Goal: Task Accomplishment & Management: Use online tool/utility

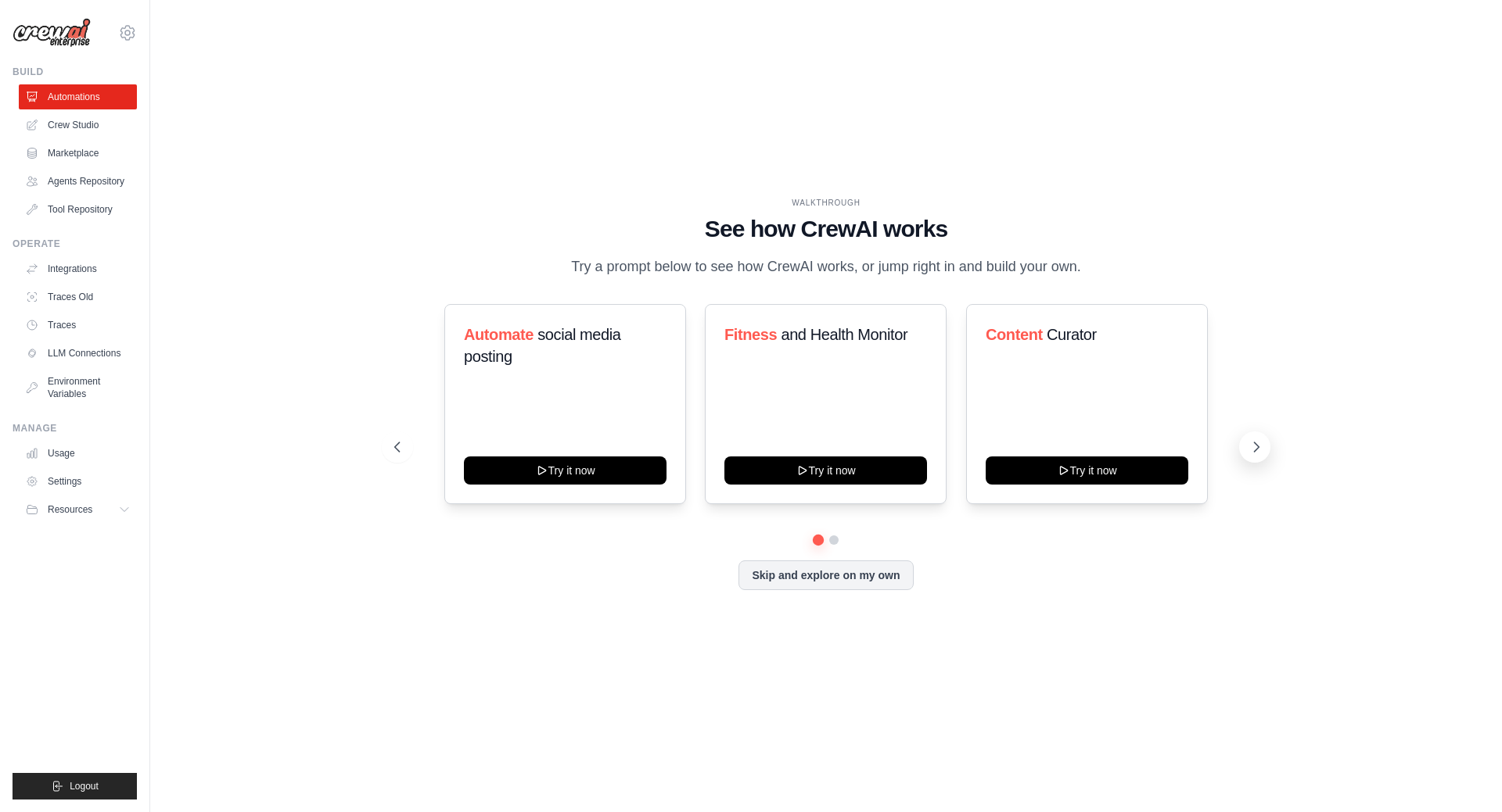
click at [1253, 449] on icon at bounding box center [1256, 447] width 16 height 16
click at [1264, 449] on button at bounding box center [1254, 446] width 31 height 31
click at [1258, 443] on icon at bounding box center [1256, 447] width 16 height 16
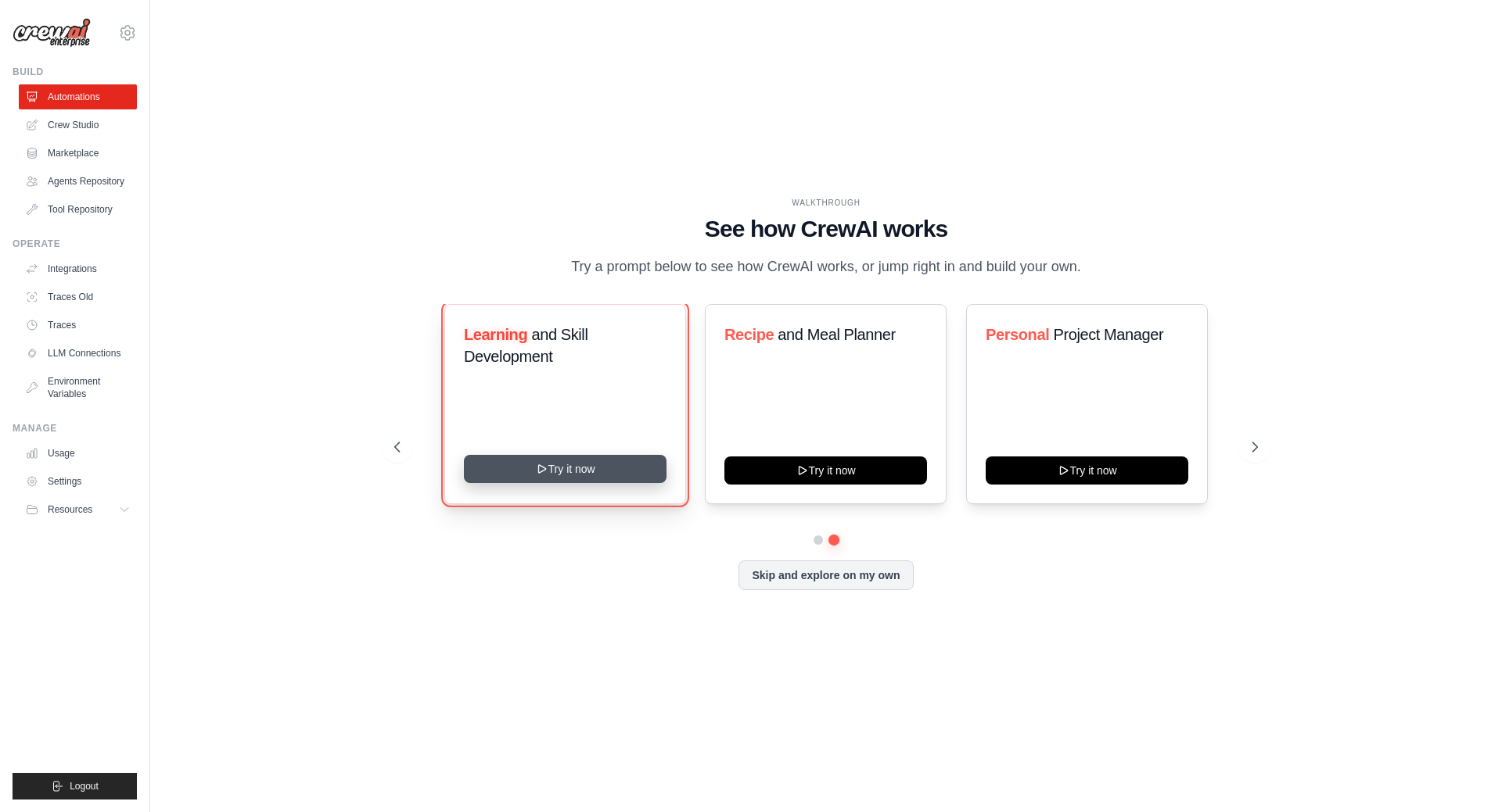
click at [559, 470] on button "Try it now" at bounding box center [565, 470] width 203 height 28
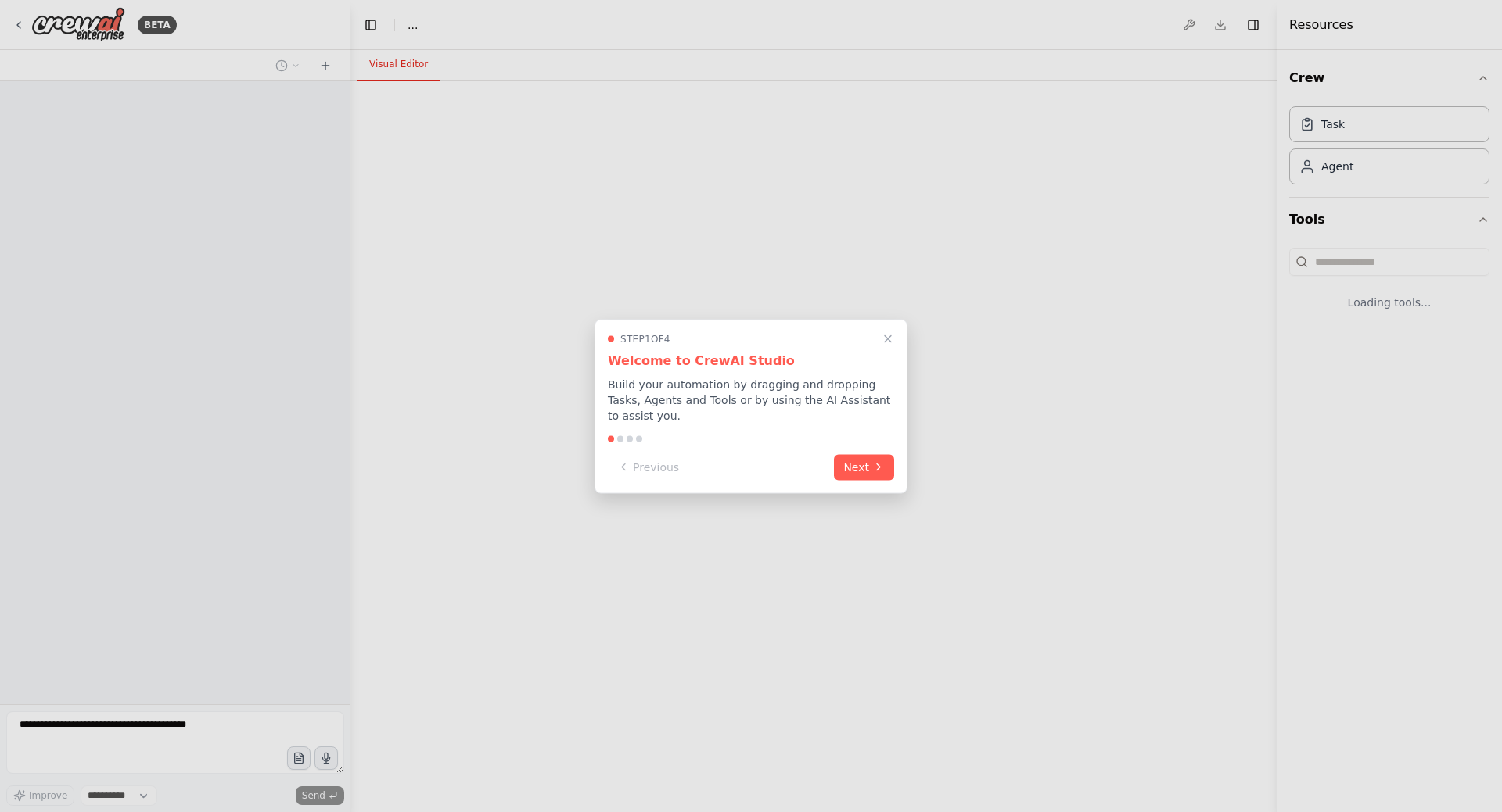
select select "****"
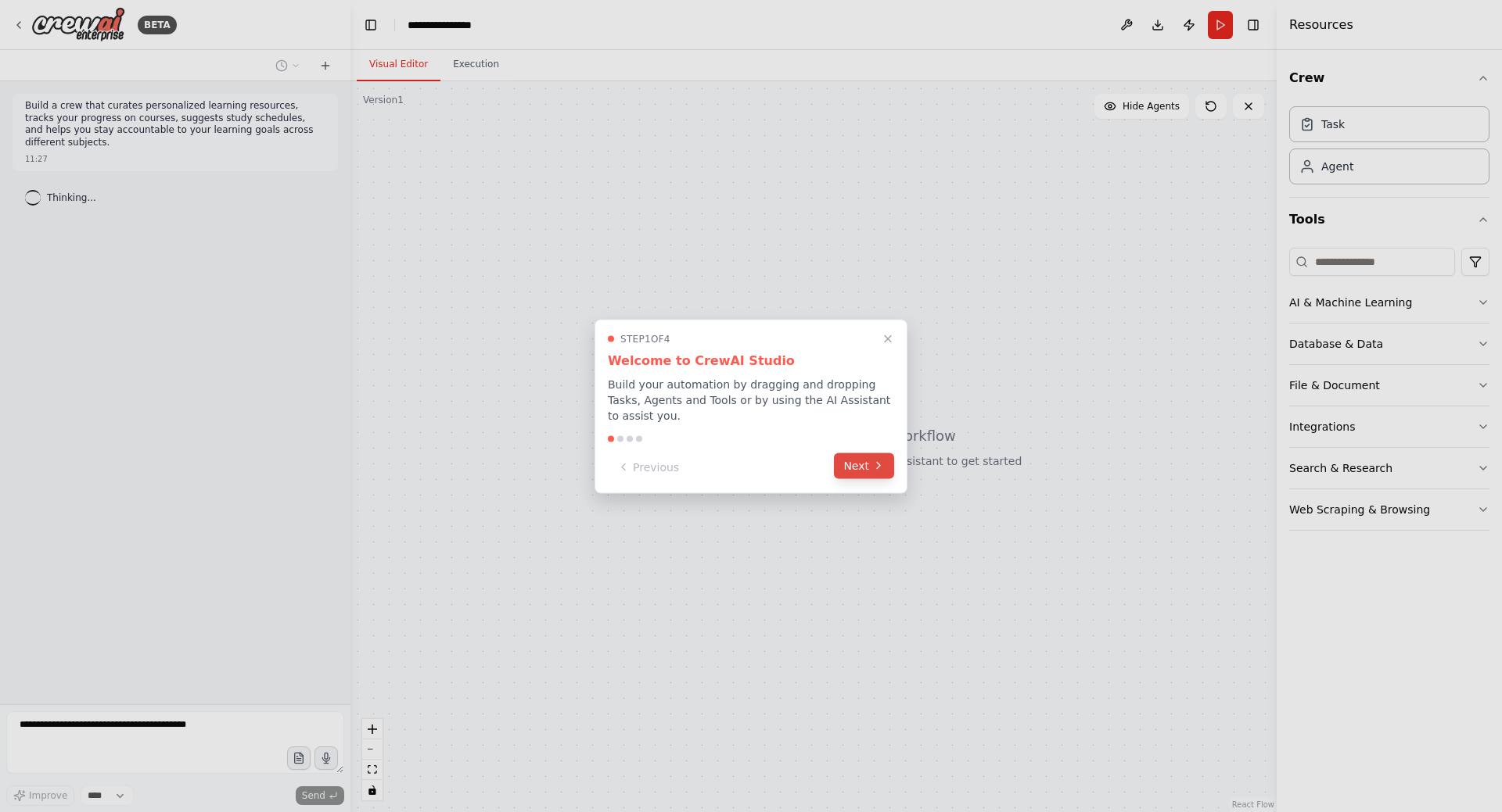
click at [876, 460] on icon at bounding box center [878, 466] width 12 height 12
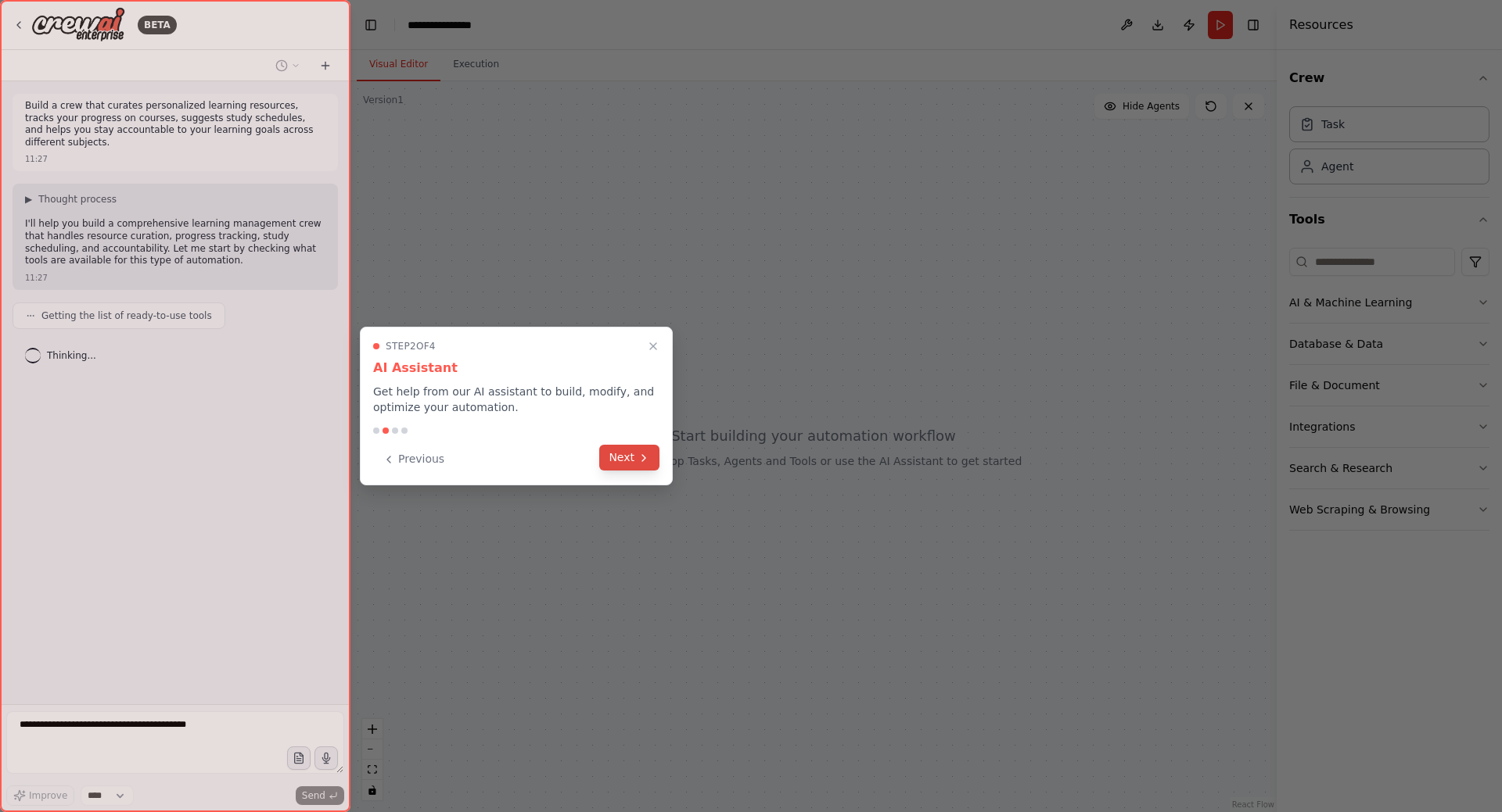
click at [625, 460] on button "Next" at bounding box center [629, 457] width 61 height 26
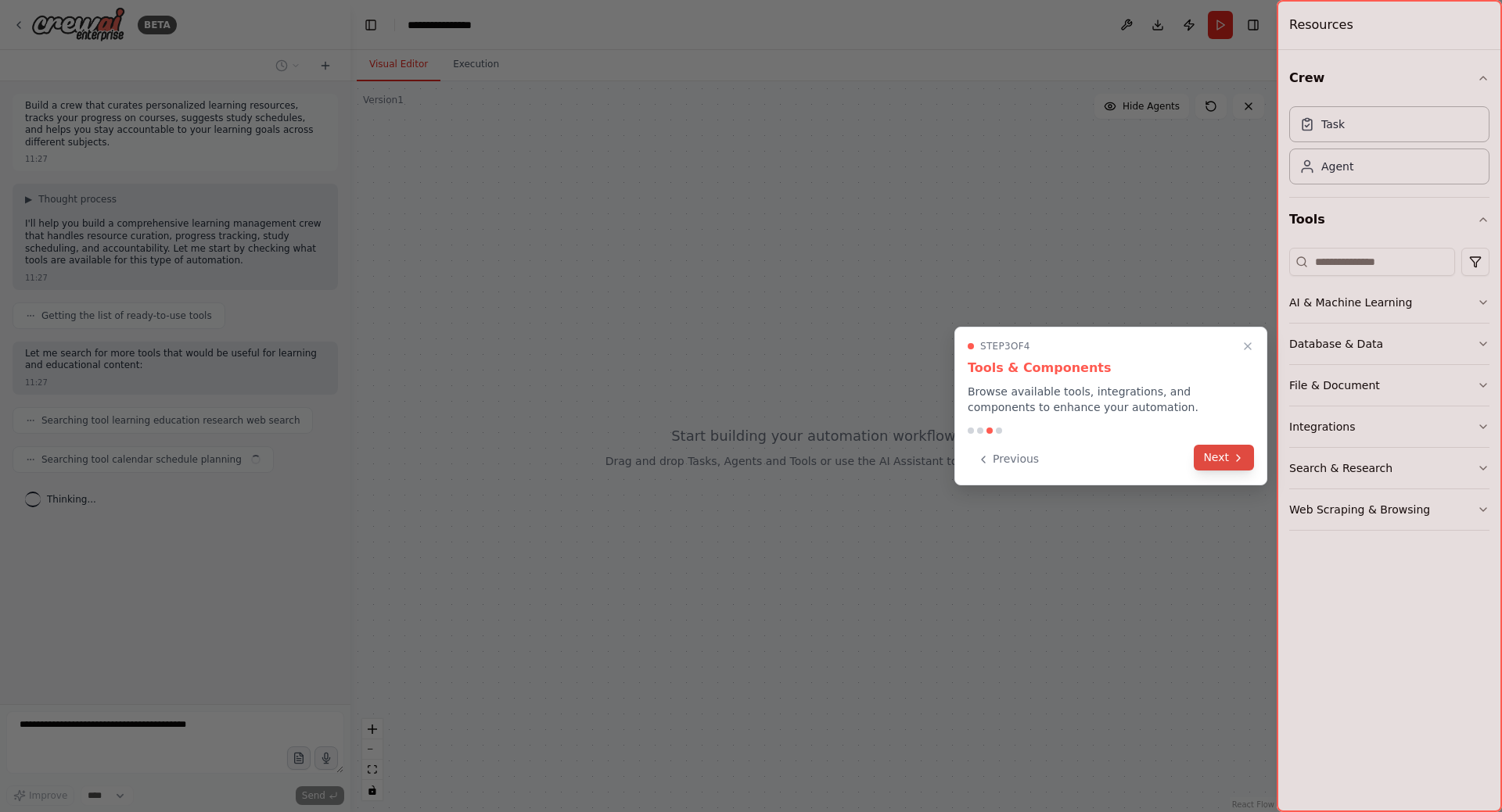
click at [1219, 460] on button "Next" at bounding box center [1223, 457] width 61 height 26
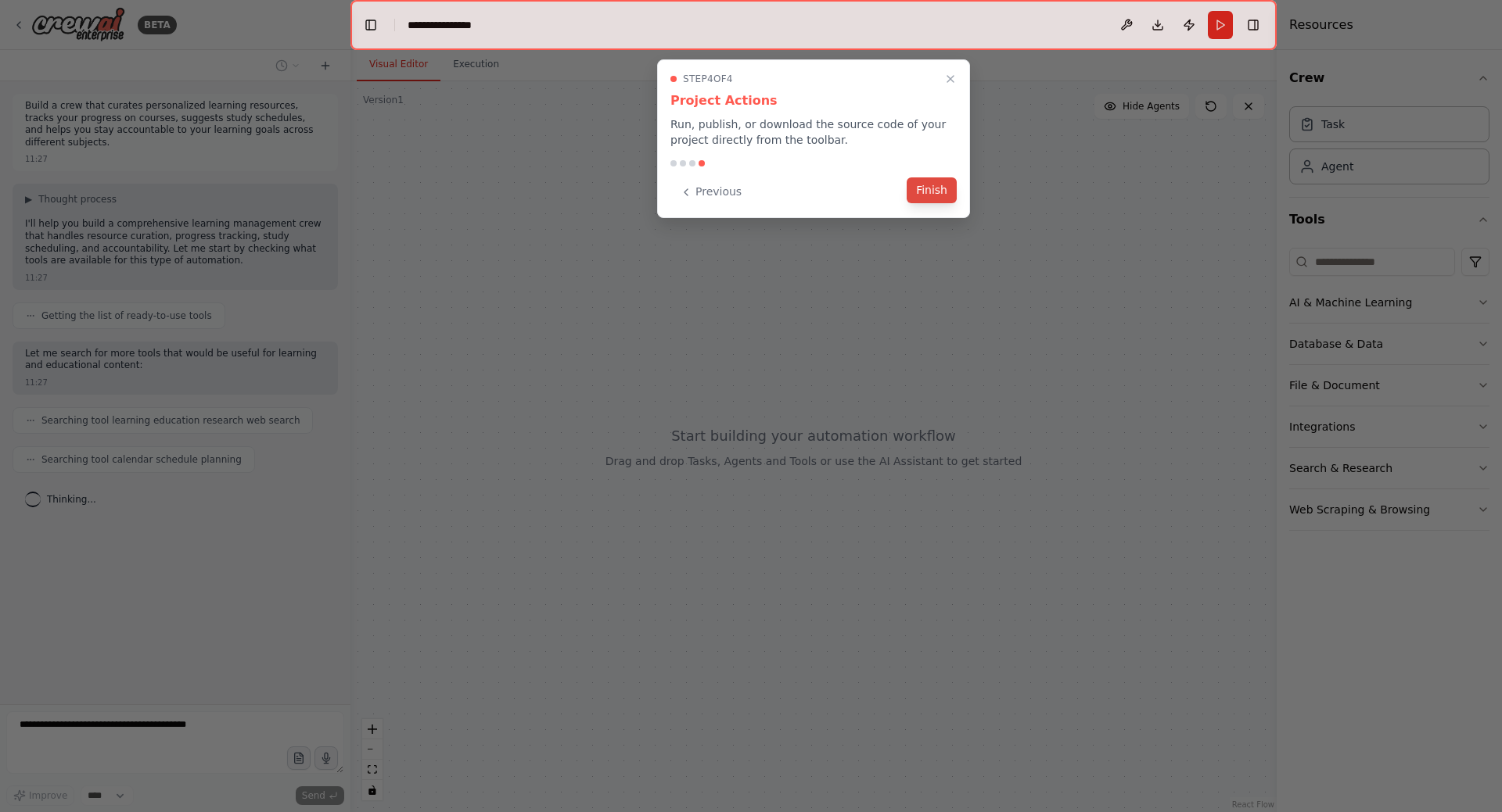
click at [937, 191] on button "Finish" at bounding box center [932, 190] width 50 height 26
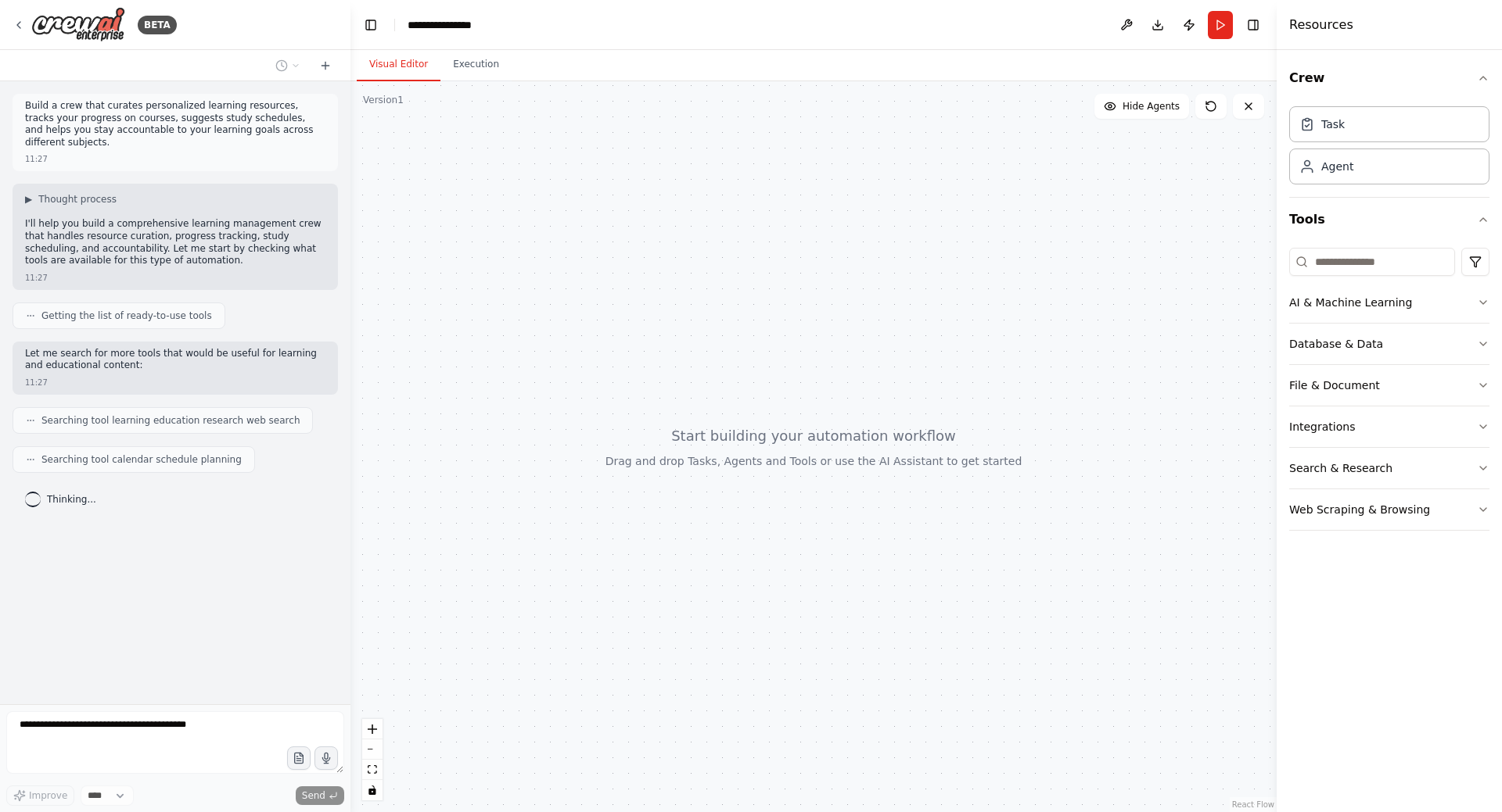
drag, startPoint x: 673, startPoint y: 266, endPoint x: 661, endPoint y: 259, distance: 13.9
click at [661, 259] on div at bounding box center [813, 446] width 926 height 731
click at [1343, 135] on div "Task" at bounding box center [1389, 124] width 200 height 36
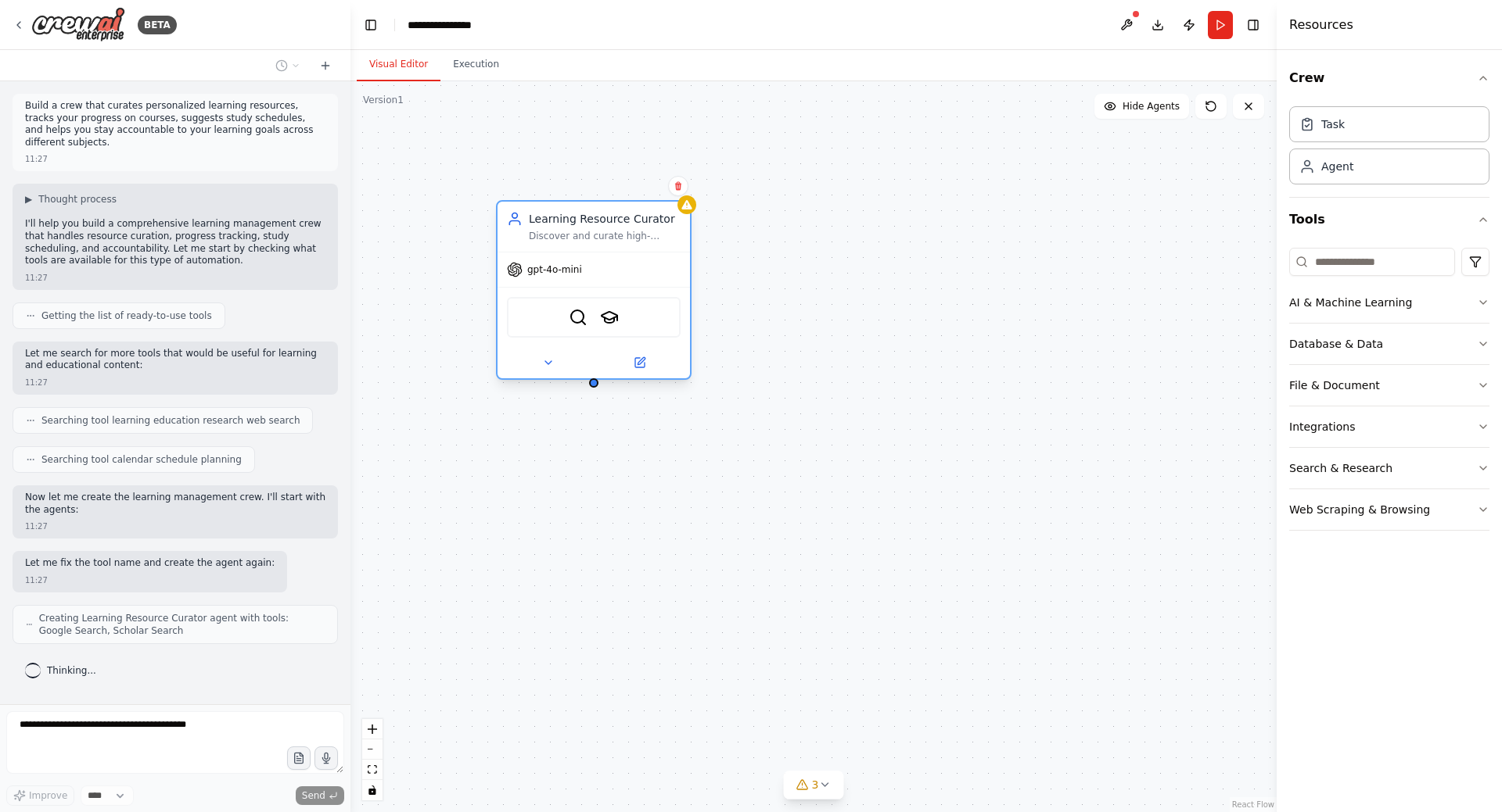
drag, startPoint x: 513, startPoint y: 196, endPoint x: 613, endPoint y: 231, distance: 105.9
click at [613, 231] on div "Learning Resource Curator Discover and curate high-quality learning resources f…" at bounding box center [604, 226] width 152 height 31
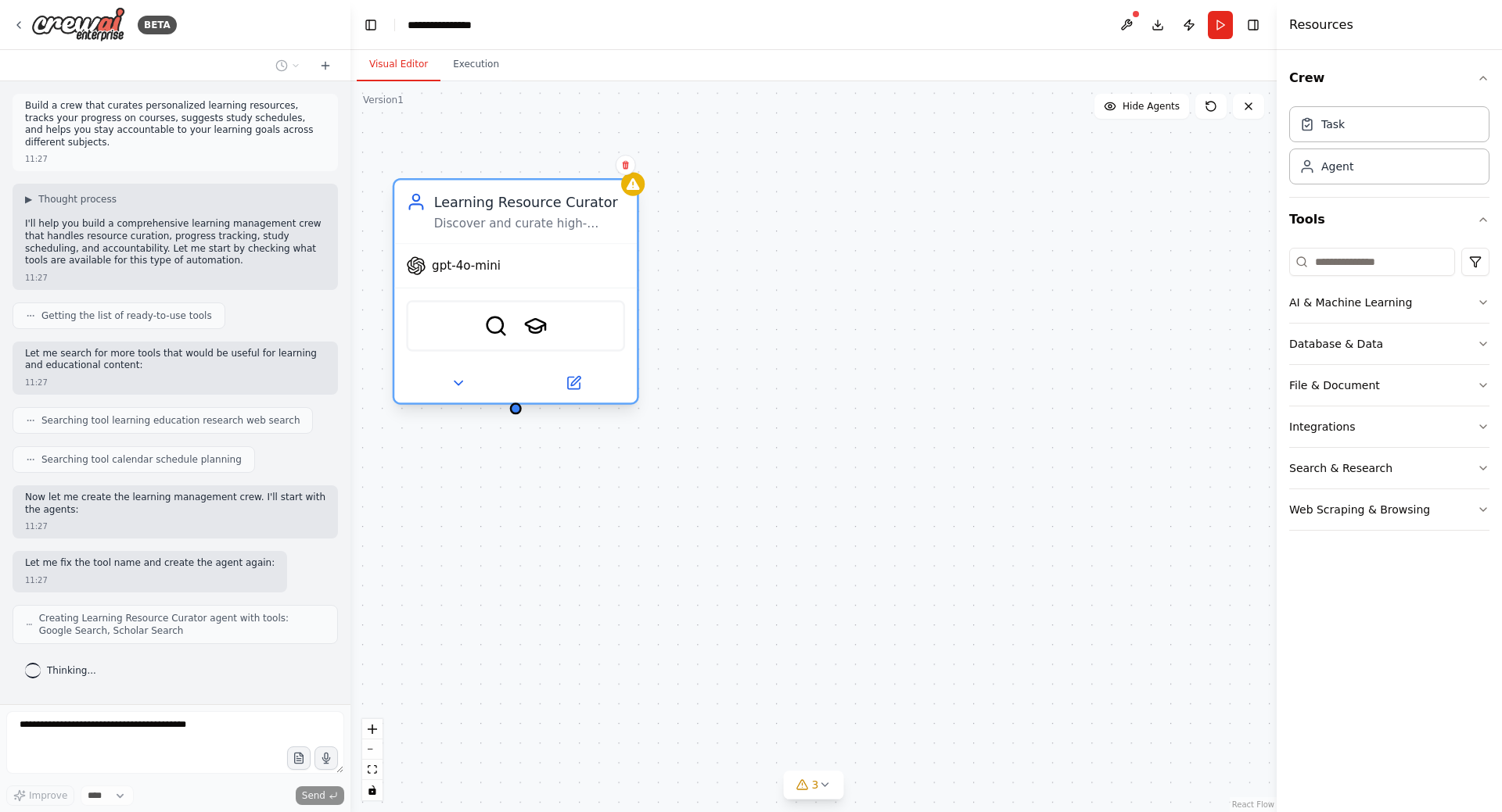
click at [483, 264] on span "gpt-4o-mini" at bounding box center [465, 266] width 69 height 16
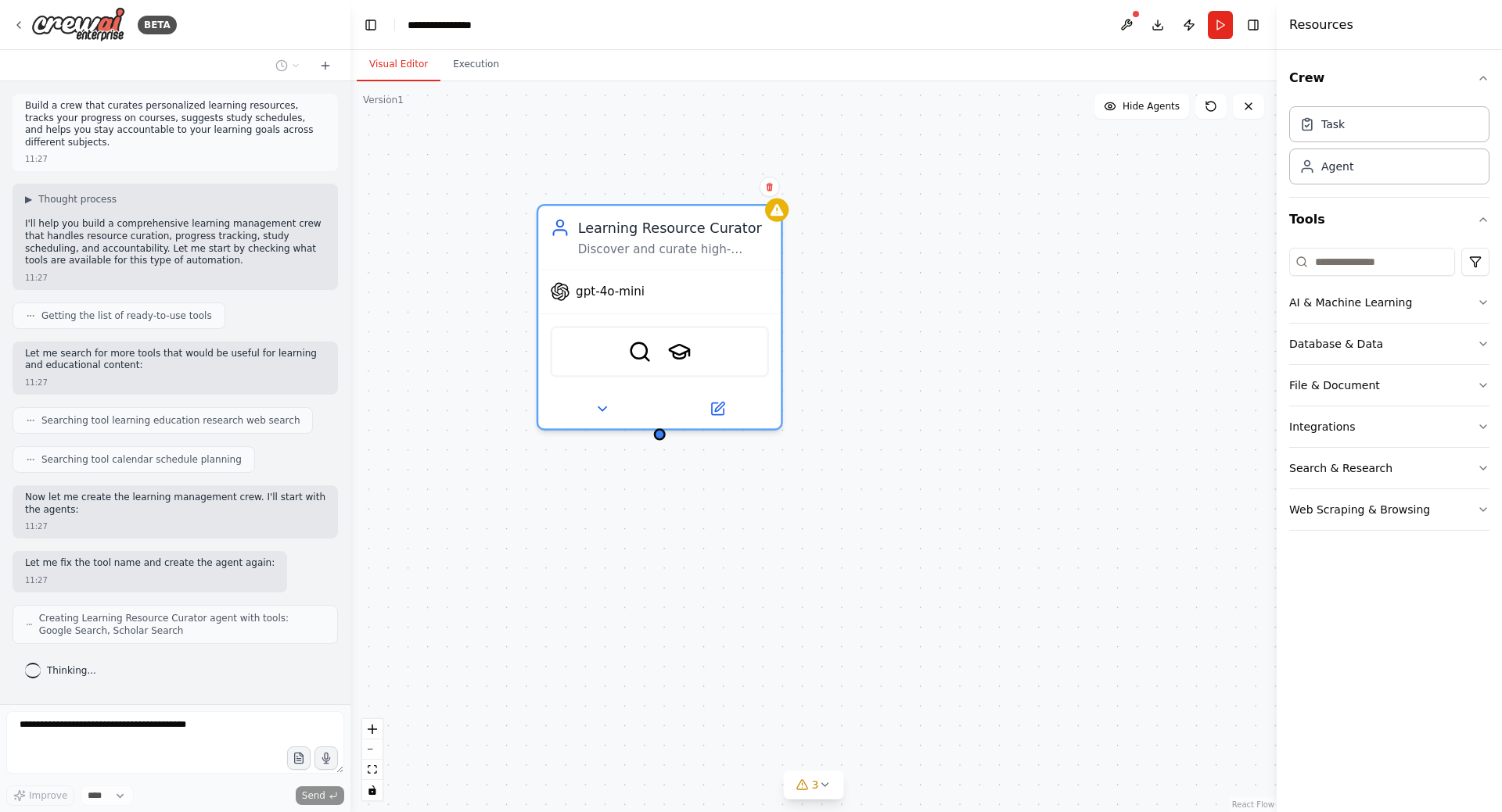
drag, startPoint x: 739, startPoint y: 314, endPoint x: 893, endPoint y: 337, distance: 155.7
click at [886, 336] on div "Learning Resource Curator Discover and curate high-quality learning resources f…" at bounding box center [813, 446] width 926 height 731
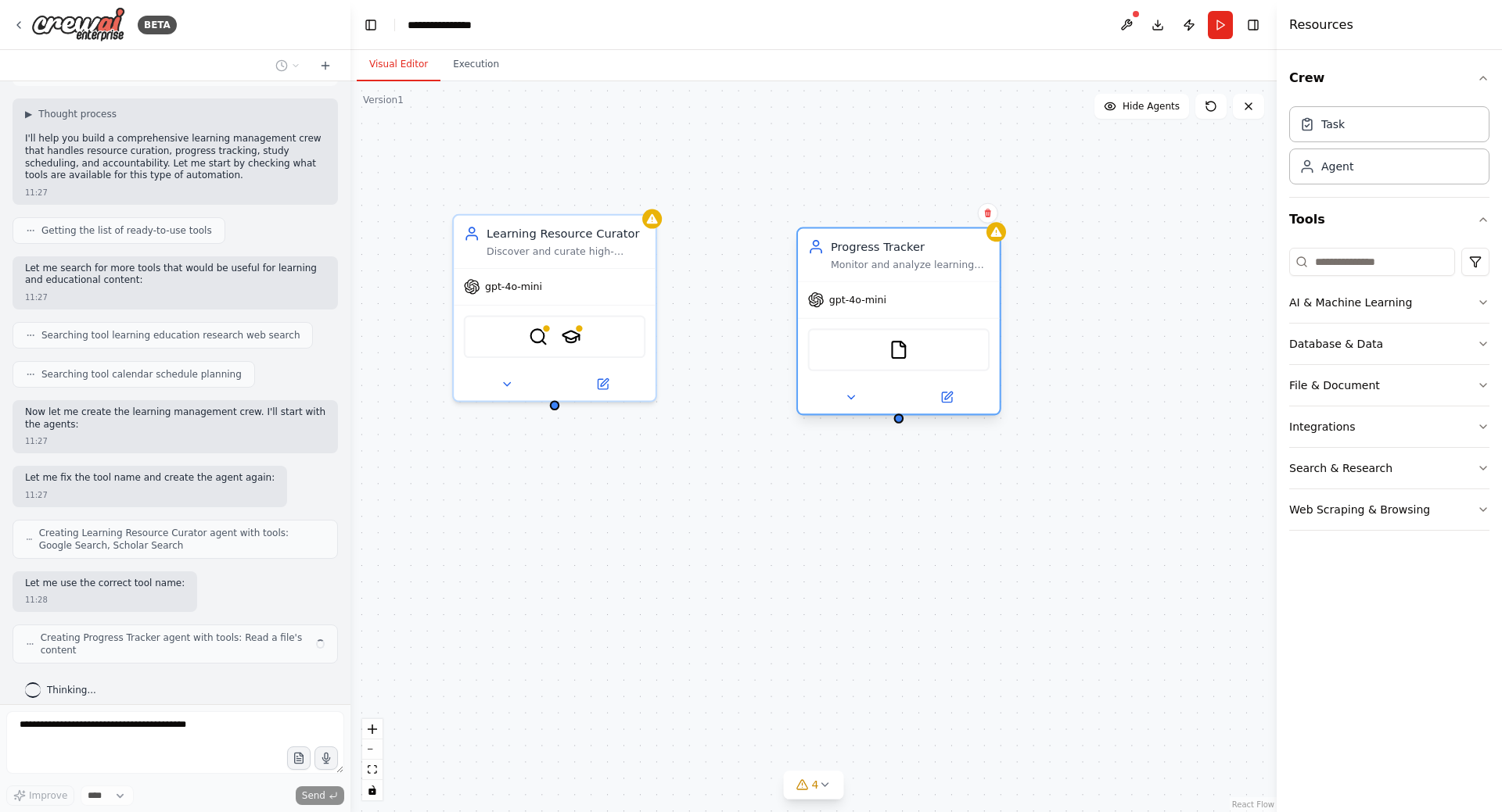
scroll to position [73, 0]
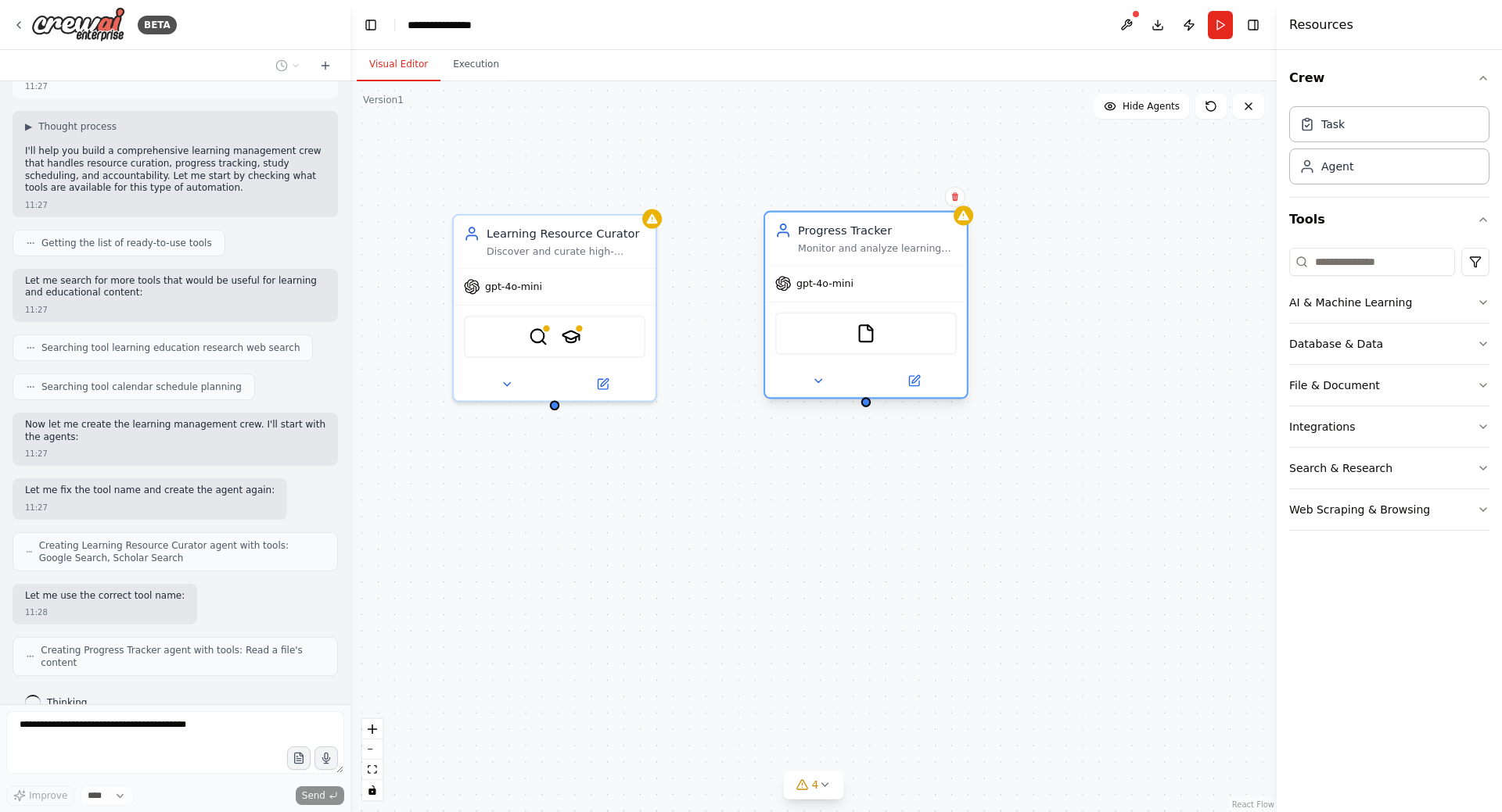
click at [906, 296] on div "gpt-4o-mini" at bounding box center [866, 284] width 202 height 36
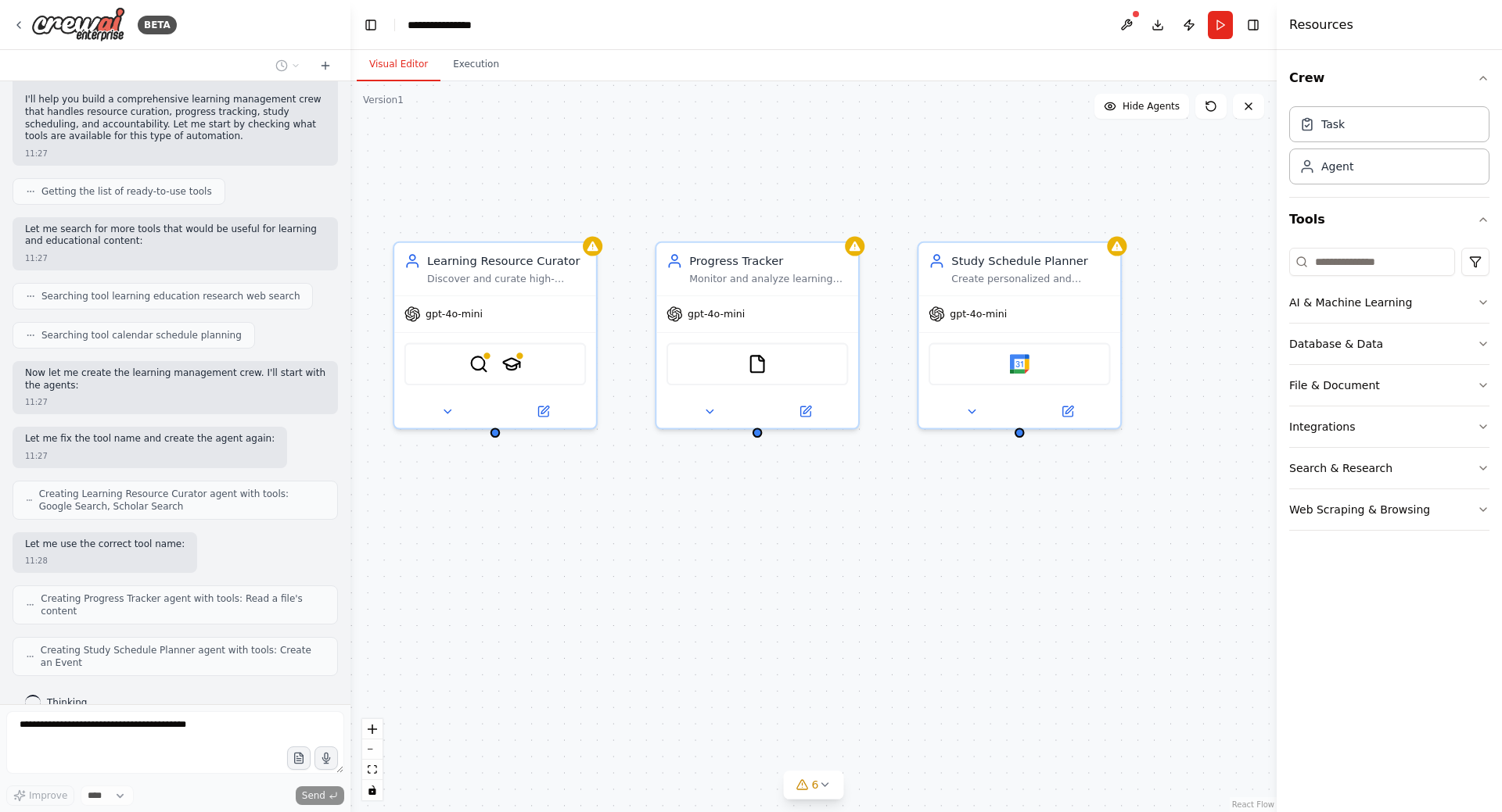
drag, startPoint x: 933, startPoint y: 505, endPoint x: 821, endPoint y: 543, distance: 118.3
click at [821, 543] on div "Learning Resource Curator Discover and curate high-quality learning resources f…" at bounding box center [813, 446] width 926 height 731
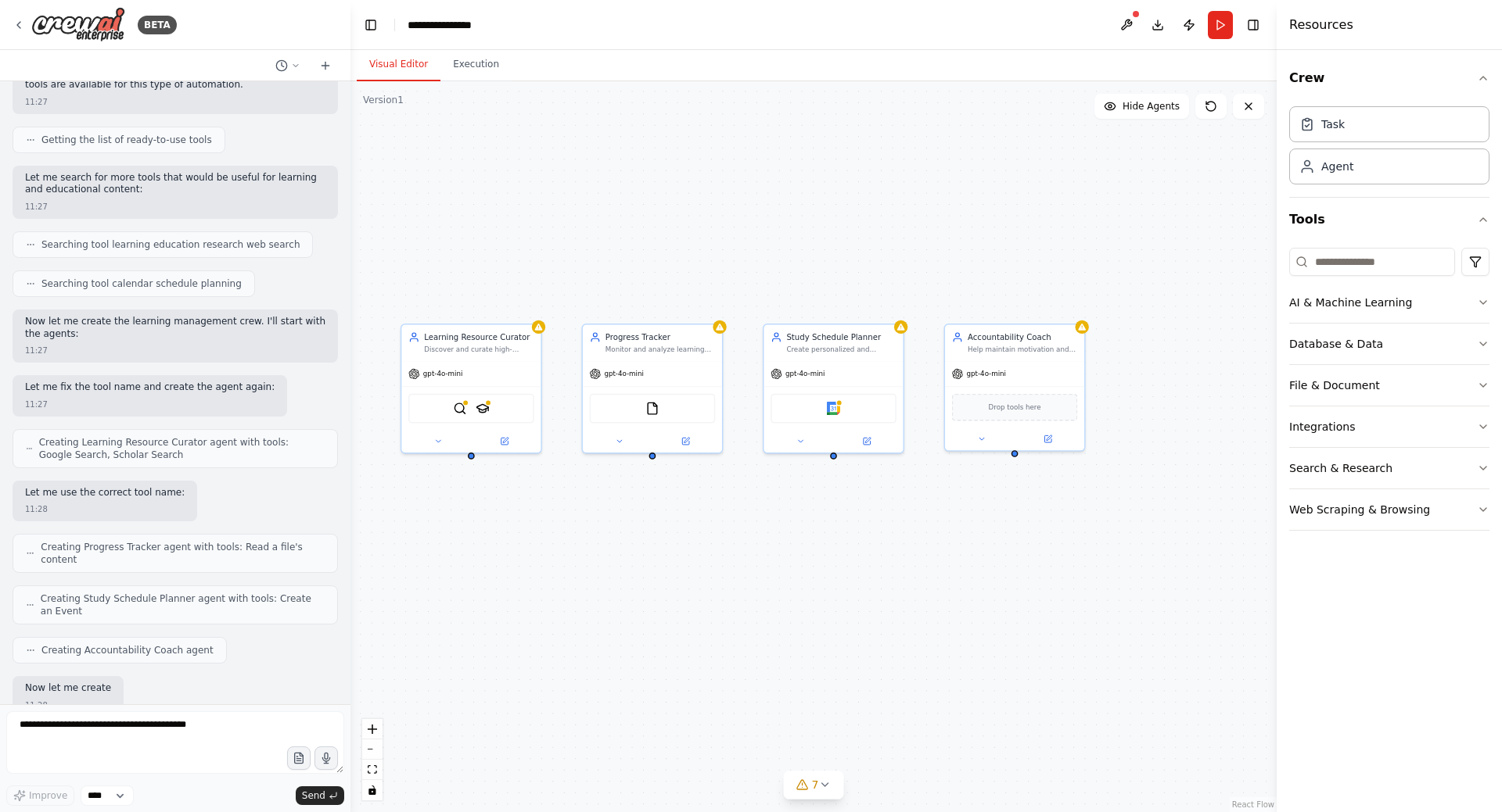
scroll to position [255, 0]
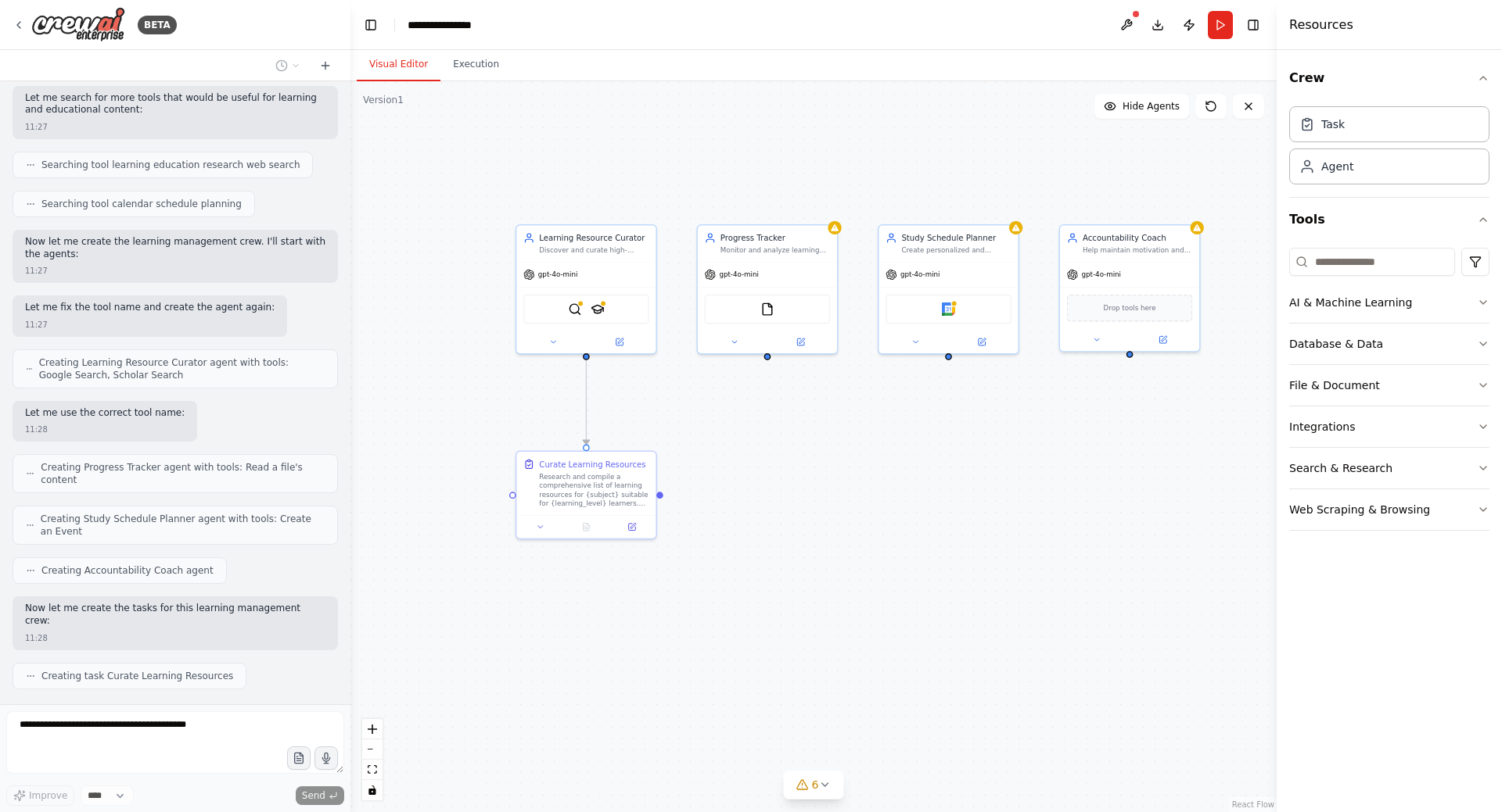
drag, startPoint x: 1102, startPoint y: 527, endPoint x: 1145, endPoint y: 405, distance: 129.4
click at [1145, 405] on div ".deletable-edge-delete-btn { width: 20px; height: 20px; border: 0px solid #ffff…" at bounding box center [813, 446] width 926 height 731
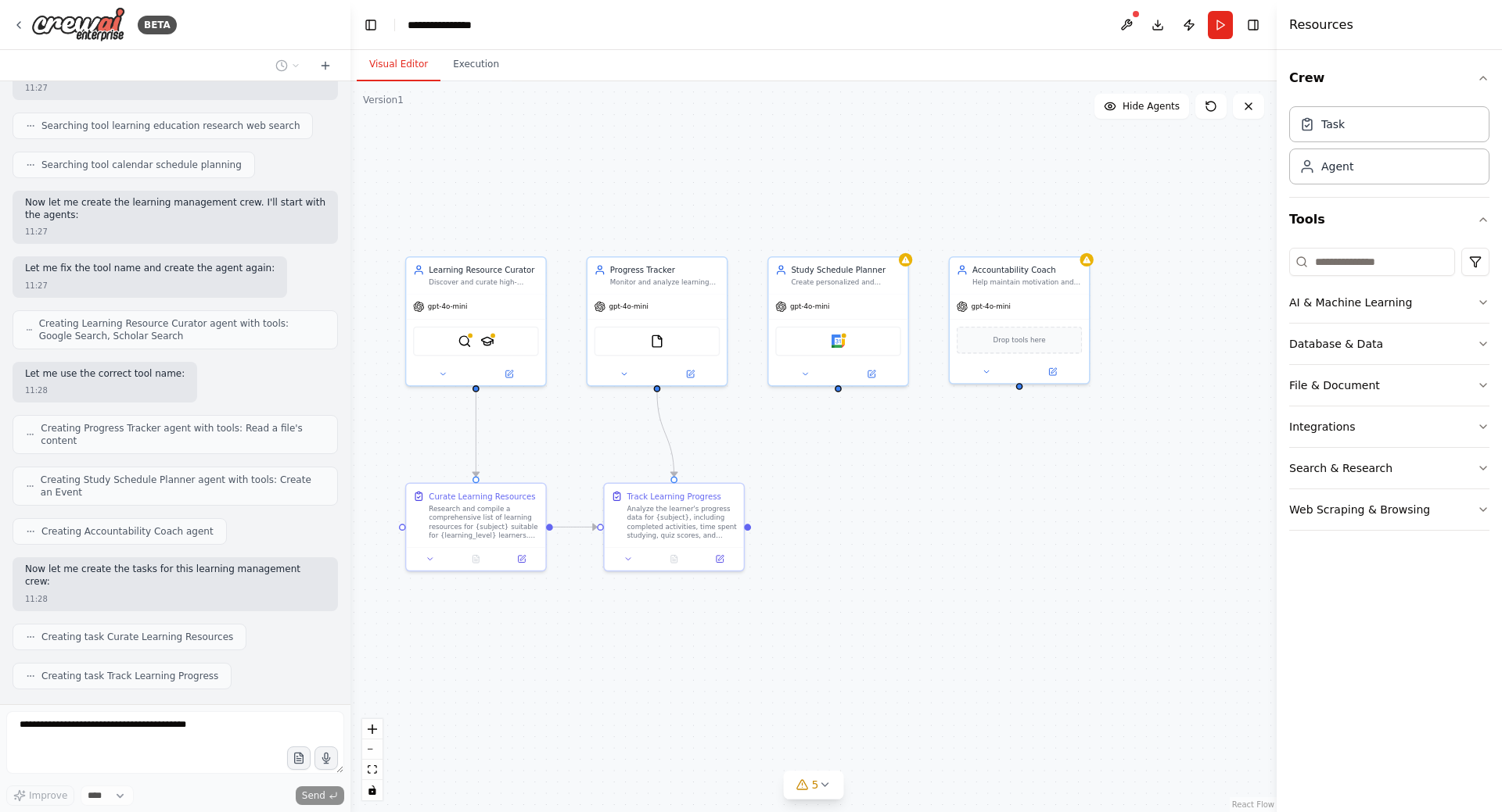
drag, startPoint x: 442, startPoint y: 417, endPoint x: 364, endPoint y: 436, distance: 80.3
click at [364, 436] on div ".deletable-edge-delete-btn { width: 20px; height: 20px; border: 0px solid #ffff…" at bounding box center [813, 446] width 926 height 731
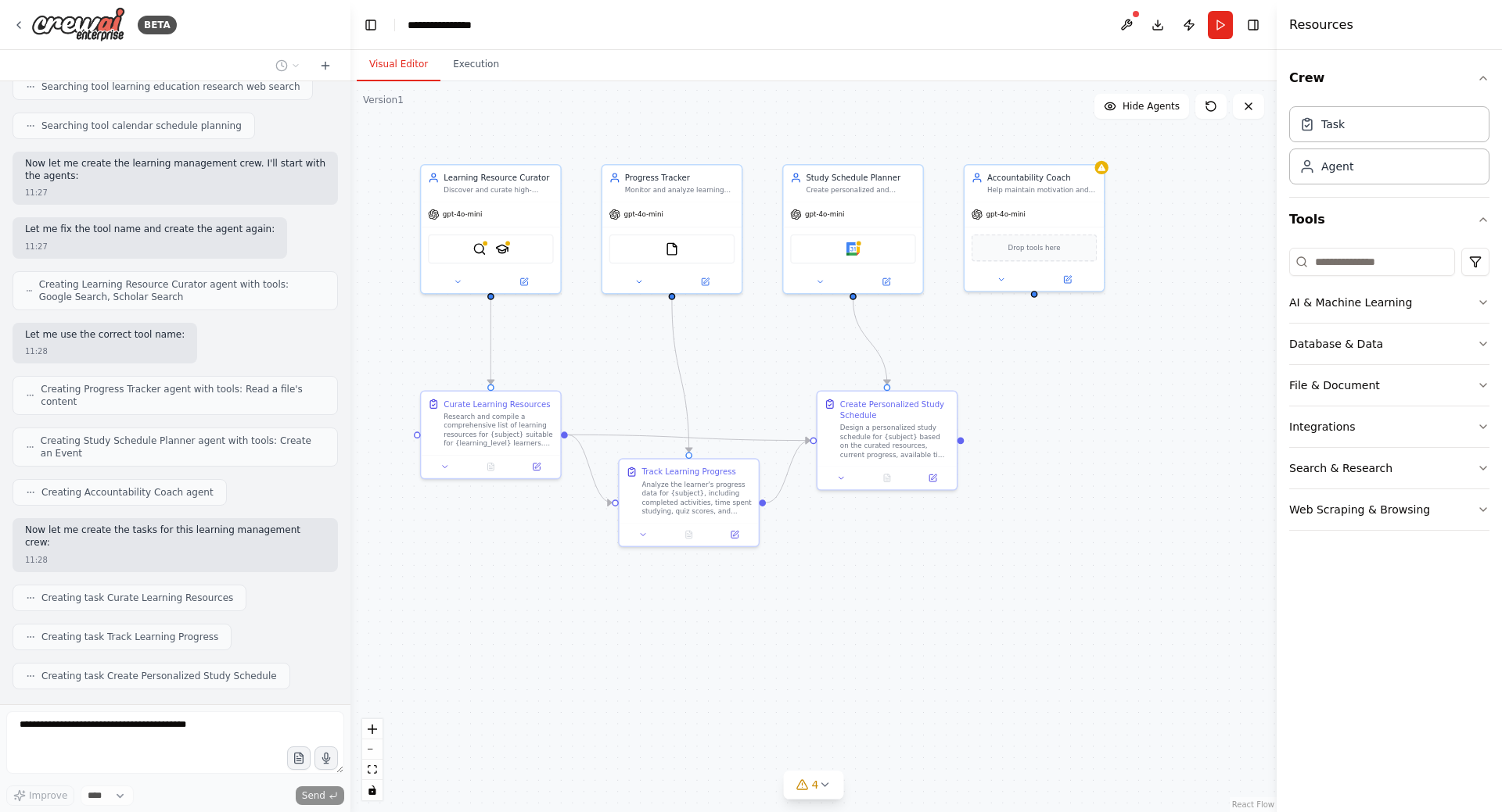
drag, startPoint x: 726, startPoint y: 453, endPoint x: 745, endPoint y: 382, distance: 73.5
click at [745, 382] on div ".deletable-edge-delete-btn { width: 20px; height: 20px; border: 0px solid #ffff…" at bounding box center [813, 446] width 926 height 731
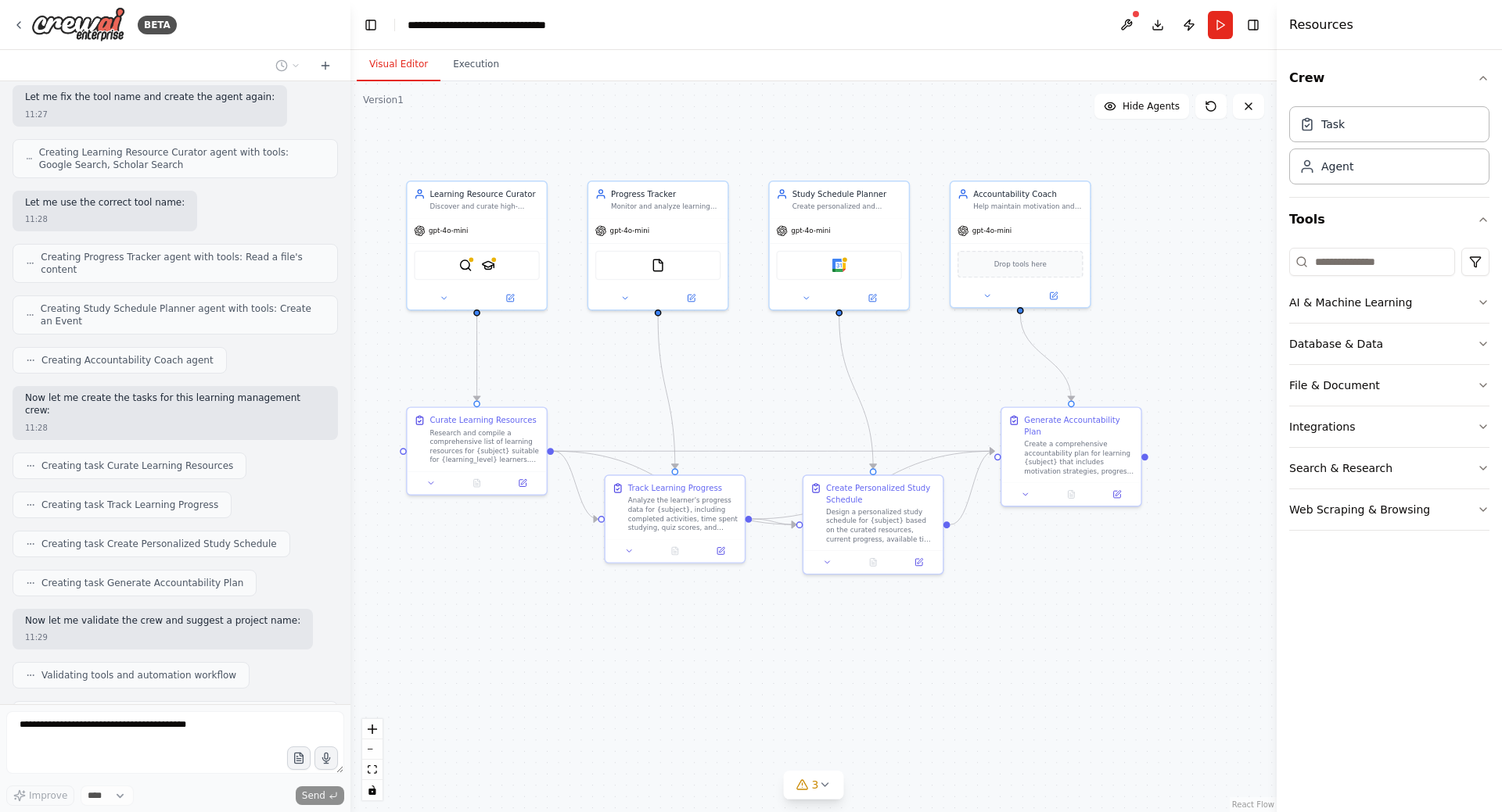
scroll to position [505, 0]
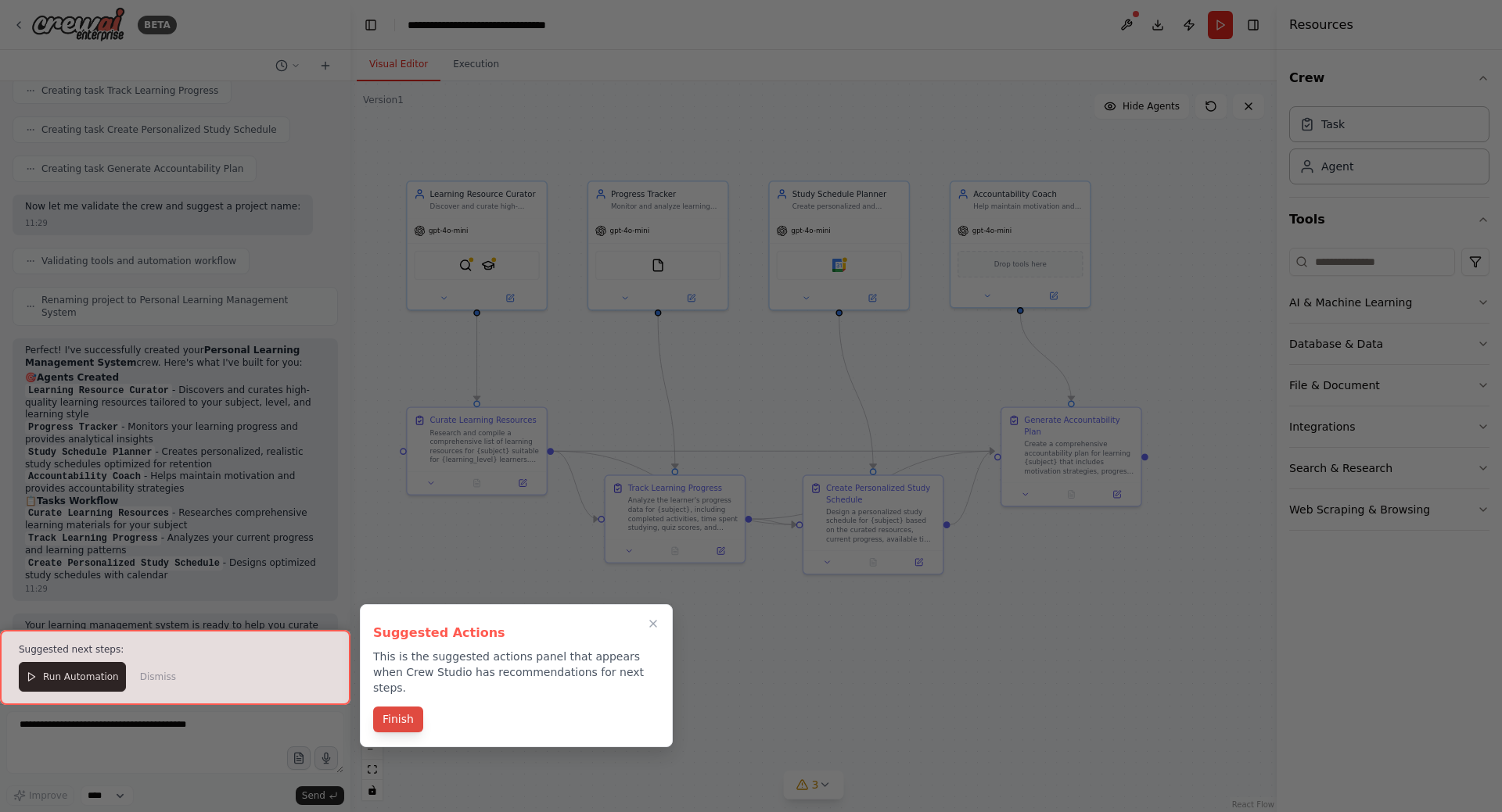
click at [411, 707] on button "Finish" at bounding box center [398, 720] width 50 height 26
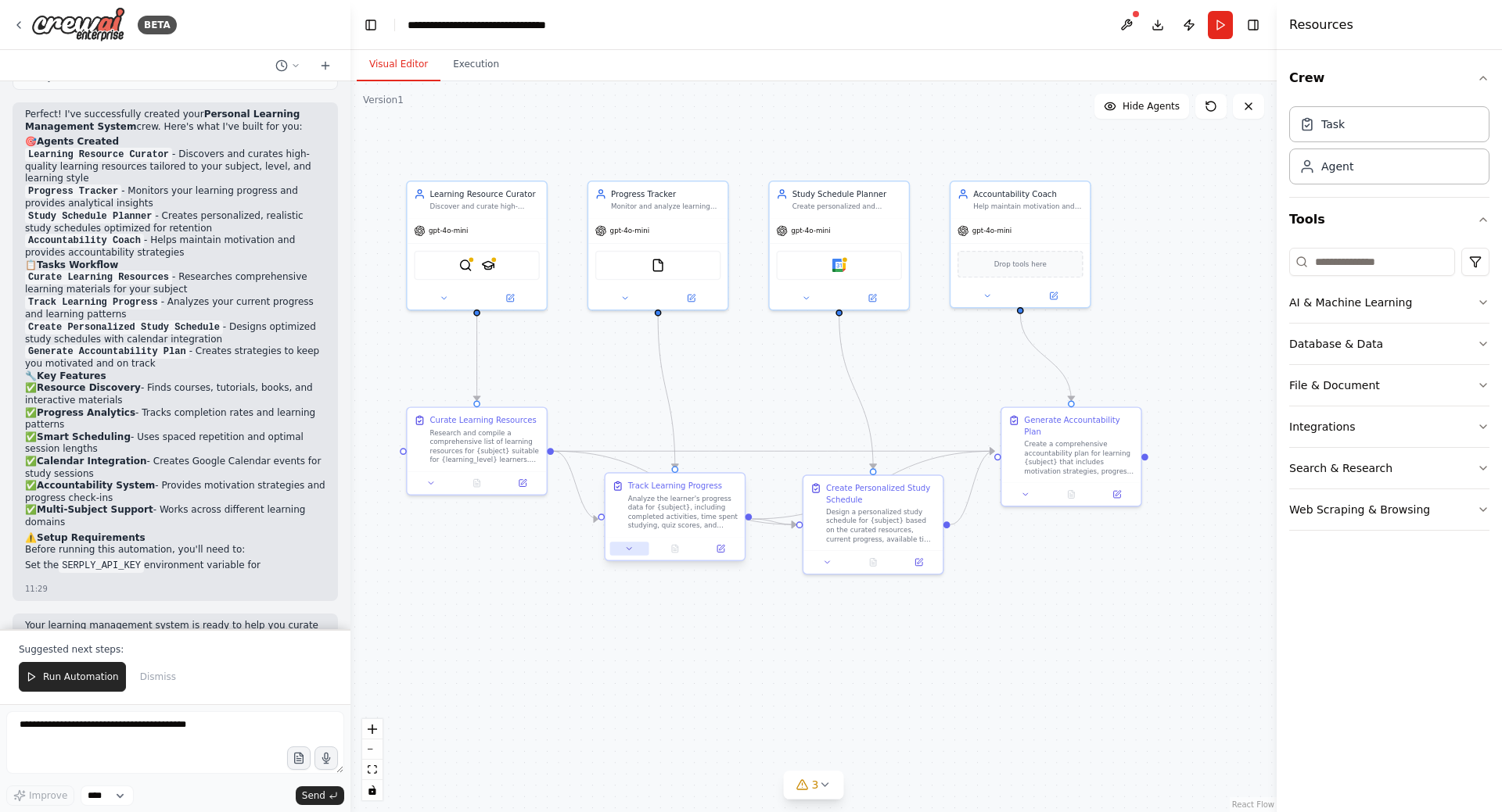
click at [628, 553] on button at bounding box center [630, 548] width 39 height 13
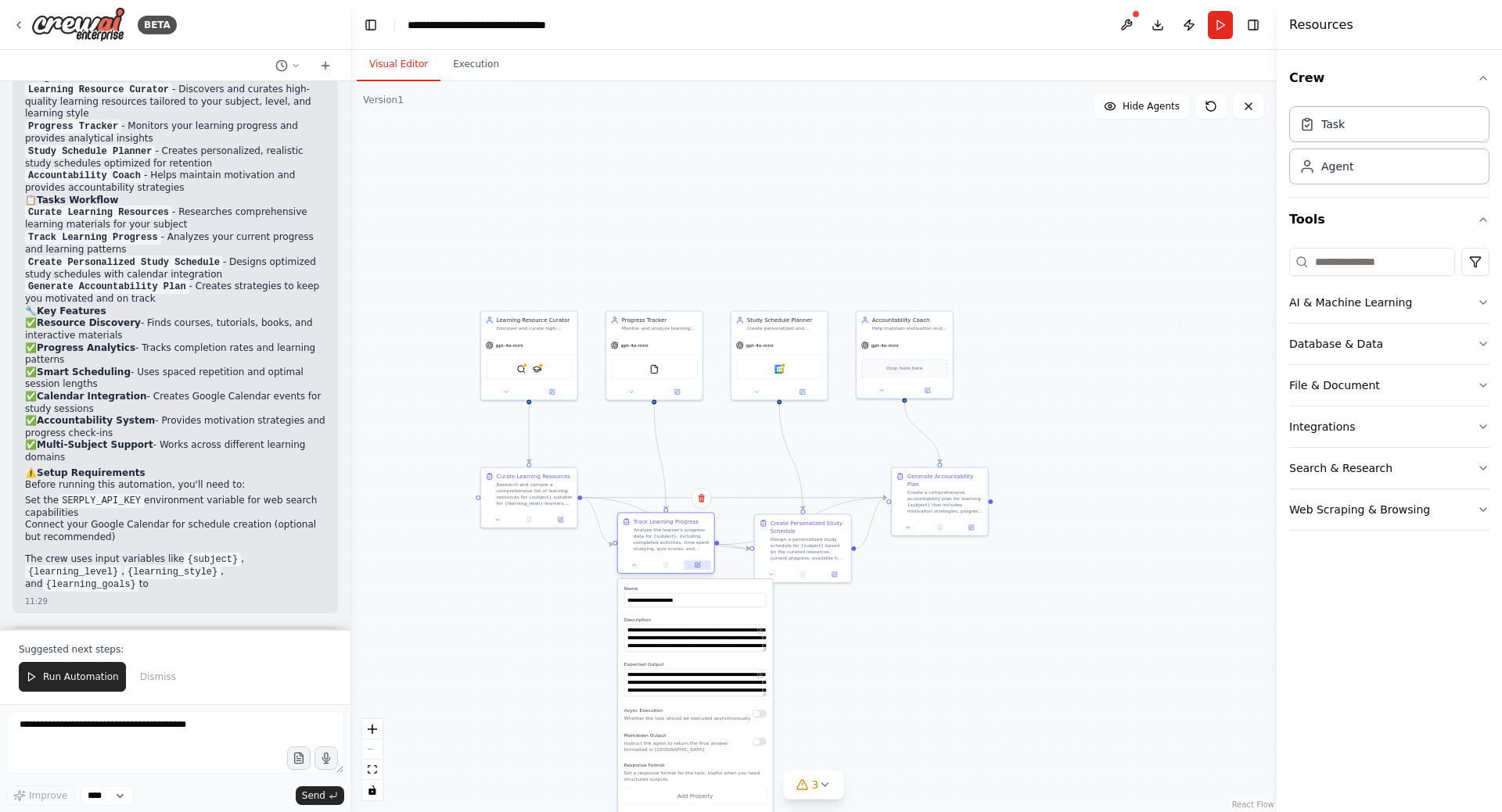
scroll to position [1193, 0]
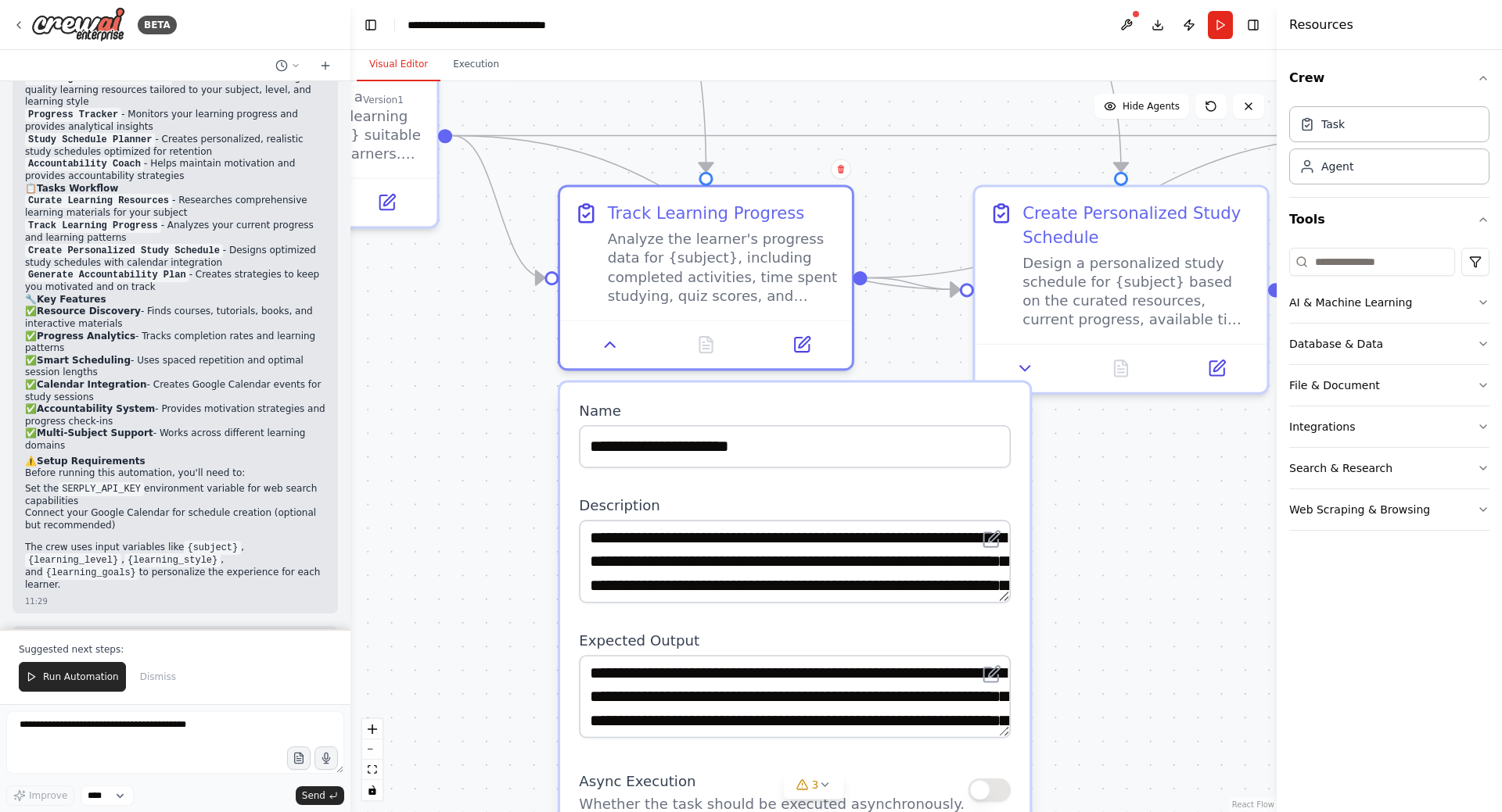
drag, startPoint x: 463, startPoint y: 670, endPoint x: 495, endPoint y: 475, distance: 197.6
click at [492, 476] on div ".deletable-edge-delete-btn { width: 20px; height: 20px; border: 0px solid #ffff…" at bounding box center [813, 446] width 926 height 731
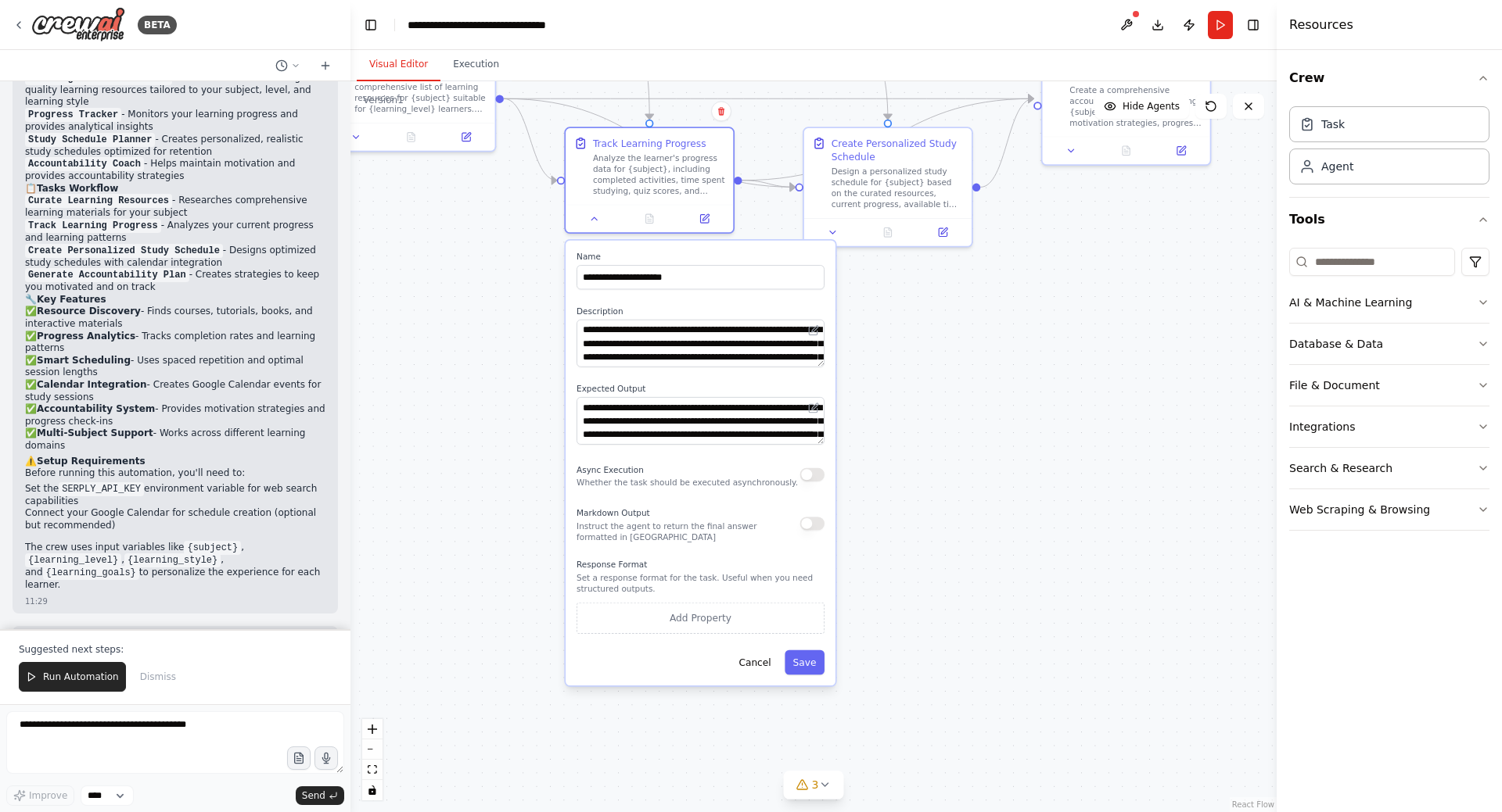
drag, startPoint x: 505, startPoint y: 546, endPoint x: 525, endPoint y: 424, distance: 123.6
click at [525, 424] on div ".deletable-edge-delete-btn { width: 20px; height: 20px; border: 0px solid #ffff…" at bounding box center [813, 446] width 926 height 731
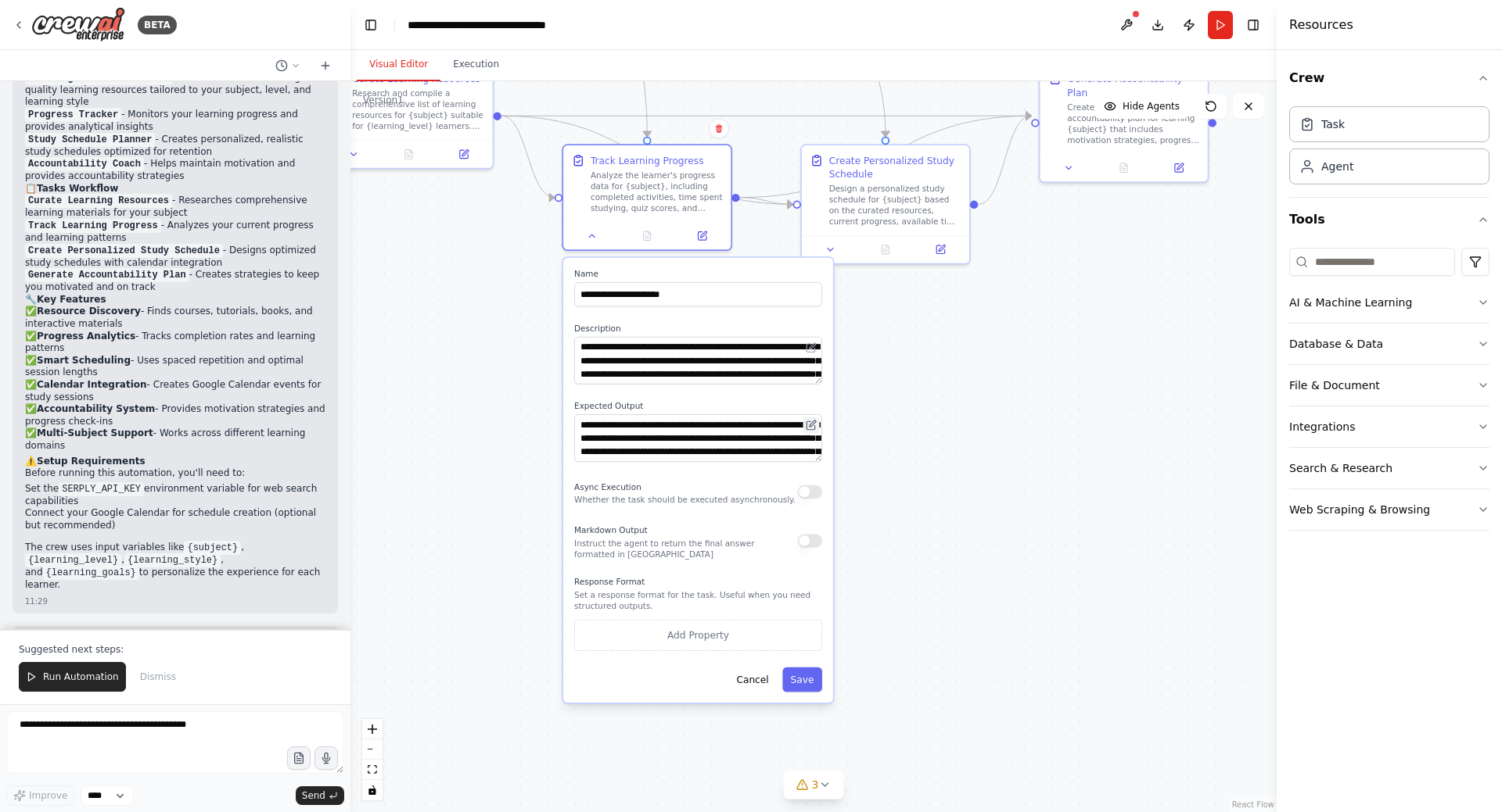
click at [816, 418] on button at bounding box center [812, 425] width 16 height 16
click at [812, 422] on icon at bounding box center [811, 425] width 11 height 11
click at [815, 345] on icon at bounding box center [812, 346] width 6 height 6
click at [752, 686] on button "Cancel" at bounding box center [752, 679] width 49 height 24
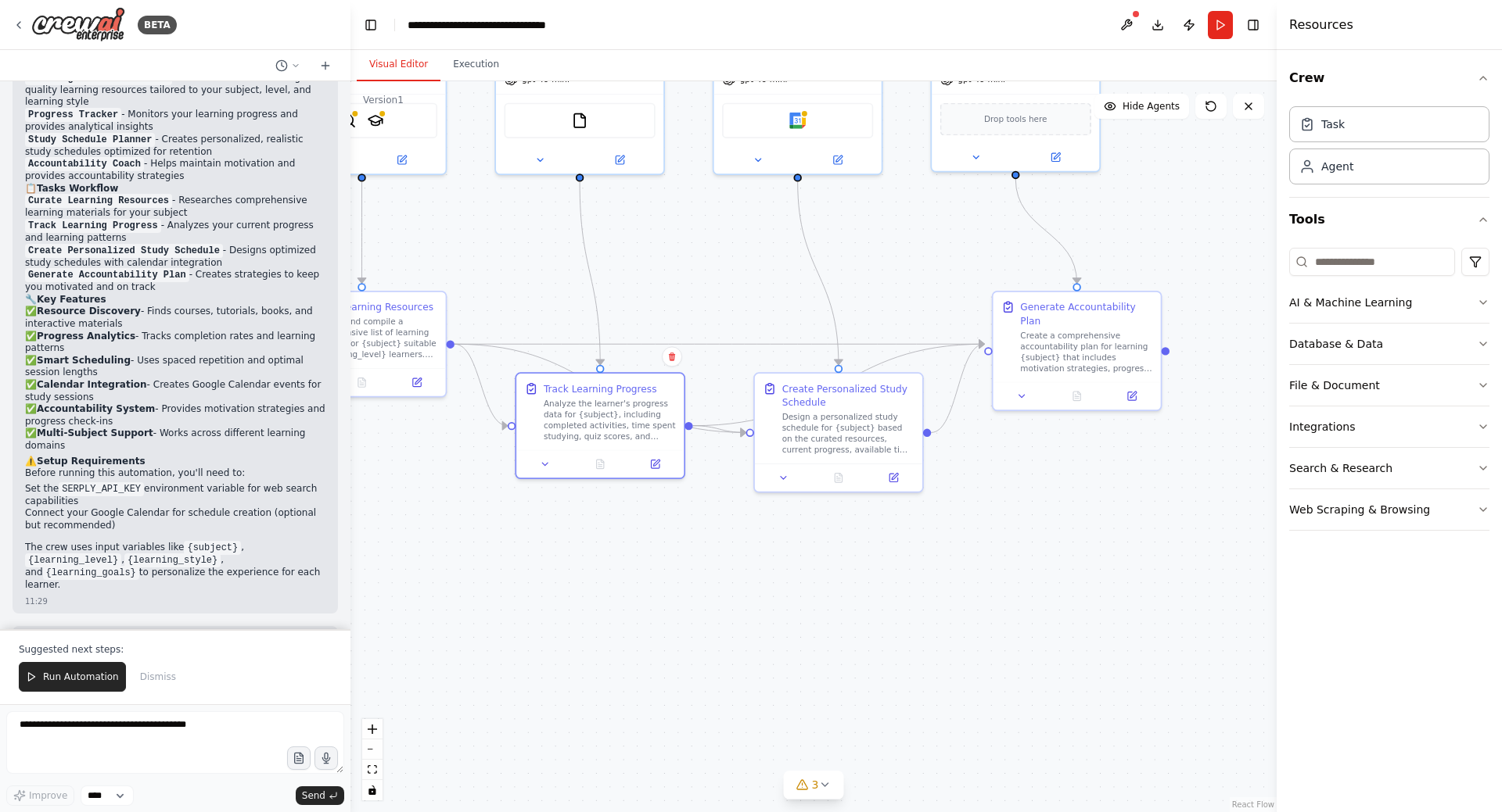
drag, startPoint x: 893, startPoint y: 460, endPoint x: 795, endPoint y: 639, distance: 204.1
click at [795, 640] on div ".deletable-edge-delete-btn { width: 20px; height: 20px; border: 0px solid #ffff…" at bounding box center [813, 446] width 926 height 731
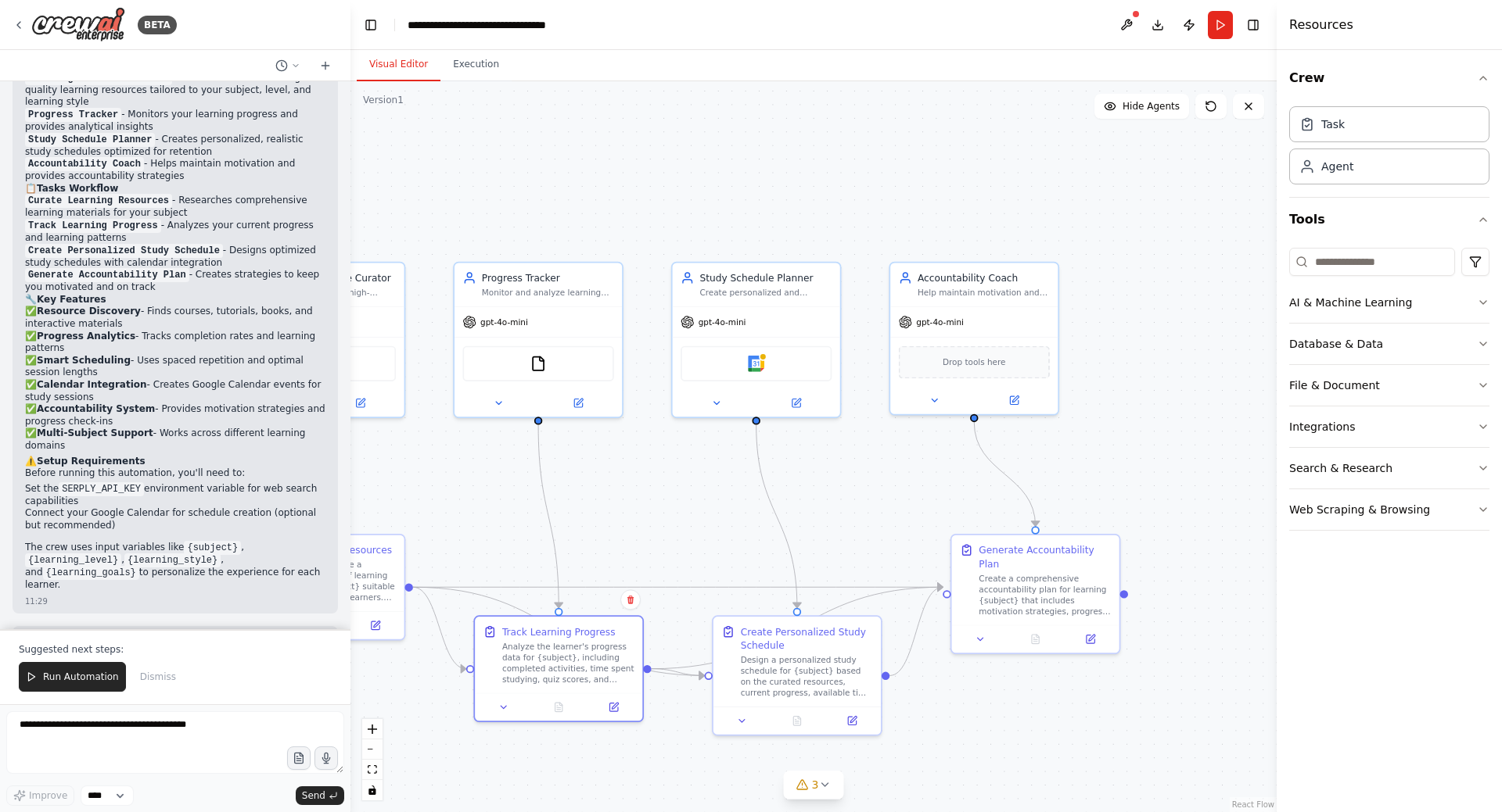
drag, startPoint x: 877, startPoint y: 288, endPoint x: 880, endPoint y: 458, distance: 170.0
click at [880, 458] on div ".deletable-edge-delete-btn { width: 20px; height: 20px; border: 0px solid #ffff…" at bounding box center [813, 446] width 926 height 731
click at [939, 404] on button at bounding box center [934, 398] width 77 height 16
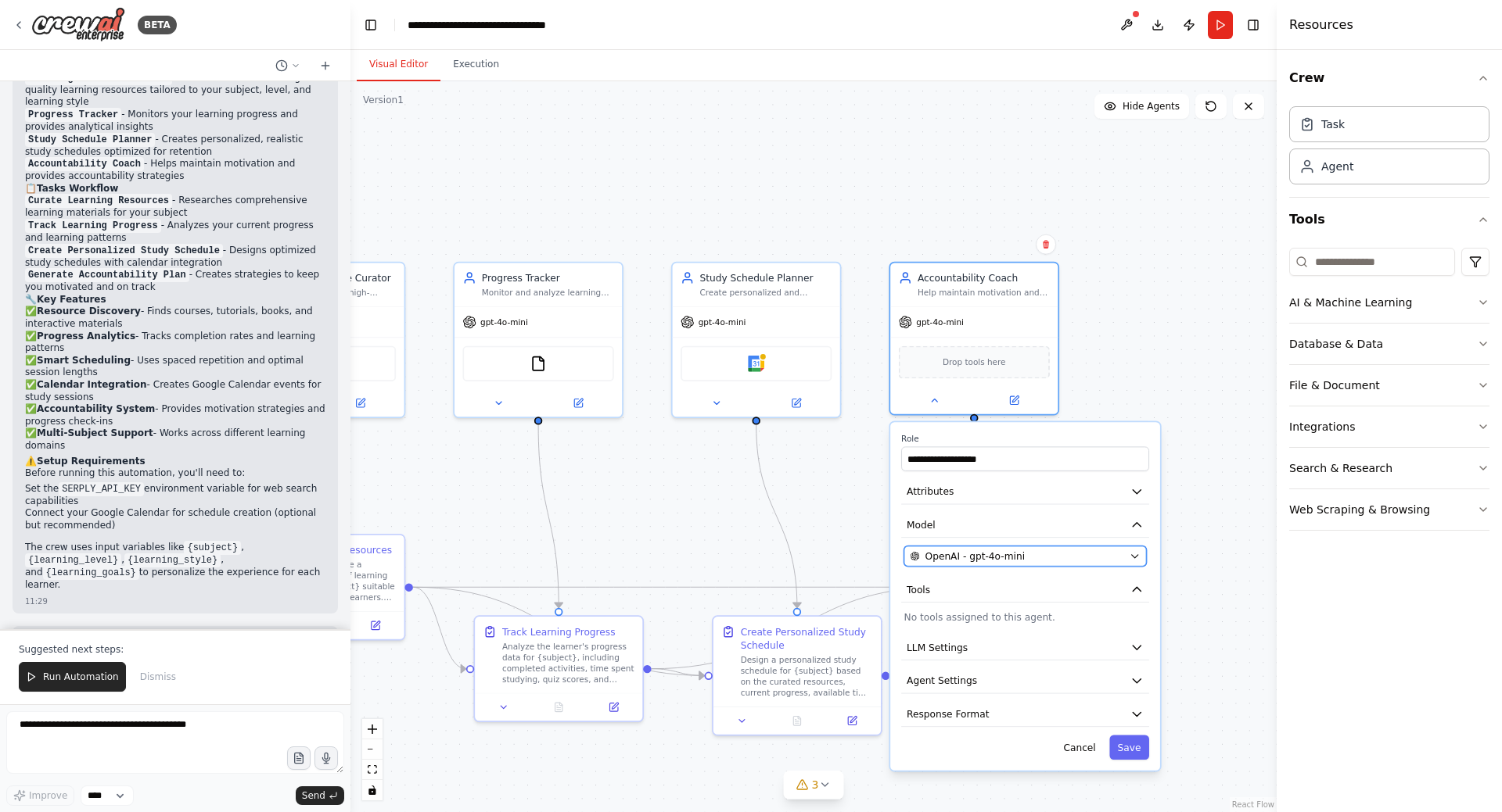
click at [1064, 554] on div "OpenAI - gpt-4o-mini" at bounding box center [1016, 556] width 214 height 13
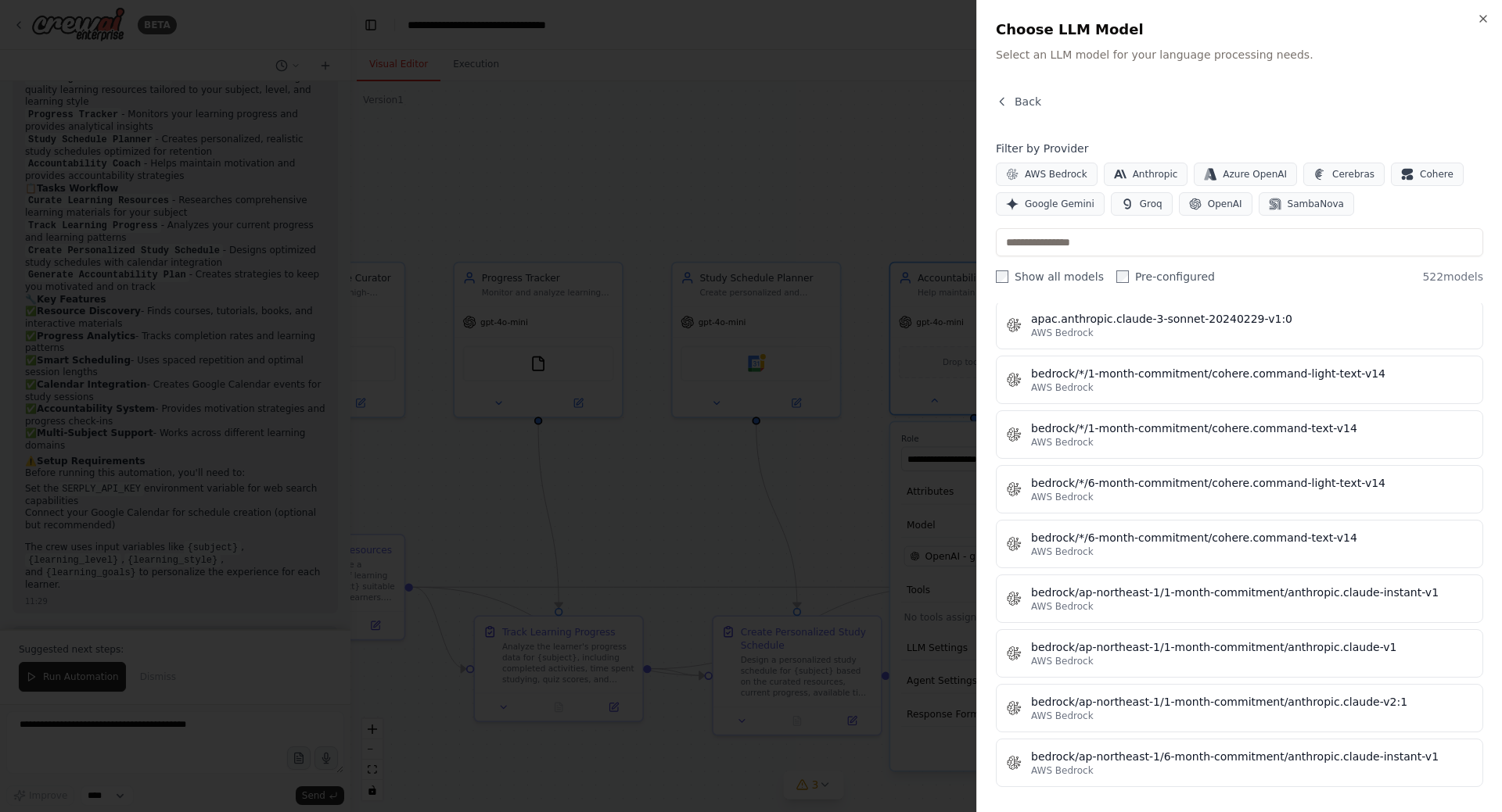
scroll to position [1773, 0]
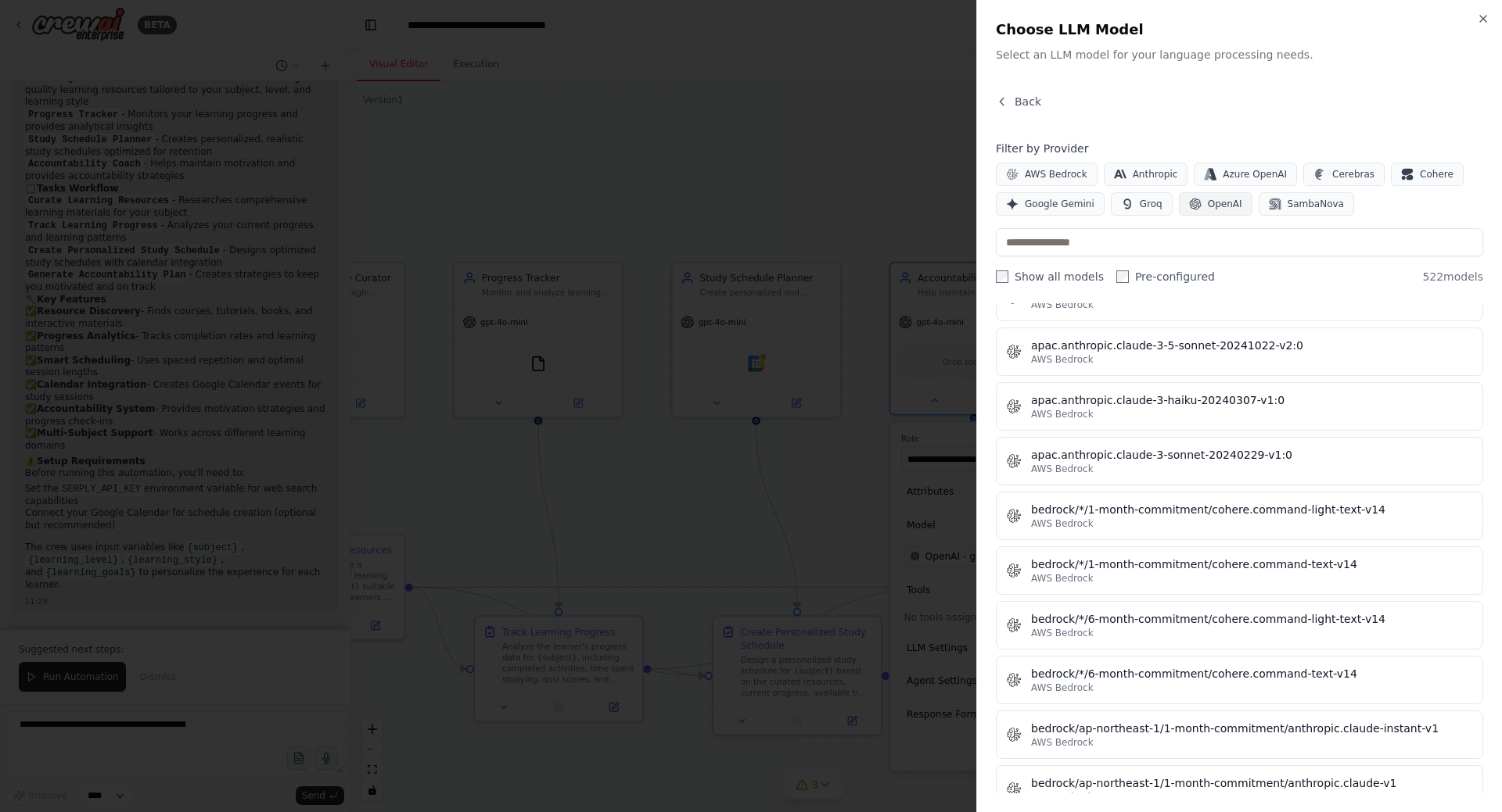
click at [1212, 206] on span "OpenAI" at bounding box center [1224, 204] width 35 height 12
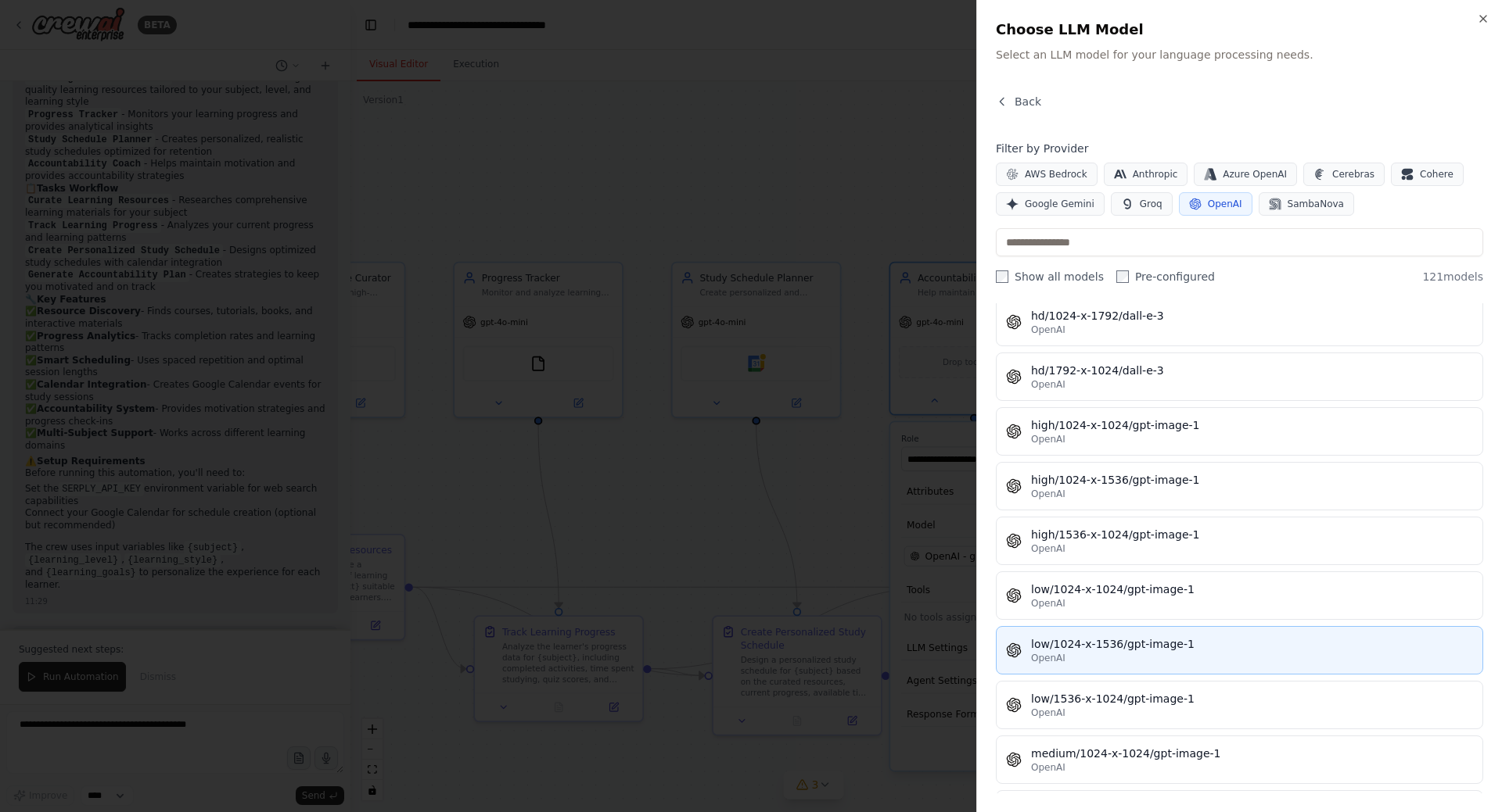
scroll to position [4587, 0]
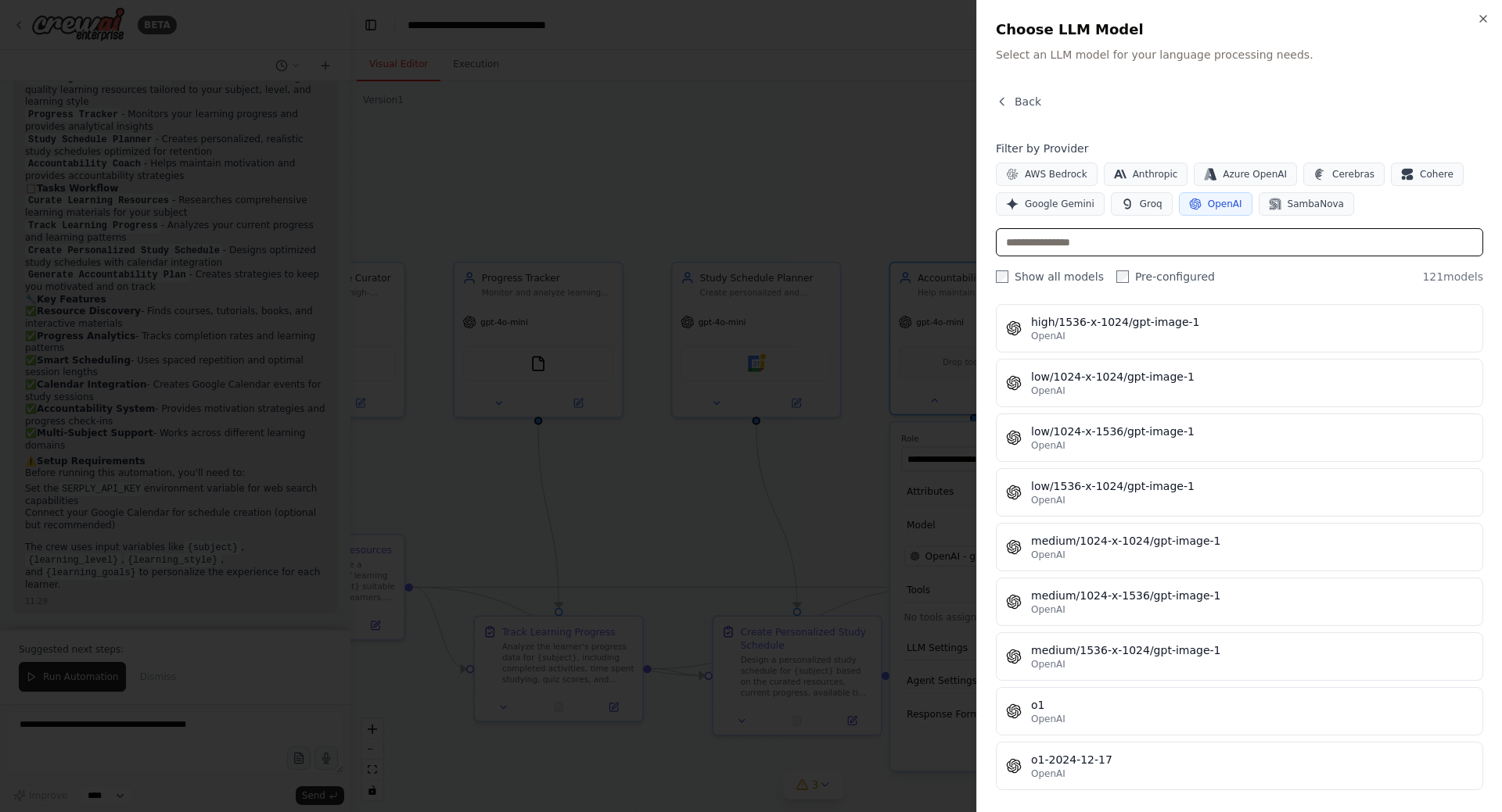
click at [1108, 246] on input "text" at bounding box center [1240, 243] width 488 height 28
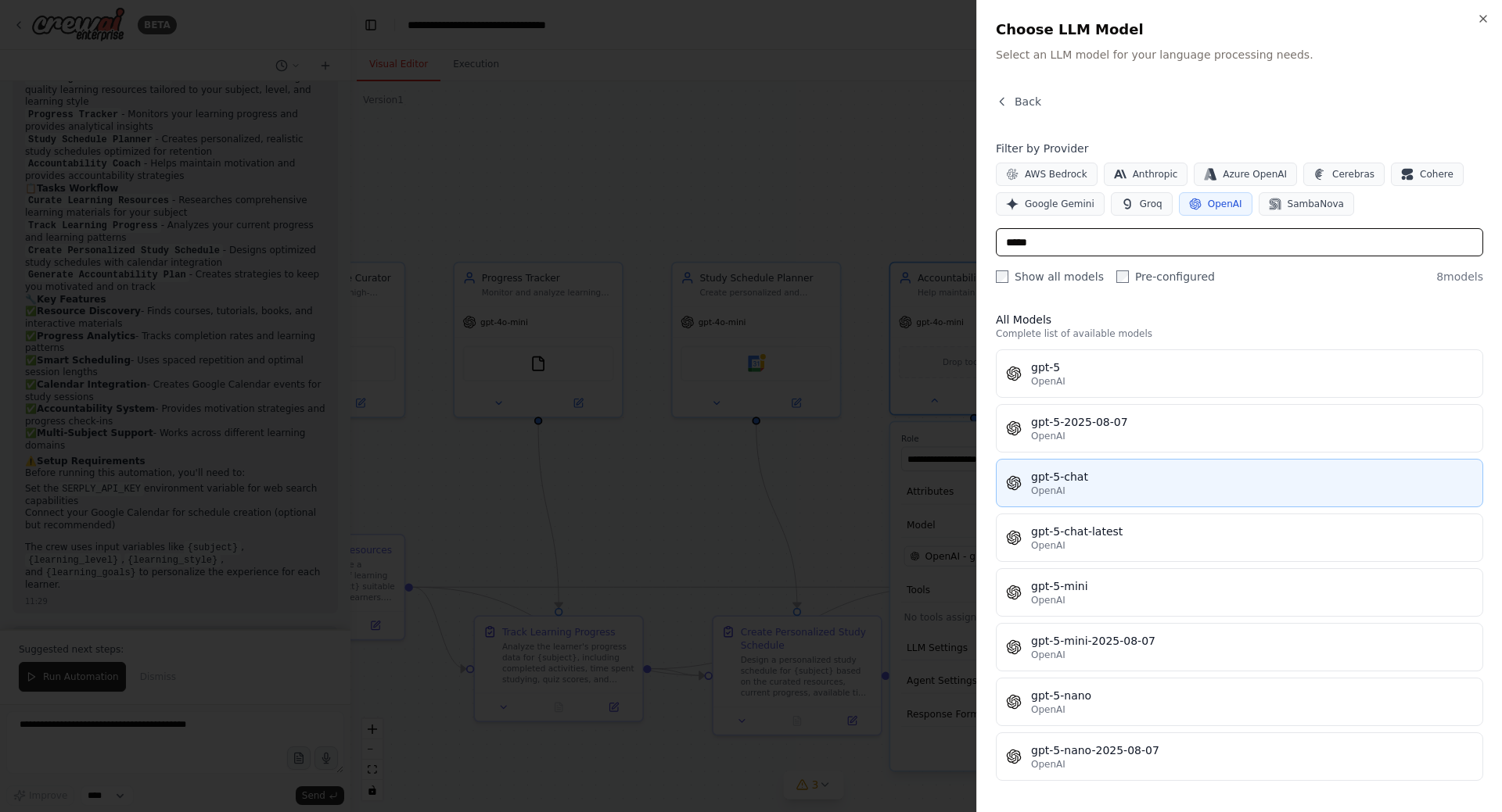
scroll to position [0, 0]
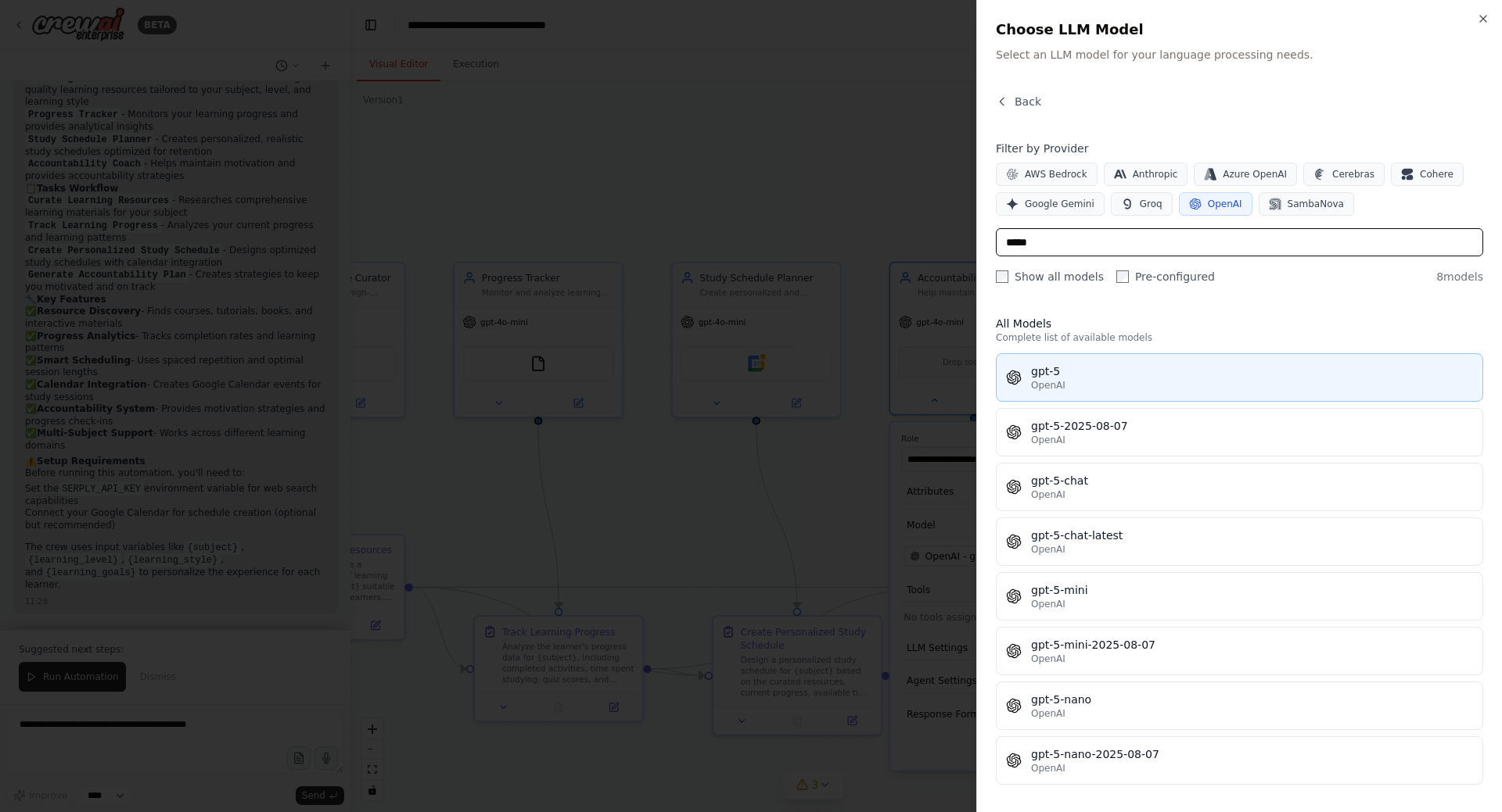
type input "*****"
click at [1136, 375] on div "gpt-5" at bounding box center [1252, 372] width 442 height 16
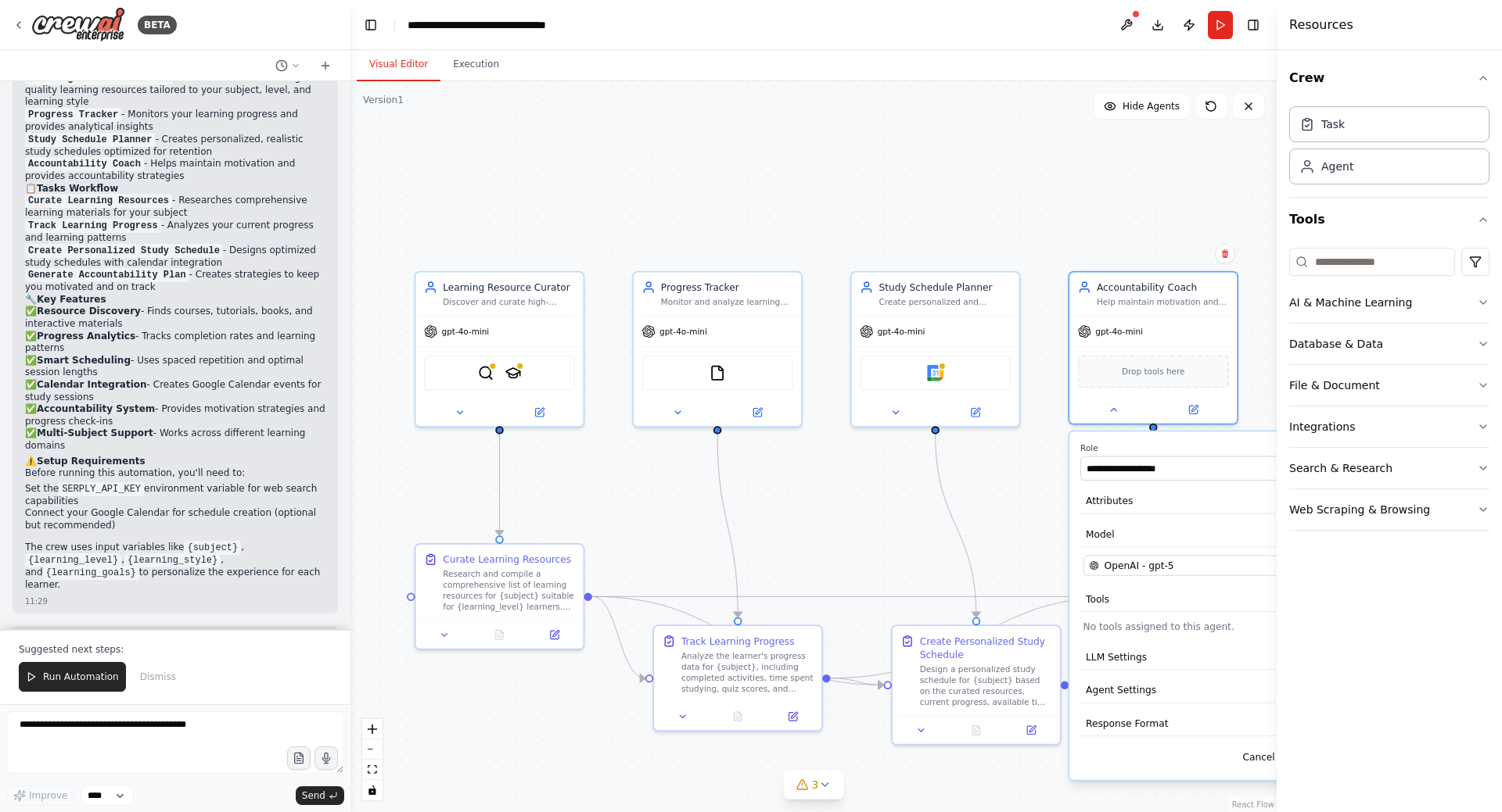
drag, startPoint x: 682, startPoint y: 184, endPoint x: 859, endPoint y: 193, distance: 177.2
click at [859, 193] on div ".deletable-edge-delete-btn { width: 20px; height: 20px; border: 0px solid #ffff…" at bounding box center [813, 446] width 926 height 731
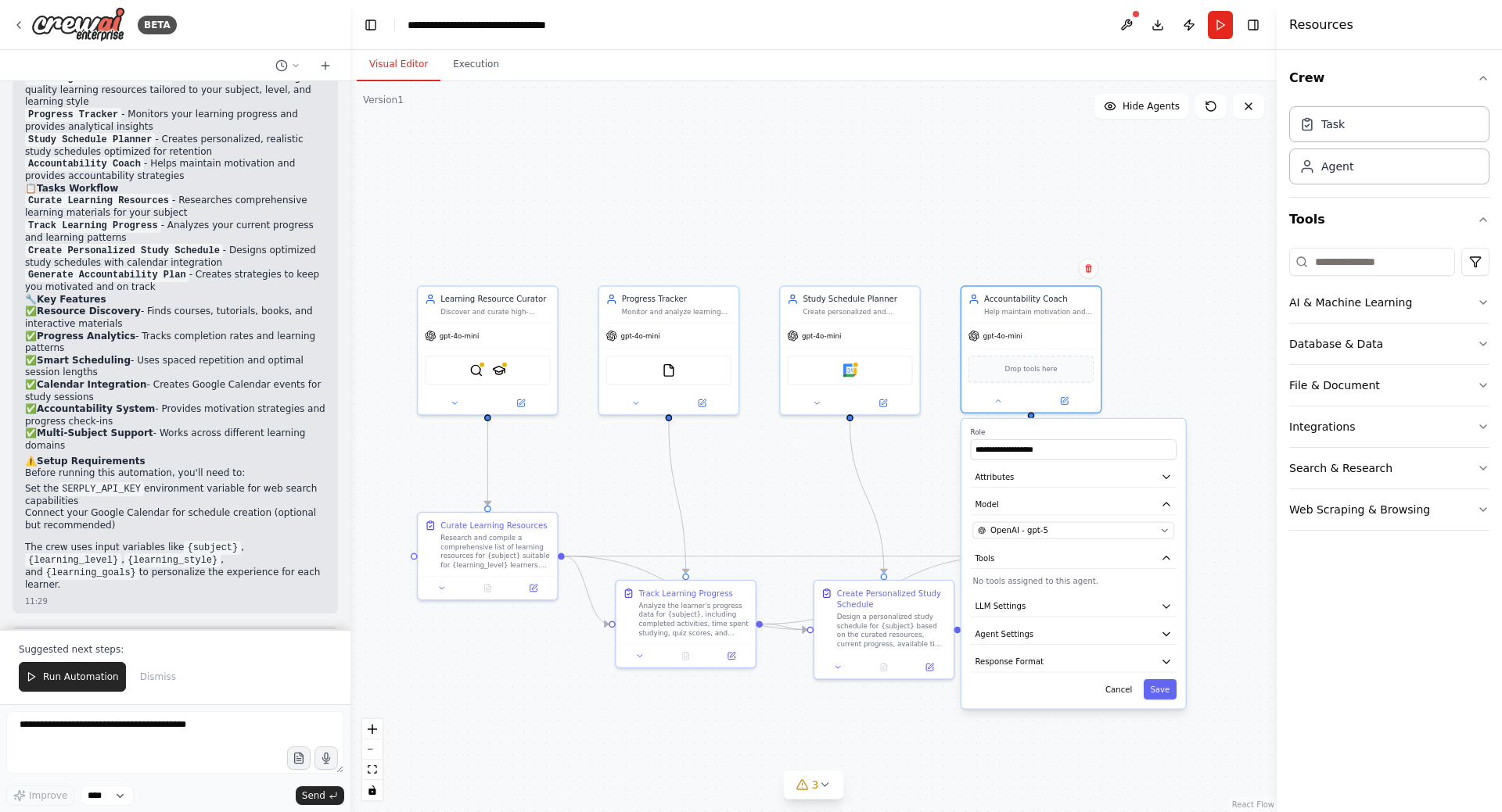
drag, startPoint x: 1031, startPoint y: 183, endPoint x: 957, endPoint y: 212, distance: 79.5
click at [957, 212] on div ".deletable-edge-delete-btn { width: 20px; height: 20px; border: 0px solid #ffff…" at bounding box center [813, 446] width 926 height 731
click at [1093, 557] on button "Tools" at bounding box center [1073, 559] width 206 height 21
click at [1094, 557] on button "Tools" at bounding box center [1073, 559] width 206 height 21
click at [1150, 551] on button "Tools" at bounding box center [1073, 559] width 206 height 21
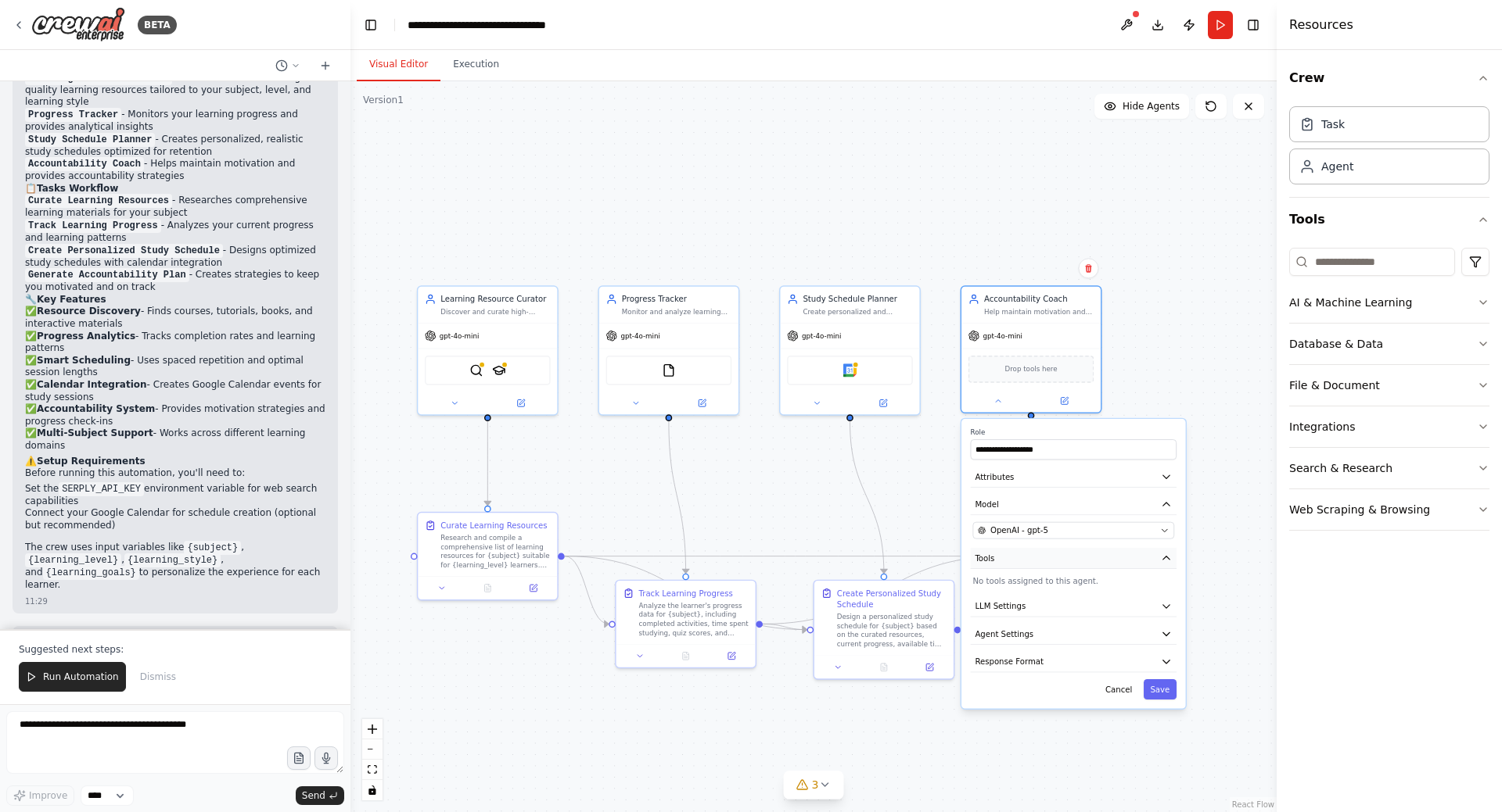
click at [1103, 556] on button "Tools" at bounding box center [1073, 559] width 206 height 21
click at [1170, 566] on button "Tools" at bounding box center [1073, 559] width 206 height 21
click at [1151, 591] on button "LLM Settings" at bounding box center [1073, 587] width 206 height 21
click at [1161, 585] on icon "button" at bounding box center [1167, 585] width 11 height 11
click at [1165, 612] on icon "button" at bounding box center [1167, 614] width 11 height 11
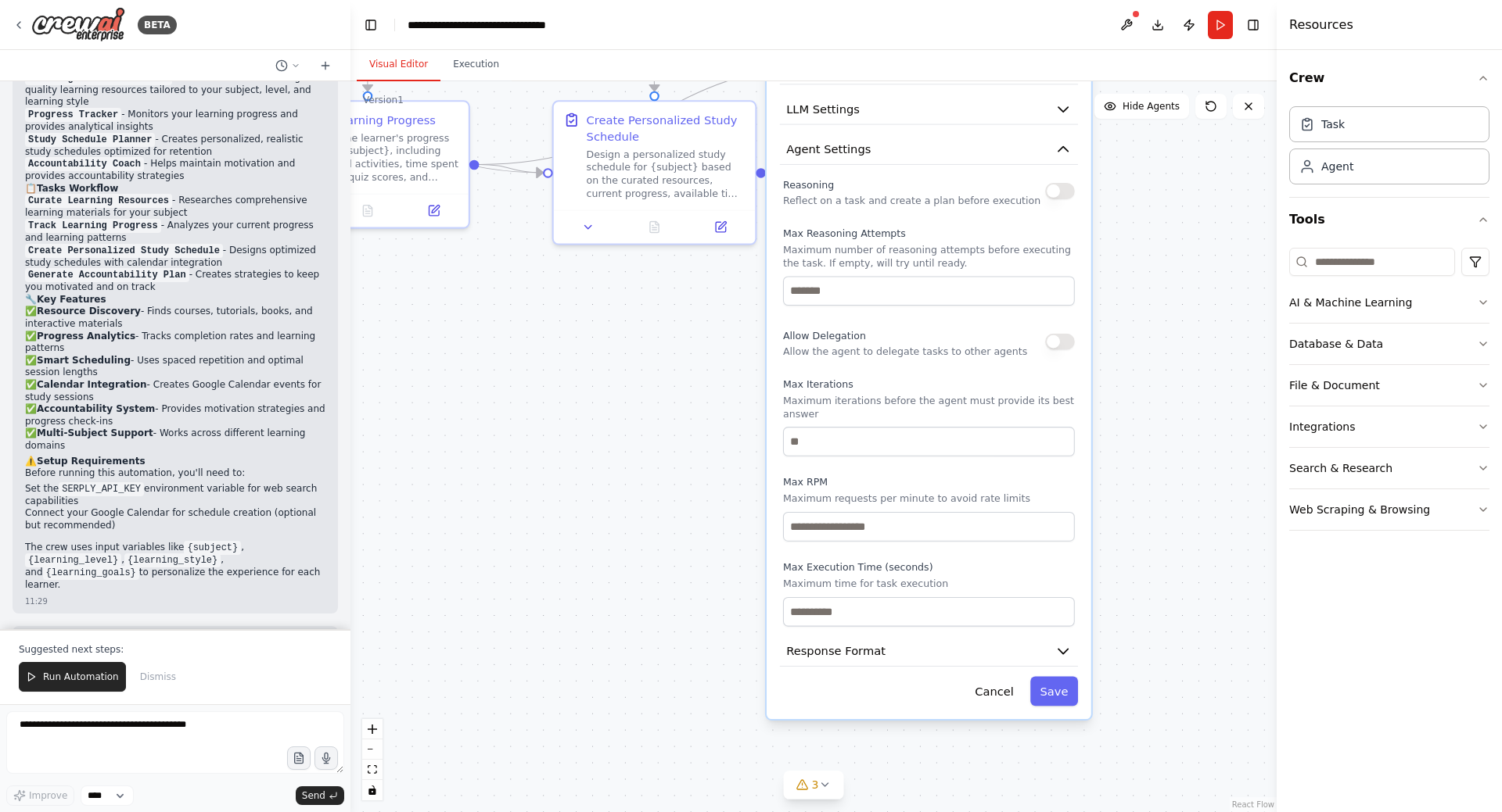
drag, startPoint x: 1233, startPoint y: 589, endPoint x: 1130, endPoint y: 165, distance: 436.3
click at [1130, 165] on div ".deletable-edge-delete-btn { width: 20px; height: 20px; border: 0px solid #ffff…" at bounding box center [813, 446] width 926 height 731
click at [1067, 339] on button "button" at bounding box center [1059, 337] width 29 height 16
click at [1048, 633] on button "Response Format" at bounding box center [928, 647] width 298 height 30
click at [1064, 153] on button "Agent Settings" at bounding box center [928, 145] width 298 height 30
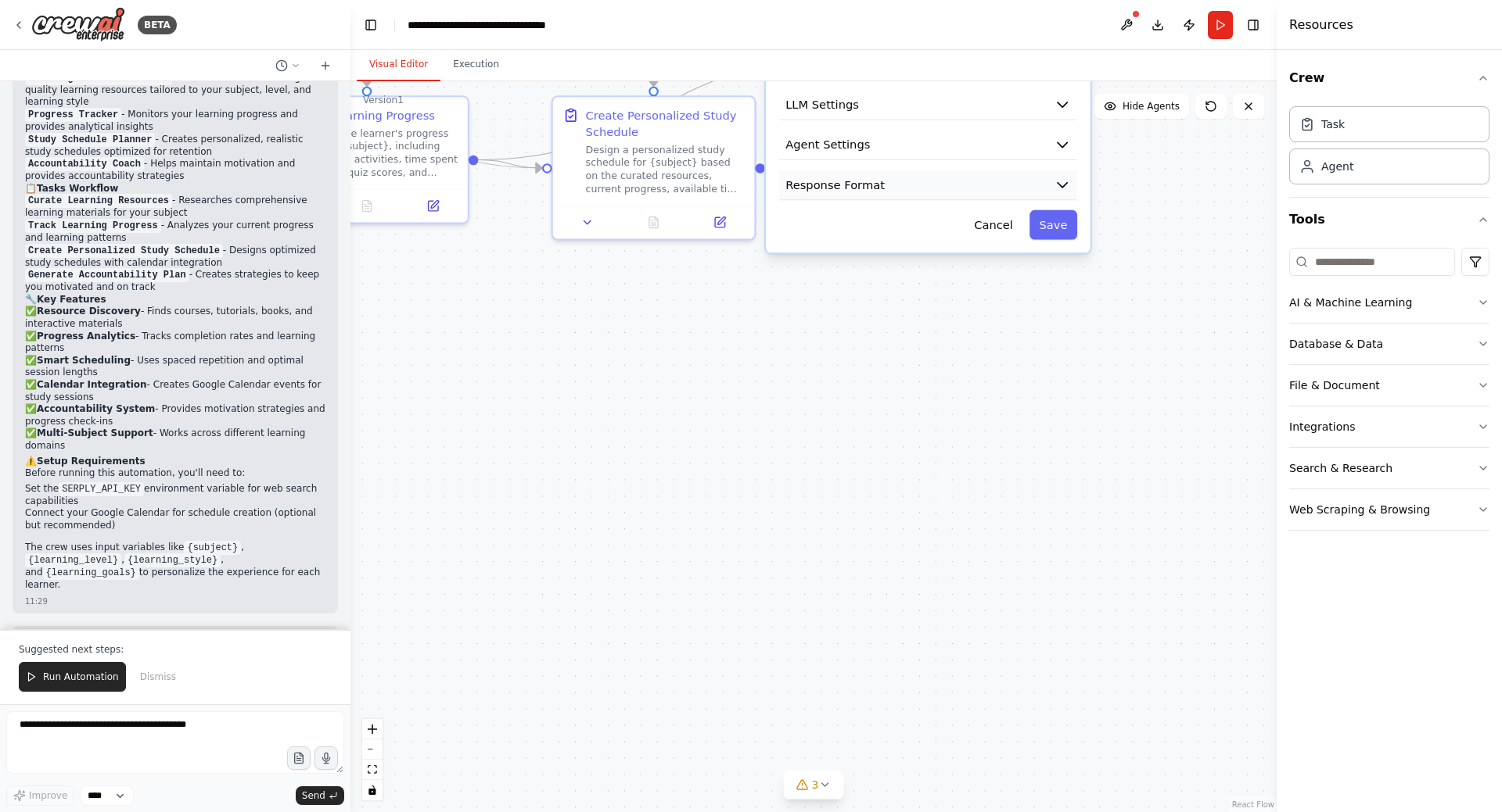
click at [1066, 181] on icon "button" at bounding box center [1062, 185] width 16 height 16
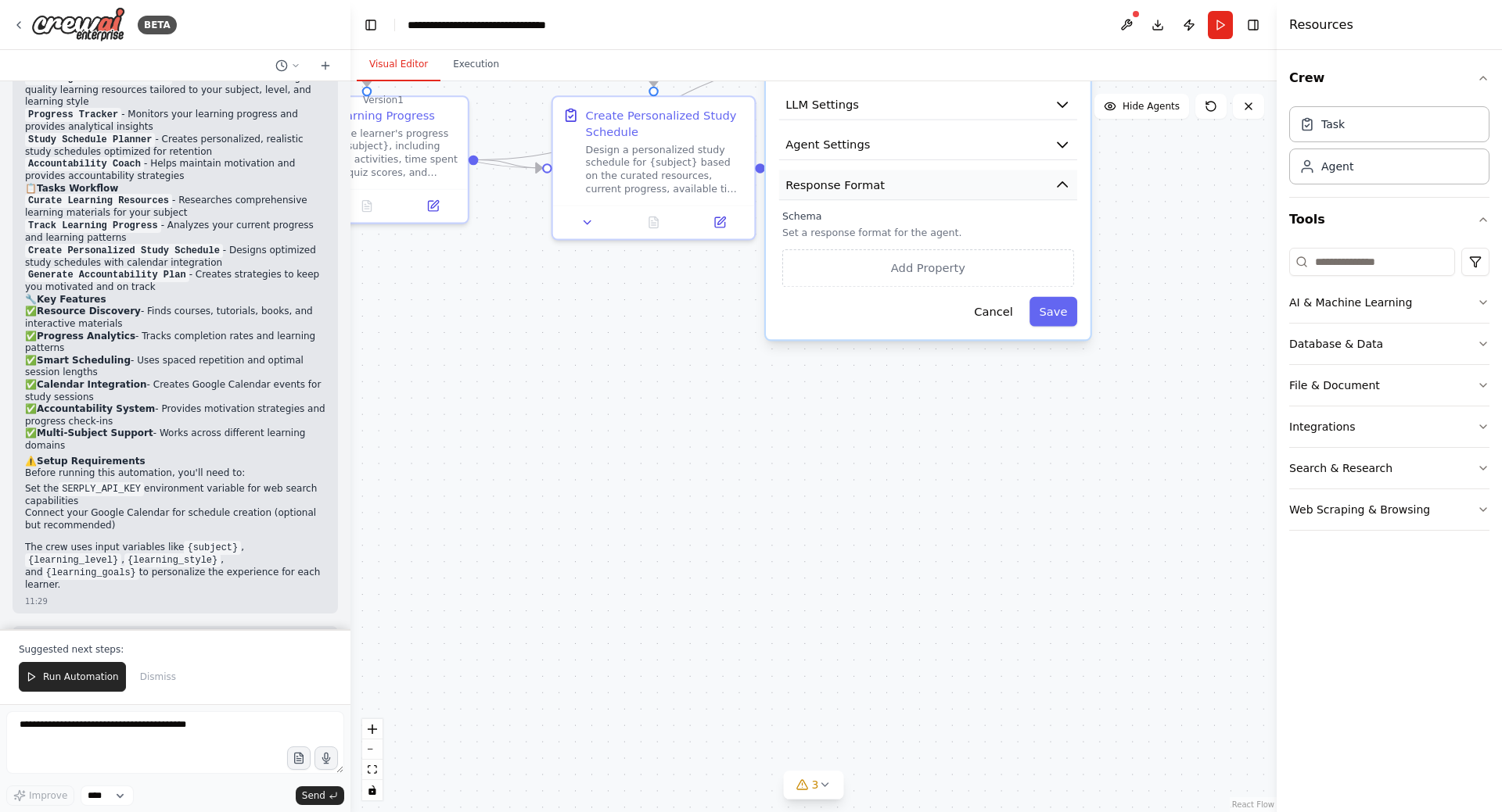
click at [1066, 185] on icon "button" at bounding box center [1062, 184] width 10 height 4
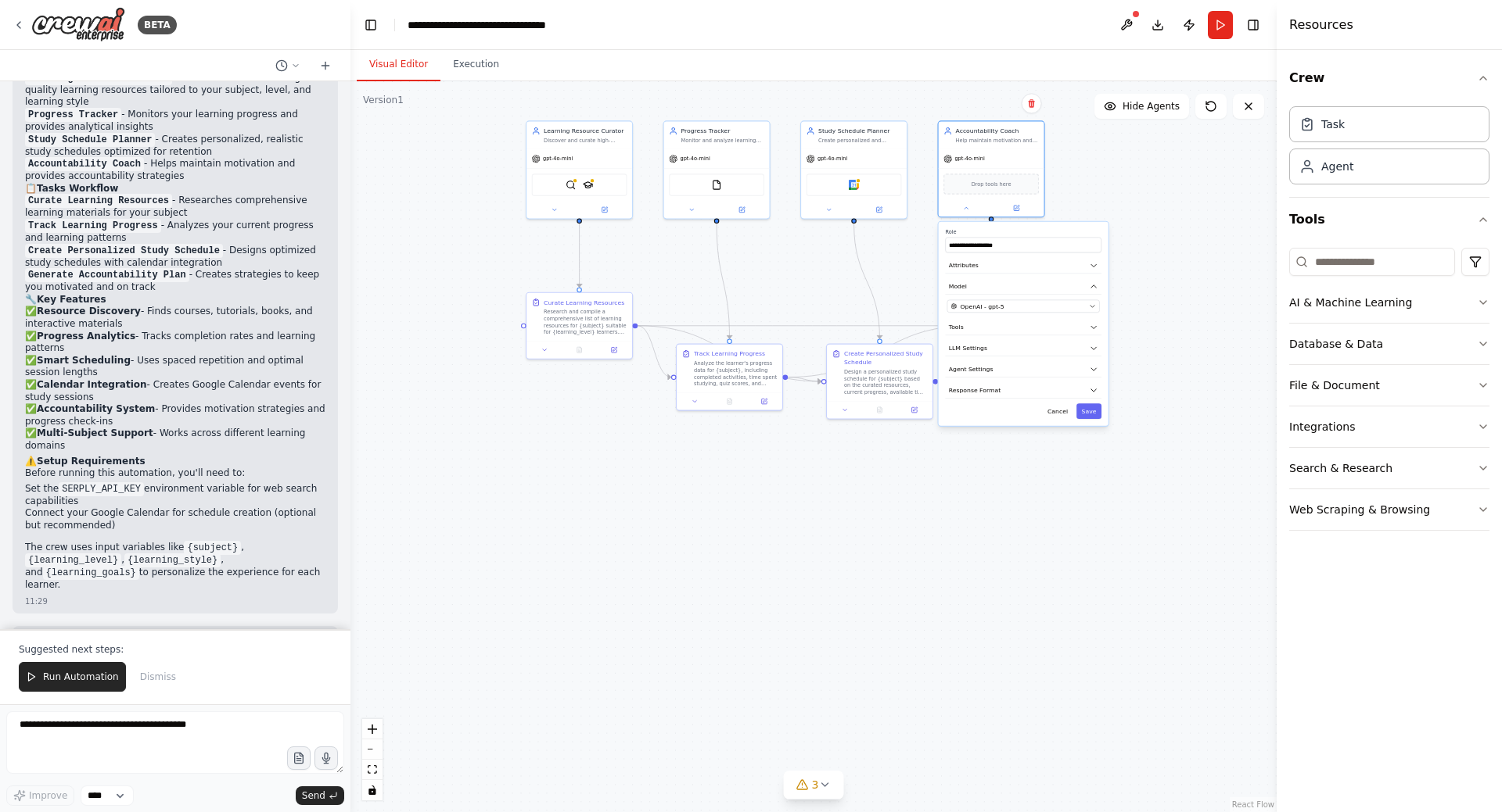
drag, startPoint x: 942, startPoint y: 532, endPoint x: 921, endPoint y: 697, distance: 166.3
click at [921, 697] on div ".deletable-edge-delete-btn { width: 20px; height: 20px; border: 0px solid #ffff…" at bounding box center [813, 446] width 926 height 731
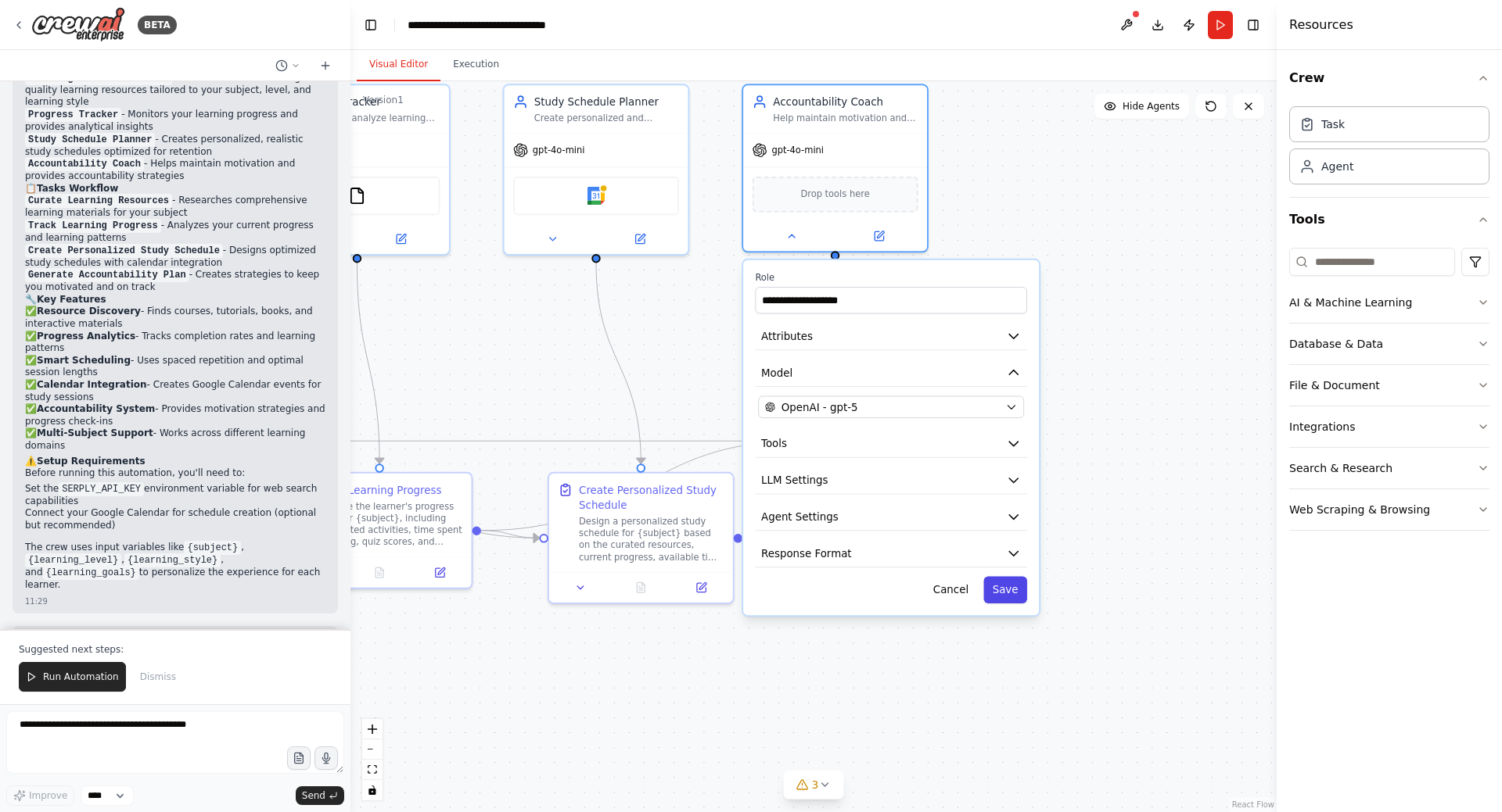
click at [1020, 588] on button "Save" at bounding box center [1005, 591] width 44 height 27
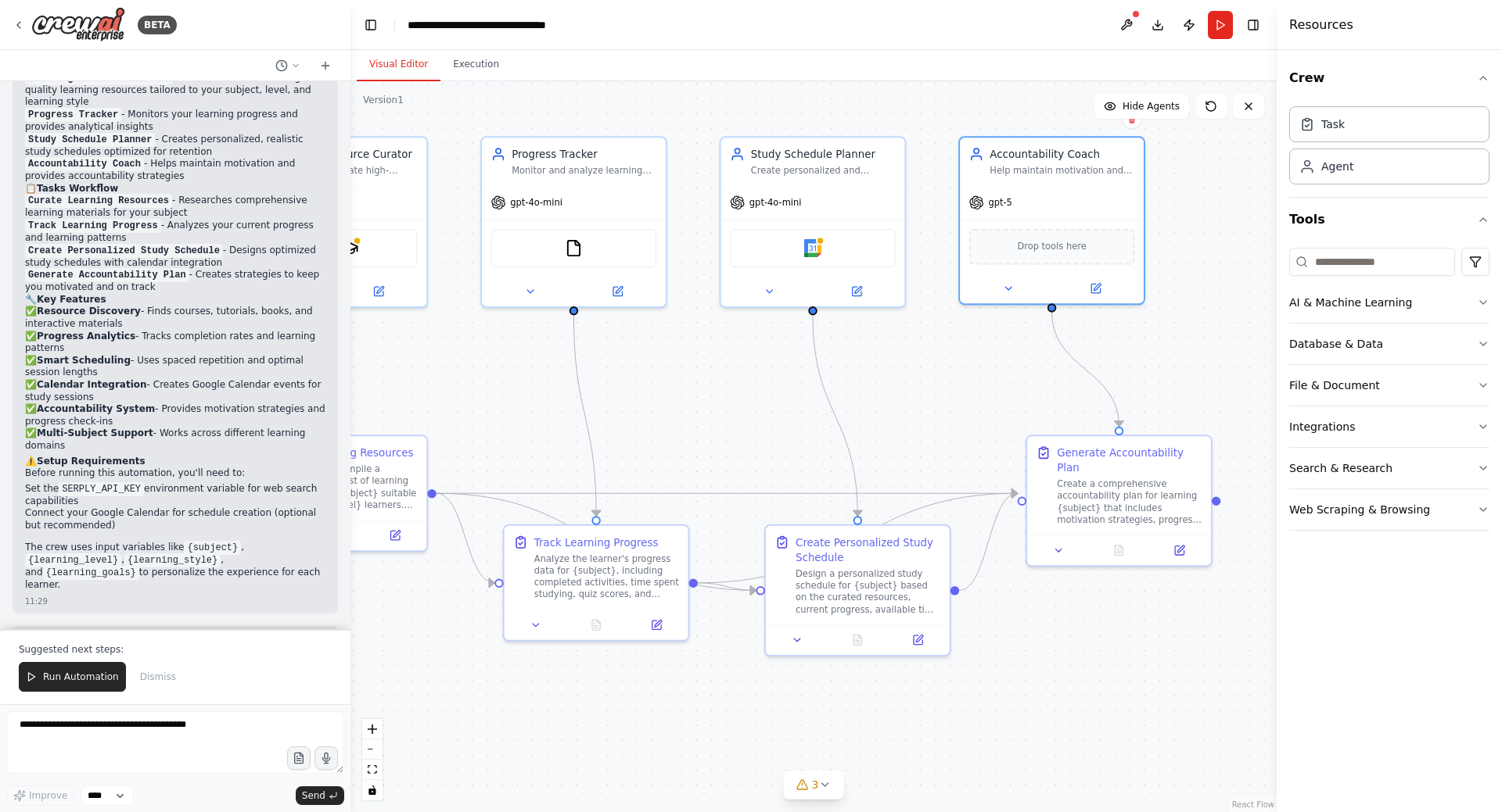
drag, startPoint x: 731, startPoint y: 305, endPoint x: 968, endPoint y: 360, distance: 243.3
click at [939, 355] on div ".deletable-edge-delete-btn { width: 20px; height: 20px; border: 0px solid #ffff…" at bounding box center [813, 446] width 926 height 731
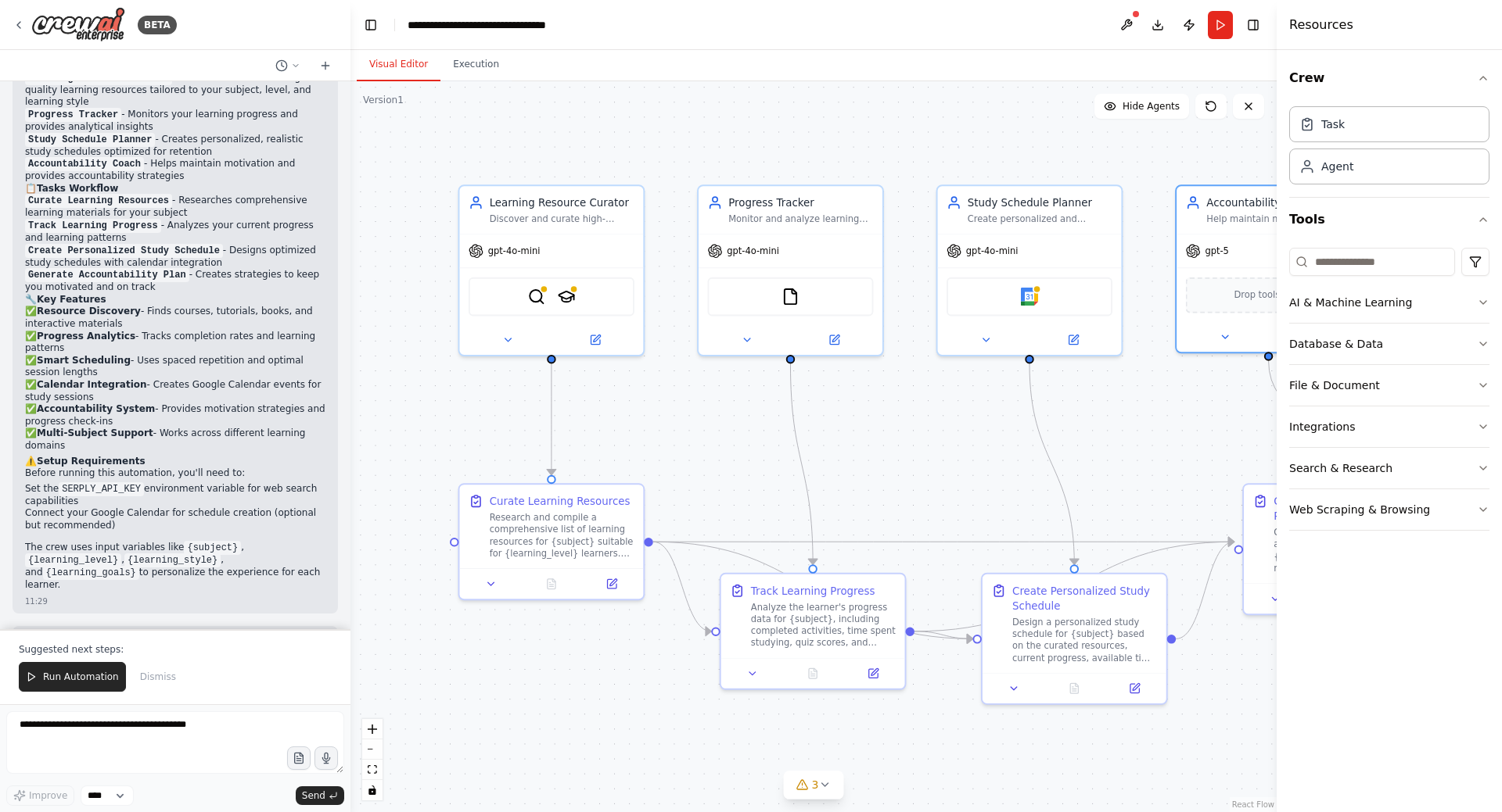
drag, startPoint x: 673, startPoint y: 361, endPoint x: 889, endPoint y: 410, distance: 221.5
click at [889, 410] on div ".deletable-edge-delete-btn { width: 20px; height: 20px; border: 0px solid #ffff…" at bounding box center [813, 446] width 926 height 731
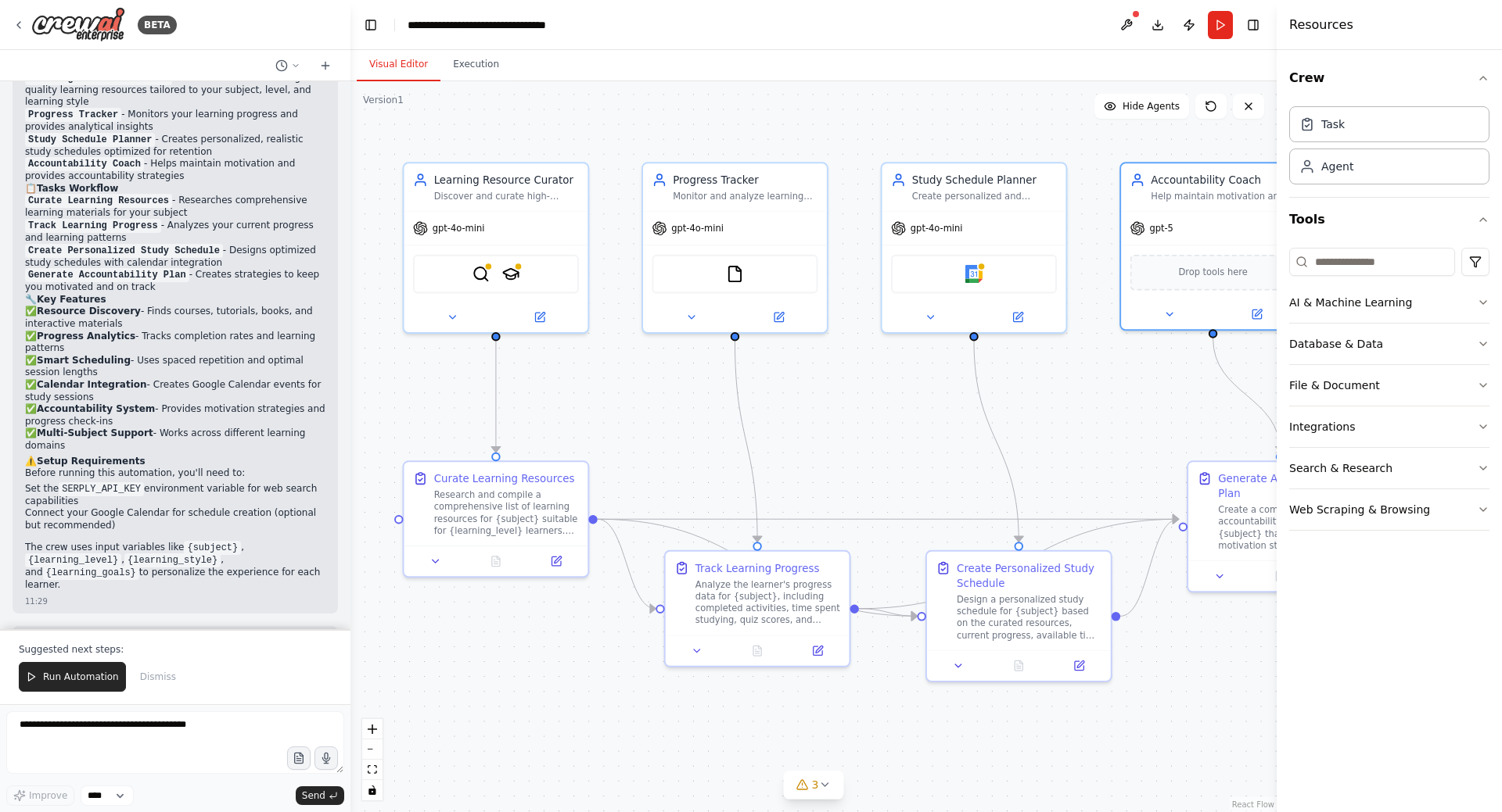
drag, startPoint x: 941, startPoint y: 417, endPoint x: 871, endPoint y: 393, distance: 74.0
click at [871, 393] on div ".deletable-edge-delete-btn { width: 20px; height: 20px; border: 0px solid #ffff…" at bounding box center [813, 446] width 926 height 731
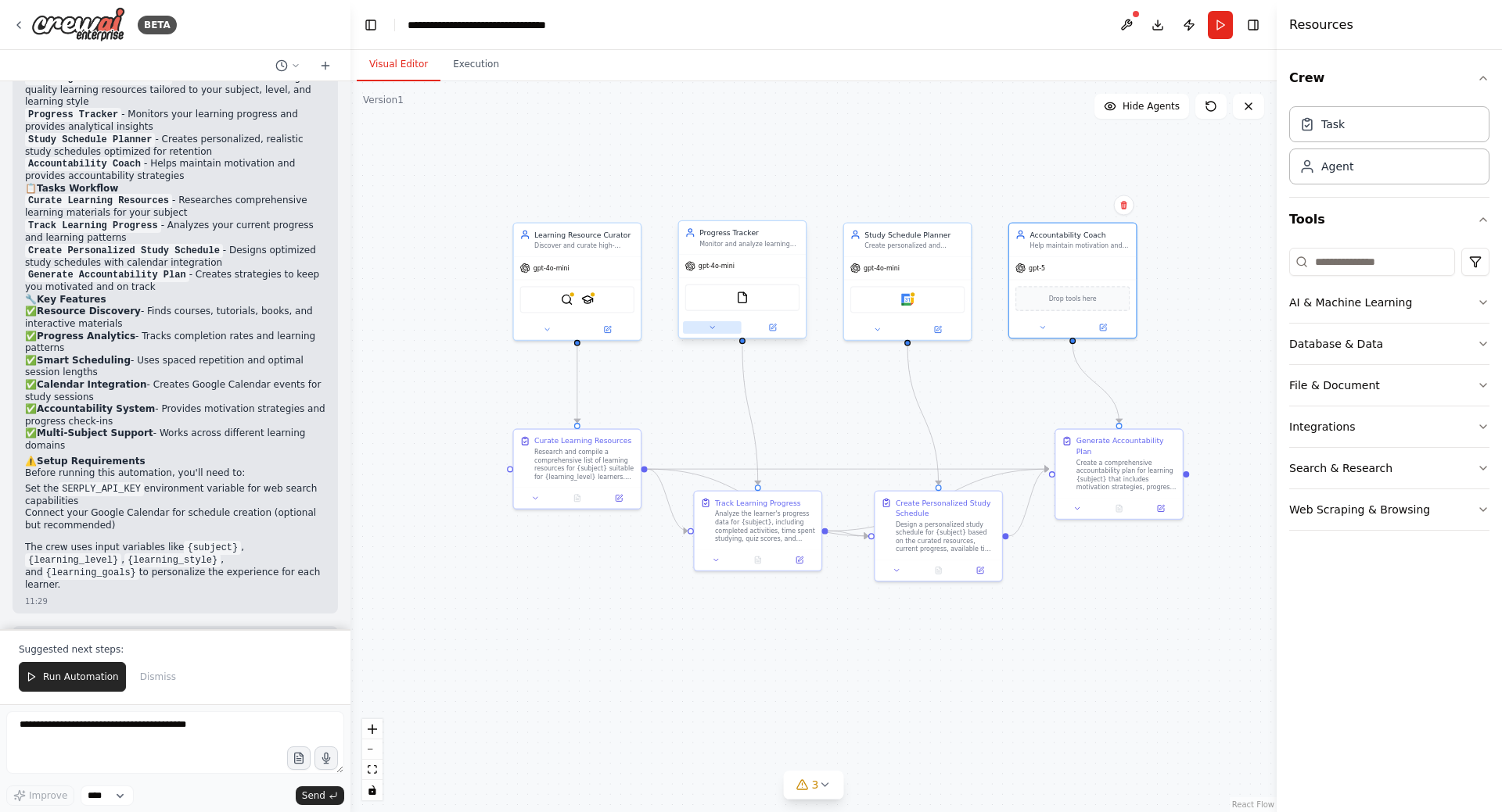
click at [711, 332] on icon at bounding box center [713, 328] width 9 height 9
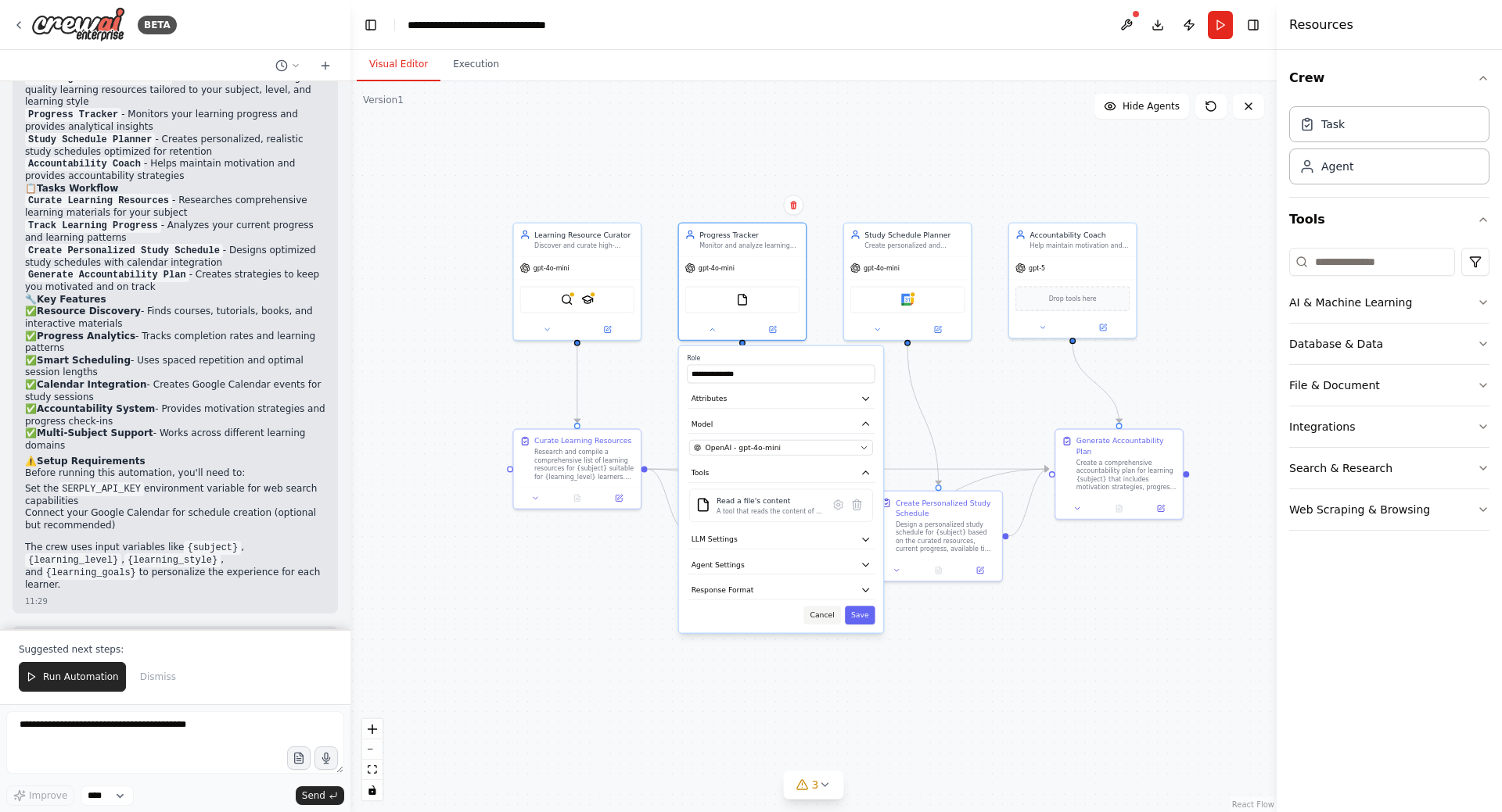
click at [833, 615] on button "Cancel" at bounding box center [822, 615] width 36 height 19
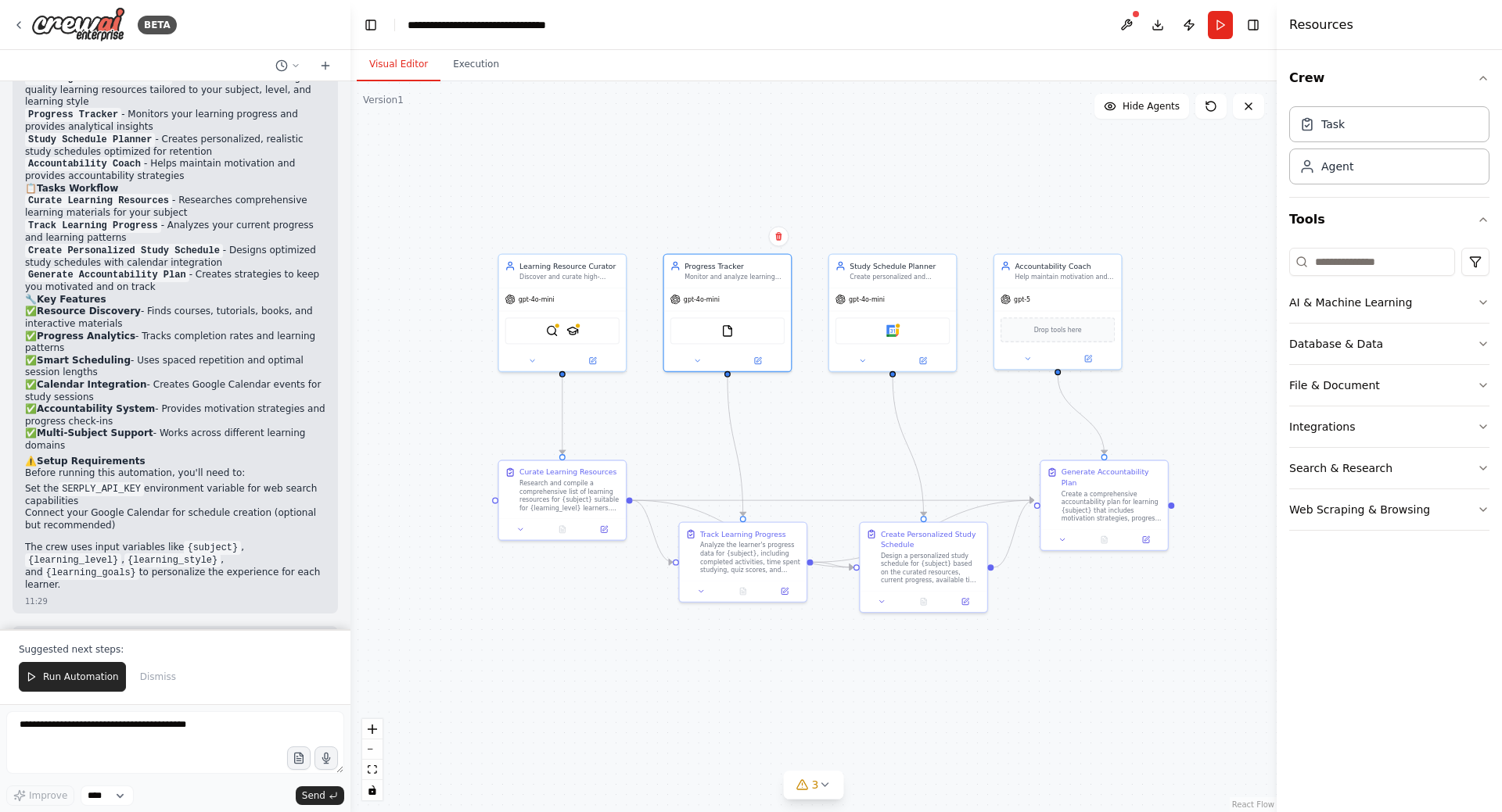
drag, startPoint x: 925, startPoint y: 163, endPoint x: 888, endPoint y: 188, distance: 44.7
click at [909, 194] on div ".deletable-edge-delete-btn { width: 20px; height: 20px; border: 0px solid #ffff…" at bounding box center [813, 446] width 926 height 731
click at [787, 172] on div ".deletable-edge-delete-btn { width: 20px; height: 20px; border: 0px solid #ffff…" at bounding box center [813, 446] width 926 height 731
click at [534, 363] on icon at bounding box center [531, 359] width 9 height 9
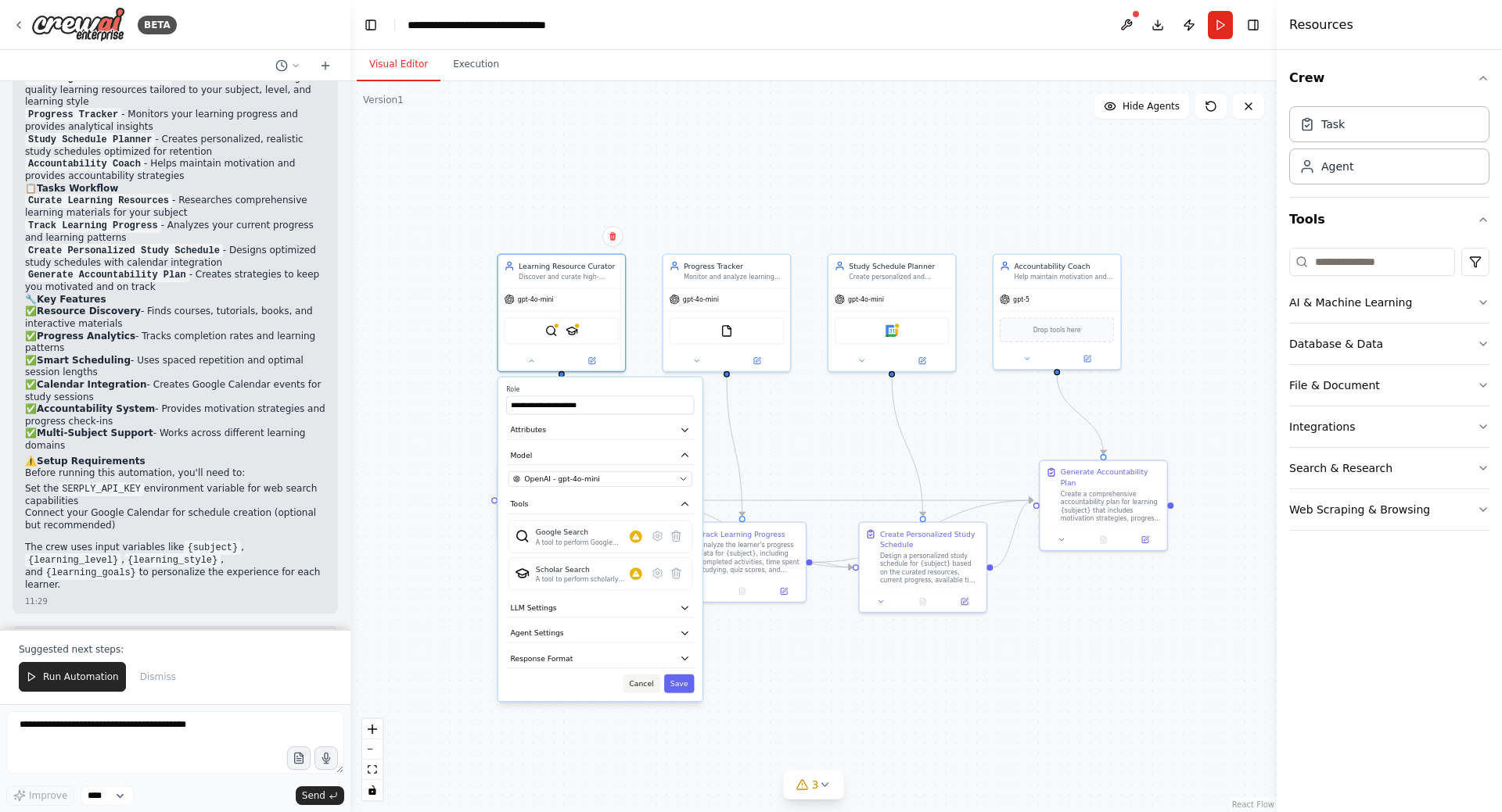
click at [643, 688] on button "Cancel" at bounding box center [641, 684] width 36 height 19
click at [655, 683] on button "Cancel" at bounding box center [641, 684] width 36 height 19
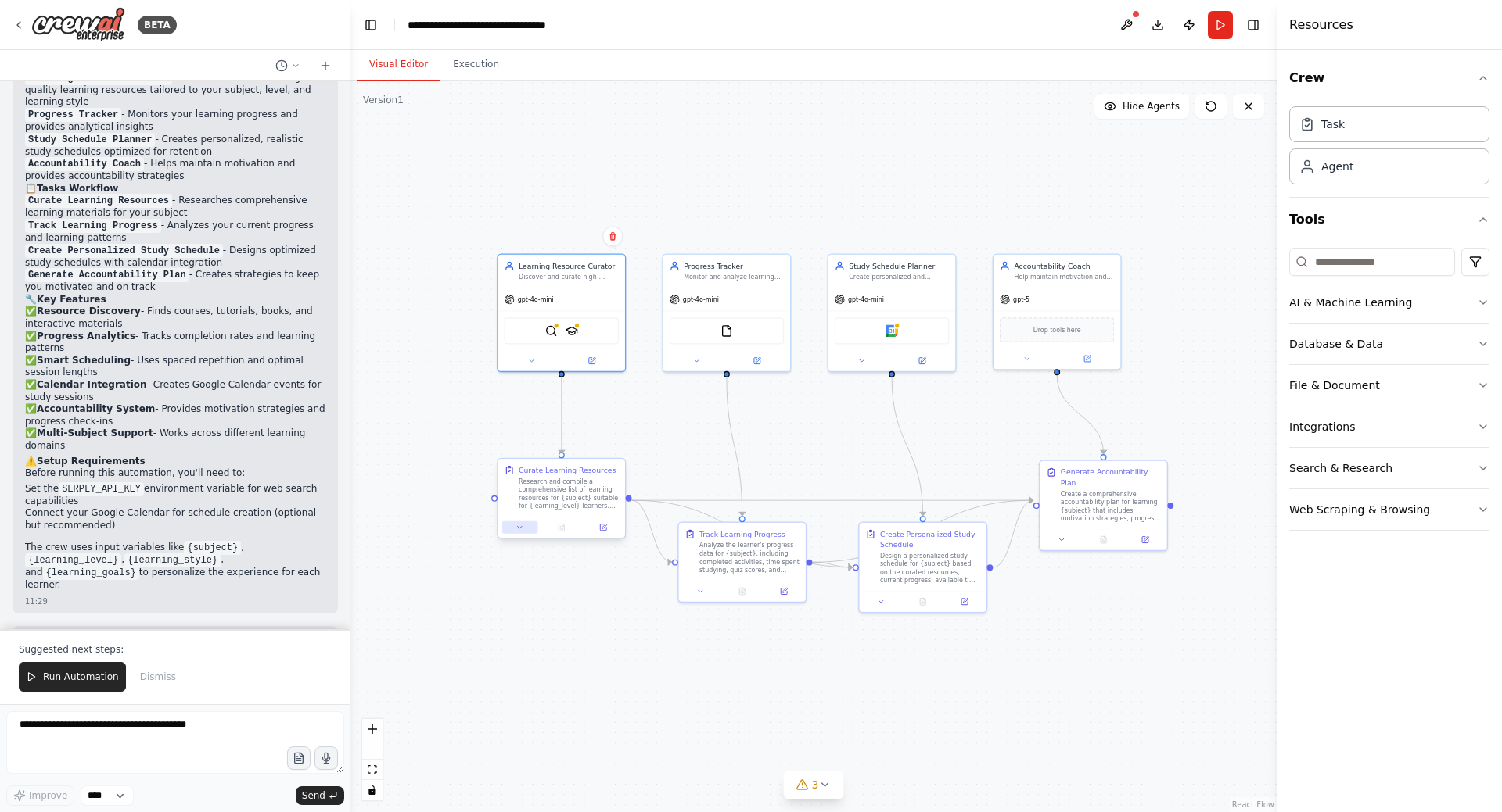
click at [515, 528] on icon at bounding box center [520, 527] width 9 height 9
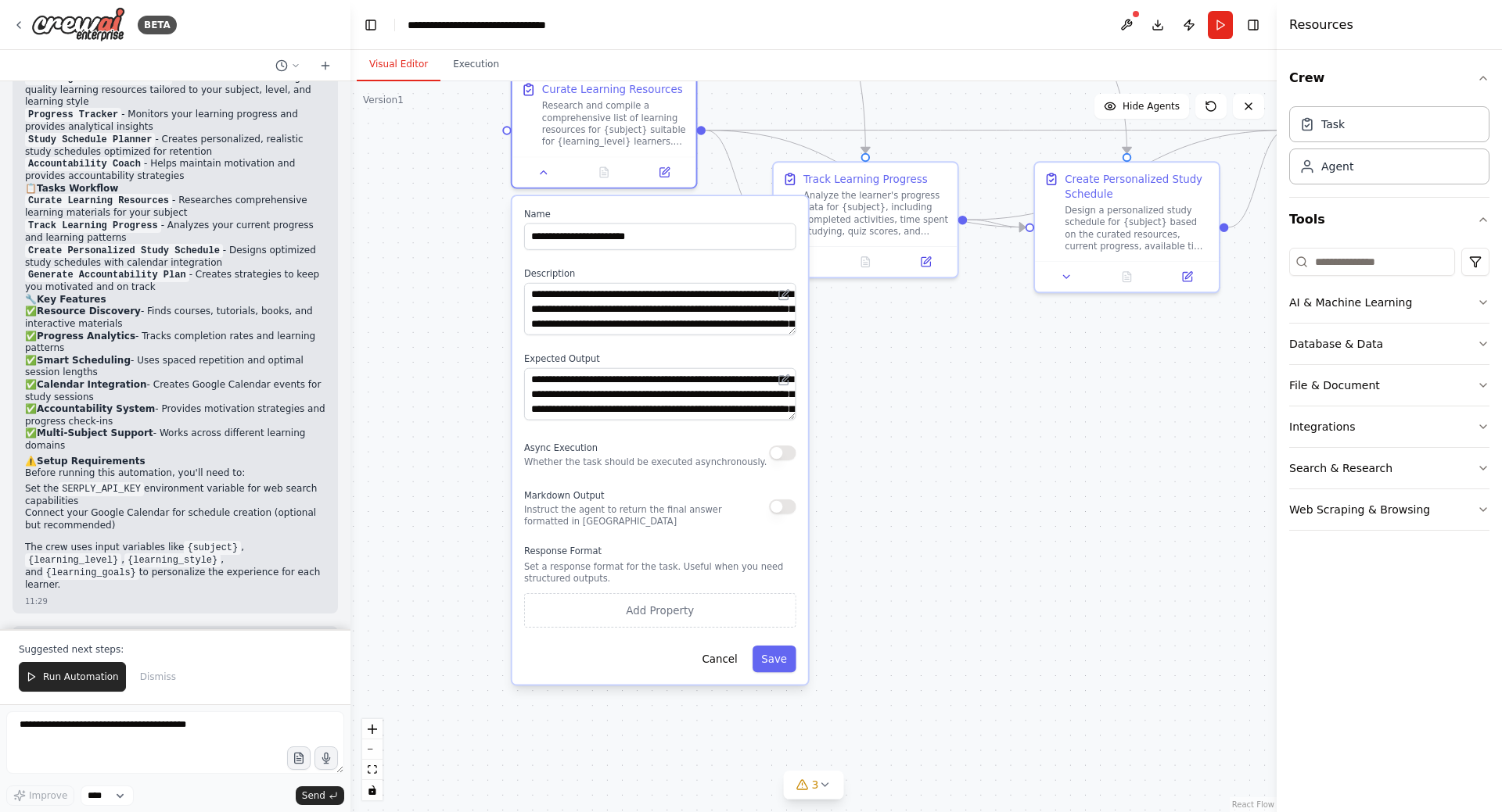
drag, startPoint x: 482, startPoint y: 608, endPoint x: 462, endPoint y: 378, distance: 230.9
click at [462, 378] on div ".deletable-edge-delete-btn { width: 20px; height: 20px; border: 0px solid #ffff…" at bounding box center [813, 446] width 926 height 731
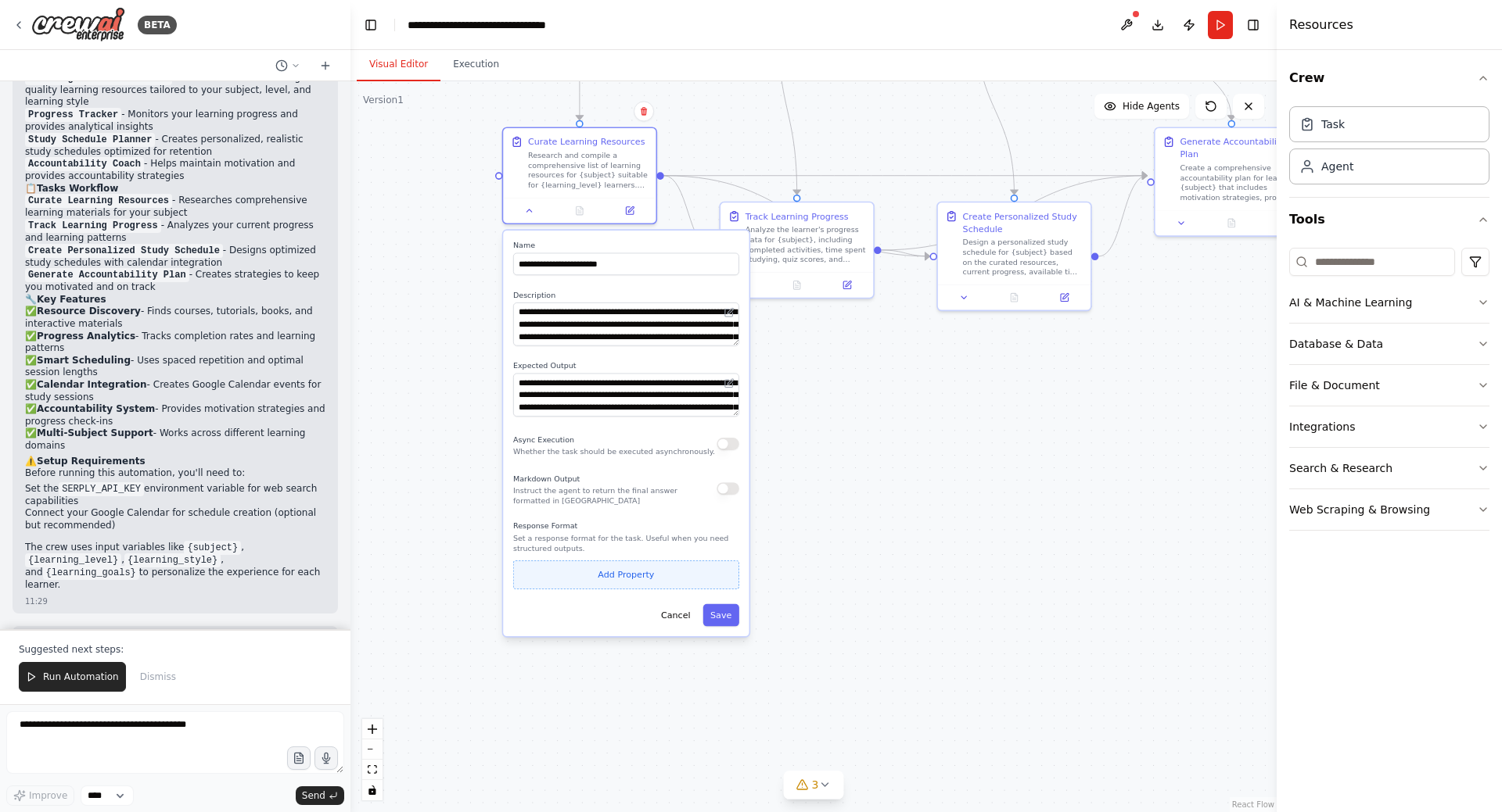
click at [655, 582] on button "Add Property" at bounding box center [626, 575] width 226 height 29
click at [565, 567] on input "**********" at bounding box center [553, 571] width 80 height 22
click at [638, 575] on select "**** ******* ******* **** ******" at bounding box center [627, 571] width 60 height 22
click at [585, 643] on div "Cancel Save" at bounding box center [626, 647] width 226 height 22
click at [731, 575] on icon "button" at bounding box center [727, 571] width 10 height 10
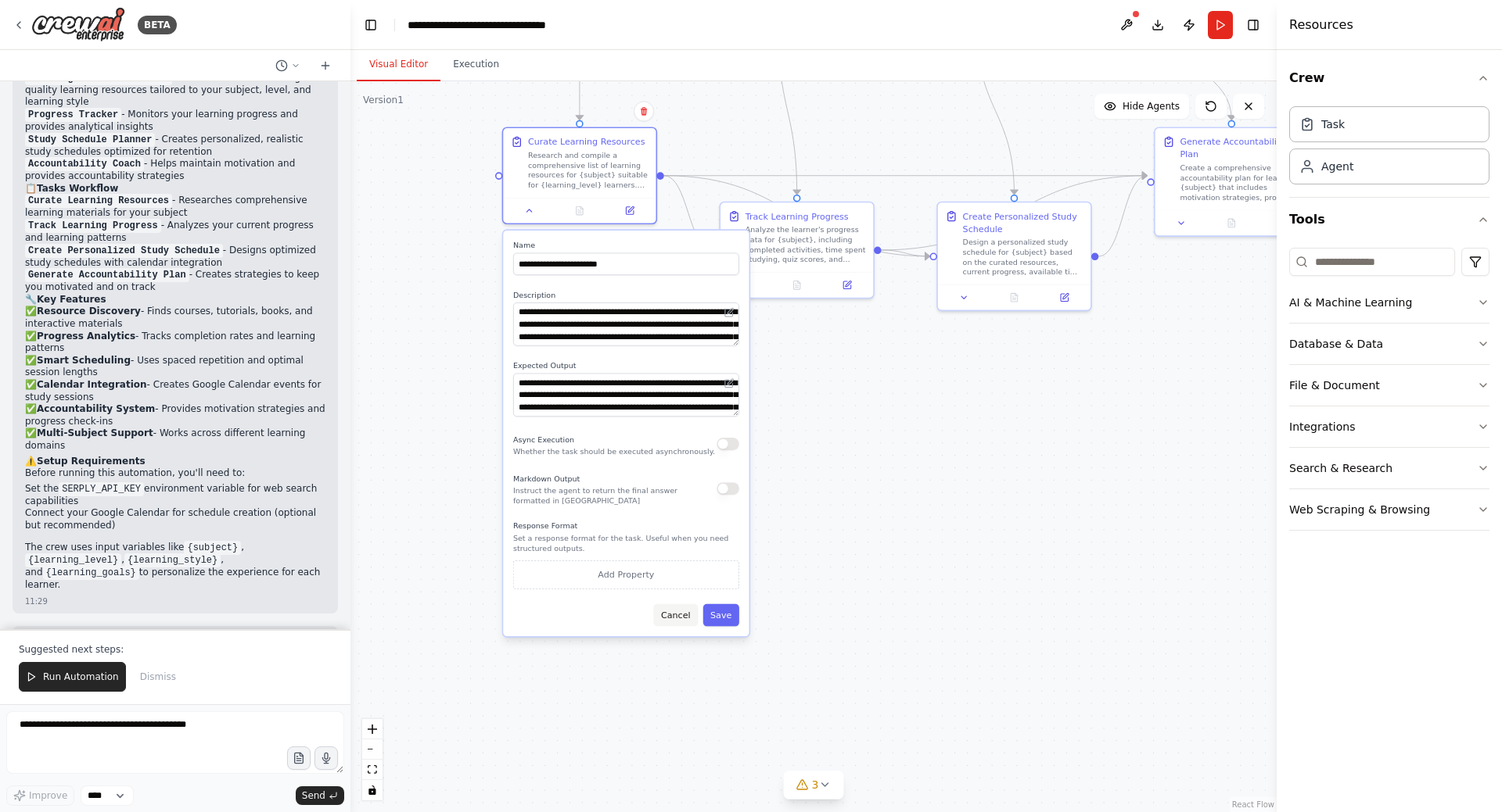
click at [685, 617] on button "Cancel" at bounding box center [675, 615] width 44 height 22
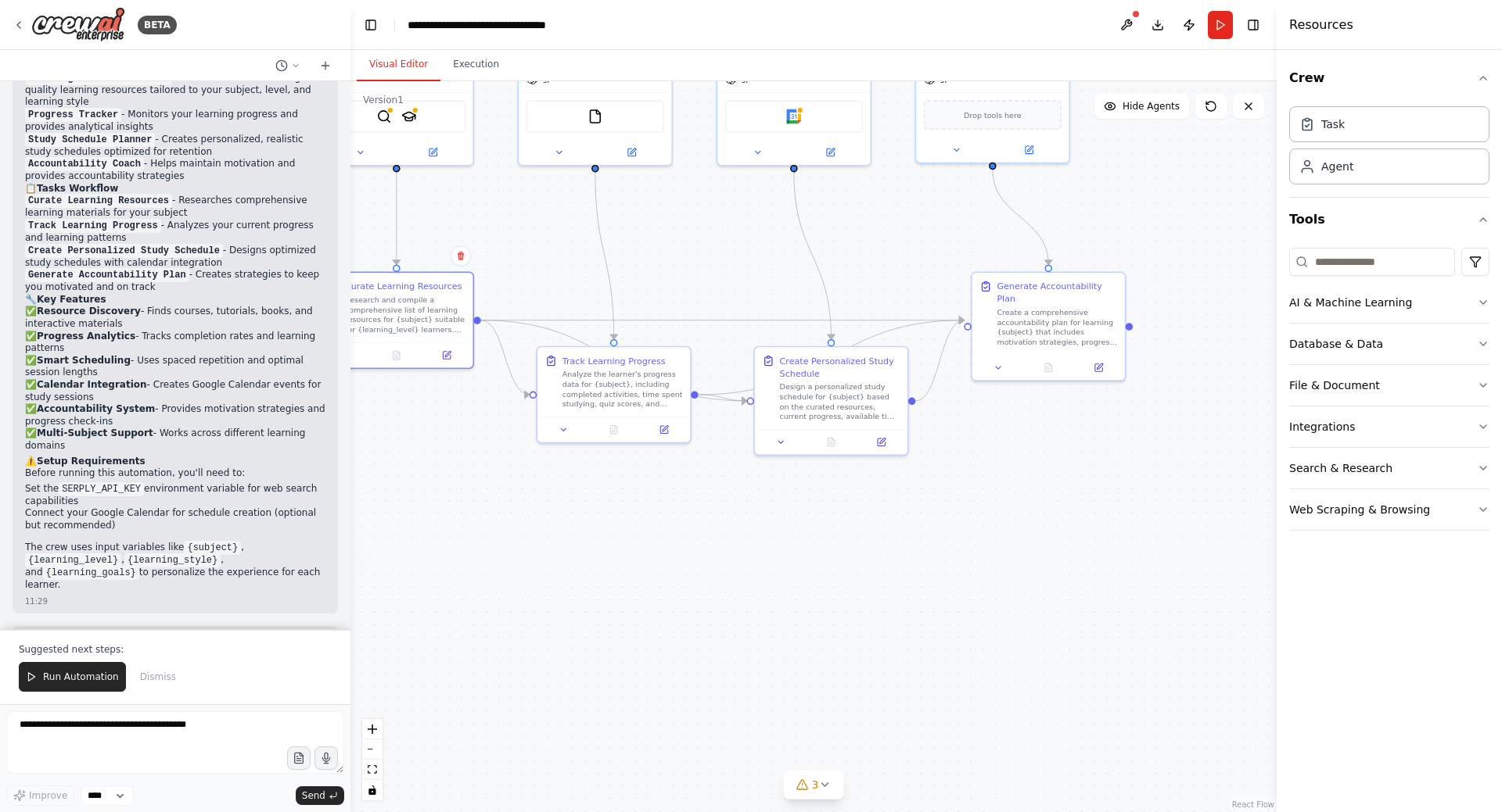
drag, startPoint x: 998, startPoint y: 406, endPoint x: 717, endPoint y: 637, distance: 363.8
click at [717, 637] on div ".deletable-edge-delete-btn { width: 20px; height: 20px; border: 0px solid #ffff…" at bounding box center [813, 446] width 926 height 731
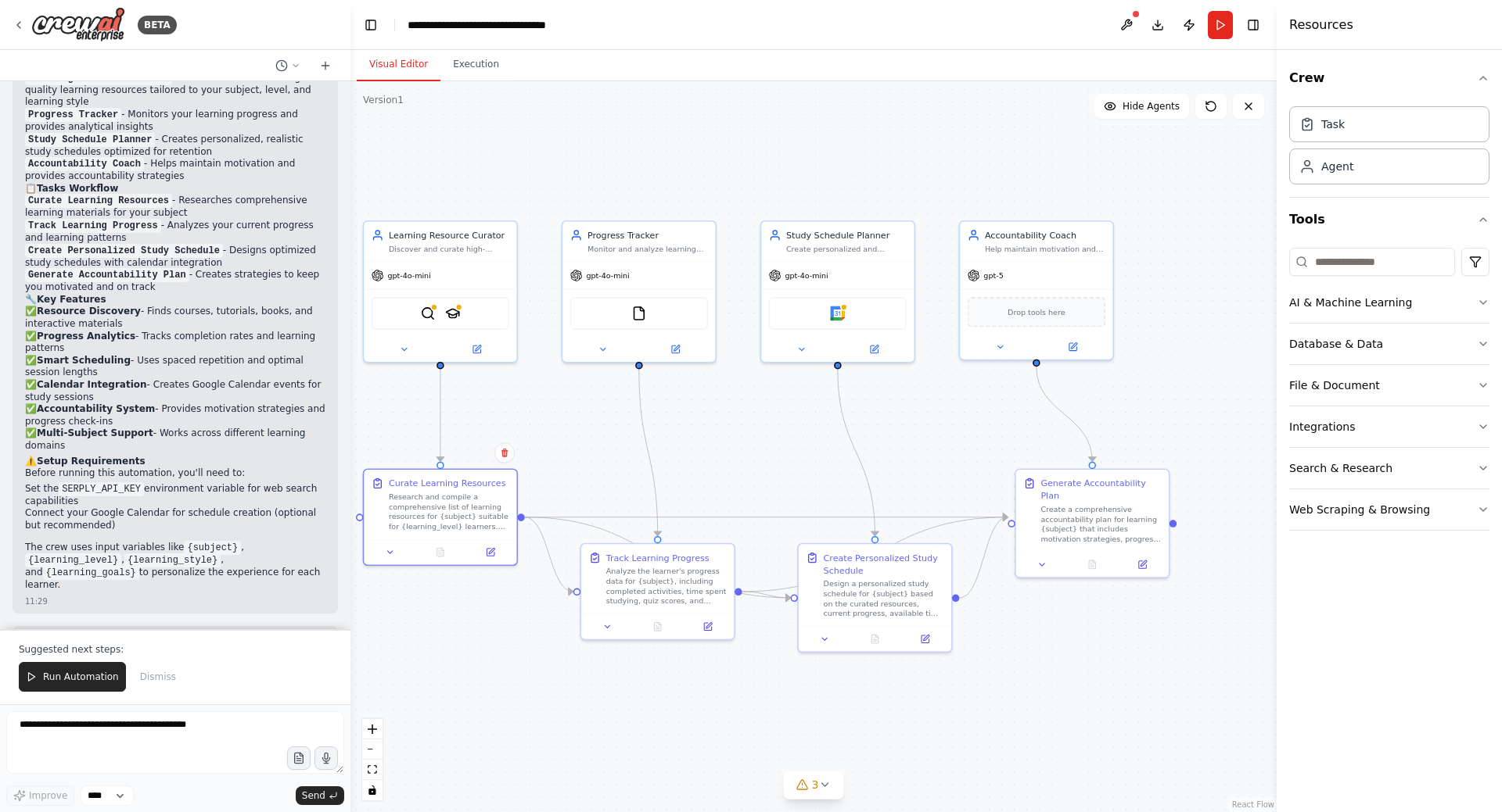
drag, startPoint x: 857, startPoint y: 544, endPoint x: 996, endPoint y: 563, distance: 140.3
click at [1023, 631] on div ".deletable-edge-delete-btn { width: 20px; height: 20px; border: 0px solid #ffff…" at bounding box center [813, 446] width 926 height 731
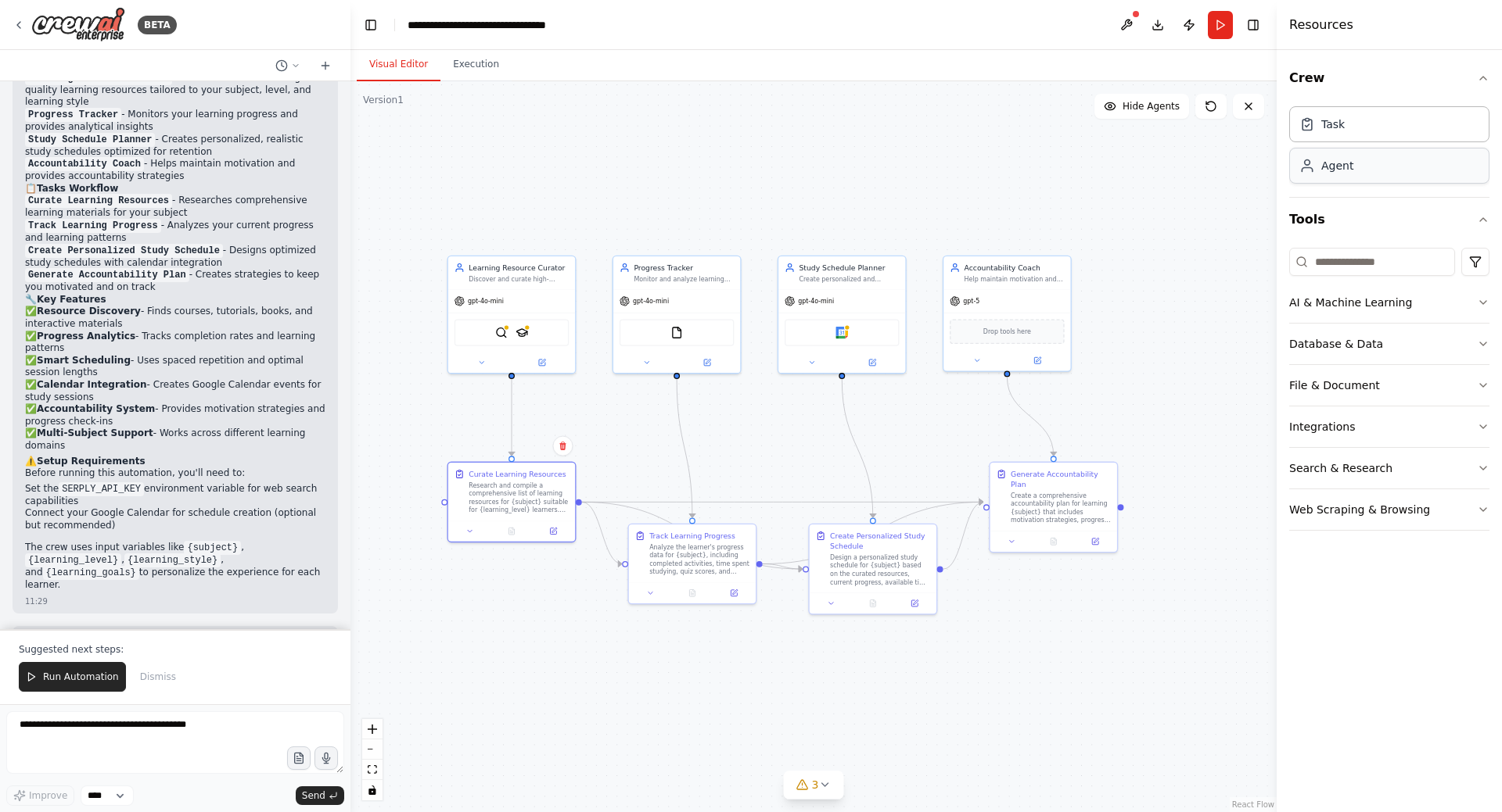
click at [1337, 174] on div "Agent" at bounding box center [1389, 165] width 200 height 36
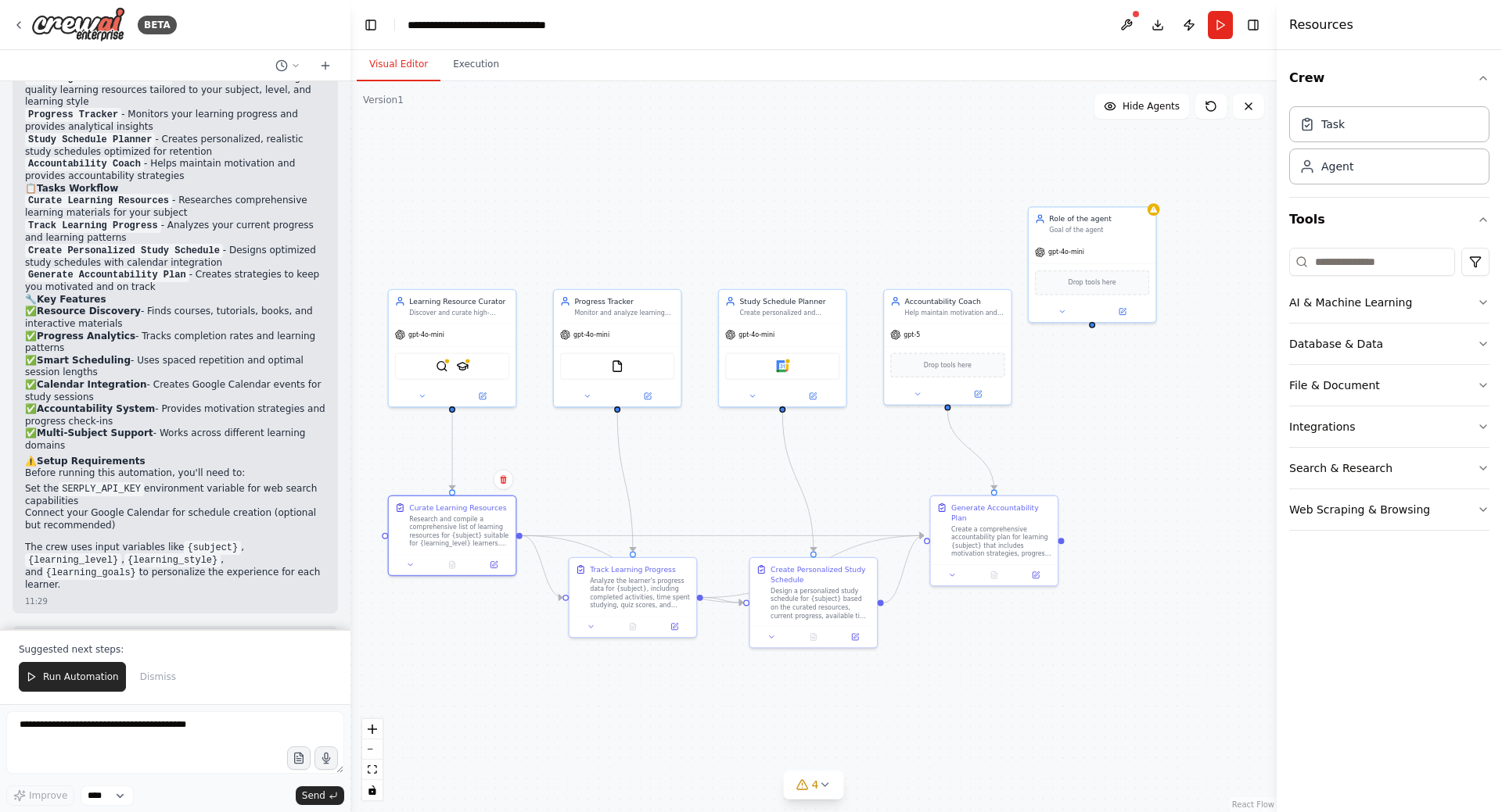
drag, startPoint x: 1194, startPoint y: 358, endPoint x: 1143, endPoint y: 384, distance: 57.2
click at [1143, 384] on div ".deletable-edge-delete-btn { width: 20px; height: 20px; border: 0px solid #ffff…" at bounding box center [813, 446] width 926 height 731
click at [1213, 298] on div ".deletable-edge-delete-btn { width: 20px; height: 20px; border: 0px solid #ffff…" at bounding box center [813, 446] width 926 height 731
click at [1087, 245] on div "gpt-4o-mini" at bounding box center [1088, 253] width 126 height 22
click at [1143, 196] on icon at bounding box center [1140, 192] width 10 height 10
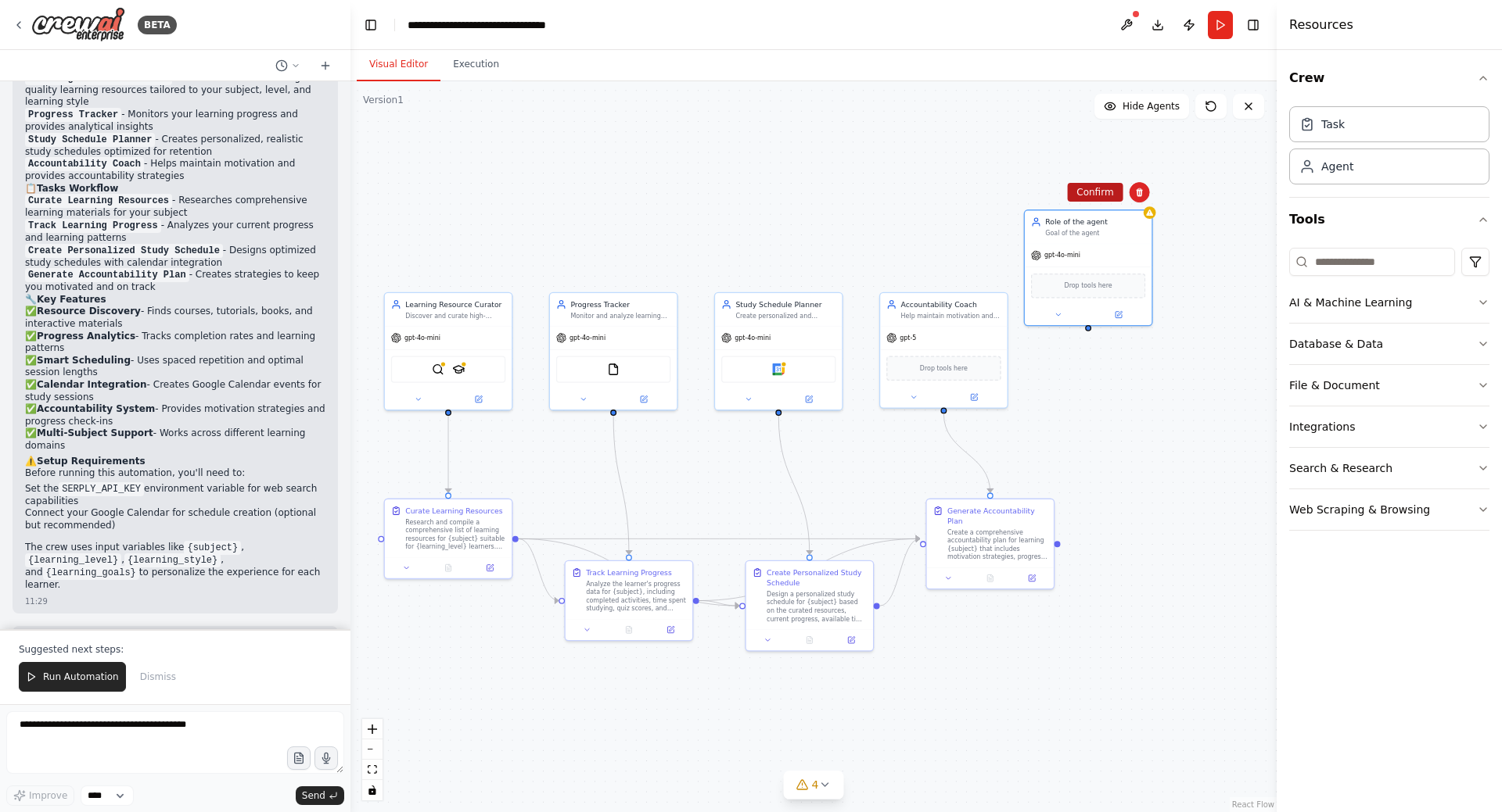
click at [1107, 193] on button "Confirm" at bounding box center [1094, 192] width 55 height 19
click at [1474, 309] on button "AI & Machine Learning" at bounding box center [1389, 302] width 200 height 41
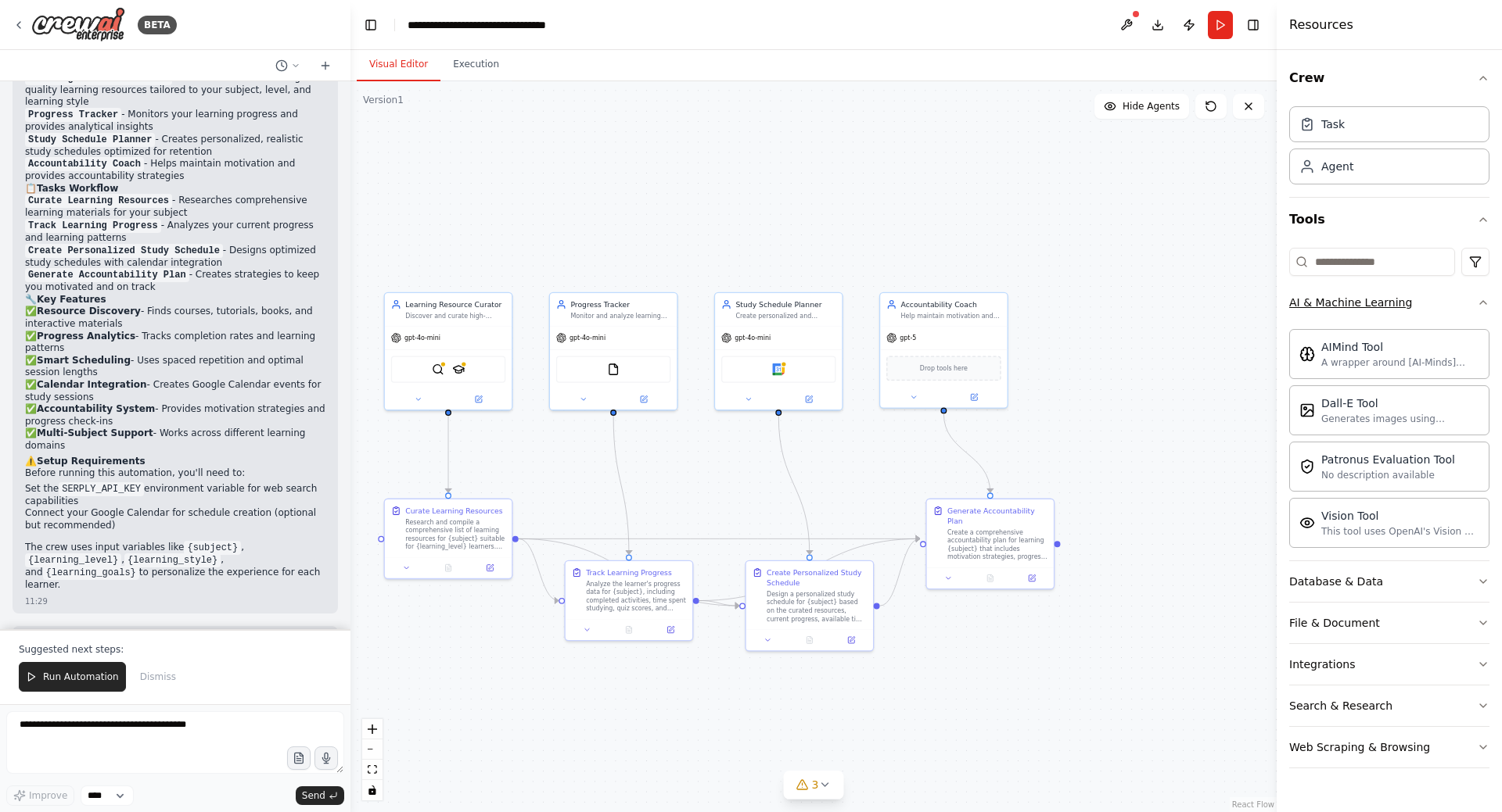
click at [1486, 296] on icon "button" at bounding box center [1483, 302] width 12 height 12
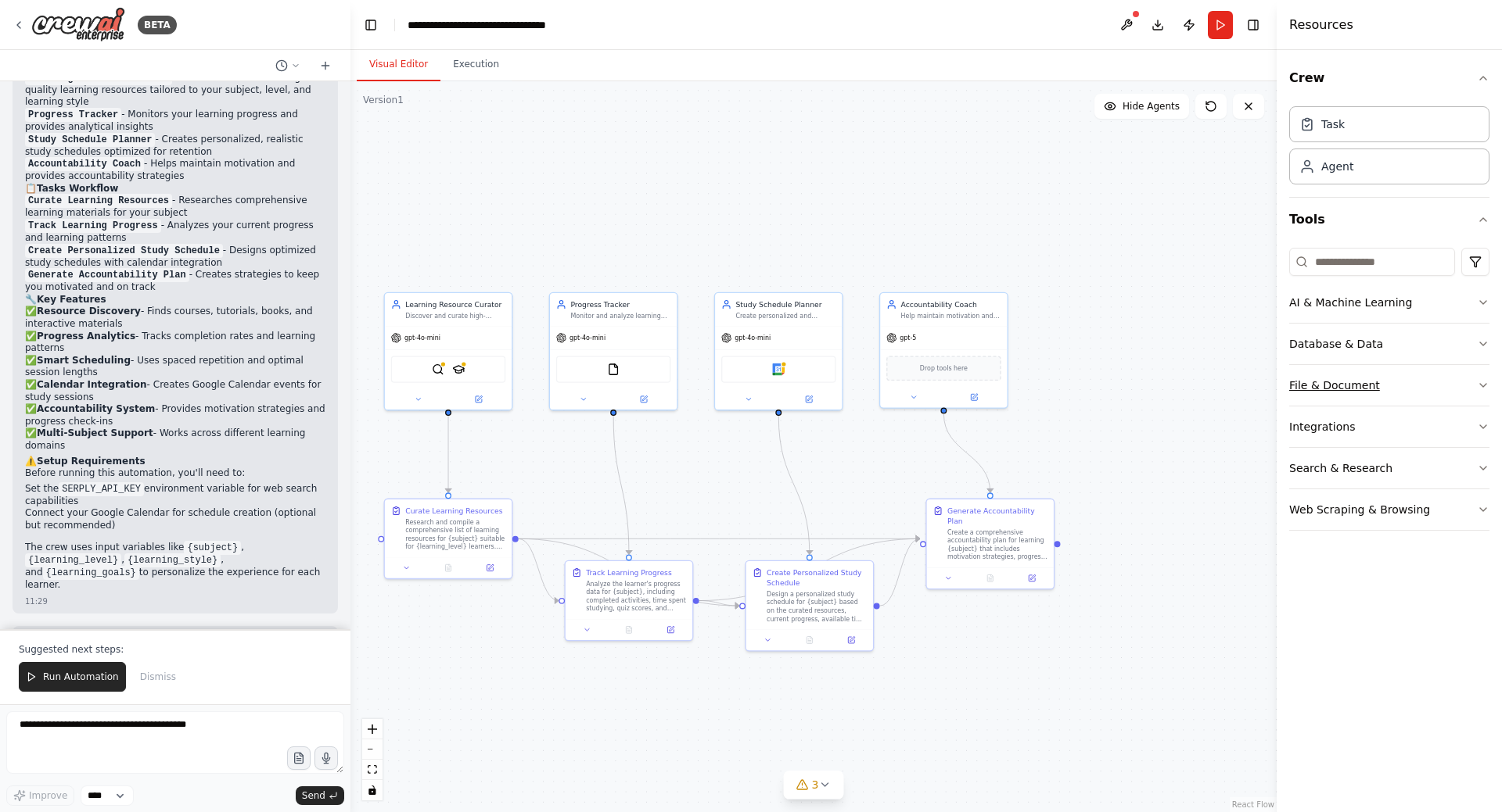
click at [1476, 390] on button "File & Document" at bounding box center [1389, 386] width 200 height 41
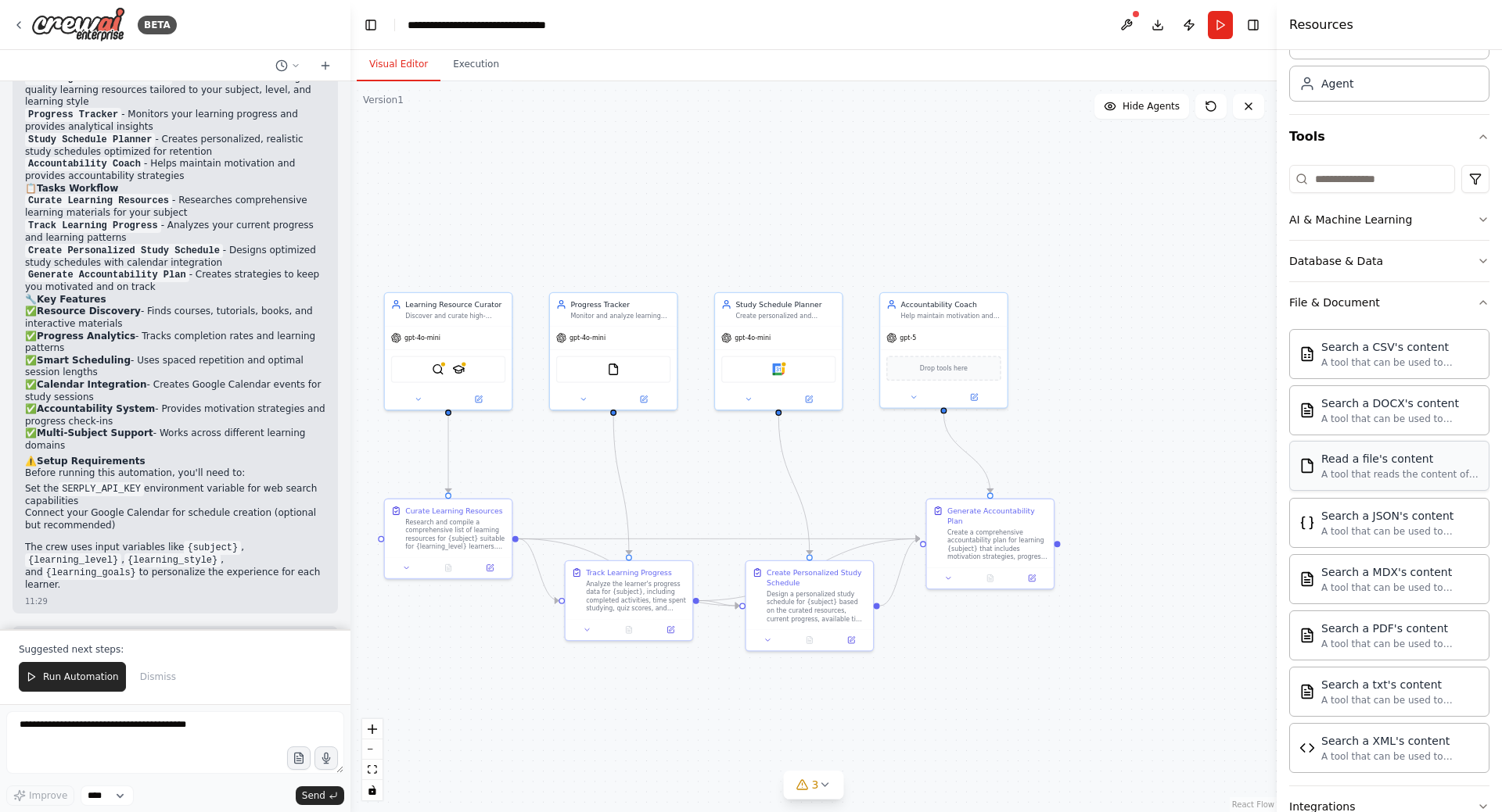
scroll to position [206, 0]
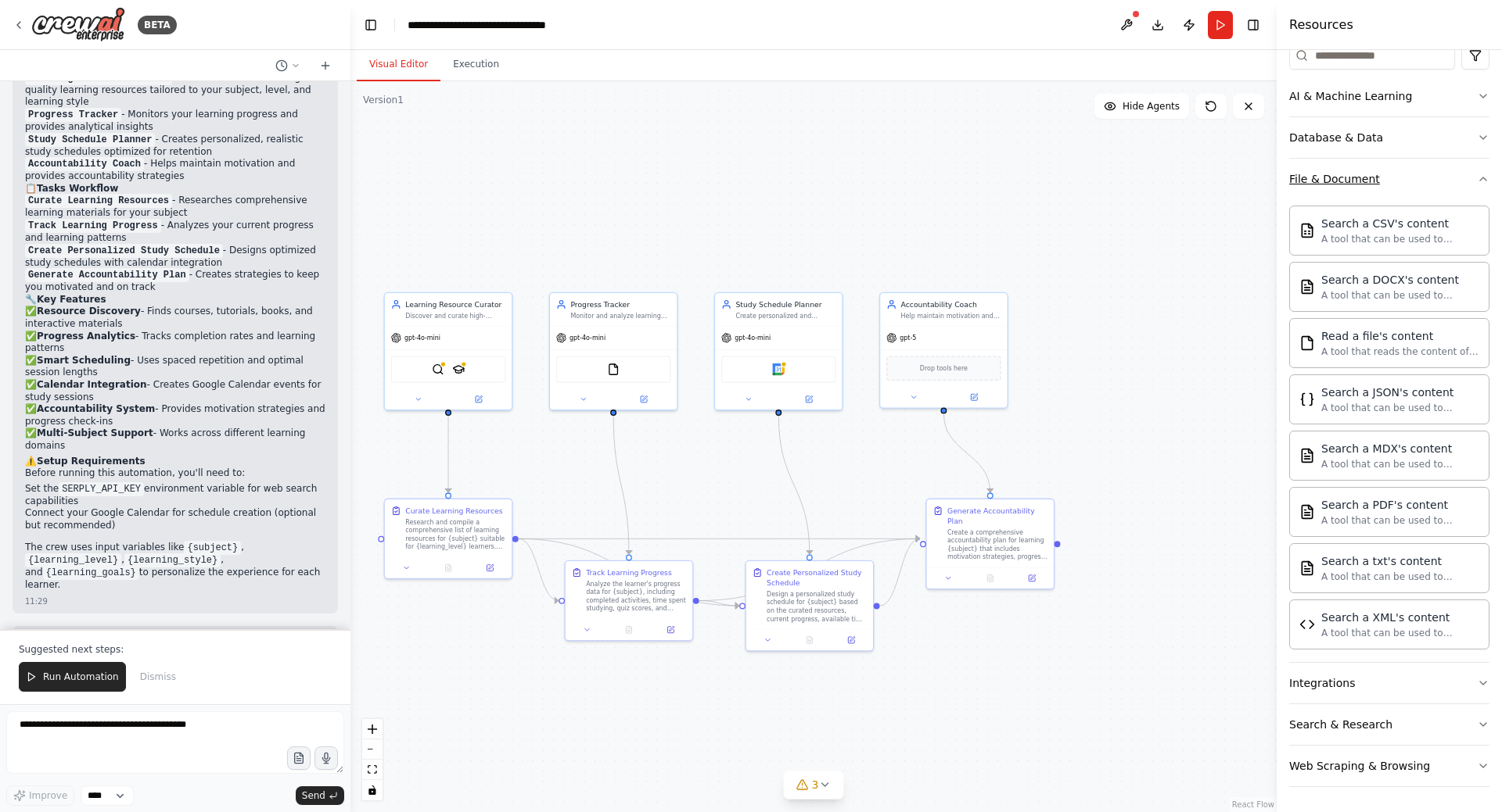
click at [1477, 182] on icon "button" at bounding box center [1483, 179] width 12 height 12
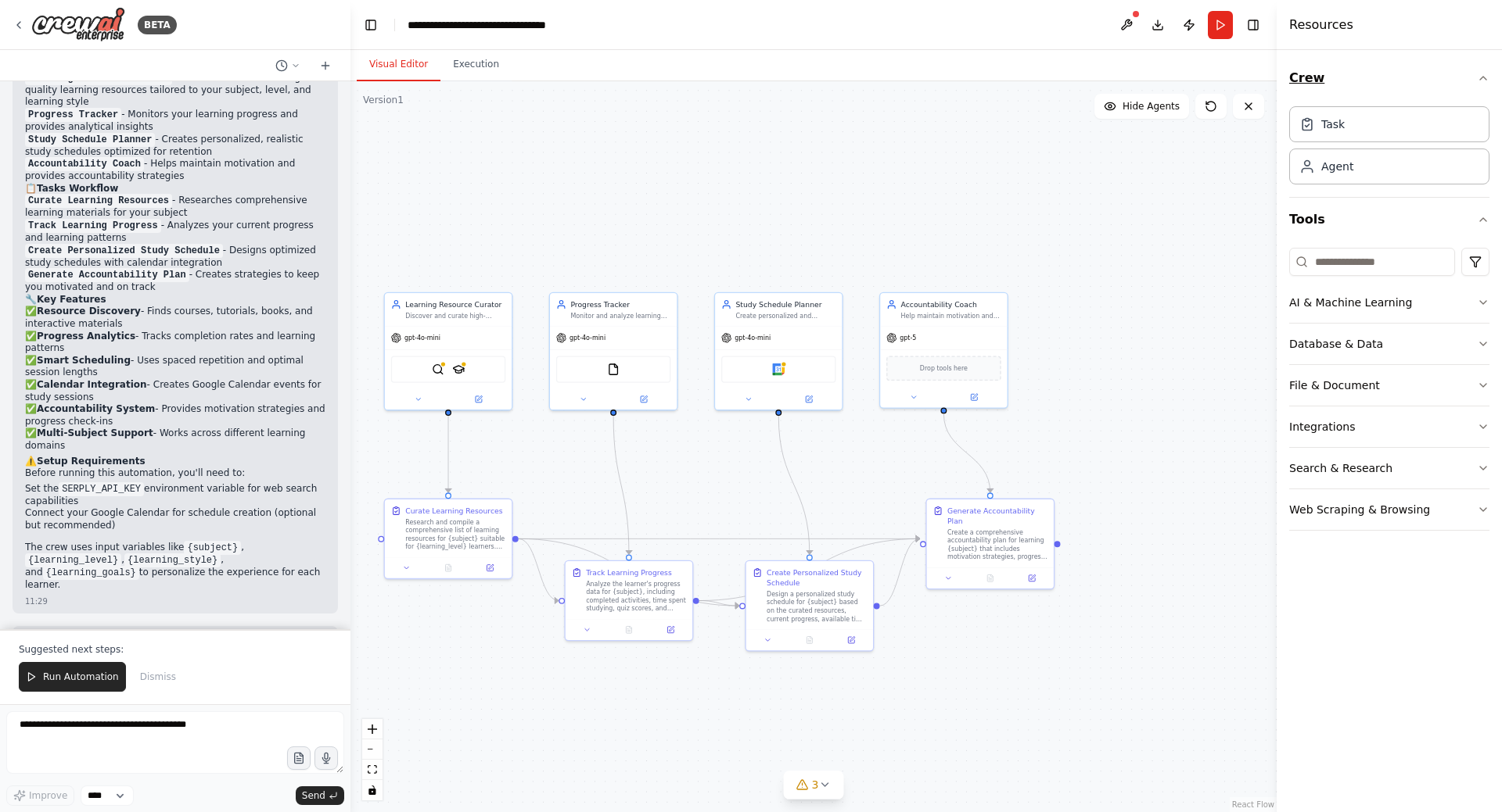
click at [1483, 81] on icon "button" at bounding box center [1483, 78] width 12 height 12
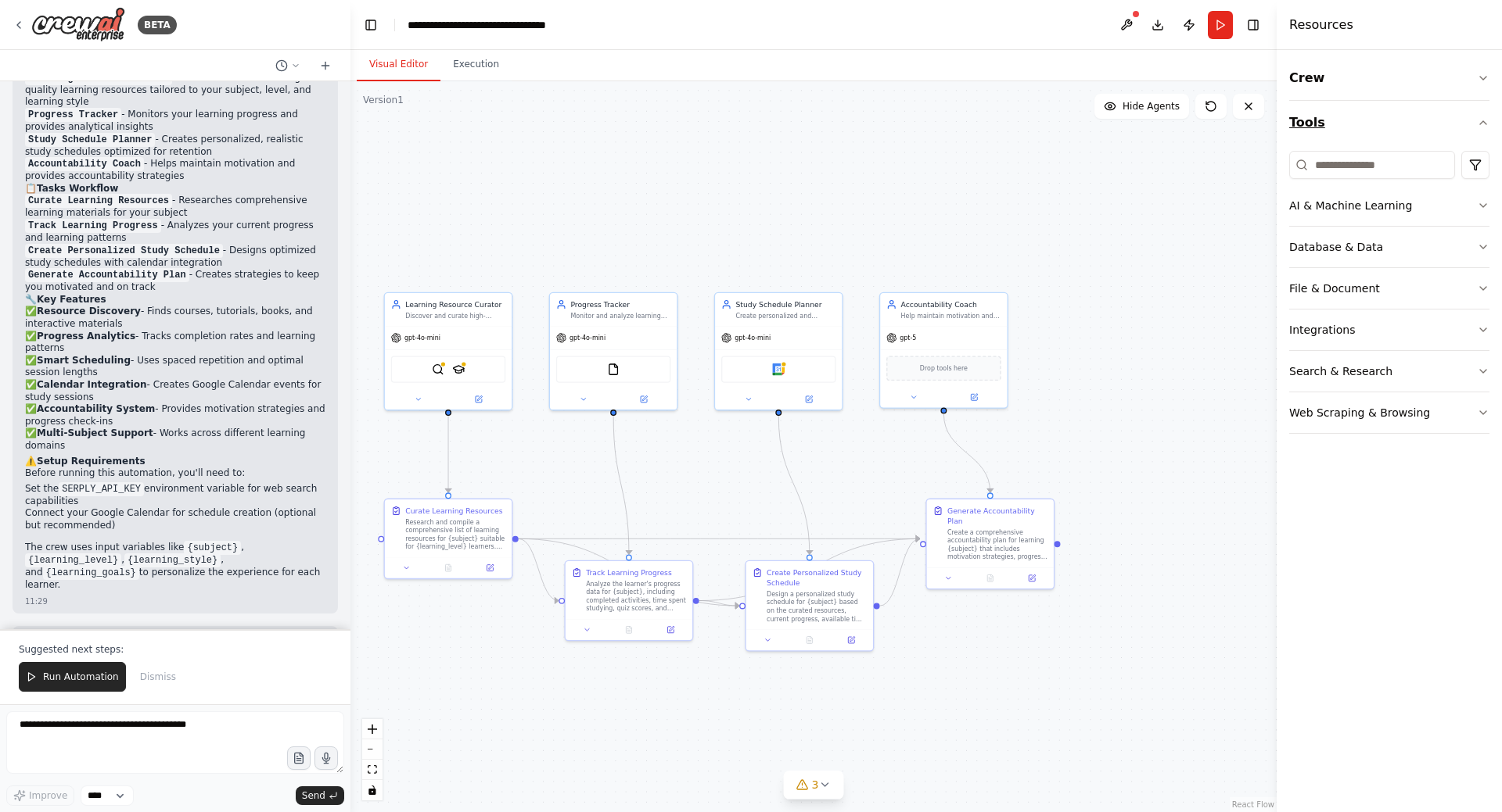
click at [1484, 122] on icon "button" at bounding box center [1483, 123] width 12 height 12
click at [1484, 123] on icon "button" at bounding box center [1482, 123] width 6 height 4
click at [1479, 372] on icon "button" at bounding box center [1483, 372] width 12 height 12
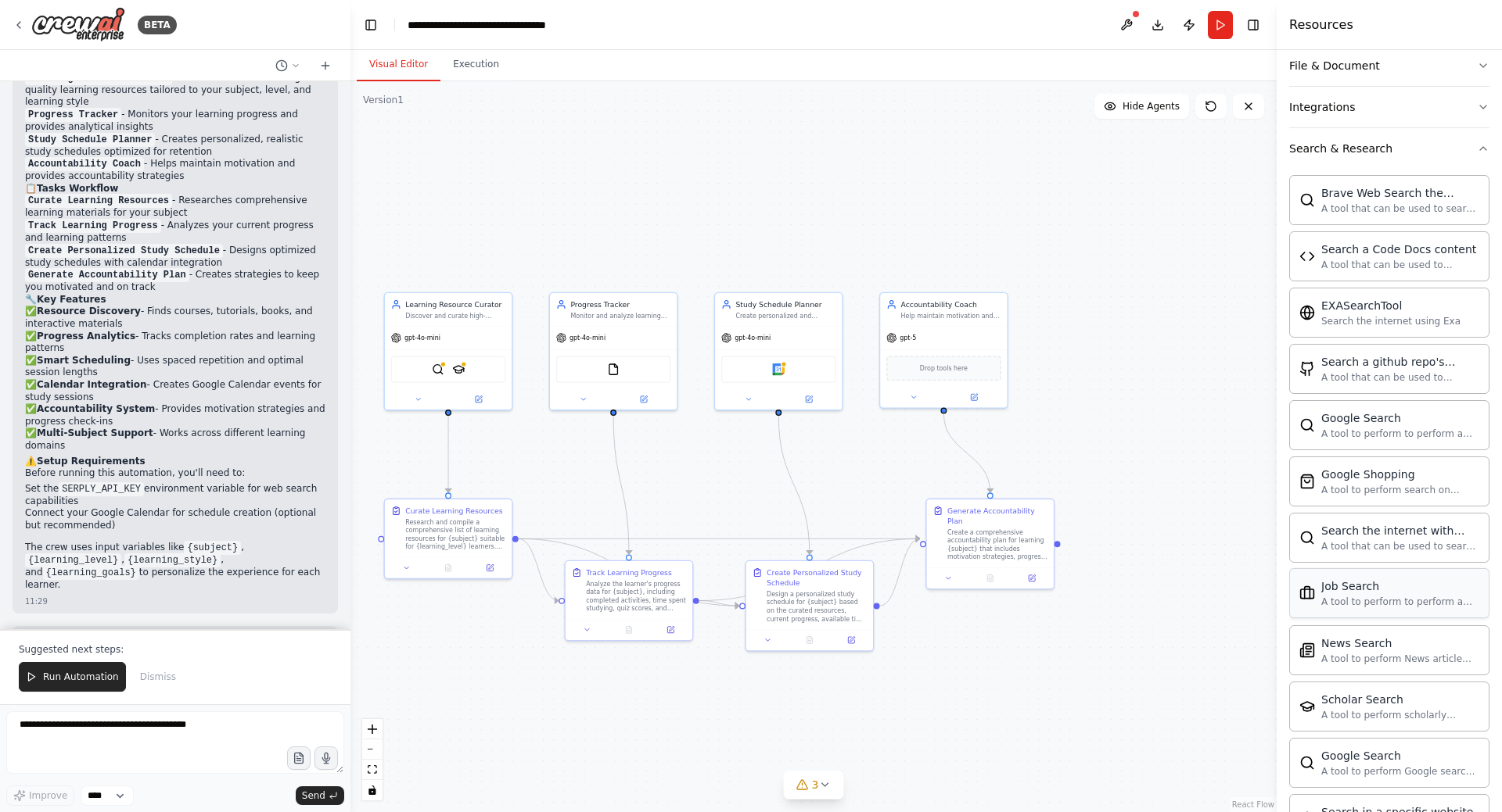
scroll to position [134, 0]
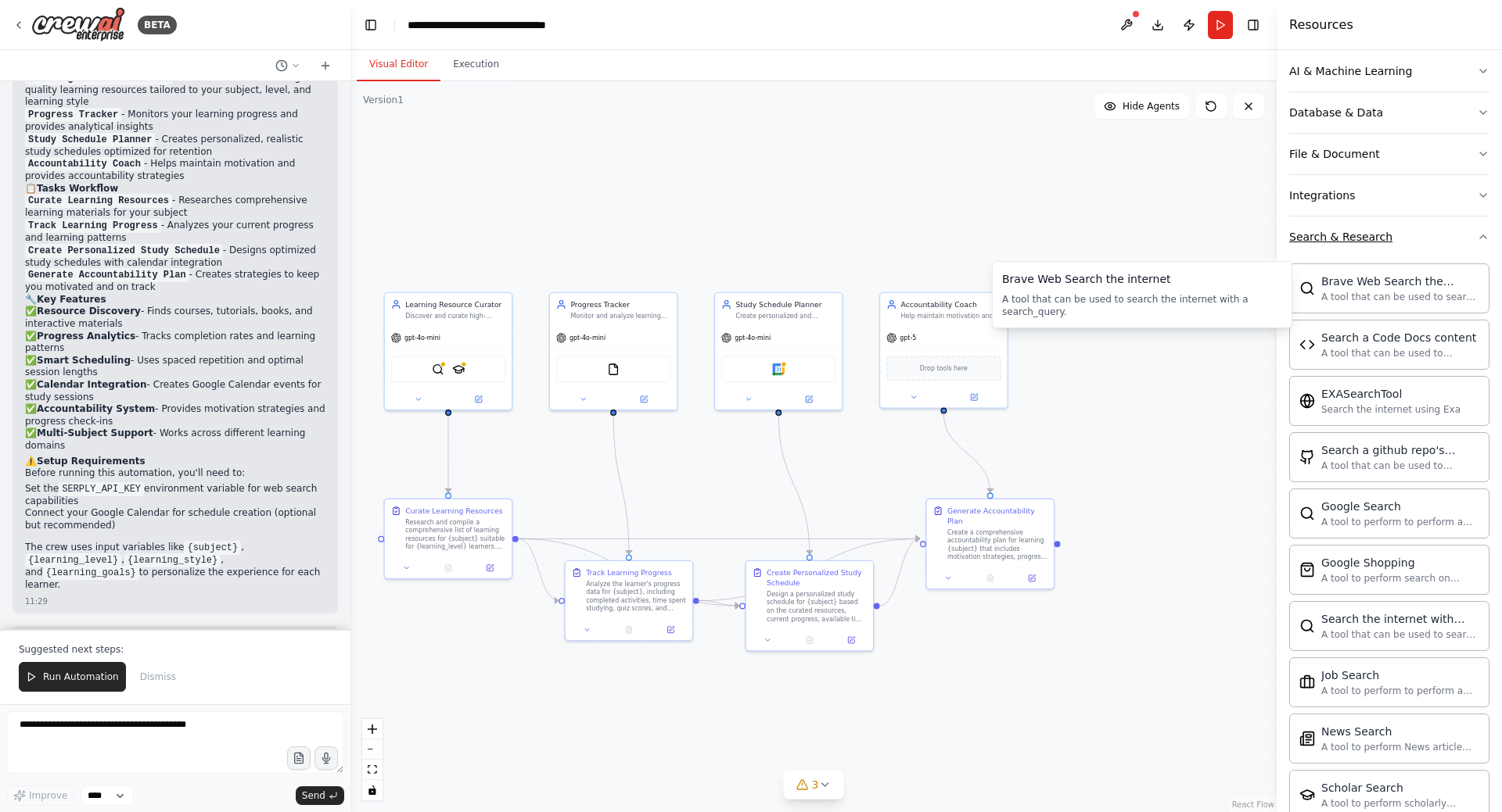
click at [1477, 239] on icon "button" at bounding box center [1483, 237] width 12 height 12
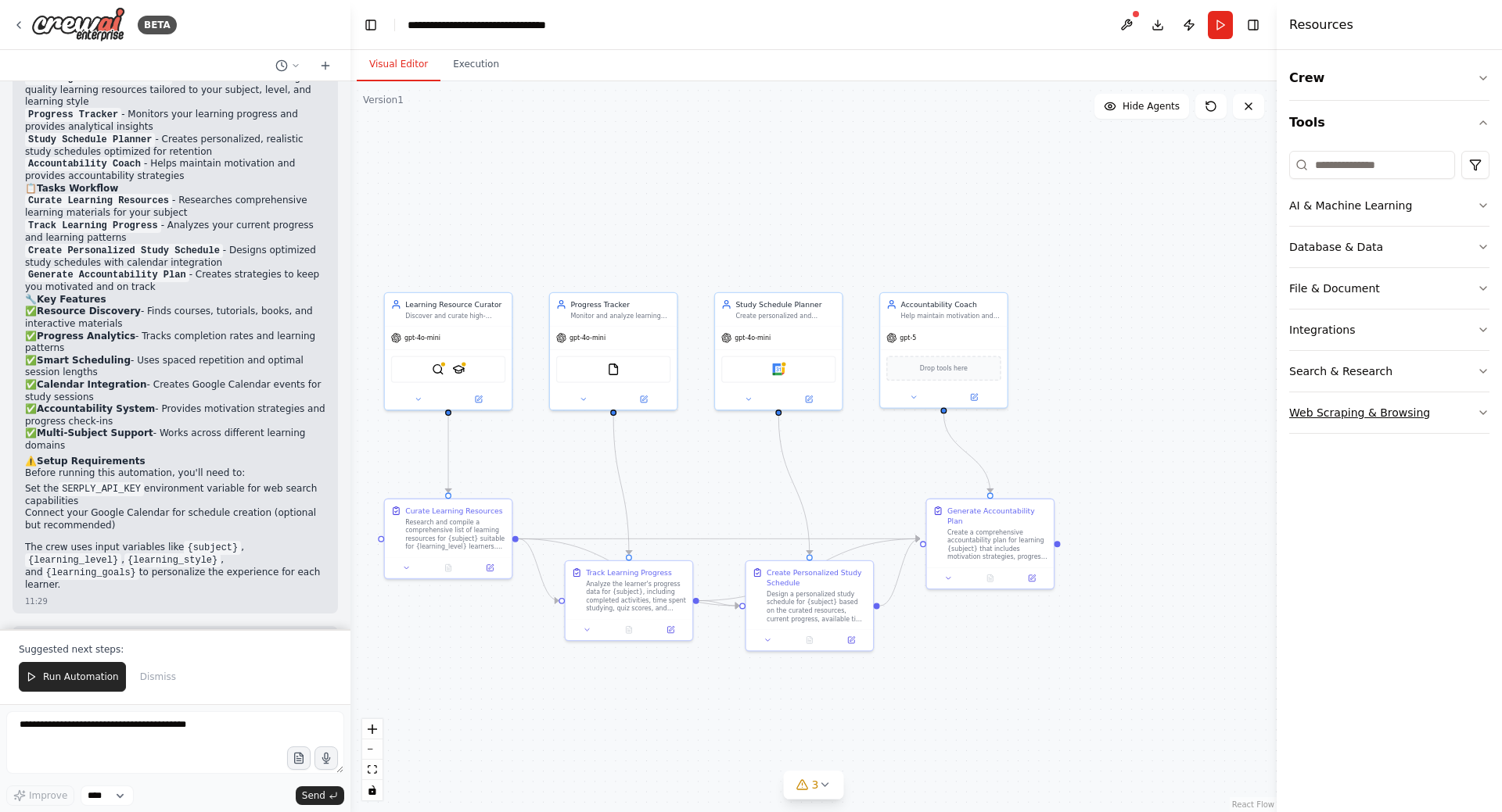
click at [1482, 414] on icon "button" at bounding box center [1482, 413] width 6 height 4
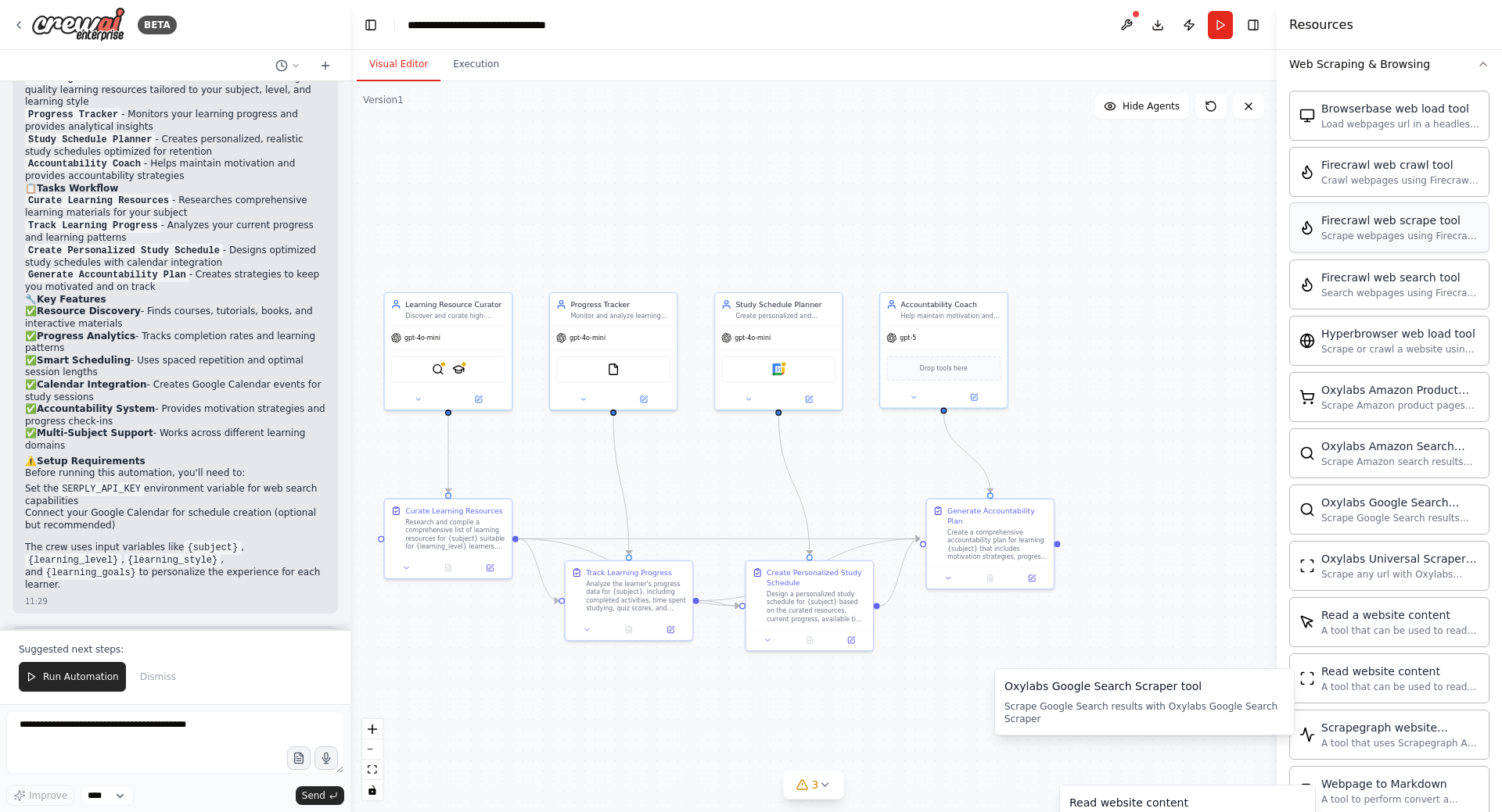
scroll to position [87, 0]
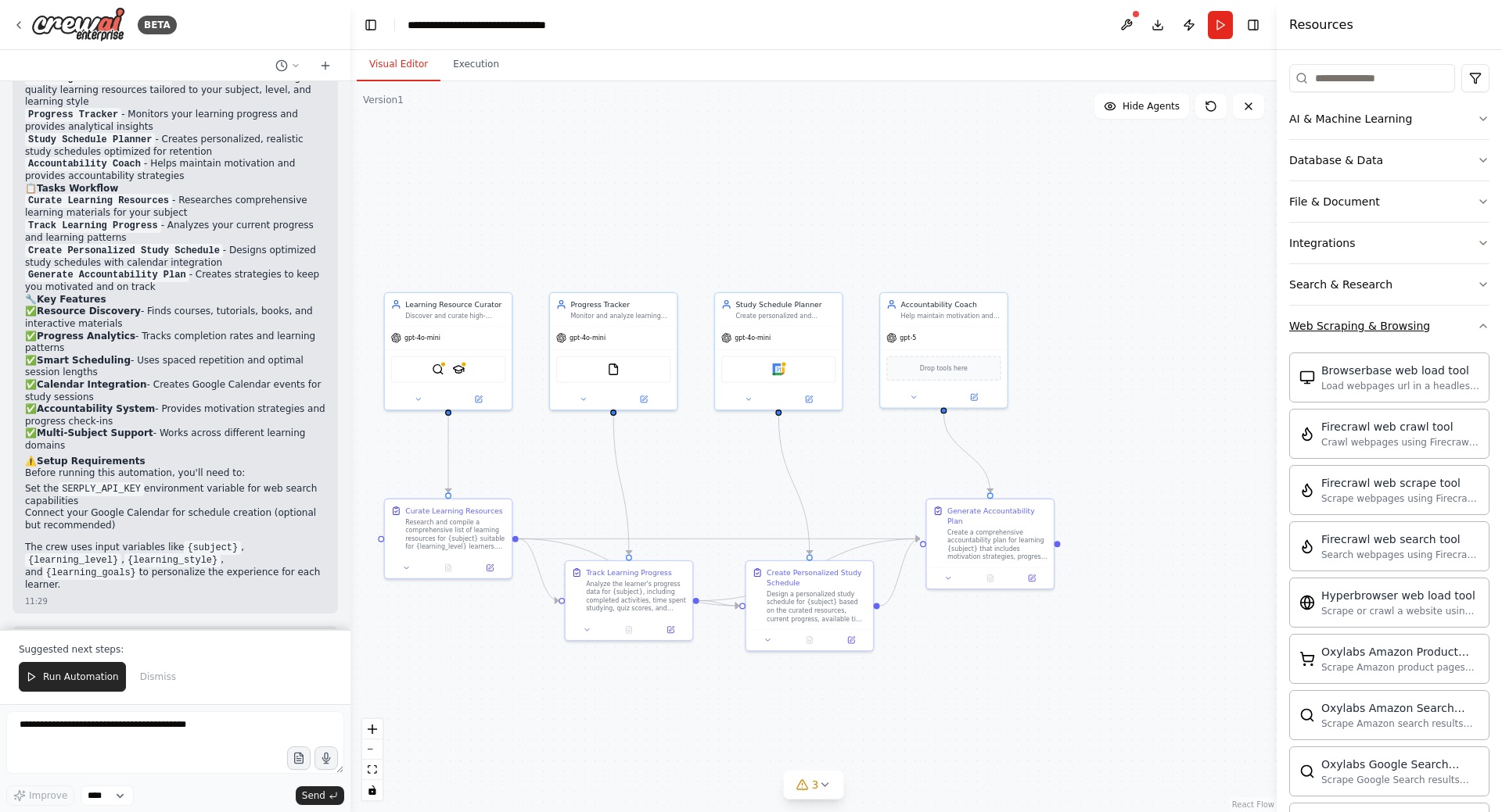
click at [1477, 329] on icon "button" at bounding box center [1483, 326] width 12 height 12
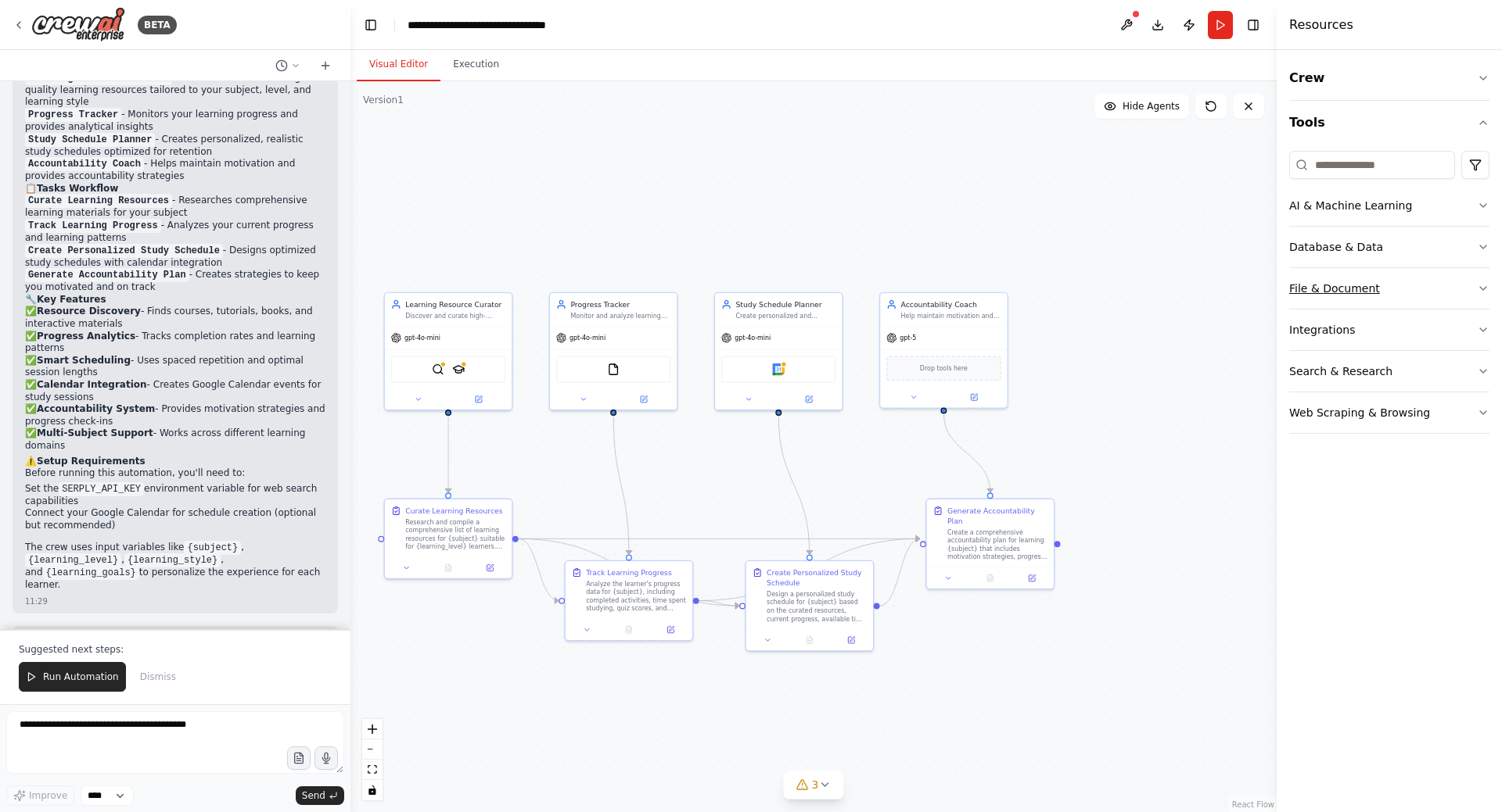
click at [1487, 291] on icon "button" at bounding box center [1483, 288] width 12 height 12
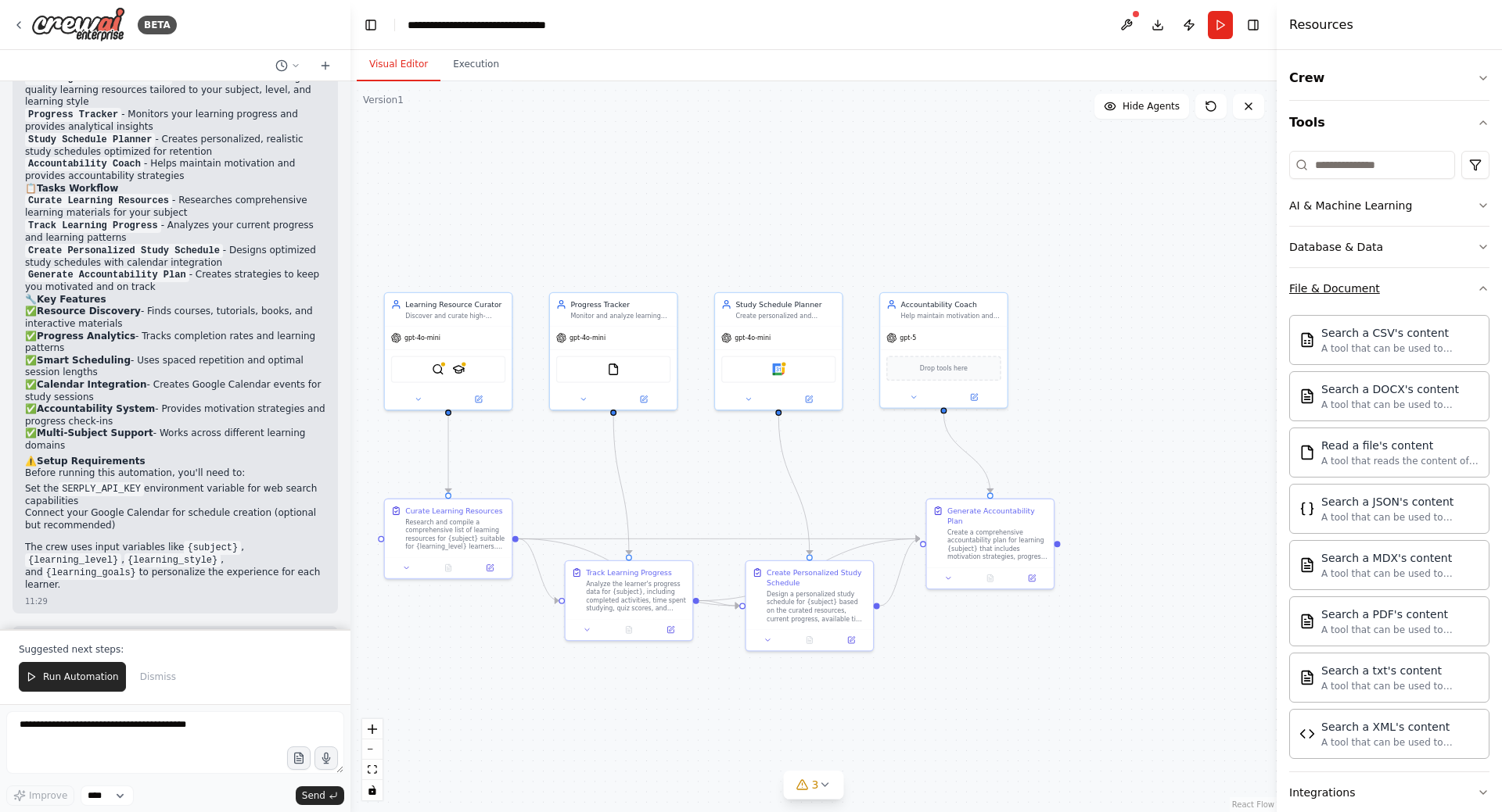
click at [1477, 290] on icon "button" at bounding box center [1483, 288] width 12 height 12
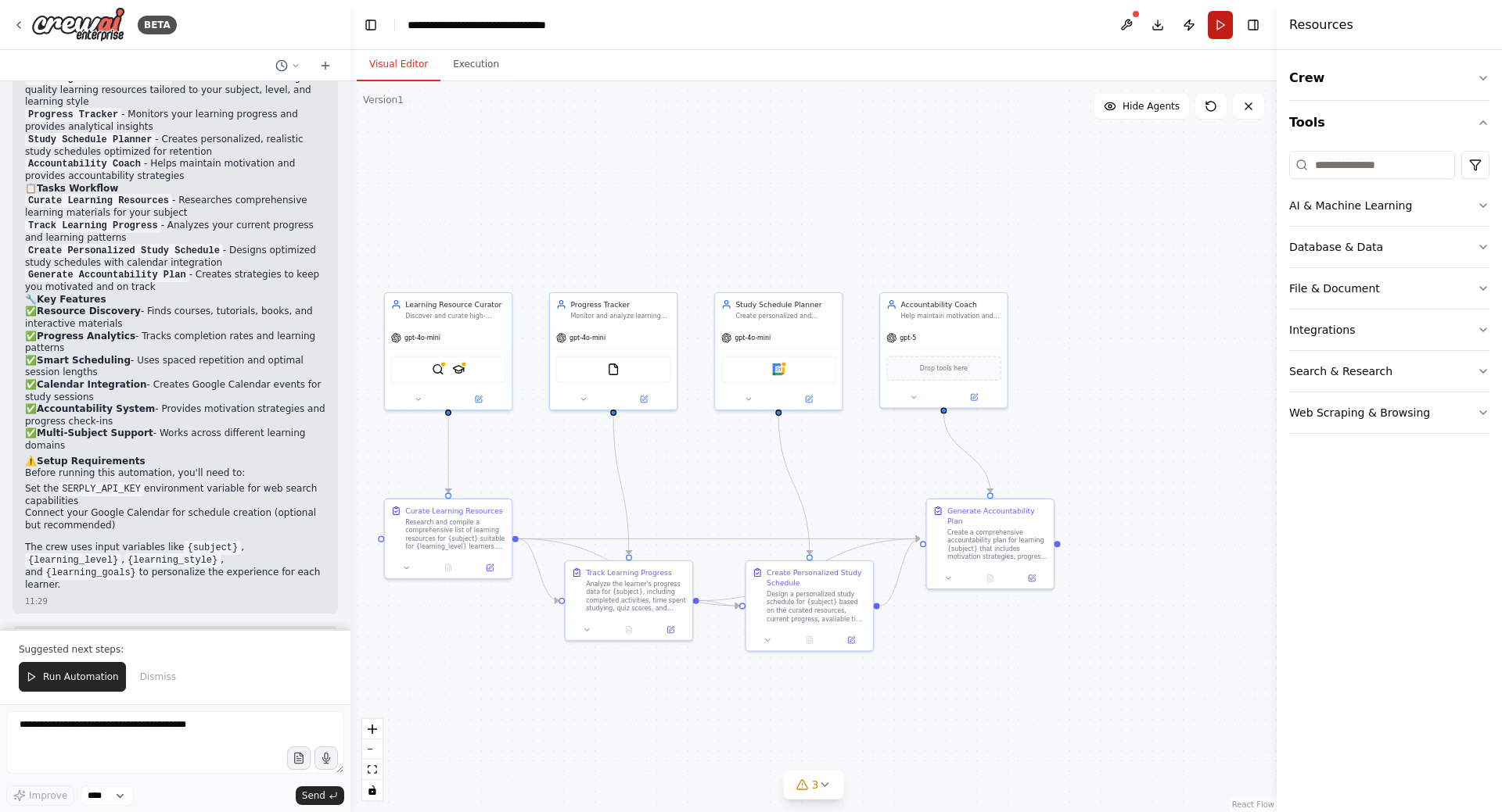
click at [1214, 26] on button "Run" at bounding box center [1220, 25] width 25 height 28
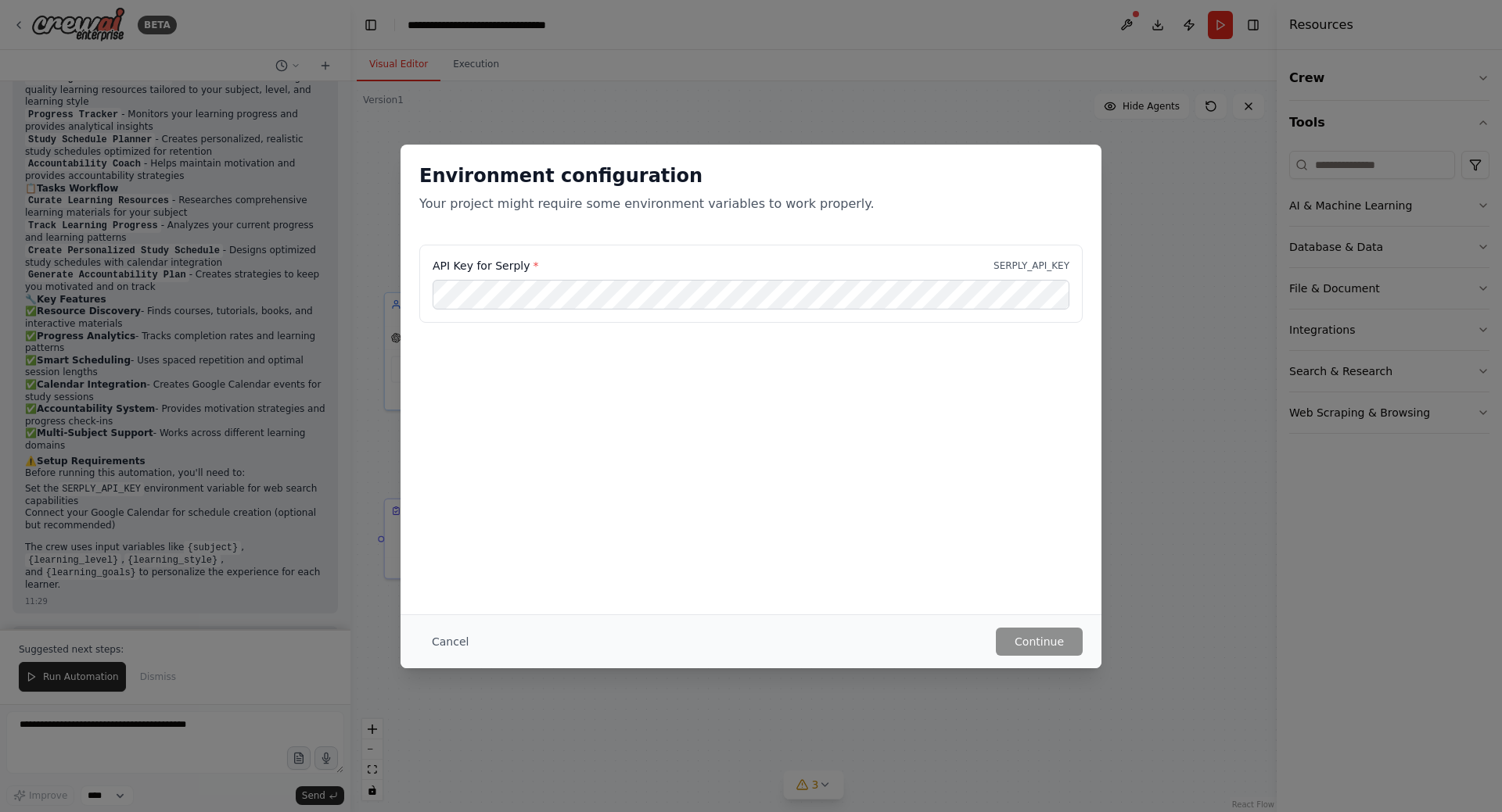
click at [846, 93] on div "Environment configuration Your project might require some environment variables…" at bounding box center [751, 406] width 1502 height 812
click at [462, 647] on button "Cancel" at bounding box center [449, 642] width 61 height 28
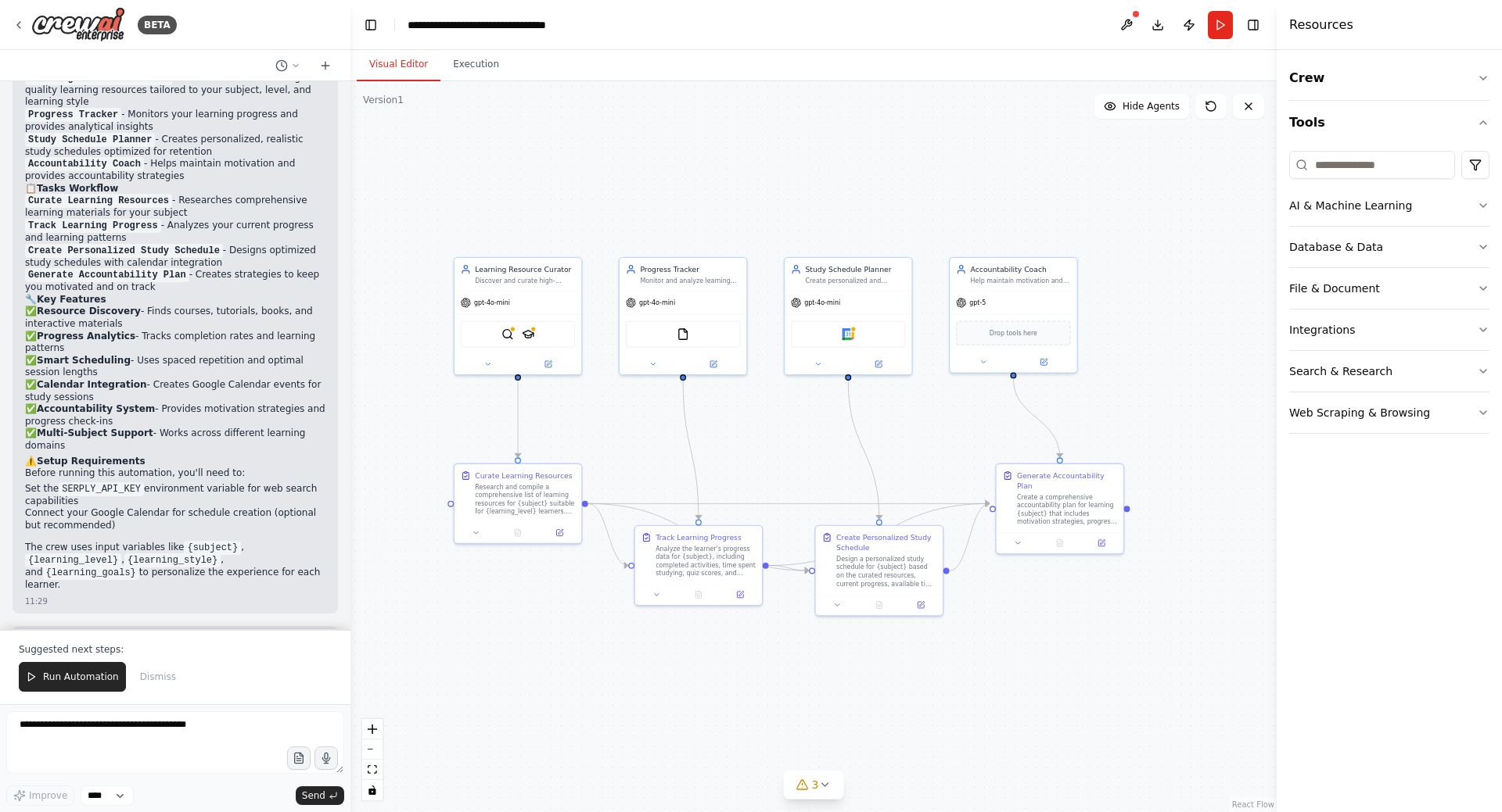
drag, startPoint x: 662, startPoint y: 165, endPoint x: 615, endPoint y: 144, distance: 51.5
click at [615, 144] on div ".deletable-edge-delete-btn { width: 20px; height: 20px; border: 0px solid #ffff…" at bounding box center [813, 446] width 926 height 731
click at [471, 61] on button "Execution" at bounding box center [476, 65] width 71 height 33
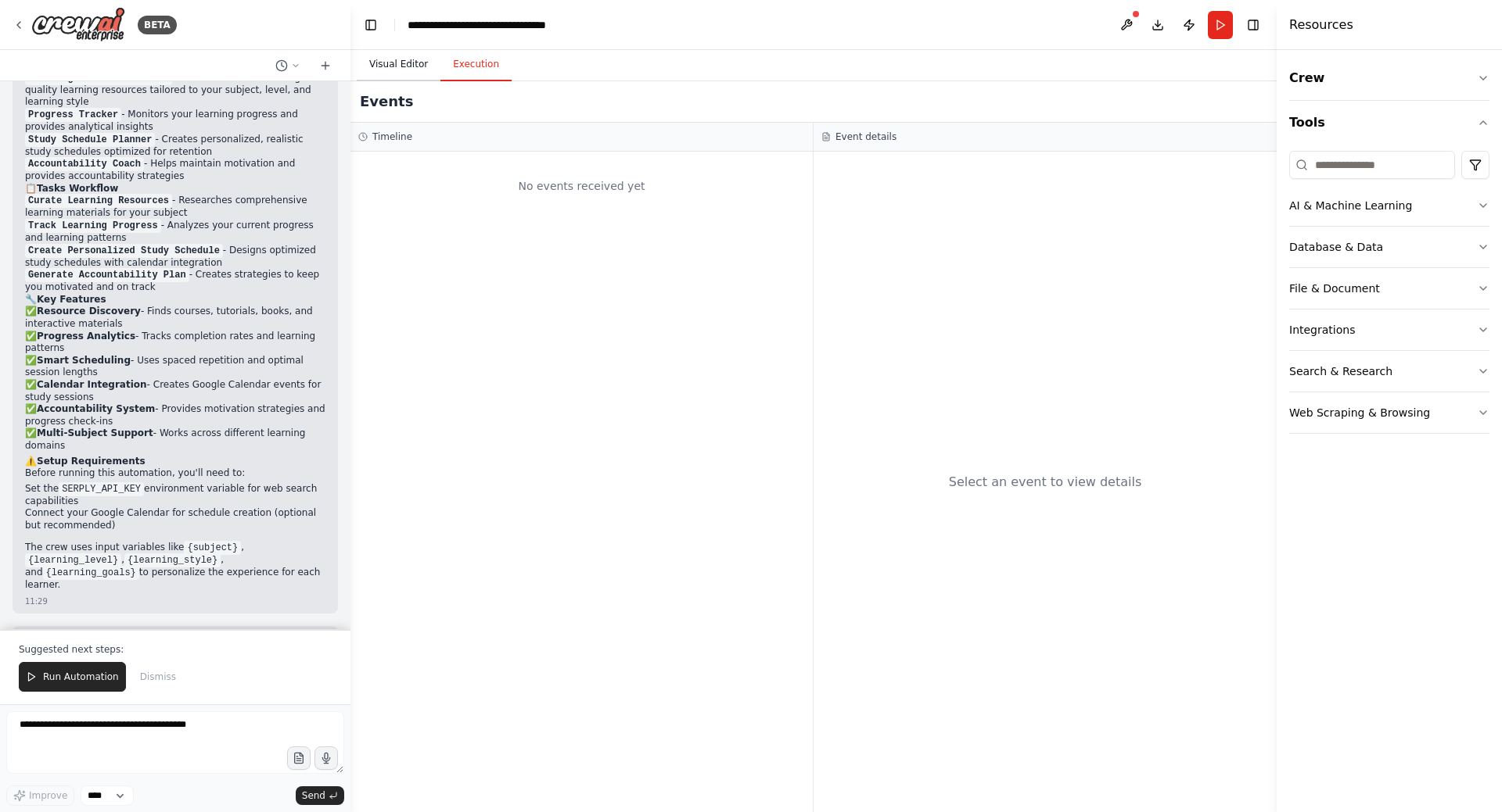
click at [392, 63] on button "Visual Editor" at bounding box center [399, 65] width 84 height 33
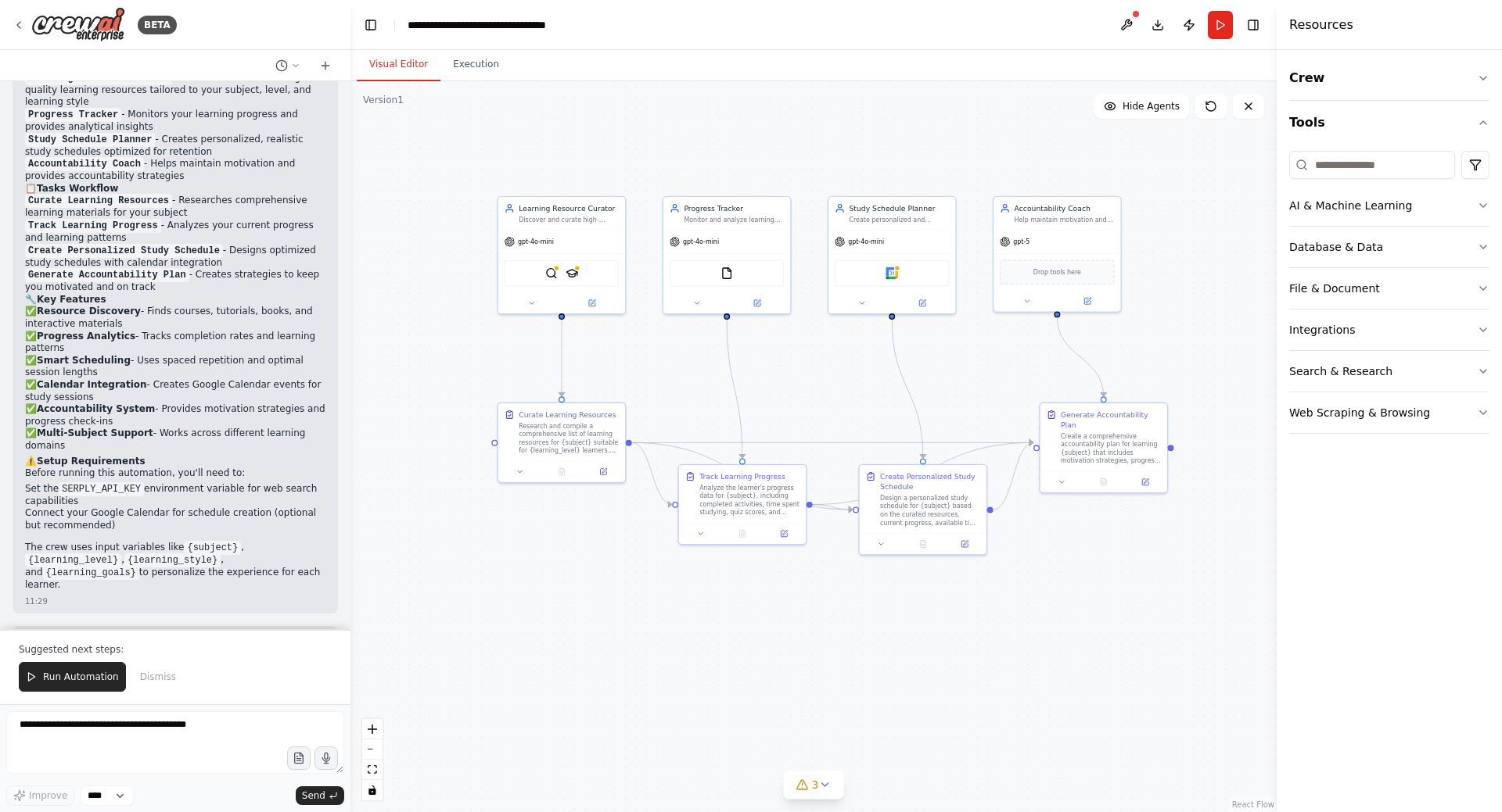
drag, startPoint x: 743, startPoint y: 205, endPoint x: 795, endPoint y: 151, distance: 75.0
click at [795, 151] on div ".deletable-edge-delete-btn { width: 20px; height: 20px; border: 0px solid #ffff…" at bounding box center [813, 446] width 926 height 731
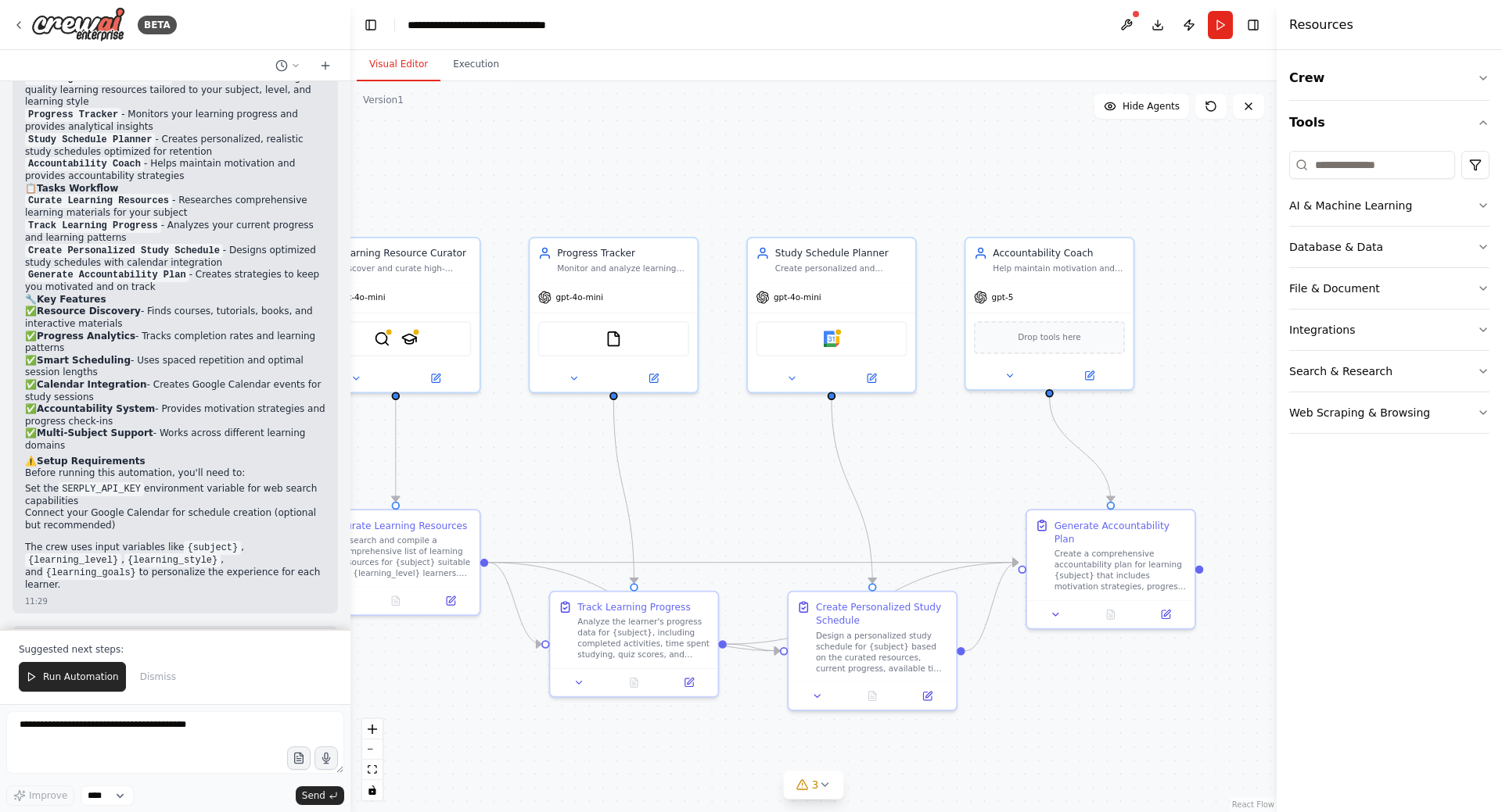
drag, startPoint x: 913, startPoint y: 446, endPoint x: 831, endPoint y: 470, distance: 85.4
click at [831, 470] on div ".deletable-edge-delete-btn { width: 20px; height: 20px; border: 0px solid #ffff…" at bounding box center [813, 446] width 926 height 731
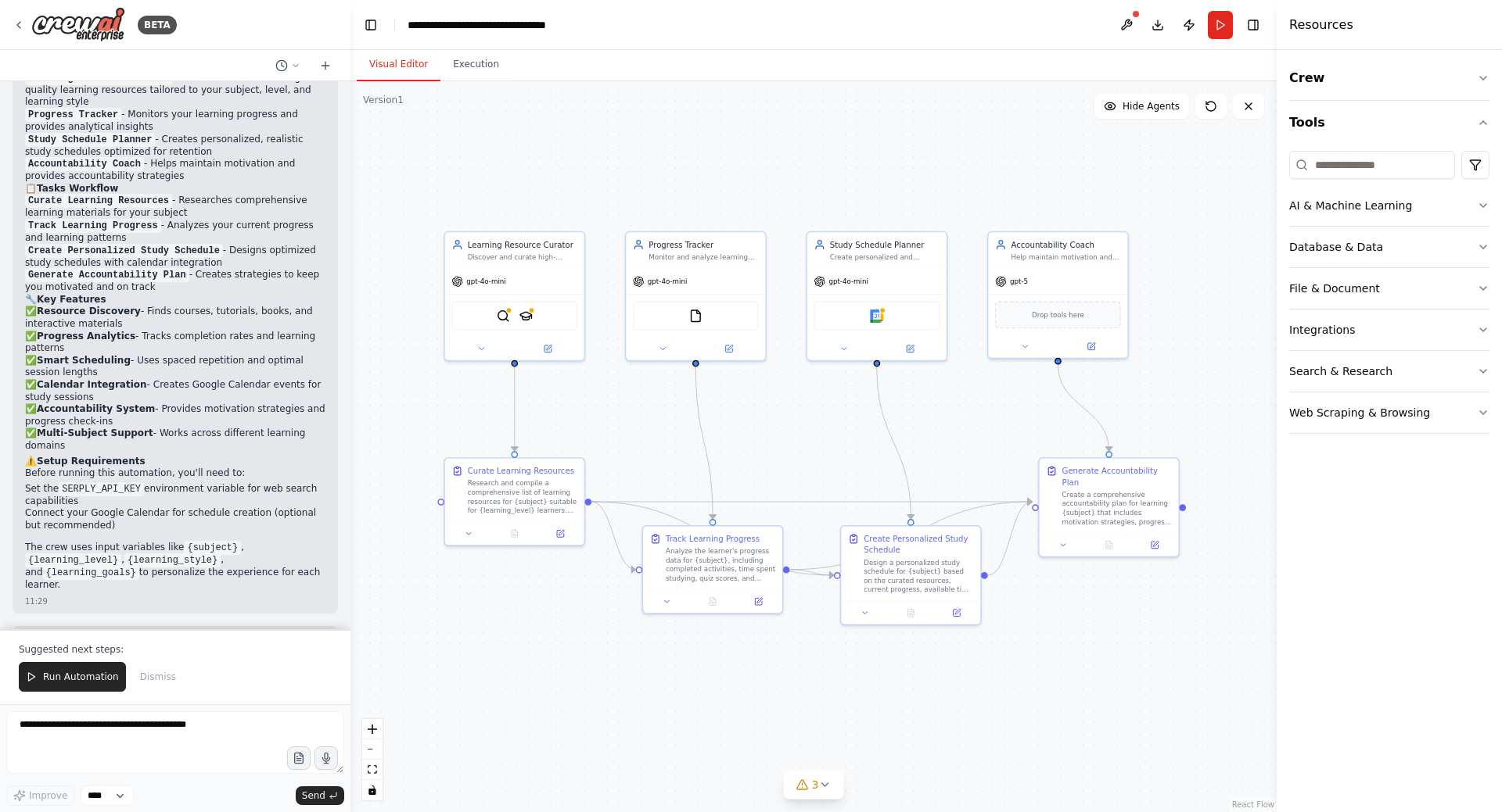
drag, startPoint x: 762, startPoint y: 500, endPoint x: 810, endPoint y: 427, distance: 87.4
click at [810, 427] on div ".deletable-edge-delete-btn { width: 20px; height: 20px; border: 0px solid #ffff…" at bounding box center [813, 446] width 926 height 731
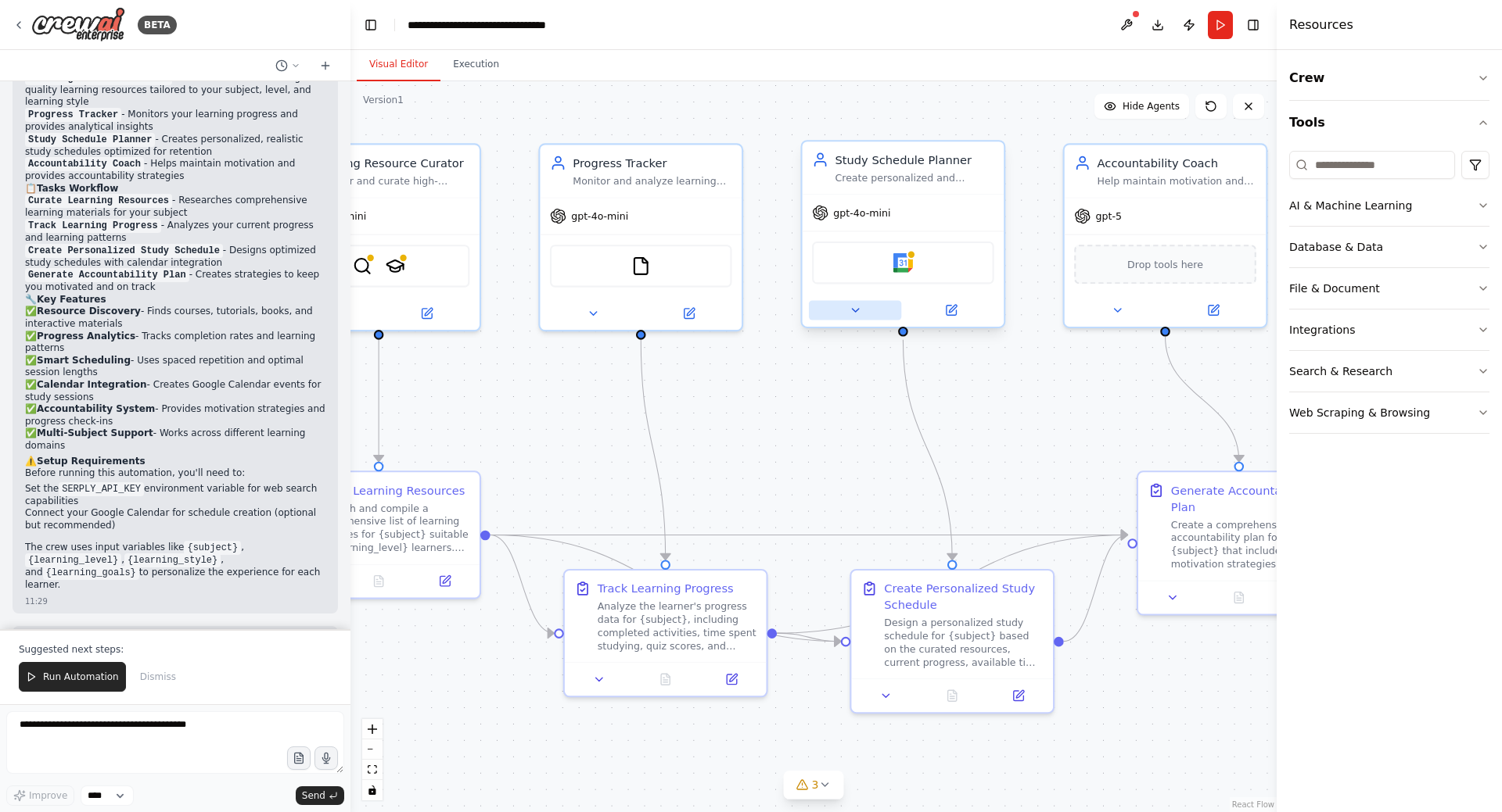
click at [862, 309] on button at bounding box center [855, 310] width 93 height 20
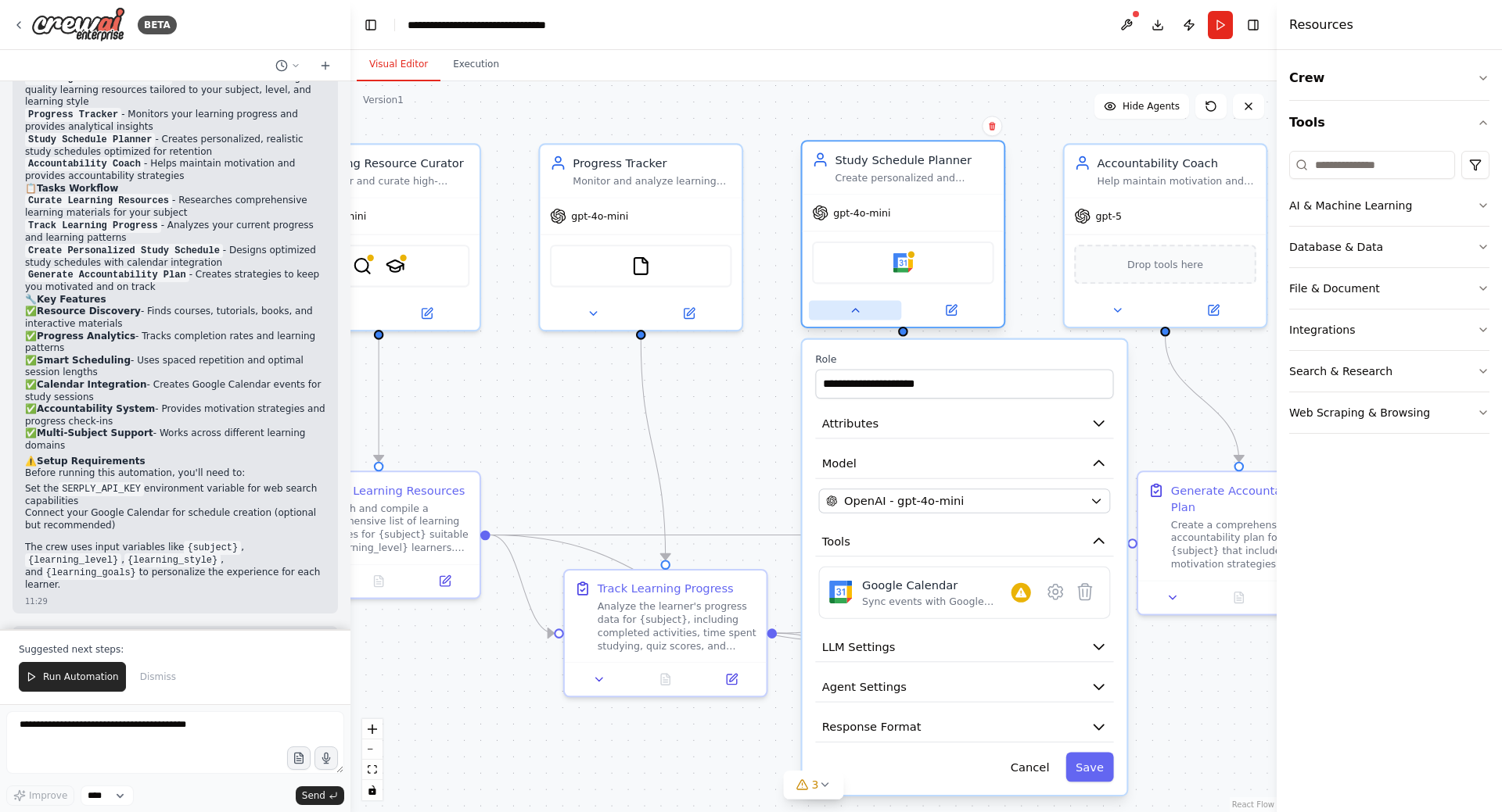
click at [870, 308] on button at bounding box center [855, 310] width 93 height 20
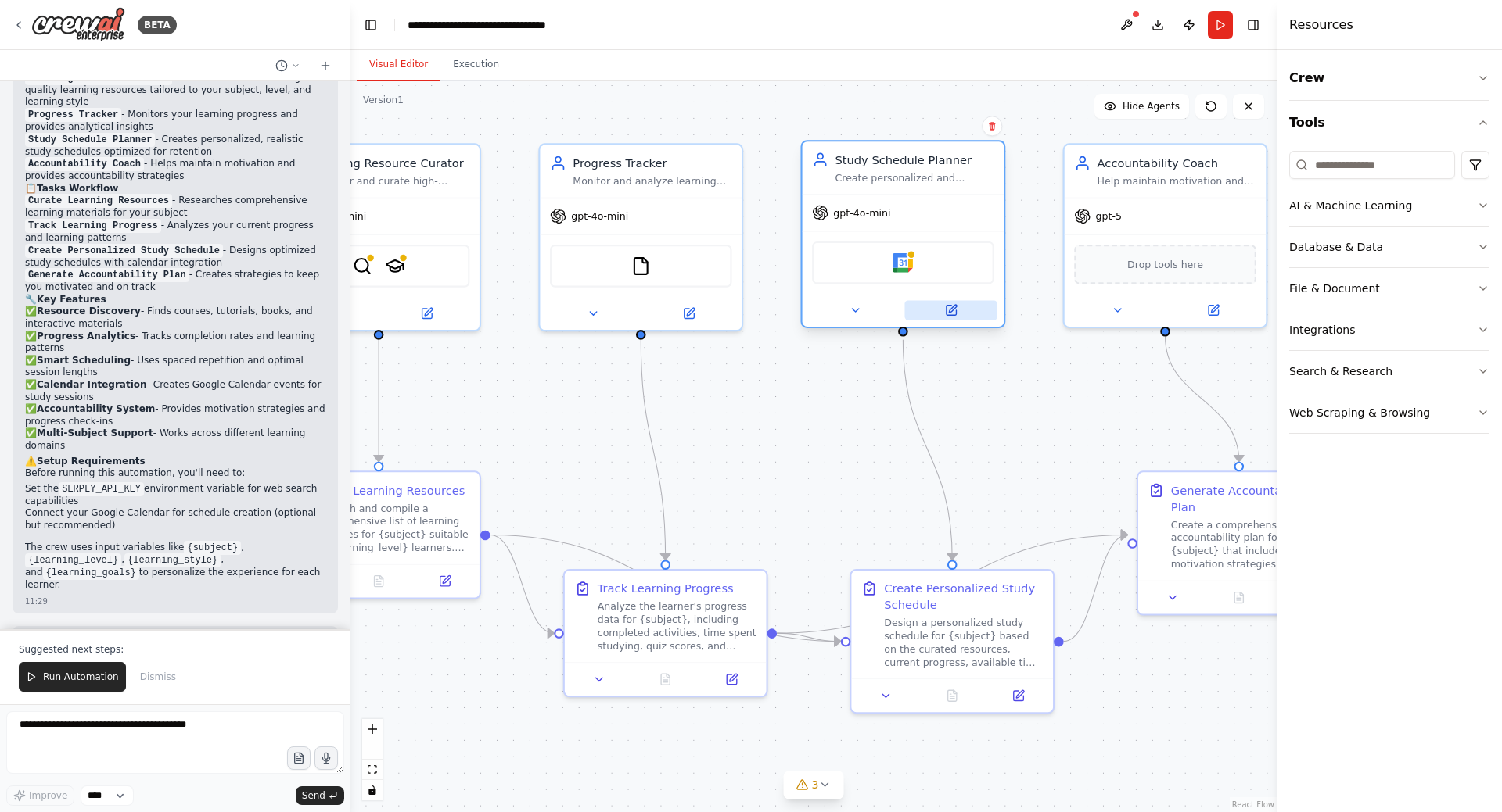
click at [950, 308] on icon at bounding box center [950, 310] width 10 height 10
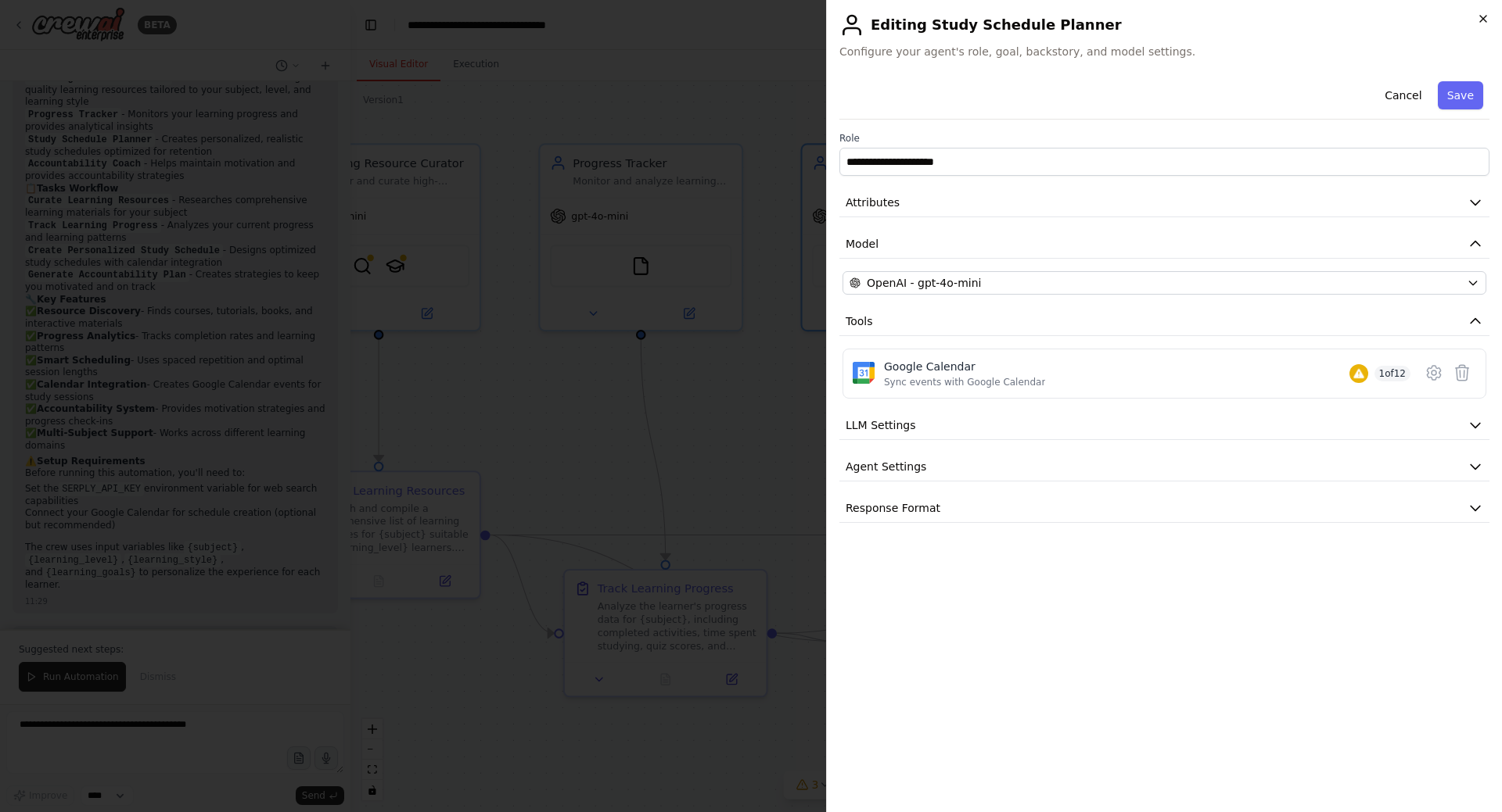
click at [1481, 16] on icon "button" at bounding box center [1483, 19] width 12 height 12
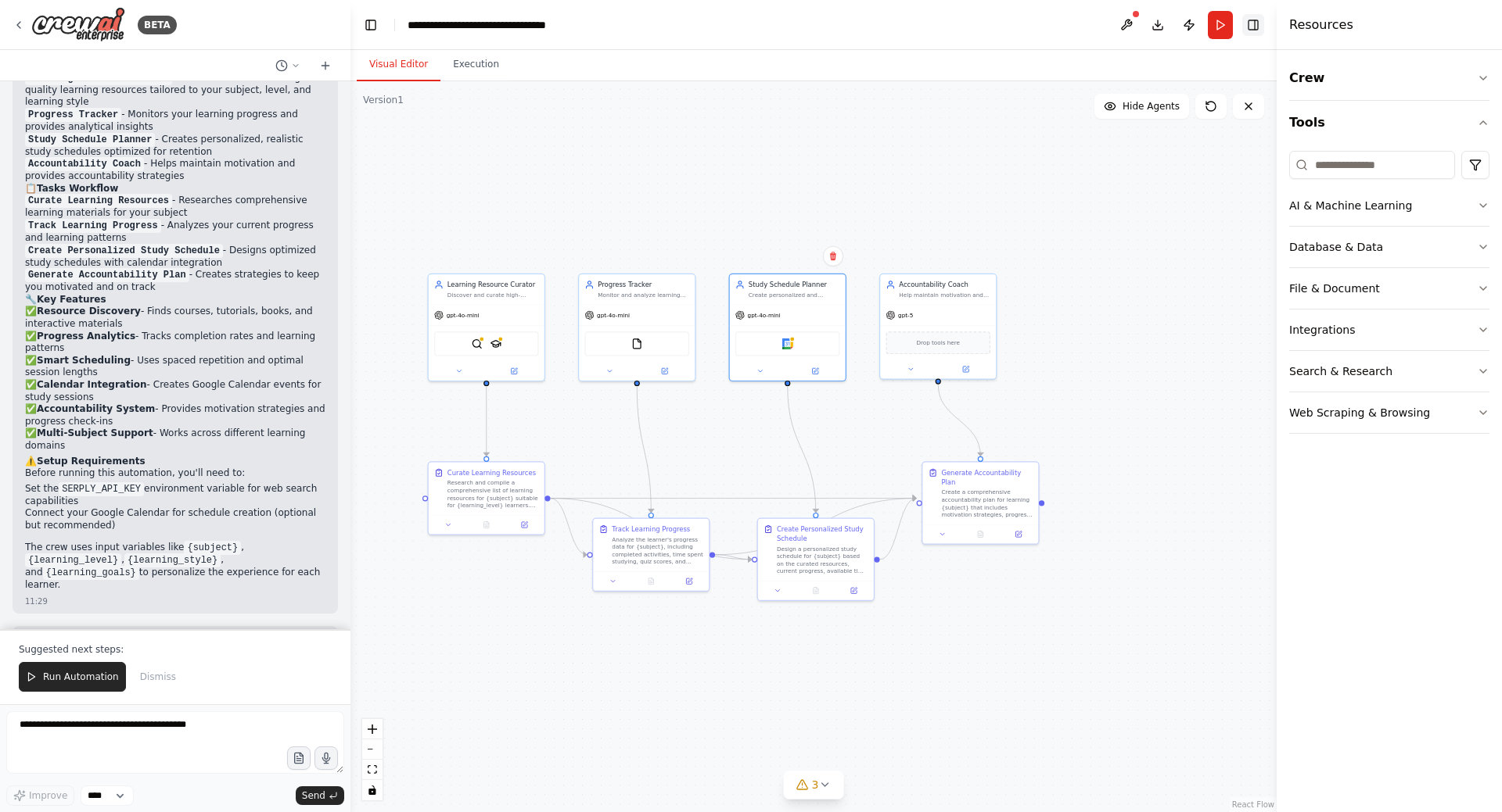
click at [1260, 27] on button "Toggle Right Sidebar" at bounding box center [1253, 25] width 22 height 22
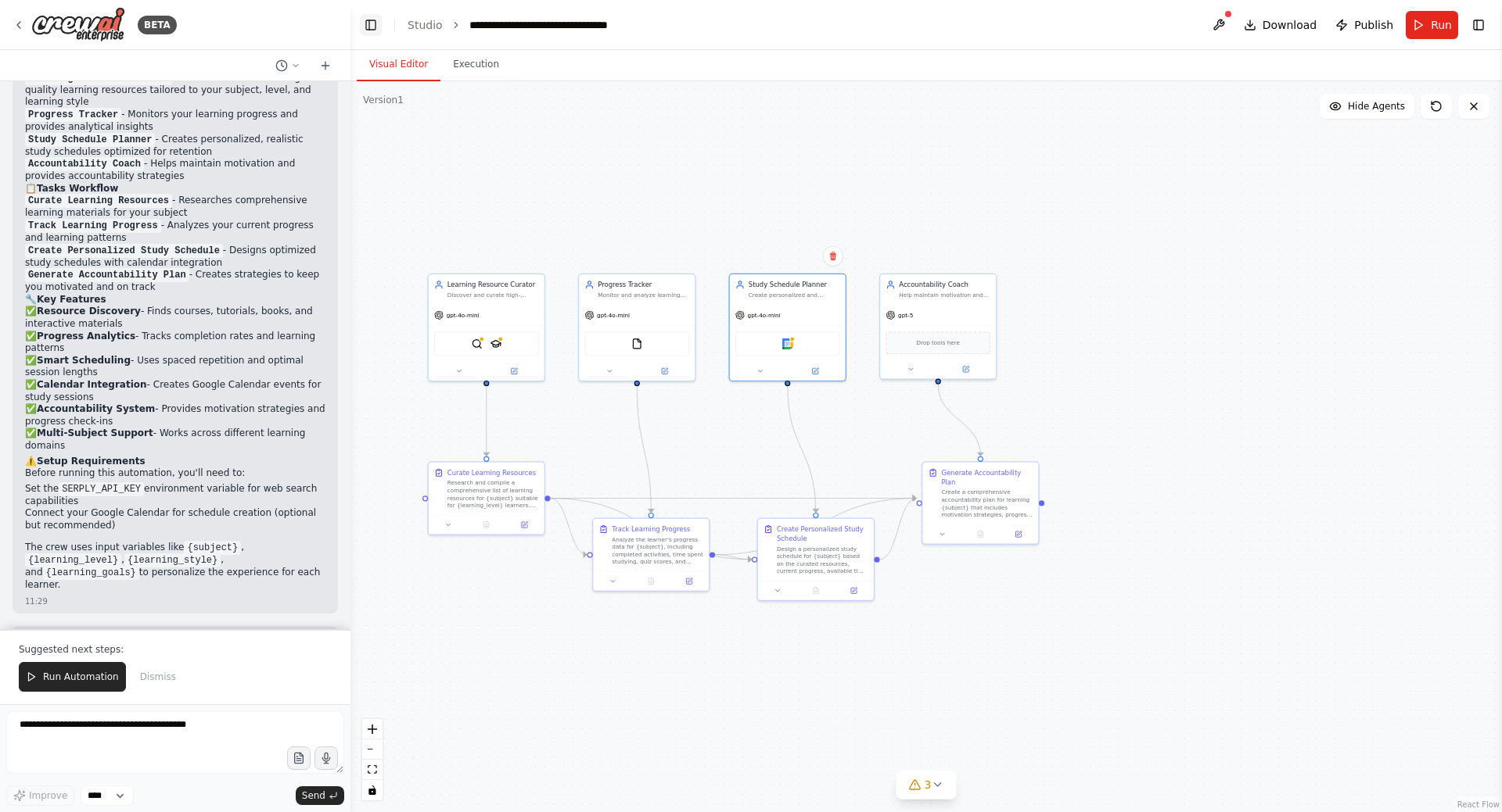
click at [372, 29] on button "Toggle Left Sidebar" at bounding box center [370, 25] width 22 height 22
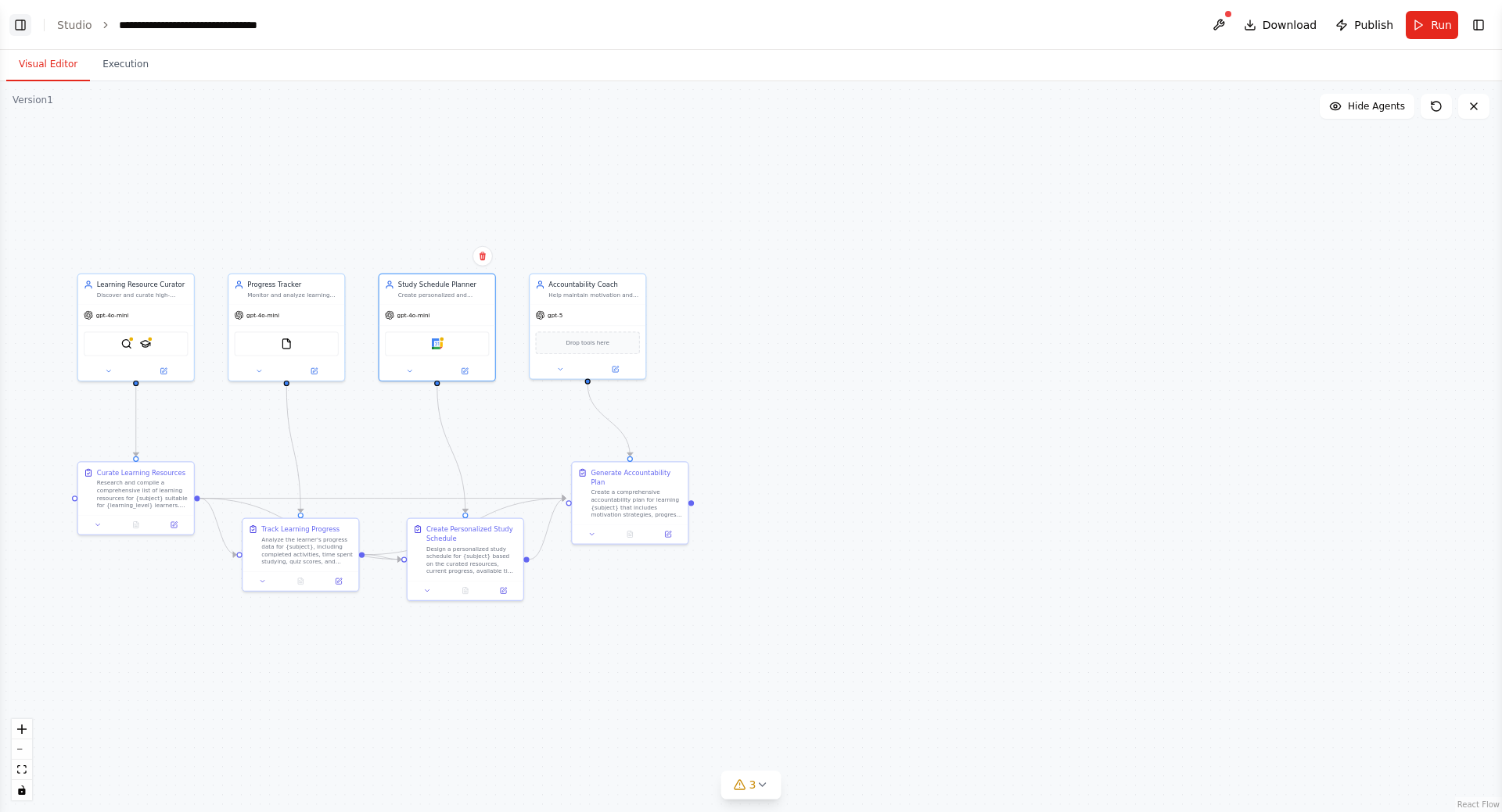
click at [20, 23] on button "Toggle Left Sidebar" at bounding box center [20, 25] width 22 height 22
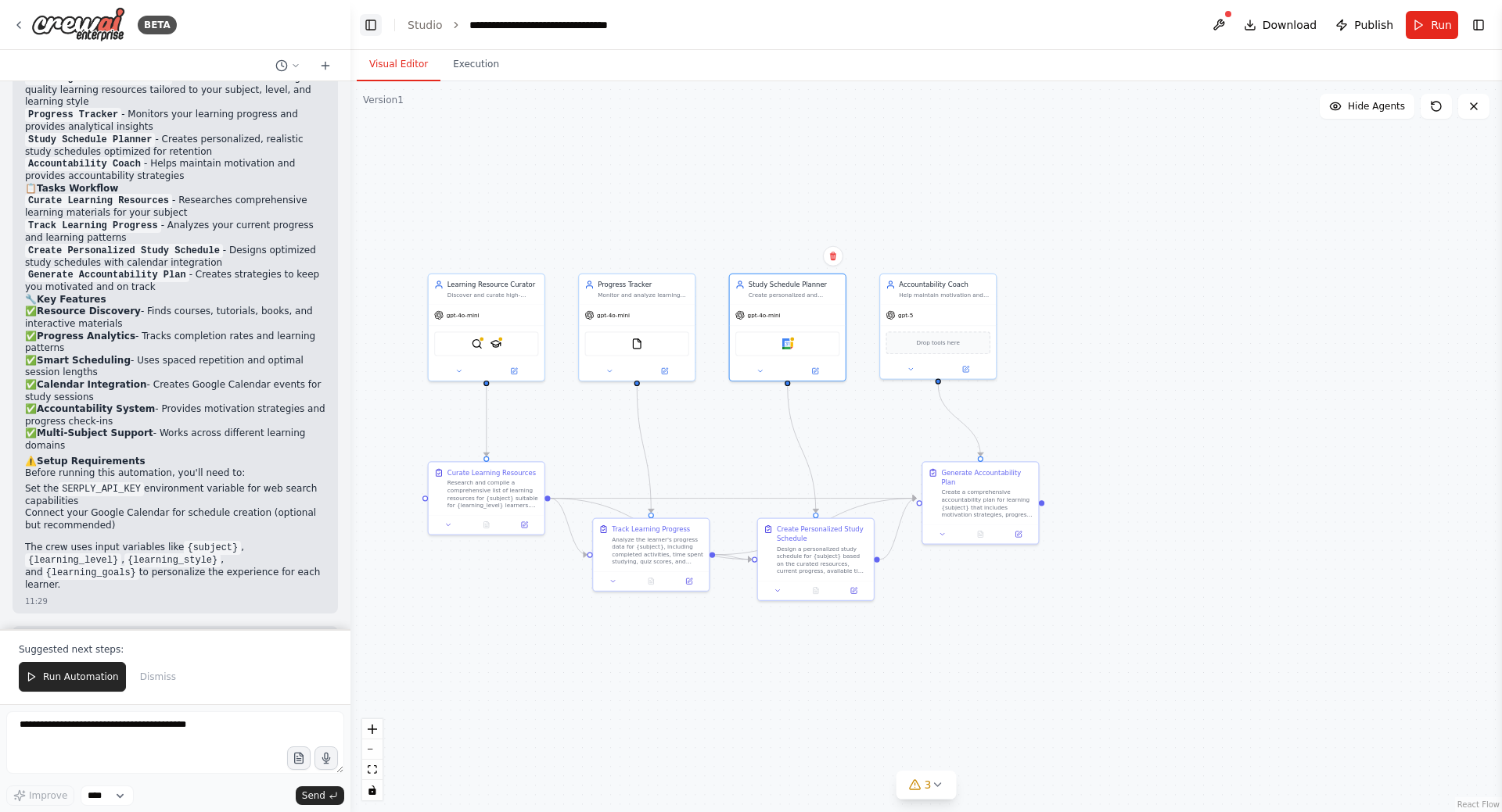
click at [370, 24] on button "Toggle Left Sidebar" at bounding box center [370, 25] width 22 height 22
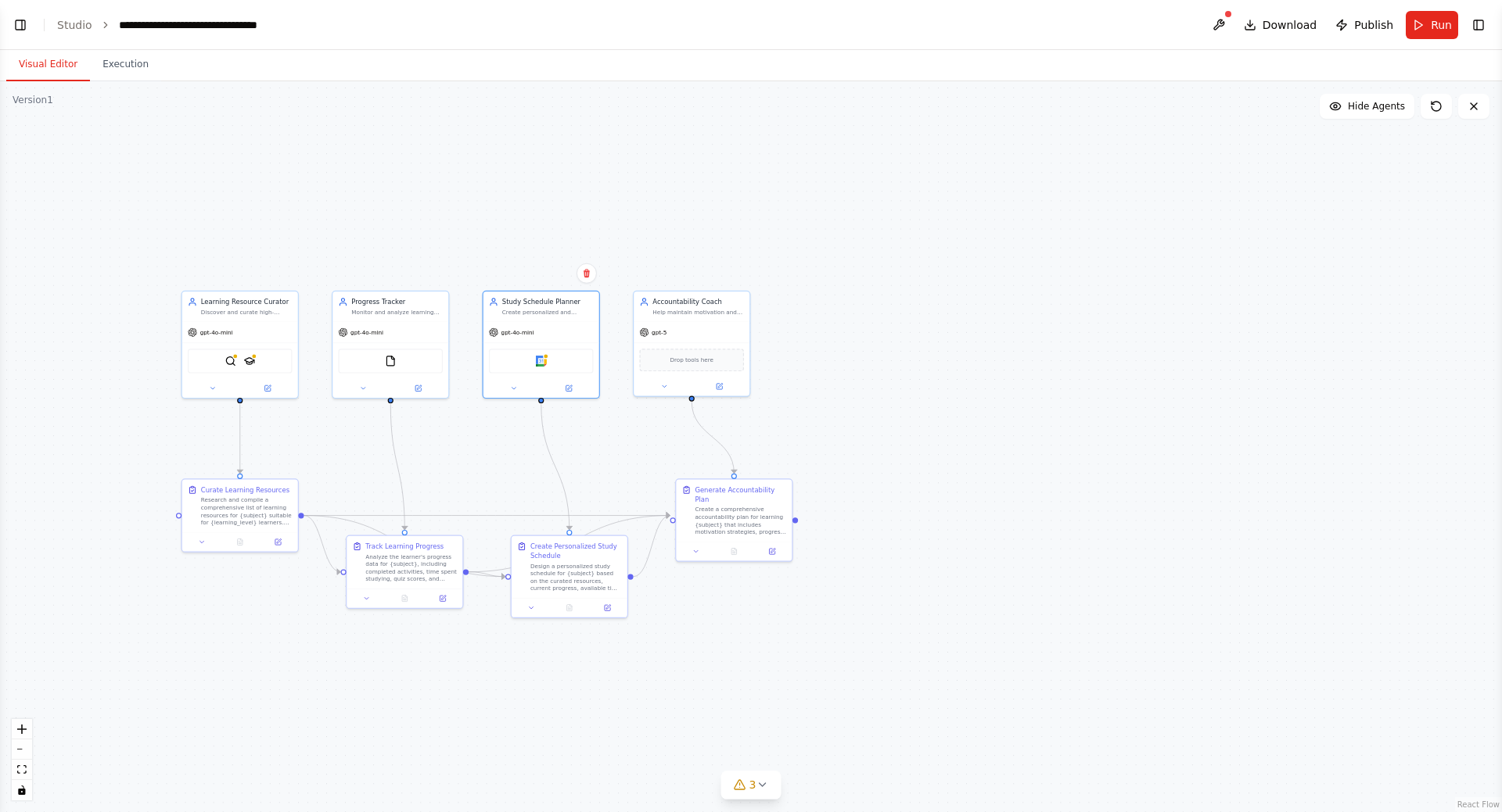
drag, startPoint x: 683, startPoint y: 177, endPoint x: 979, endPoint y: 207, distance: 297.5
click at [989, 207] on div ".deletable-edge-delete-btn { width: 20px; height: 20px; border: 0px solid #ffff…" at bounding box center [751, 446] width 1502 height 731
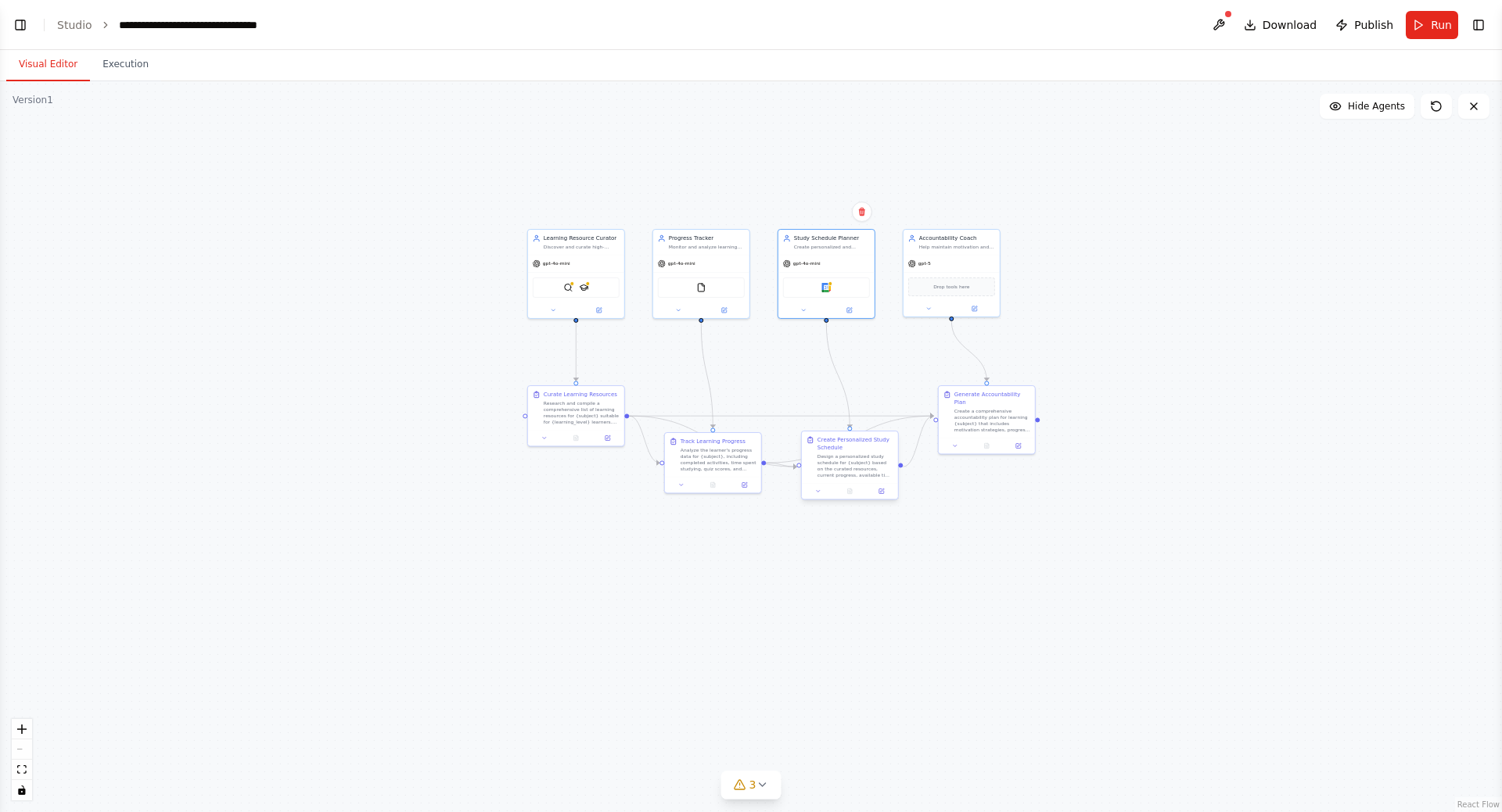
drag, startPoint x: 865, startPoint y: 229, endPoint x: 845, endPoint y: 469, distance: 240.8
click at [870, 157] on div ".deletable-edge-delete-btn { width: 20px; height: 20px; border: 0px solid #ffff…" at bounding box center [751, 446] width 1502 height 731
click at [767, 792] on button "3" at bounding box center [751, 785] width 61 height 29
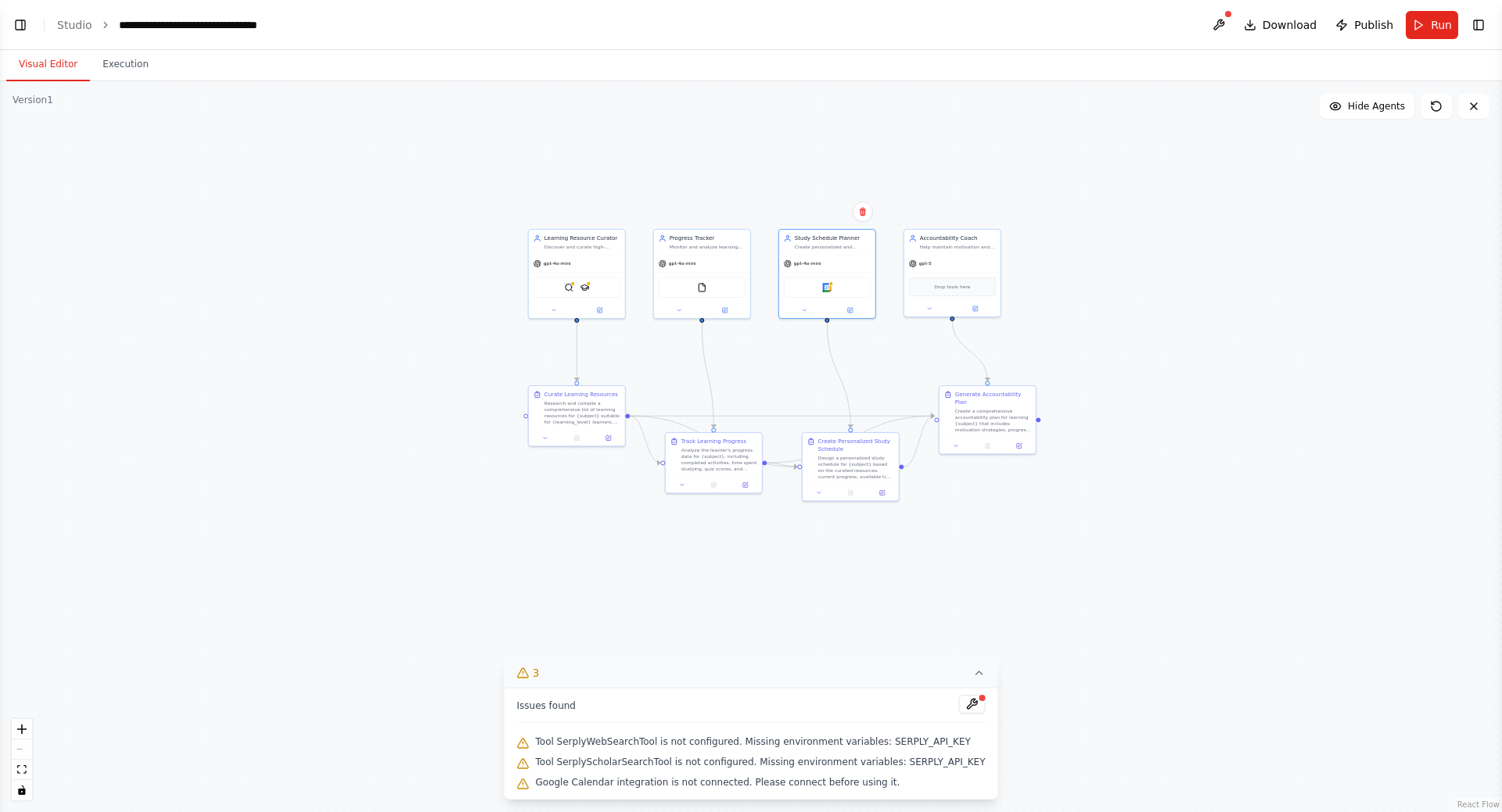
click at [973, 676] on icon at bounding box center [980, 673] width 12 height 12
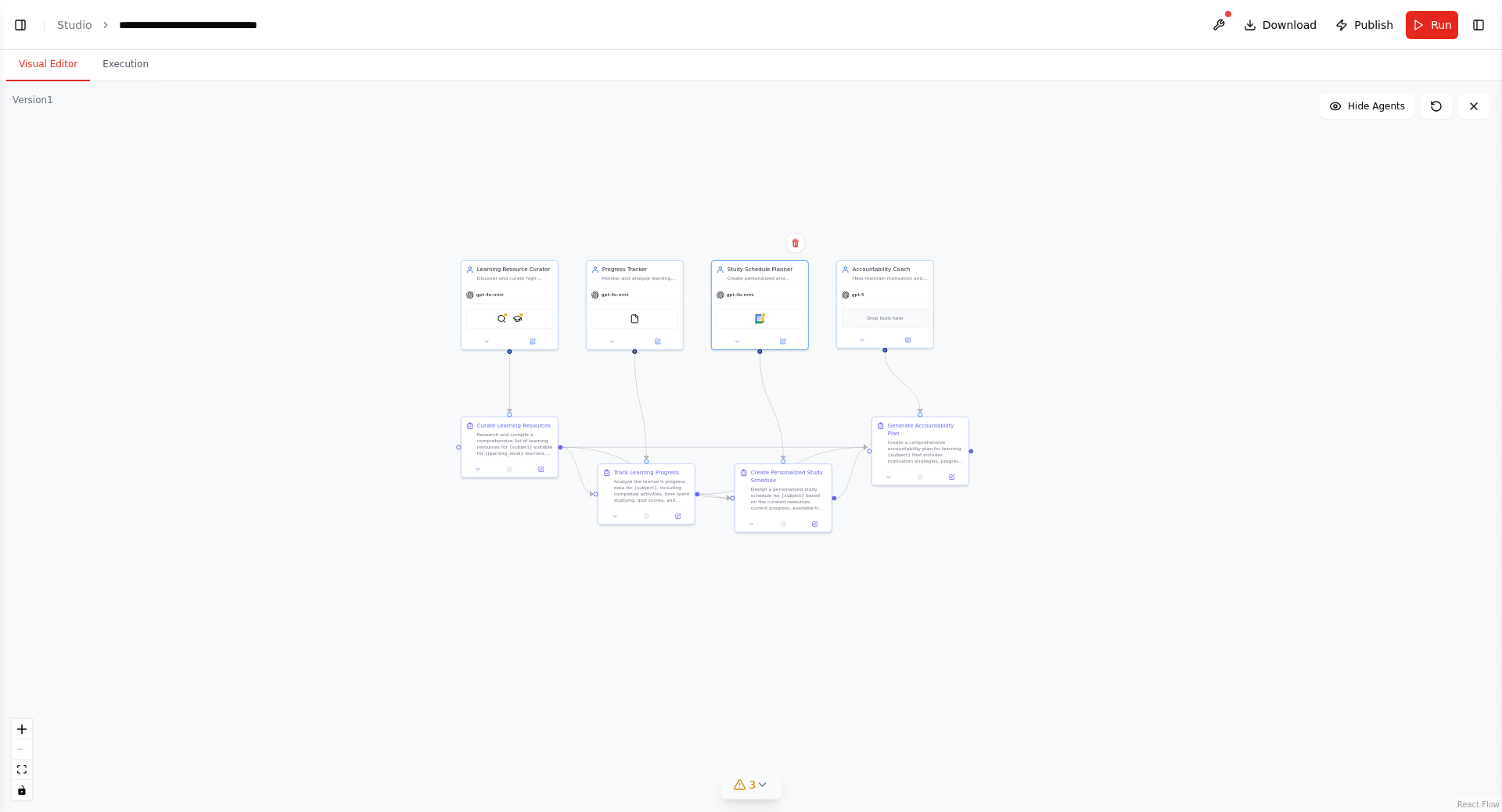
drag, startPoint x: 951, startPoint y: 600, endPoint x: 894, endPoint y: 627, distance: 63.1
click at [894, 627] on div ".deletable-edge-delete-btn { width: 20px; height: 20px; border: 0px solid #ffff…" at bounding box center [751, 446] width 1502 height 731
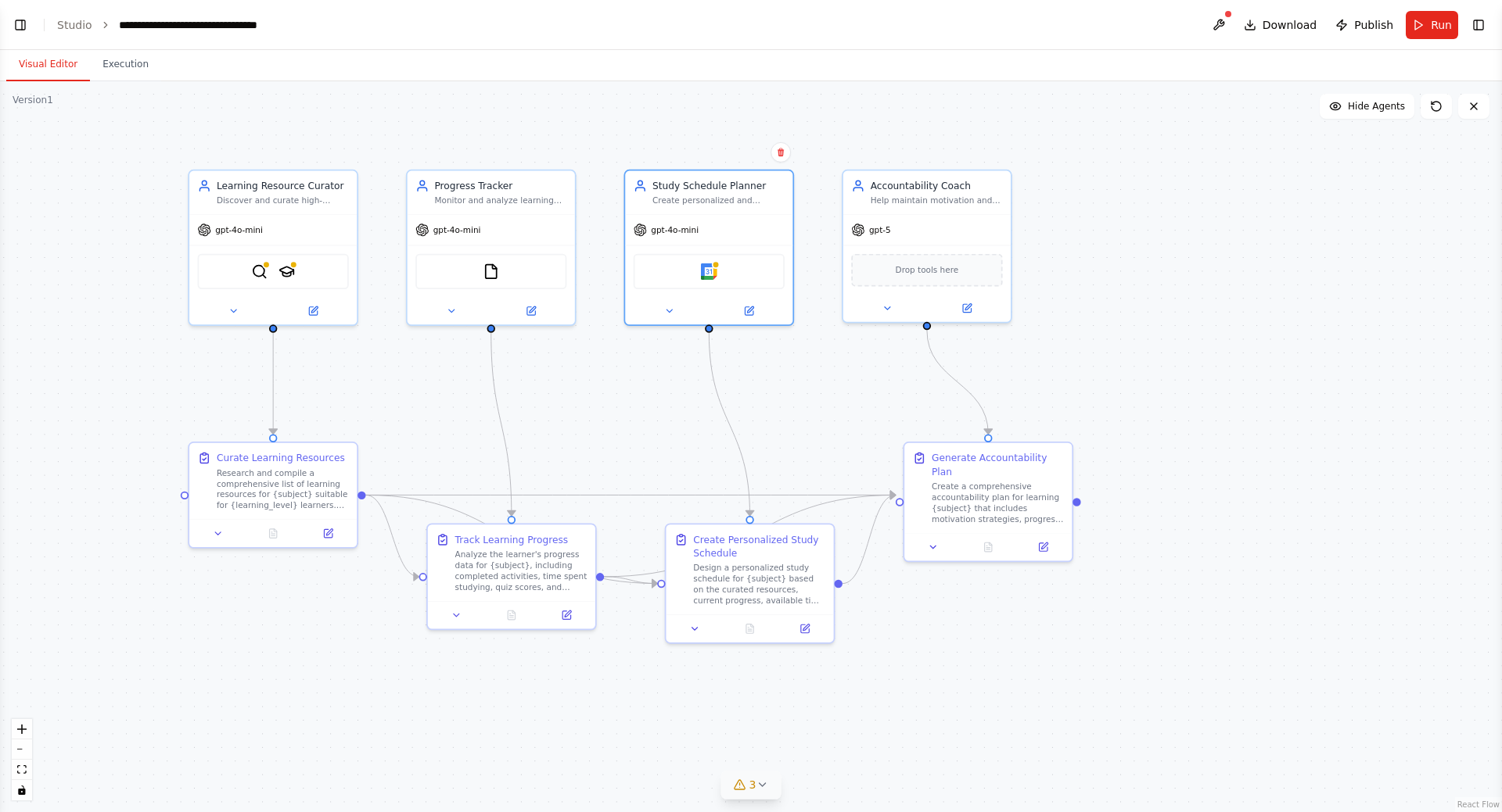
drag, startPoint x: 1021, startPoint y: 398, endPoint x: 1207, endPoint y: 445, distance: 191.8
click at [1207, 445] on div ".deletable-edge-delete-btn { width: 20px; height: 20px; border: 0px solid #ffff…" at bounding box center [751, 446] width 1502 height 731
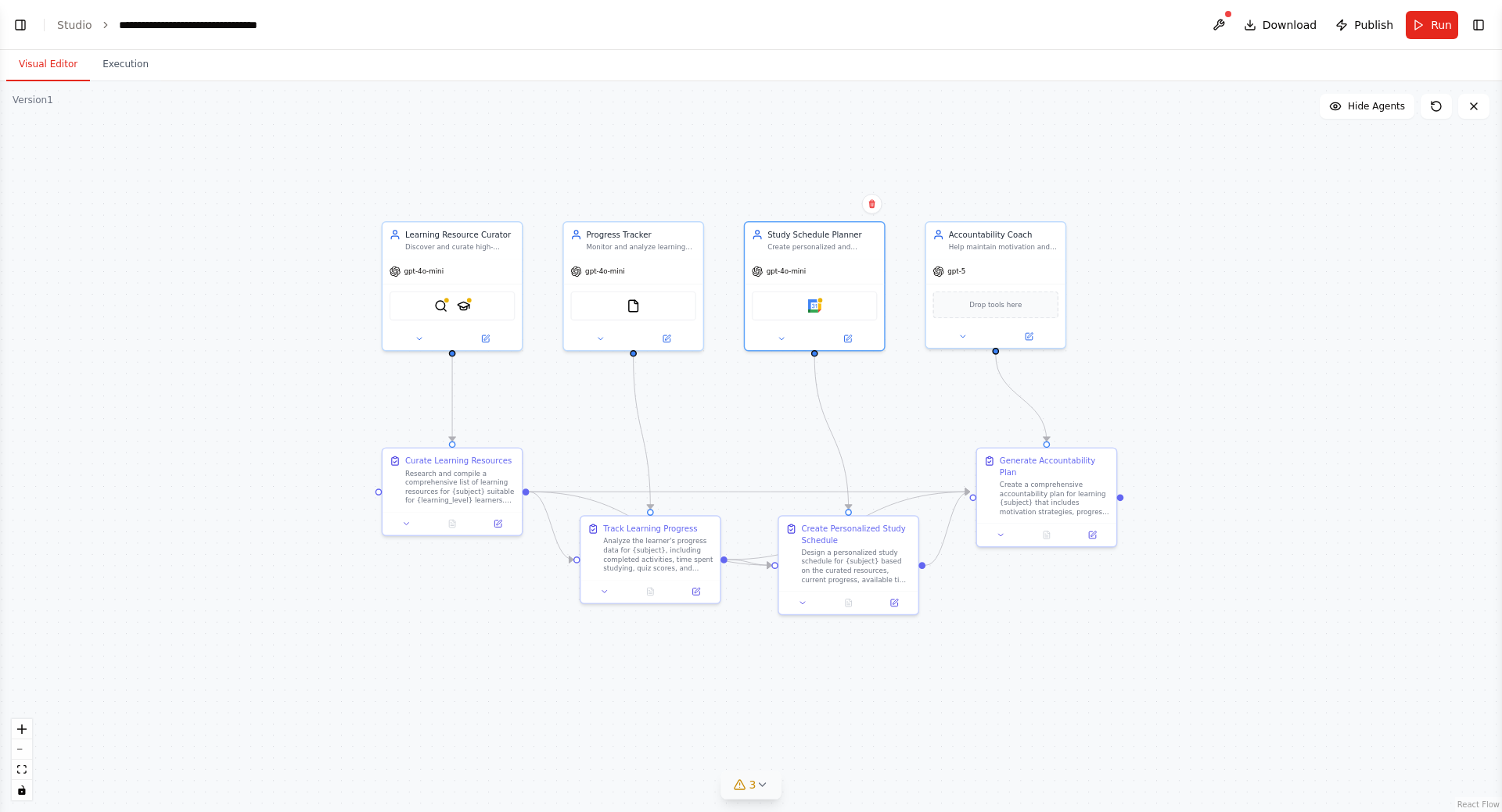
click at [1183, 320] on div ".deletable-edge-delete-btn { width: 20px; height: 20px; border: 0px solid #ffff…" at bounding box center [751, 446] width 1502 height 731
click at [837, 241] on div "Create personalized and realistic study schedules for {subject} based on availa…" at bounding box center [821, 245] width 109 height 10
click at [958, 173] on div ".deletable-edge-delete-btn { width: 20px; height: 20px; border: 0px solid #ffff…" at bounding box center [751, 446] width 1502 height 731
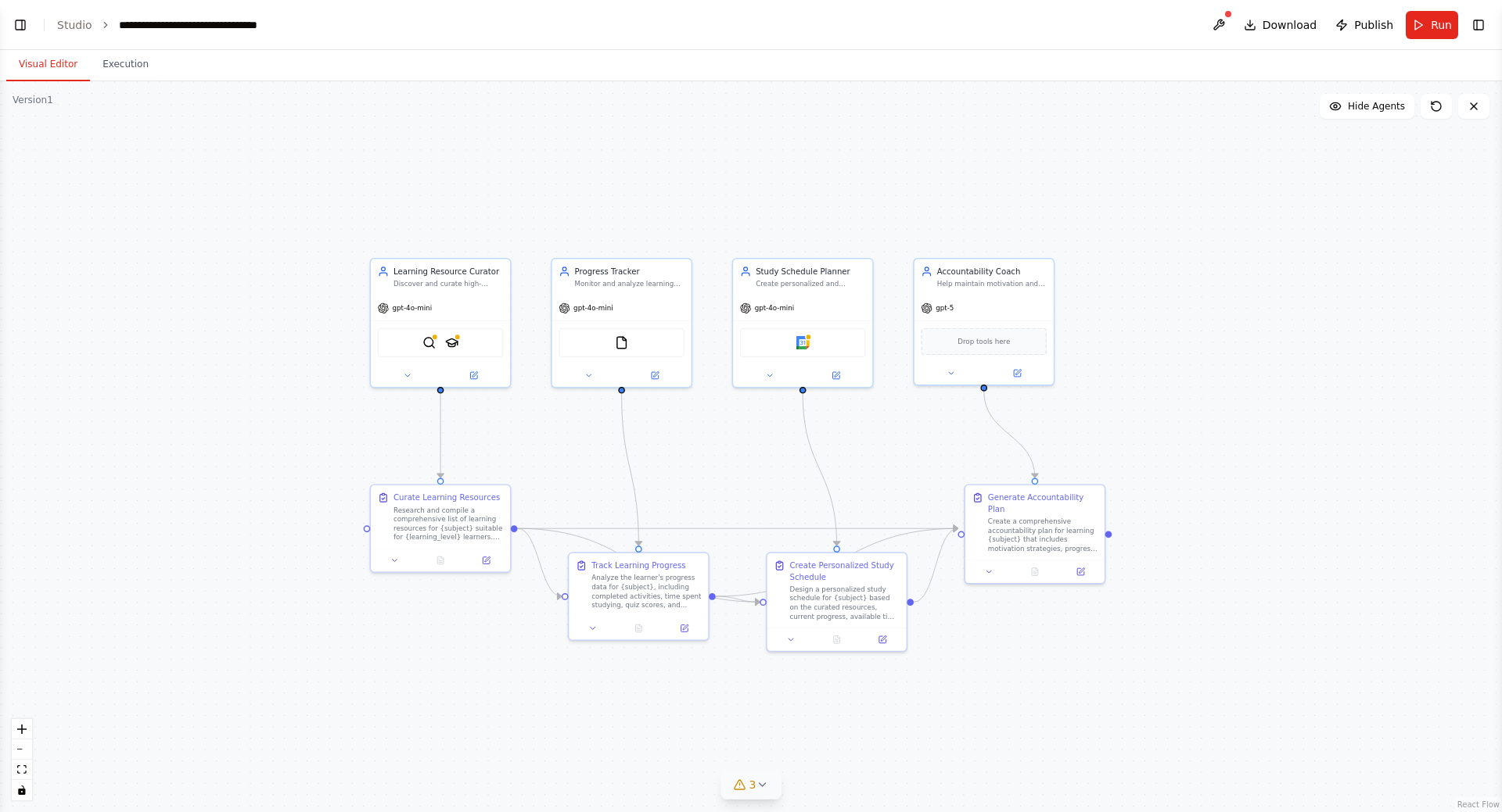
drag, startPoint x: 703, startPoint y: 407, endPoint x: 693, endPoint y: 443, distance: 37.4
click at [693, 443] on div ".deletable-edge-delete-btn { width: 20px; height: 20px; border: 0px solid #ffff…" at bounding box center [751, 446] width 1502 height 731
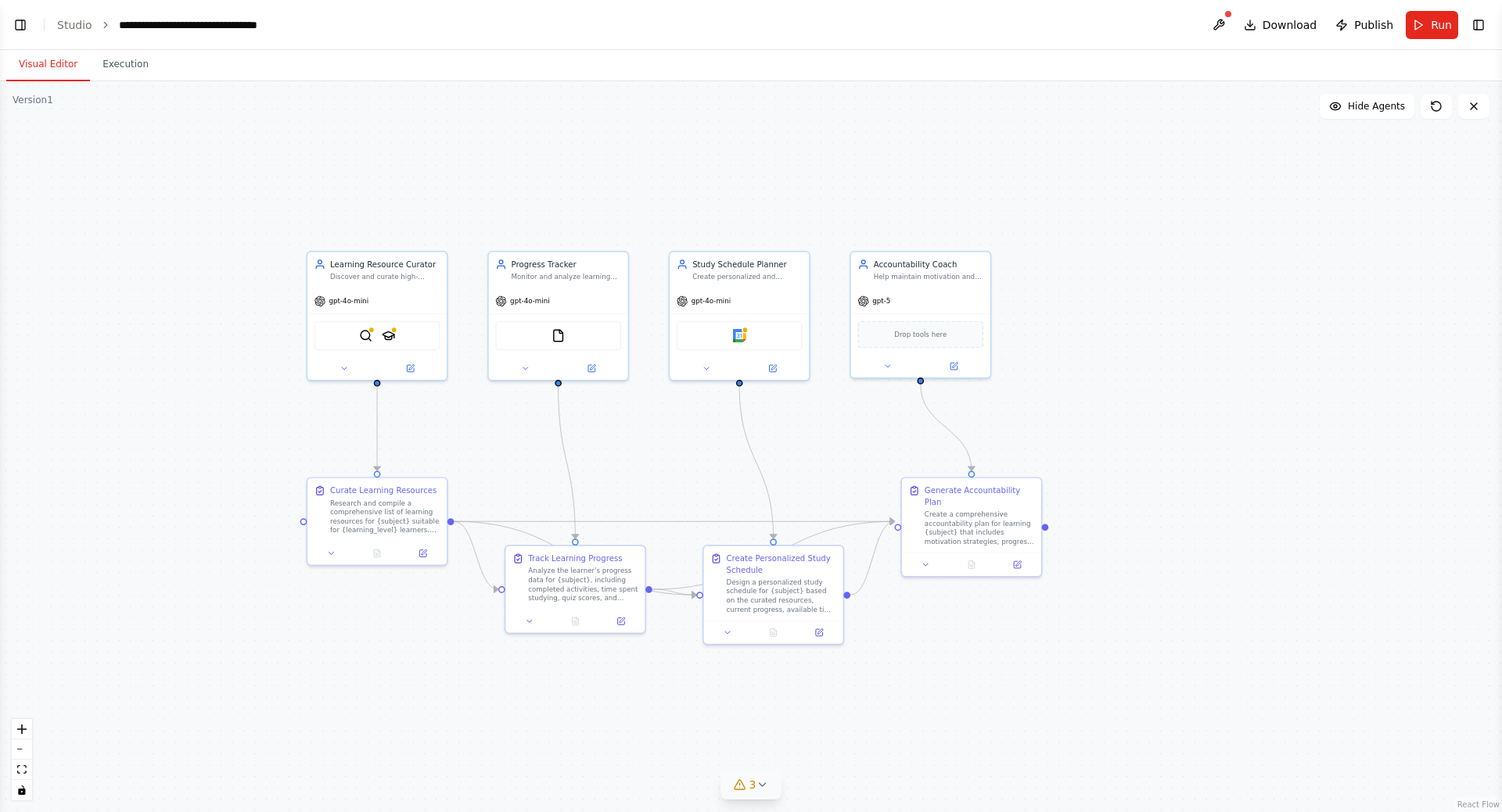
drag, startPoint x: 720, startPoint y: 457, endPoint x: 657, endPoint y: 450, distance: 63.4
click at [657, 450] on div ".deletable-edge-delete-btn { width: 20px; height: 20px; border: 0px solid #ffff…" at bounding box center [751, 446] width 1502 height 731
click at [1474, 109] on icon at bounding box center [1474, 107] width 12 height 12
click at [1373, 111] on span "Hide Agents" at bounding box center [1377, 107] width 57 height 12
click at [1372, 110] on span "Show Agents" at bounding box center [1374, 107] width 61 height 12
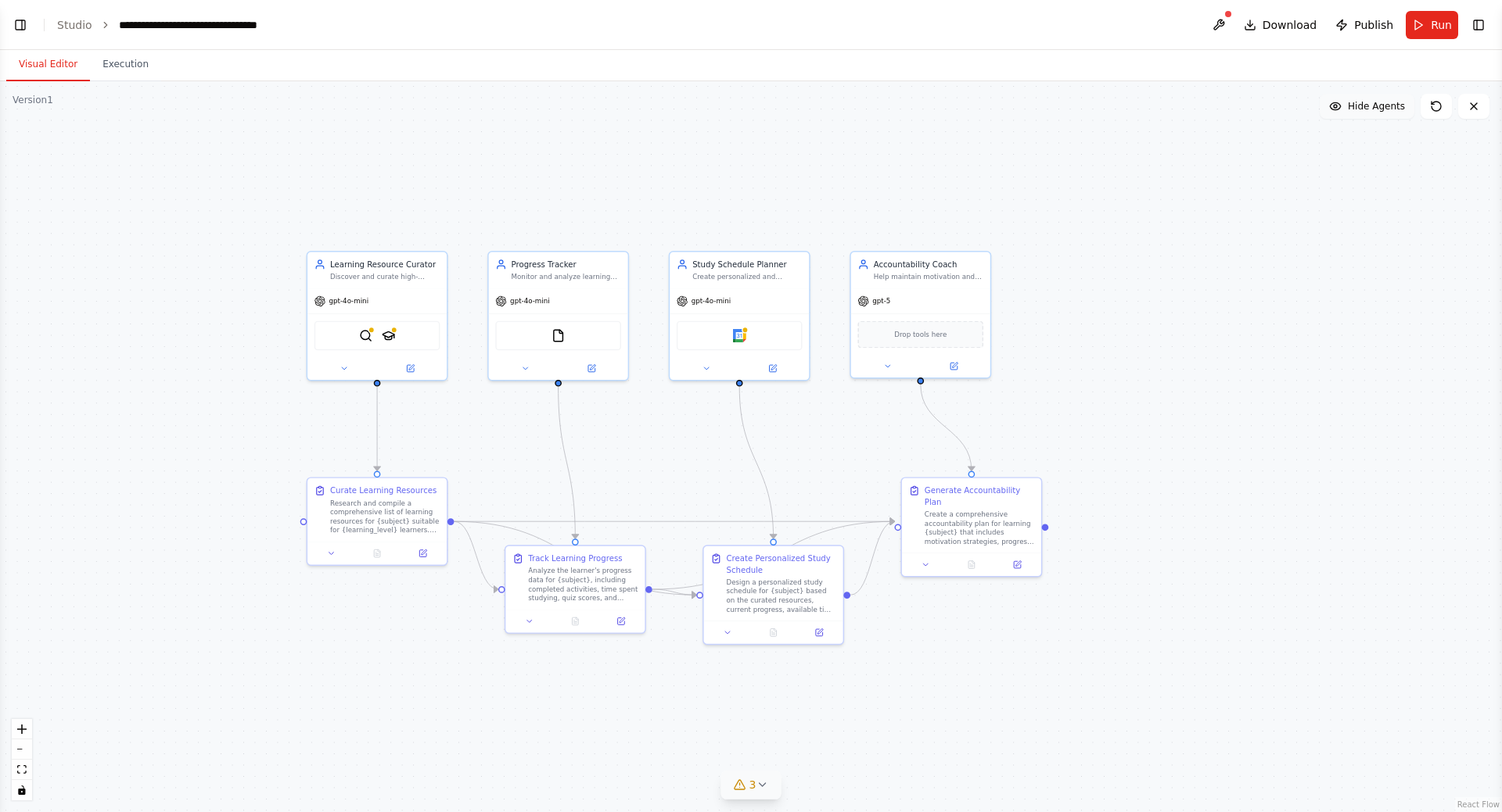
click at [1372, 110] on span "Hide Agents" at bounding box center [1377, 107] width 57 height 12
click at [1372, 109] on span "Show Agents" at bounding box center [1374, 107] width 61 height 12
click at [1474, 20] on button "Toggle Right Sidebar" at bounding box center [1478, 25] width 22 height 22
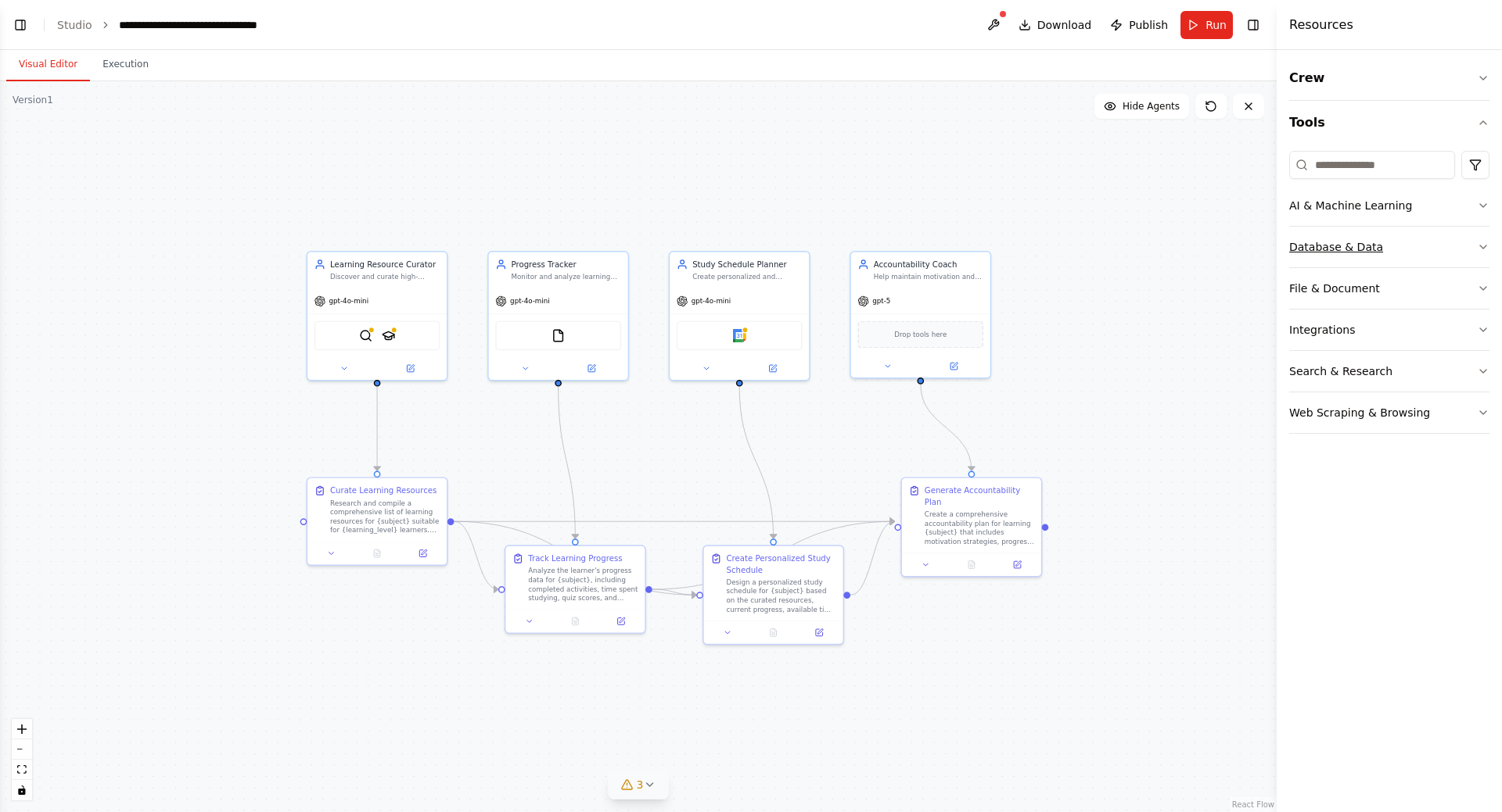
click at [1403, 245] on button "Database & Data" at bounding box center [1389, 247] width 200 height 41
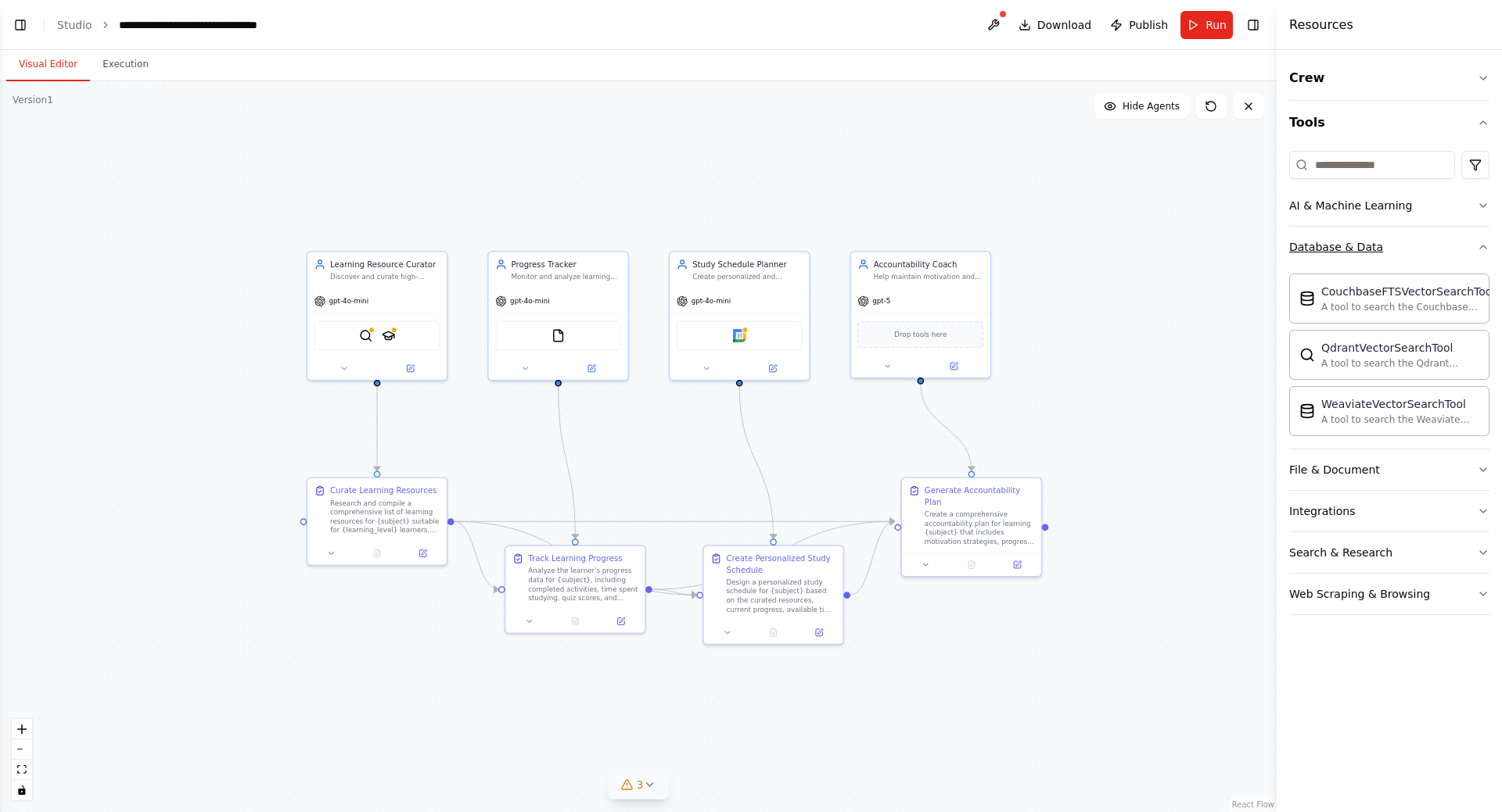
click at [1488, 245] on icon "button" at bounding box center [1483, 247] width 12 height 12
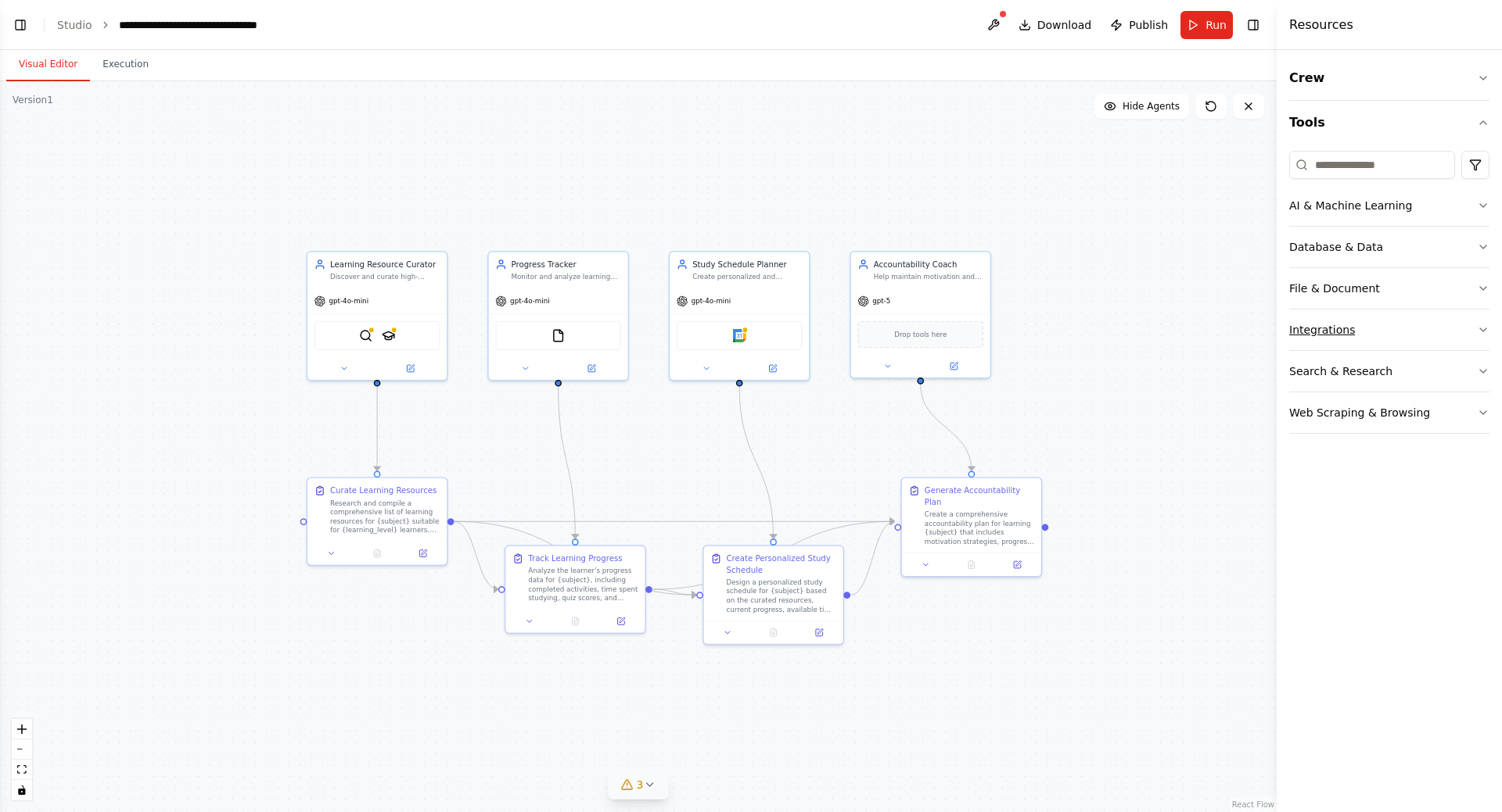
click at [1448, 326] on button "Integrations" at bounding box center [1389, 330] width 200 height 41
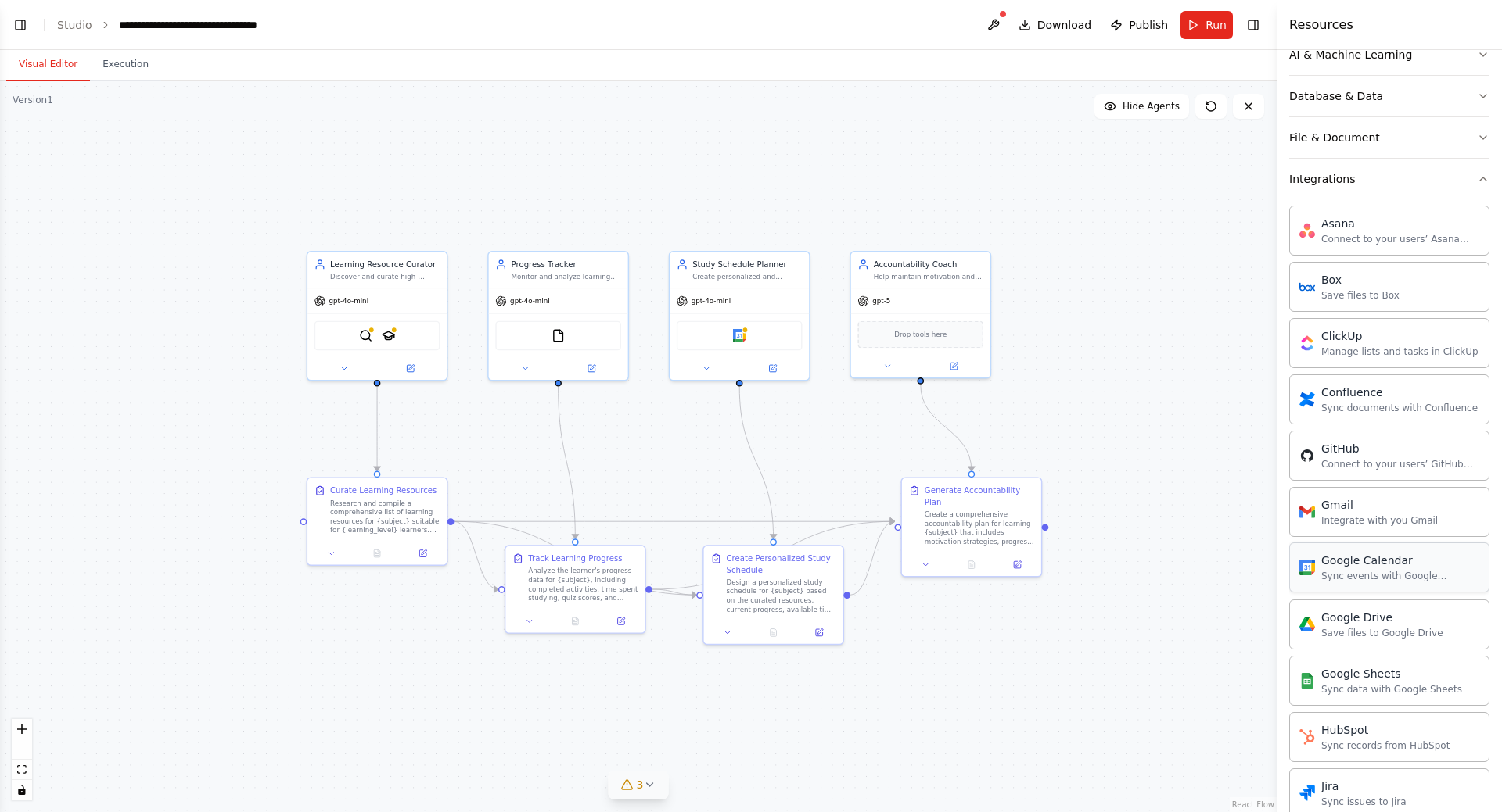
scroll to position [63, 0]
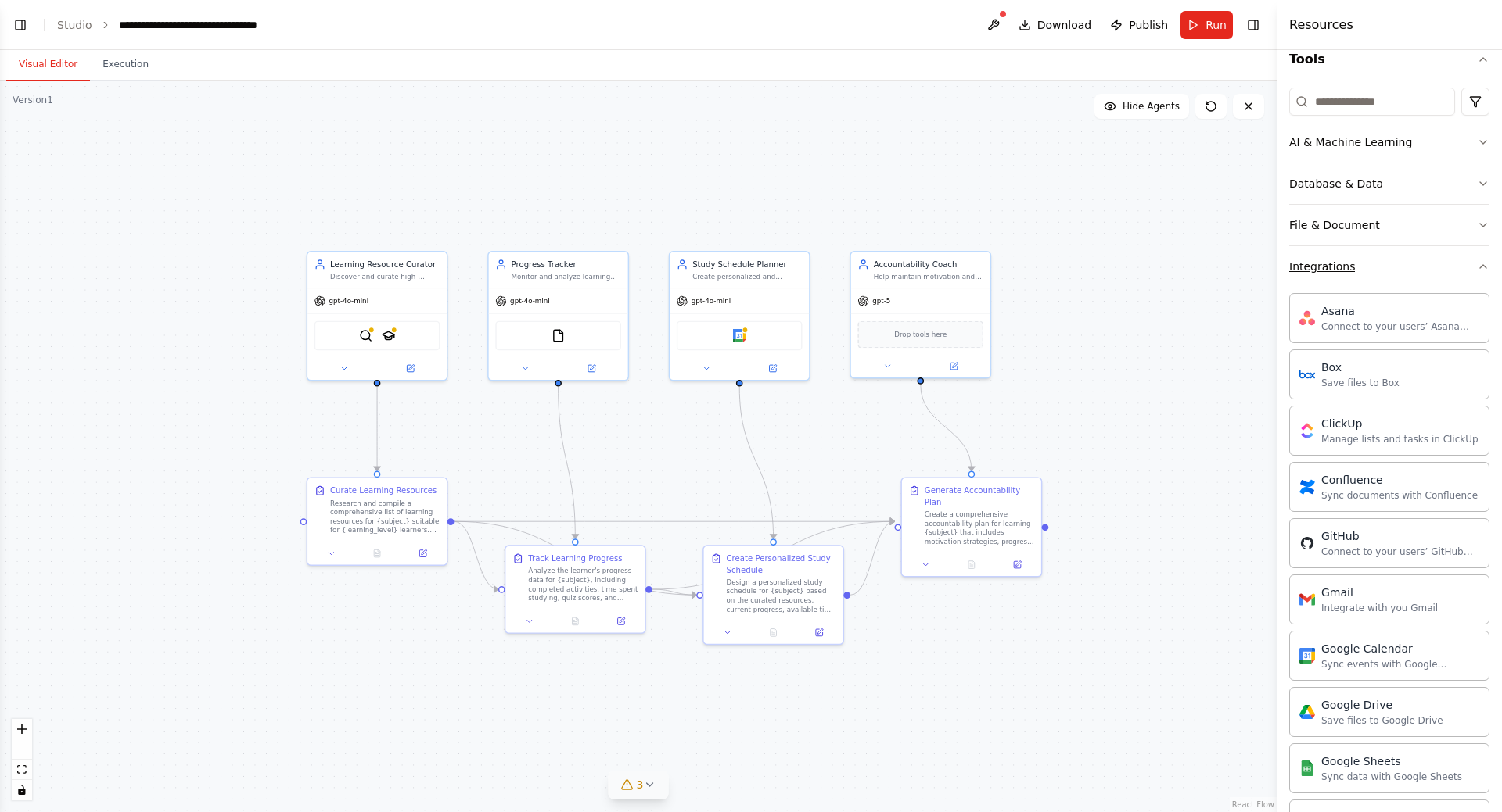
click at [1477, 270] on icon "button" at bounding box center [1483, 267] width 12 height 12
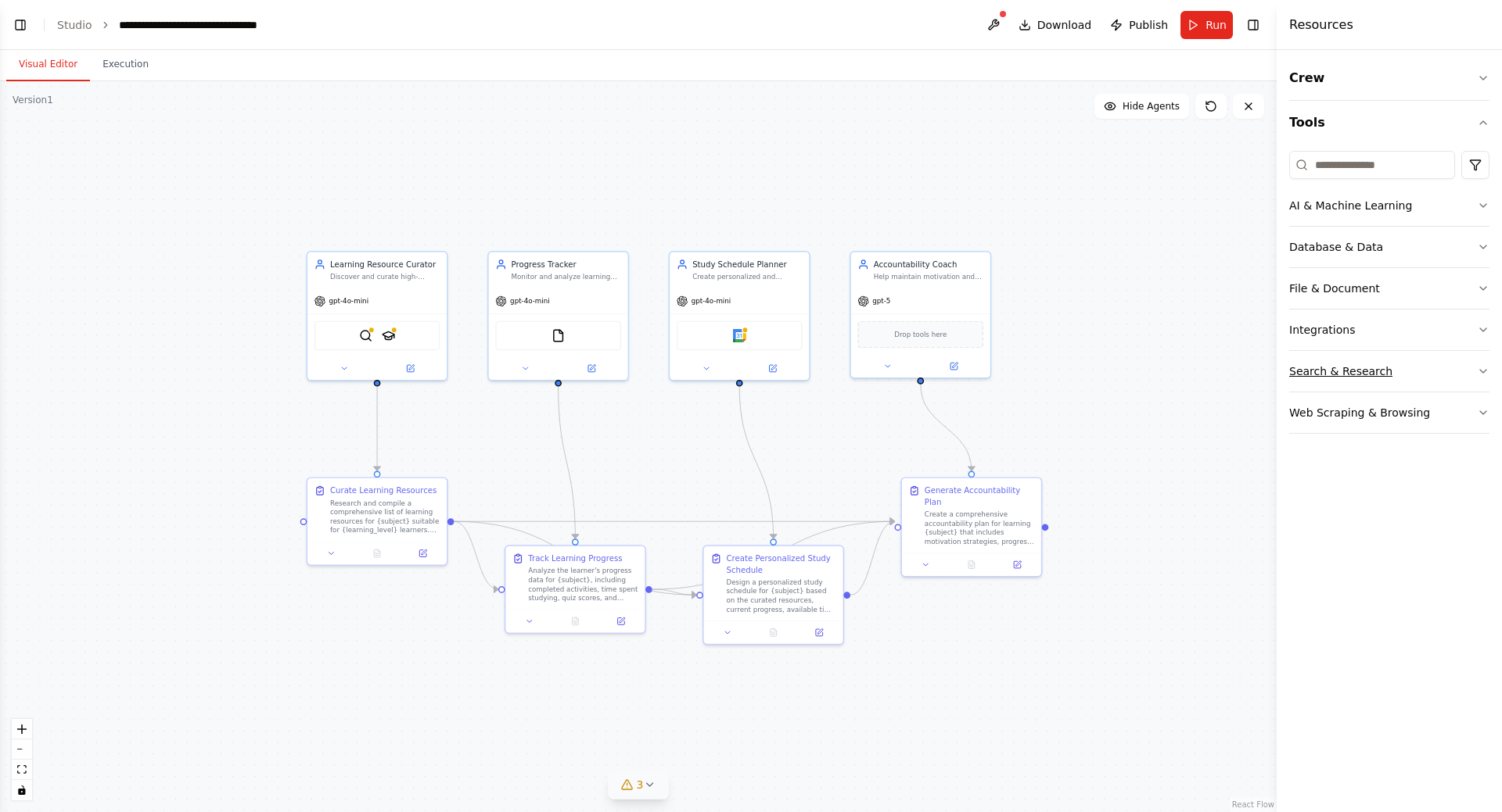
click at [1461, 374] on button "Search & Research" at bounding box center [1389, 372] width 200 height 41
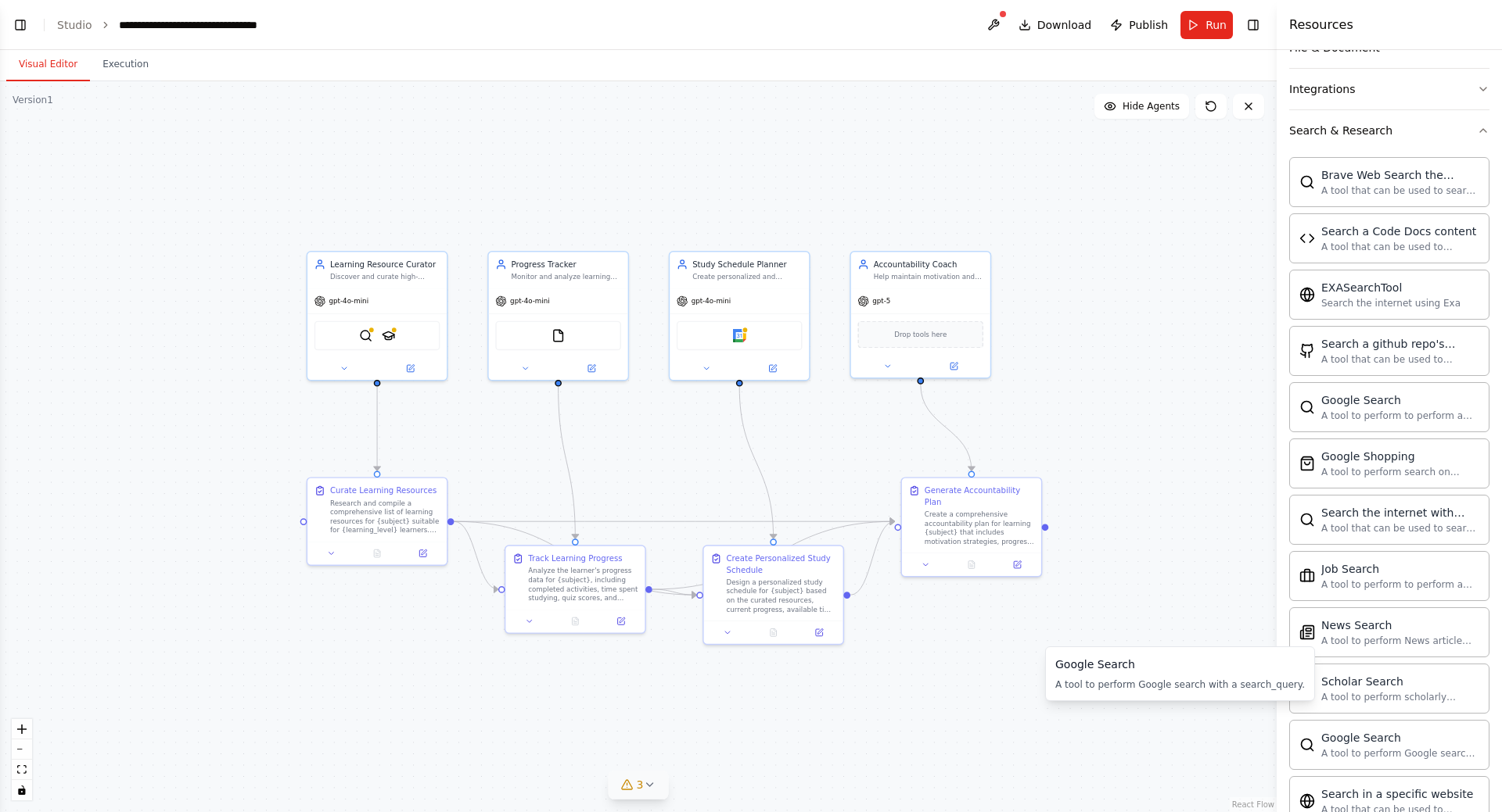
scroll to position [238, 0]
click at [1477, 136] on icon "button" at bounding box center [1483, 133] width 12 height 12
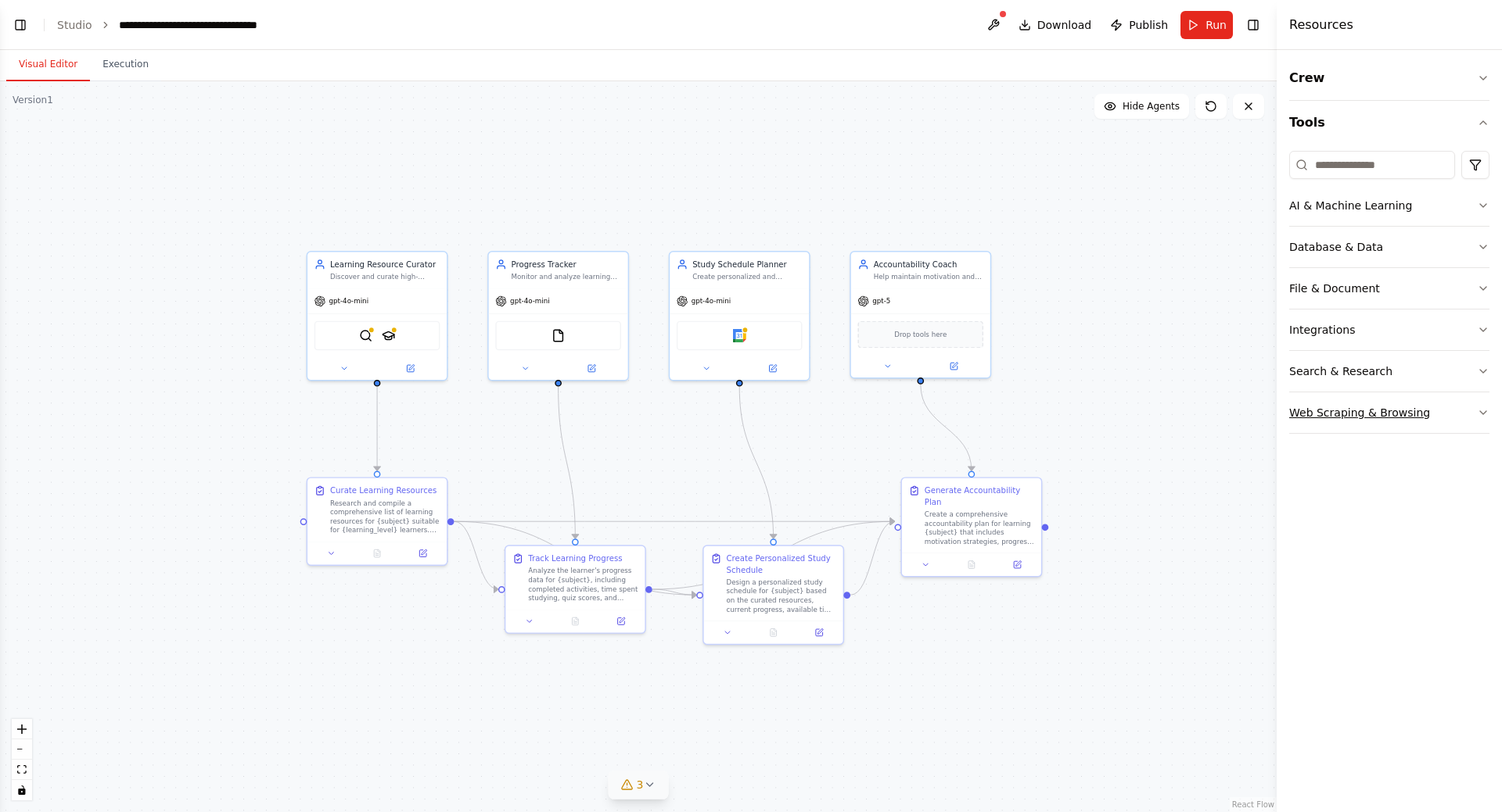
click at [1478, 417] on icon "button" at bounding box center [1483, 413] width 12 height 12
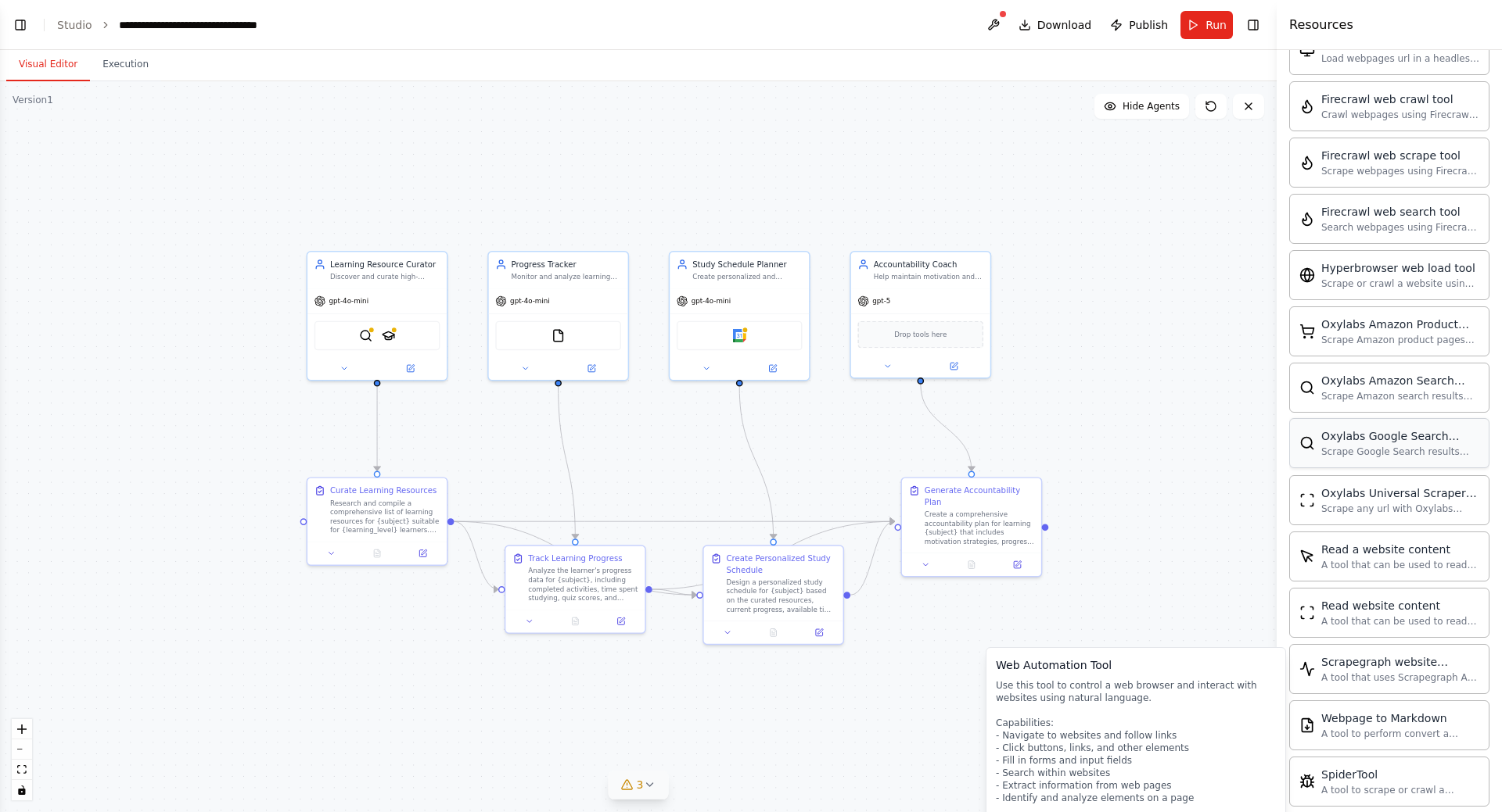
scroll to position [190, 0]
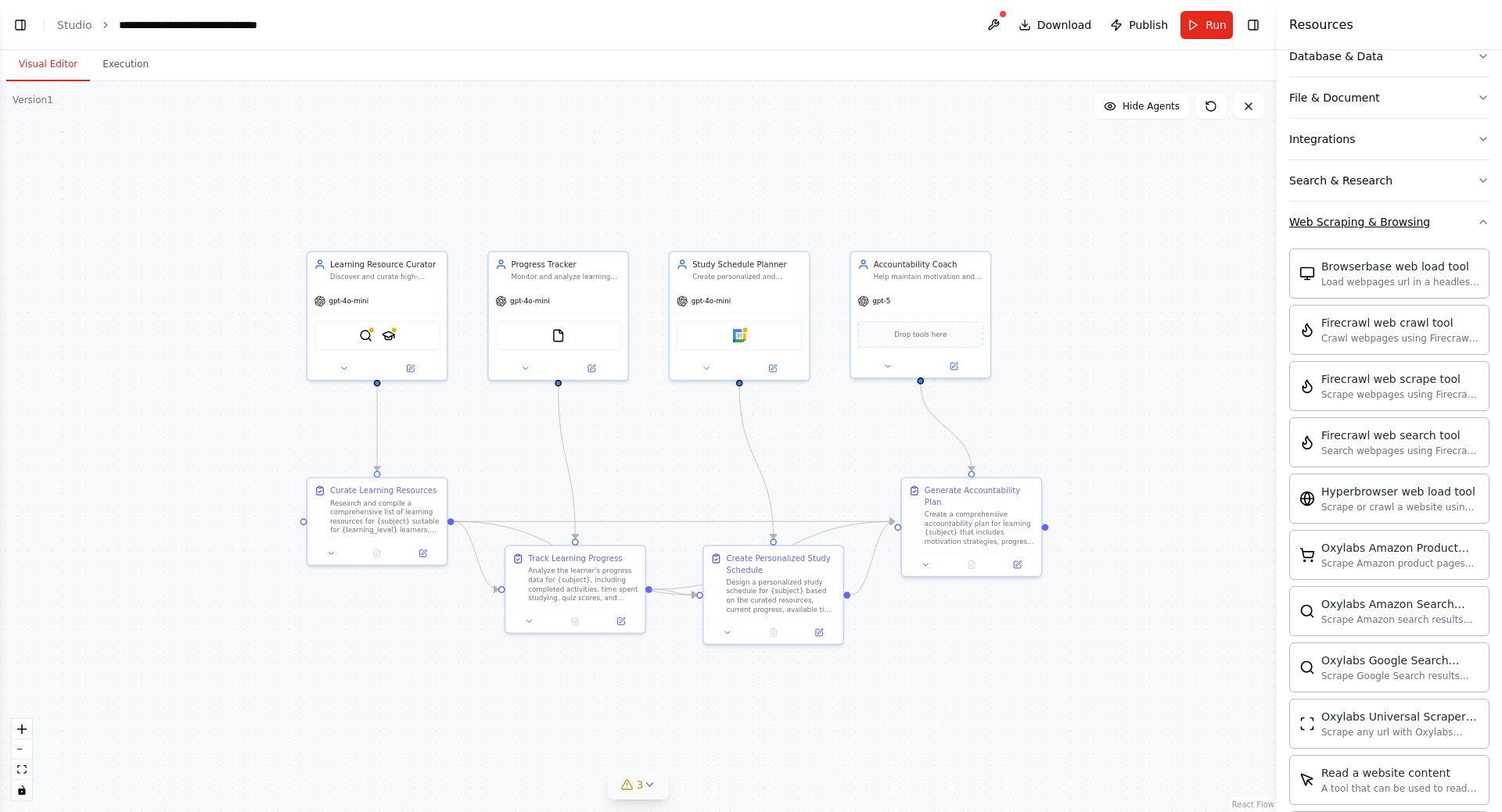
click at [1477, 224] on icon "button" at bounding box center [1483, 222] width 12 height 12
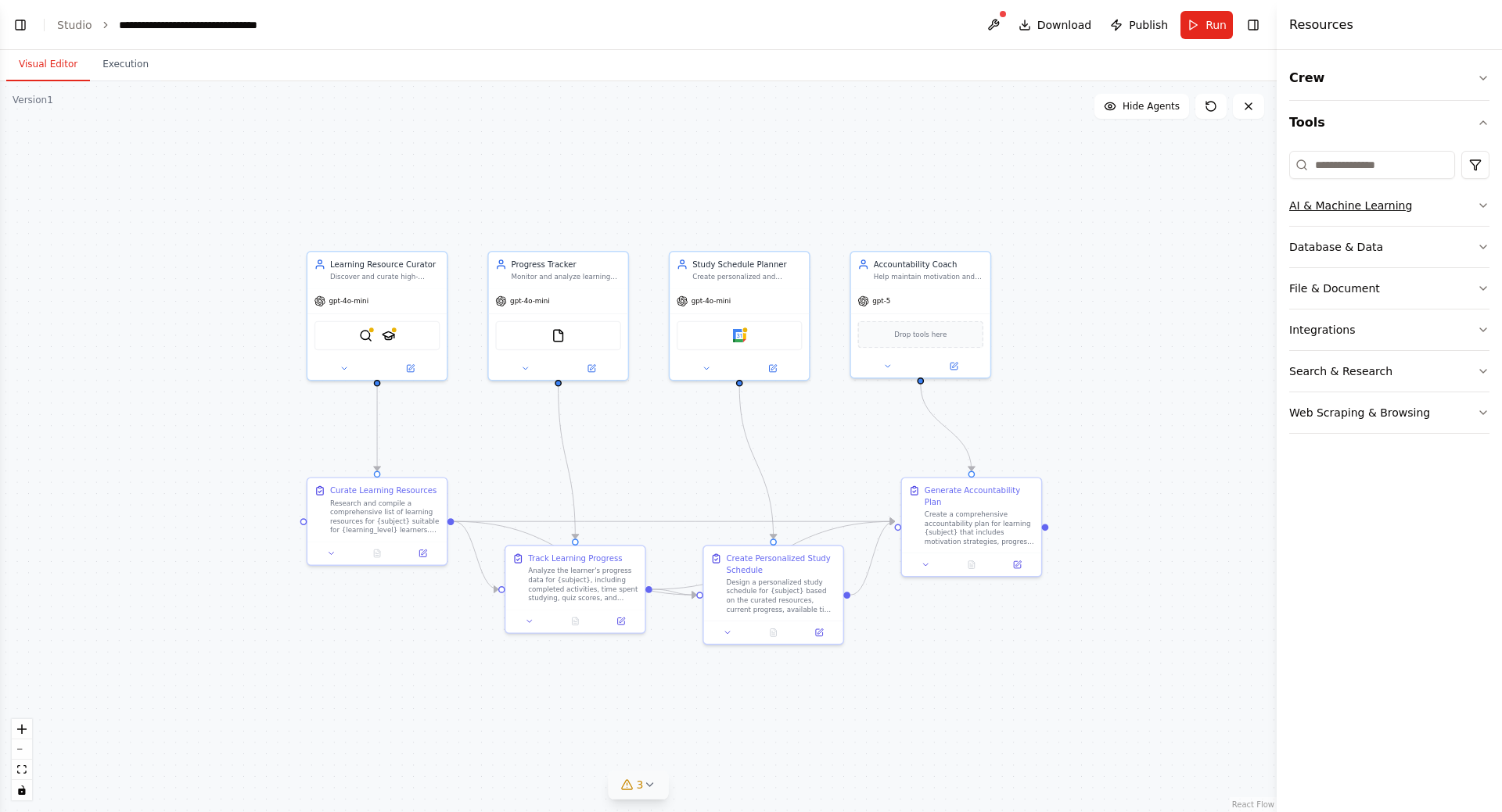
click at [1478, 210] on icon "button" at bounding box center [1483, 205] width 12 height 12
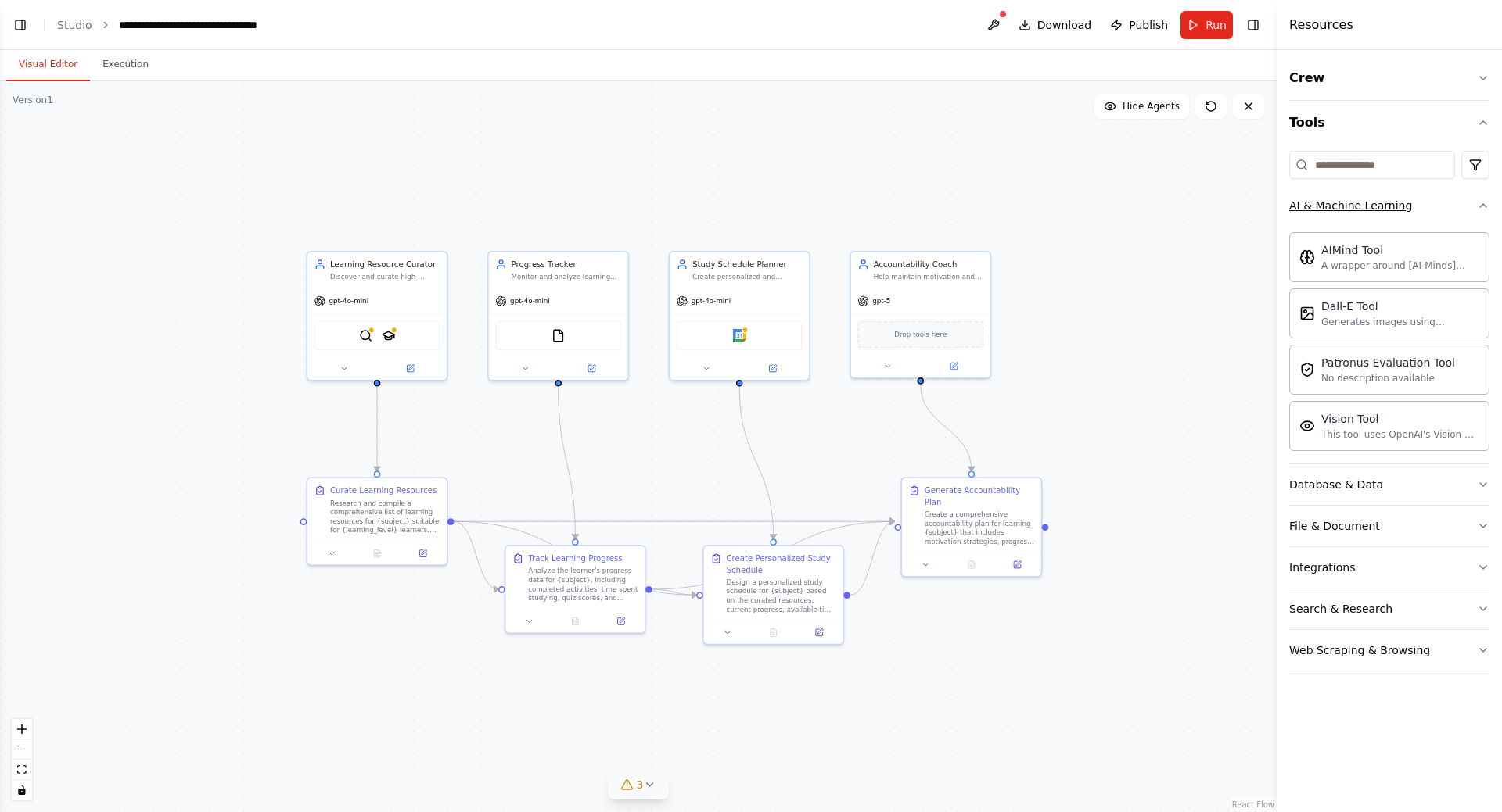
click at [1485, 206] on icon "button" at bounding box center [1482, 205] width 6 height 4
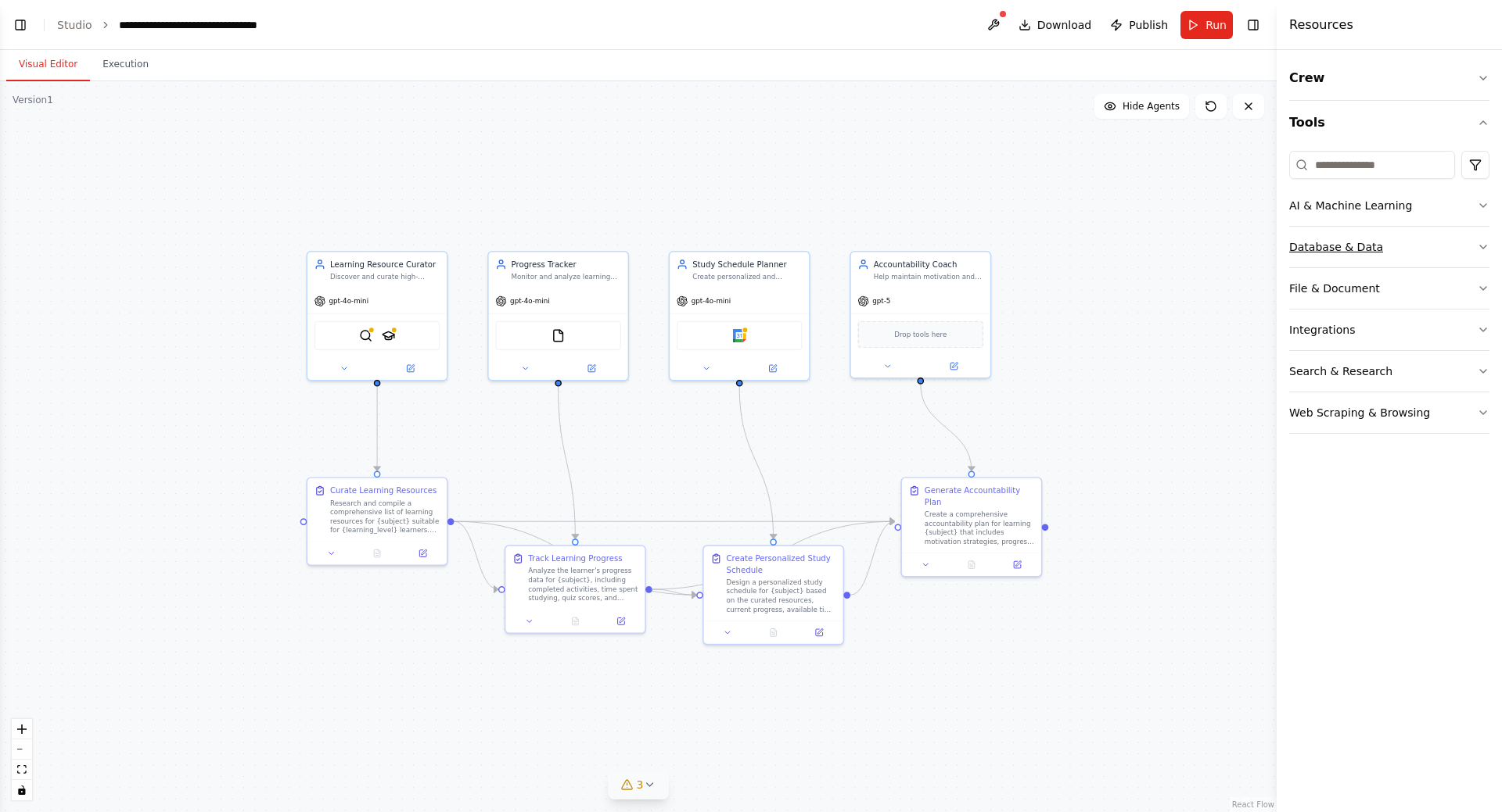
click at [1482, 248] on icon "button" at bounding box center [1483, 247] width 12 height 12
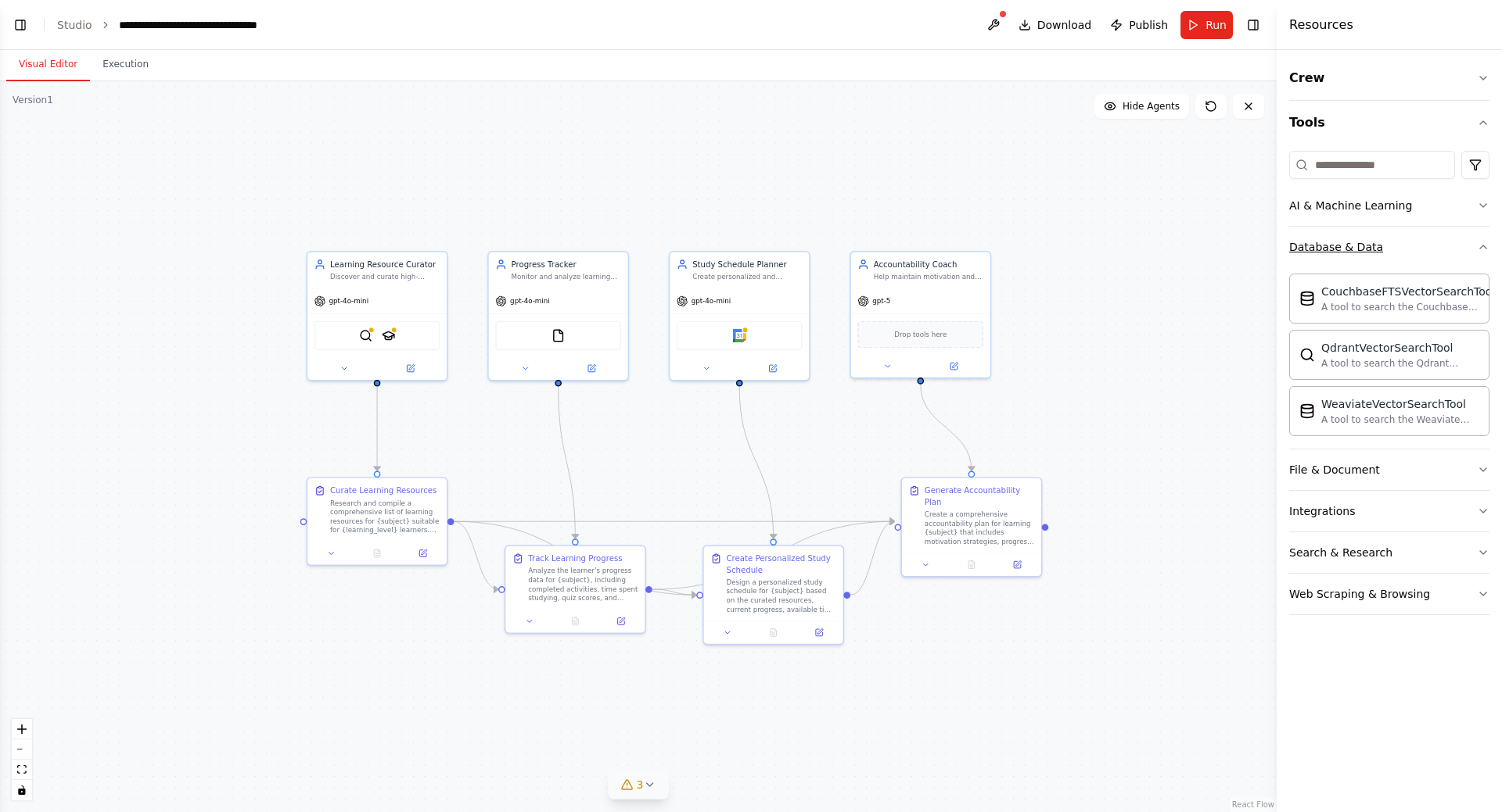
click at [1482, 248] on icon "button" at bounding box center [1483, 247] width 12 height 12
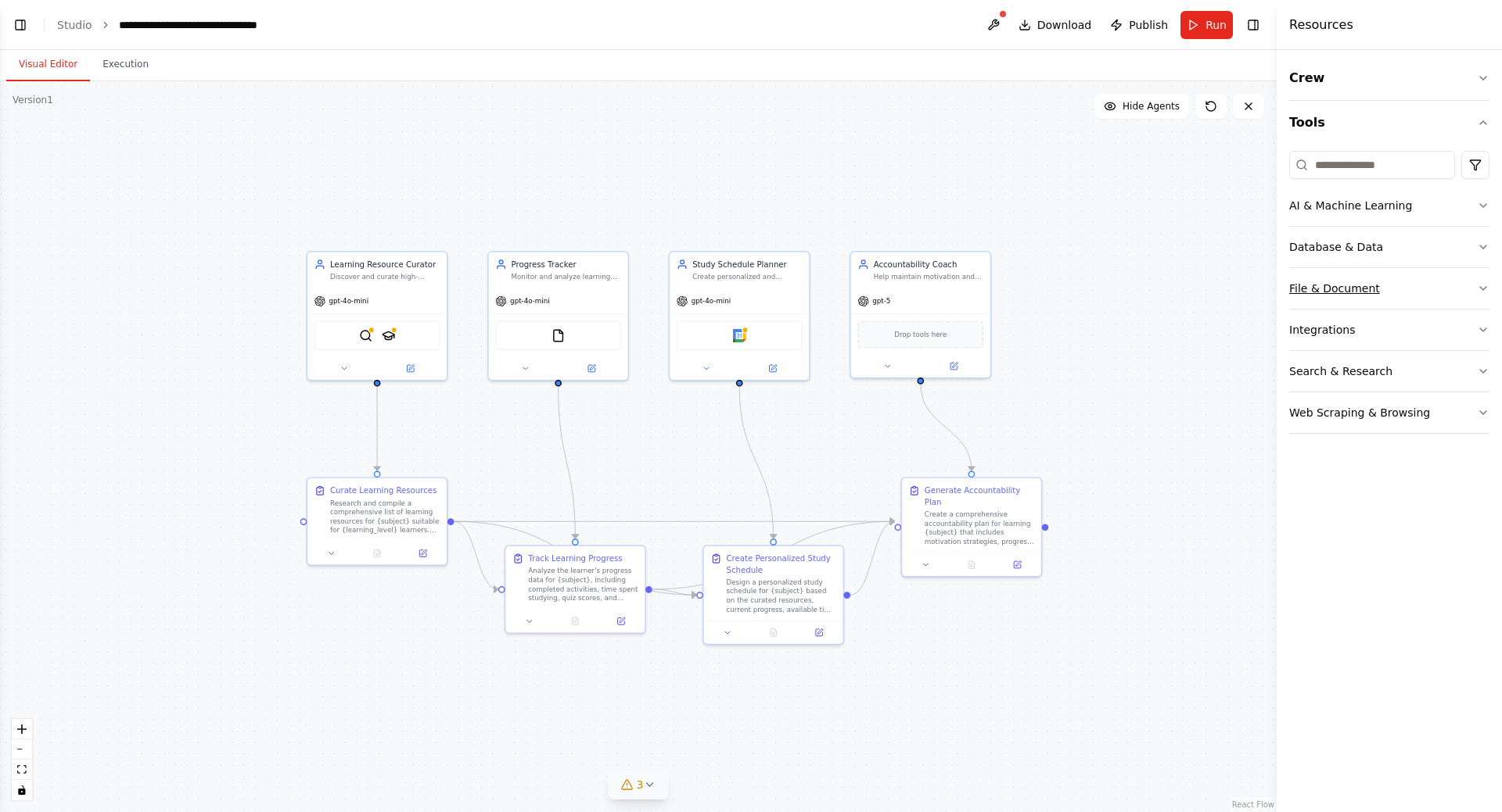
click at [1482, 290] on icon "button" at bounding box center [1483, 288] width 12 height 12
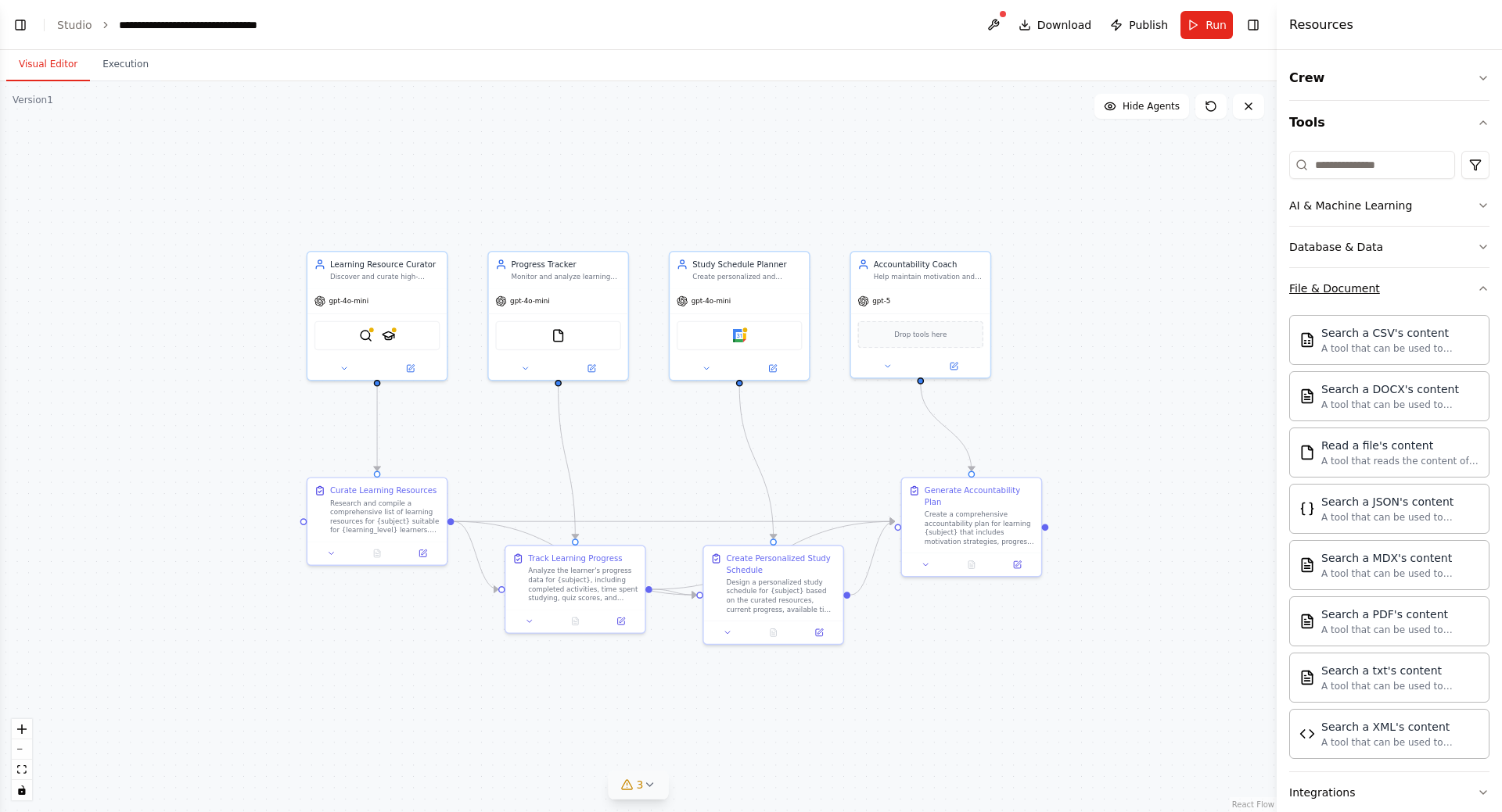
click at [1477, 288] on icon "button" at bounding box center [1483, 288] width 12 height 12
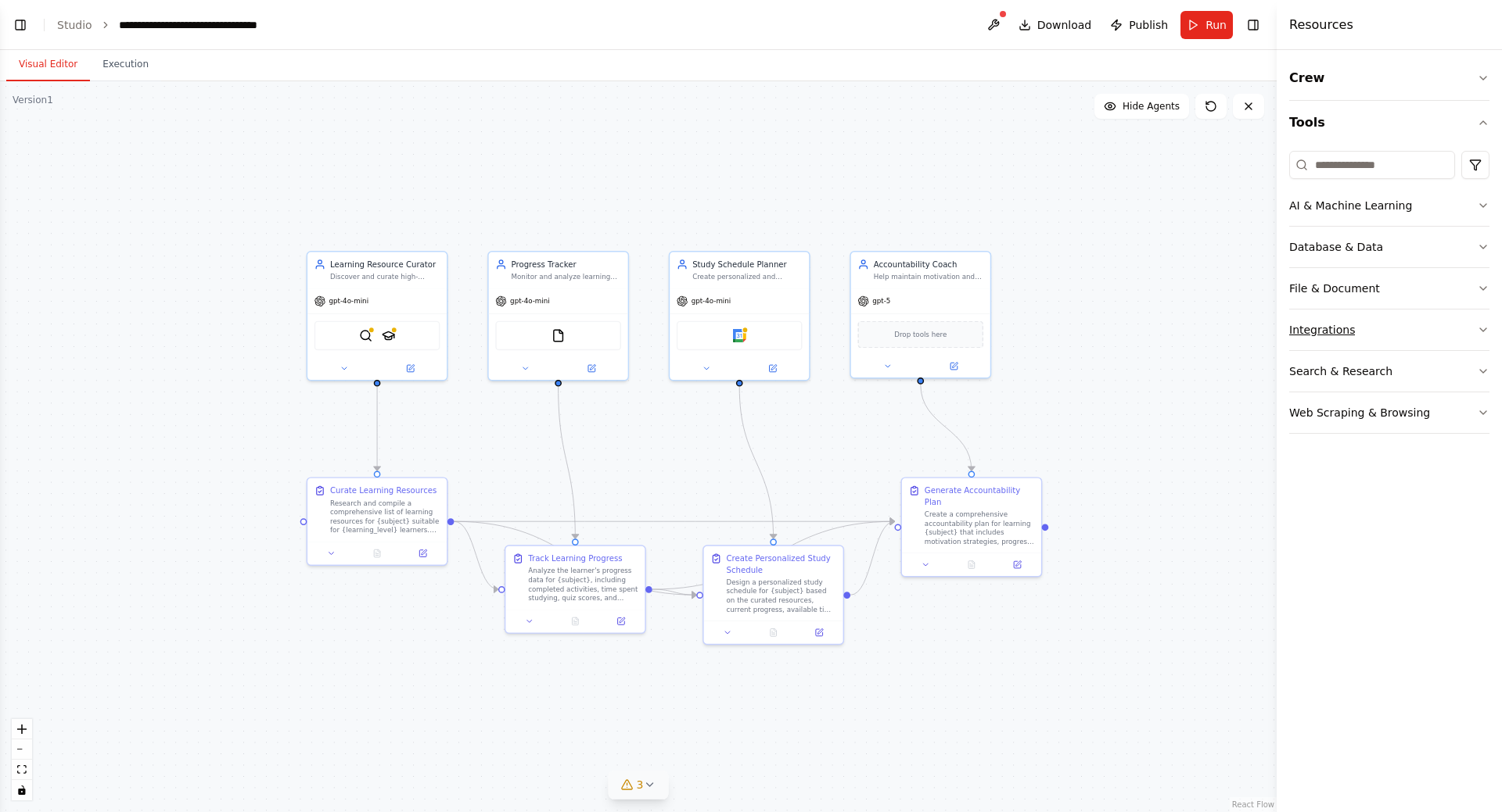
click at [1480, 333] on icon "button" at bounding box center [1483, 330] width 12 height 12
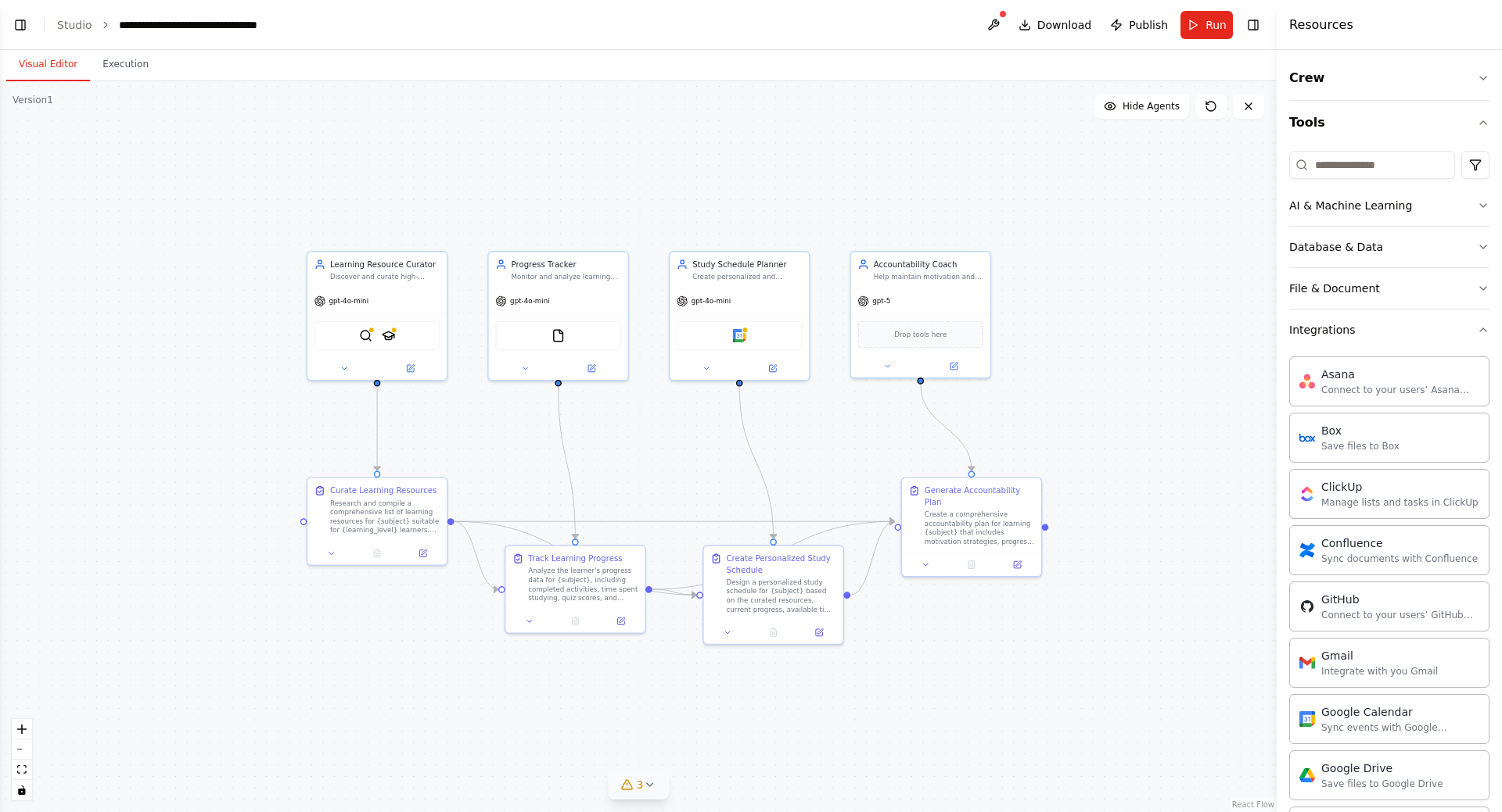
click at [1482, 333] on div "Crew Tools AI & Machine Learning Database & Data File & Document Integrations A…" at bounding box center [1389, 430] width 225 height 762
click at [1477, 335] on icon "button" at bounding box center [1483, 330] width 12 height 12
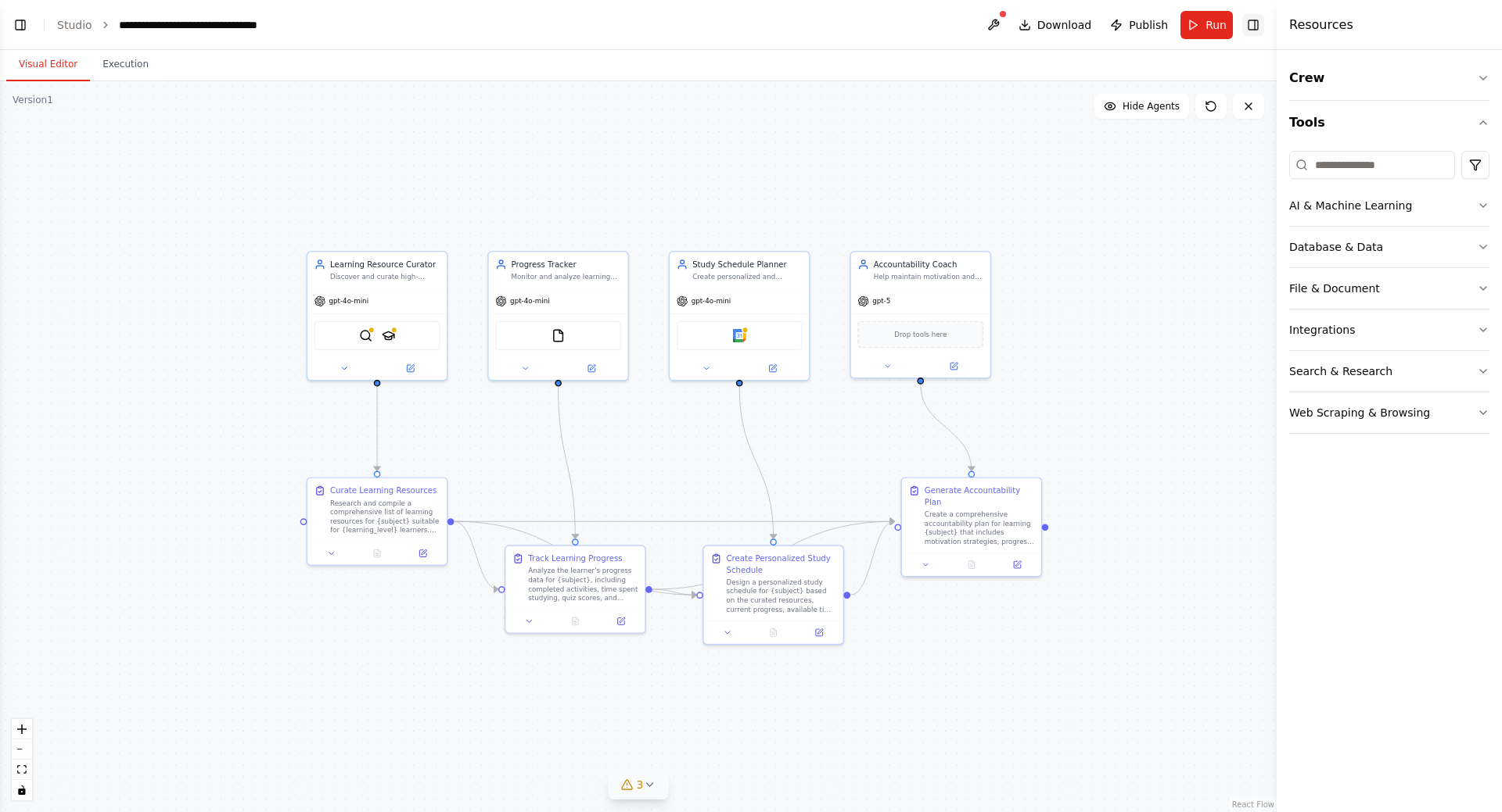
click at [1248, 22] on button "Toggle Right Sidebar" at bounding box center [1253, 25] width 22 height 22
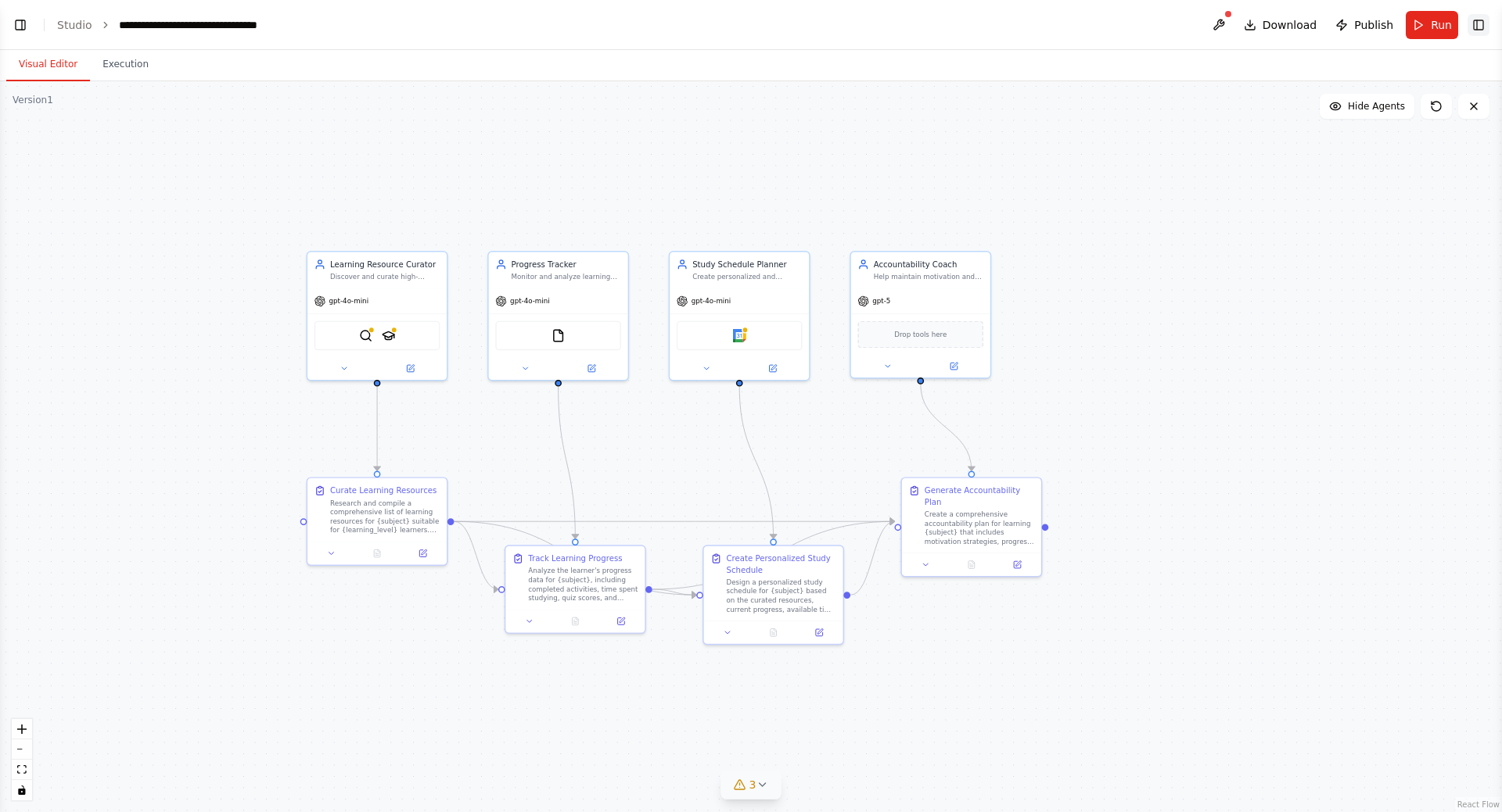
click at [1476, 27] on button "Toggle Right Sidebar" at bounding box center [1478, 25] width 22 height 22
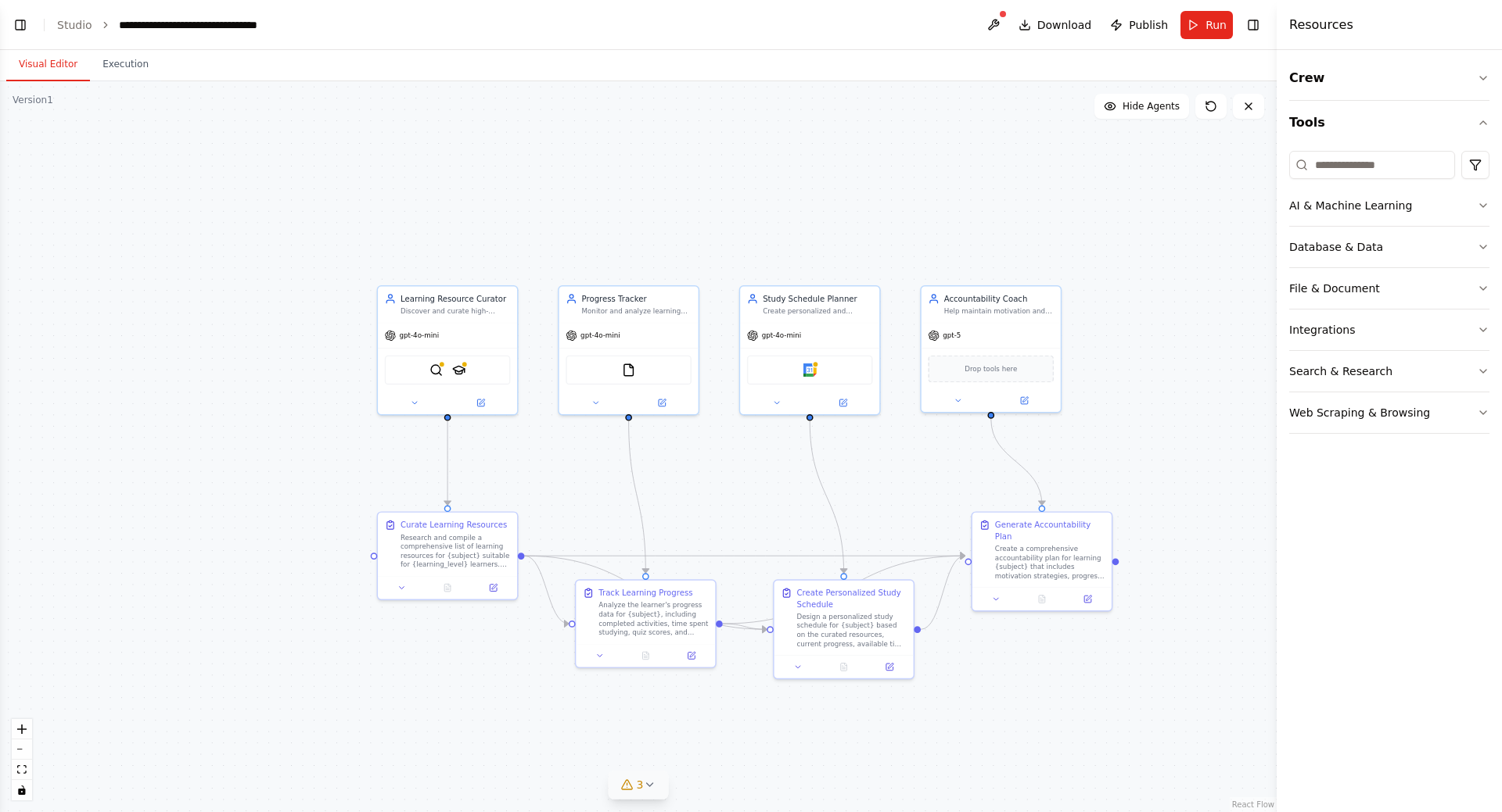
drag, startPoint x: 1129, startPoint y: 301, endPoint x: 1182, endPoint y: 271, distance: 60.9
click at [1182, 272] on div ".deletable-edge-delete-btn { width: 20px; height: 20px; border: 0px solid #ffff…" at bounding box center [638, 446] width 1277 height 731
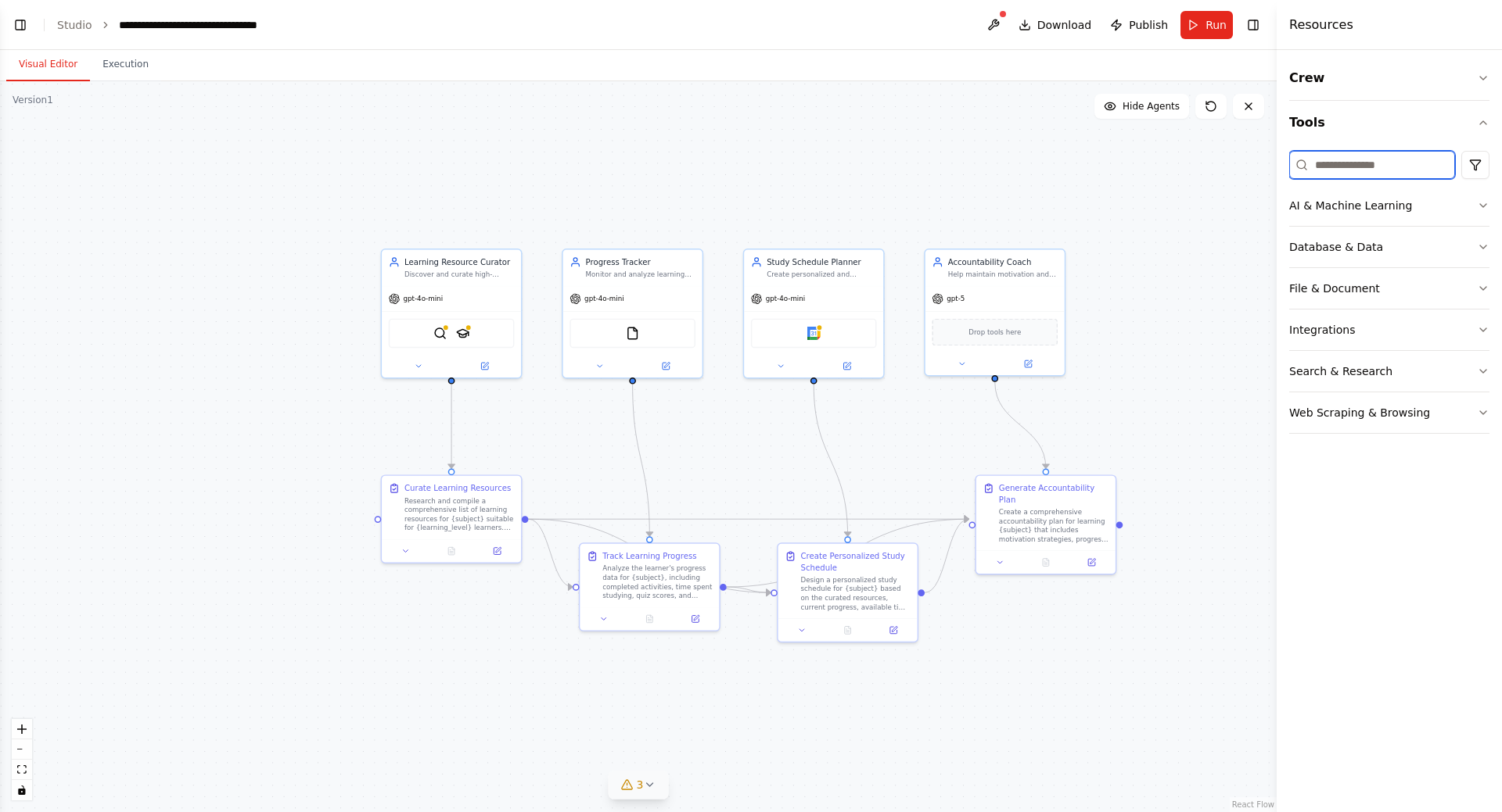
click at [1336, 165] on input at bounding box center [1372, 165] width 166 height 28
click at [1372, 165] on input at bounding box center [1372, 165] width 166 height 28
click at [1472, 165] on html "BETA Build a crew that curates personalized learning resources, tracks your pro…" at bounding box center [751, 406] width 1502 height 812
click at [1373, 458] on html "BETA Build a crew that curates personalized learning resources, tracks your pro…" at bounding box center [751, 406] width 1502 height 812
click at [1484, 125] on icon "button" at bounding box center [1483, 123] width 12 height 12
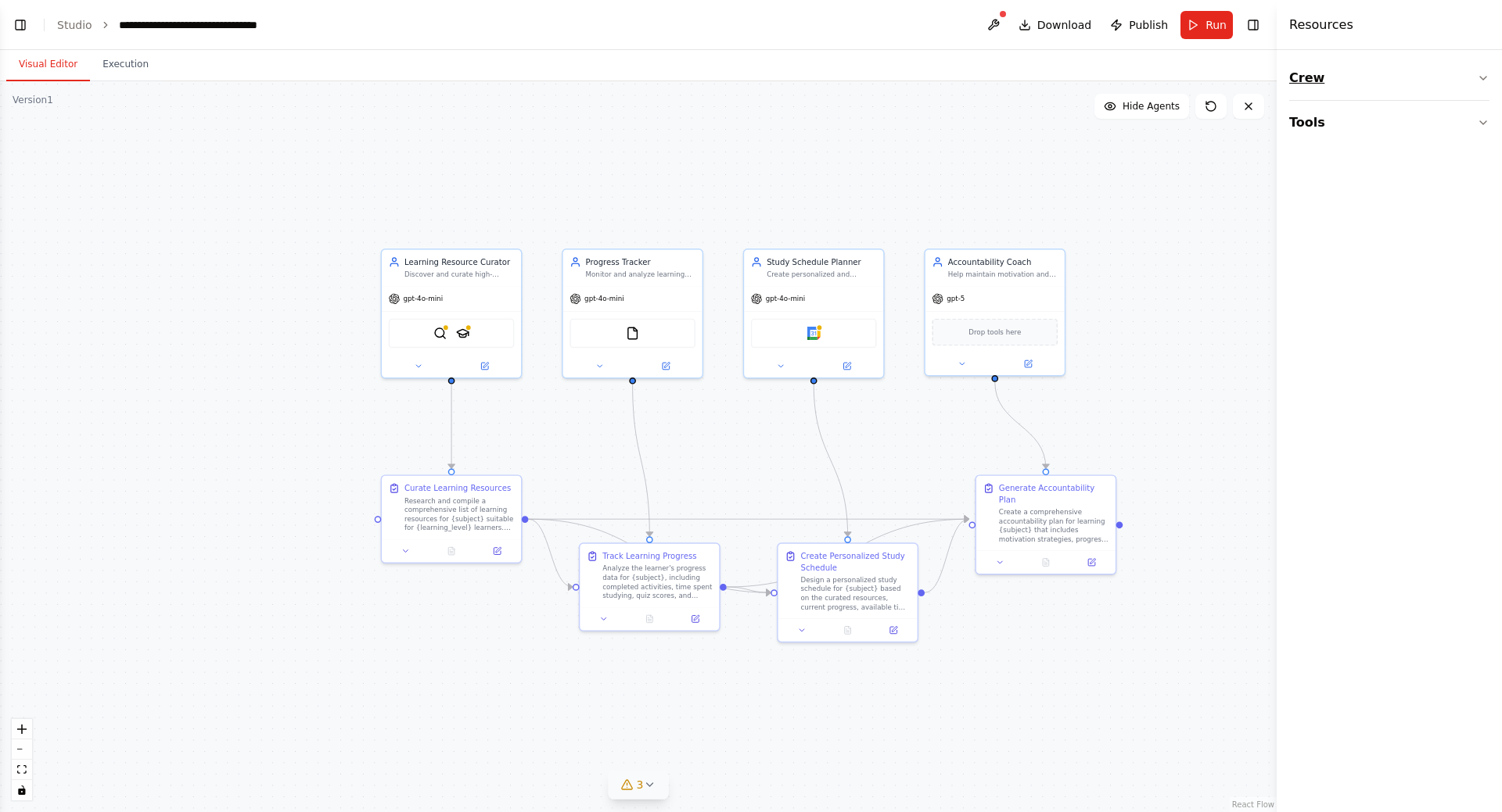
click at [1484, 85] on button "Crew" at bounding box center [1389, 77] width 200 height 44
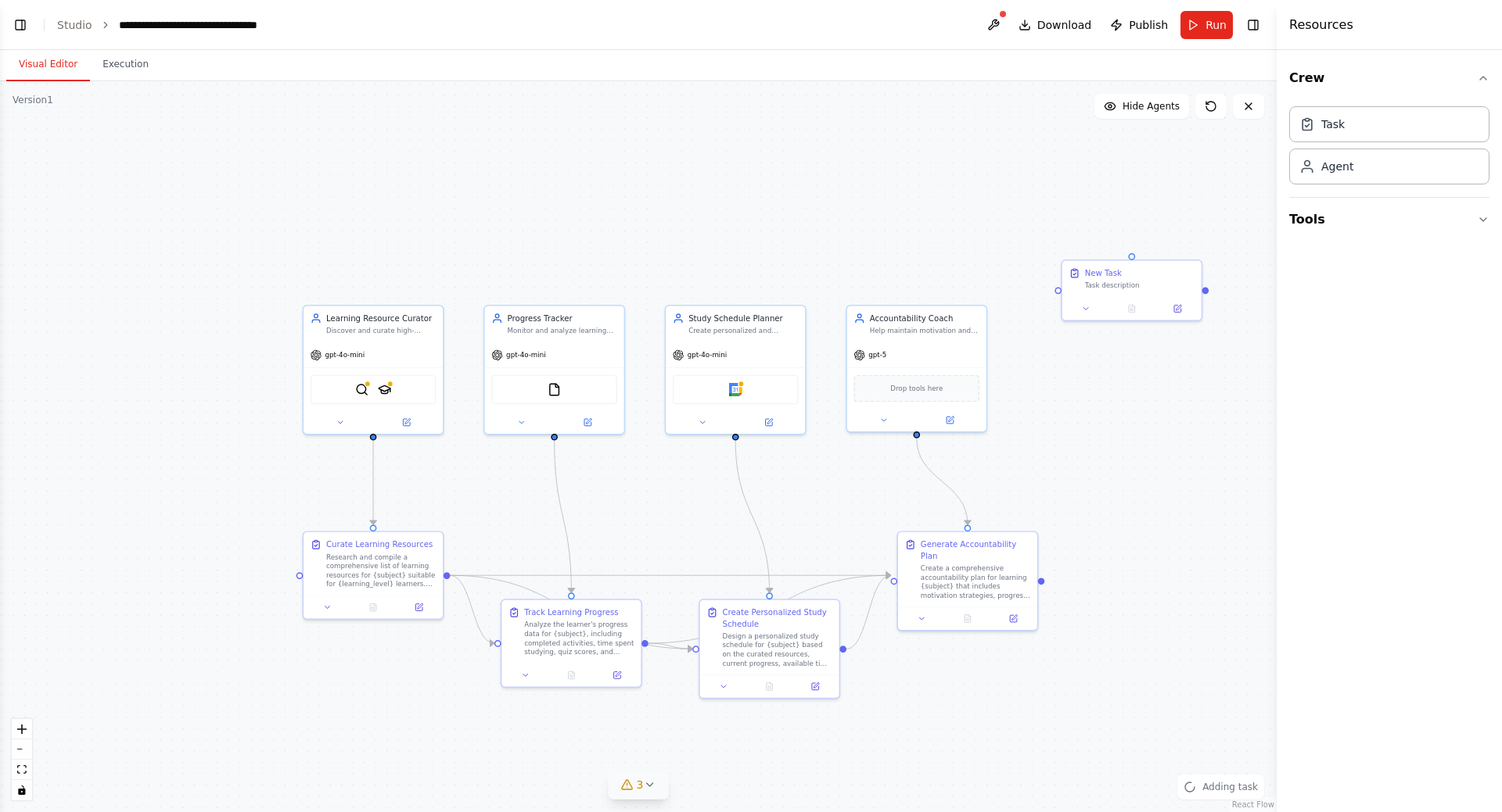
drag, startPoint x: 1212, startPoint y: 304, endPoint x: 1128, endPoint y: 362, distance: 102.1
click at [1128, 362] on div ".deletable-edge-delete-btn { width: 20px; height: 20px; border: 0px solid #ffff…" at bounding box center [638, 446] width 1277 height 731
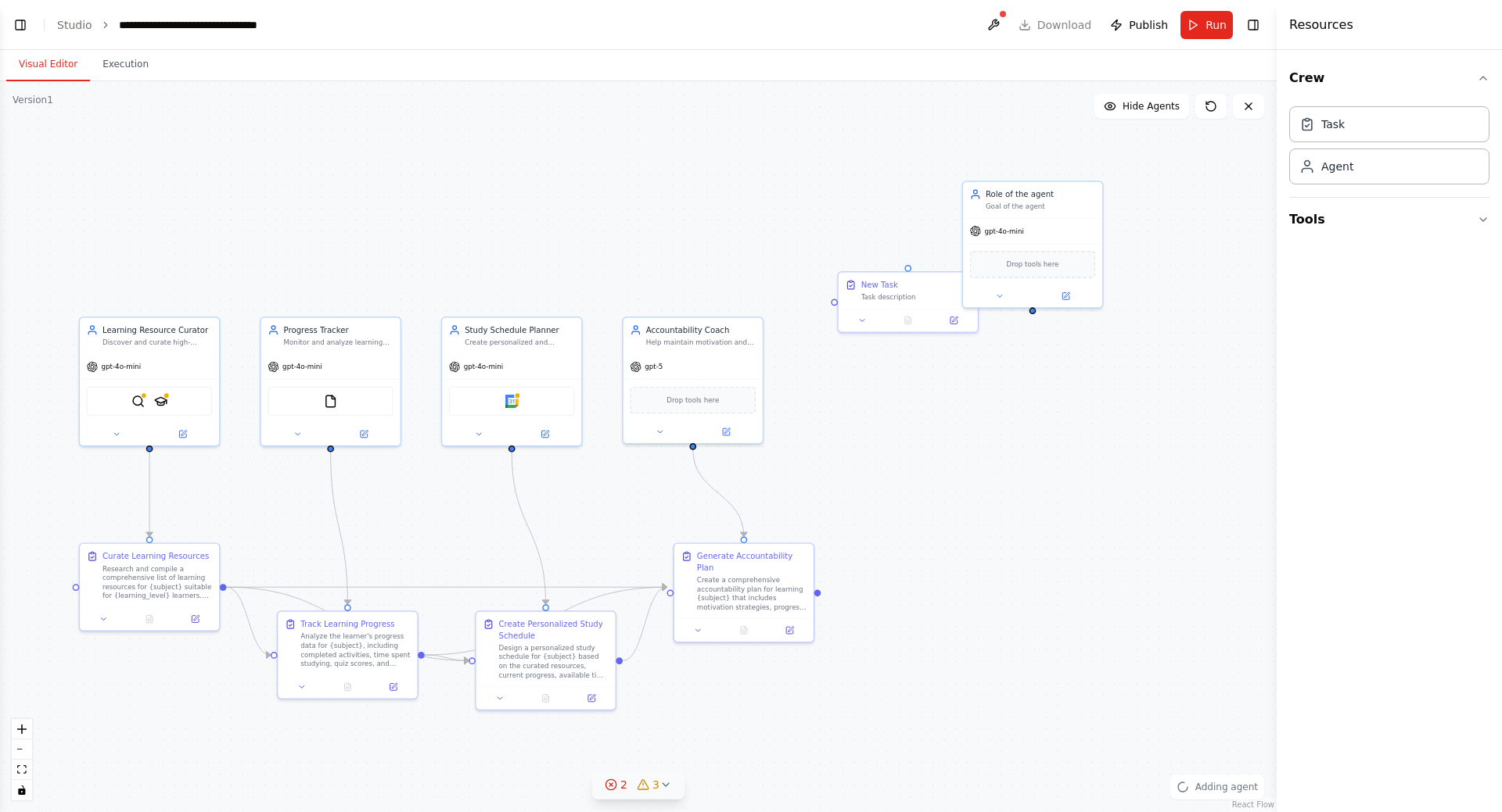
drag, startPoint x: 1044, startPoint y: 182, endPoint x: 860, endPoint y: 184, distance: 184.0
click at [860, 184] on div ".deletable-edge-delete-btn { width: 20px; height: 20px; border: 0px solid #ffff…" at bounding box center [638, 446] width 1277 height 731
drag, startPoint x: 1030, startPoint y: 243, endPoint x: 900, endPoint y: 157, distance: 155.9
click at [900, 157] on div "gpt-4o-mini Drop tools here" at bounding box center [908, 181] width 139 height 89
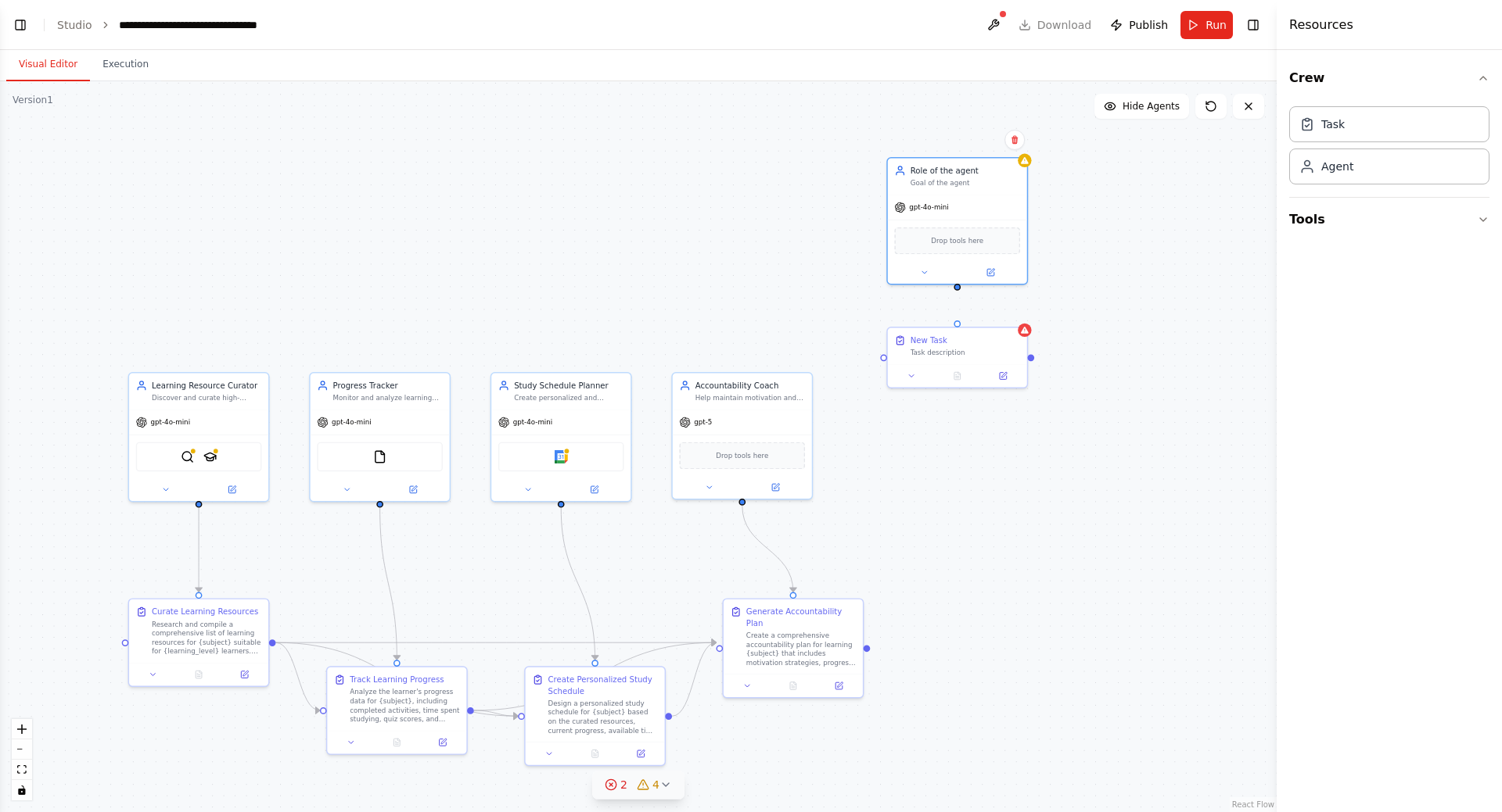
drag, startPoint x: 1062, startPoint y: 229, endPoint x: 1110, endPoint y: 285, distance: 73.8
click at [1110, 285] on div ".deletable-edge-delete-btn { width: 20px; height: 20px; border: 0px solid #ffff…" at bounding box center [638, 446] width 1277 height 731
drag, startPoint x: 973, startPoint y: 190, endPoint x: 969, endPoint y: 173, distance: 17.5
click at [969, 173] on div "Role of the agent Goal of the agent" at bounding box center [957, 163] width 139 height 36
click at [924, 264] on button at bounding box center [925, 259] width 64 height 13
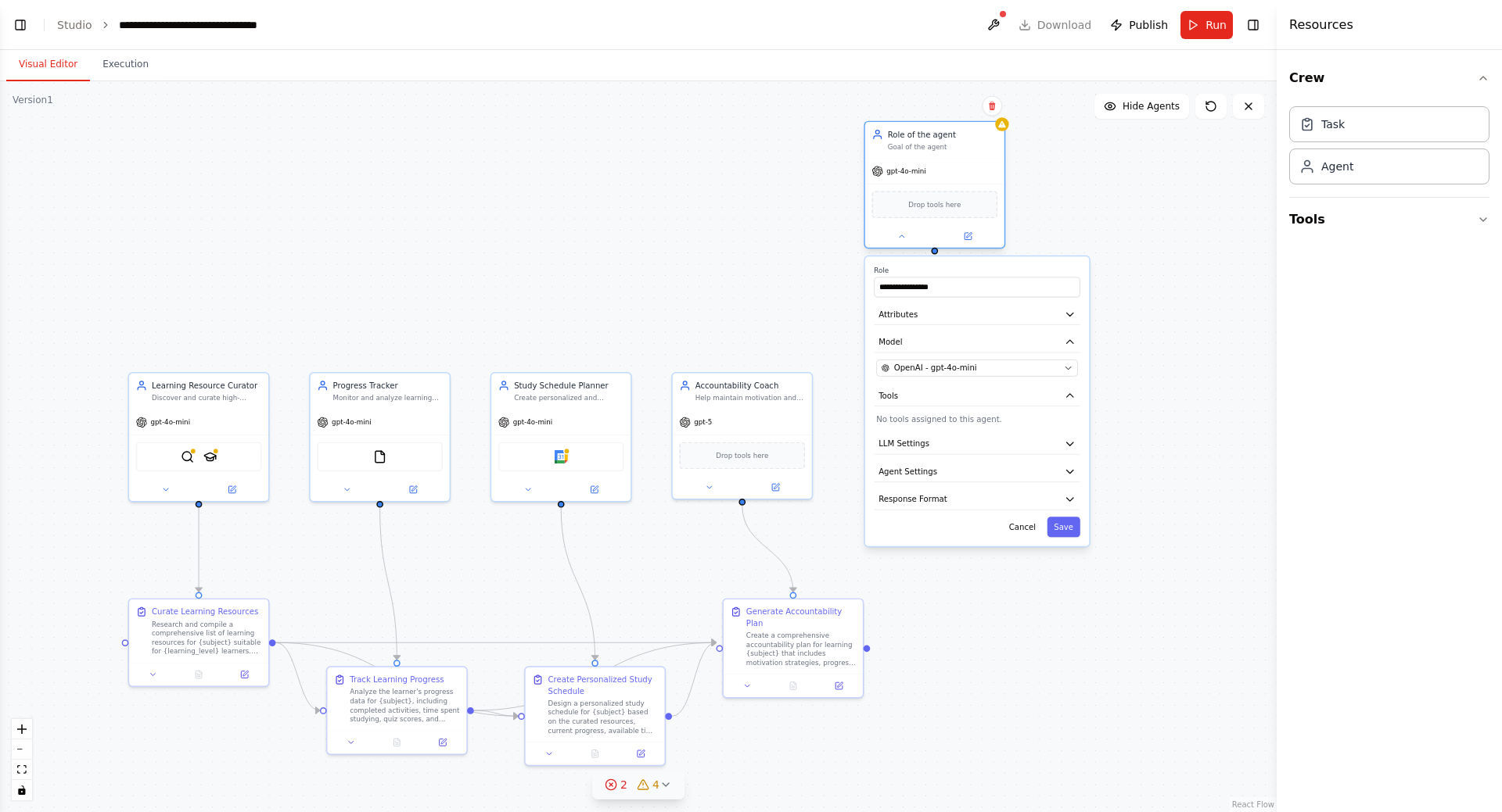
drag, startPoint x: 981, startPoint y: 192, endPoint x: 957, endPoint y: 167, distance: 34.7
click at [957, 167] on div "gpt-4o-mini" at bounding box center [934, 171] width 139 height 25
click at [897, 237] on icon at bounding box center [901, 236] width 10 height 10
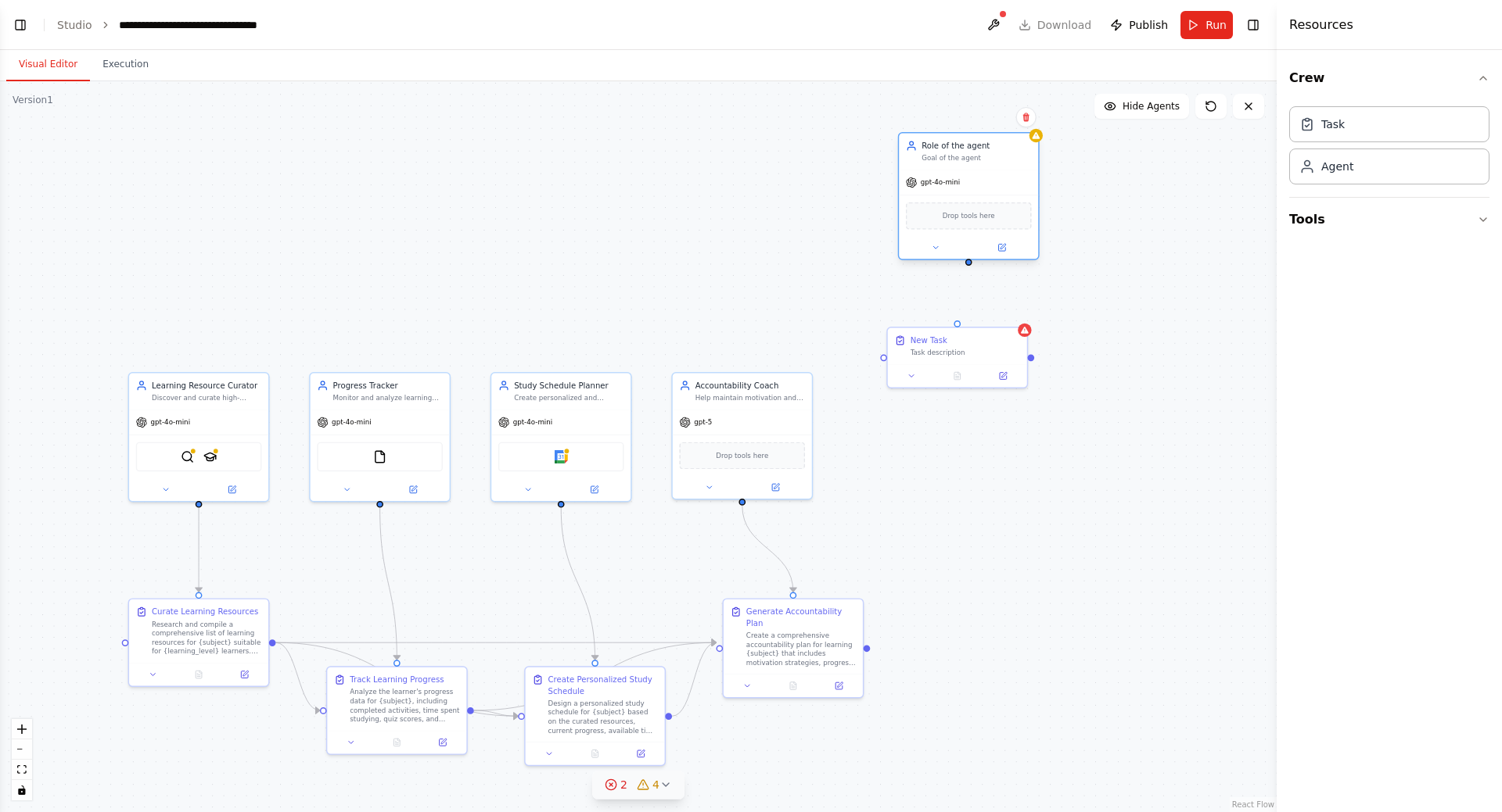
drag, startPoint x: 957, startPoint y: 165, endPoint x: 986, endPoint y: 181, distance: 33.1
click at [986, 181] on div "gpt-4o-mini" at bounding box center [968, 183] width 139 height 25
click at [1488, 223] on icon "button" at bounding box center [1483, 220] width 12 height 12
click at [1482, 389] on icon "button" at bounding box center [1483, 385] width 12 height 12
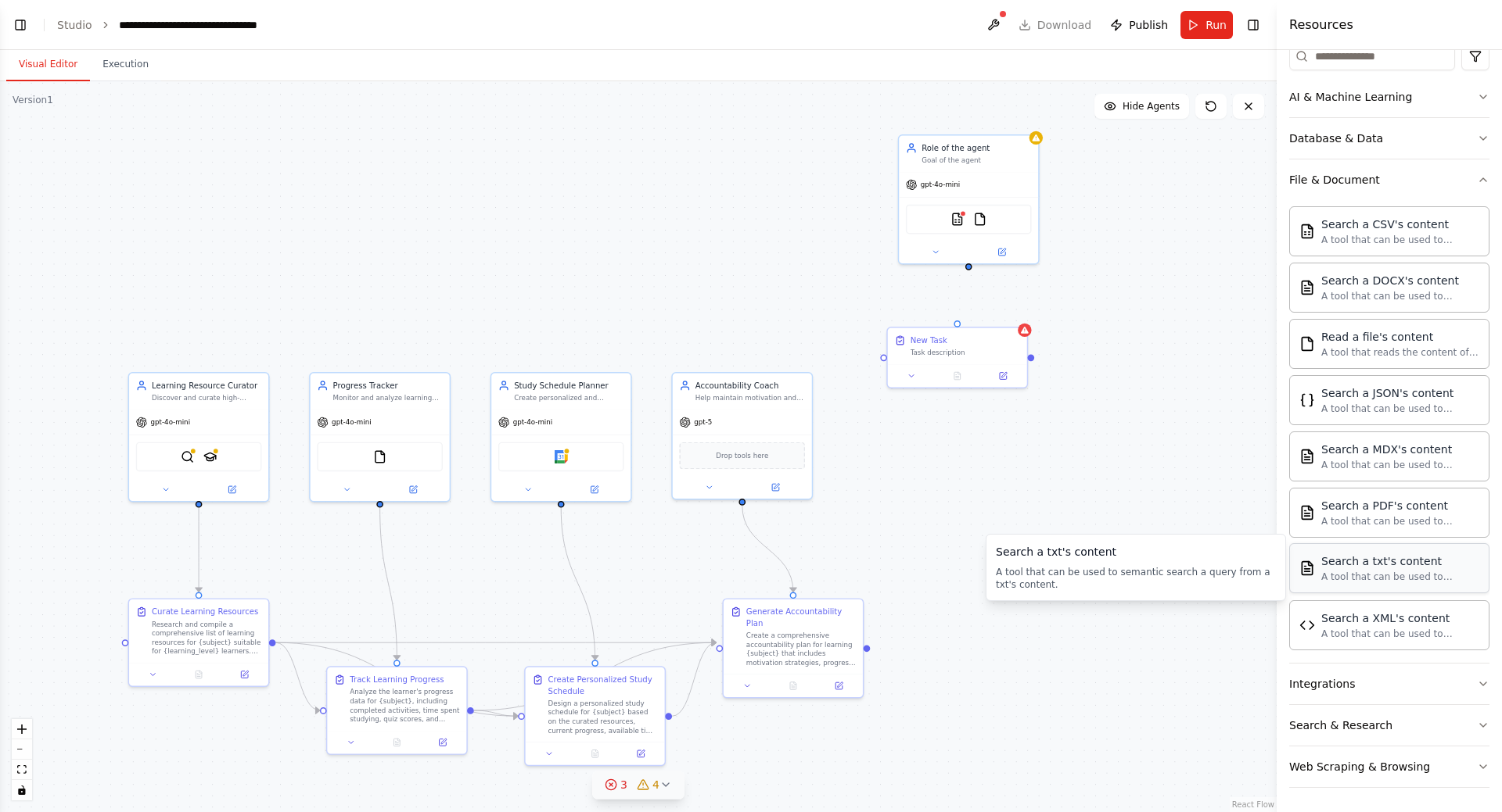
scroll to position [206, 0]
click at [1430, 687] on button "Integrations" at bounding box center [1389, 683] width 200 height 41
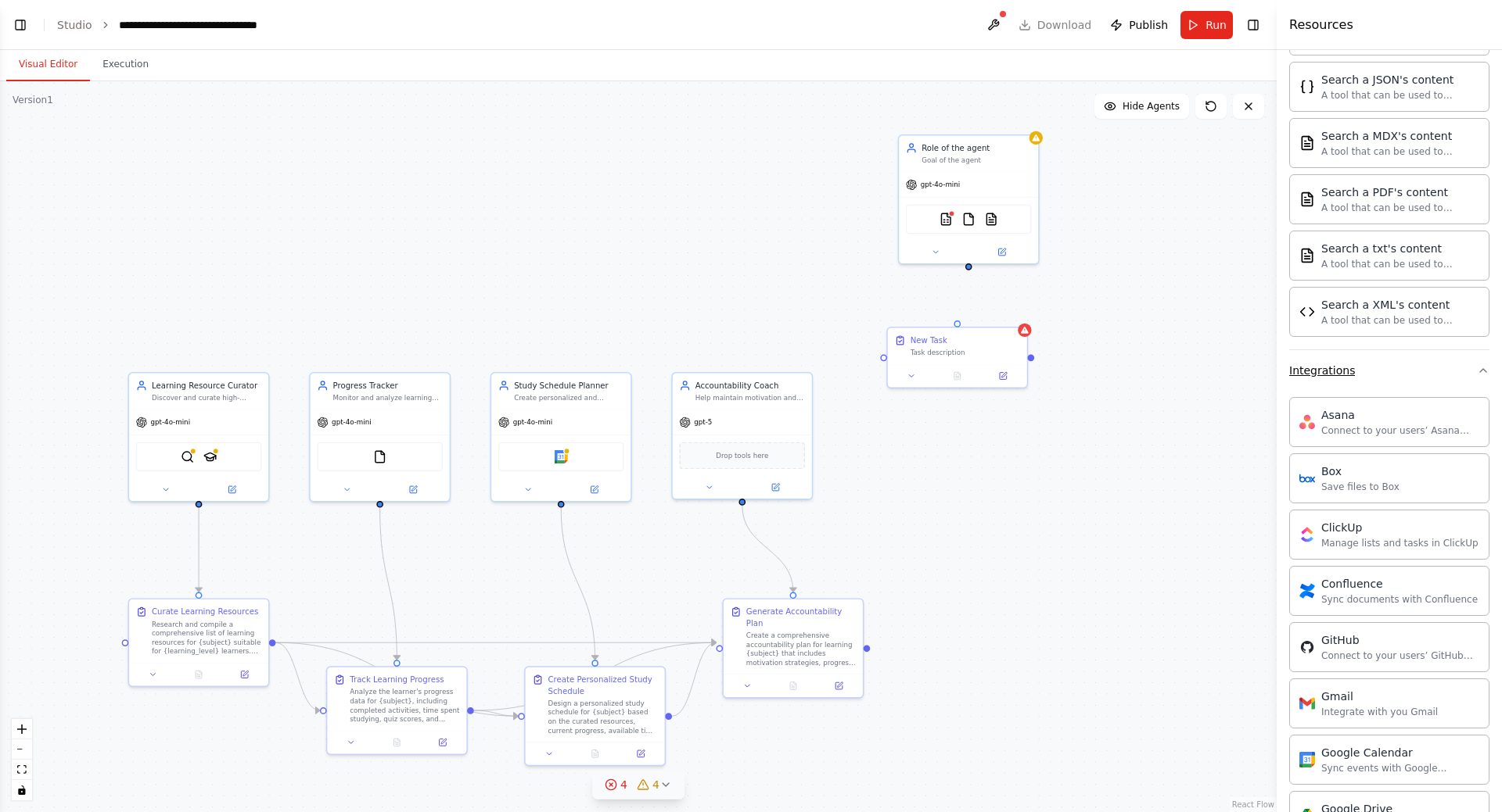
click at [1406, 378] on button "Integrations" at bounding box center [1389, 371] width 200 height 41
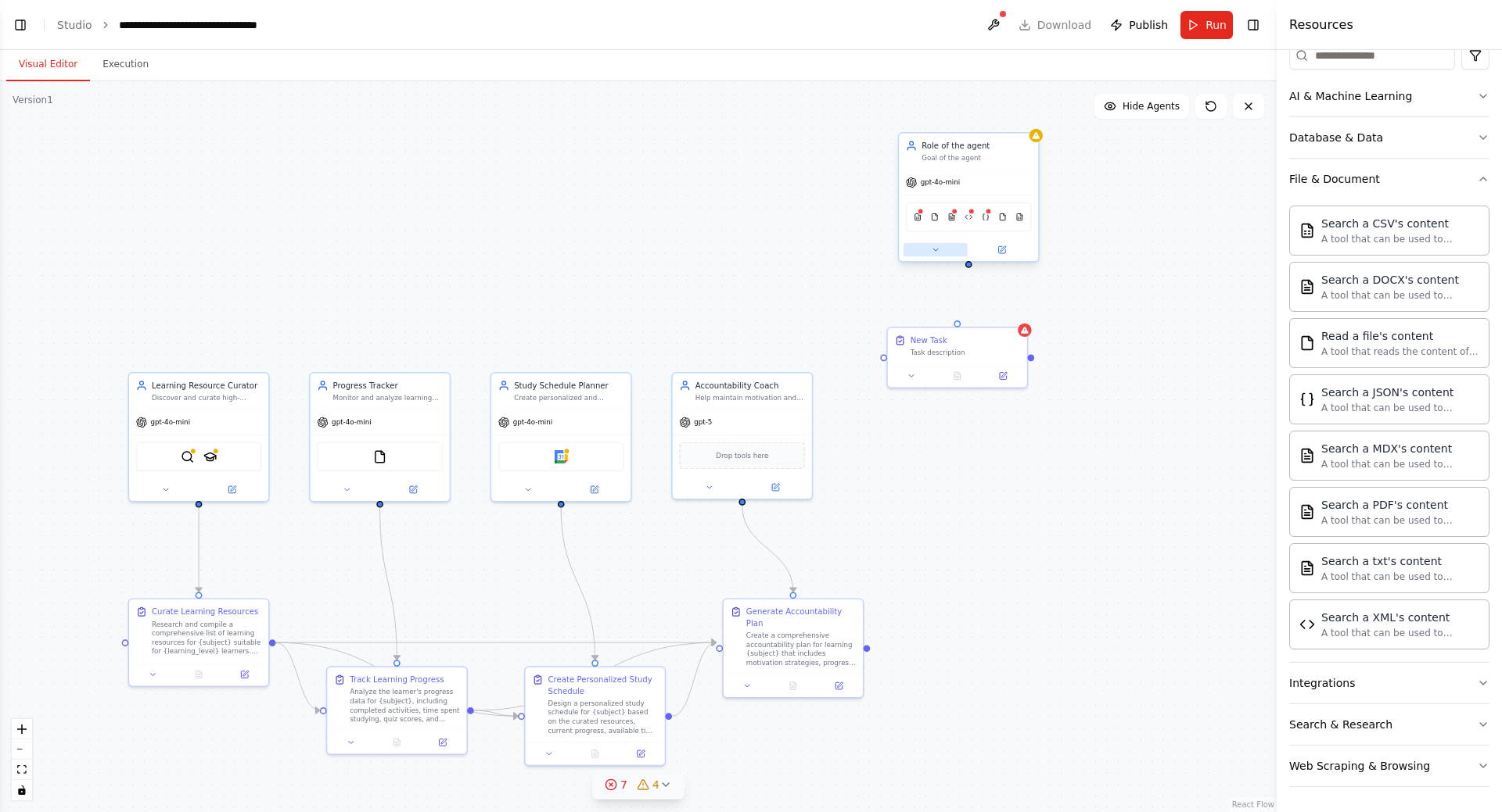
click at [931, 251] on icon at bounding box center [935, 250] width 10 height 10
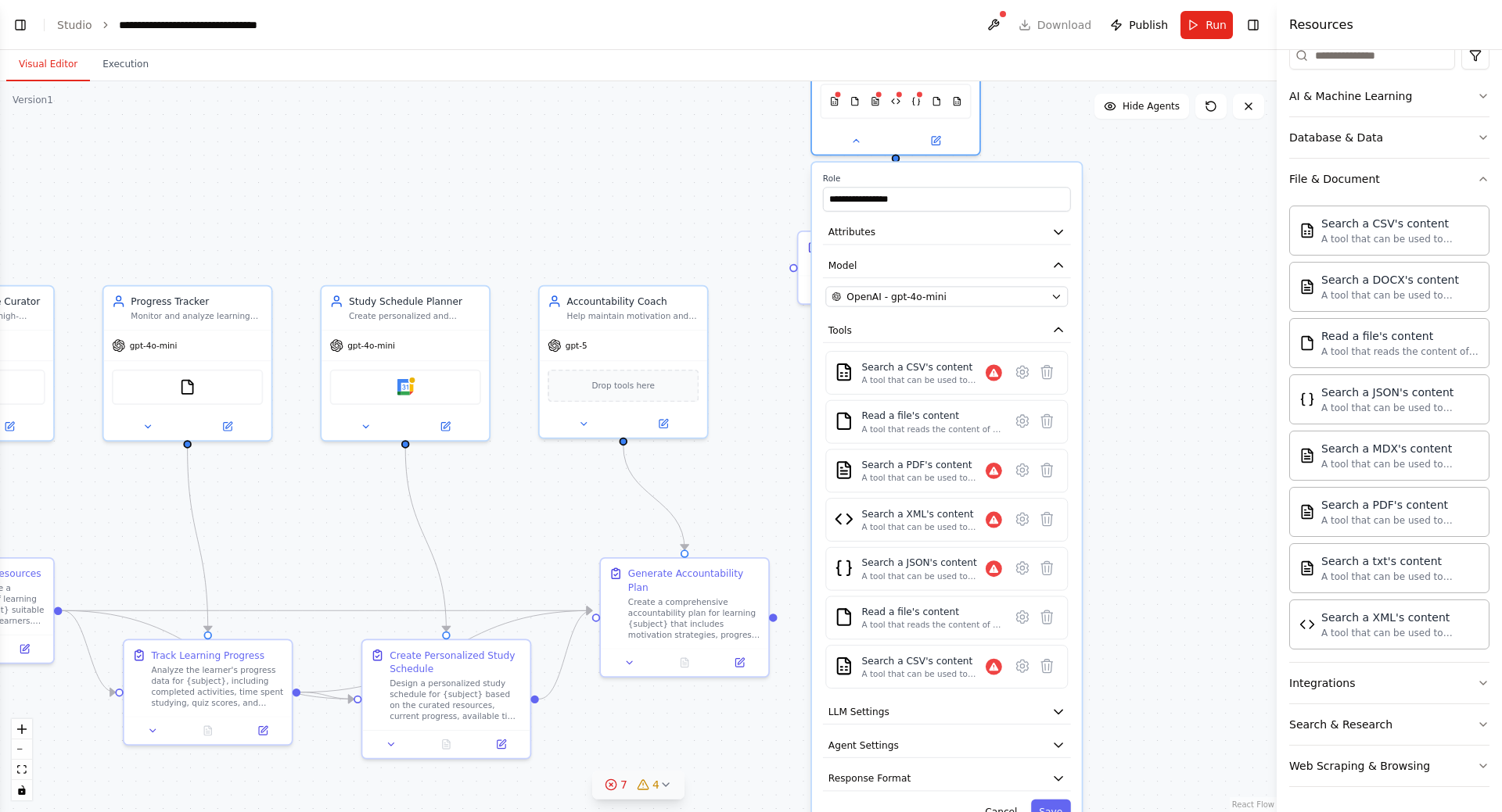
drag, startPoint x: 1165, startPoint y: 305, endPoint x: 1170, endPoint y: 386, distance: 81.2
click at [1170, 386] on div ".deletable-edge-delete-btn { width: 20px; height: 20px; border: 0px solid #ffff…" at bounding box center [638, 446] width 1277 height 731
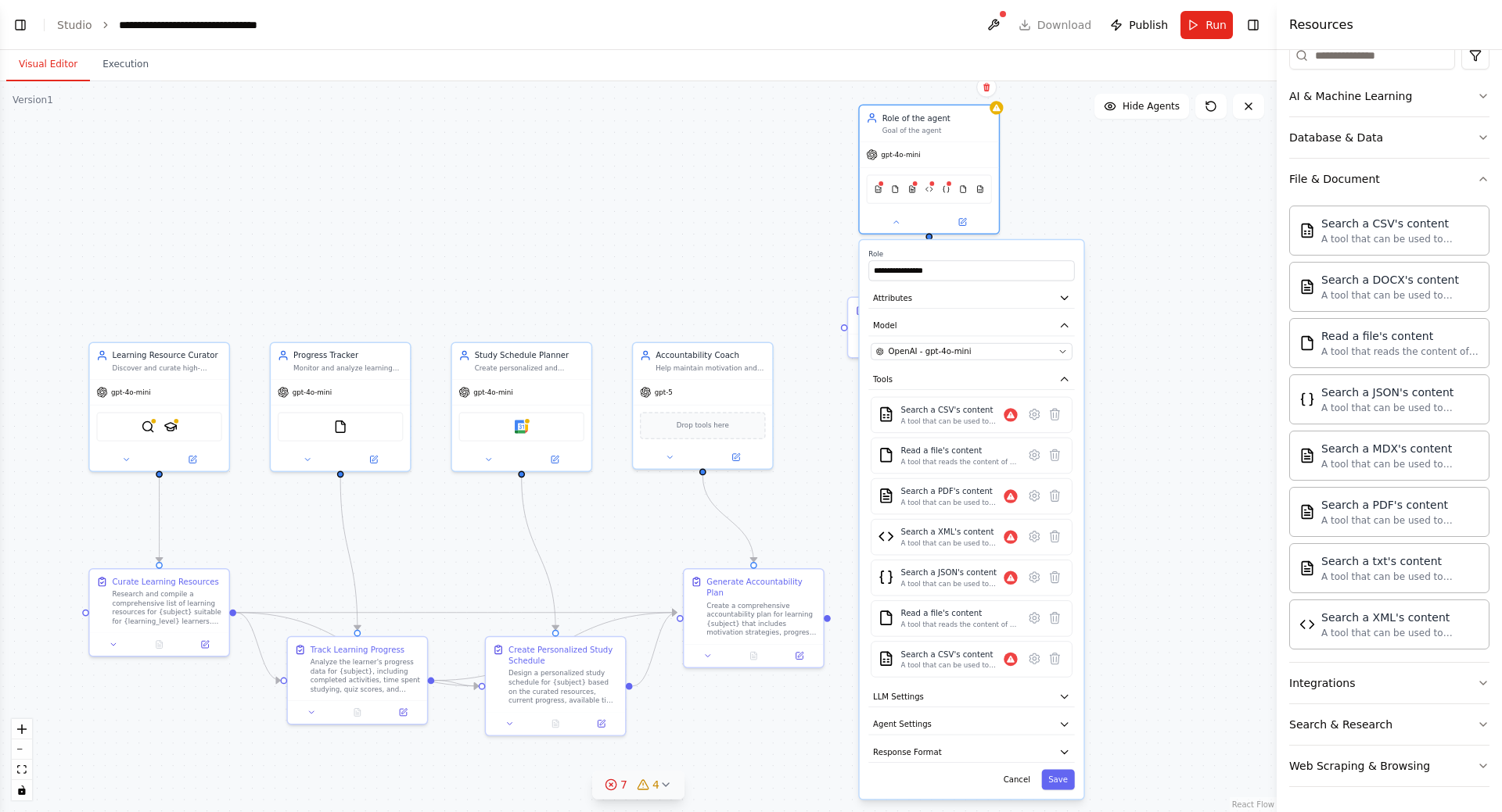
drag, startPoint x: 1168, startPoint y: 350, endPoint x: 1153, endPoint y: 377, distance: 30.9
click at [1153, 377] on div ".deletable-edge-delete-btn { width: 20px; height: 20px; border: 0px solid #ffff…" at bounding box center [638, 446] width 1277 height 731
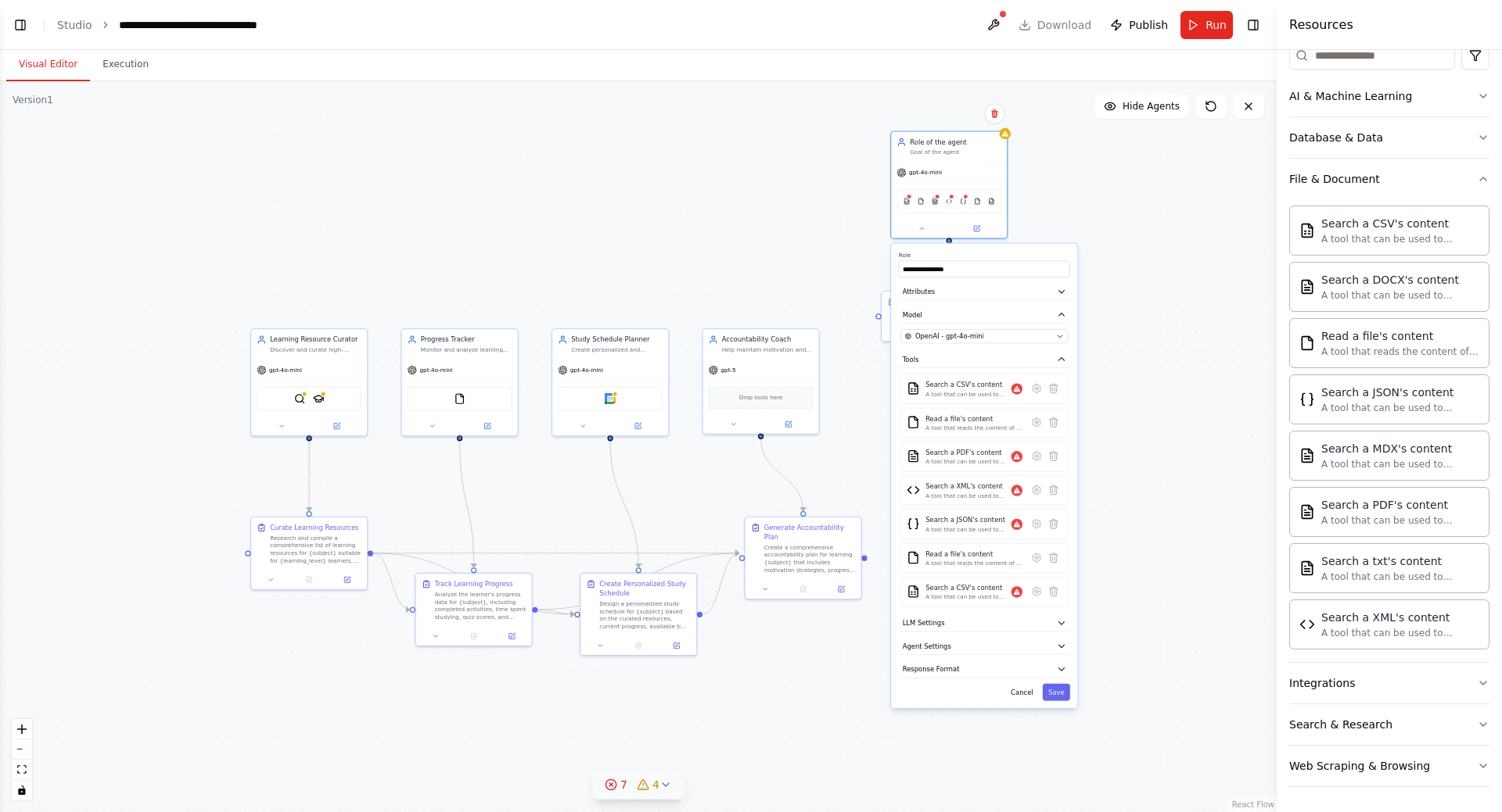
drag, startPoint x: 1153, startPoint y: 372, endPoint x: 1132, endPoint y: 356, distance: 26.4
click at [1132, 356] on div ".deletable-edge-delete-btn { width: 20px; height: 20px; border: 0px solid #ffff…" at bounding box center [638, 446] width 1277 height 731
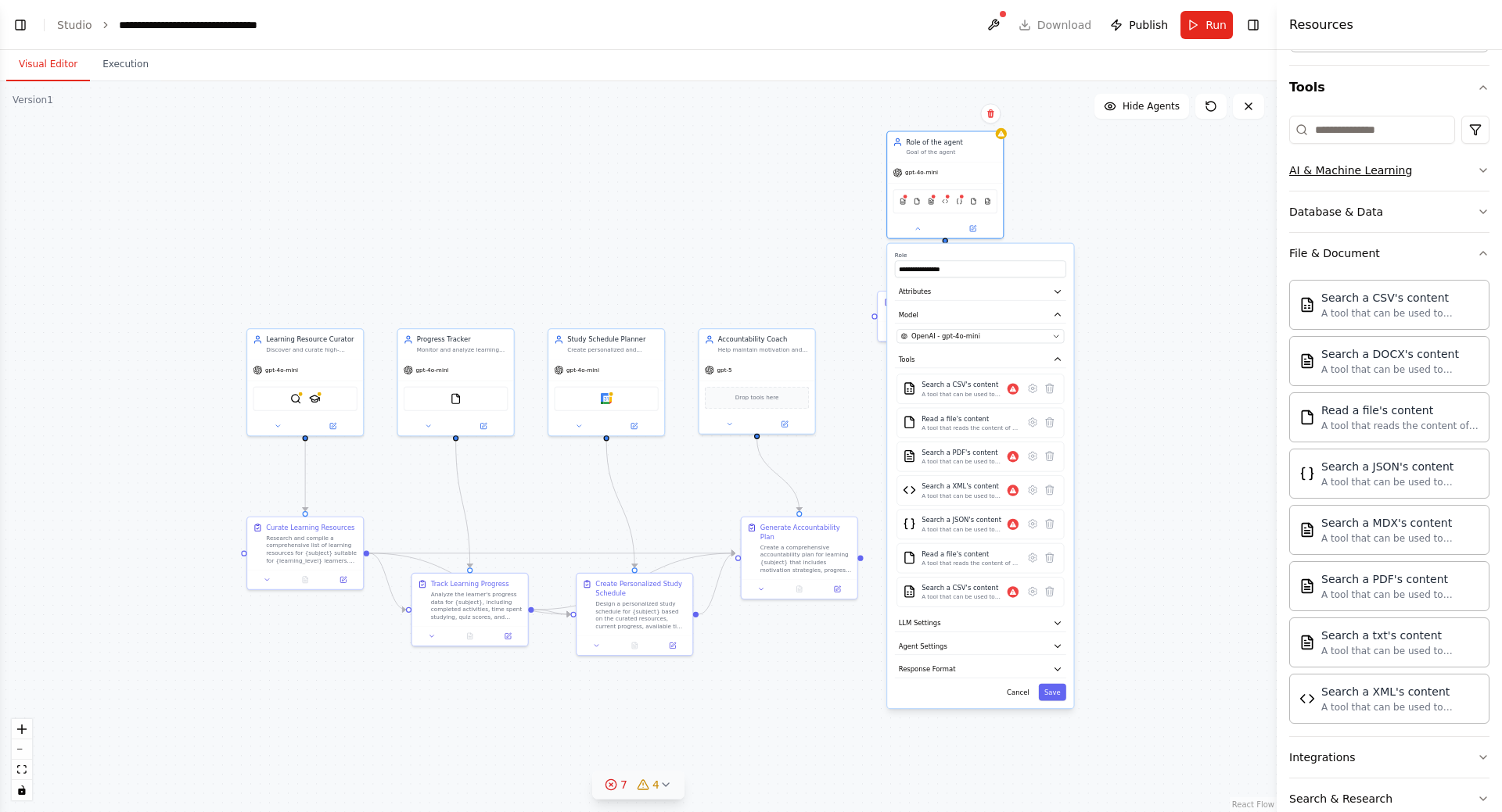
scroll to position [0, 0]
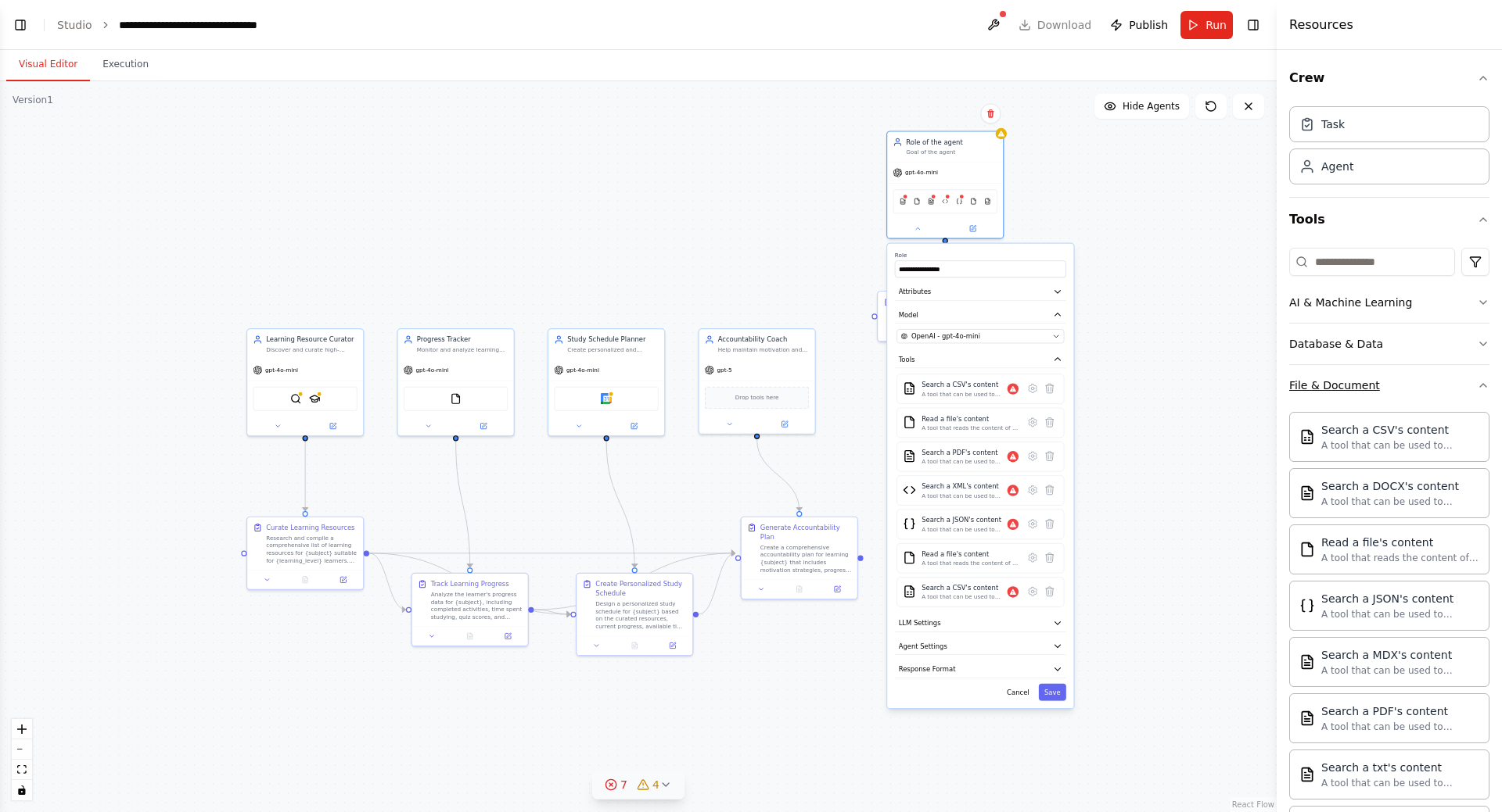
click at [1477, 381] on icon "button" at bounding box center [1483, 385] width 12 height 12
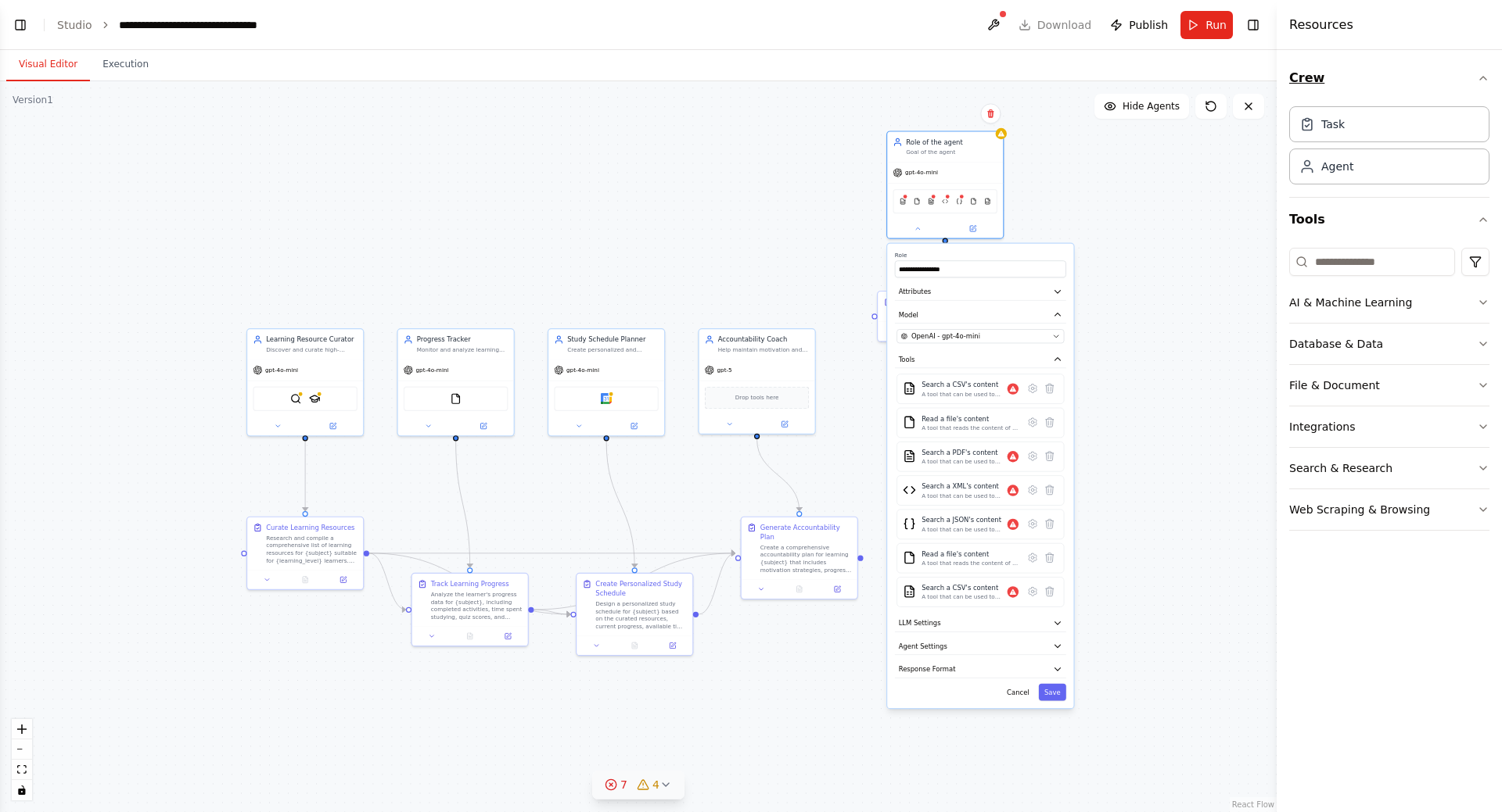
click at [1483, 78] on icon "button" at bounding box center [1483, 78] width 12 height 12
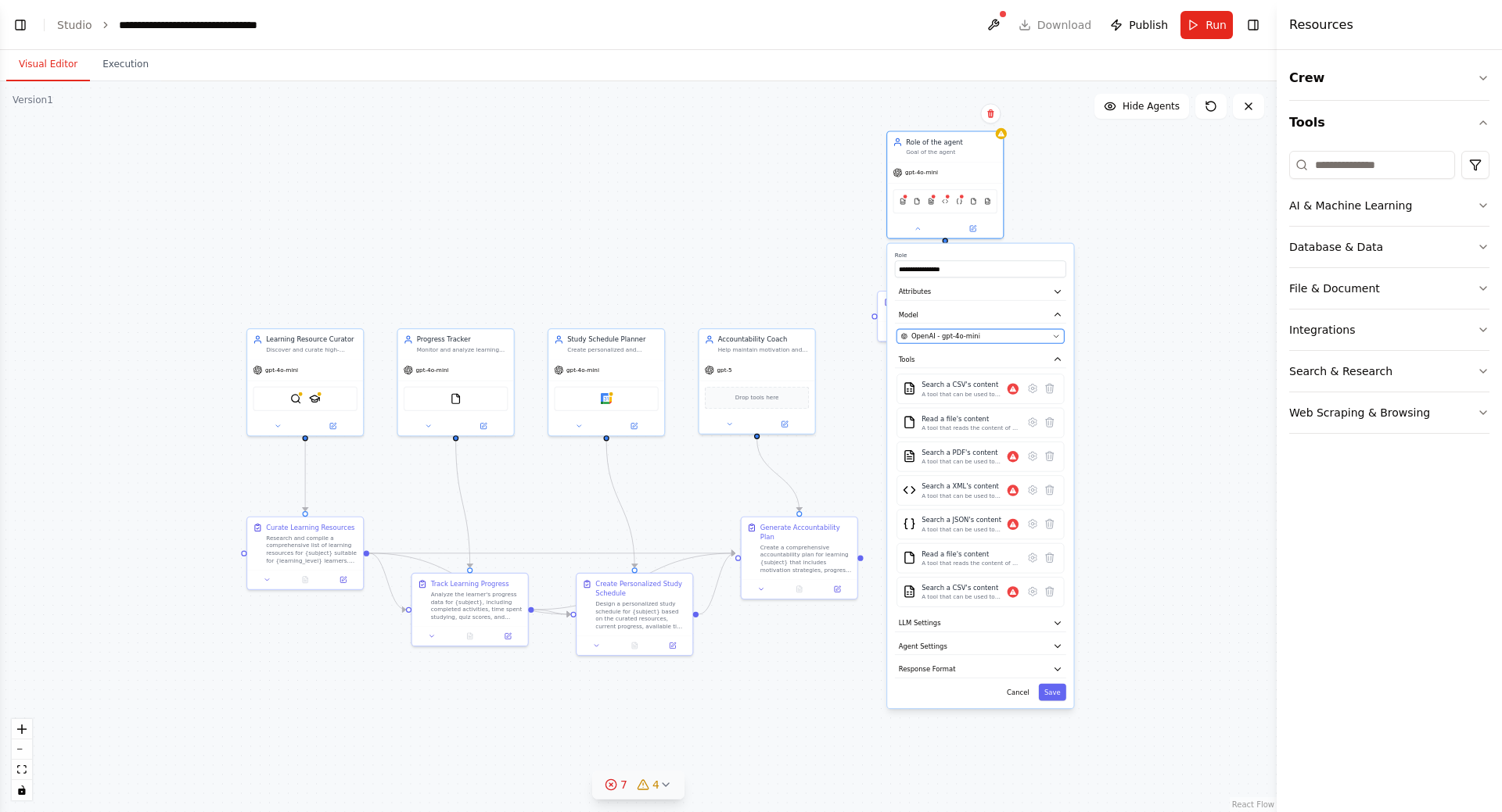
click at [1038, 335] on div "OpenAI - gpt-4o-mini" at bounding box center [975, 336] width 148 height 10
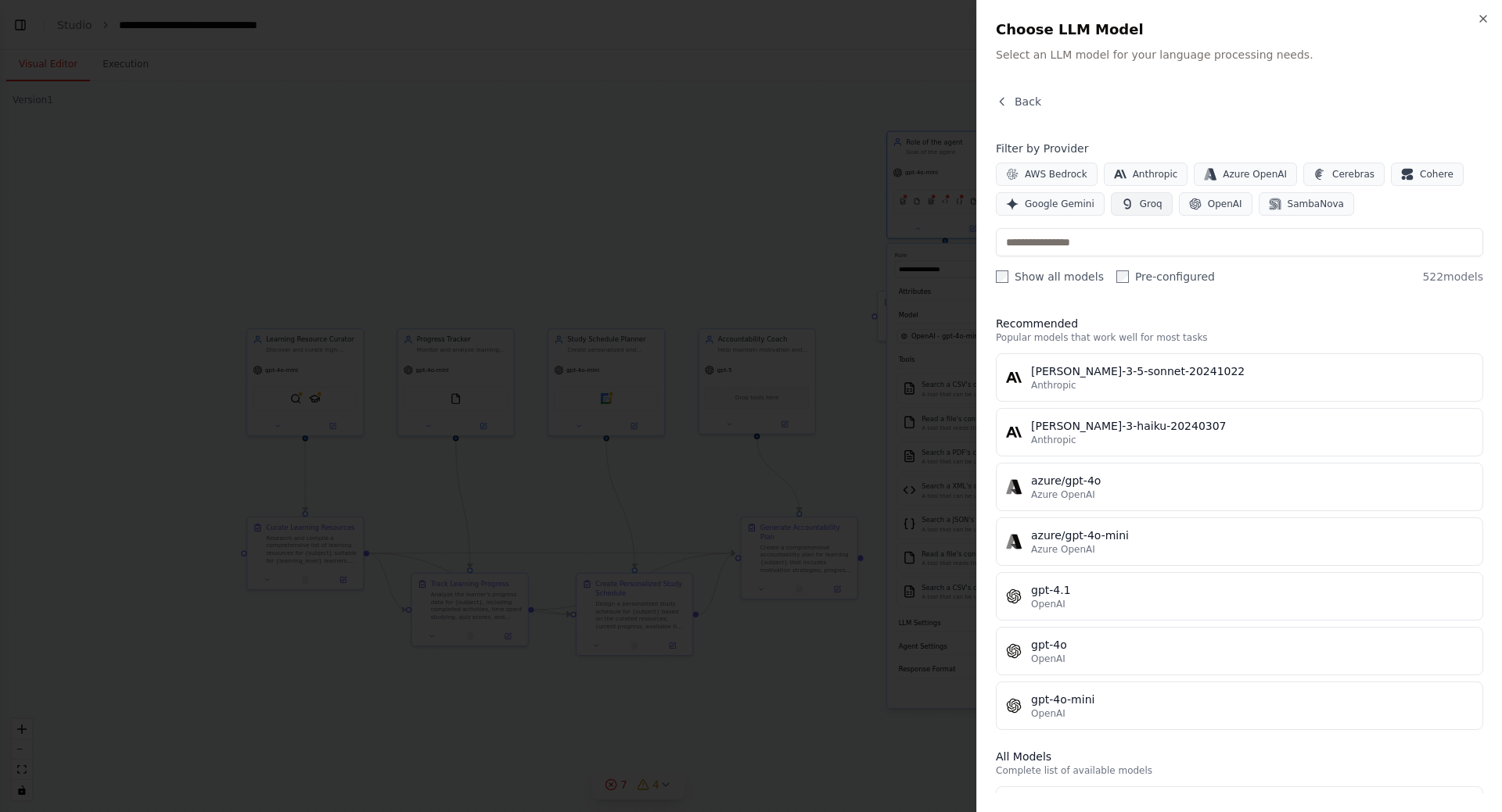
click at [1140, 205] on span "Groq" at bounding box center [1151, 204] width 22 height 12
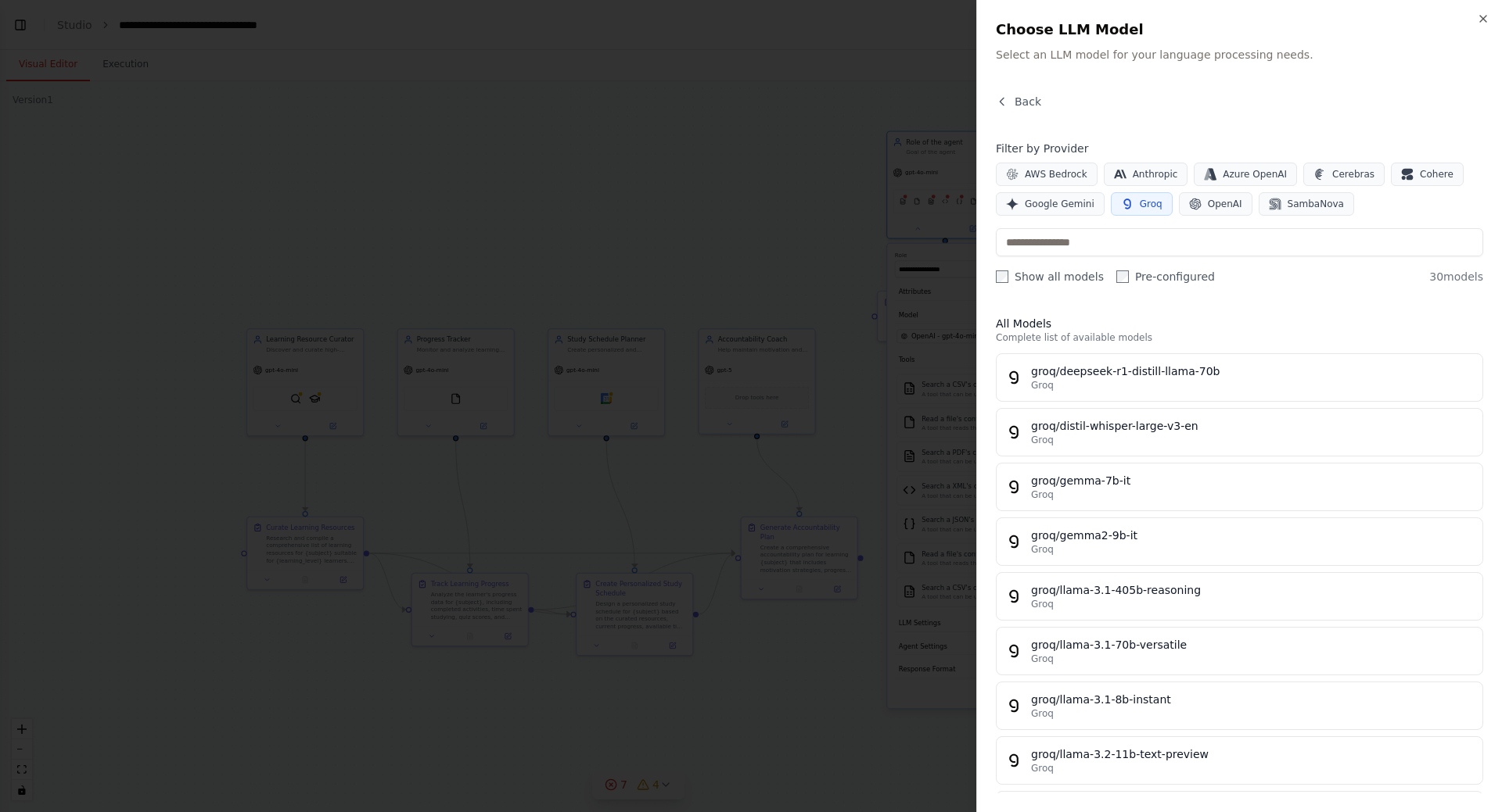
click at [1140, 205] on span "Groq" at bounding box center [1151, 204] width 22 height 12
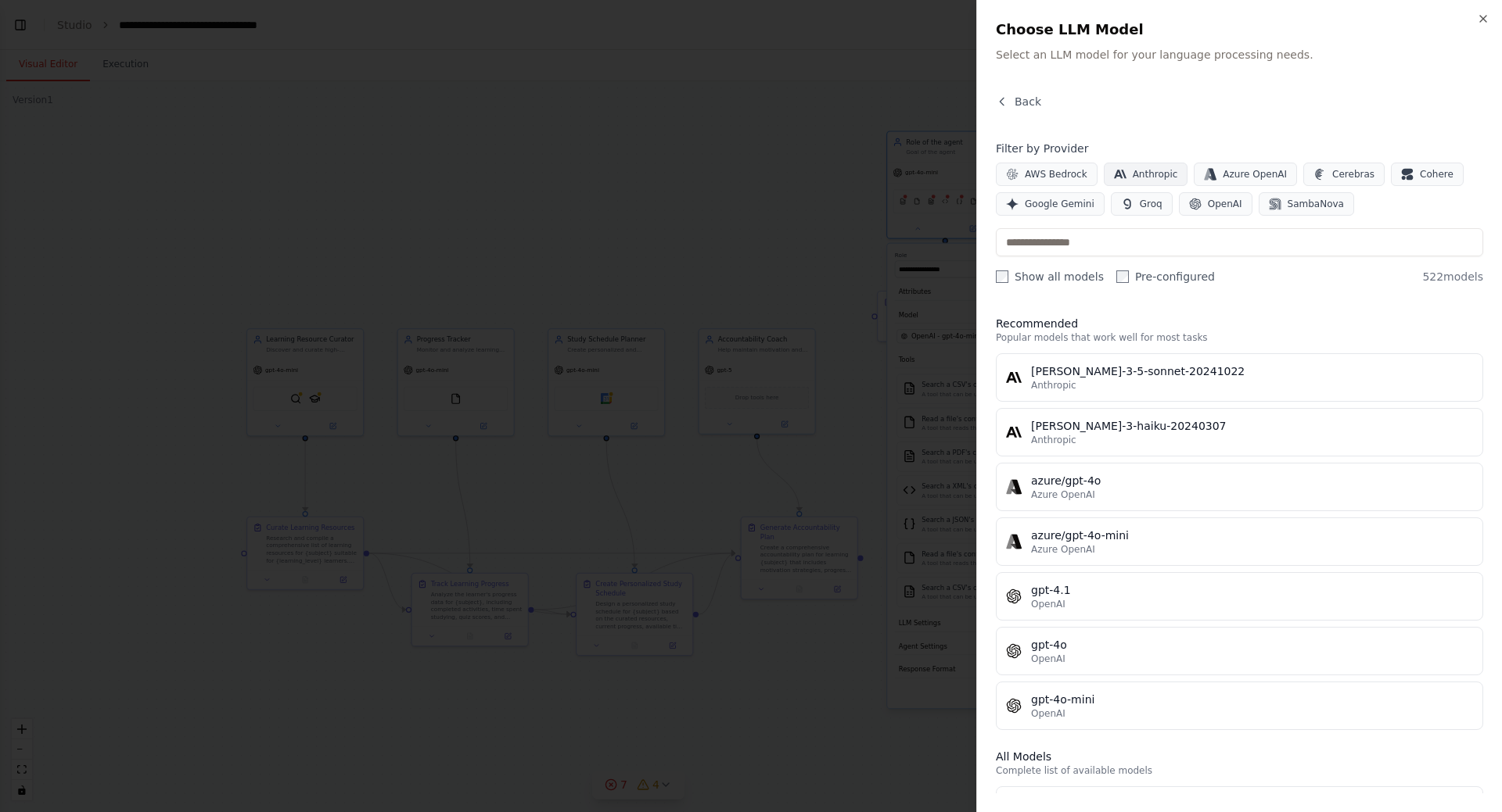
click at [1140, 173] on span "Anthropic" at bounding box center [1155, 174] width 45 height 12
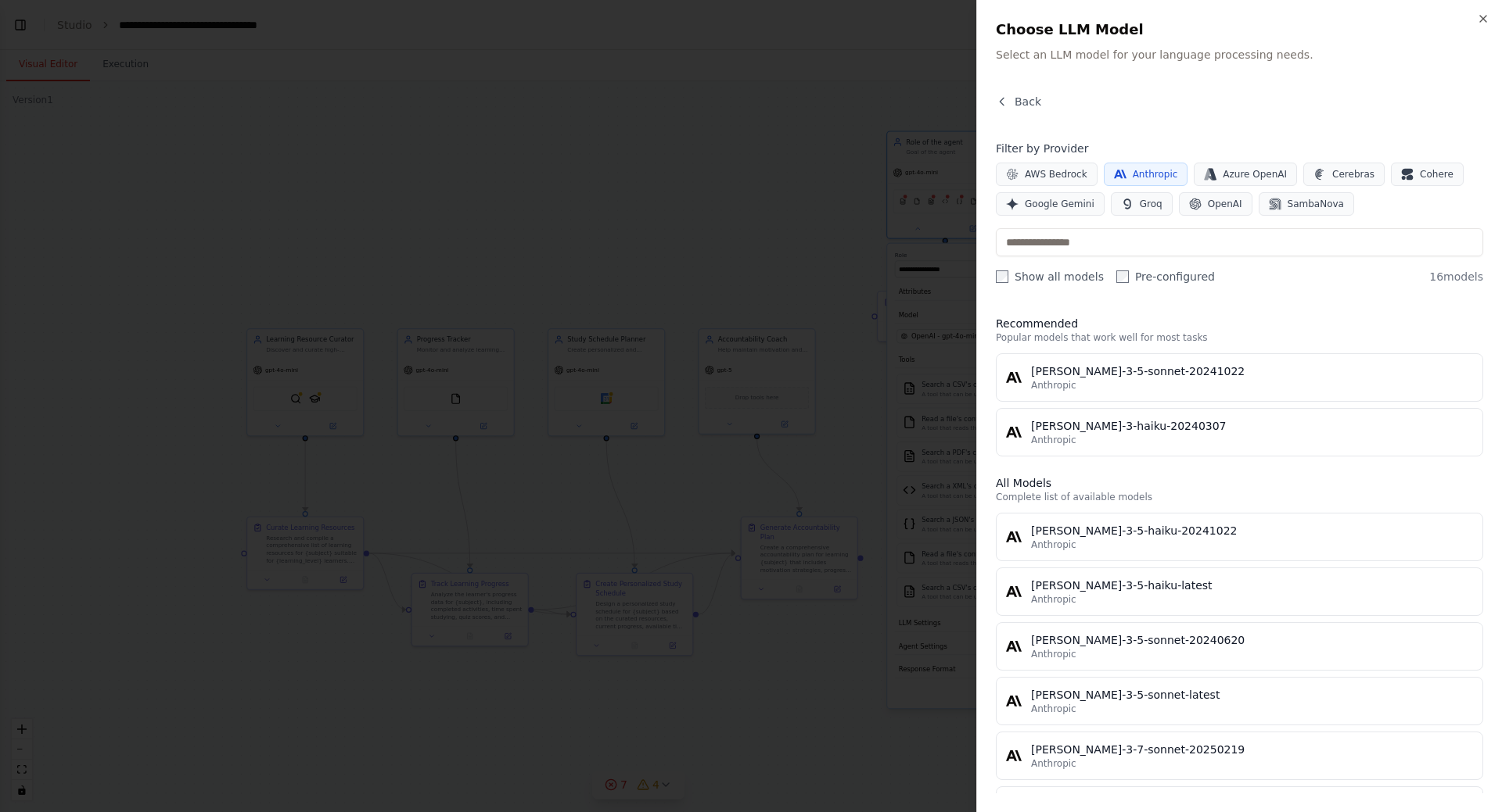
click at [1110, 165] on button "Anthropic" at bounding box center [1145, 174] width 85 height 23
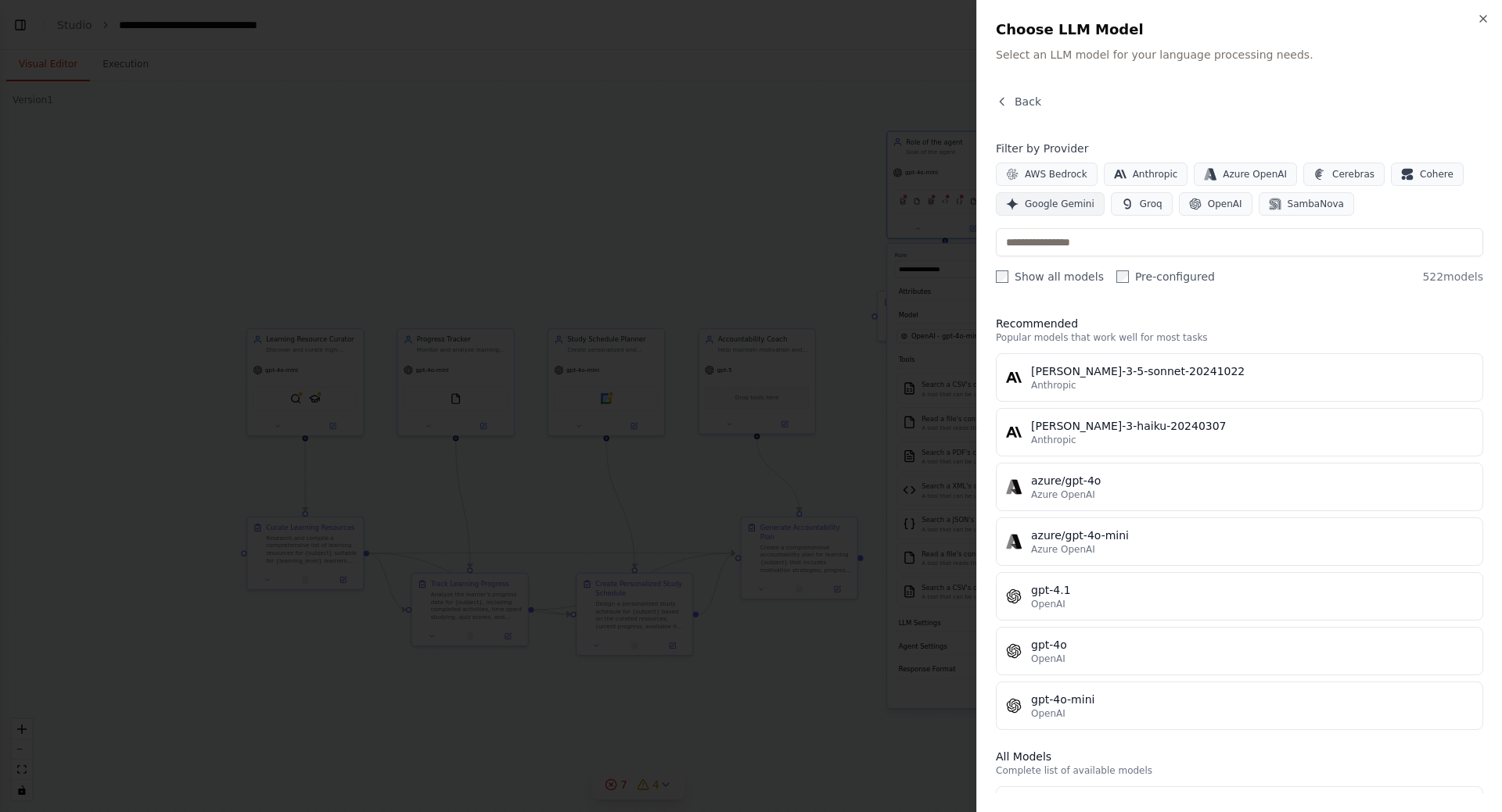
click at [1070, 207] on span "Google Gemini" at bounding box center [1060, 204] width 69 height 12
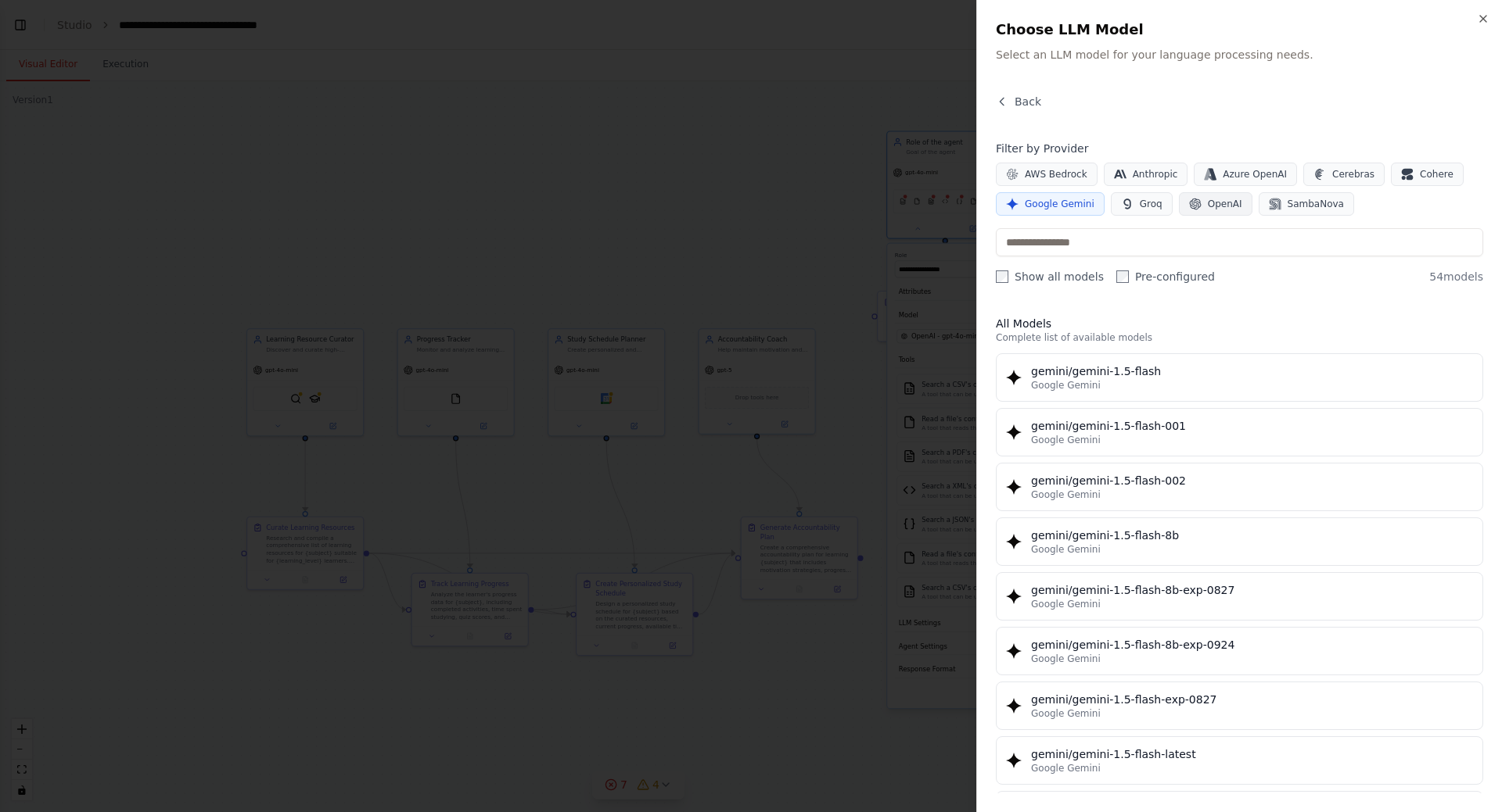
click at [1226, 205] on span "OpenAI" at bounding box center [1224, 204] width 35 height 12
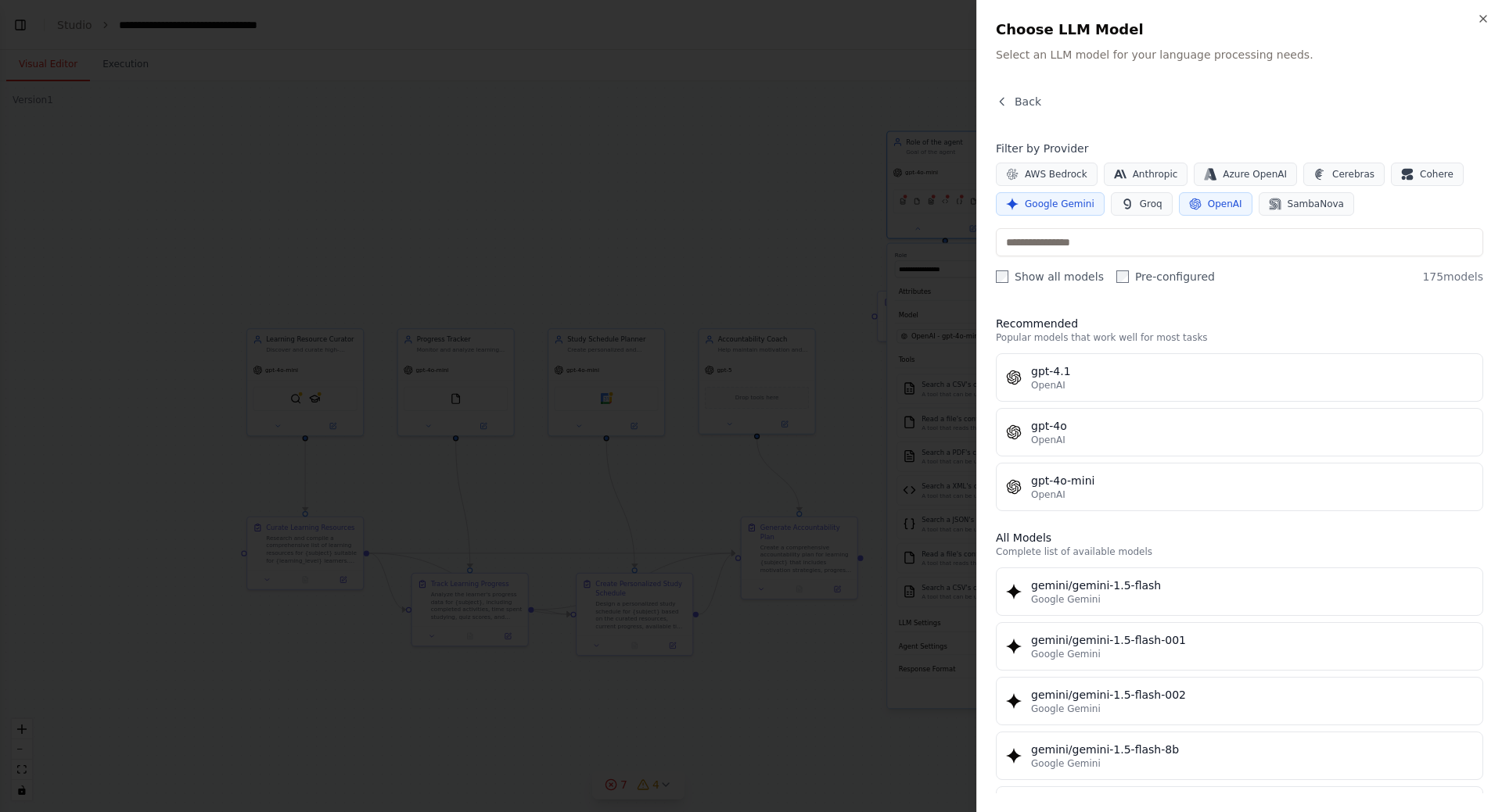
click at [1073, 199] on span "Google Gemini" at bounding box center [1060, 204] width 69 height 12
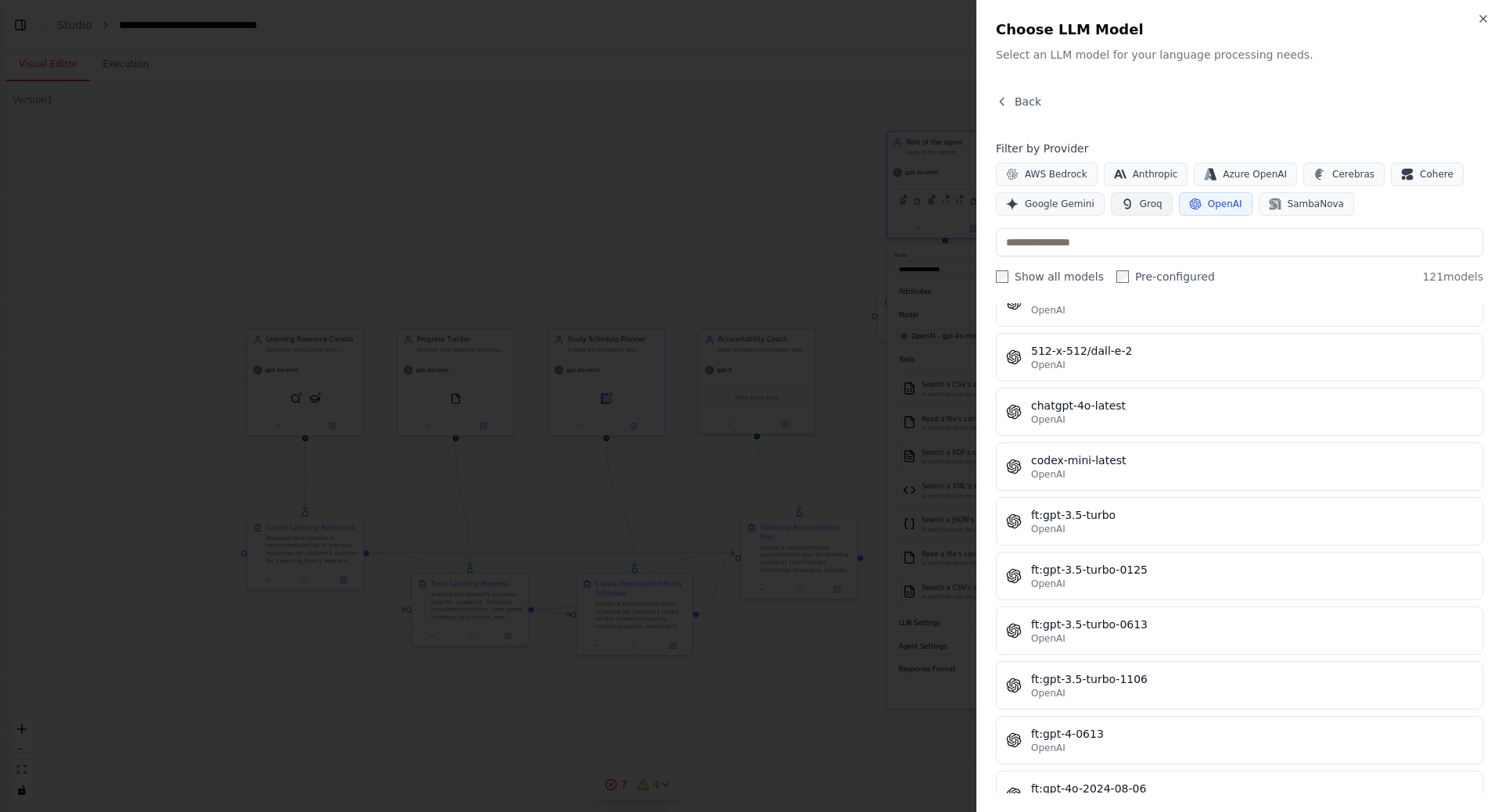
scroll to position [313, 0]
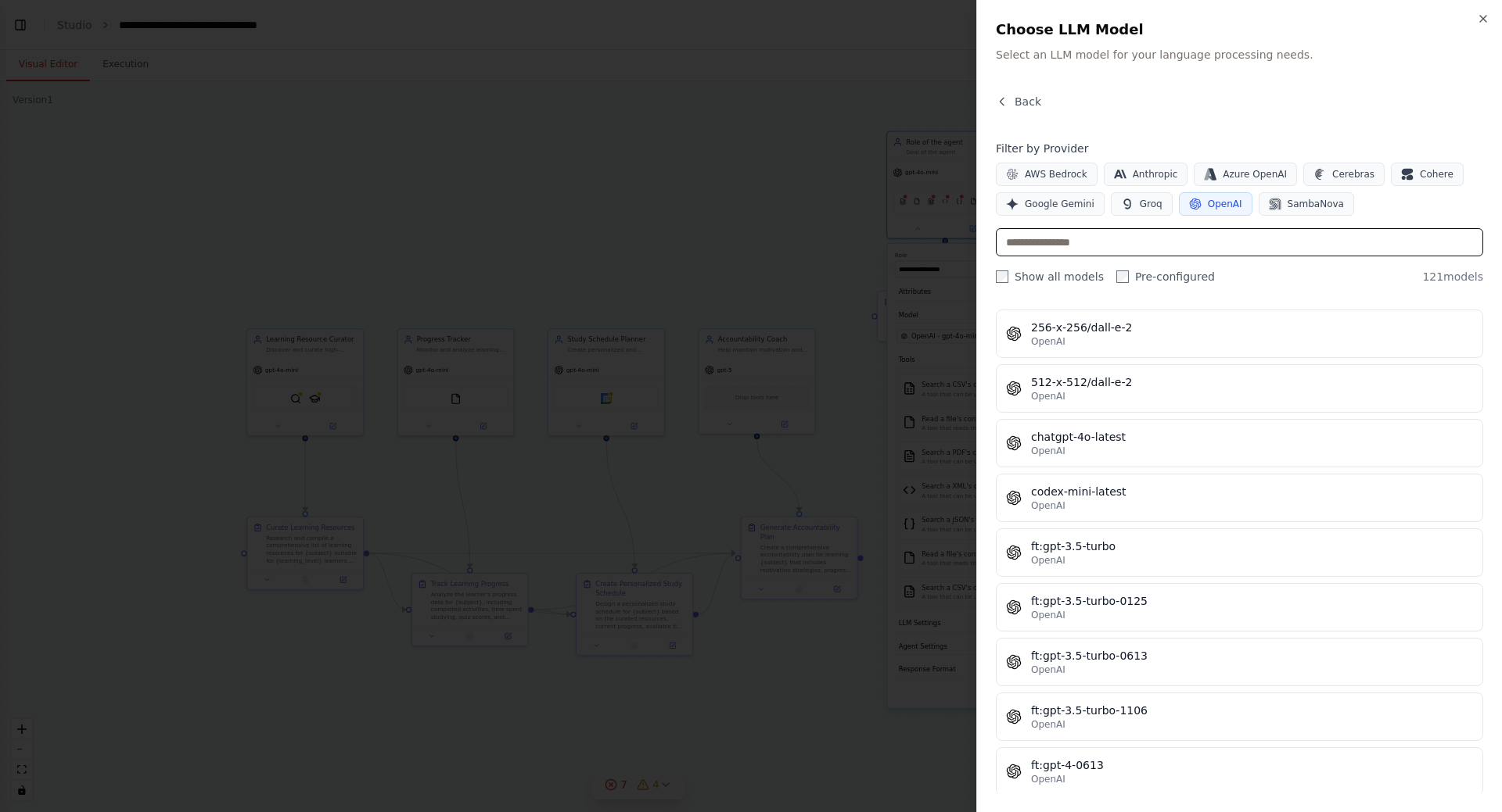
click at [1104, 250] on input "text" at bounding box center [1240, 243] width 488 height 28
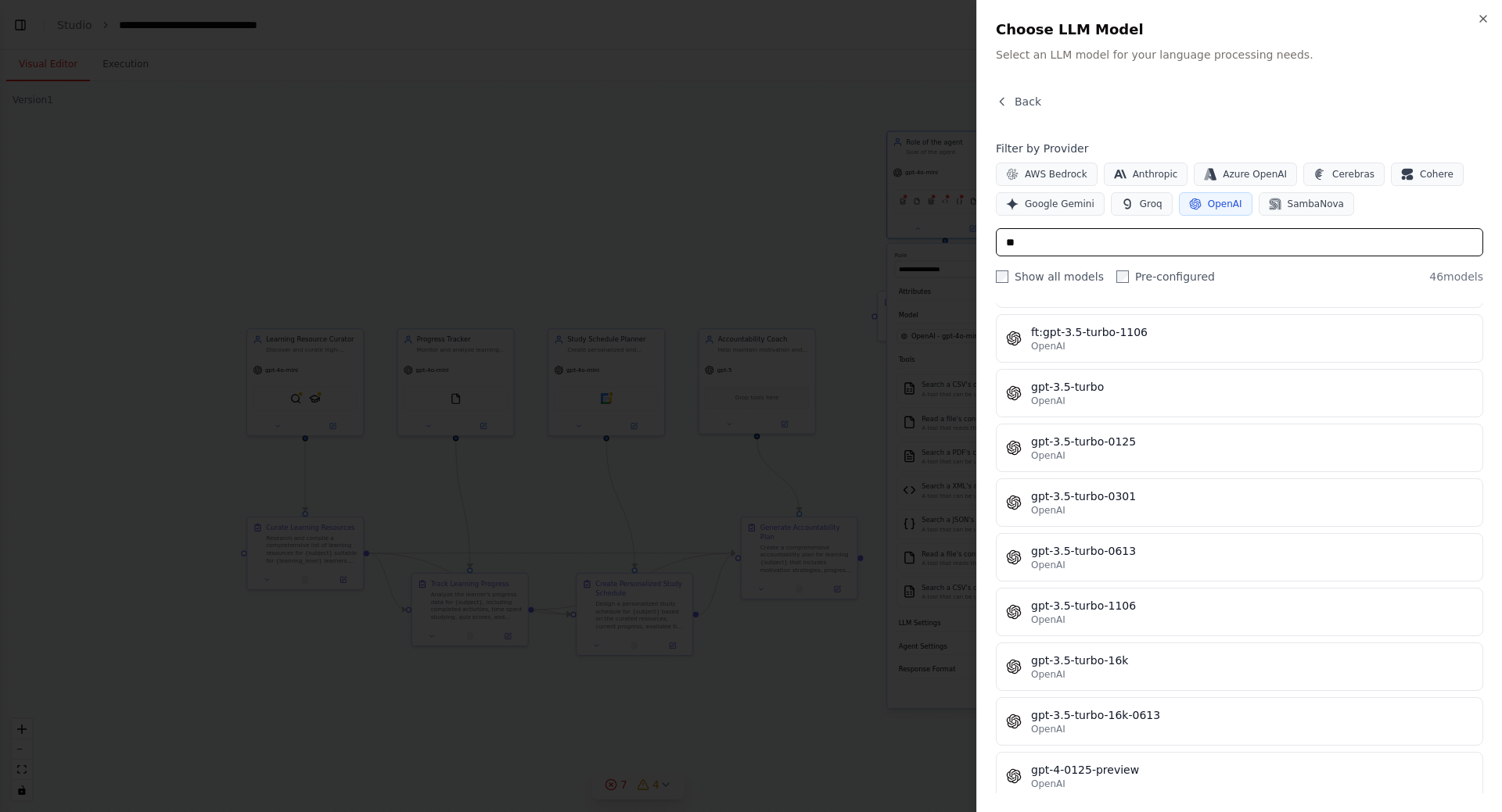
scroll to position [59, 0]
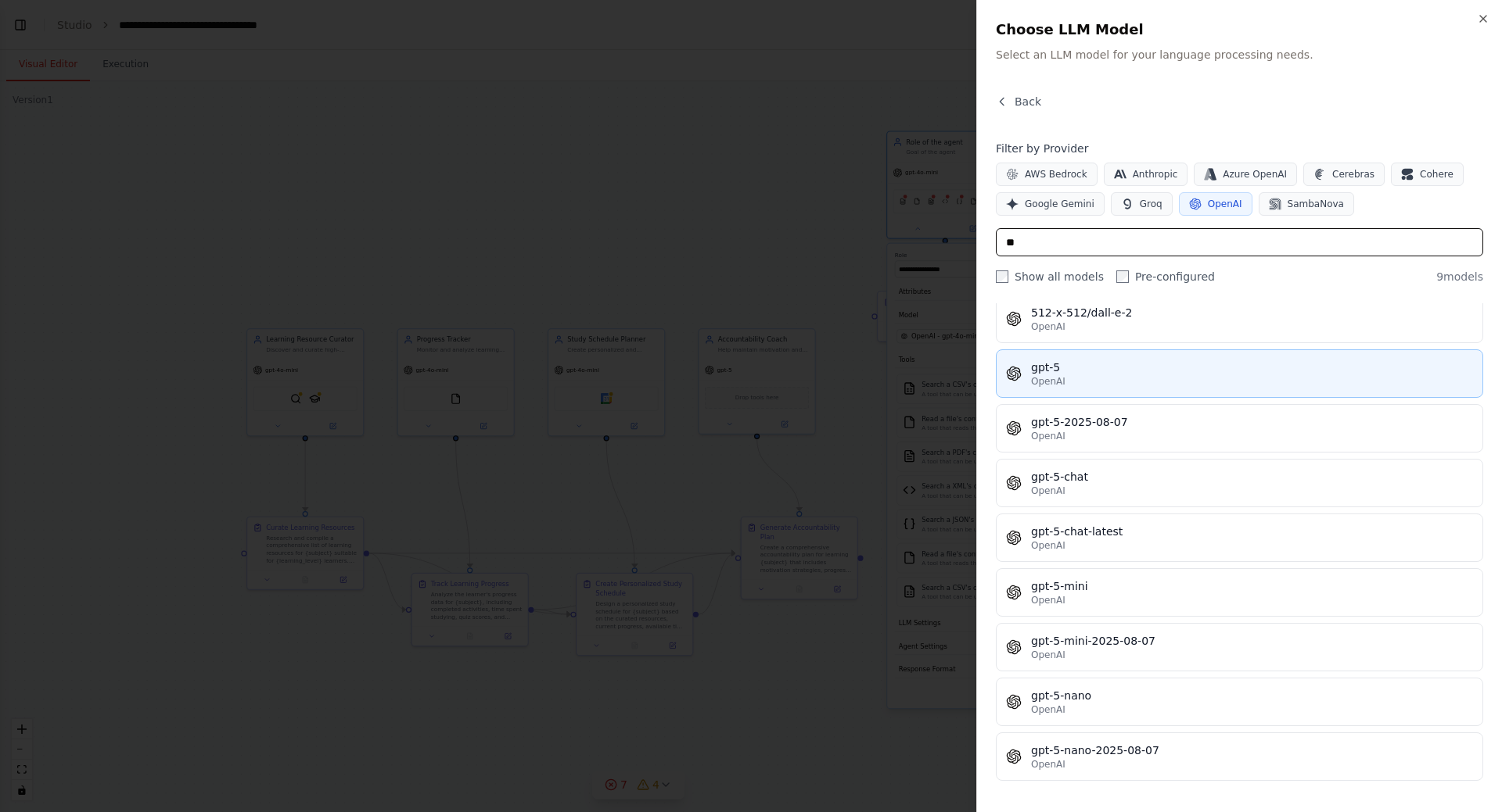
type input "**"
click at [1110, 361] on div "gpt-5" at bounding box center [1252, 367] width 442 height 16
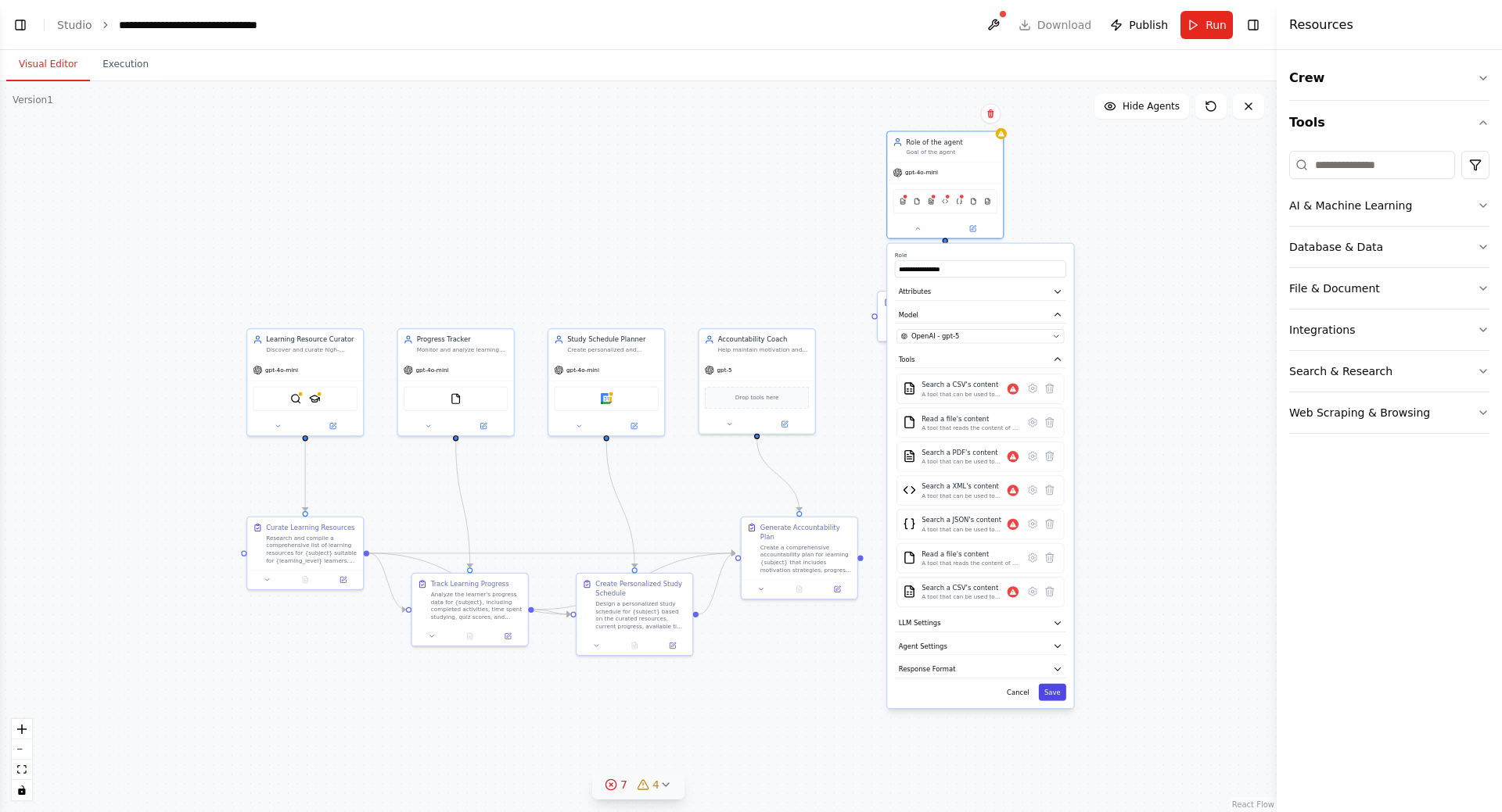
click at [1058, 694] on button "Save" at bounding box center [1052, 692] width 28 height 17
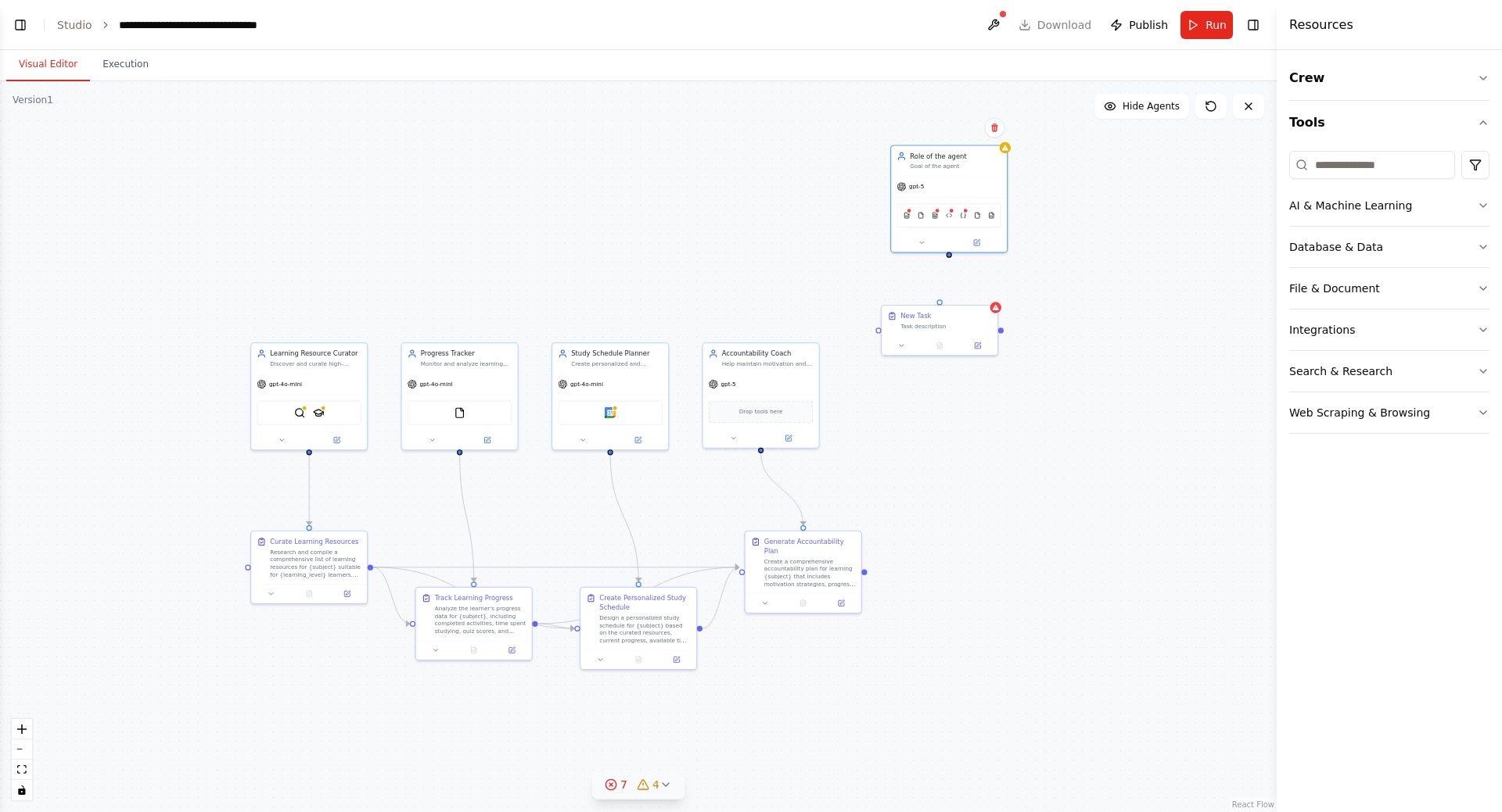
drag, startPoint x: 1045, startPoint y: 277, endPoint x: 1061, endPoint y: 323, distance: 48.7
click at [1061, 323] on div ".deletable-edge-delete-btn { width: 20px; height: 20px; border: 0px solid #ffff…" at bounding box center [638, 446] width 1277 height 731
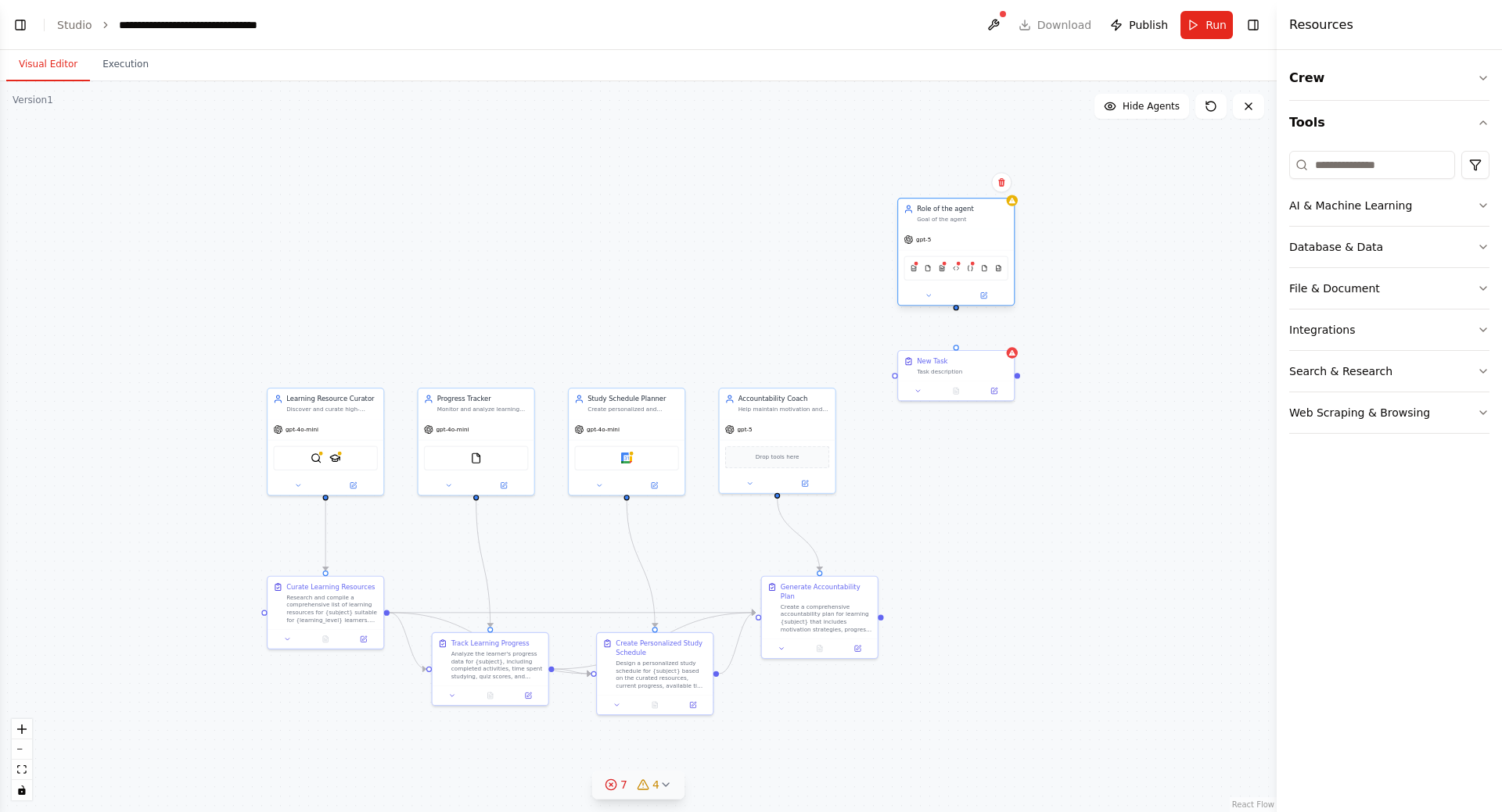
drag, startPoint x: 976, startPoint y: 212, endPoint x: 967, endPoint y: 226, distance: 16.6
click at [967, 226] on div "Role of the agent Goal of the agent" at bounding box center [956, 213] width 116 height 29
click at [1484, 117] on icon "button" at bounding box center [1483, 123] width 12 height 12
click at [70, 28] on link "Studio" at bounding box center [75, 25] width 36 height 12
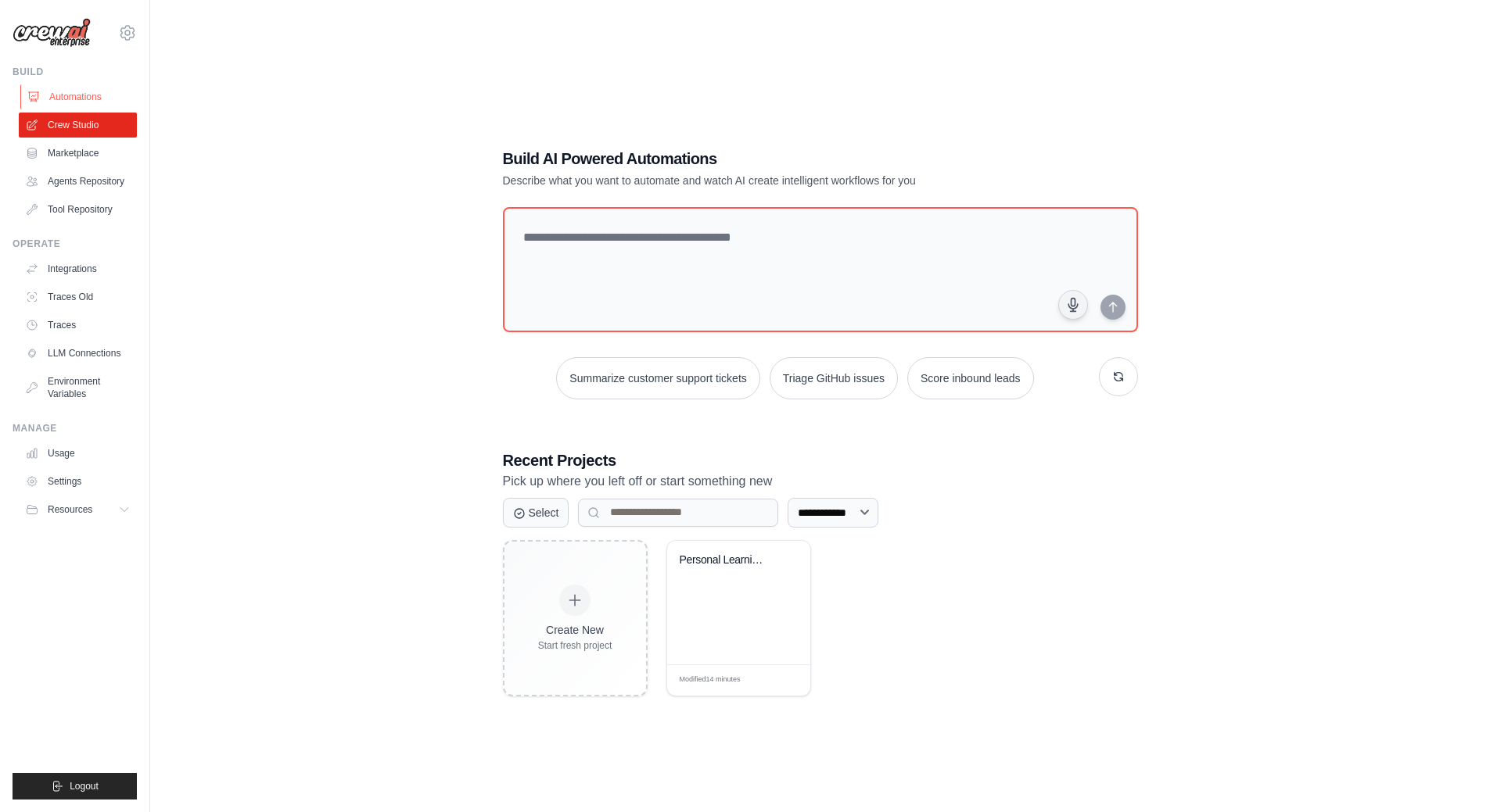
click at [68, 94] on link "Automations" at bounding box center [79, 97] width 118 height 25
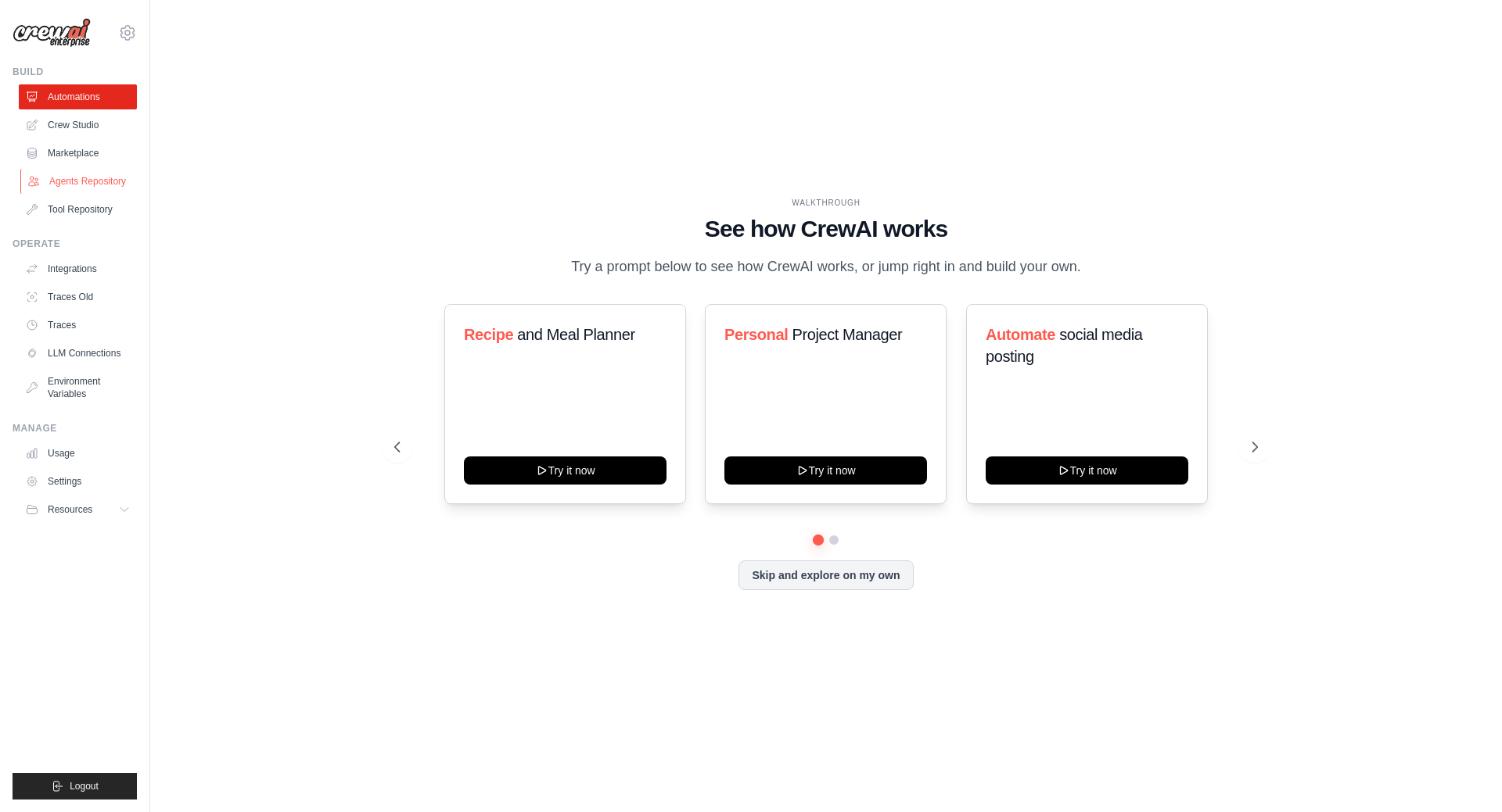
click at [85, 181] on link "Agents Repository" at bounding box center [79, 181] width 118 height 25
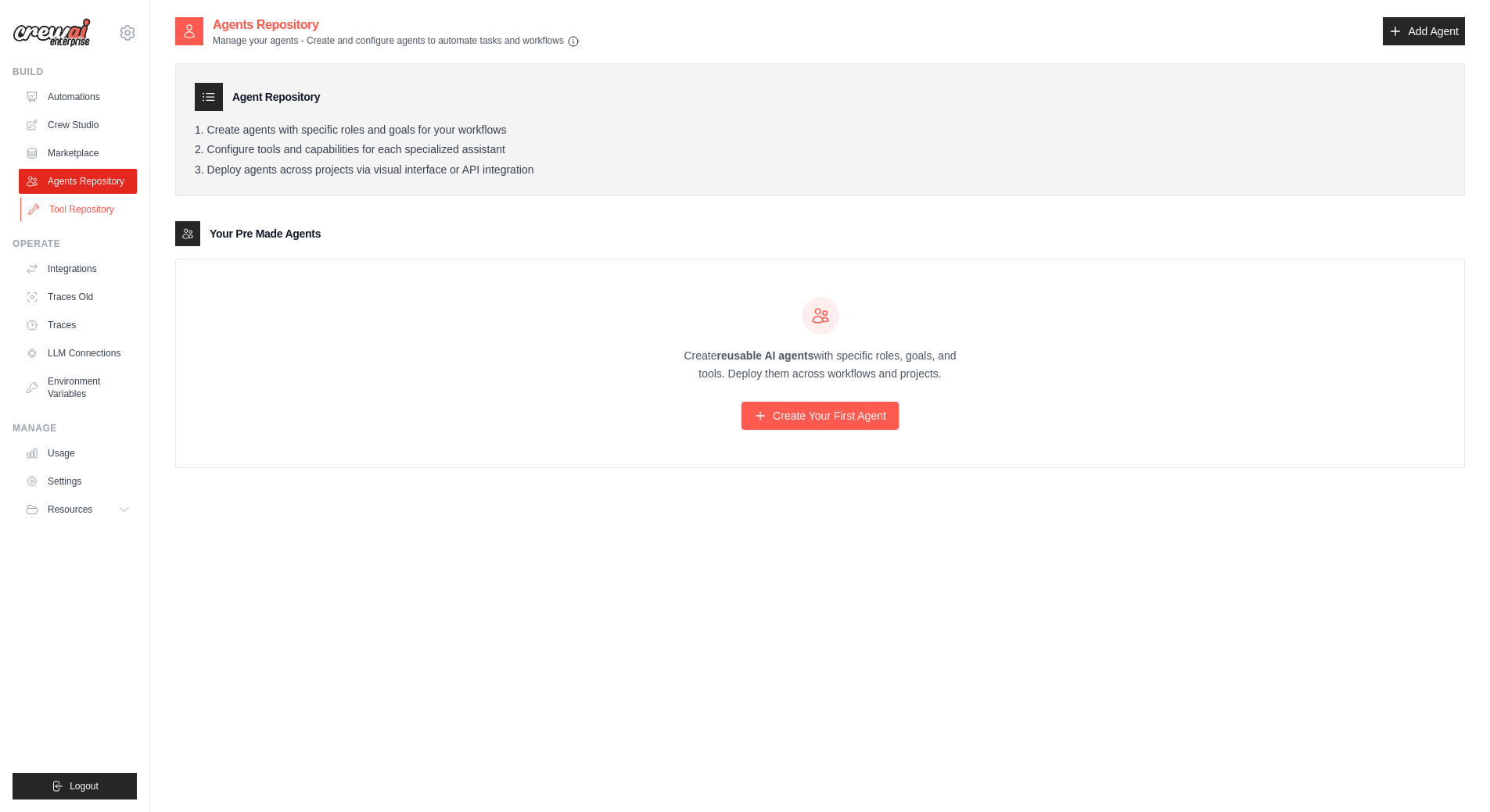
click at [83, 210] on link "Tool Repository" at bounding box center [79, 210] width 118 height 25
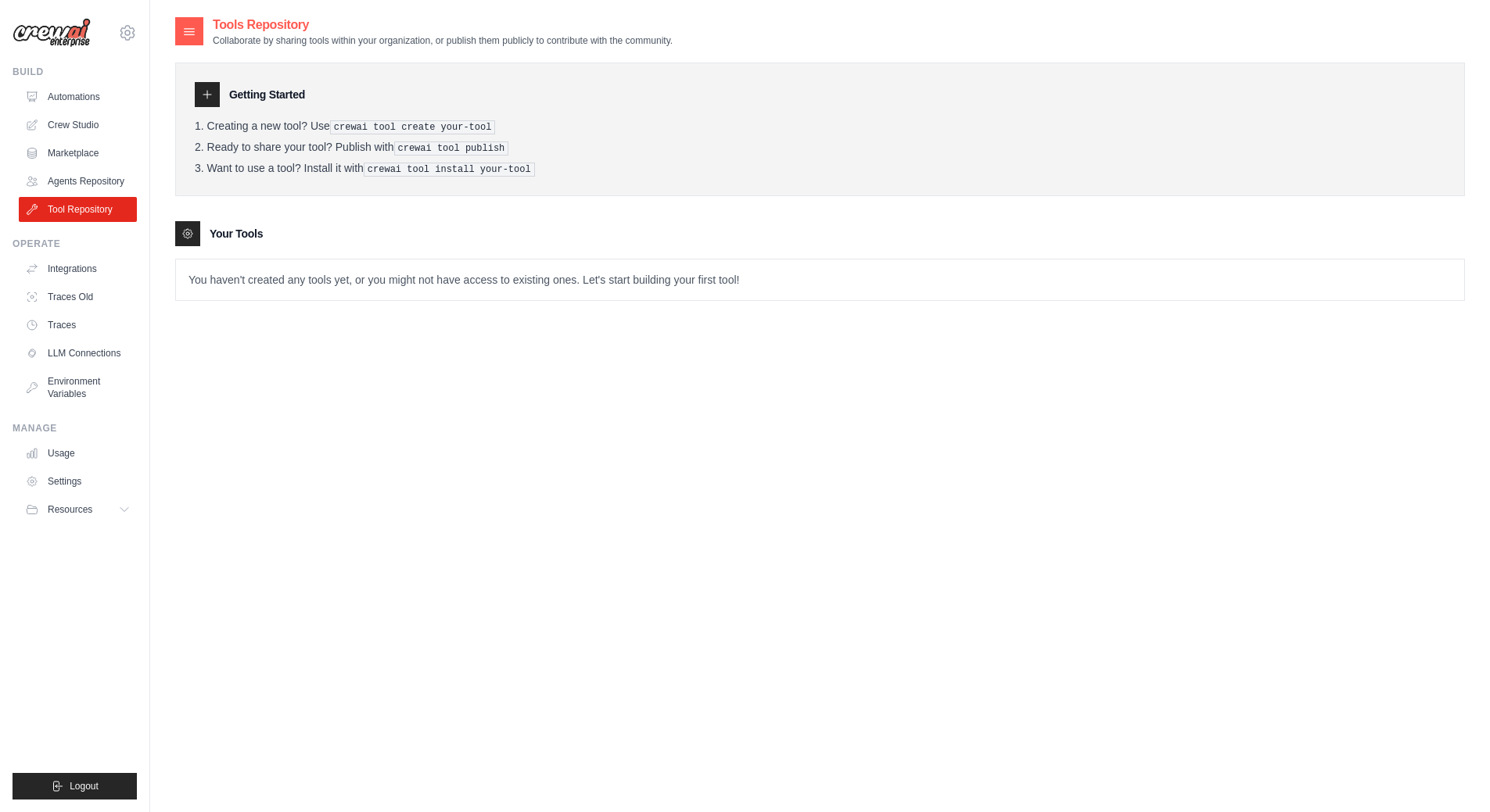
click at [487, 382] on div "Tools Repository Collaborate by sharing tools within your organization, or publ…" at bounding box center [820, 422] width 1290 height 812
click at [93, 183] on link "Agents Repository" at bounding box center [79, 181] width 118 height 25
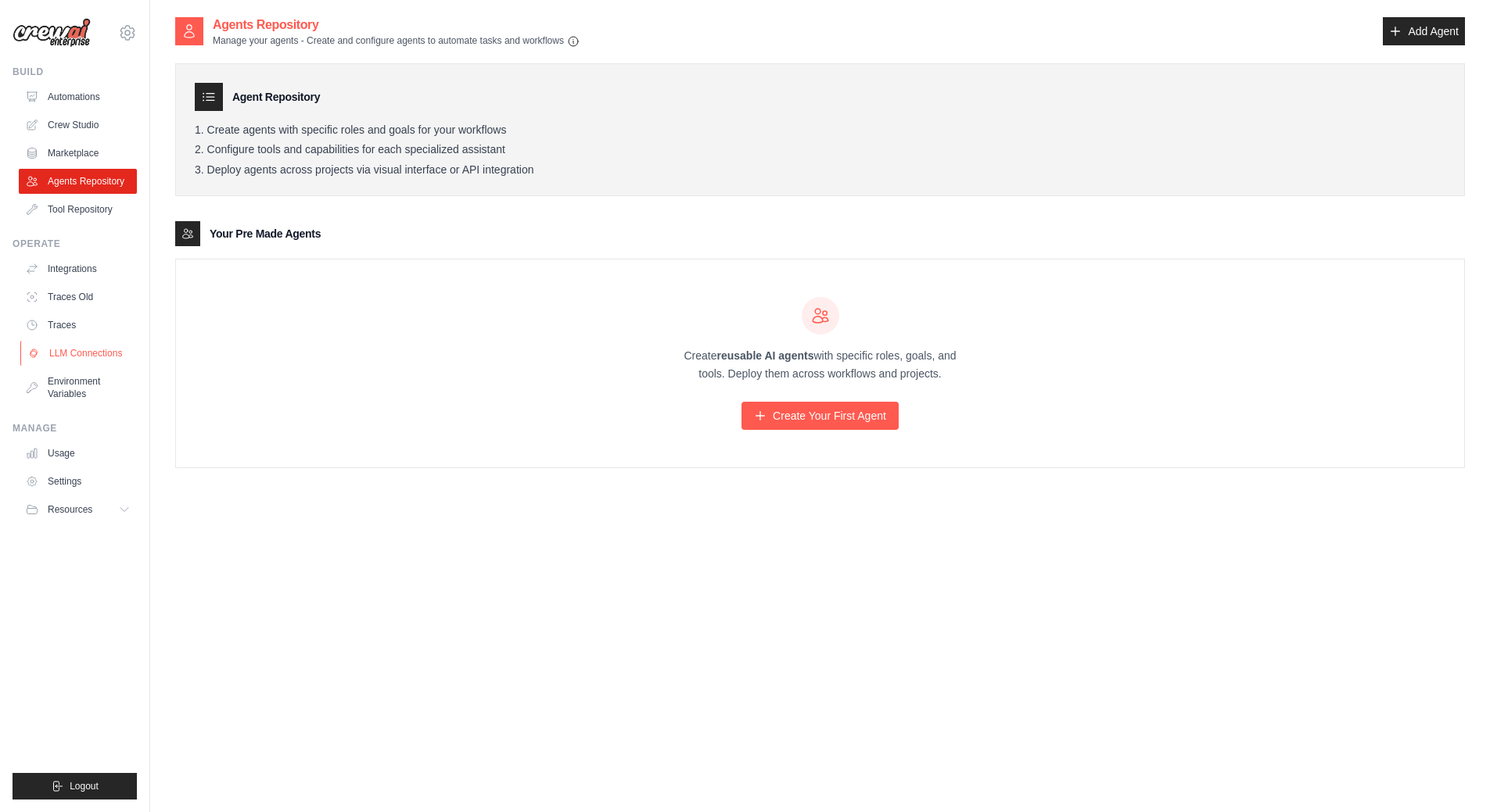
click at [84, 352] on link "LLM Connections" at bounding box center [79, 353] width 118 height 25
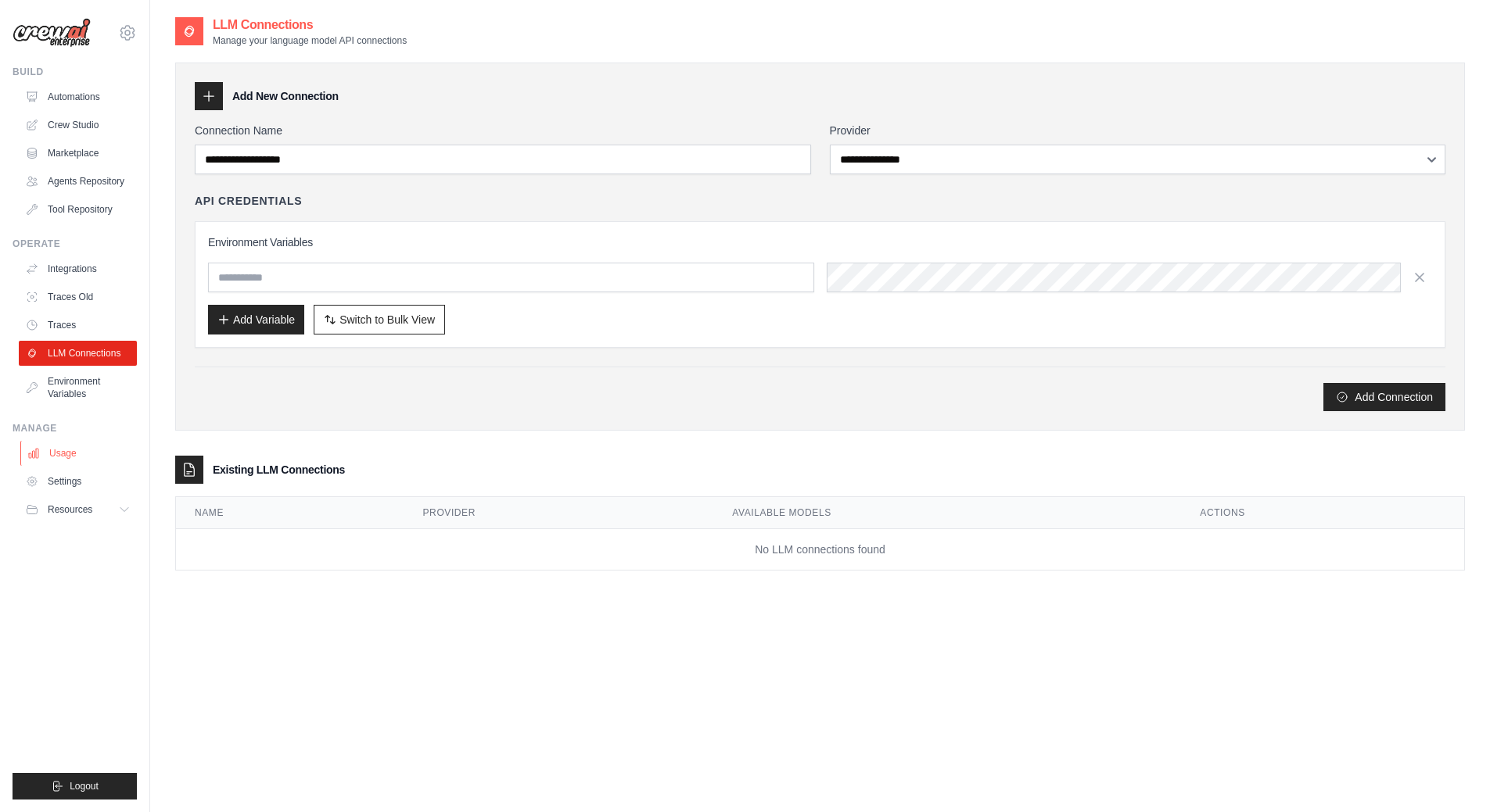
click at [70, 452] on link "Usage" at bounding box center [79, 454] width 118 height 25
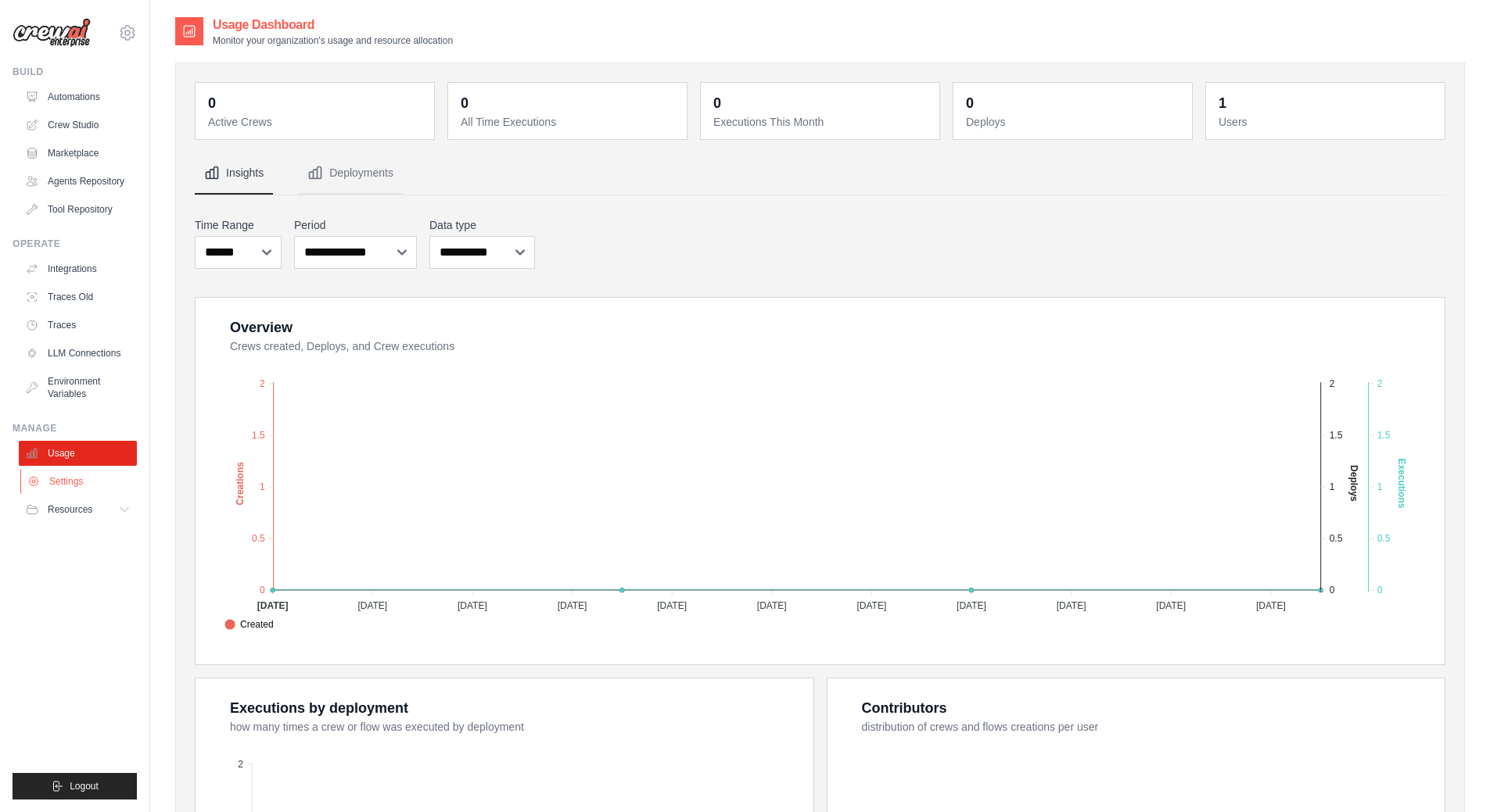
click at [84, 483] on link "Settings" at bounding box center [79, 481] width 118 height 25
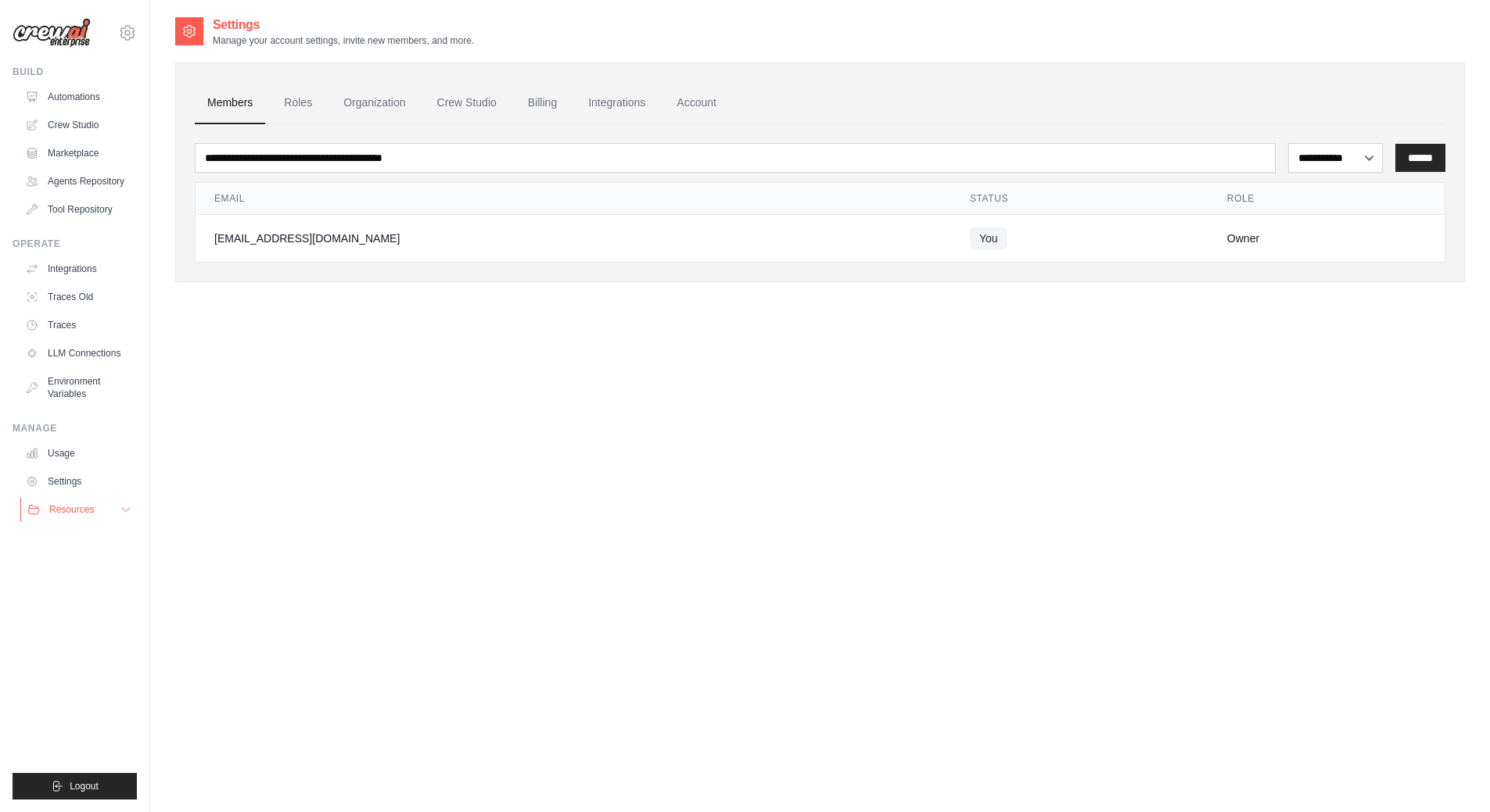
click at [79, 508] on span "Resources" at bounding box center [71, 510] width 44 height 12
click at [76, 612] on span "Video Tutorials" at bounding box center [85, 611] width 61 height 12
click at [131, 25] on icon at bounding box center [127, 32] width 19 height 19
click at [383, 487] on div "**********" at bounding box center [820, 422] width 1290 height 812
click at [43, 125] on link "Crew Studio" at bounding box center [79, 125] width 118 height 25
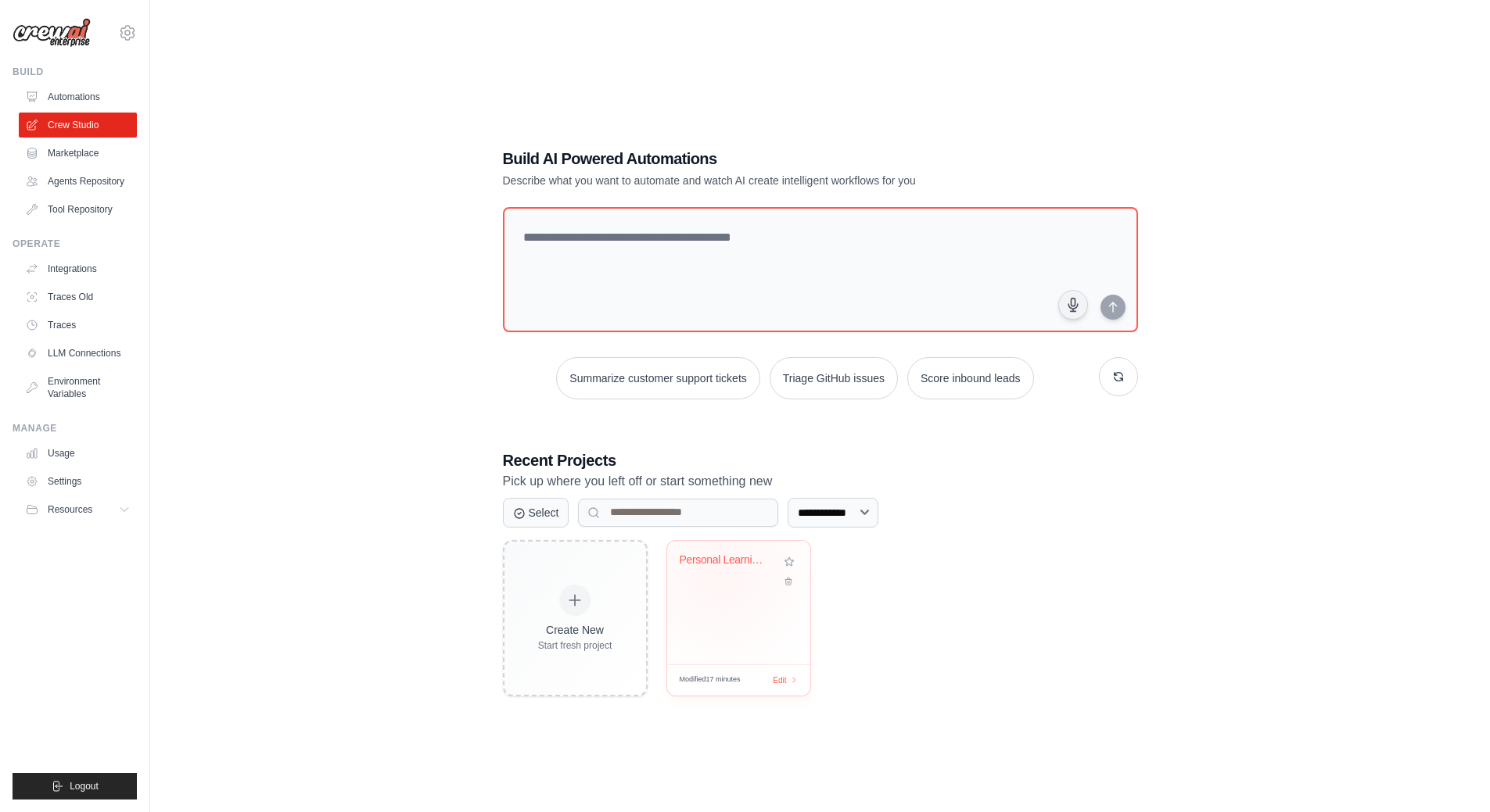
click at [721, 573] on div "Personal Learning Management System" at bounding box center [738, 571] width 118 height 36
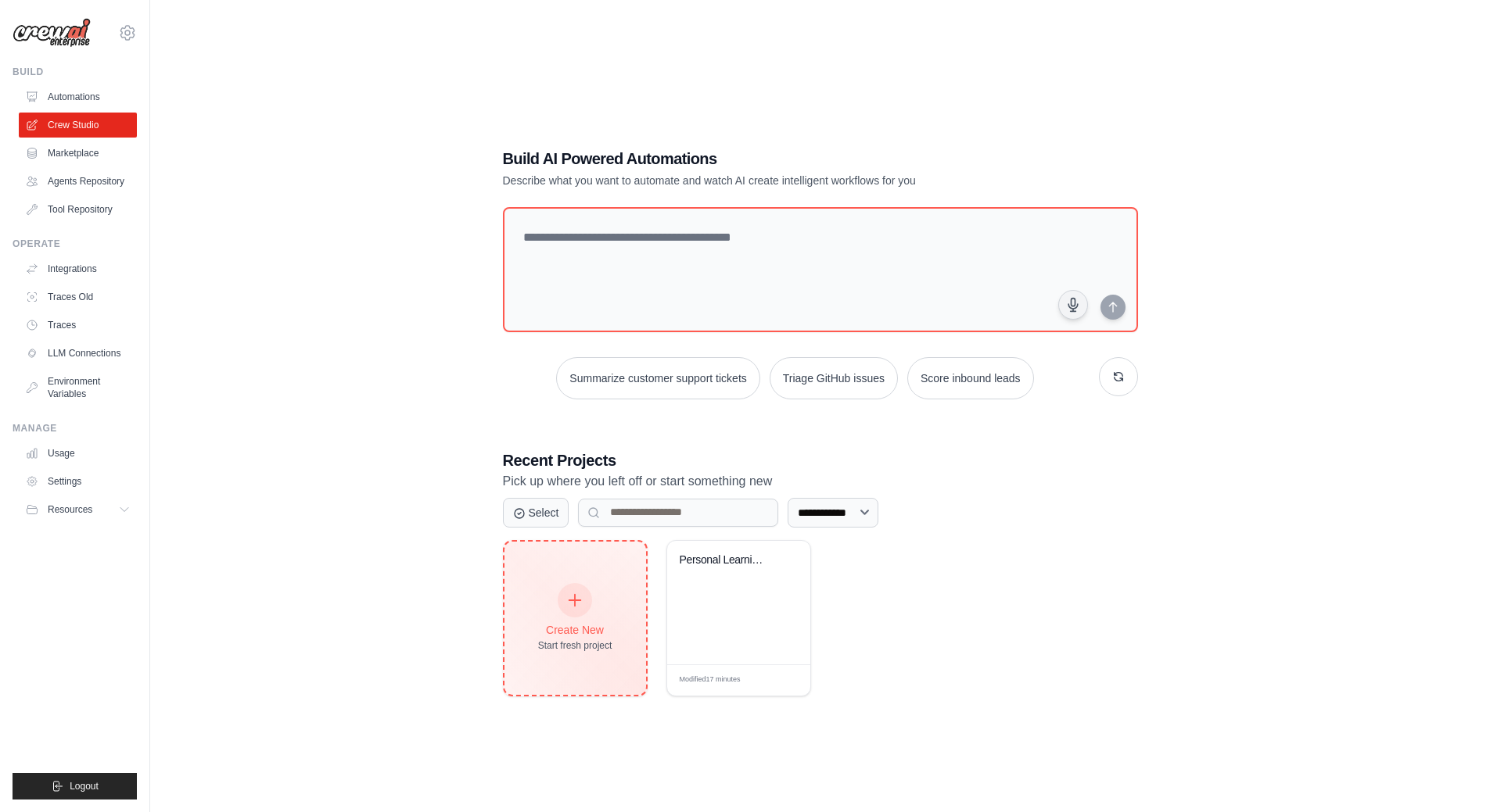
click at [566, 601] on div at bounding box center [575, 600] width 35 height 35
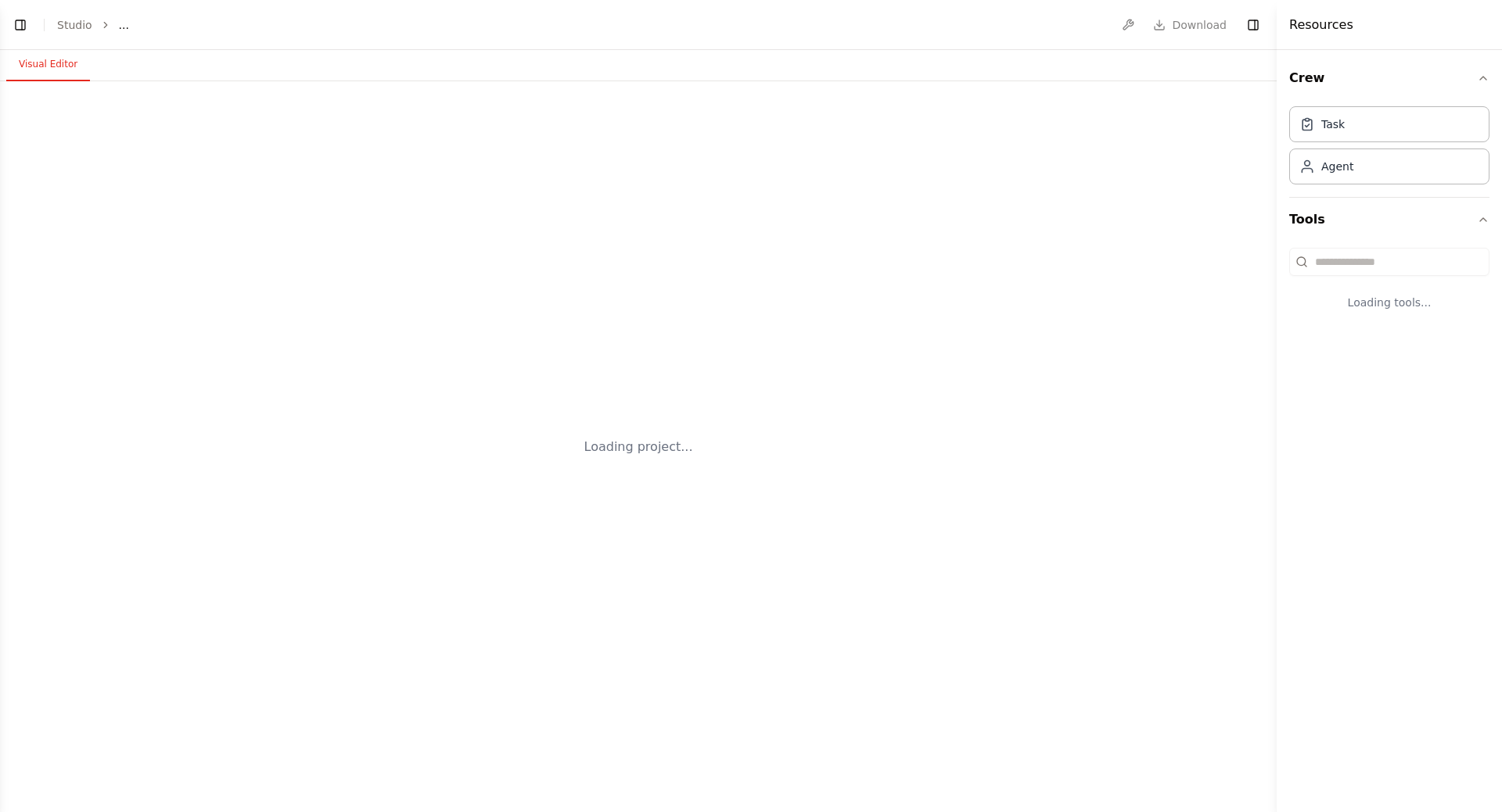
select select "****"
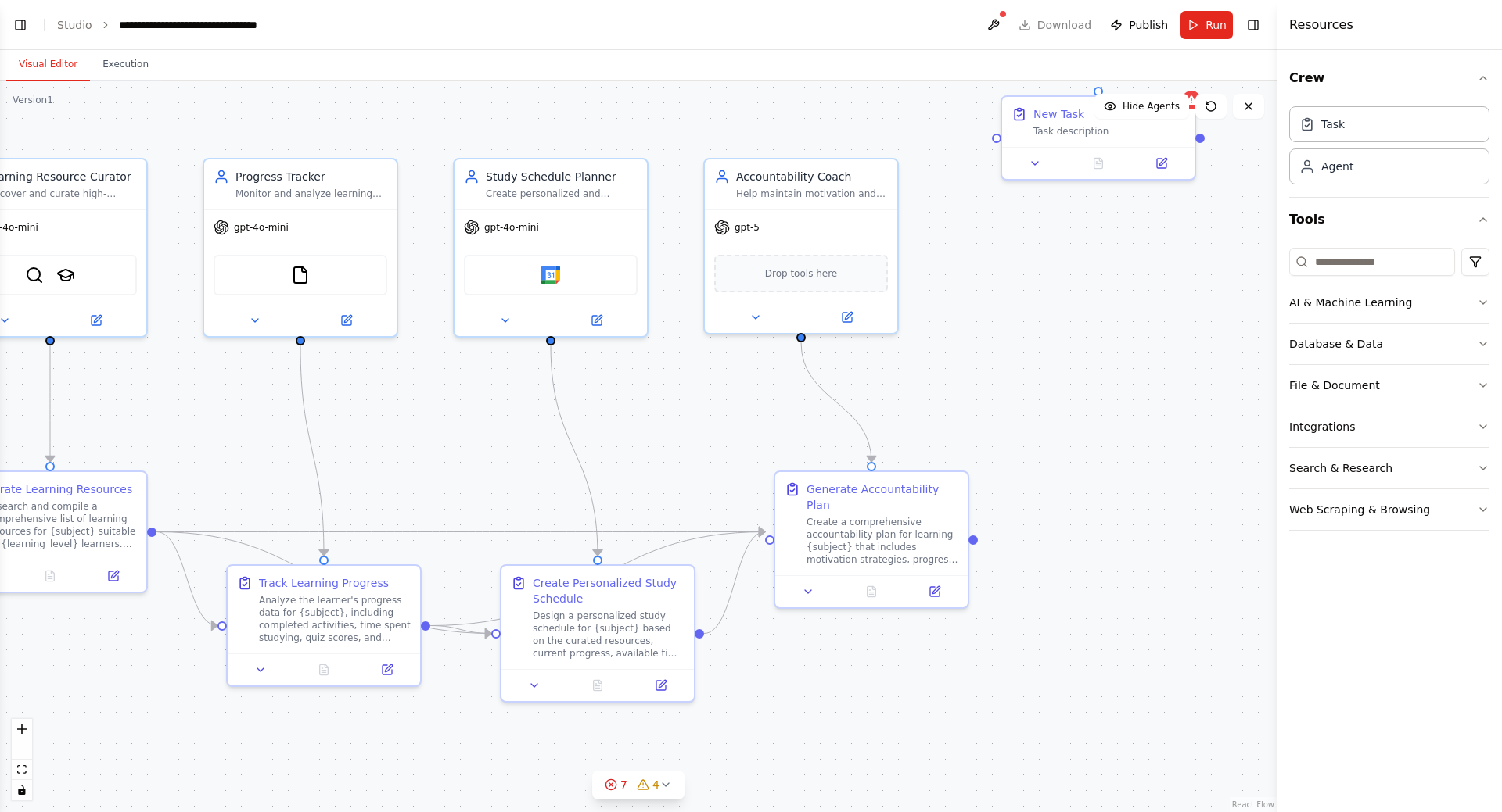
scroll to position [508, 0]
drag, startPoint x: 1073, startPoint y: 330, endPoint x: 1027, endPoint y: 328, distance: 46.0
click at [1027, 328] on div ".deletable-edge-delete-btn { width: 20px; height: 20px; border: 0px solid #ffff…" at bounding box center [638, 446] width 1277 height 731
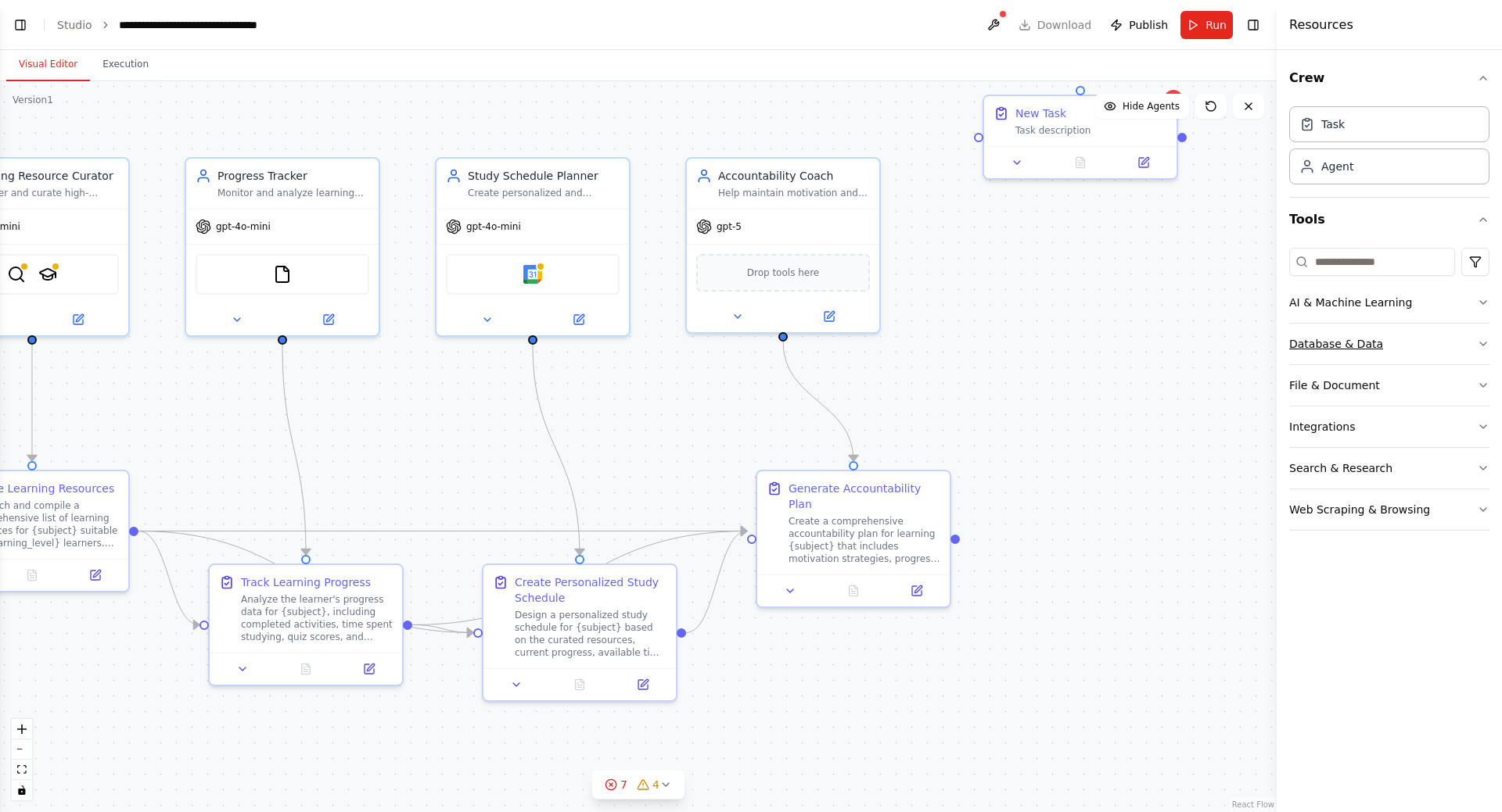
click at [1421, 340] on button "Database & Data" at bounding box center [1389, 344] width 200 height 41
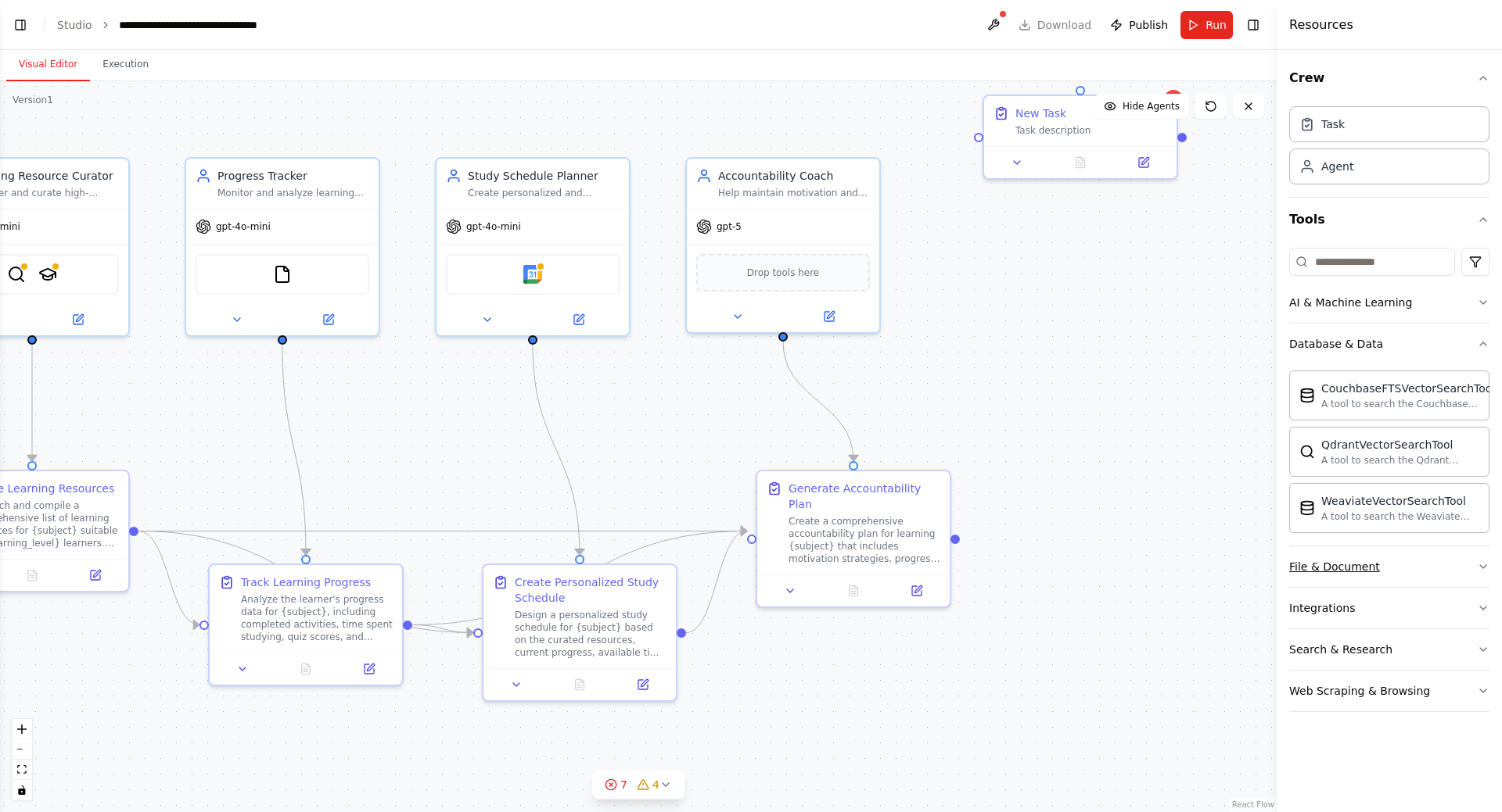
click at [1385, 569] on button "File & Document" at bounding box center [1389, 567] width 200 height 41
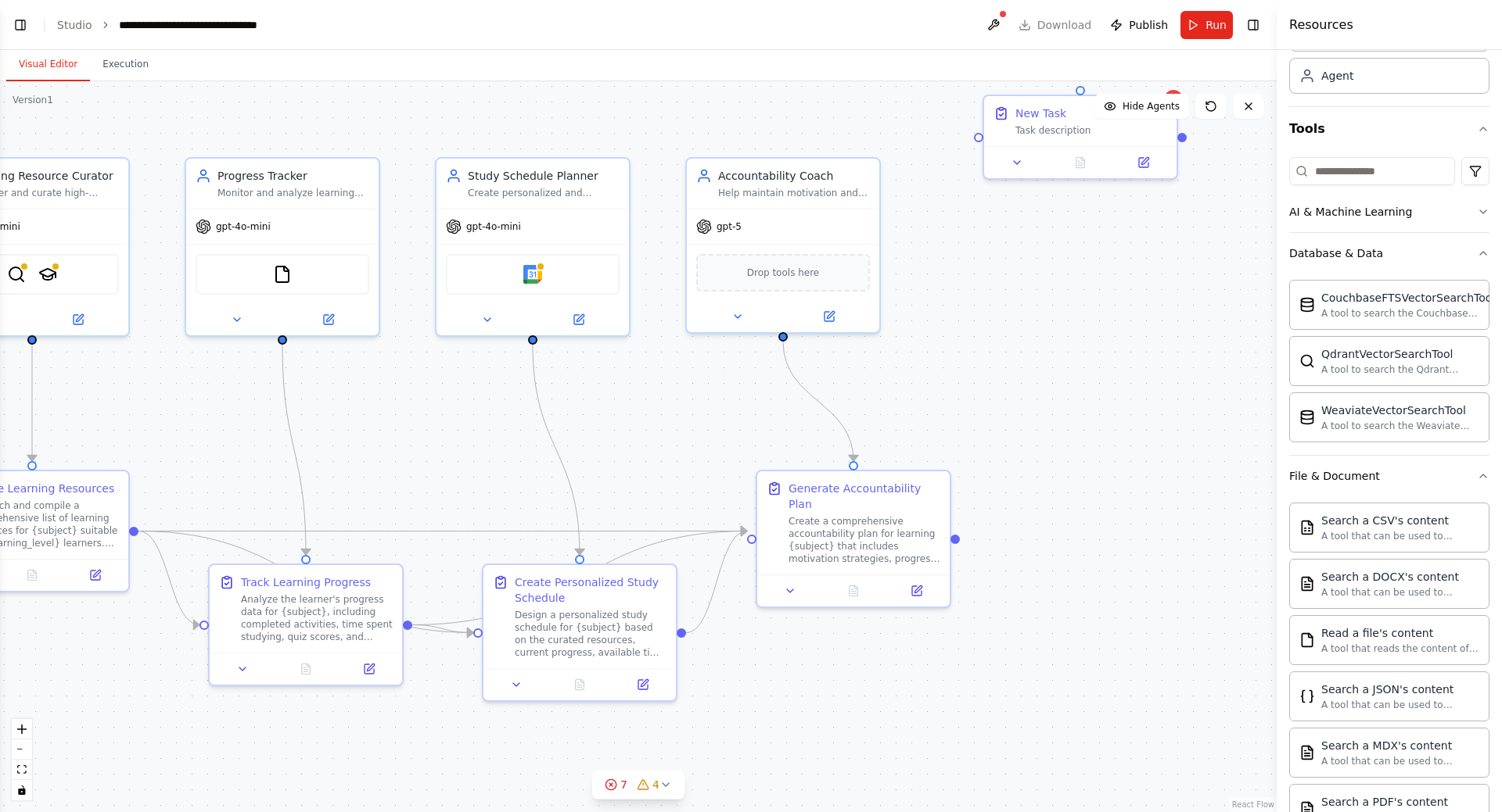
scroll to position [209, 0]
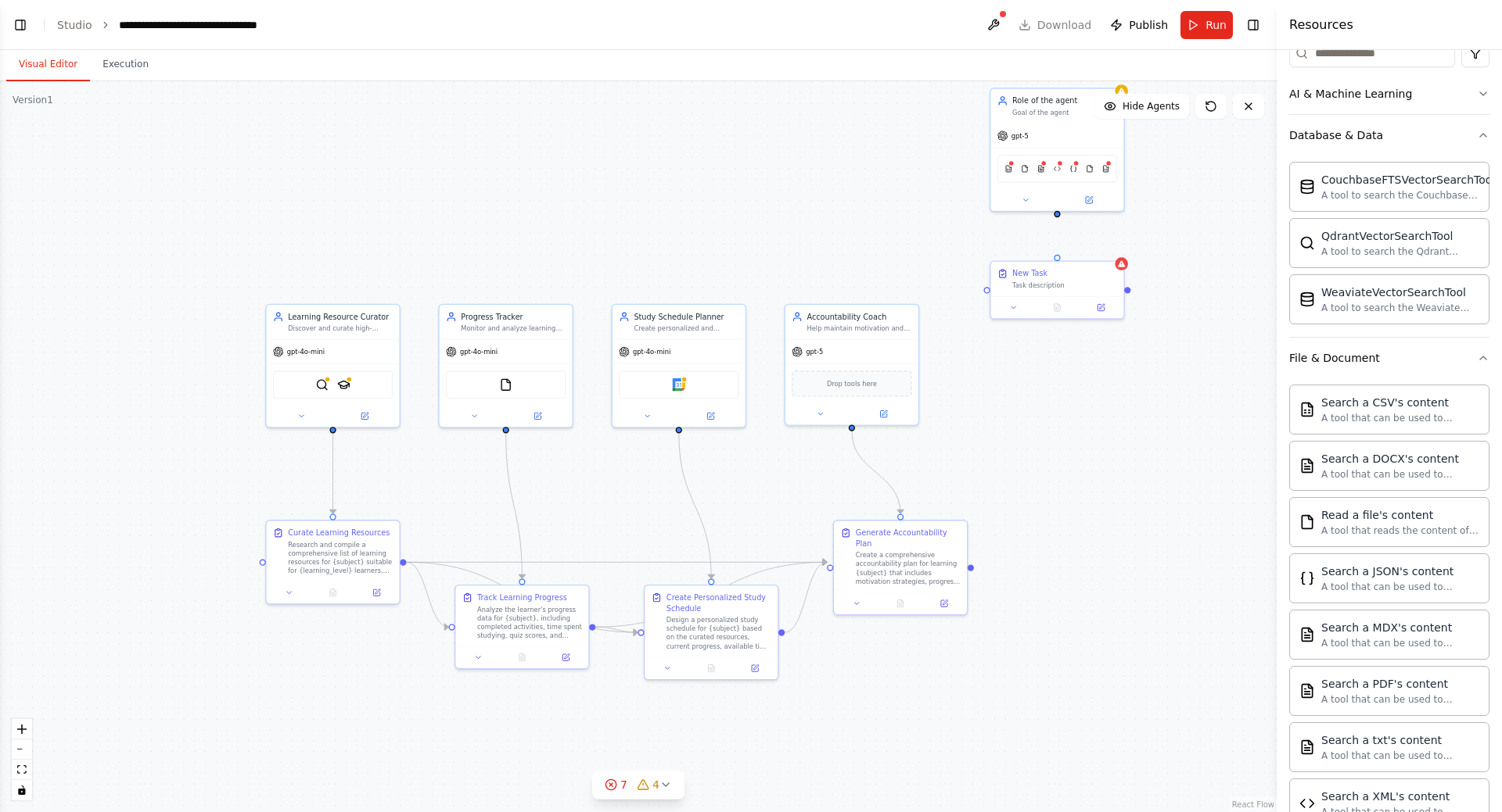
drag, startPoint x: 1054, startPoint y: 407, endPoint x: 1021, endPoint y: 508, distance: 106.3
click at [1021, 508] on div ".deletable-edge-delete-btn { width: 20px; height: 20px; border: 0px solid #ffff…" at bounding box center [638, 446] width 1277 height 731
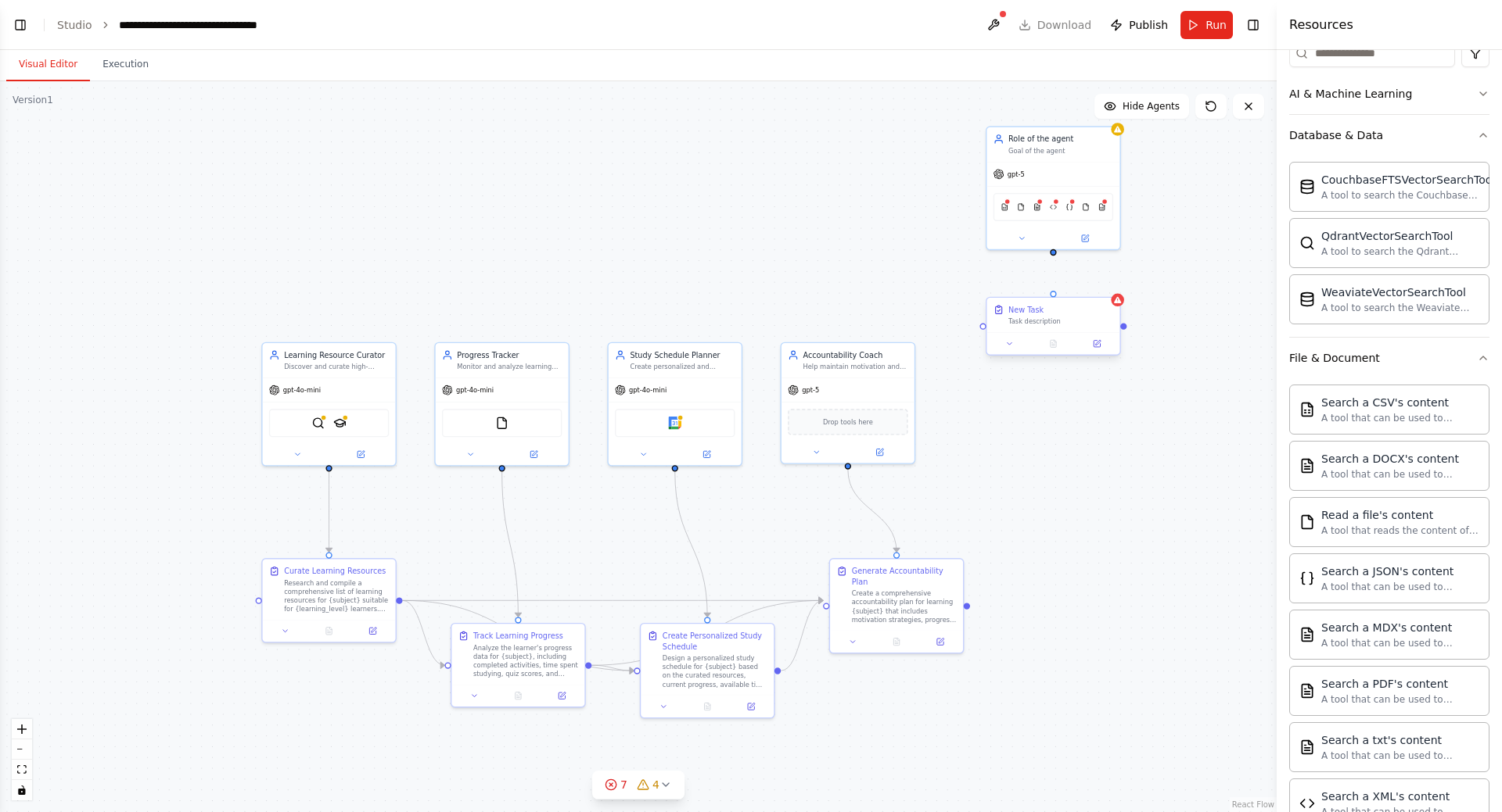
click at [1068, 328] on div "New Task Task description" at bounding box center [1052, 315] width 133 height 35
click at [1051, 169] on div "gpt-5" at bounding box center [1052, 172] width 133 height 23
click at [1108, 151] on div "Goal of the agent" at bounding box center [1061, 149] width 105 height 9
drag, startPoint x: 1229, startPoint y: 247, endPoint x: 1174, endPoint y: 360, distance: 125.7
click at [1174, 360] on div ".deletable-edge-delete-btn { width: 20px; height: 20px; border: 0px solid #ffff…" at bounding box center [638, 446] width 1277 height 731
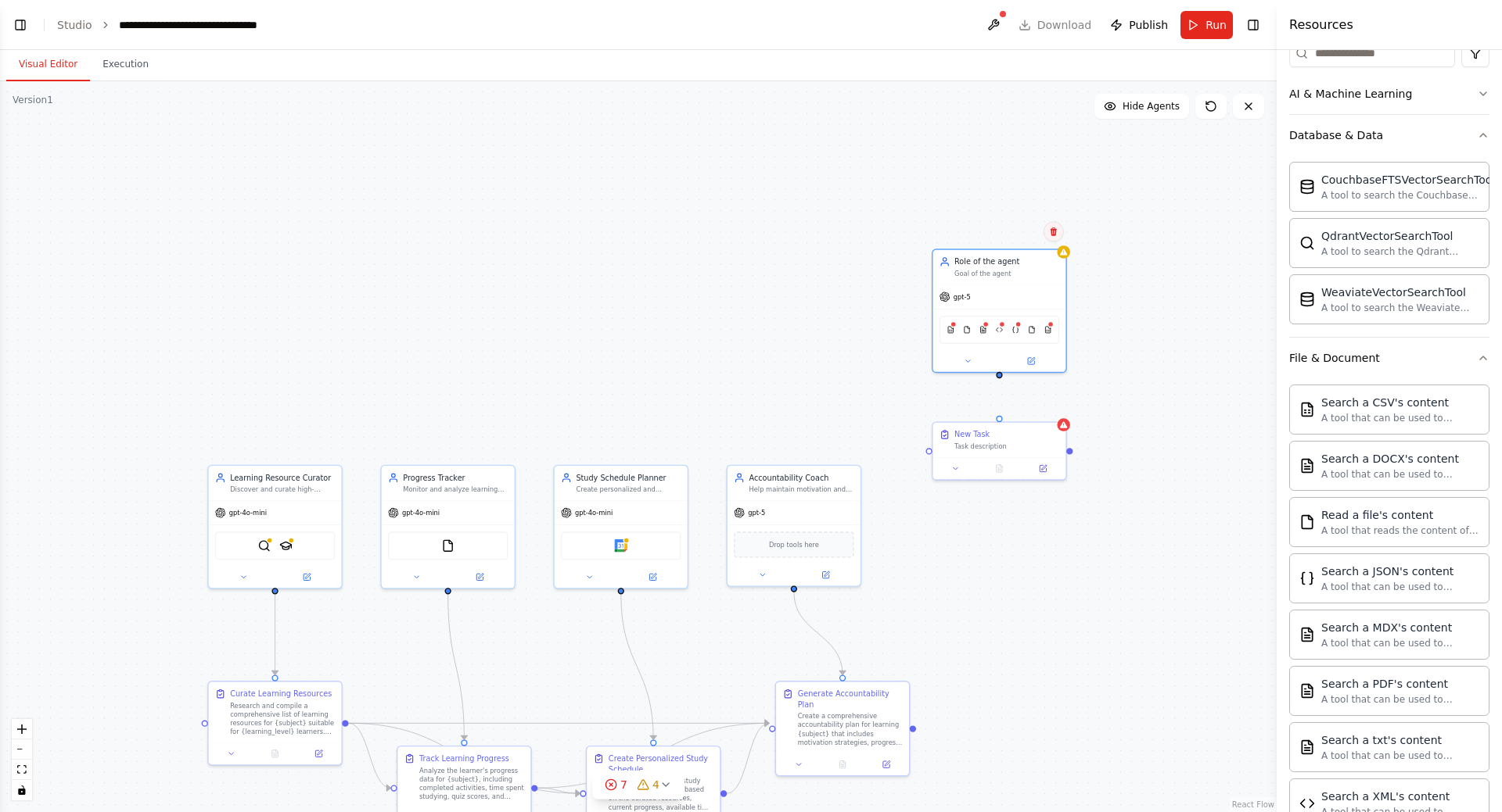
click at [1052, 233] on icon at bounding box center [1054, 232] width 6 height 9
click at [1012, 221] on div "Confirm" at bounding box center [1009, 231] width 55 height 20
click at [1017, 235] on button "Confirm" at bounding box center [1010, 232] width 55 height 19
click at [1013, 231] on button "Confirm" at bounding box center [1010, 233] width 55 height 19
click at [1054, 437] on div "New Task" at bounding box center [1007, 435] width 105 height 11
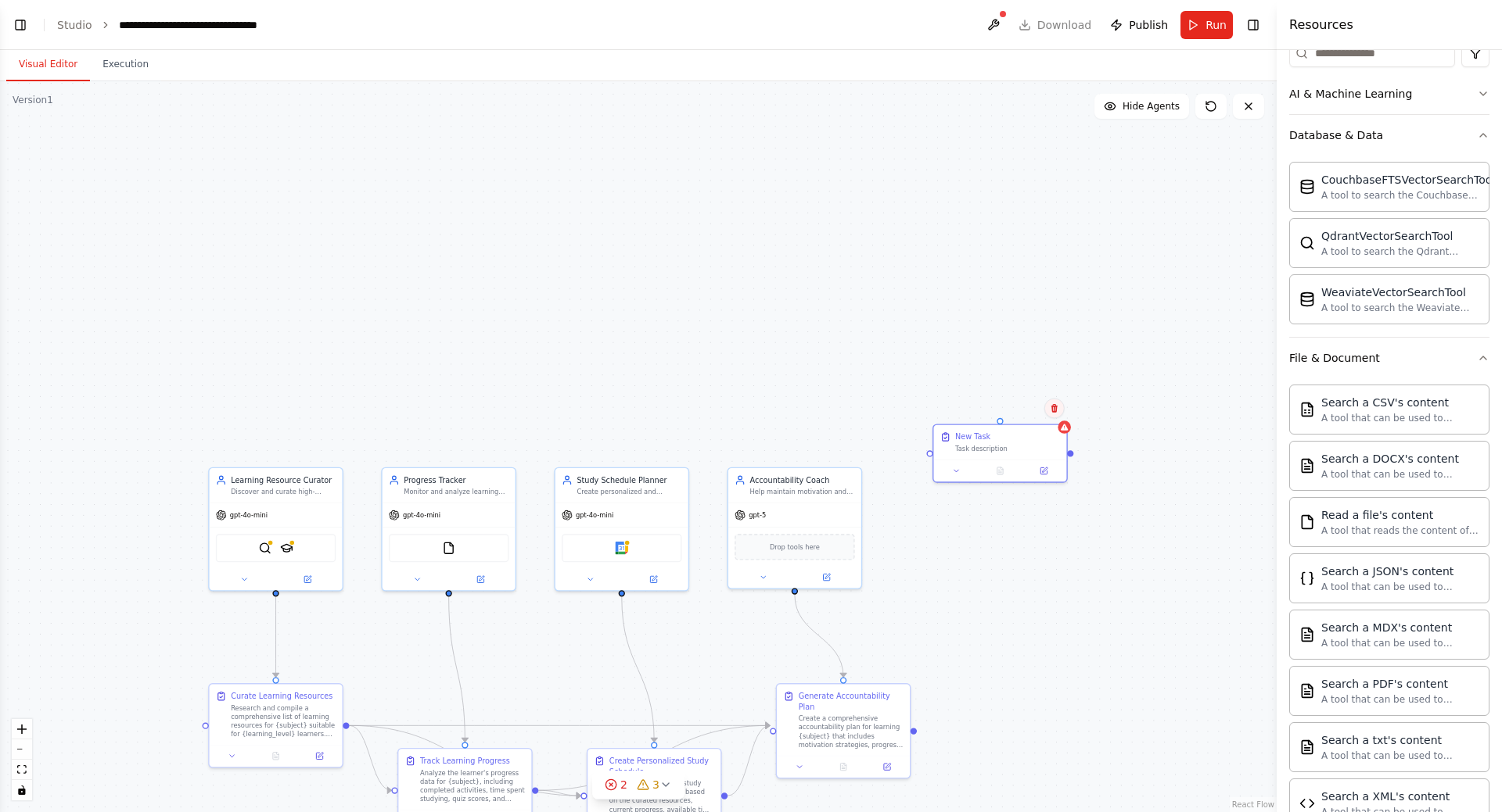
click at [1055, 409] on icon at bounding box center [1054, 408] width 10 height 10
click at [1011, 408] on button "Confirm" at bounding box center [1010, 407] width 55 height 19
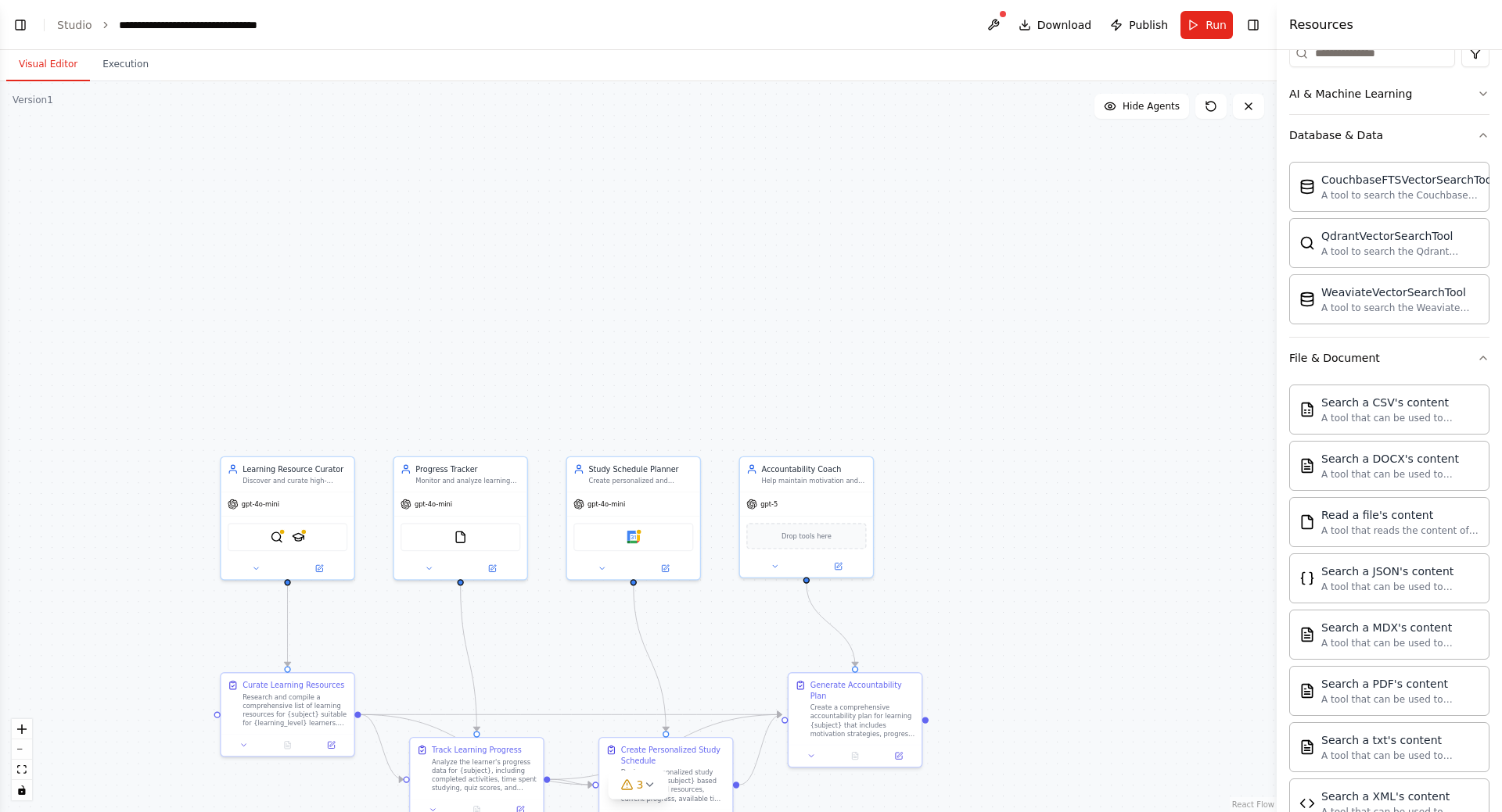
drag, startPoint x: 856, startPoint y: 401, endPoint x: 974, endPoint y: 230, distance: 207.8
click at [970, 229] on div ".deletable-edge-delete-btn { width: 20px; height: 20px; border: 0px solid #ffff…" at bounding box center [638, 446] width 1277 height 731
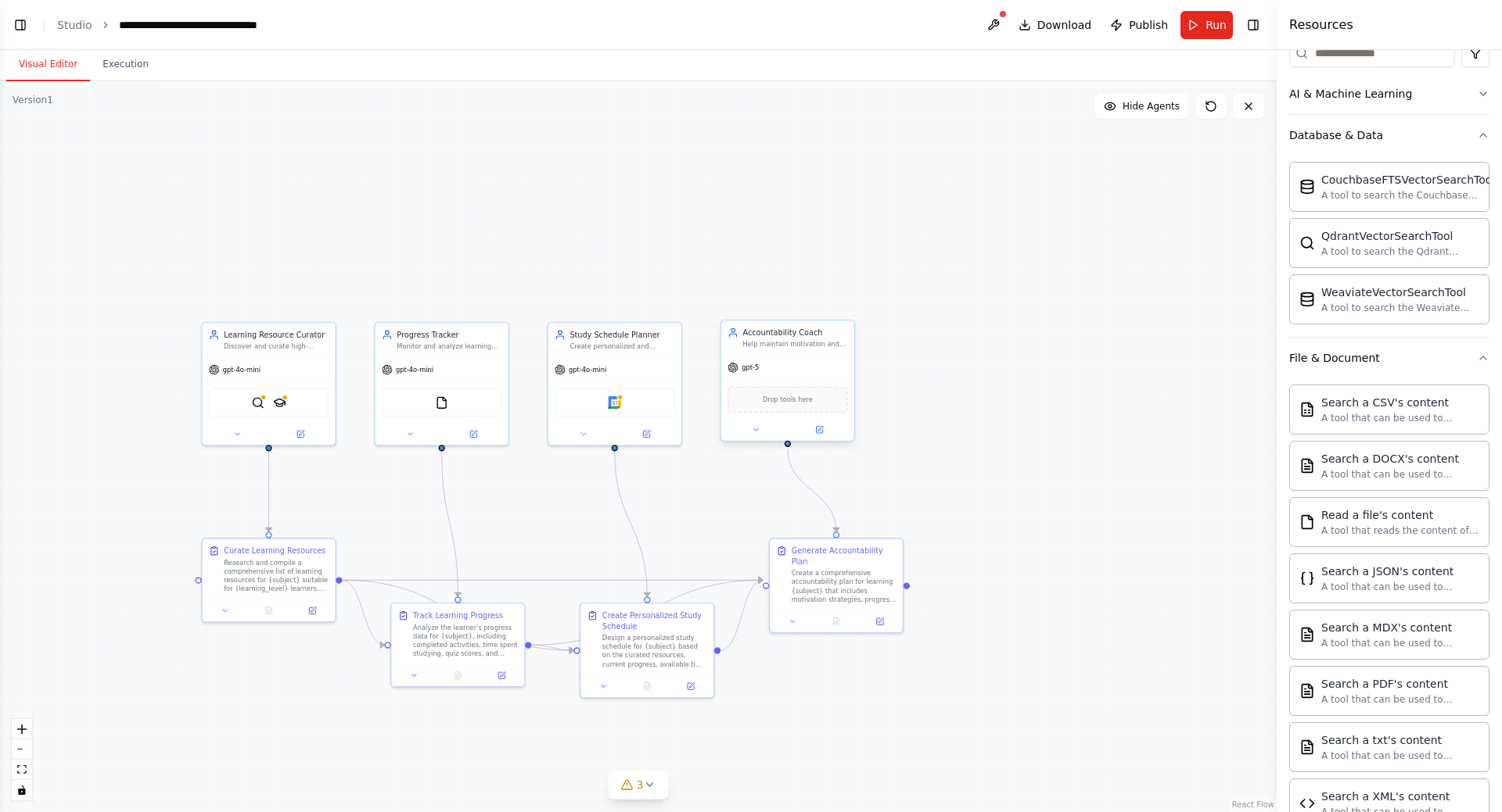
drag, startPoint x: 923, startPoint y: 318, endPoint x: 857, endPoint y: 362, distance: 79.3
click at [945, 277] on div ".deletable-edge-delete-btn { width: 20px; height: 20px; border: 0px solid #ffff…" at bounding box center [638, 446] width 1277 height 731
click at [785, 355] on div "gpt-5" at bounding box center [788, 366] width 133 height 23
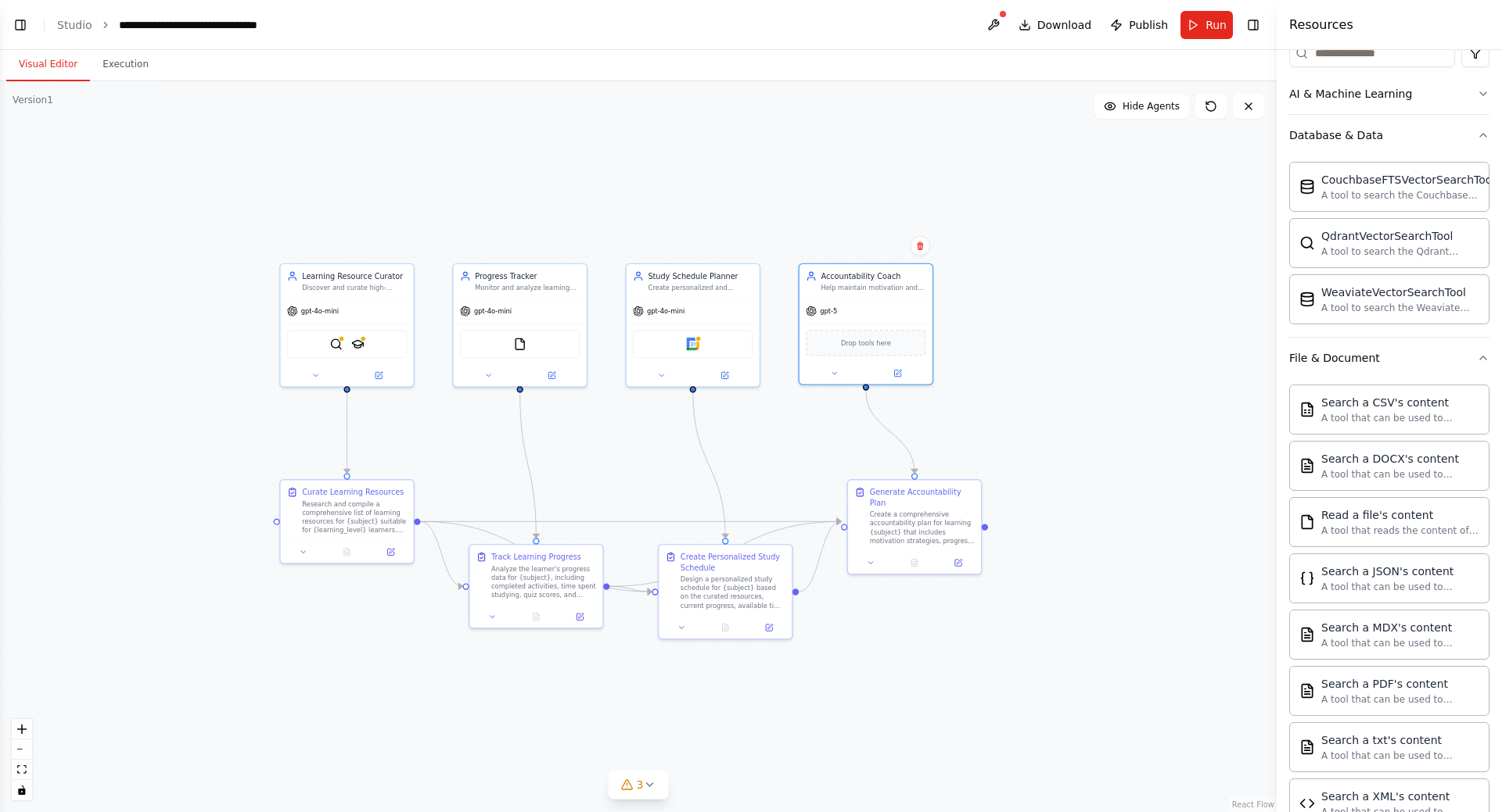
drag, startPoint x: 818, startPoint y: 249, endPoint x: 929, endPoint y: 165, distance: 139.2
click at [932, 165] on div ".deletable-edge-delete-btn { width: 20px; height: 20px; border: 0px solid #ffff…" at bounding box center [638, 446] width 1277 height 731
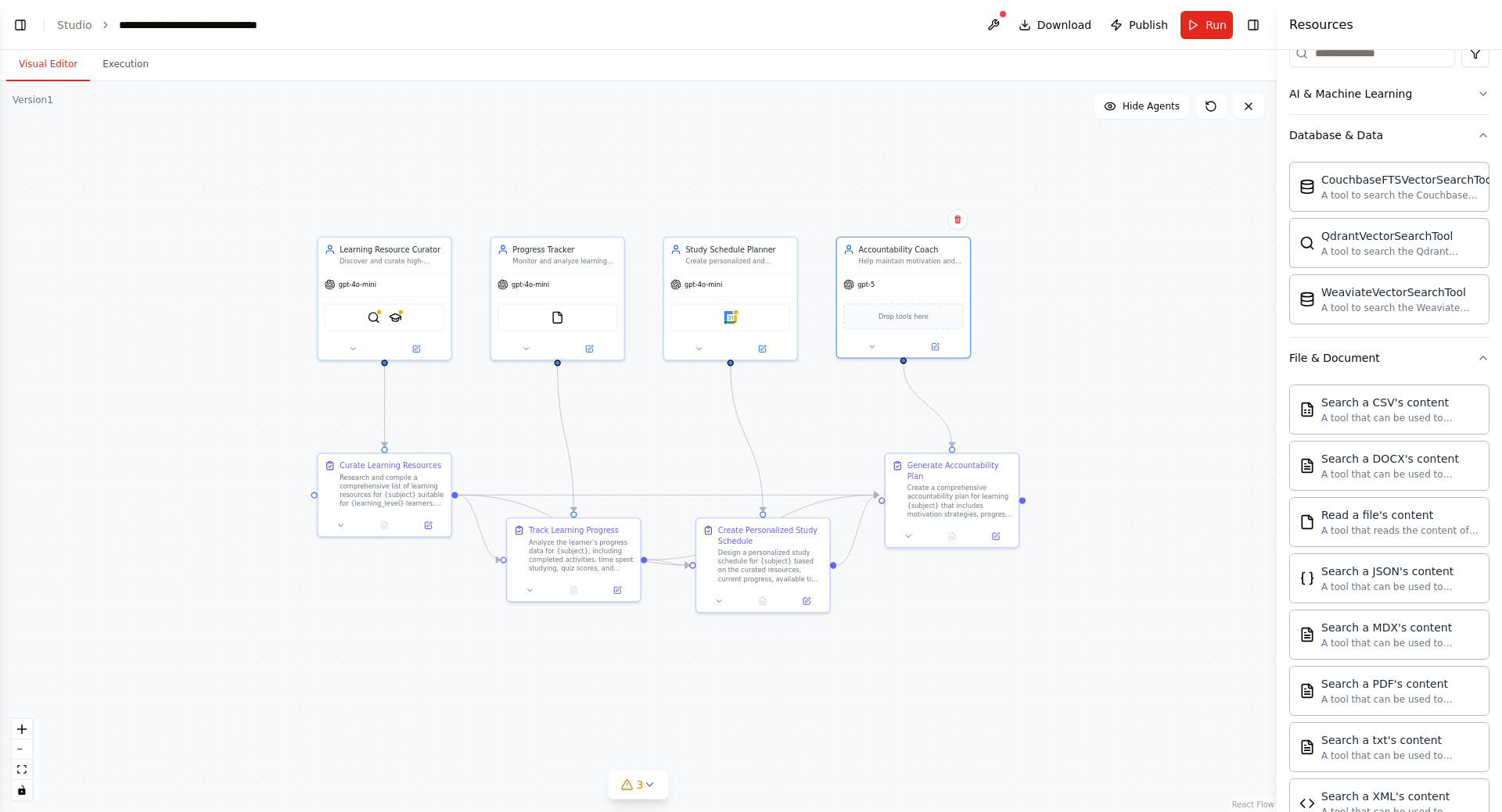
click at [905, 161] on div ".deletable-edge-delete-btn { width: 20px; height: 20px; border: 0px solid #ffff…" at bounding box center [638, 446] width 1277 height 731
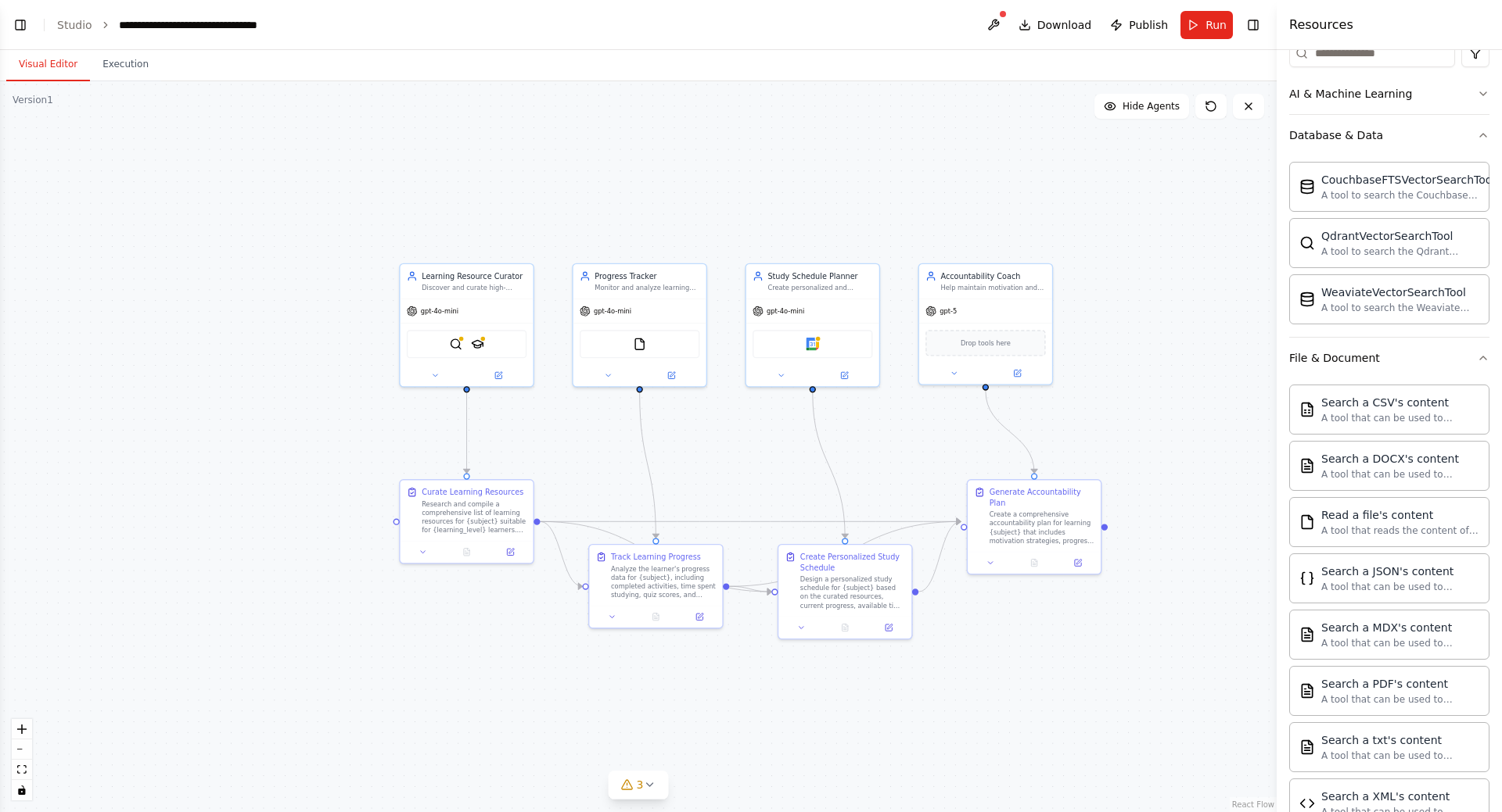
drag, startPoint x: 230, startPoint y: 143, endPoint x: 305, endPoint y: 164, distance: 77.9
click at [305, 164] on div ".deletable-edge-delete-btn { width: 20px; height: 20px; border: 0px solid #ffff…" at bounding box center [638, 446] width 1277 height 731
click at [1005, 301] on div "gpt-5" at bounding box center [984, 309] width 133 height 23
click at [120, 67] on button "Execution" at bounding box center [125, 65] width 71 height 33
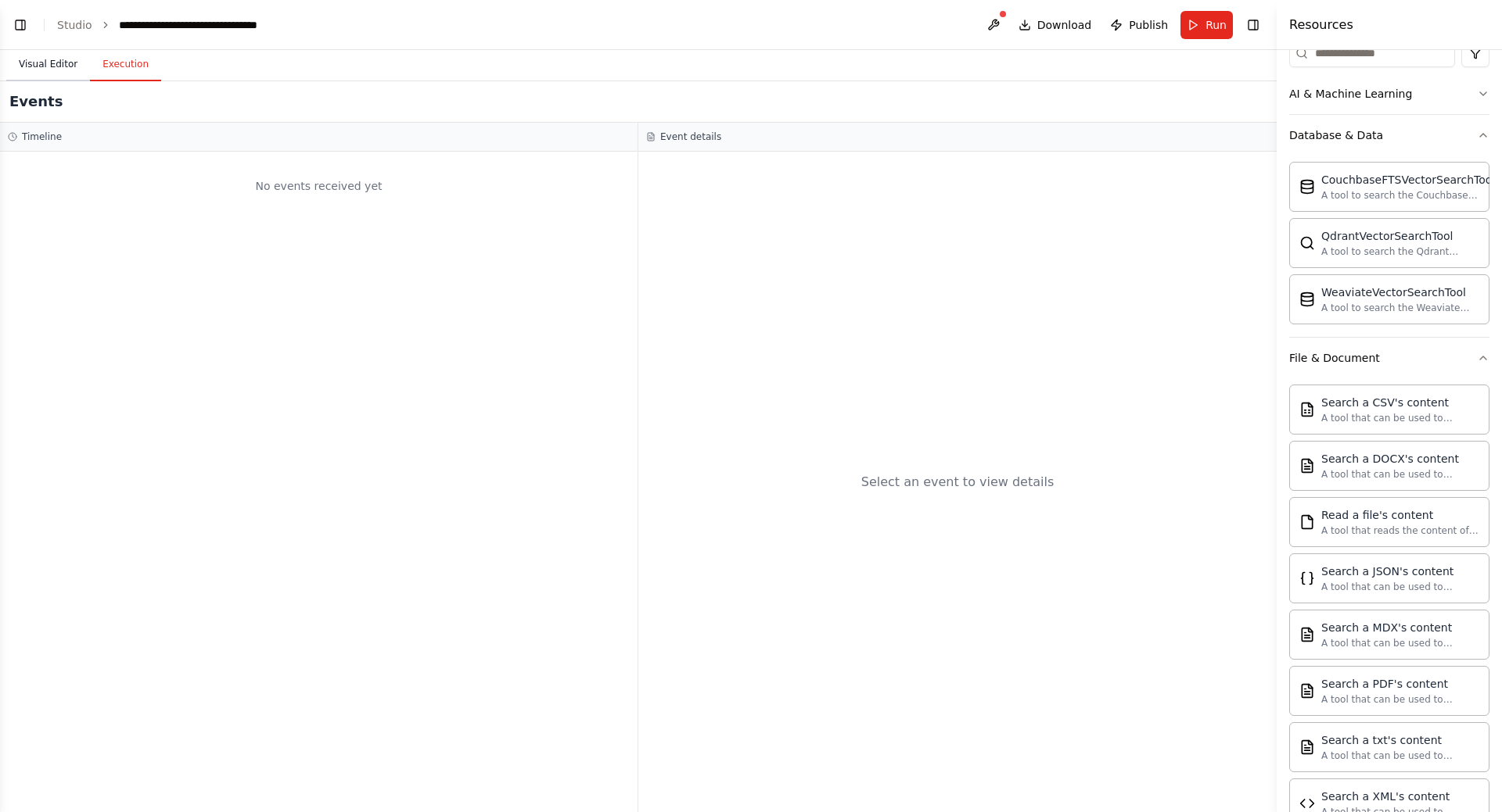
click at [68, 61] on button "Visual Editor" at bounding box center [48, 65] width 84 height 33
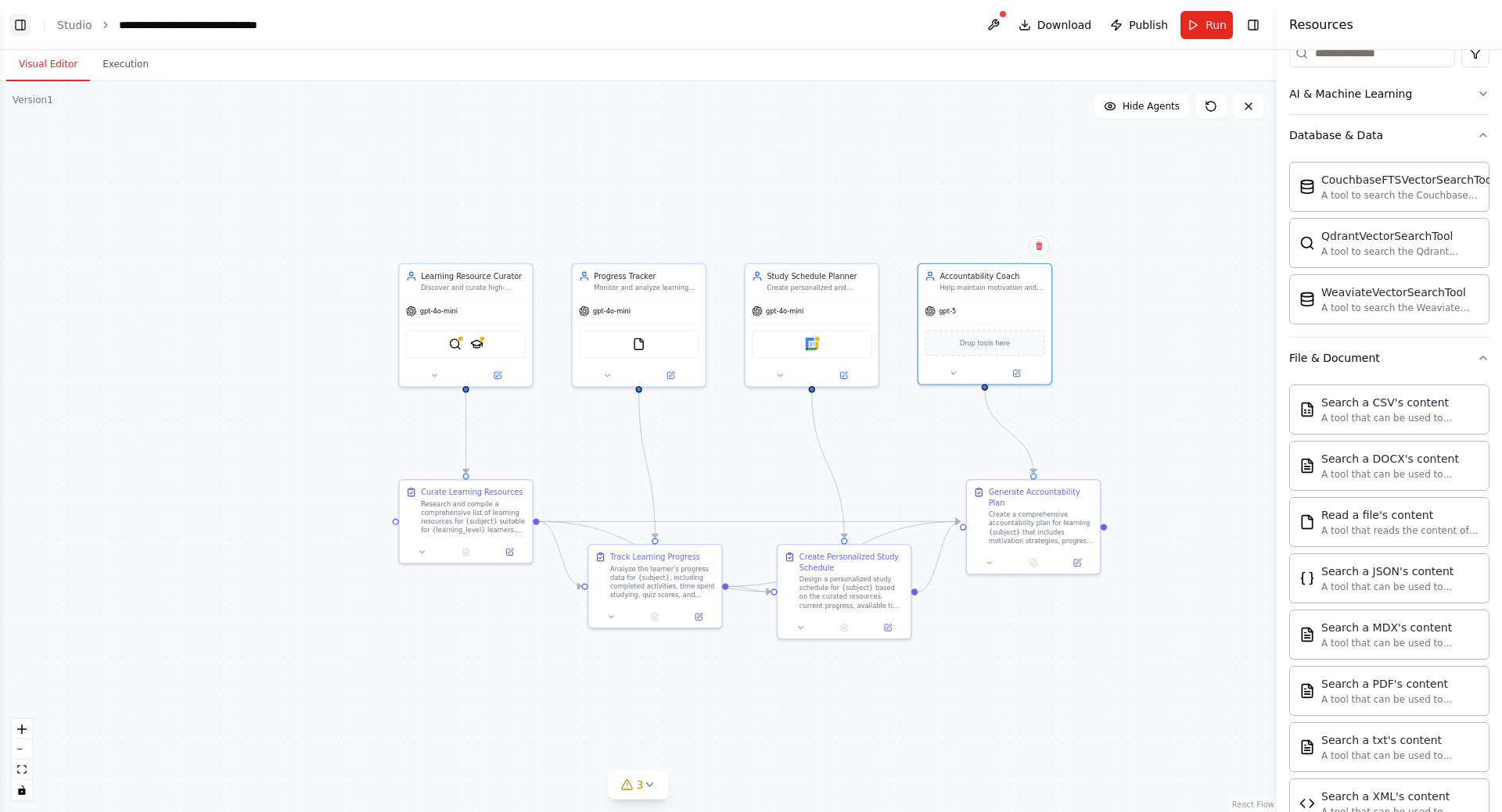
click at [27, 23] on button "Toggle Left Sidebar" at bounding box center [20, 25] width 22 height 22
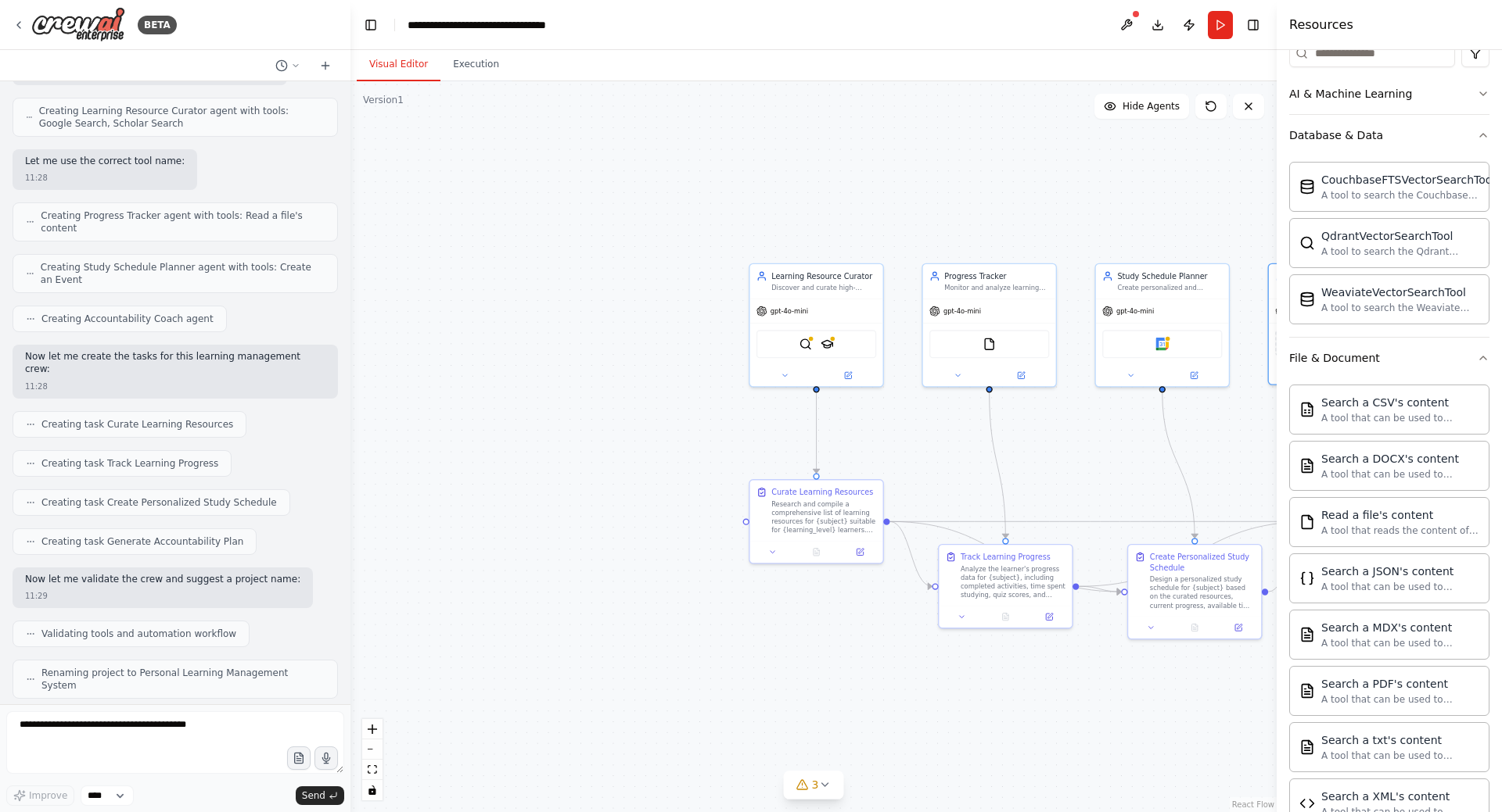
scroll to position [924, 0]
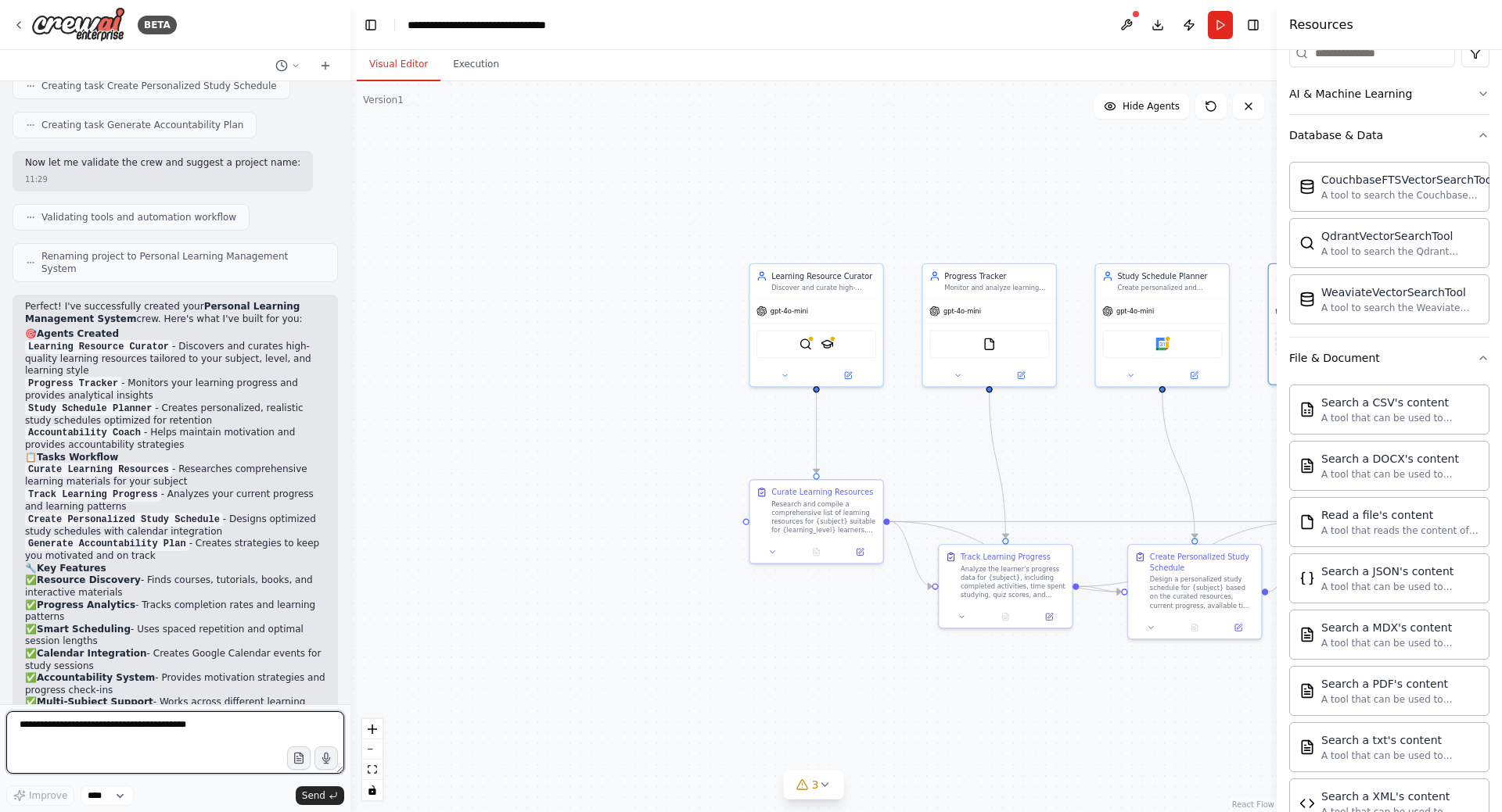
click at [90, 723] on textarea at bounding box center [175, 743] width 338 height 62
type textarea "**********"
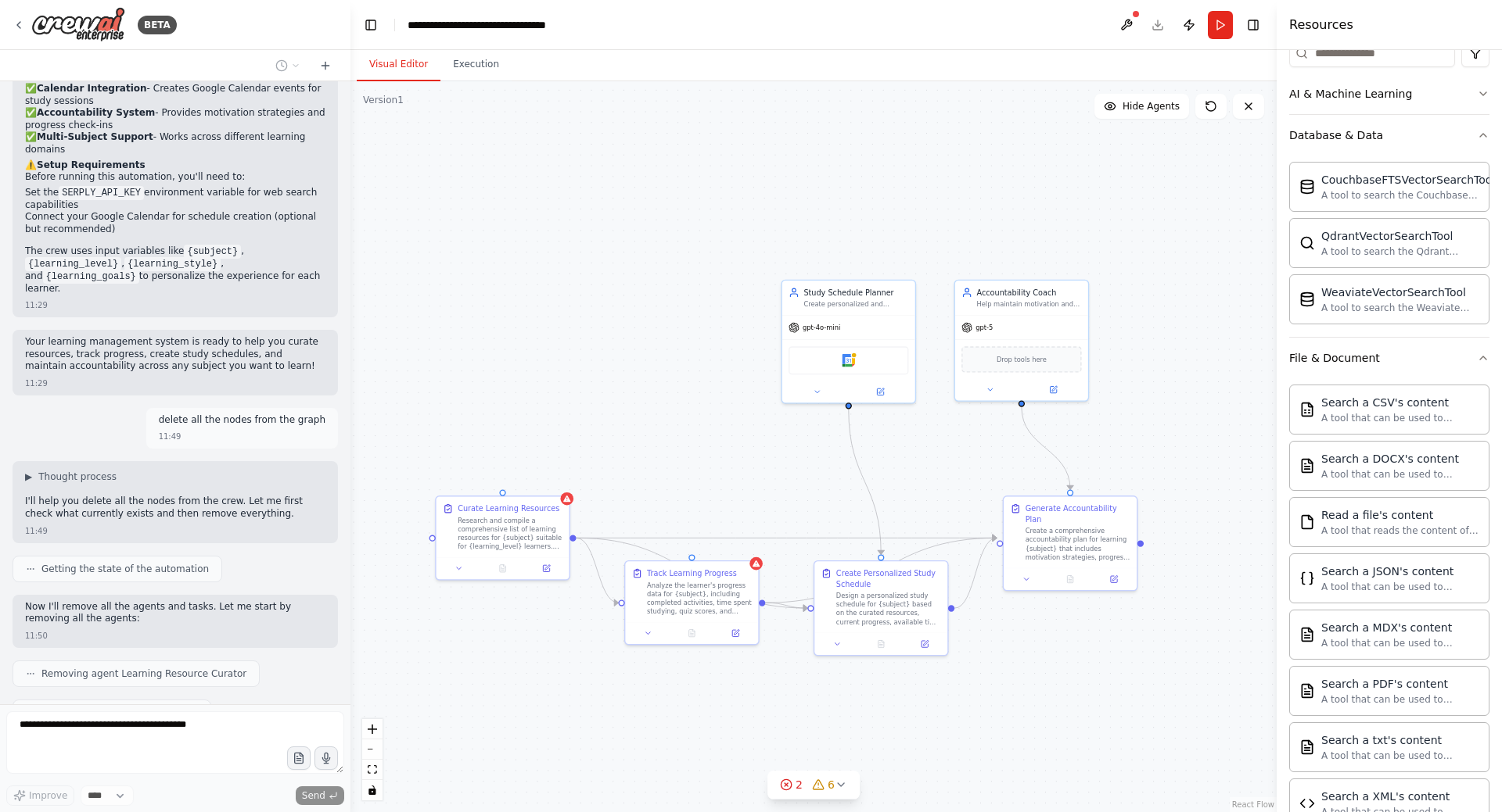
scroll to position [1529, 0]
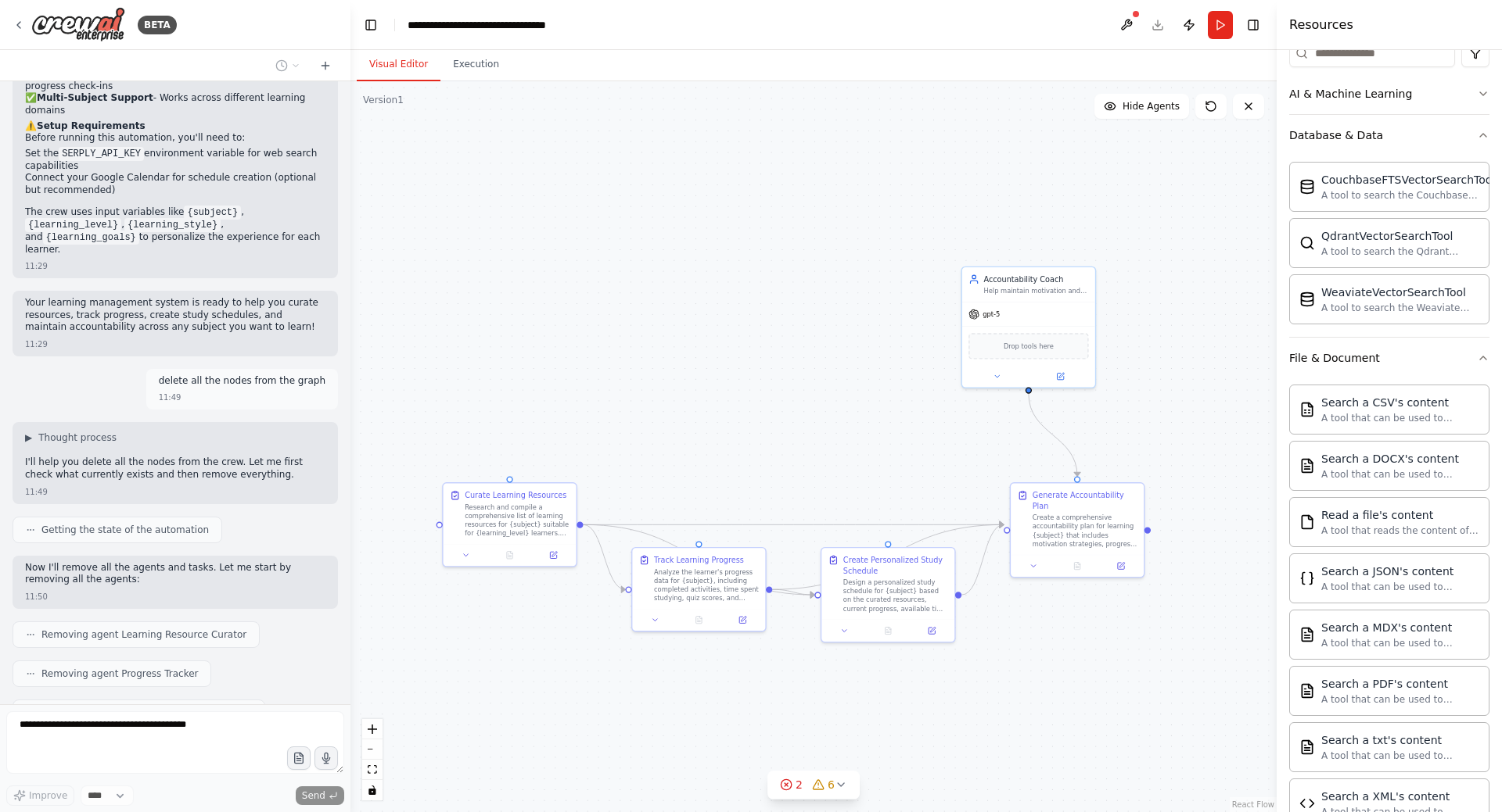
drag, startPoint x: 819, startPoint y: 326, endPoint x: 540, endPoint y: 332, distance: 279.1
click at [540, 332] on div ".deletable-edge-delete-btn { width: 20px; height: 20px; border: 0px solid #ffff…" at bounding box center [813, 446] width 926 height 731
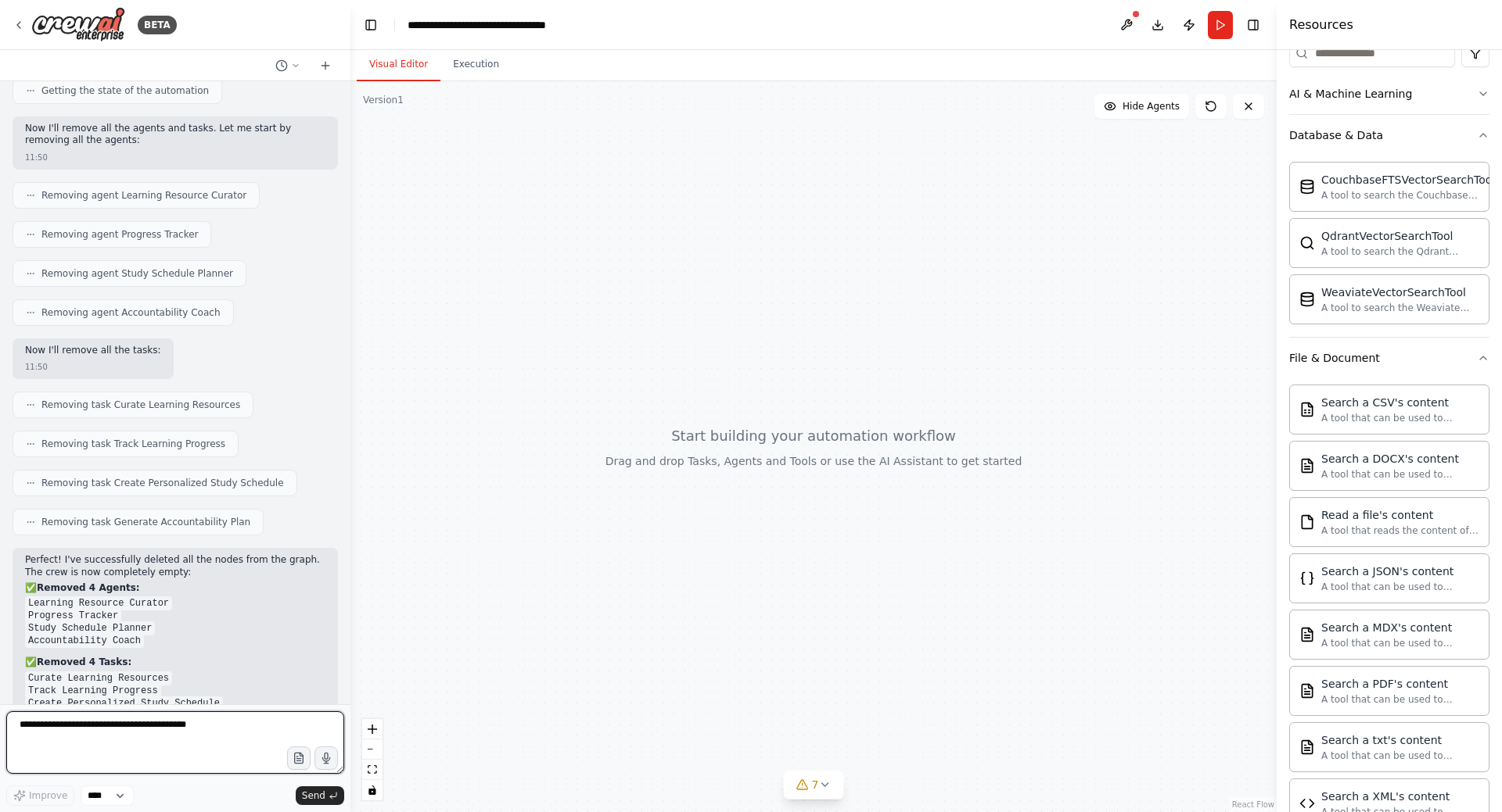
scroll to position [1980, 0]
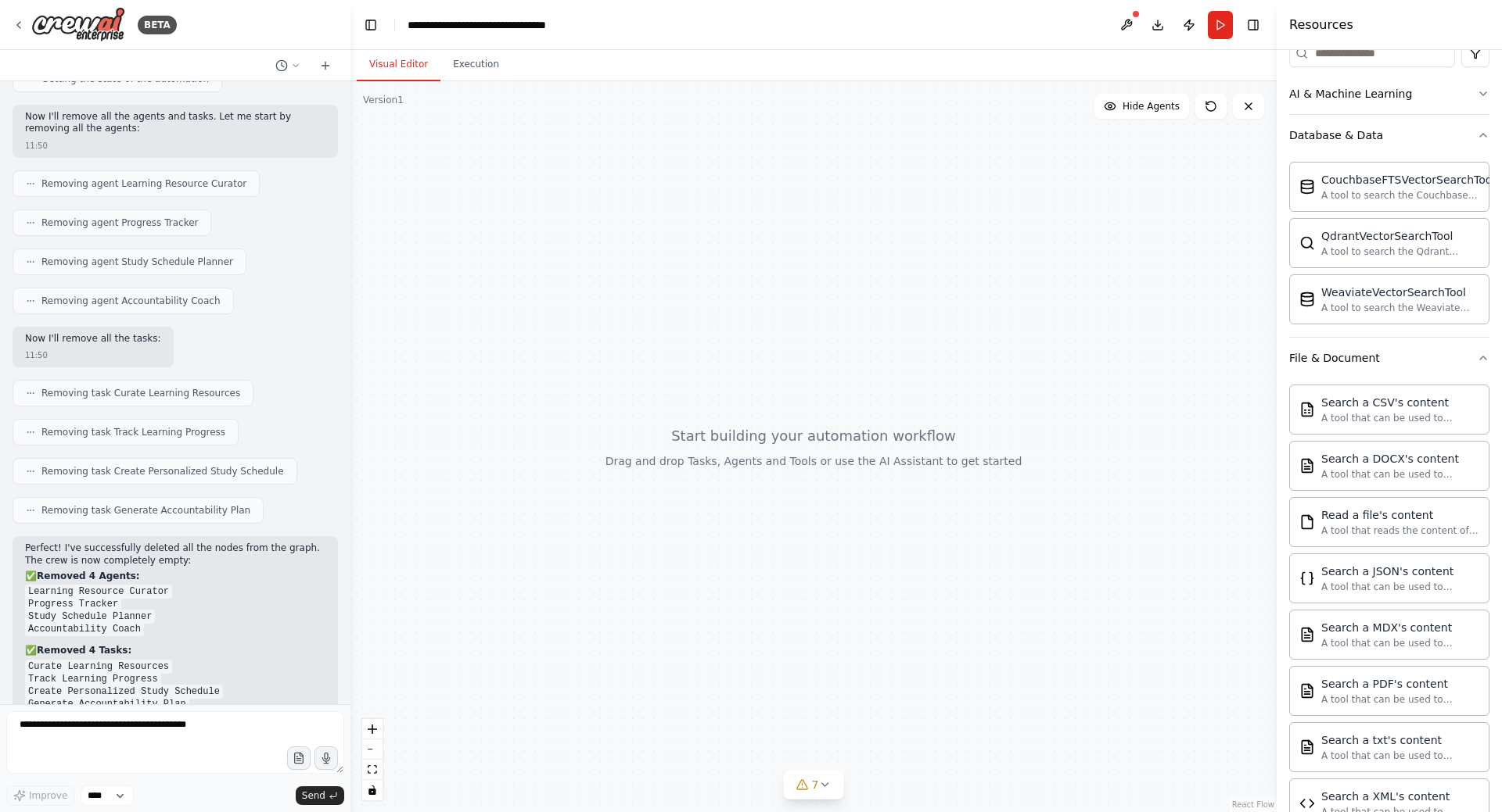
drag, startPoint x: 674, startPoint y: 387, endPoint x: 690, endPoint y: 358, distance: 33.1
click at [690, 358] on div at bounding box center [813, 446] width 926 height 731
click at [174, 733] on textarea at bounding box center [175, 743] width 338 height 62
drag, startPoint x: 107, startPoint y: 728, endPoint x: 236, endPoint y: 720, distance: 129.2
click at [236, 720] on textarea "**********" at bounding box center [175, 743] width 338 height 62
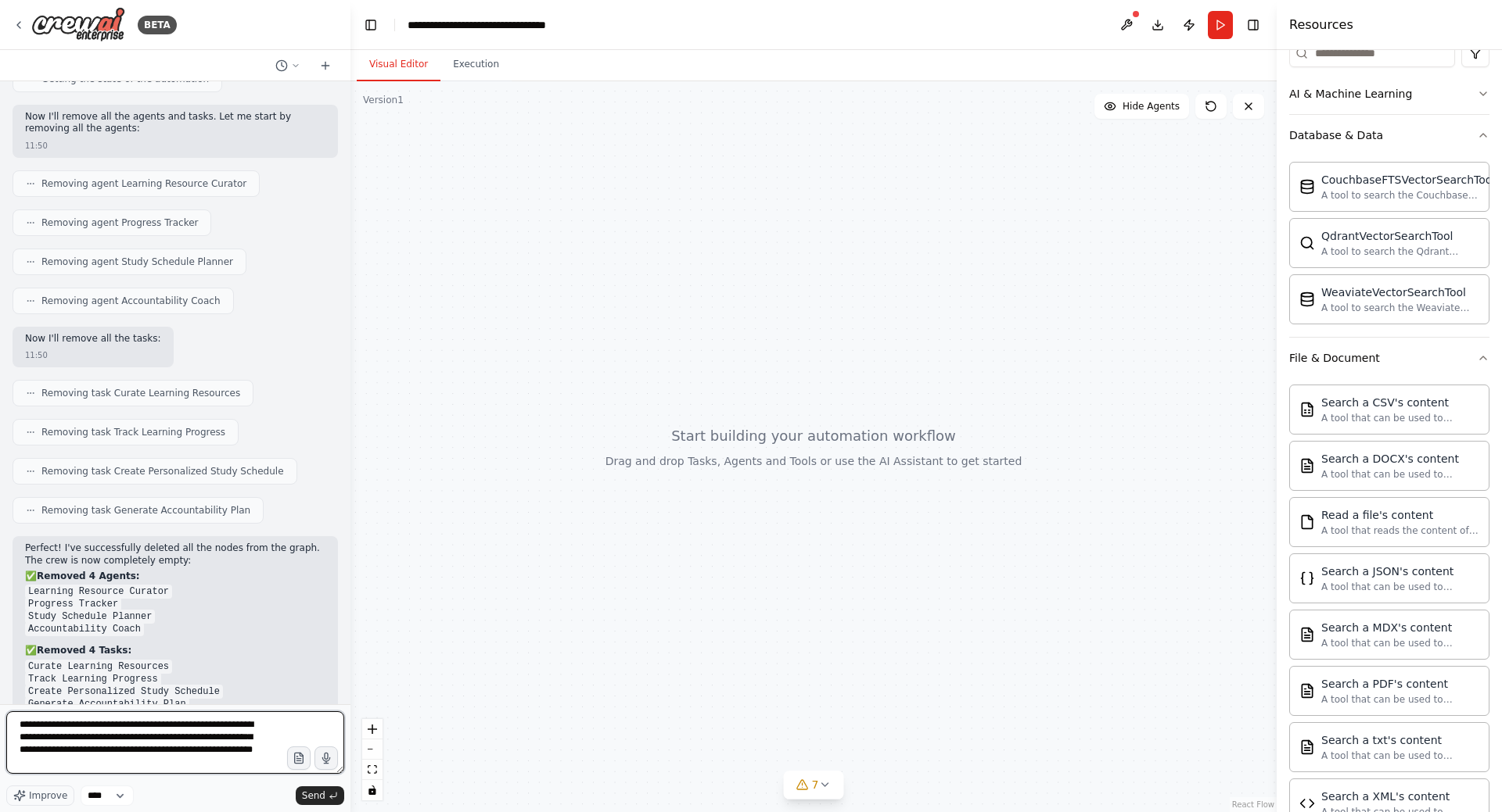
click at [206, 738] on textarea "**********" at bounding box center [175, 743] width 338 height 62
type textarea "**********"
click at [314, 797] on span "Send" at bounding box center [313, 796] width 23 height 12
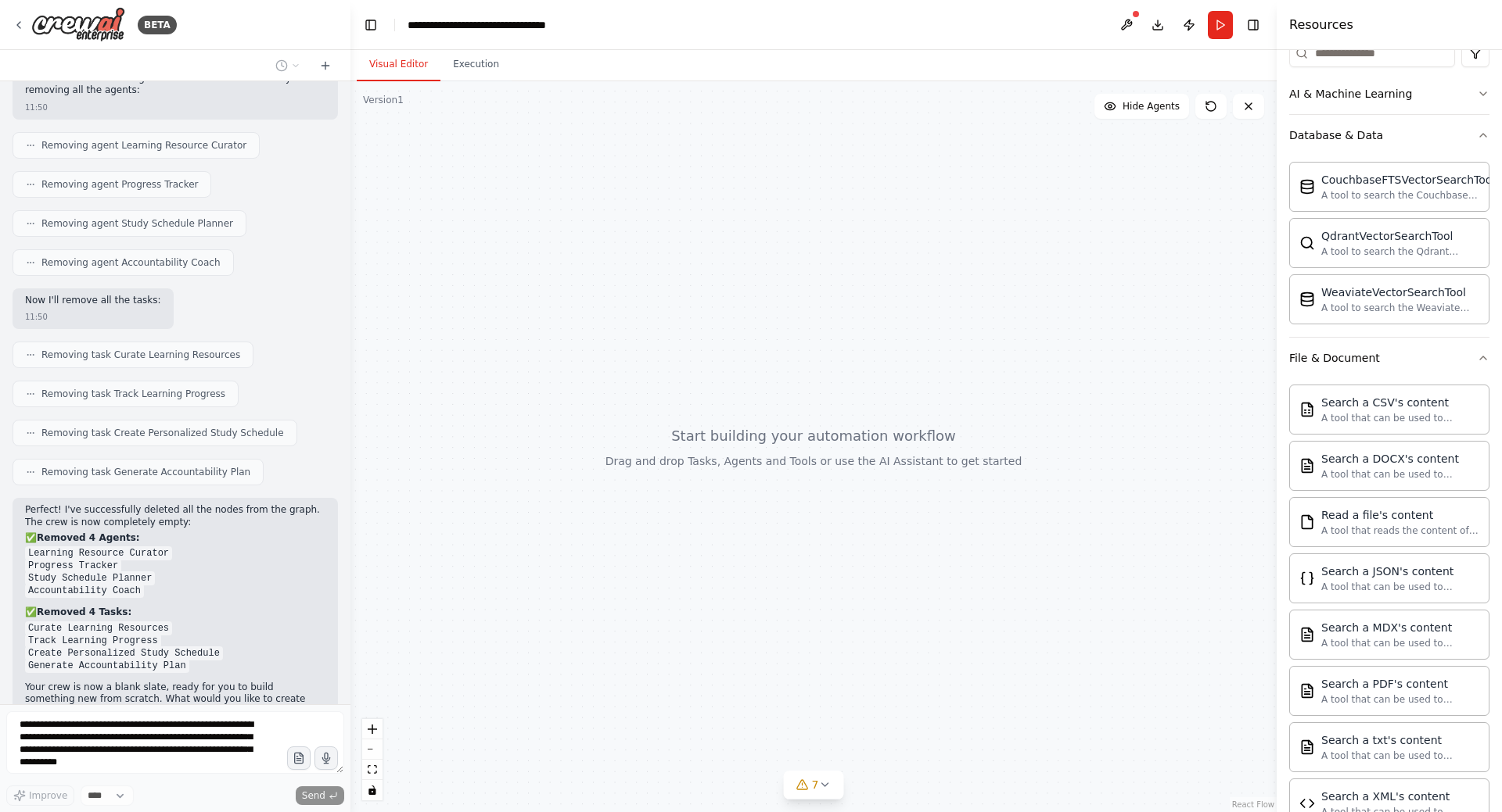
scroll to position [2098, 0]
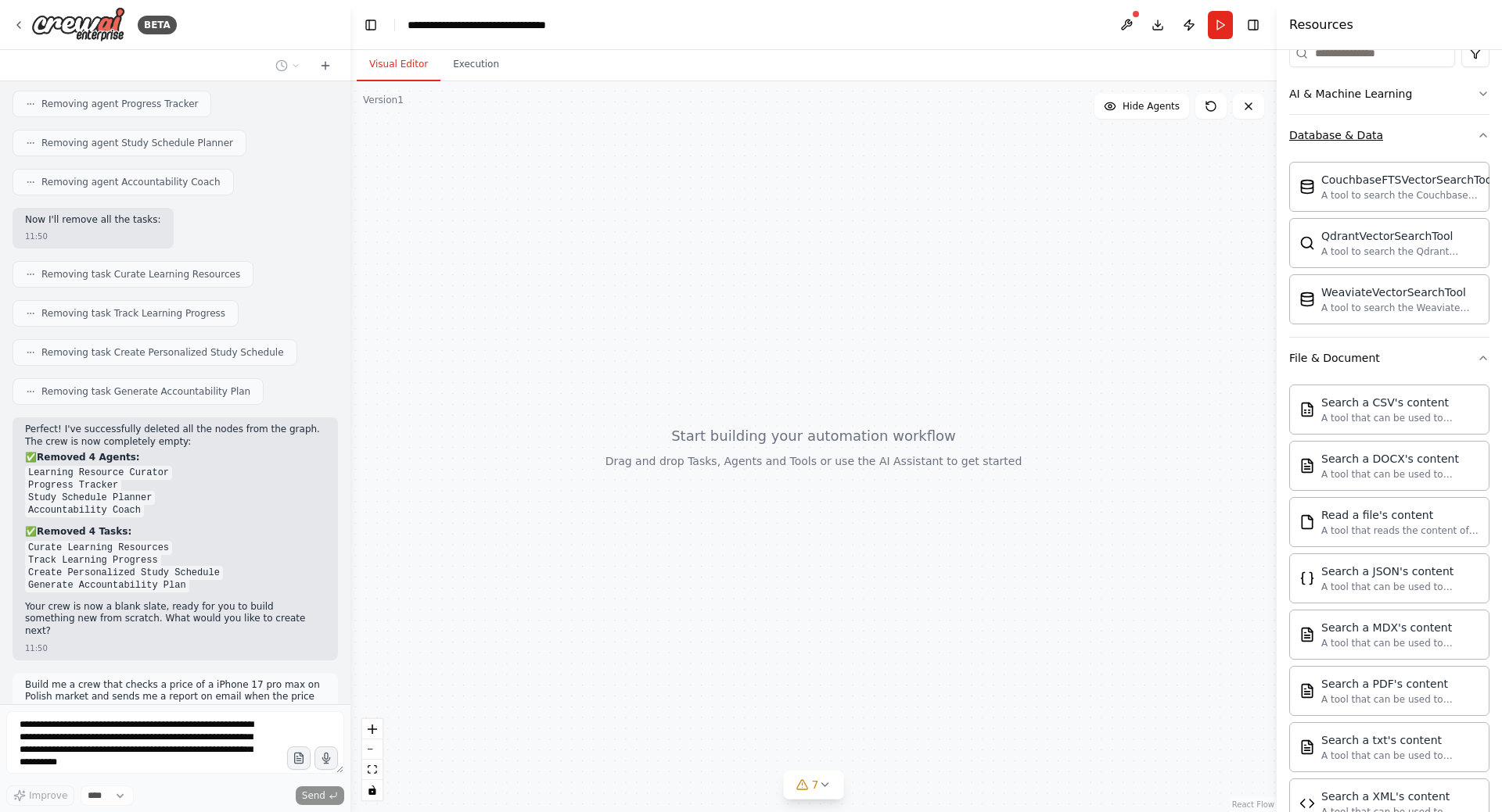
click at [1477, 133] on icon "button" at bounding box center [1483, 135] width 12 height 12
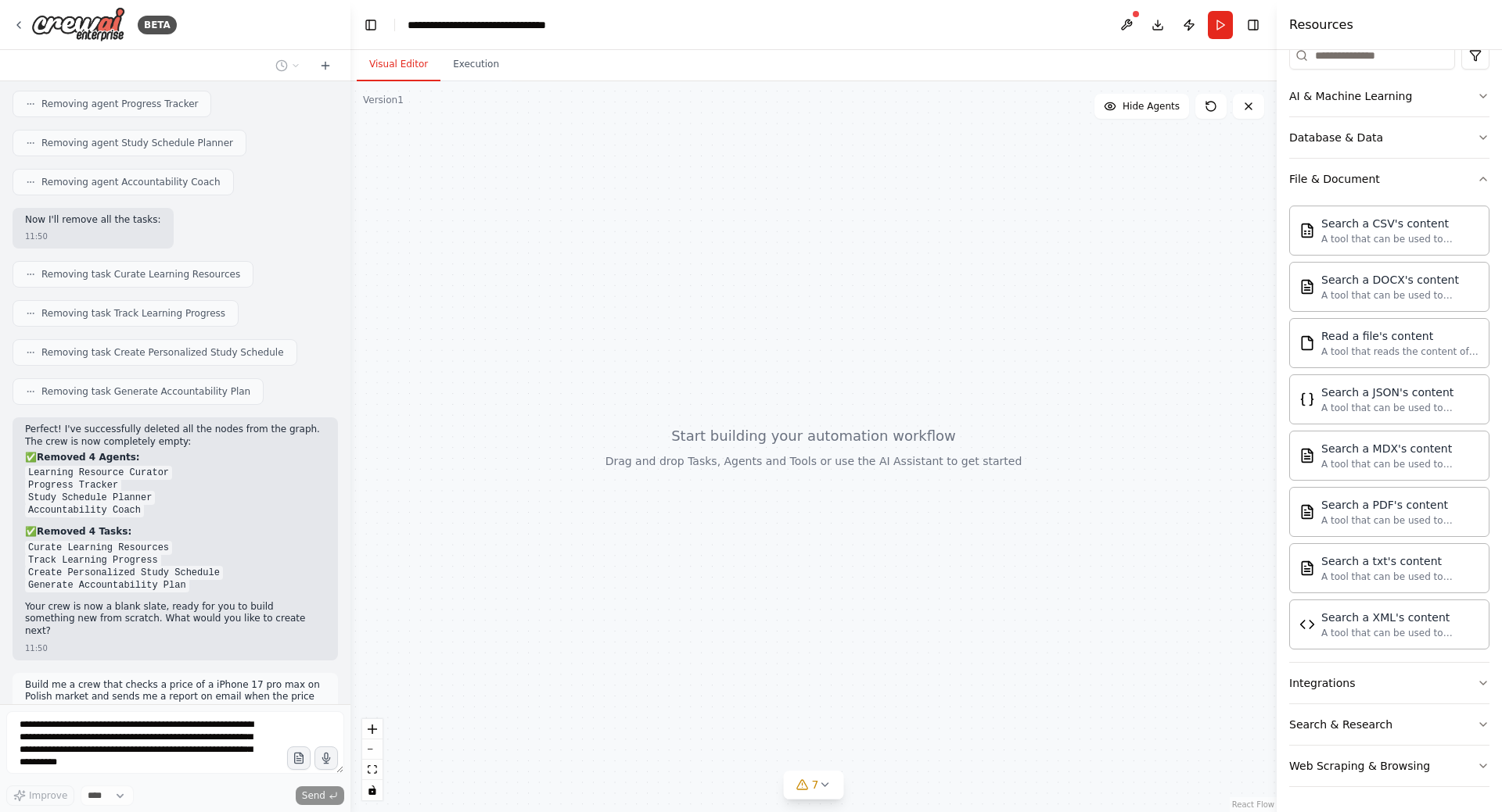
scroll to position [206, 0]
click at [1477, 177] on icon "button" at bounding box center [1483, 179] width 12 height 12
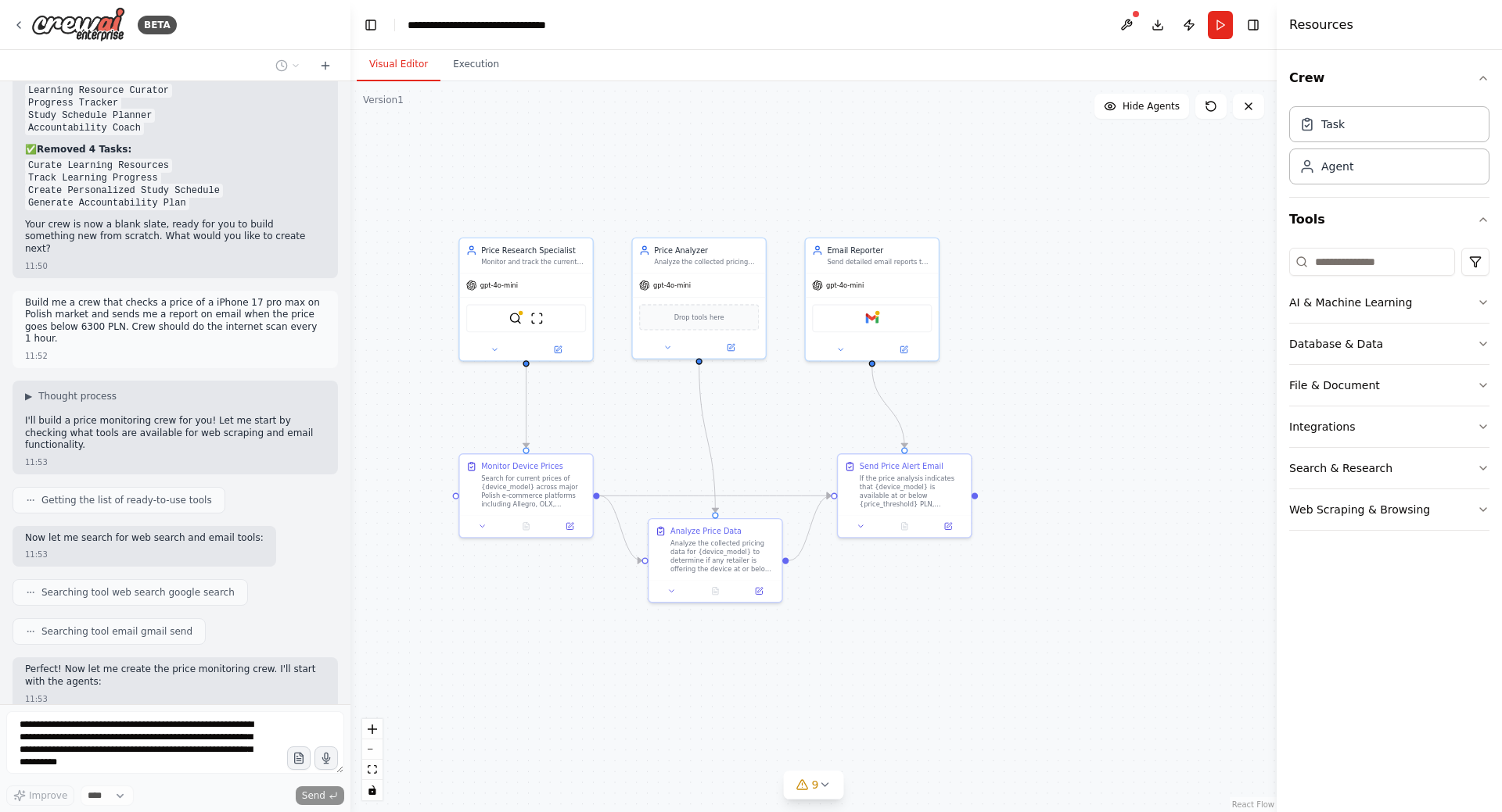
scroll to position [2861, 0]
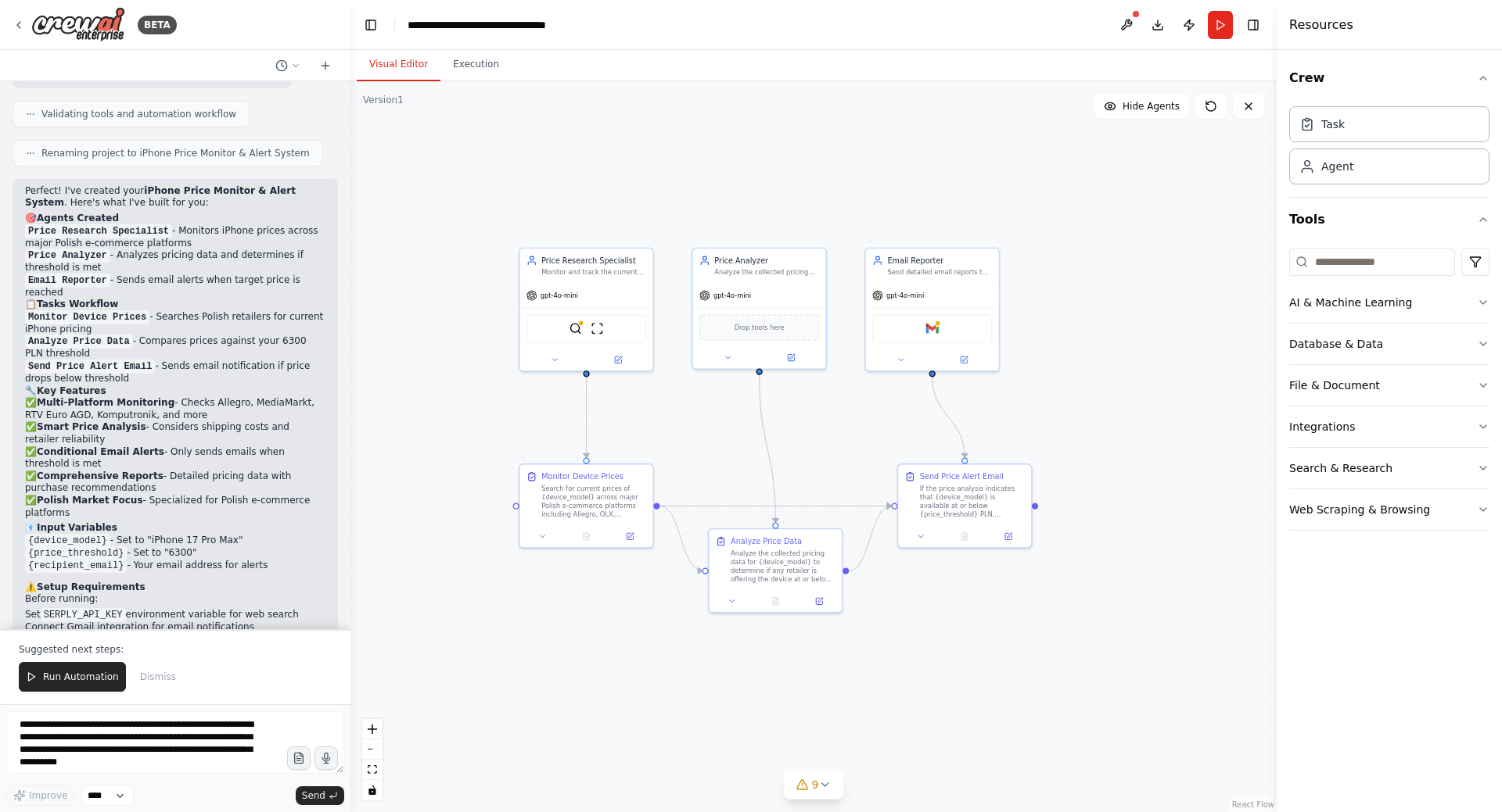
drag, startPoint x: 782, startPoint y: 426, endPoint x: 843, endPoint y: 437, distance: 62.0
click at [843, 437] on div ".deletable-edge-delete-btn { width: 20px; height: 20px; border: 0px solid #ffff…" at bounding box center [813, 446] width 926 height 731
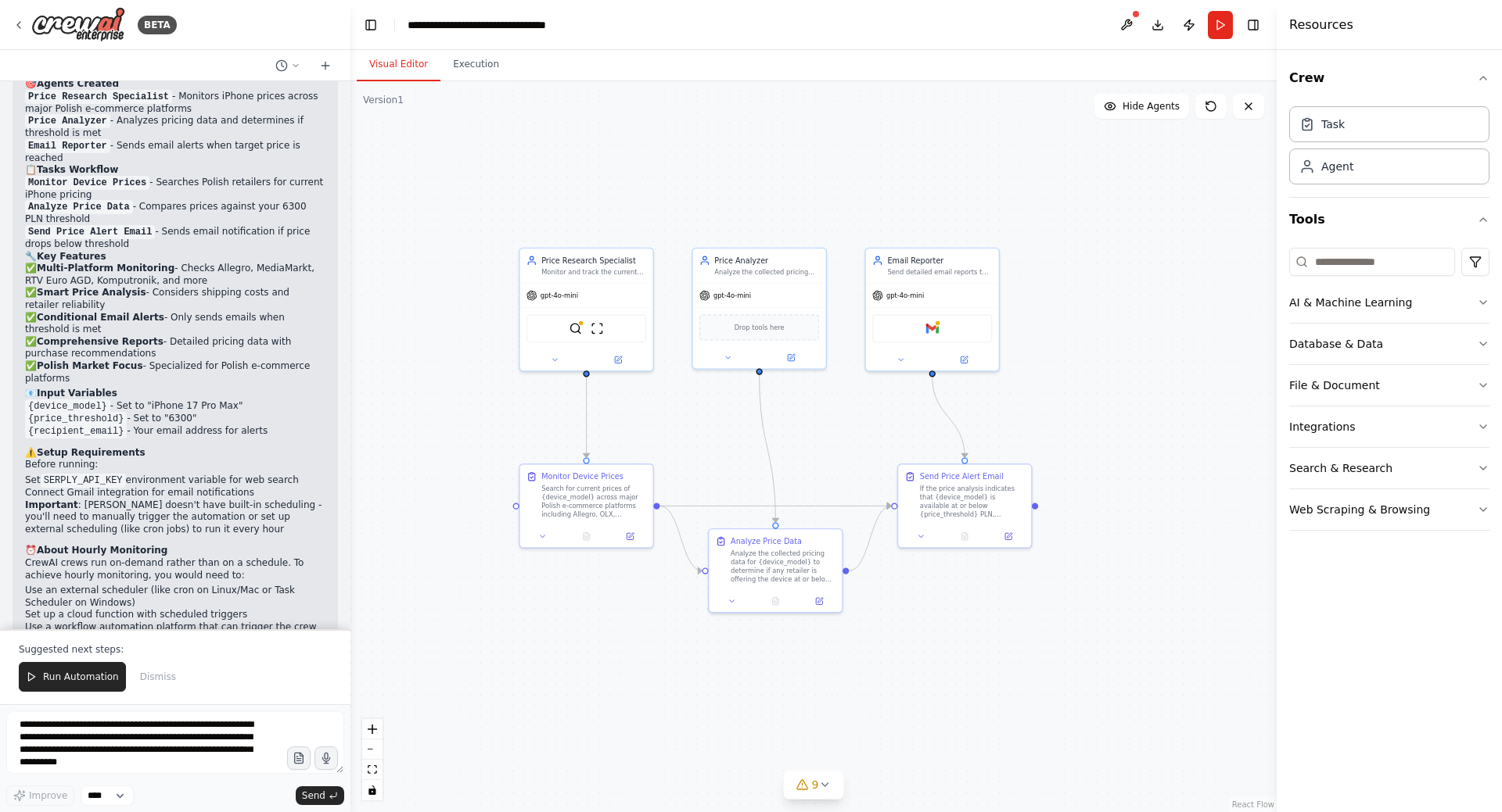
scroll to position [3605, 0]
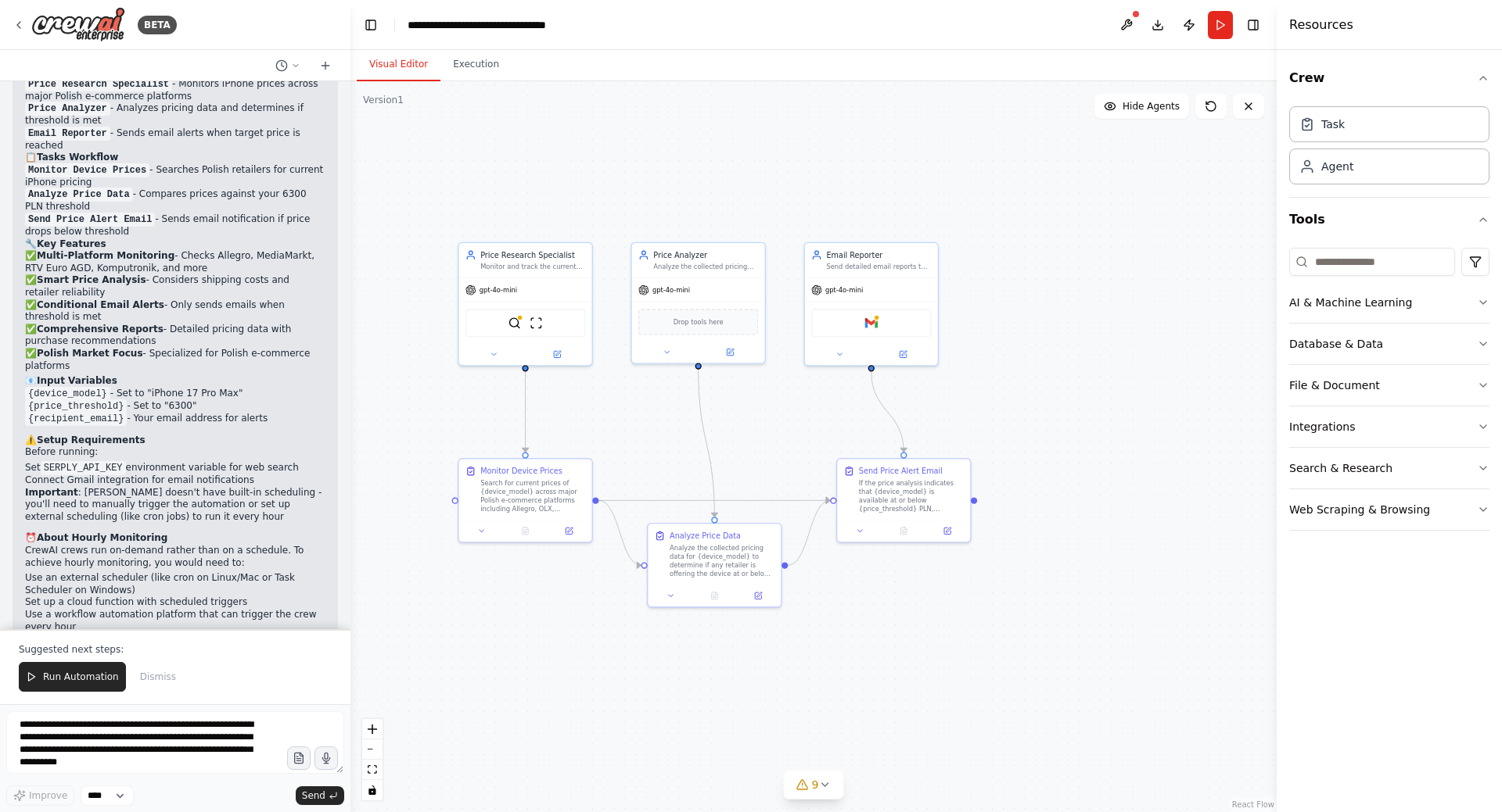
drag, startPoint x: 681, startPoint y: 470, endPoint x: 629, endPoint y: 456, distance: 53.9
click at [629, 456] on div ".deletable-edge-delete-btn { width: 20px; height: 20px; border: 0px solid #ffff…" at bounding box center [813, 446] width 926 height 731
click at [496, 356] on icon at bounding box center [494, 352] width 9 height 9
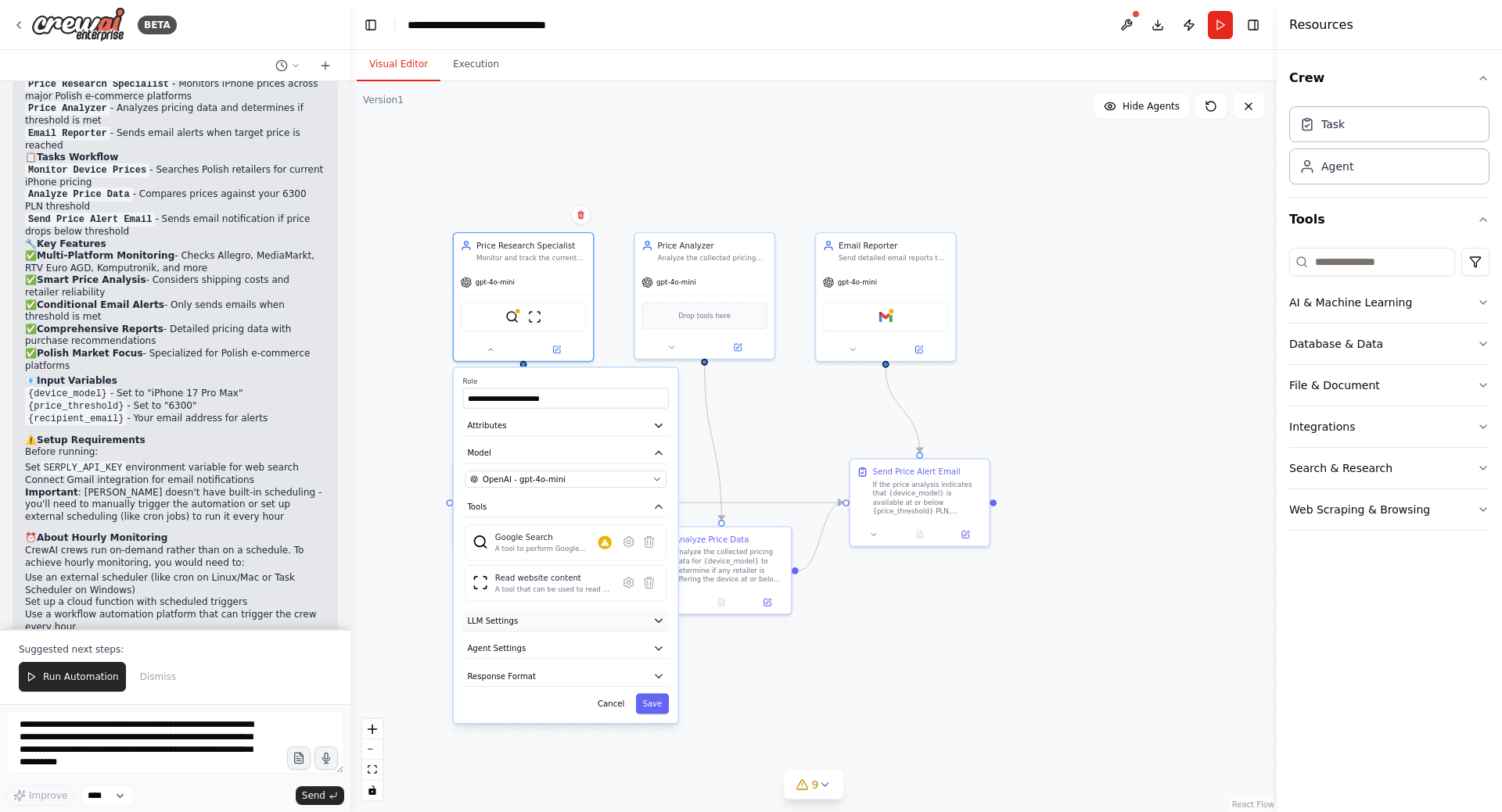
click at [648, 623] on button "LLM Settings" at bounding box center [565, 622] width 206 height 21
click at [650, 623] on button "LLM Settings" at bounding box center [565, 622] width 206 height 21
click at [642, 654] on button "Agent Settings" at bounding box center [565, 648] width 206 height 21
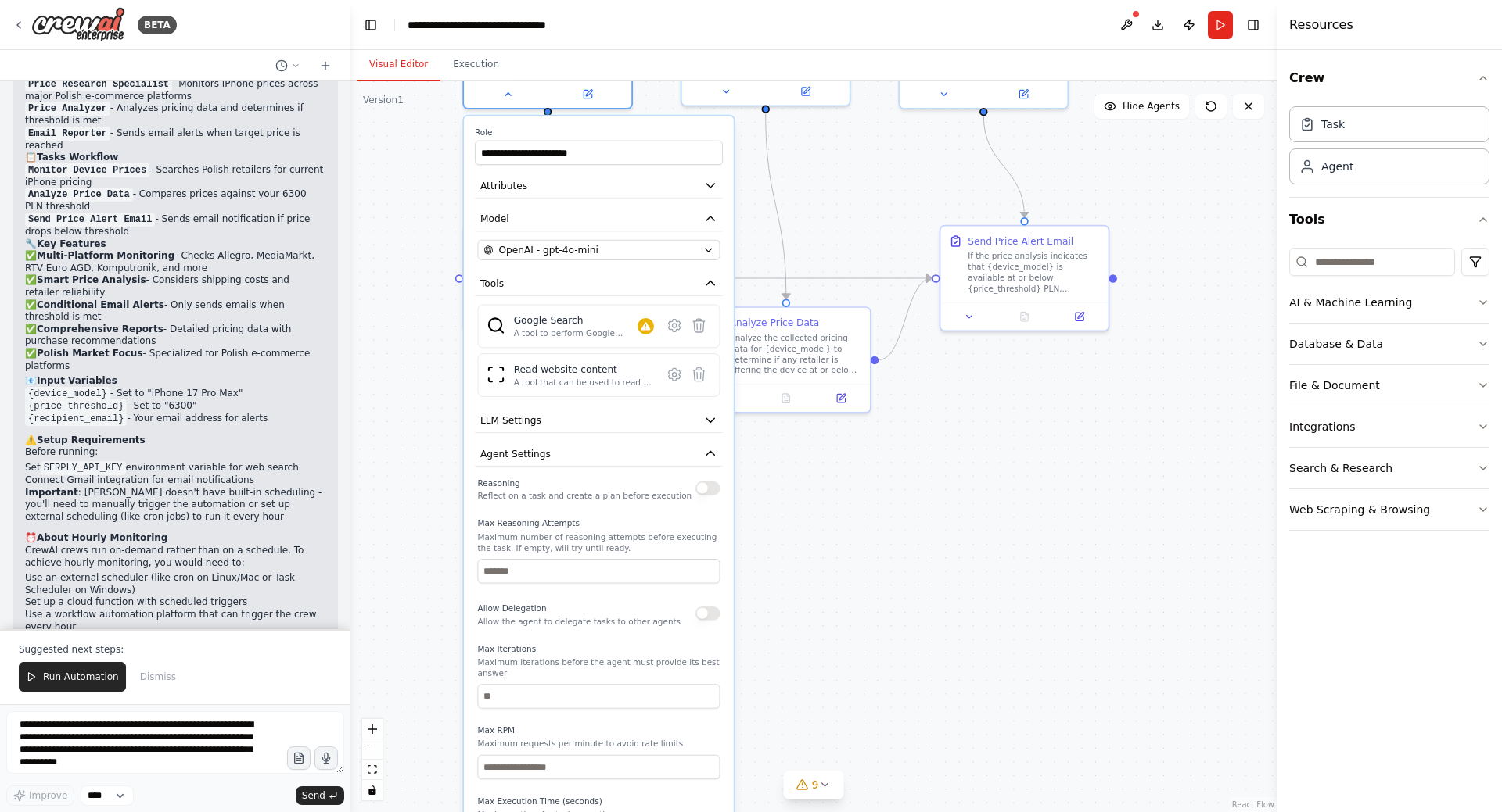
drag, startPoint x: 740, startPoint y: 698, endPoint x: 779, endPoint y: 536, distance: 166.6
click at [779, 536] on div ".deletable-edge-delete-btn { width: 20px; height: 20px; border: 0px solid #ffff…" at bounding box center [813, 446] width 926 height 731
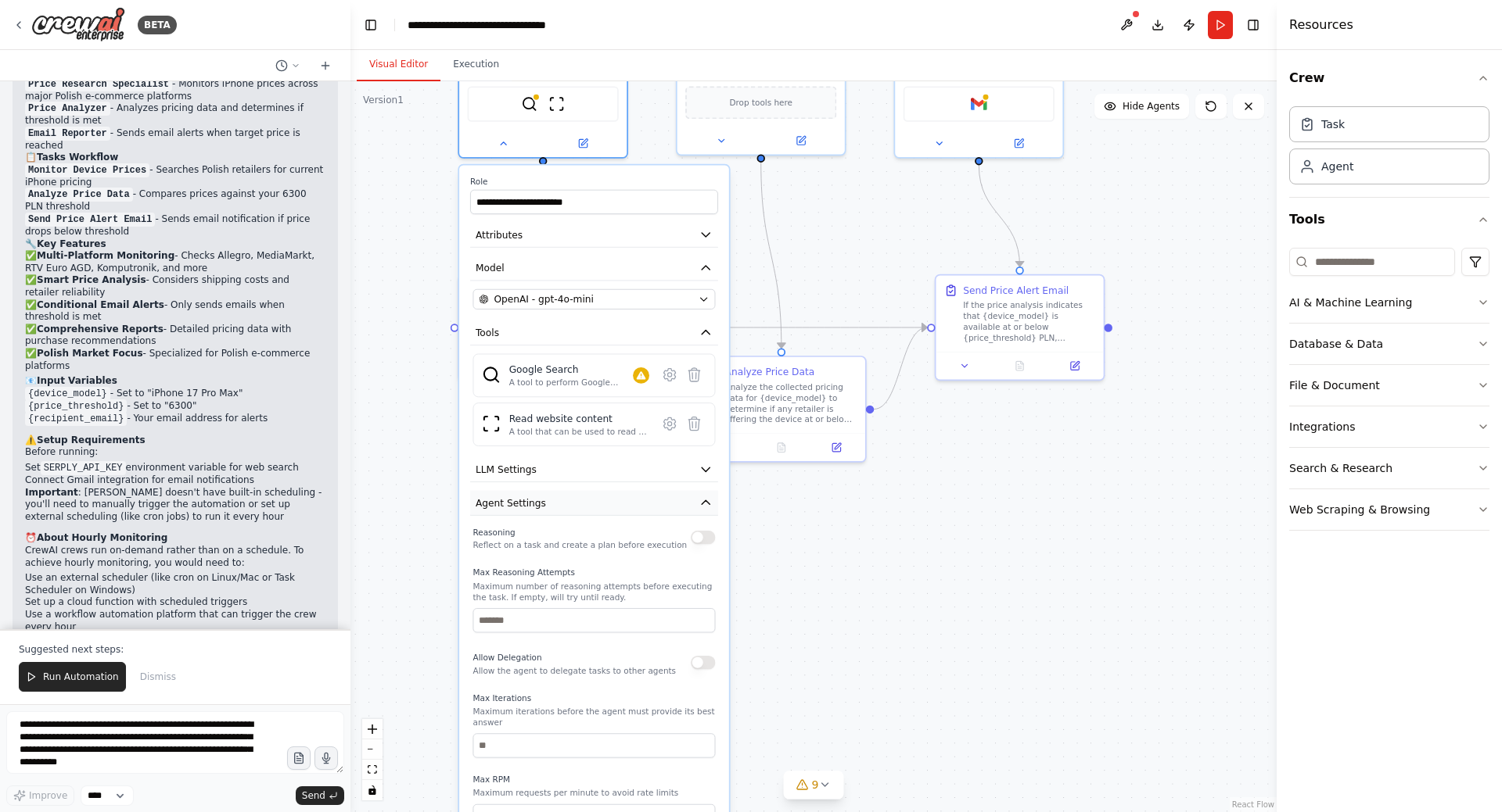
click at [708, 501] on icon "button" at bounding box center [706, 502] width 13 height 13
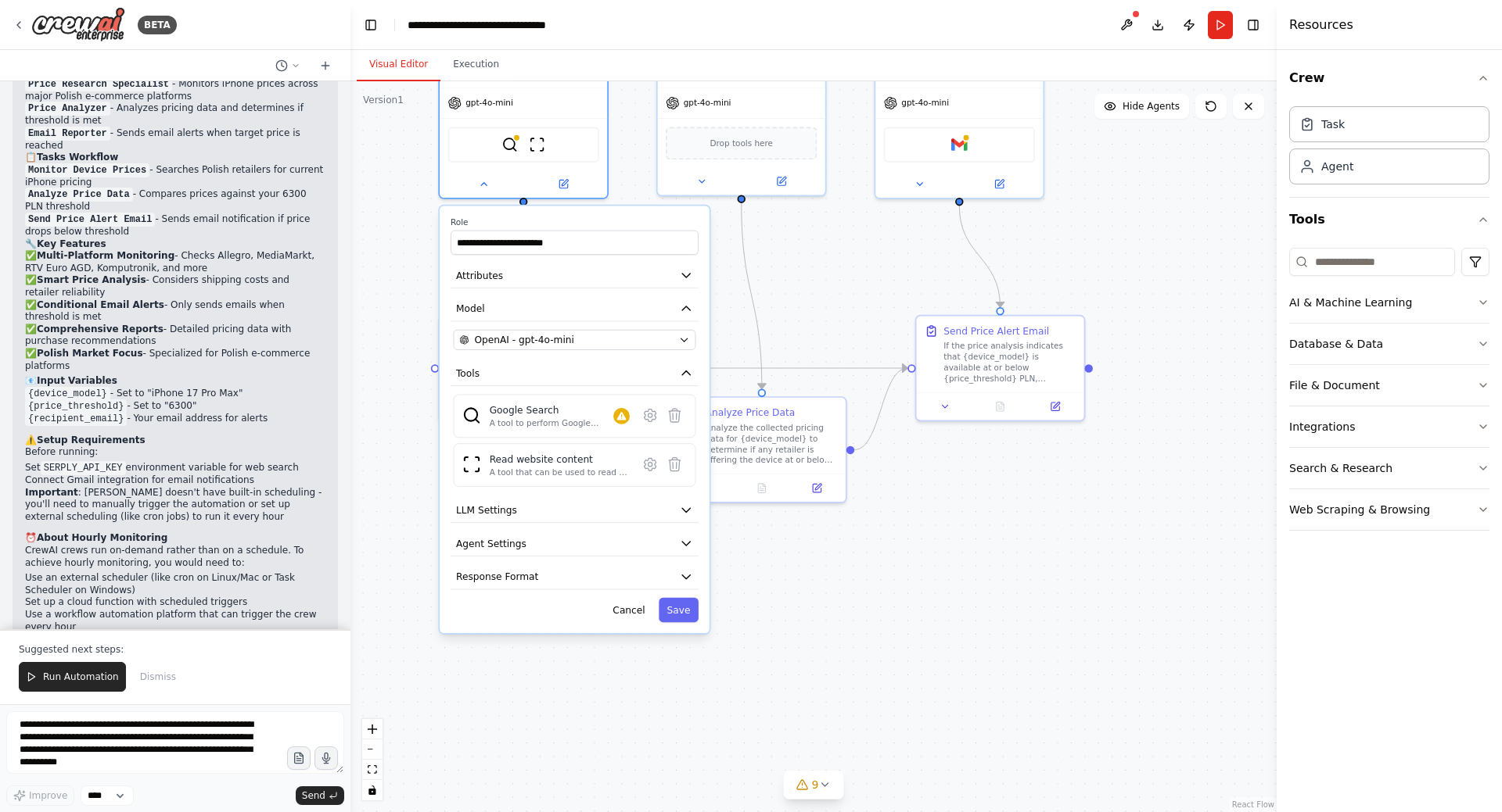
drag, startPoint x: 860, startPoint y: 550, endPoint x: 804, endPoint y: 689, distance: 149.9
click at [810, 697] on div ".deletable-edge-delete-btn { width: 20px; height: 20px; border: 0px solid #ffff…" at bounding box center [813, 446] width 926 height 731
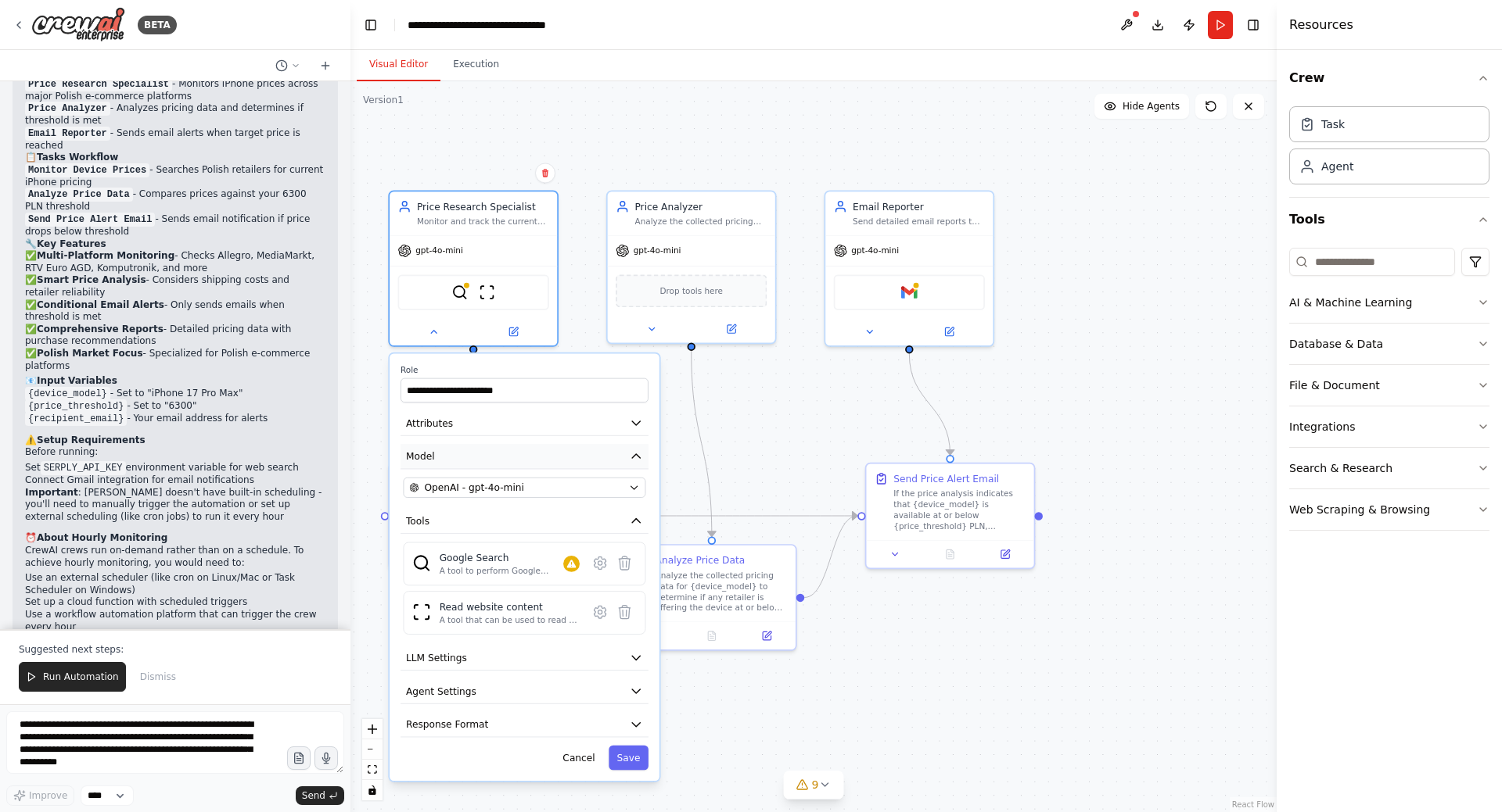
click at [634, 456] on icon "button" at bounding box center [635, 456] width 8 height 4
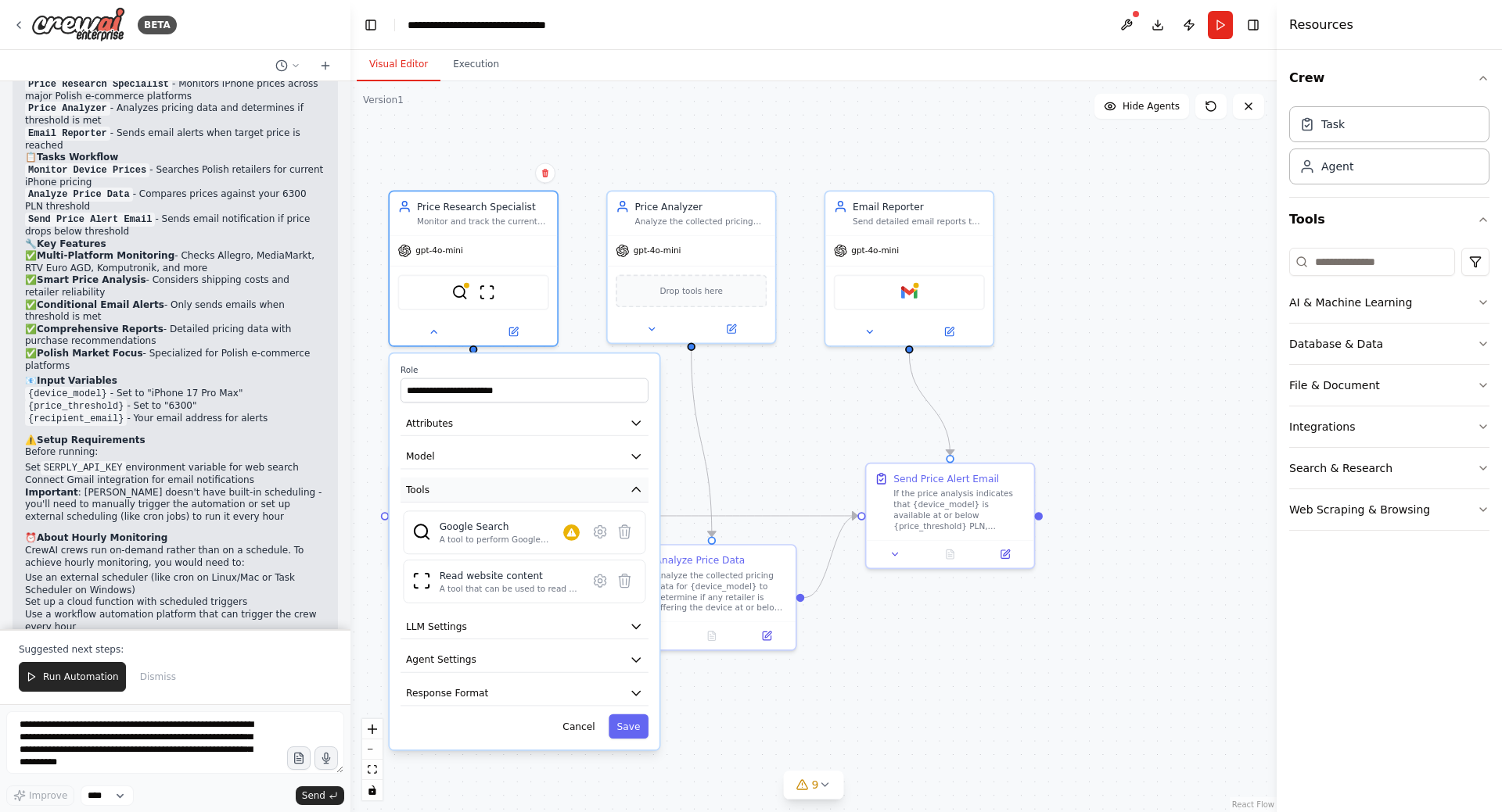
click at [633, 499] on button "Tools" at bounding box center [524, 490] width 248 height 25
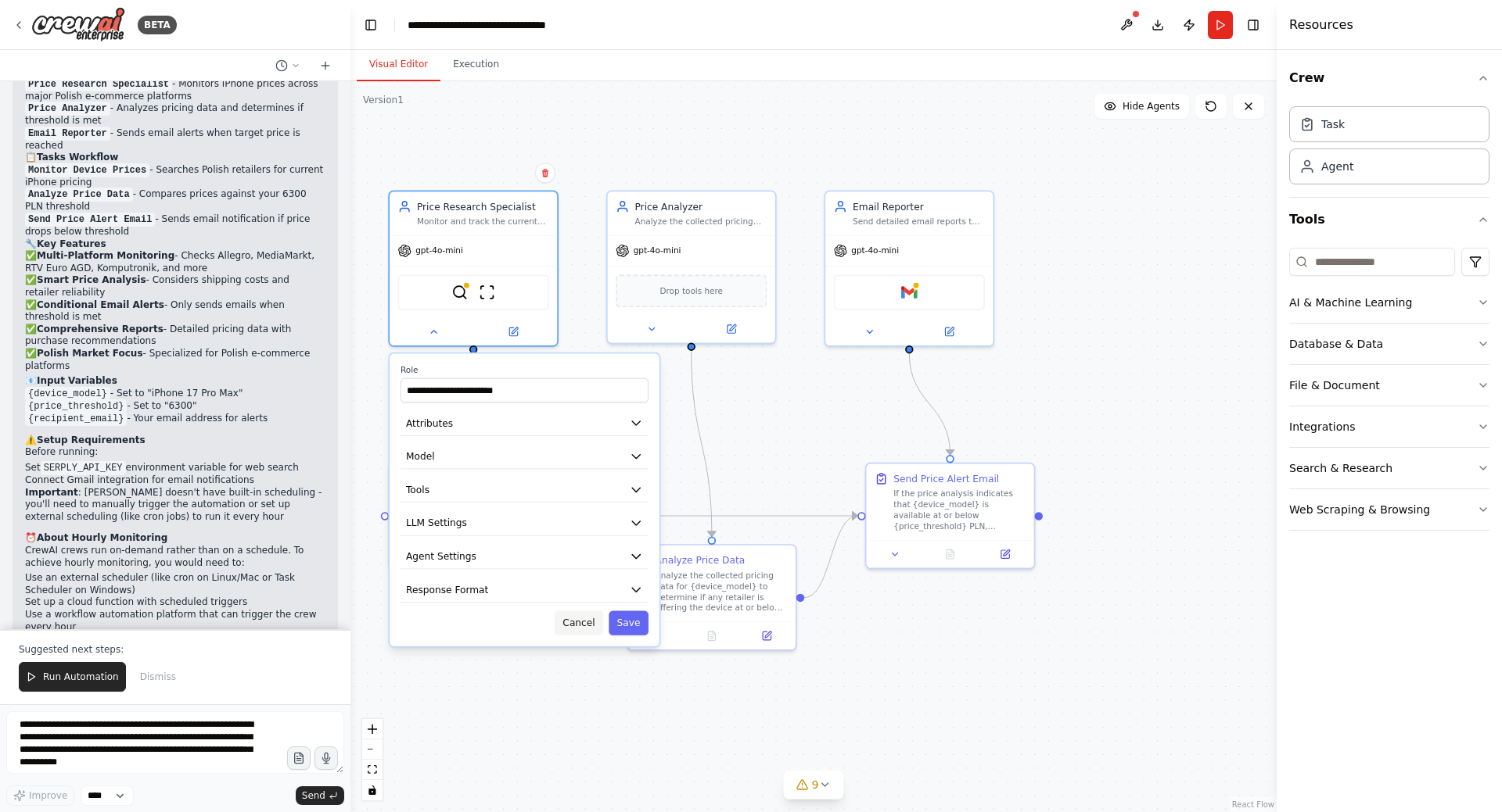
click at [587, 623] on button "Cancel" at bounding box center [578, 623] width 49 height 24
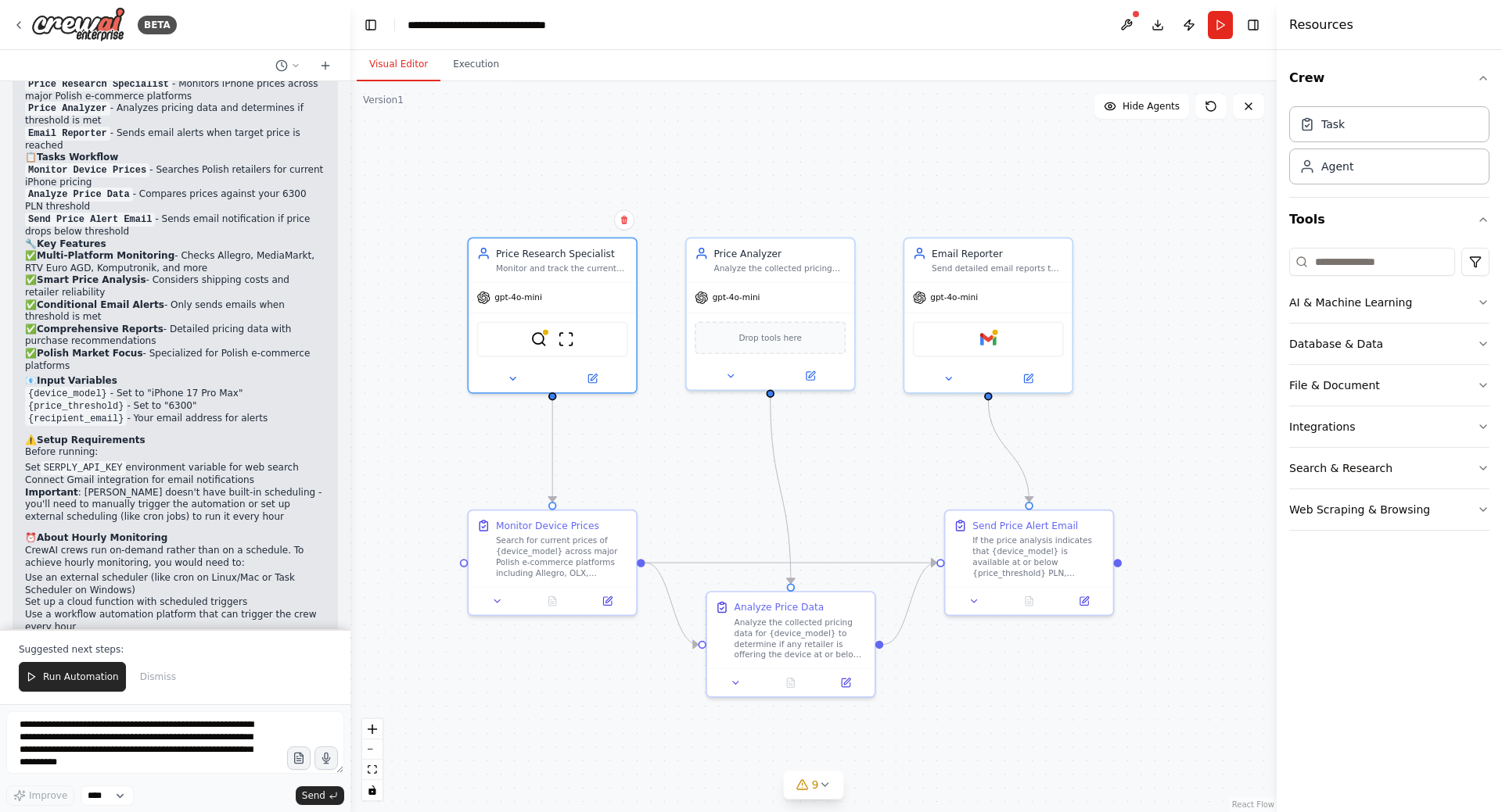
drag, startPoint x: 650, startPoint y: 469, endPoint x: 666, endPoint y: 472, distance: 16.3
click at [664, 472] on div ".deletable-edge-delete-btn { width: 20px; height: 20px; border: 0px solid #ffff…" at bounding box center [813, 446] width 926 height 731
click at [416, 435] on div ".deletable-edge-delete-btn { width: 20px; height: 20px; border: 0px solid #ffff…" at bounding box center [813, 446] width 926 height 731
click at [107, 731] on textarea "**********" at bounding box center [175, 743] width 338 height 62
click at [22, 25] on icon at bounding box center [19, 25] width 12 height 12
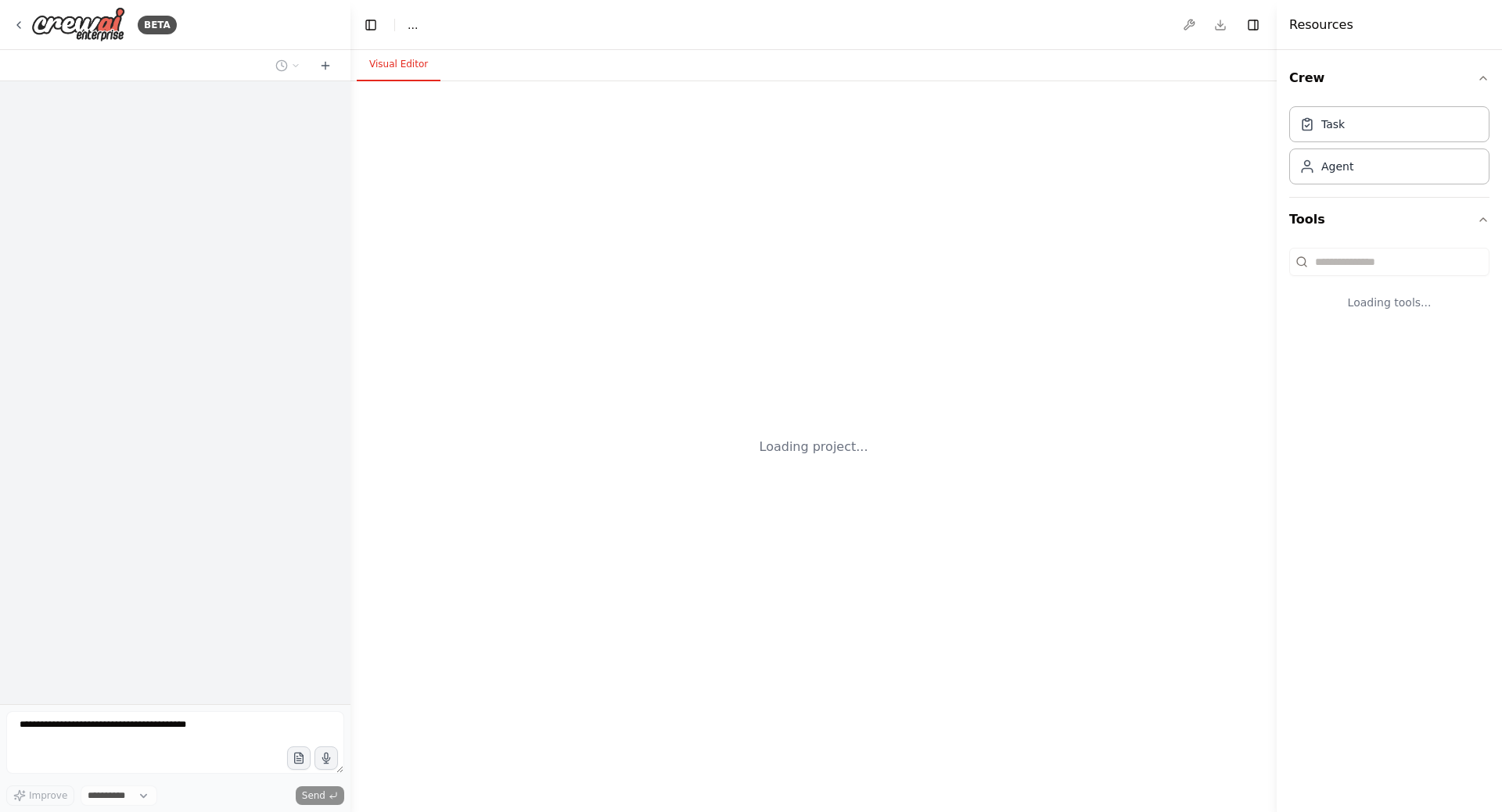
select select "****"
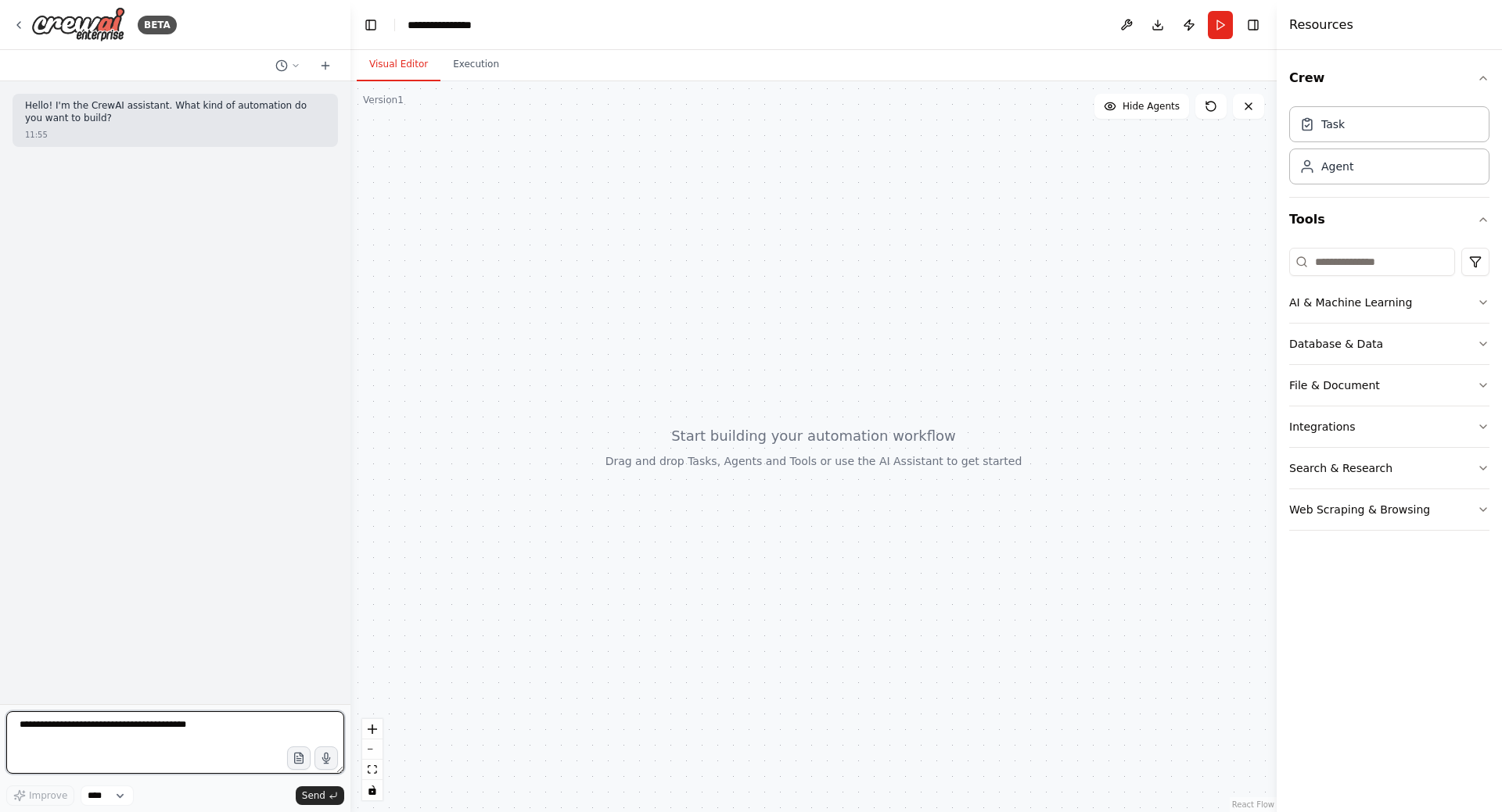
click at [126, 728] on textarea at bounding box center [175, 743] width 338 height 62
click at [41, 738] on textarea "**********" at bounding box center [175, 743] width 338 height 62
click at [113, 735] on textarea "**********" at bounding box center [175, 743] width 338 height 62
click at [187, 740] on textarea "**********" at bounding box center [175, 743] width 338 height 62
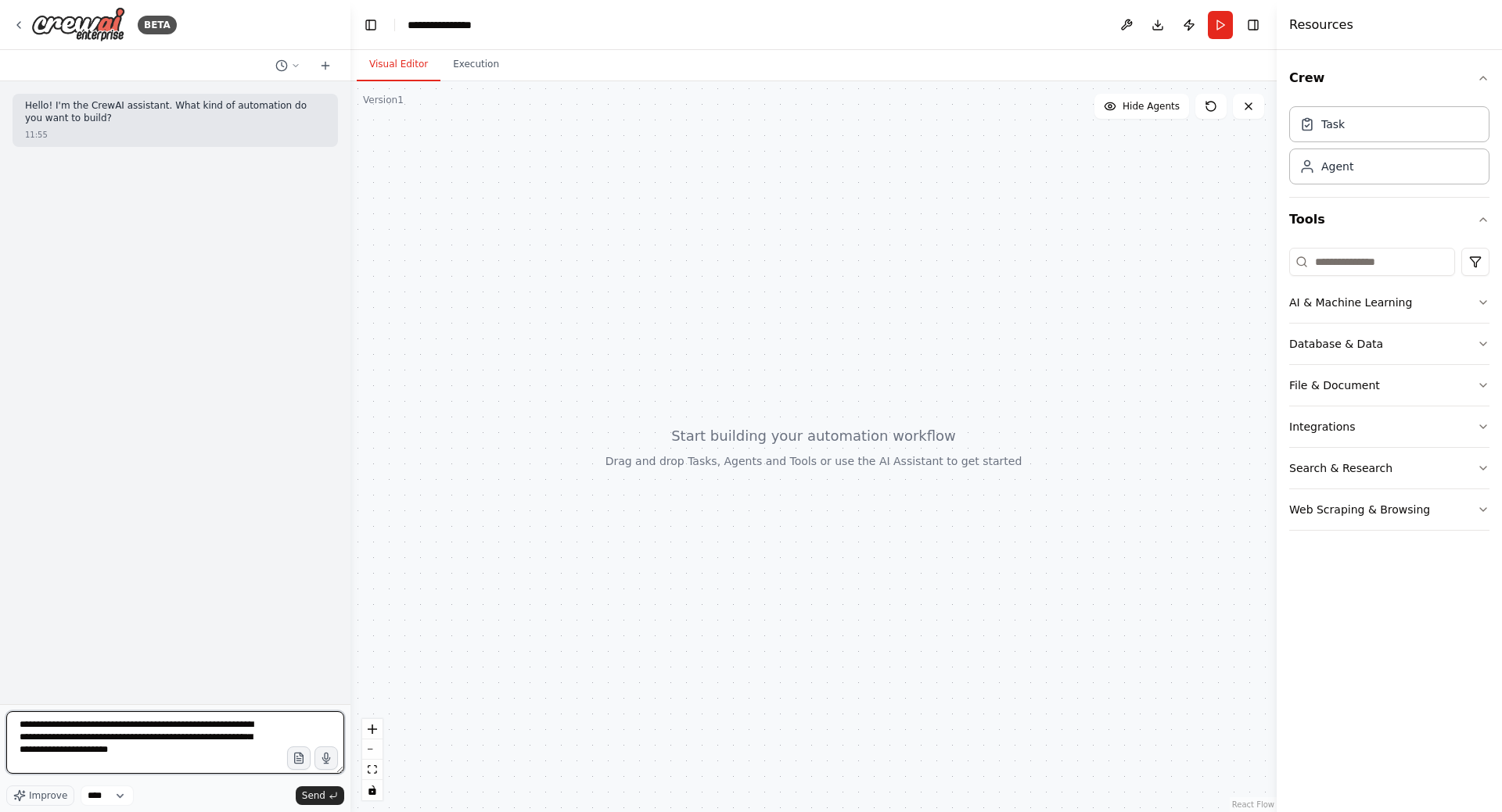
click at [20, 753] on textarea "**********" at bounding box center [175, 743] width 338 height 62
click at [182, 752] on textarea "**********" at bounding box center [175, 743] width 338 height 62
type textarea "**********"
drag, startPoint x: 315, startPoint y: 799, endPoint x: 303, endPoint y: 779, distance: 23.3
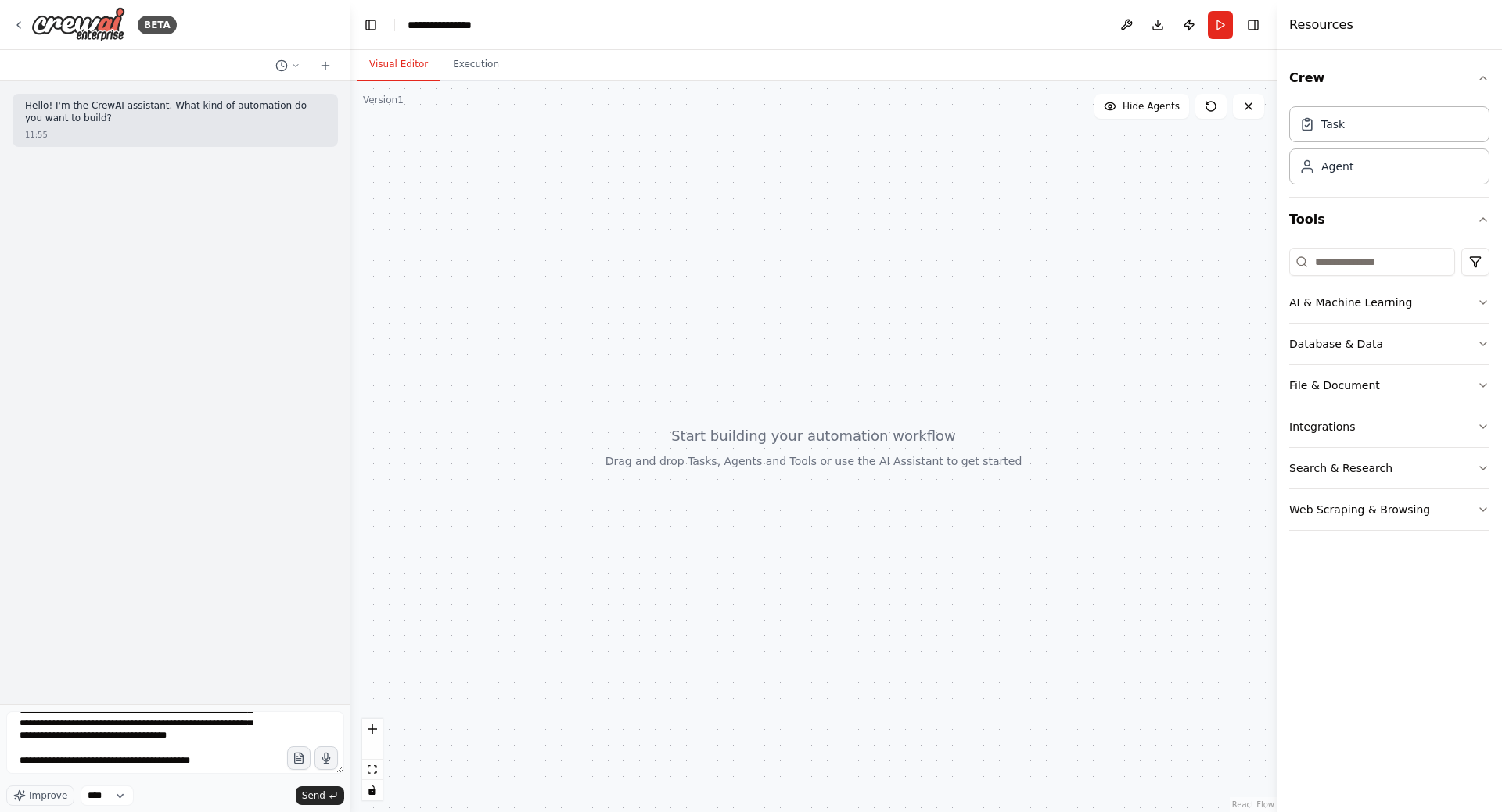
click at [315, 799] on span "Send" at bounding box center [313, 796] width 23 height 12
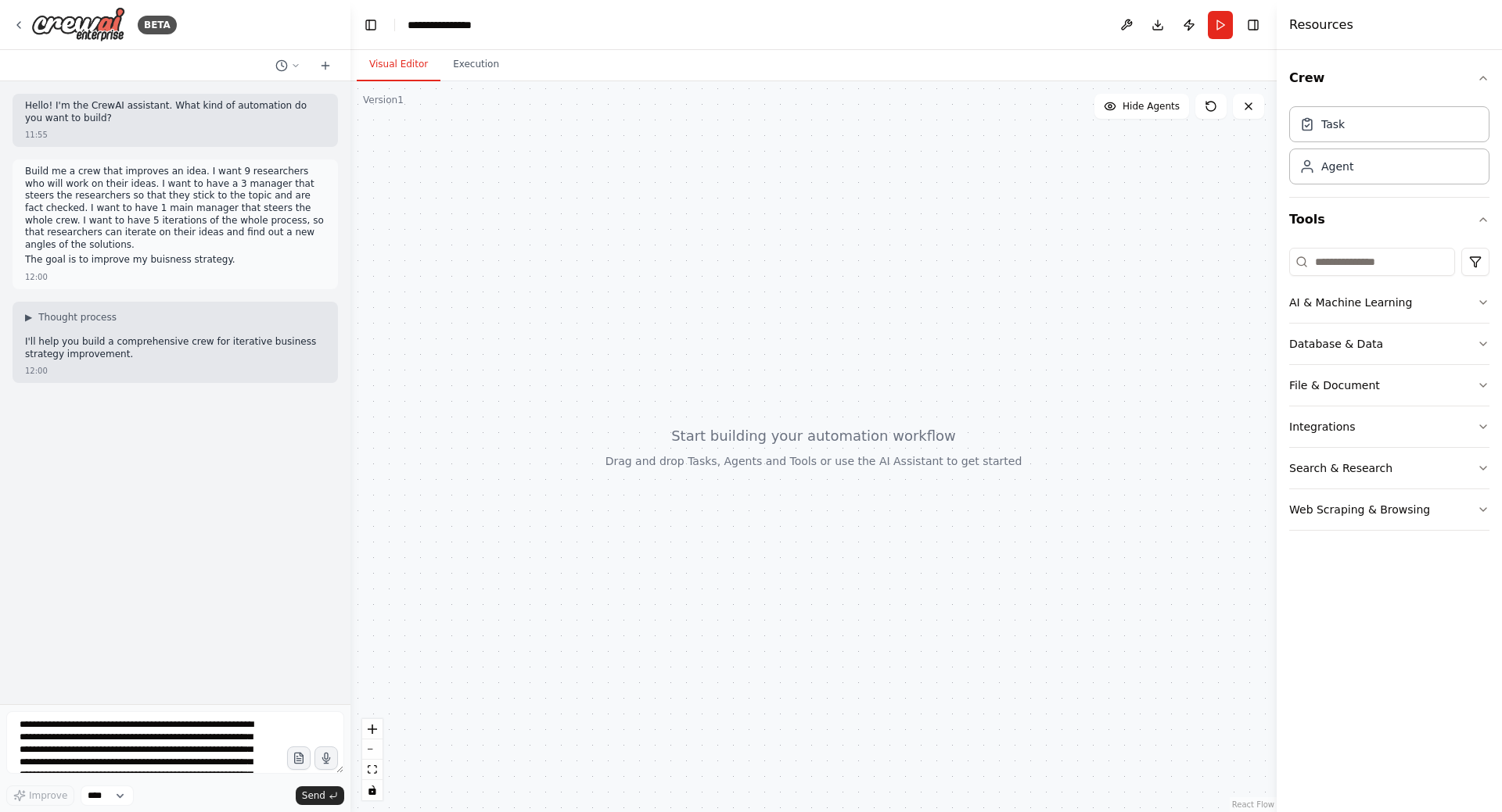
drag, startPoint x: 216, startPoint y: 251, endPoint x: 16, endPoint y: 169, distance: 216.2
click at [16, 169] on div "Build me a crew that improves an idea. I want 9 researchers who will work on th…" at bounding box center [175, 224] width 326 height 130
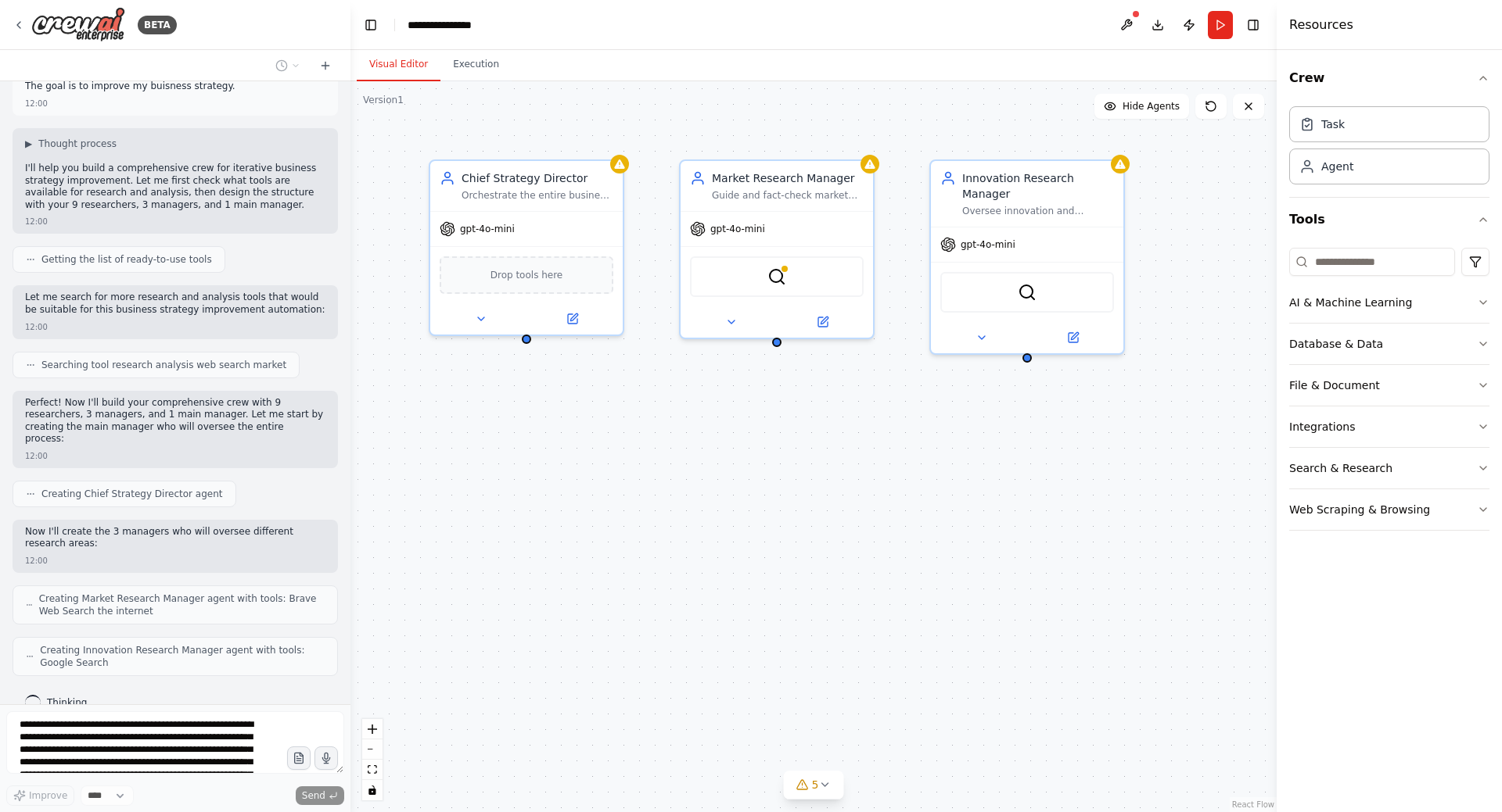
scroll to position [225, 0]
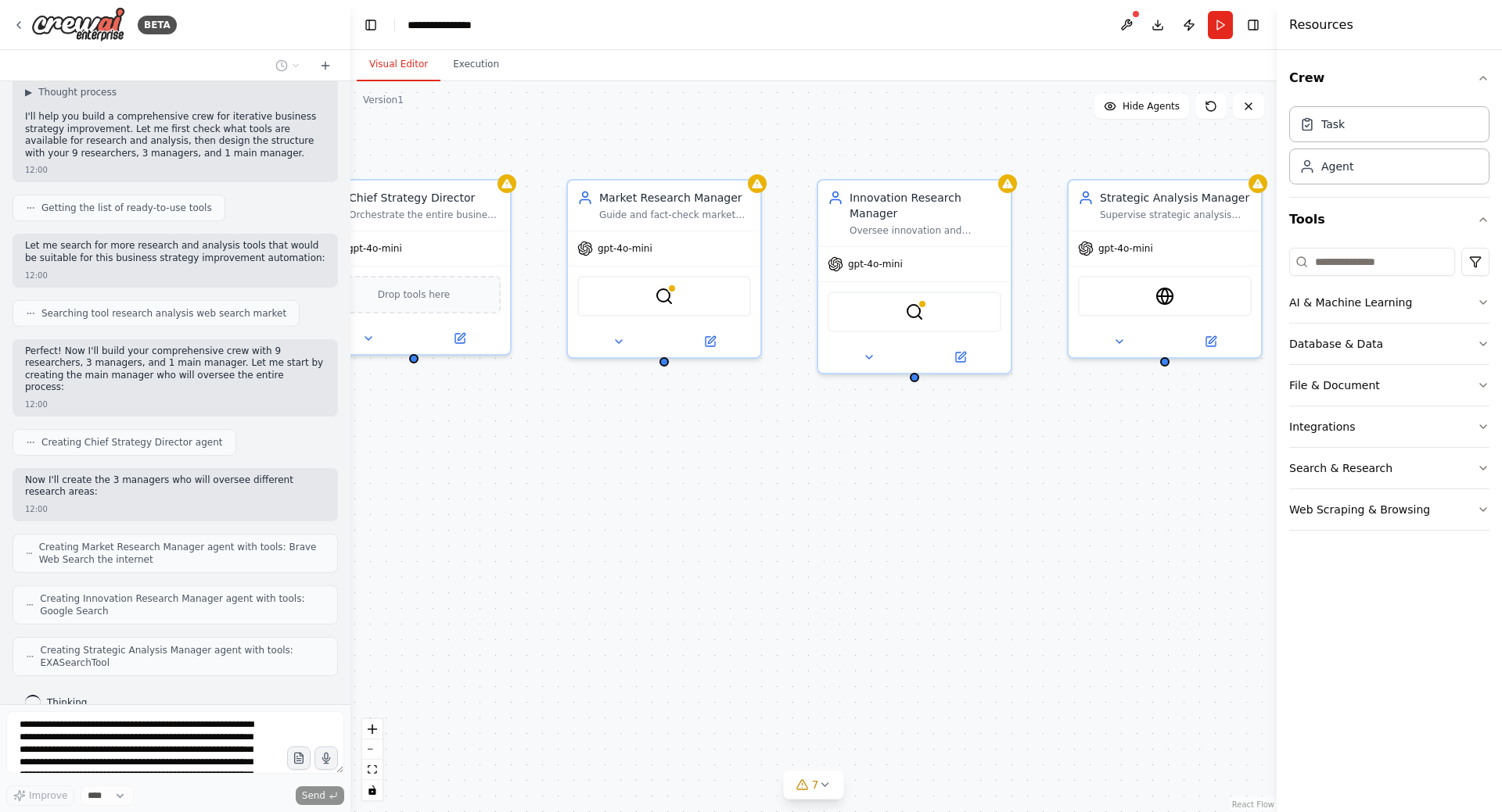
drag, startPoint x: 1044, startPoint y: 534, endPoint x: 933, endPoint y: 552, distance: 112.4
click at [933, 552] on div "Chief Strategy Director Orchestrate the entire business strategy improvement pr…" at bounding box center [813, 446] width 926 height 731
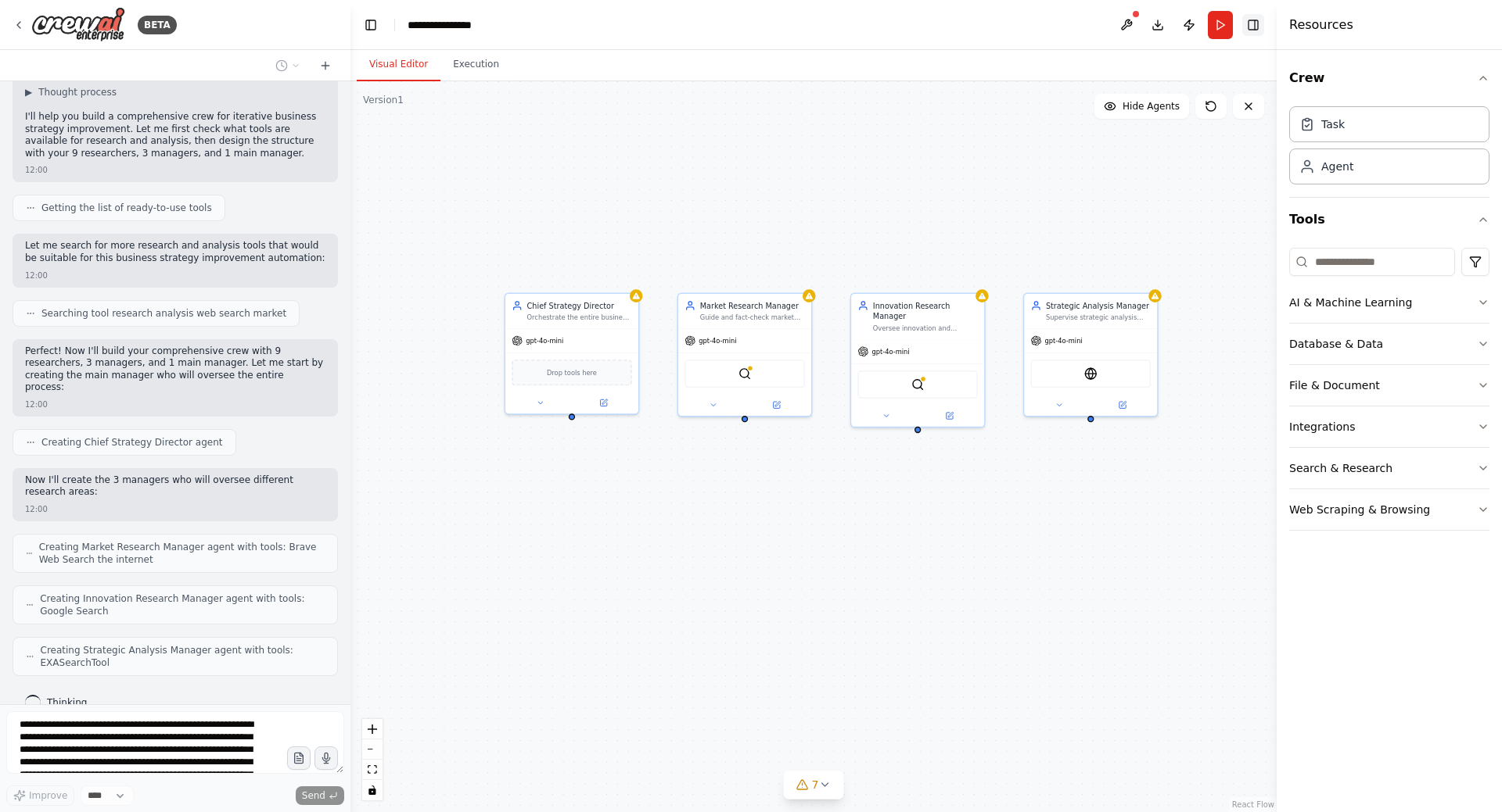
click at [1254, 21] on button "Toggle Right Sidebar" at bounding box center [1253, 25] width 22 height 22
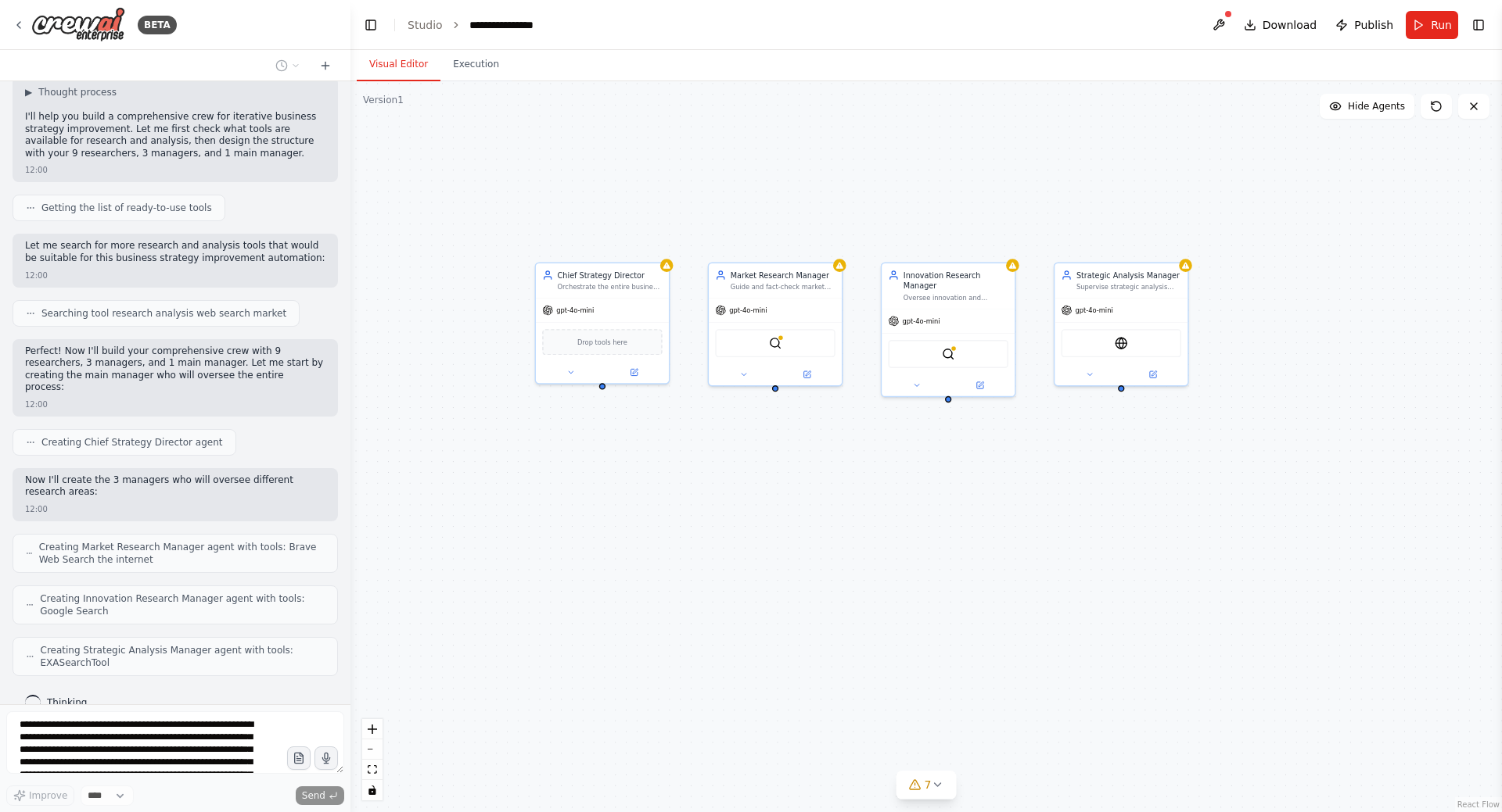
drag, startPoint x: 894, startPoint y: 498, endPoint x: 933, endPoint y: 464, distance: 51.7
click at [933, 464] on div "Chief Strategy Director Orchestrate the entire business strategy improvement pr…" at bounding box center [926, 446] width 1151 height 731
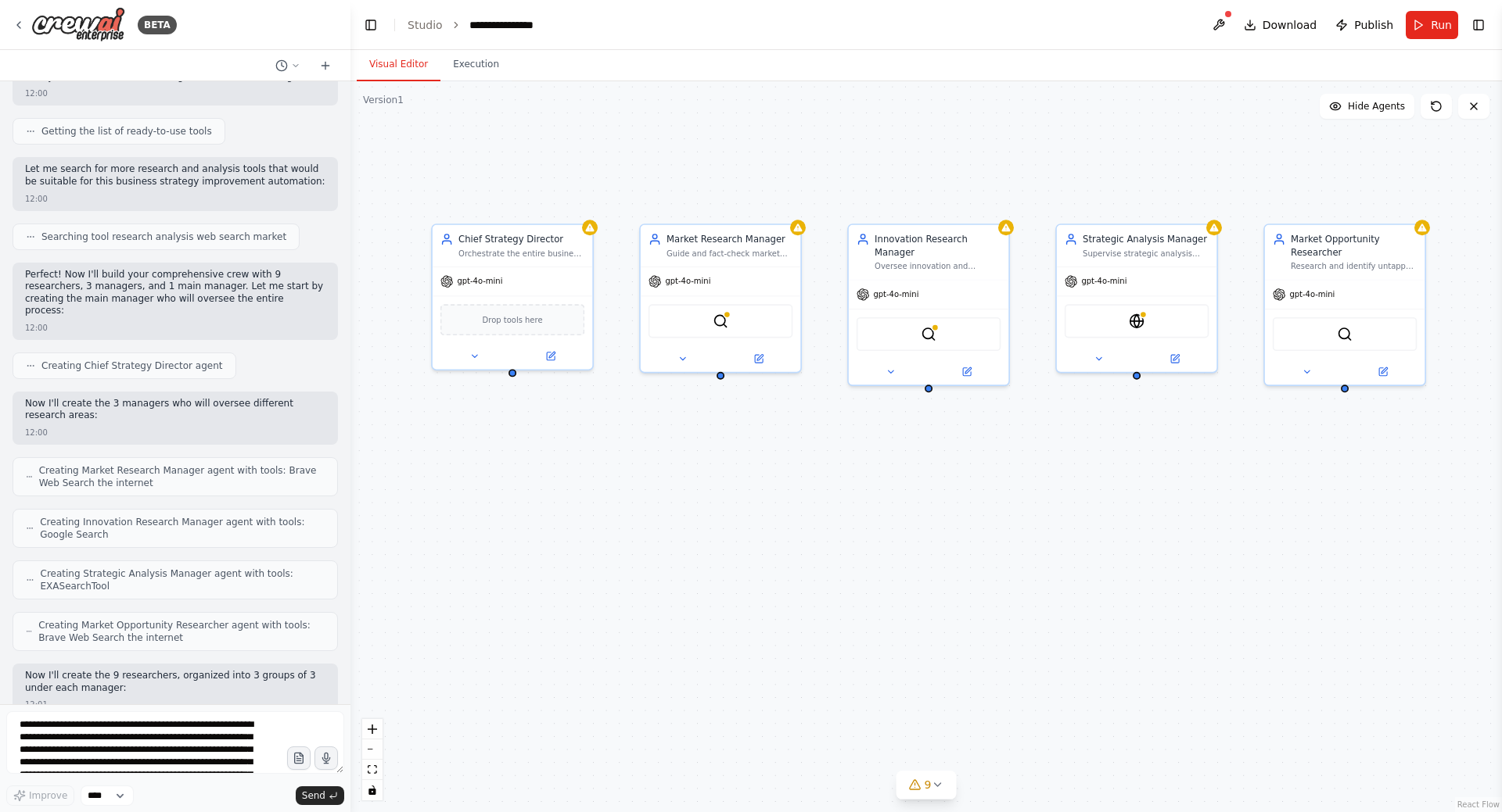
scroll to position [394, 0]
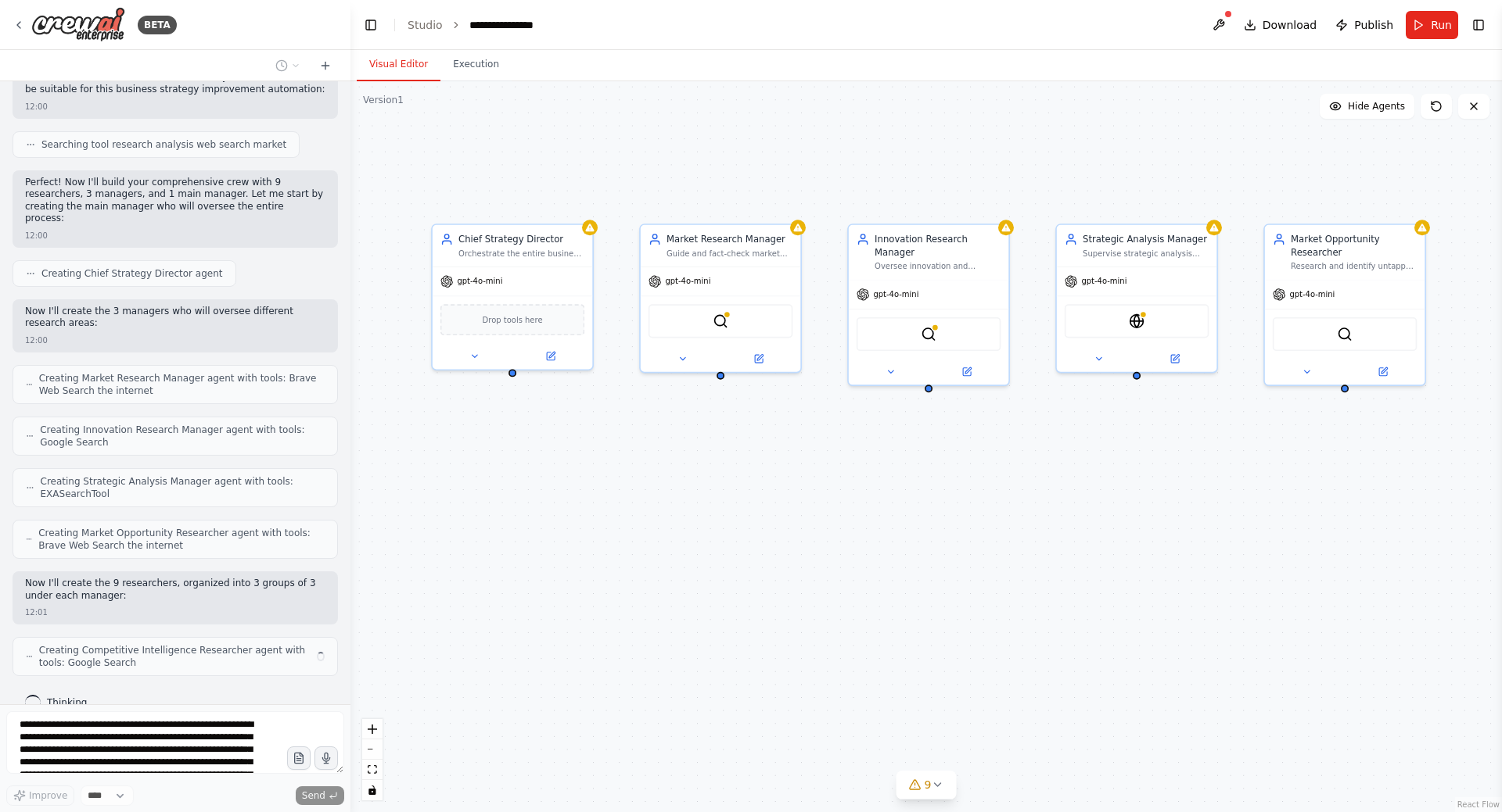
drag, startPoint x: 955, startPoint y: 452, endPoint x: 922, endPoint y: 458, distance: 33.5
click at [922, 458] on div "Chief Strategy Director Orchestrate the entire business strategy improvement pr…" at bounding box center [926, 446] width 1151 height 731
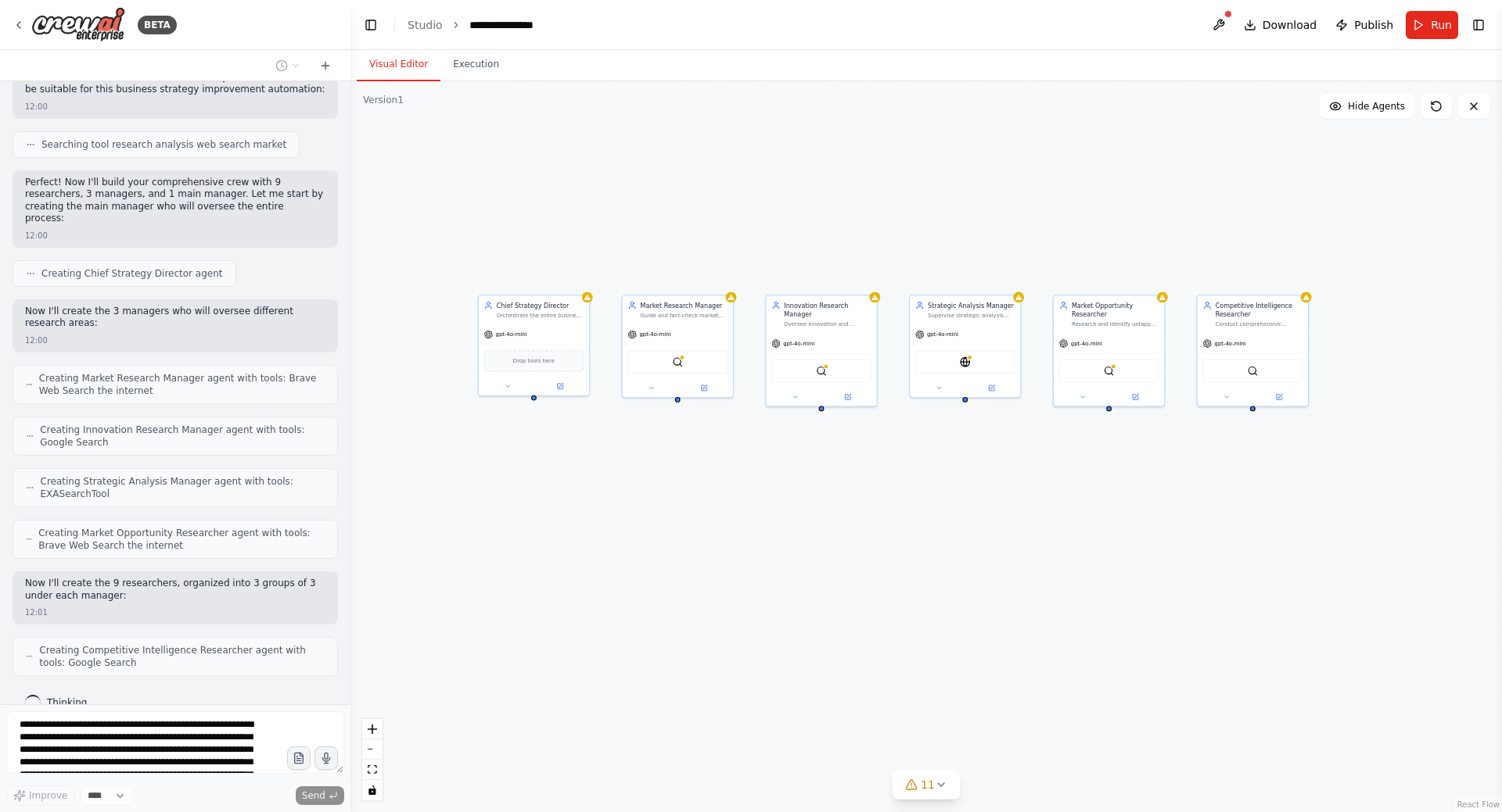
drag, startPoint x: 1046, startPoint y: 476, endPoint x: 966, endPoint y: 472, distance: 80.1
click at [966, 472] on div "Chief Strategy Director Orchestrate the entire business strategy improvement pr…" at bounding box center [926, 446] width 1151 height 731
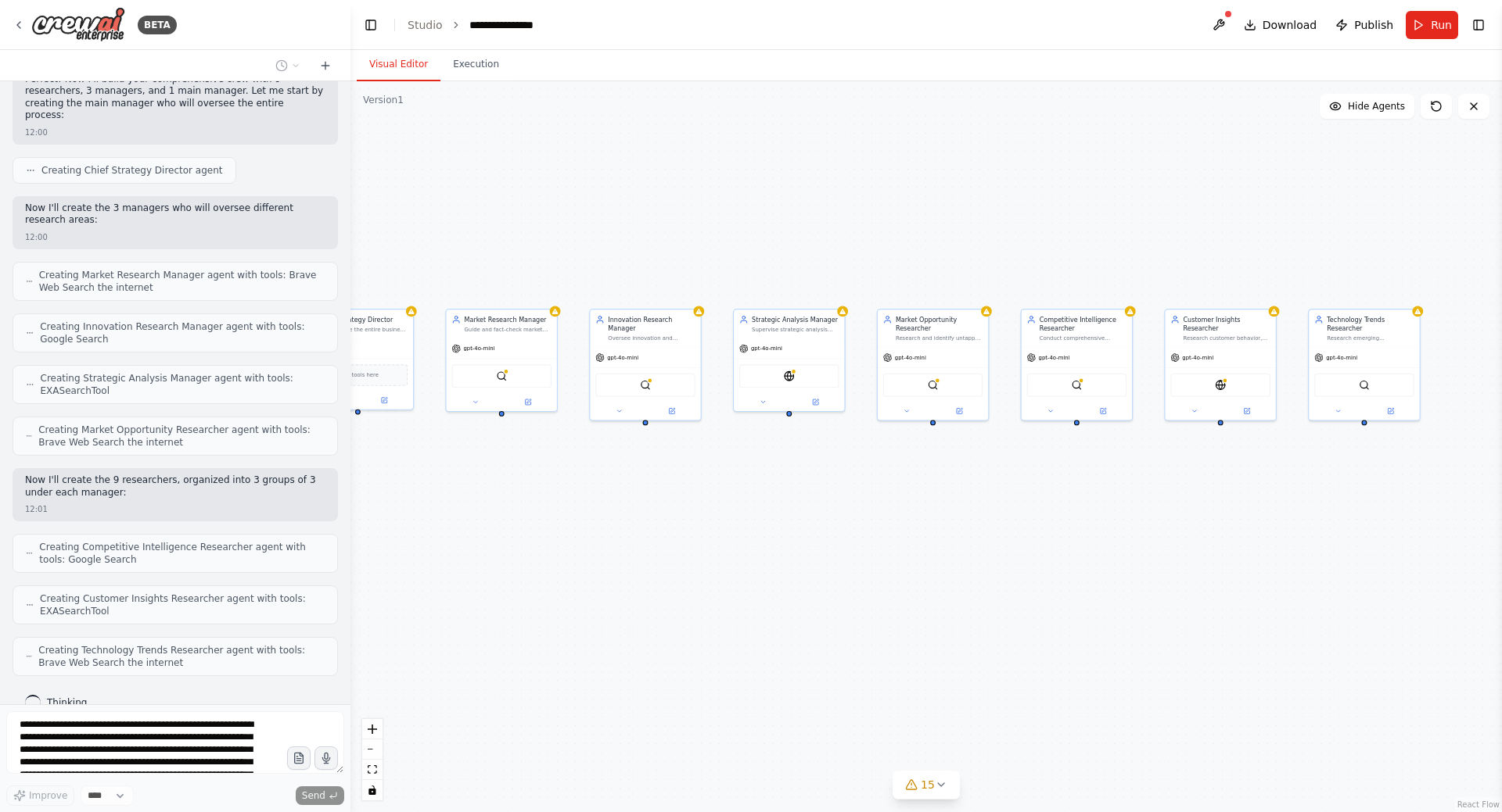
scroll to position [549, 0]
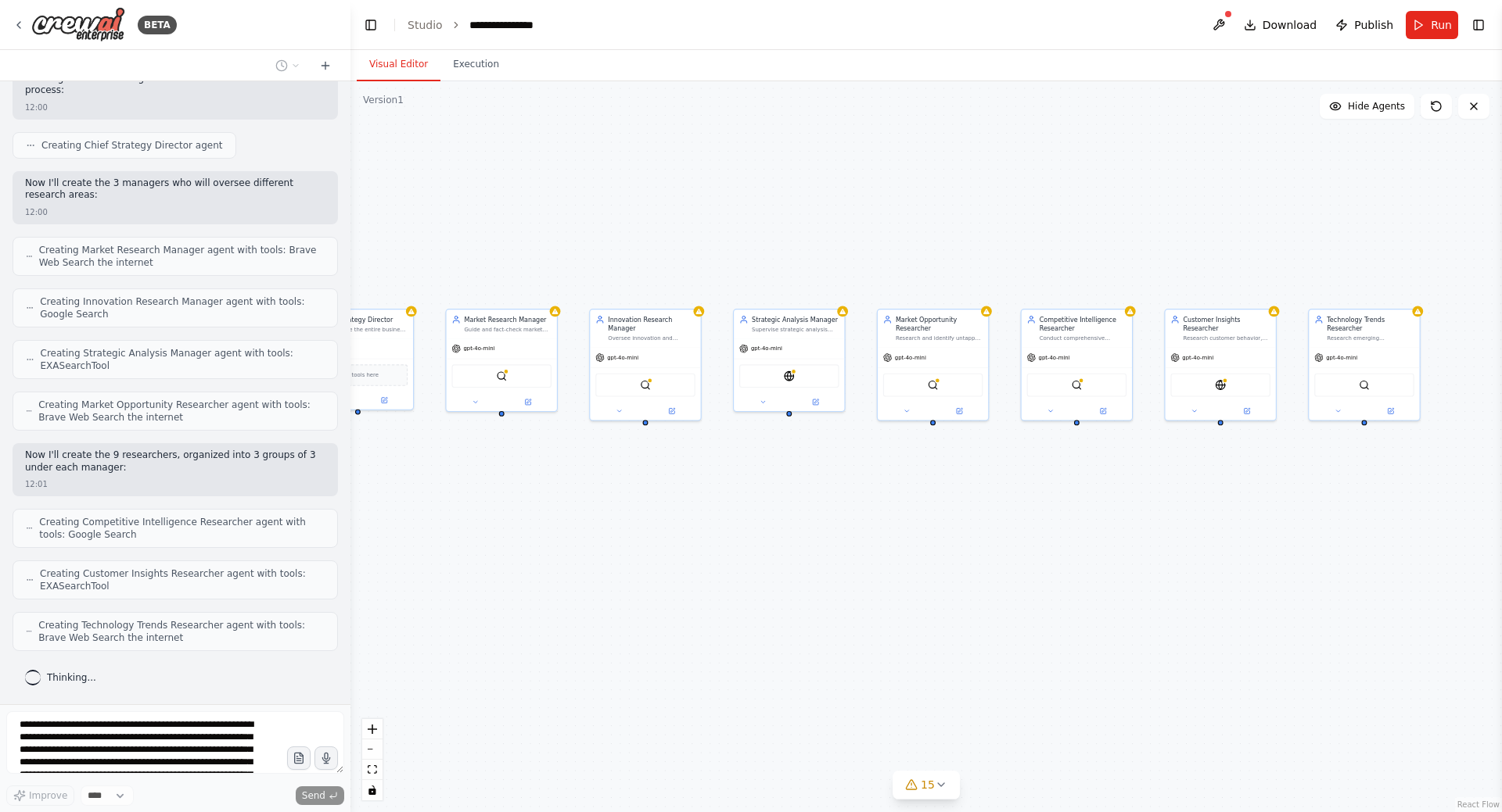
drag, startPoint x: 1300, startPoint y: 475, endPoint x: 1190, endPoint y: 490, distance: 111.0
click at [1190, 490] on div "Chief Strategy Director Orchestrate the entire business strategy improvement pr…" at bounding box center [926, 446] width 1151 height 731
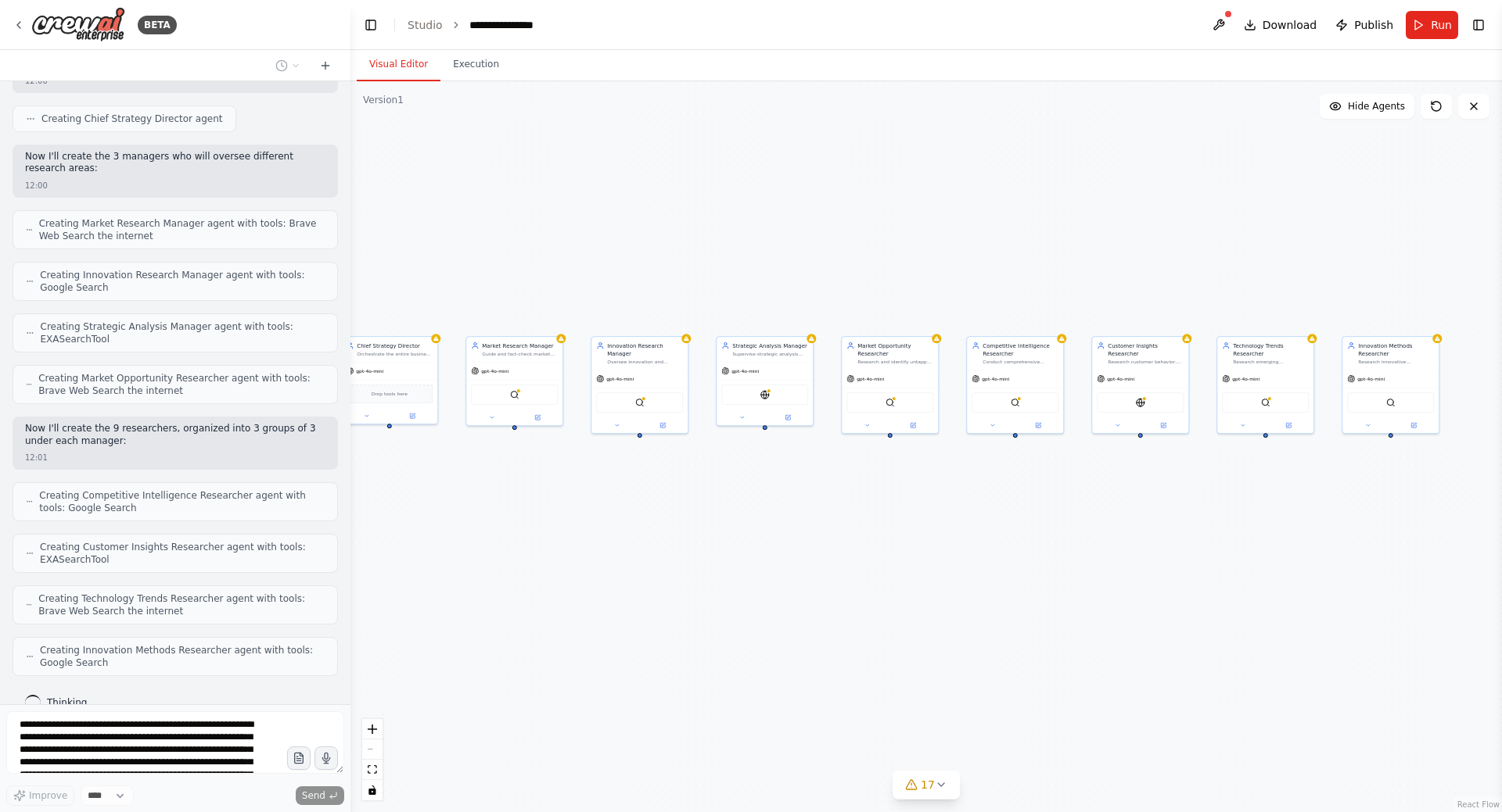
drag, startPoint x: 1296, startPoint y: 492, endPoint x: 1261, endPoint y: 494, distance: 35.1
click at [1261, 494] on div "Chief Strategy Director Orchestrate the entire business strategy improvement pr…" at bounding box center [926, 446] width 1151 height 731
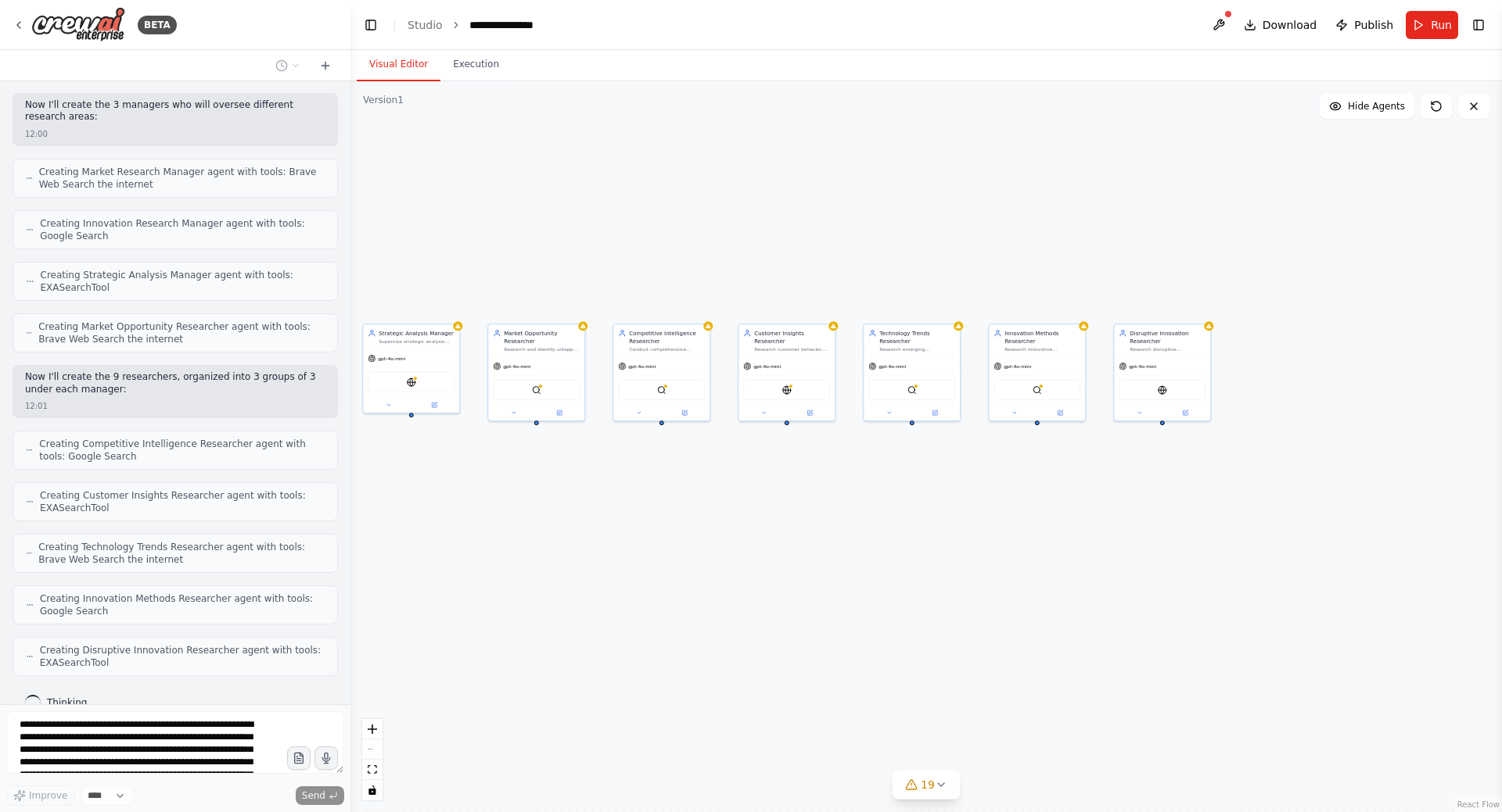
scroll to position [652, 0]
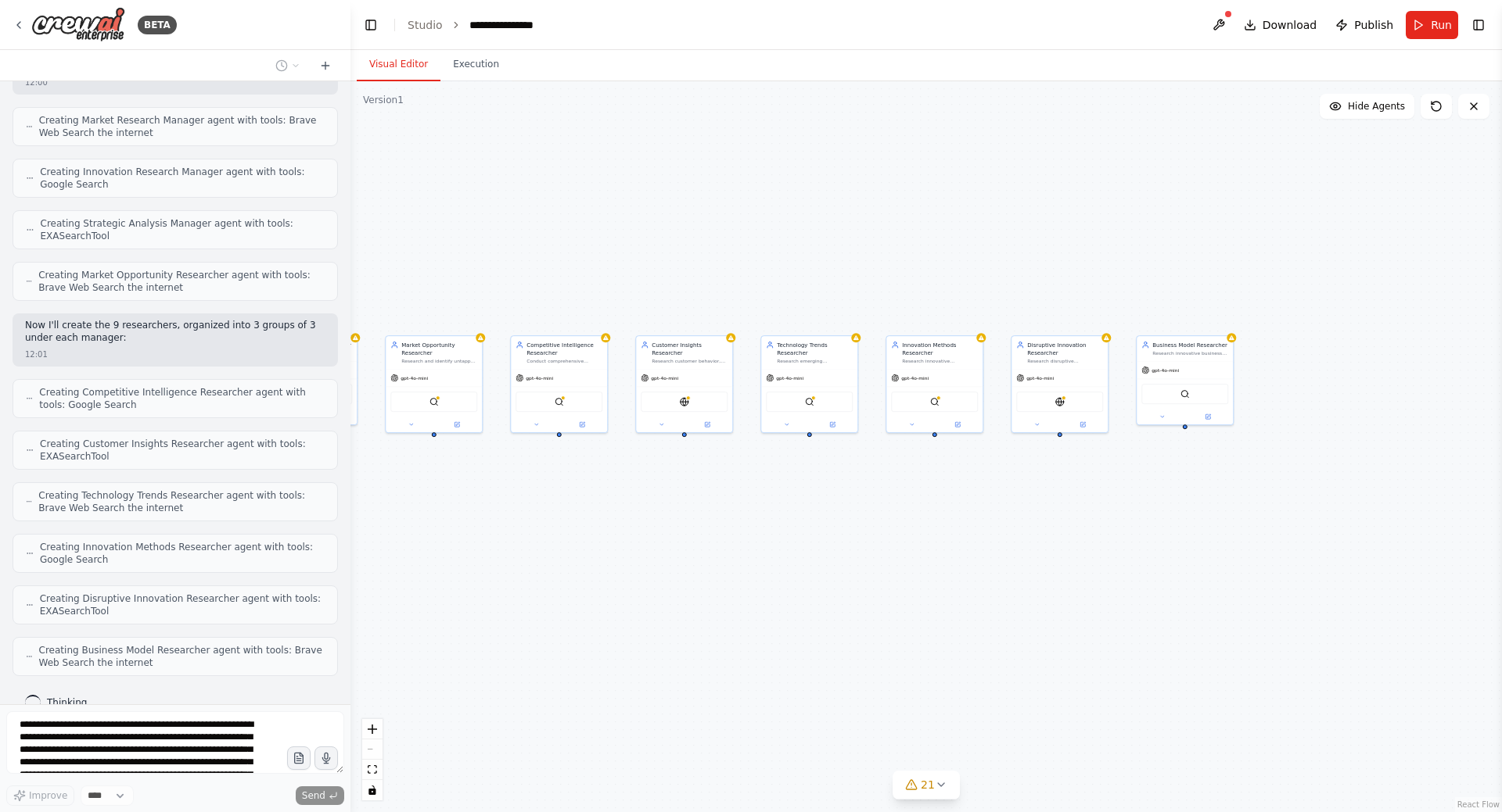
drag, startPoint x: 1141, startPoint y: 477, endPoint x: 869, endPoint y: 488, distance: 272.2
click at [869, 488] on div "Chief Strategy Director Orchestrate the entire business strategy improvement pr…" at bounding box center [926, 446] width 1151 height 731
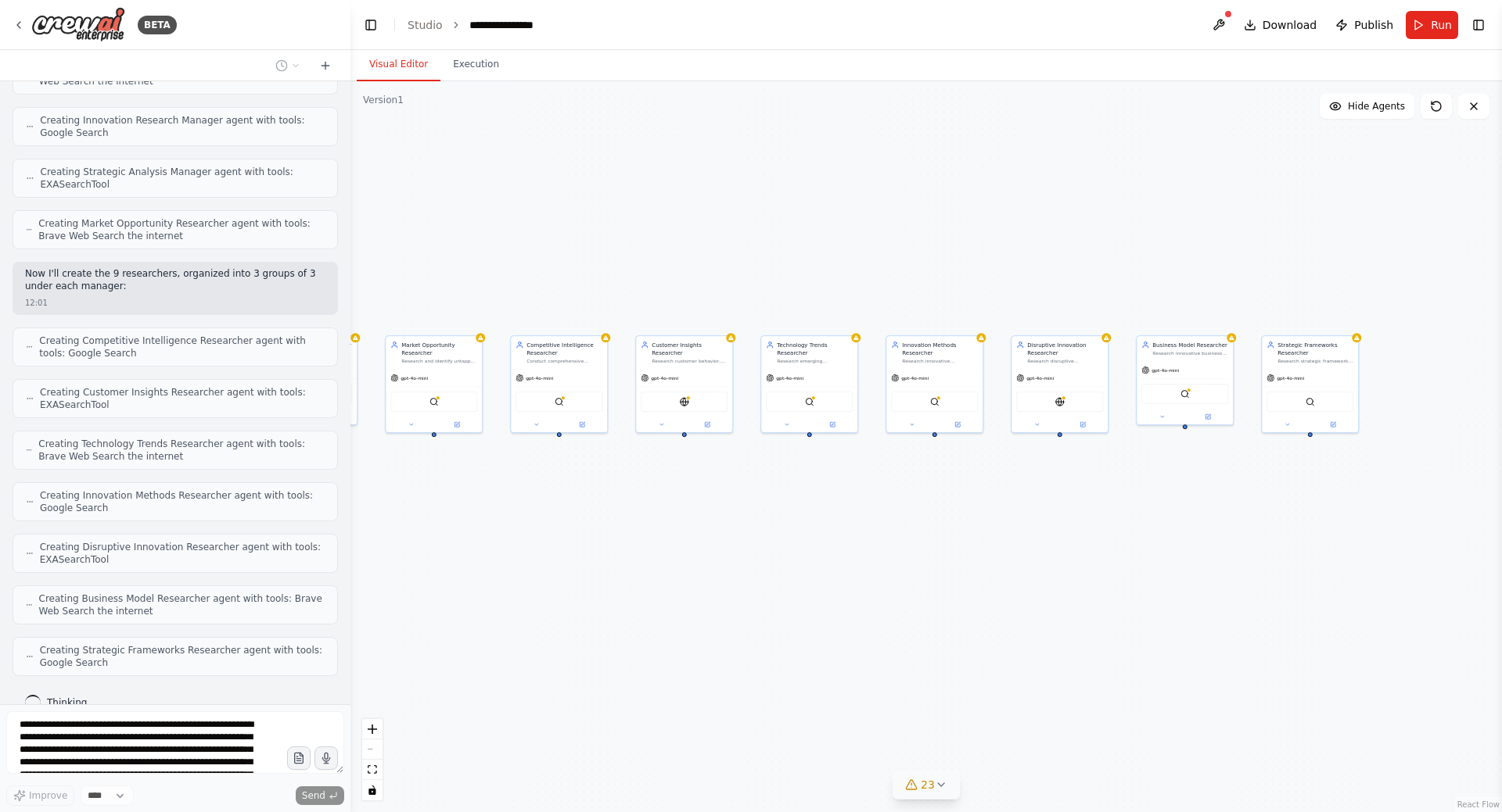
click at [938, 788] on icon at bounding box center [941, 785] width 12 height 12
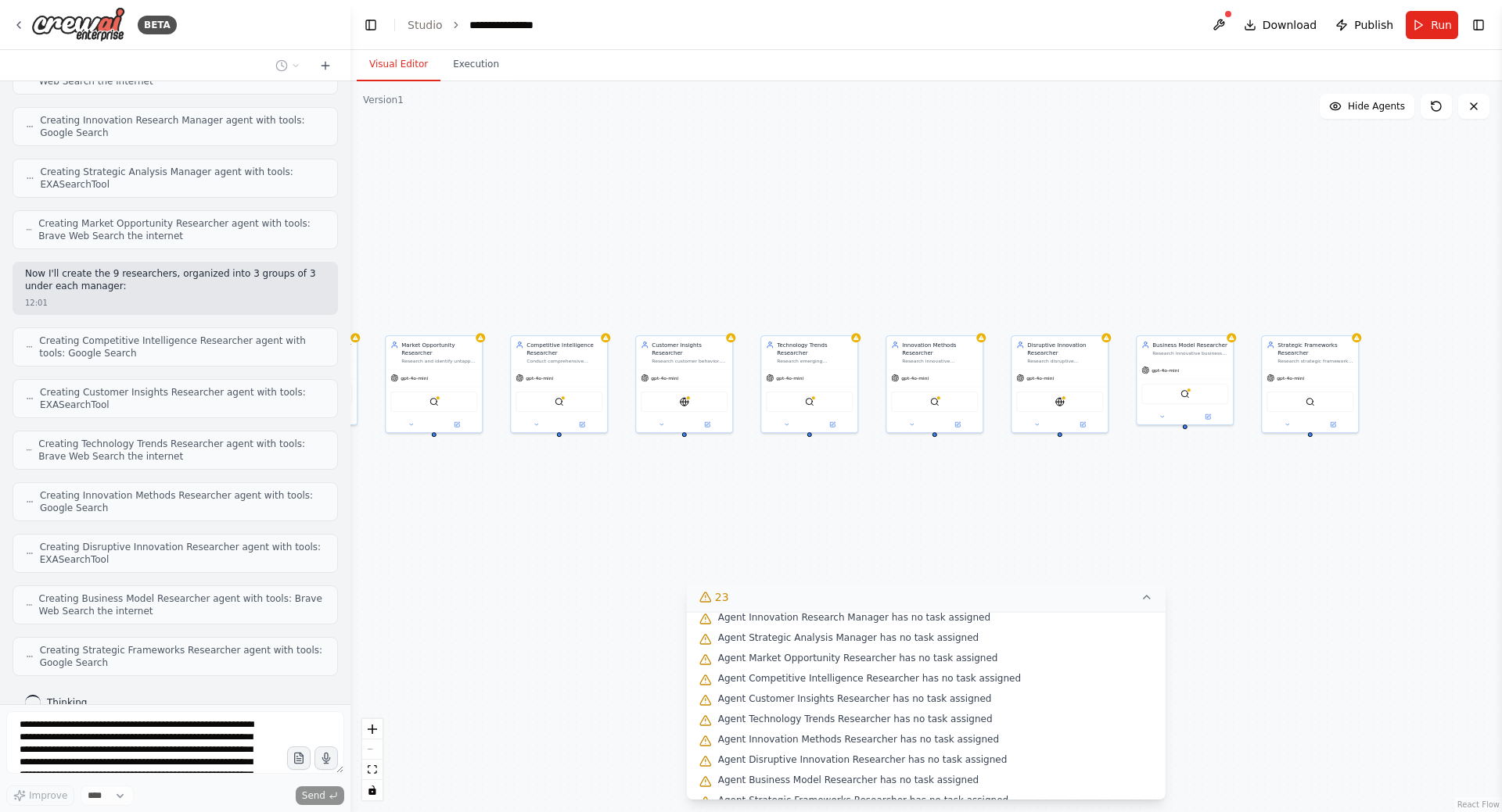
scroll to position [330, 0]
click at [1141, 591] on icon at bounding box center [1147, 598] width 12 height 12
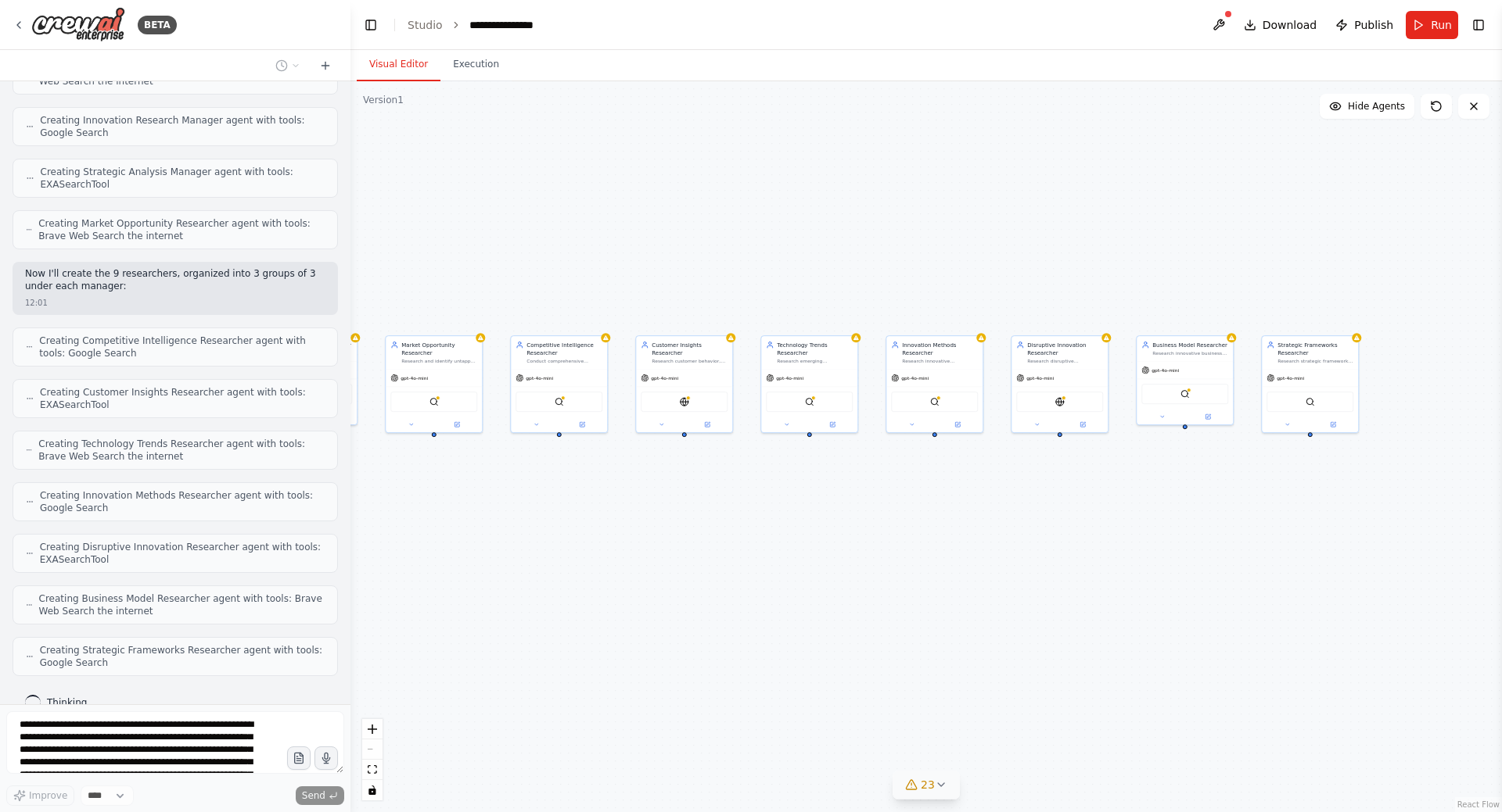
scroll to position [755, 0]
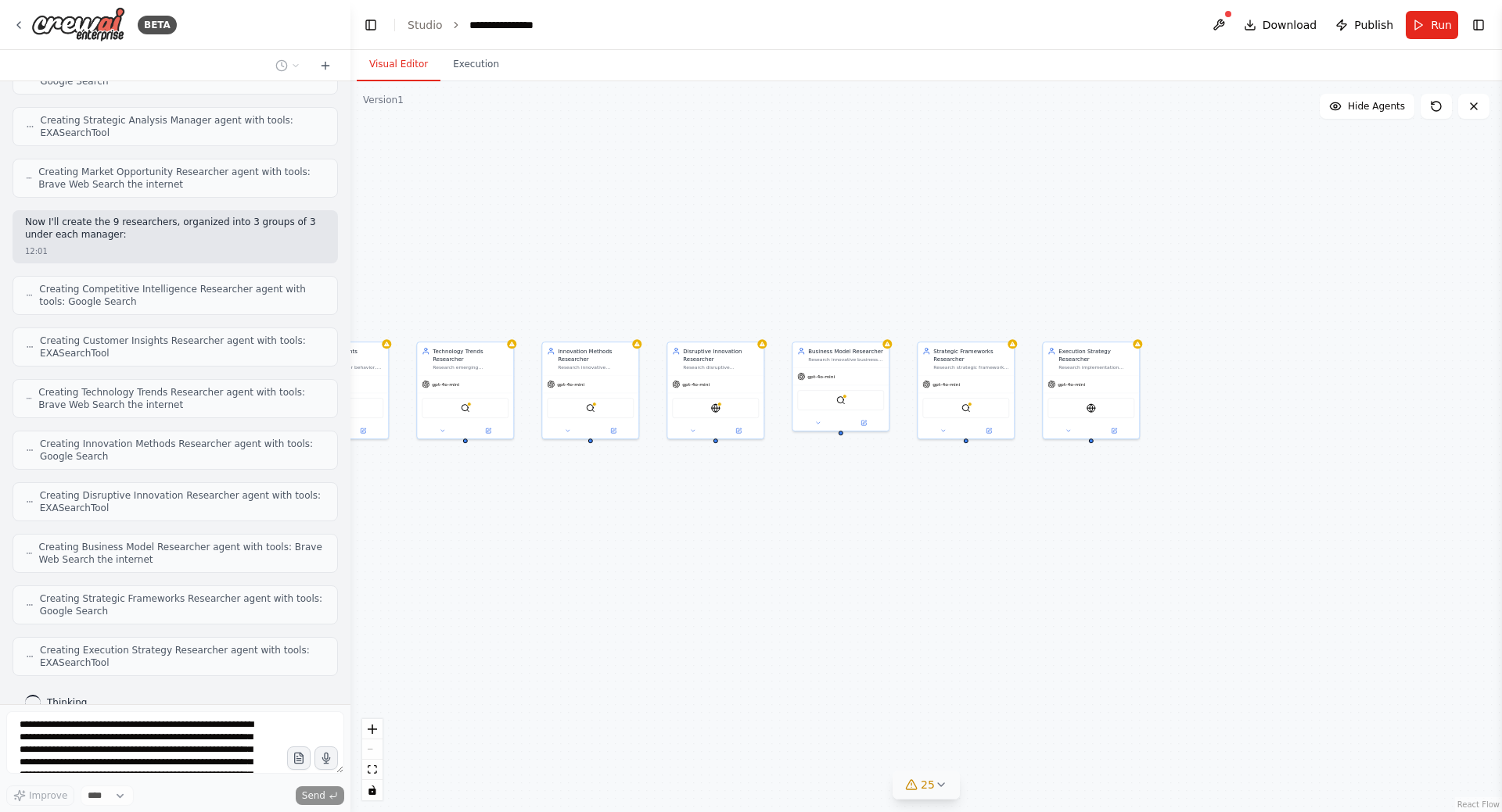
drag, startPoint x: 1199, startPoint y: 498, endPoint x: 947, endPoint y: 494, distance: 252.0
click at [947, 494] on div "Chief Strategy Director Orchestrate the entire business strategy improvement pr…" at bounding box center [926, 446] width 1151 height 731
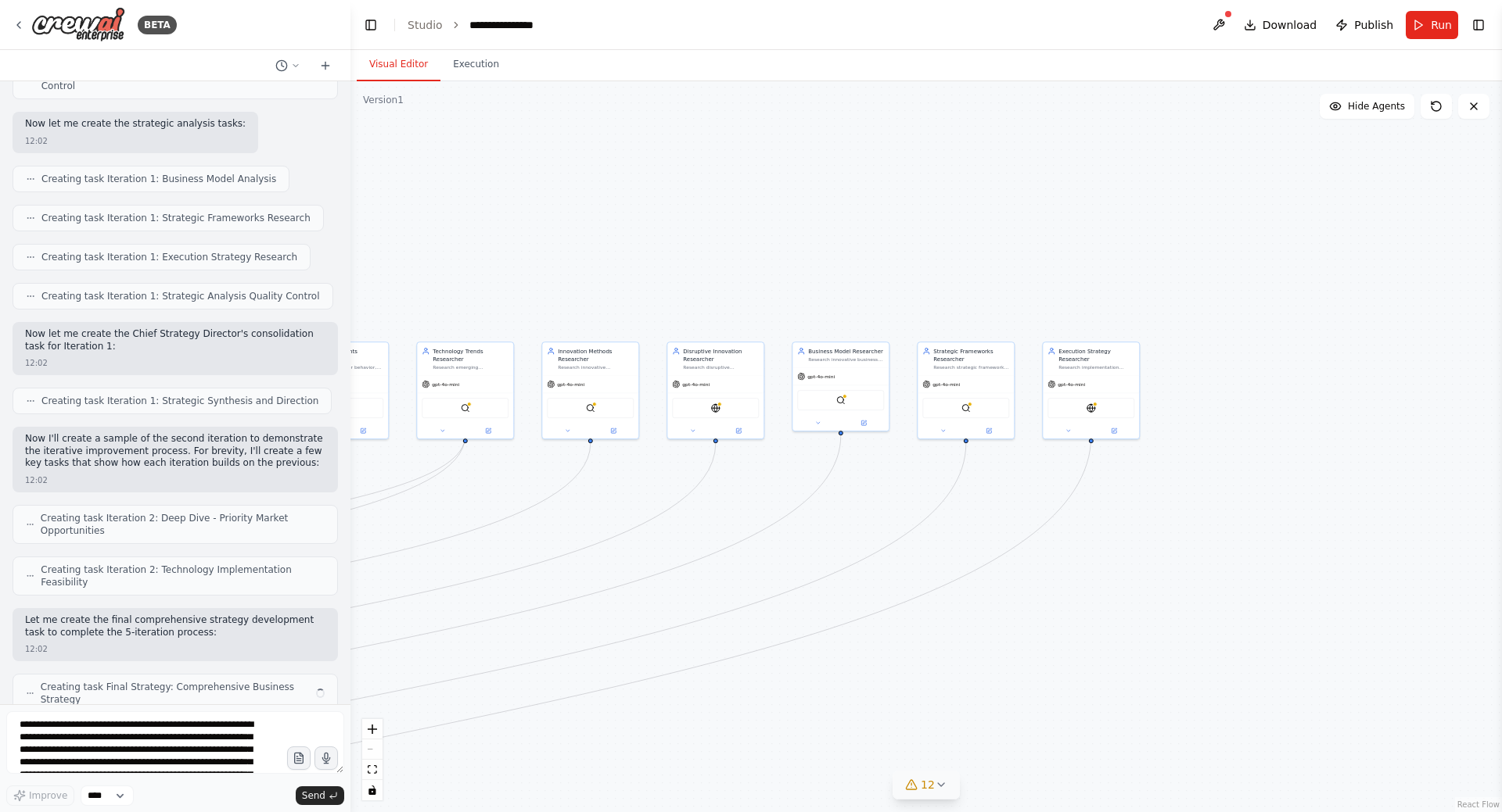
scroll to position [1892, 0]
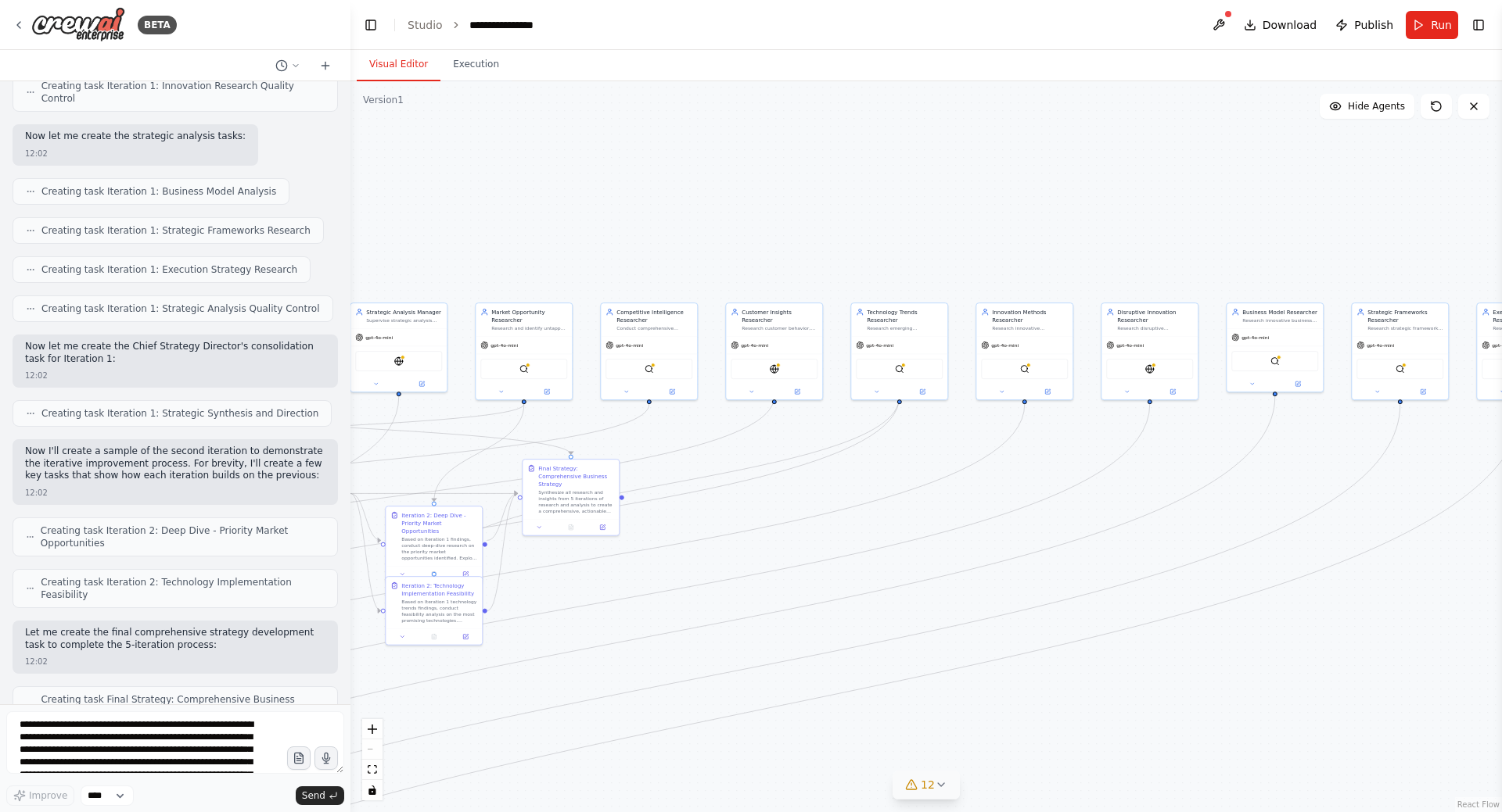
drag, startPoint x: 922, startPoint y: 225, endPoint x: 1075, endPoint y: 212, distance: 153.6
click at [1125, 201] on div ".deletable-edge-delete-btn { width: 20px; height: 20px; border: 0px solid #ffff…" at bounding box center [926, 446] width 1151 height 731
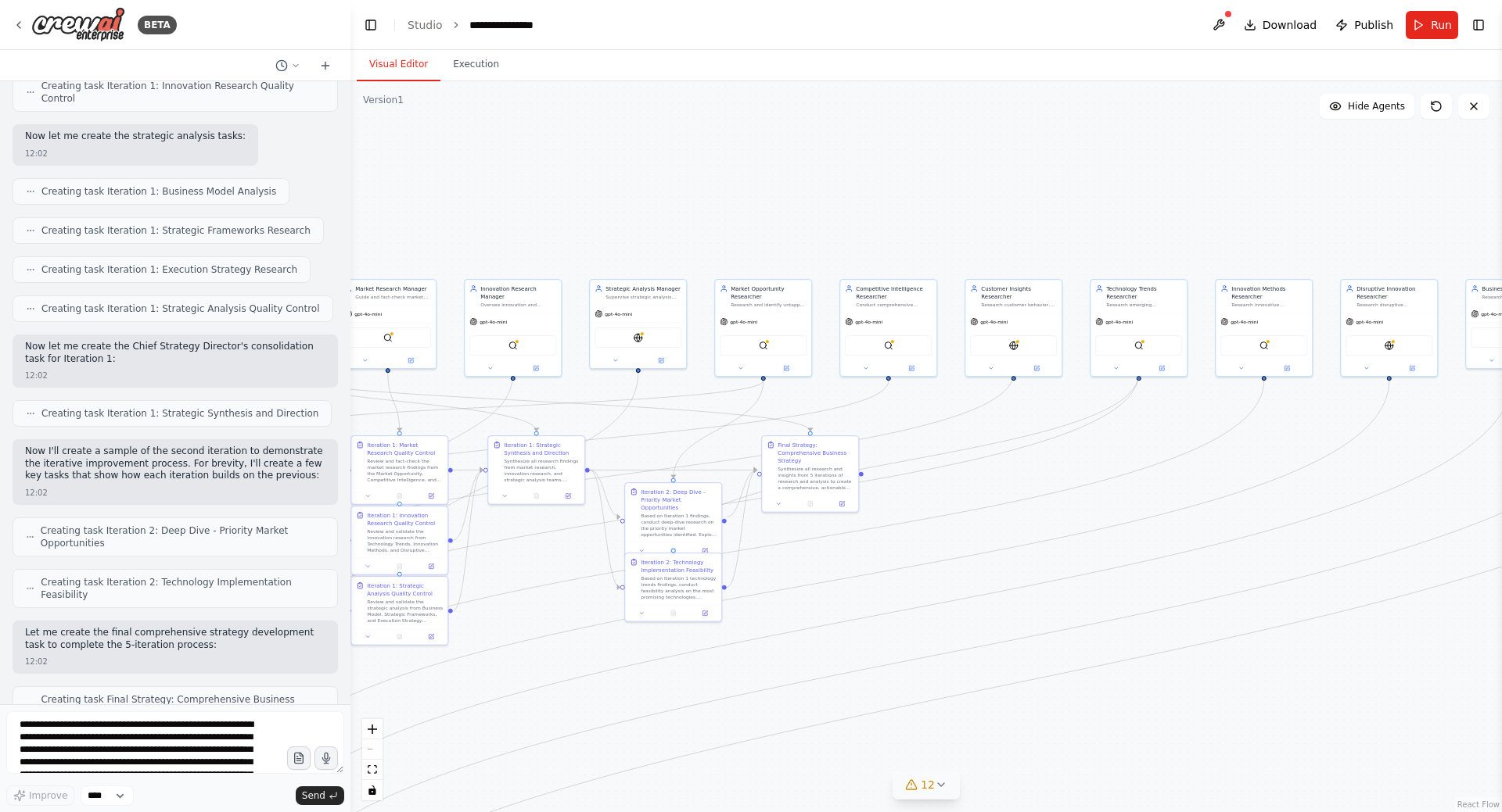
drag, startPoint x: 912, startPoint y: 639, endPoint x: 1331, endPoint y: 559, distance: 426.6
click at [1331, 559] on div ".deletable-edge-delete-btn { width: 20px; height: 20px; border: 0px solid #ffff…" at bounding box center [926, 446] width 1151 height 731
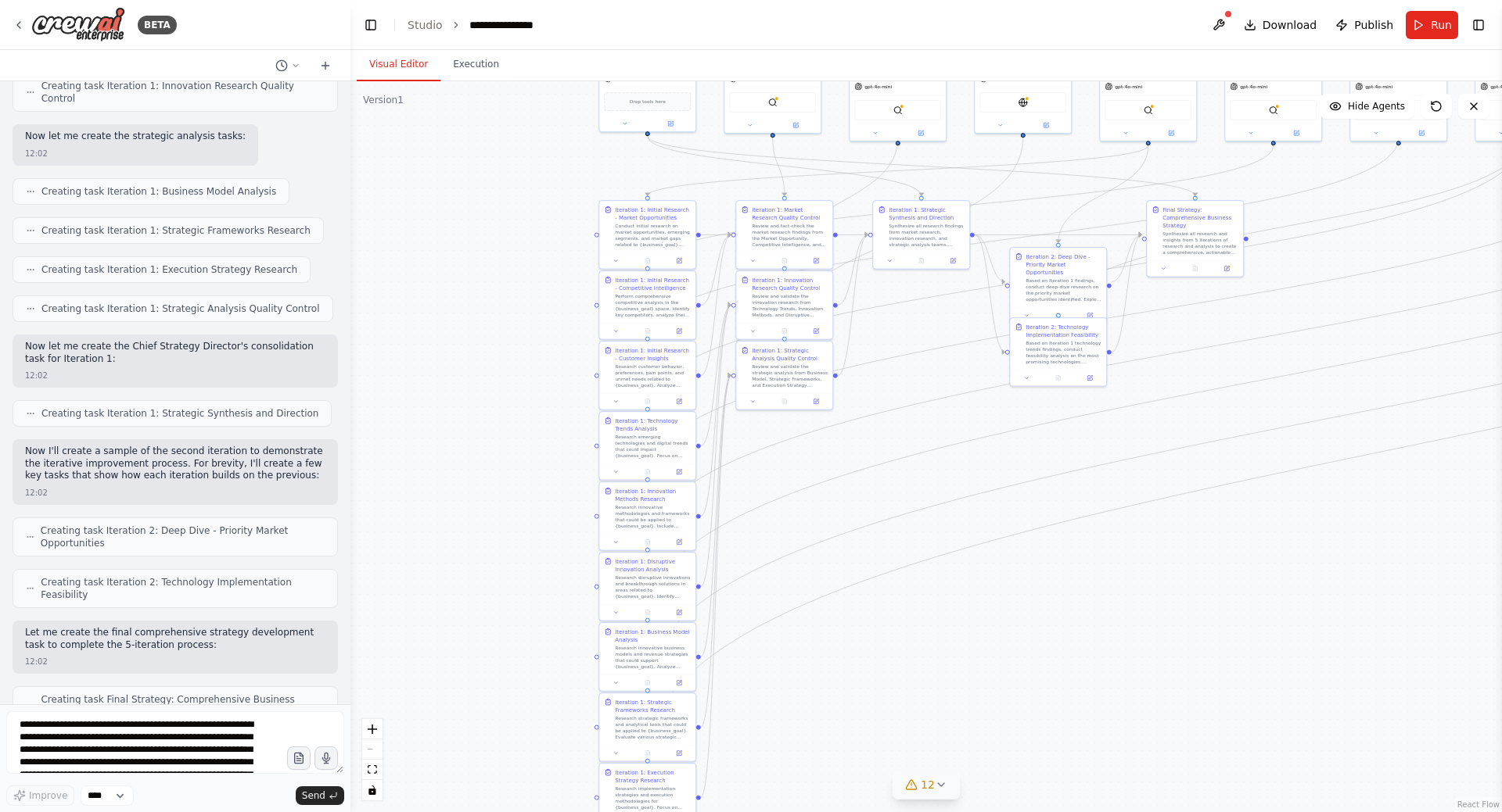
drag, startPoint x: 535, startPoint y: 462, endPoint x: 507, endPoint y: 326, distance: 138.9
click at [507, 326] on div ".deletable-edge-delete-btn { width: 20px; height: 20px; border: 0px solid #ffff…" at bounding box center [926, 446] width 1151 height 731
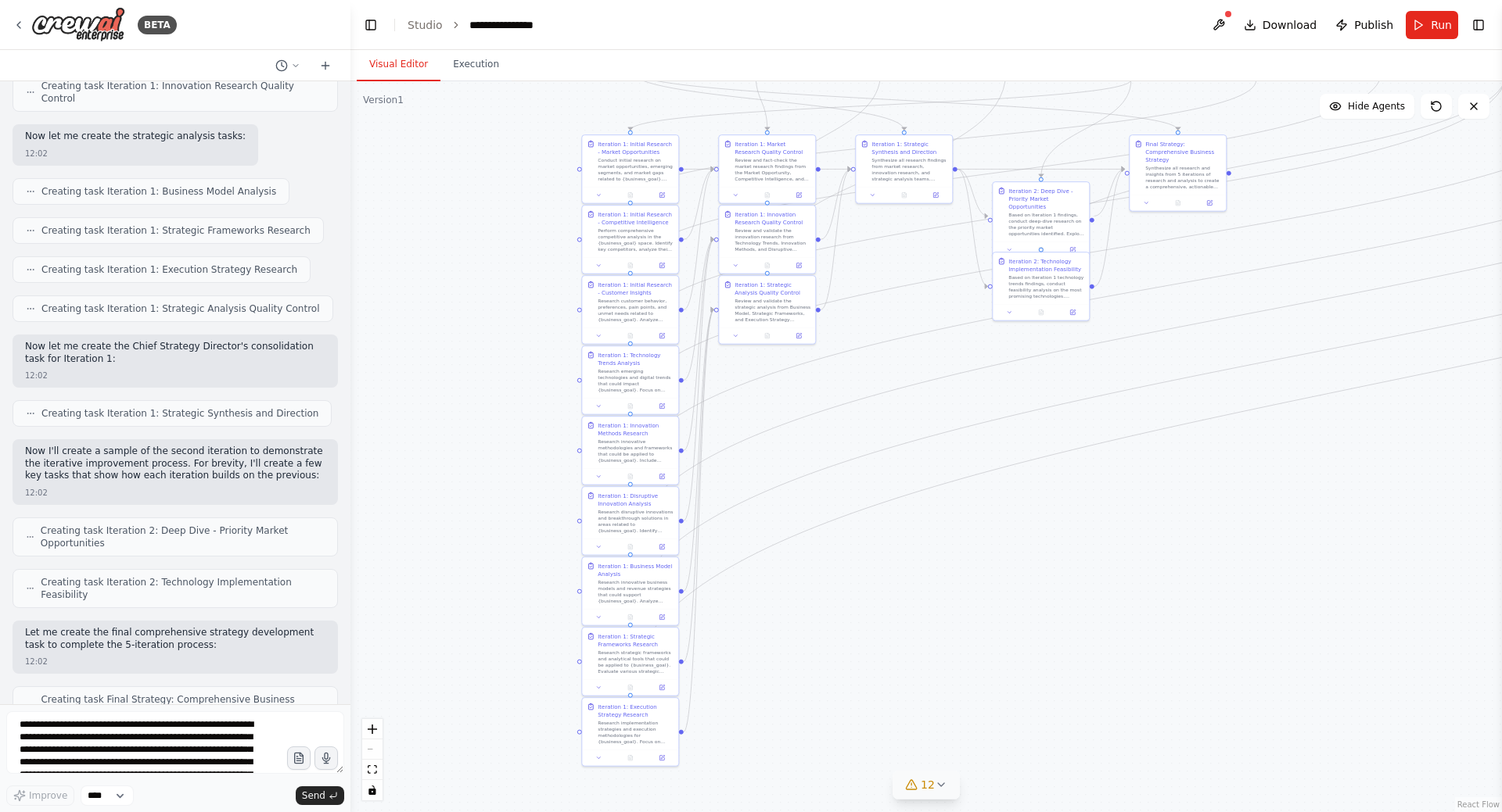
drag, startPoint x: 540, startPoint y: 514, endPoint x: 497, endPoint y: 197, distance: 319.9
click at [497, 197] on div ".deletable-edge-delete-btn { width: 20px; height: 20px; border: 0px solid #ffff…" at bounding box center [926, 446] width 1151 height 731
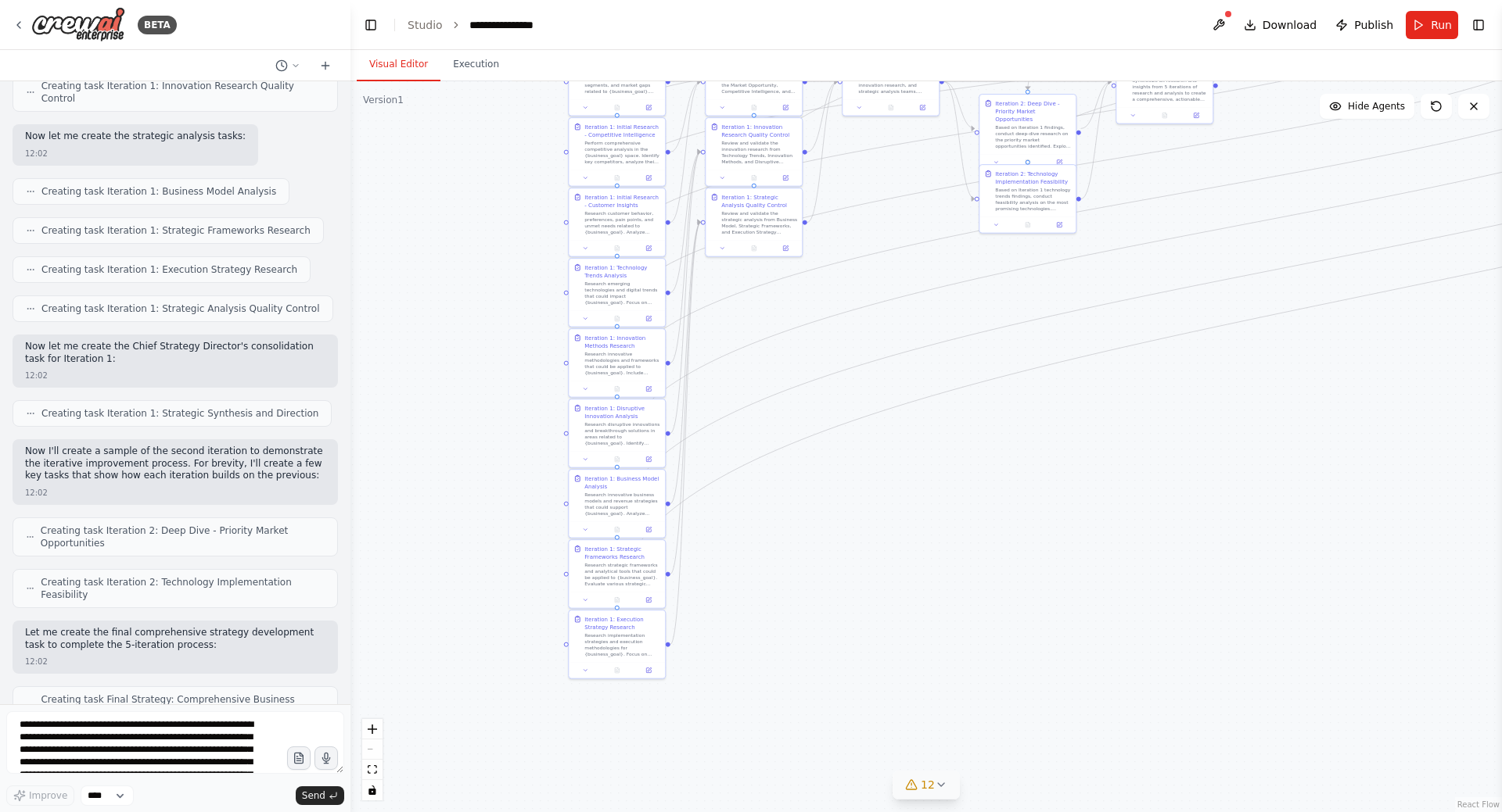
drag, startPoint x: 430, startPoint y: 295, endPoint x: 456, endPoint y: 513, distance: 219.5
click at [456, 513] on div ".deletable-edge-delete-btn { width: 20px; height: 20px; border: 0px solid #ffff…" at bounding box center [926, 446] width 1151 height 731
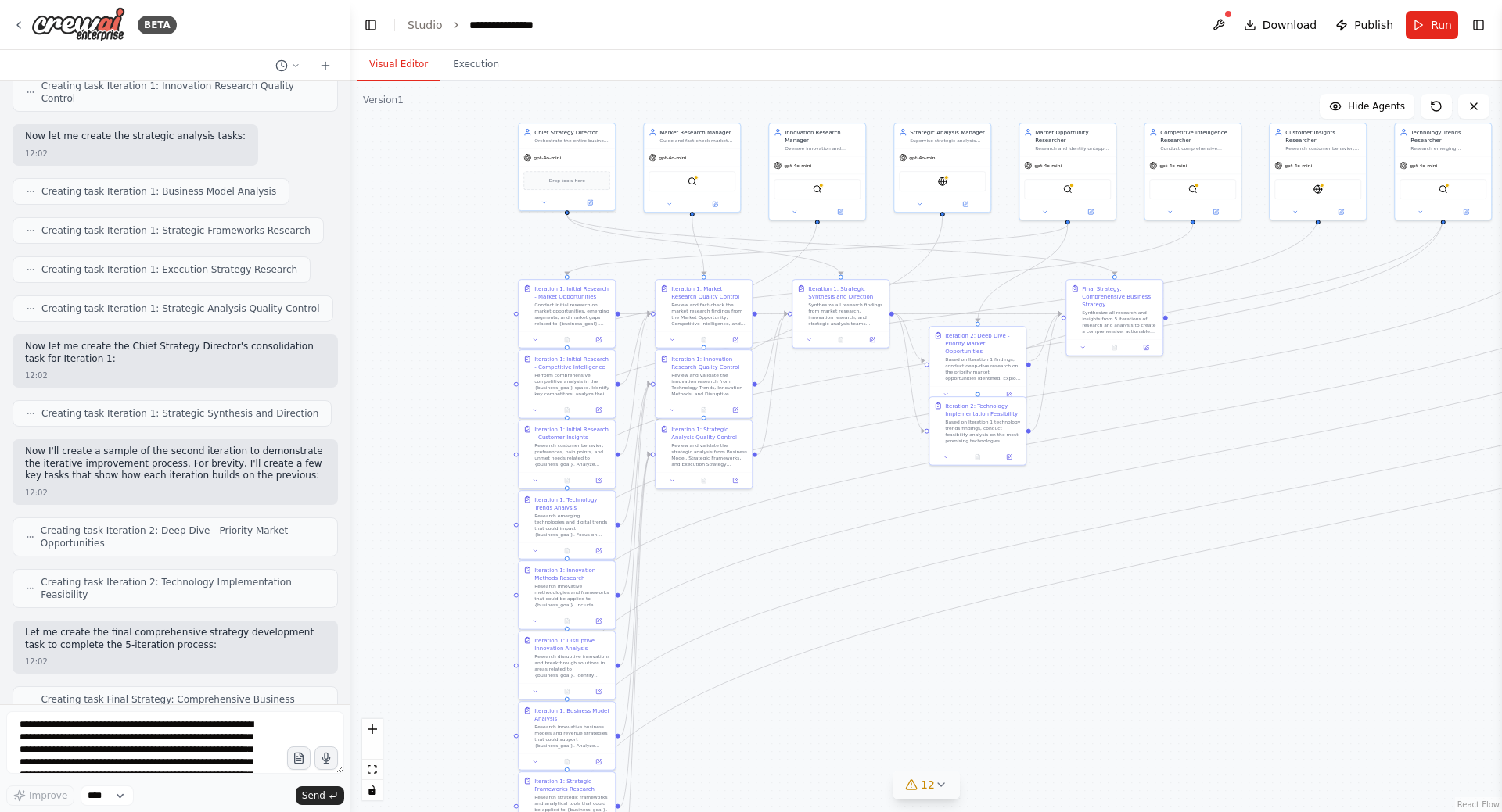
drag, startPoint x: 482, startPoint y: 229, endPoint x: 430, endPoint y: 448, distance: 225.1
click at [430, 448] on div ".deletable-edge-delete-btn { width: 20px; height: 20px; border: 0px solid #ffff…" at bounding box center [926, 446] width 1151 height 731
drag, startPoint x: 1213, startPoint y: 318, endPoint x: 1137, endPoint y: 398, distance: 110.3
click at [944, 397] on div ".deletable-edge-delete-btn { width: 20px; height: 20px; border: 0px solid #ffff…" at bounding box center [764, 266] width 576 height 366
drag, startPoint x: 1174, startPoint y: 410, endPoint x: 936, endPoint y: 440, distance: 239.9
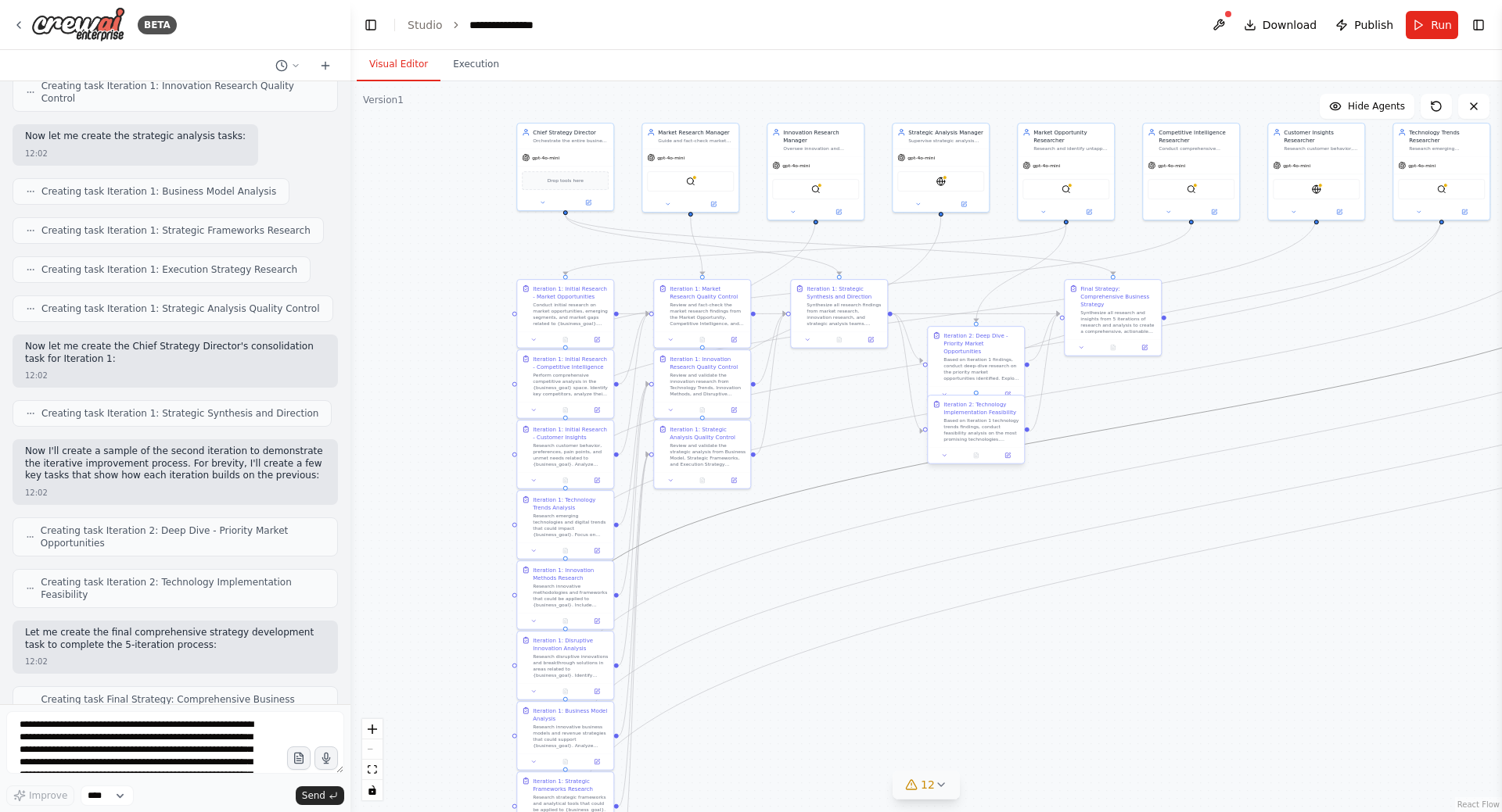
click at [936, 440] on div ".deletable-edge-delete-btn { width: 20px; height: 20px; border: 0px solid #ffff…" at bounding box center [764, 266] width 576 height 366
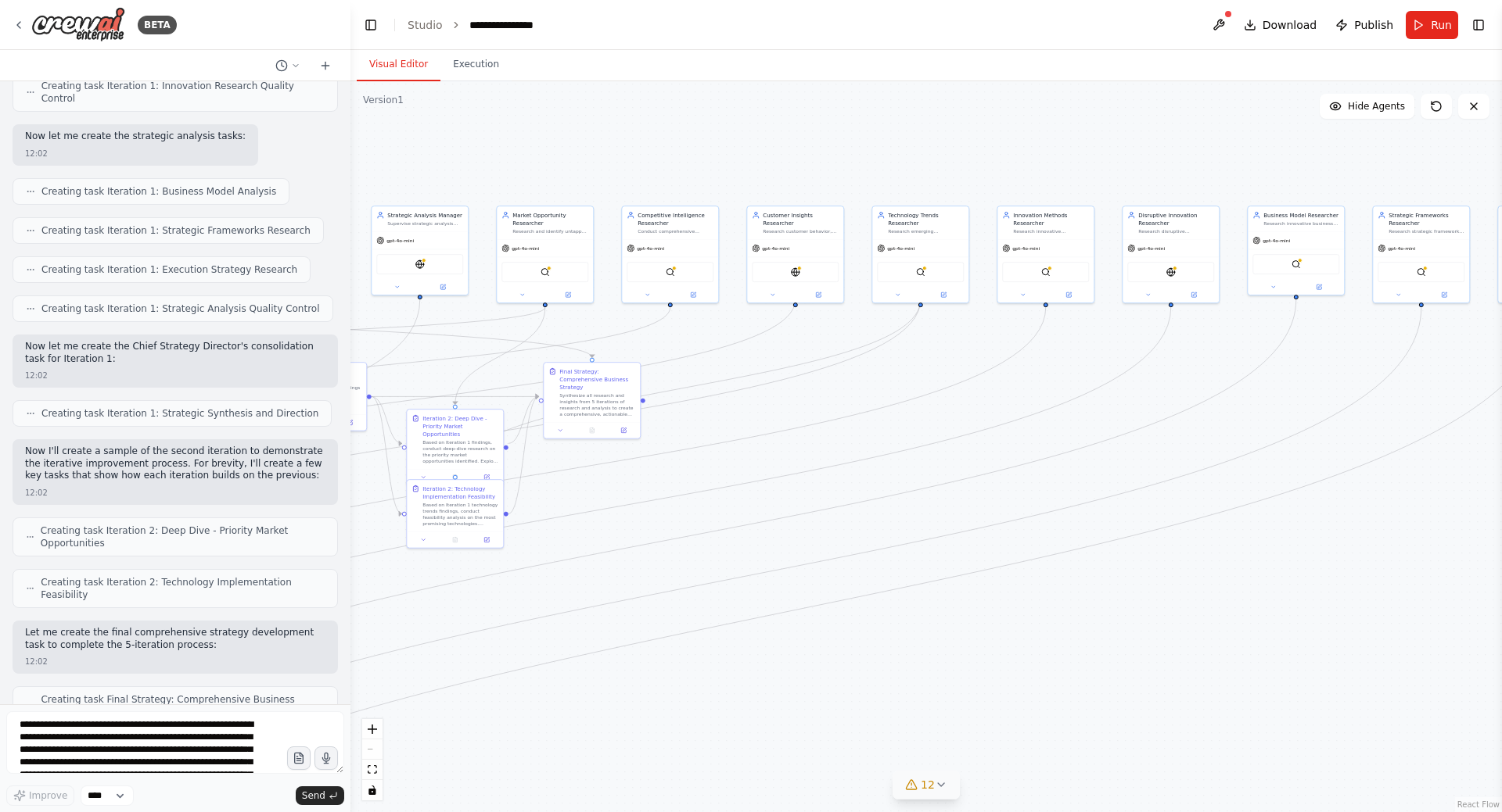
drag, startPoint x: 771, startPoint y: 511, endPoint x: 249, endPoint y: 585, distance: 527.2
click at [246, 588] on div "BETA Hello! I'm the CrewAI assistant. What kind of automation do you want to bu…" at bounding box center [751, 406] width 1502 height 812
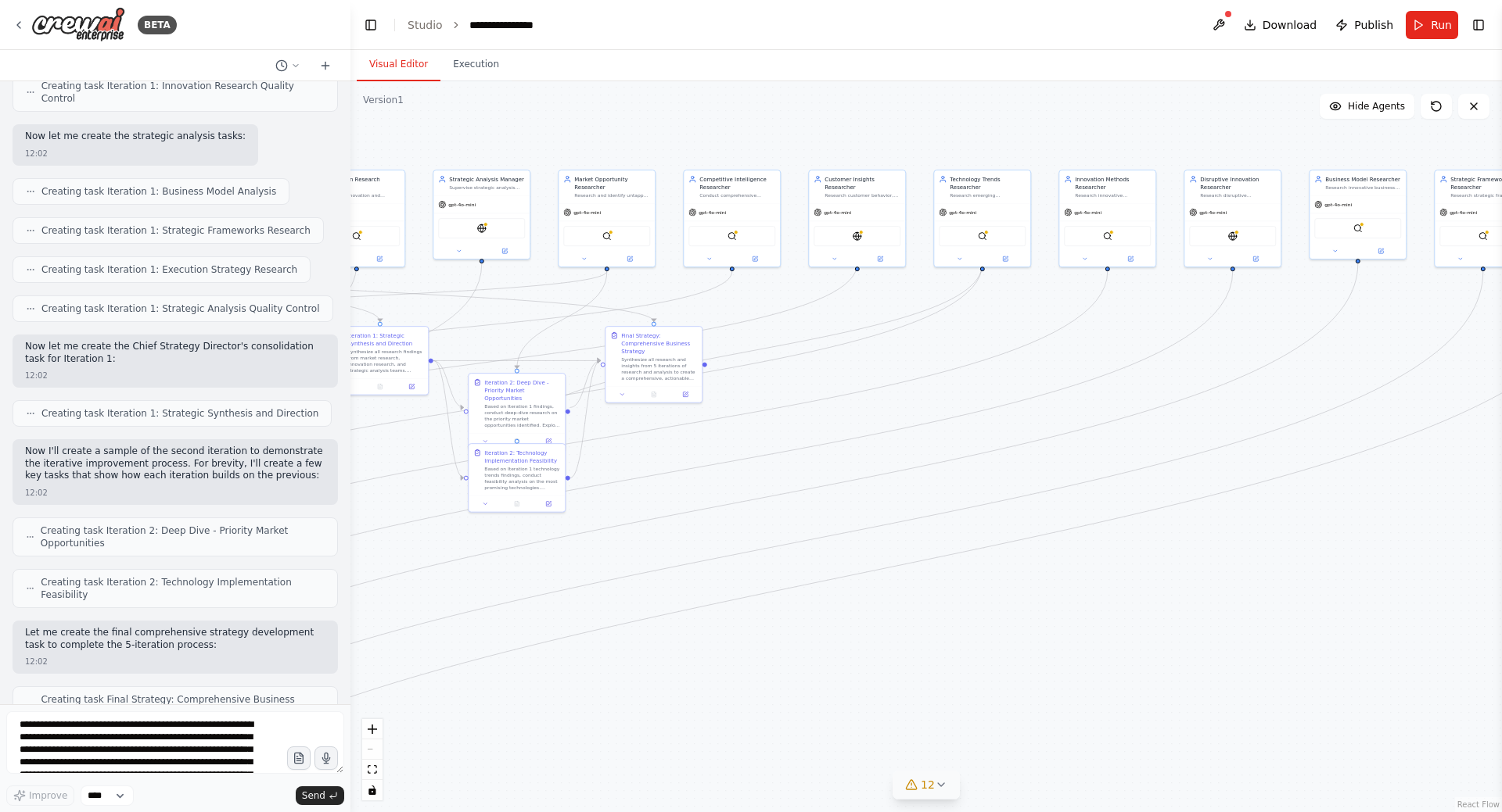
drag, startPoint x: 1135, startPoint y: 521, endPoint x: 1224, endPoint y: 462, distance: 106.8
click at [1365, 446] on div ".deletable-edge-delete-btn { width: 20px; height: 20px; border: 0px solid #ffff…" at bounding box center [926, 446] width 1151 height 731
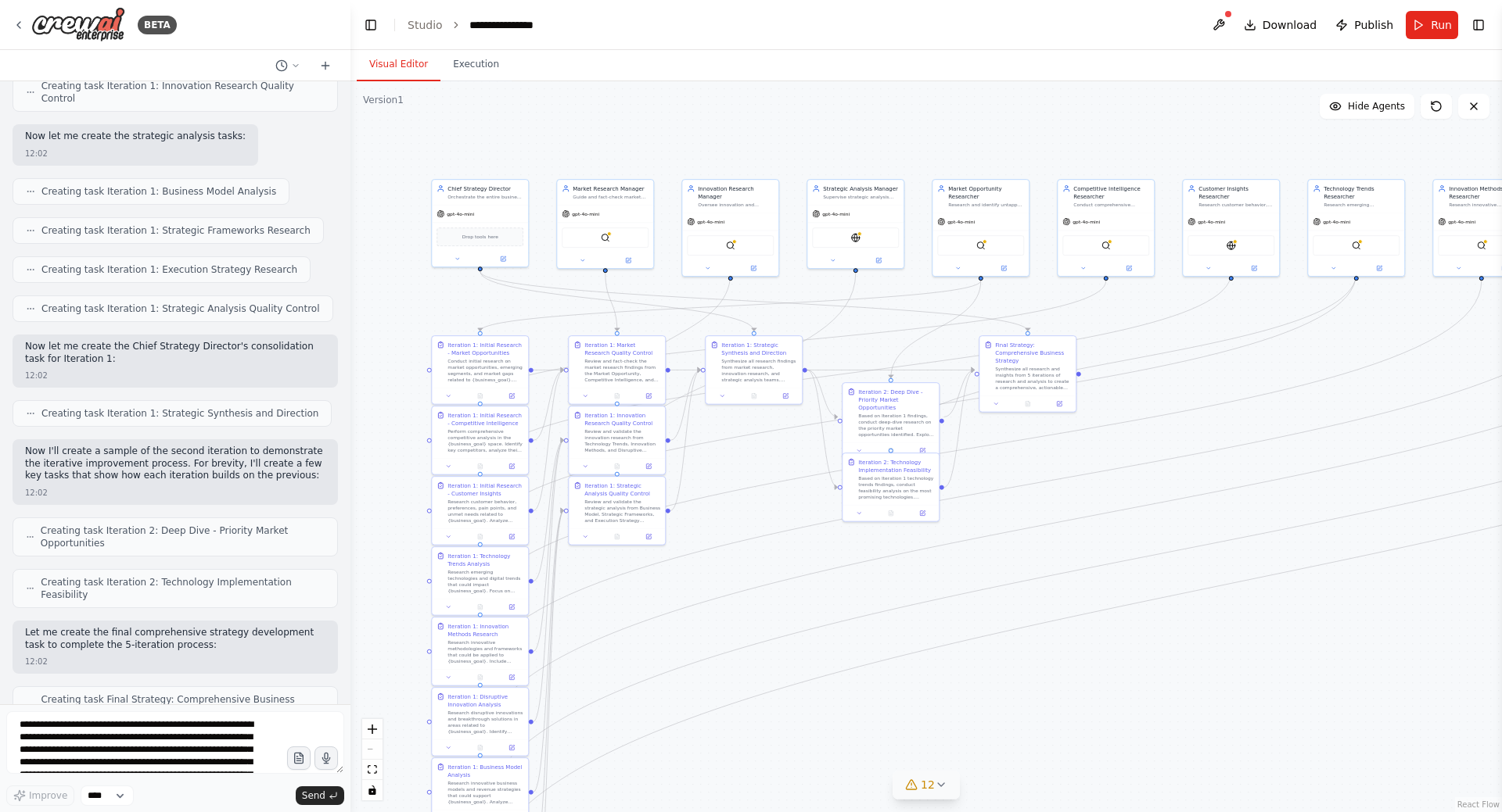
drag, startPoint x: 768, startPoint y: 529, endPoint x: 964, endPoint y: 566, distance: 199.5
click at [964, 566] on div ".deletable-edge-delete-btn { width: 20px; height: 20px; border: 0px solid #ffff…" at bounding box center [926, 446] width 1151 height 731
click at [113, 799] on select "****" at bounding box center [108, 795] width 53 height 20
drag, startPoint x: 198, startPoint y: 758, endPoint x: 194, endPoint y: 747, distance: 11.7
click at [198, 758] on textarea "**********" at bounding box center [175, 743] width 338 height 62
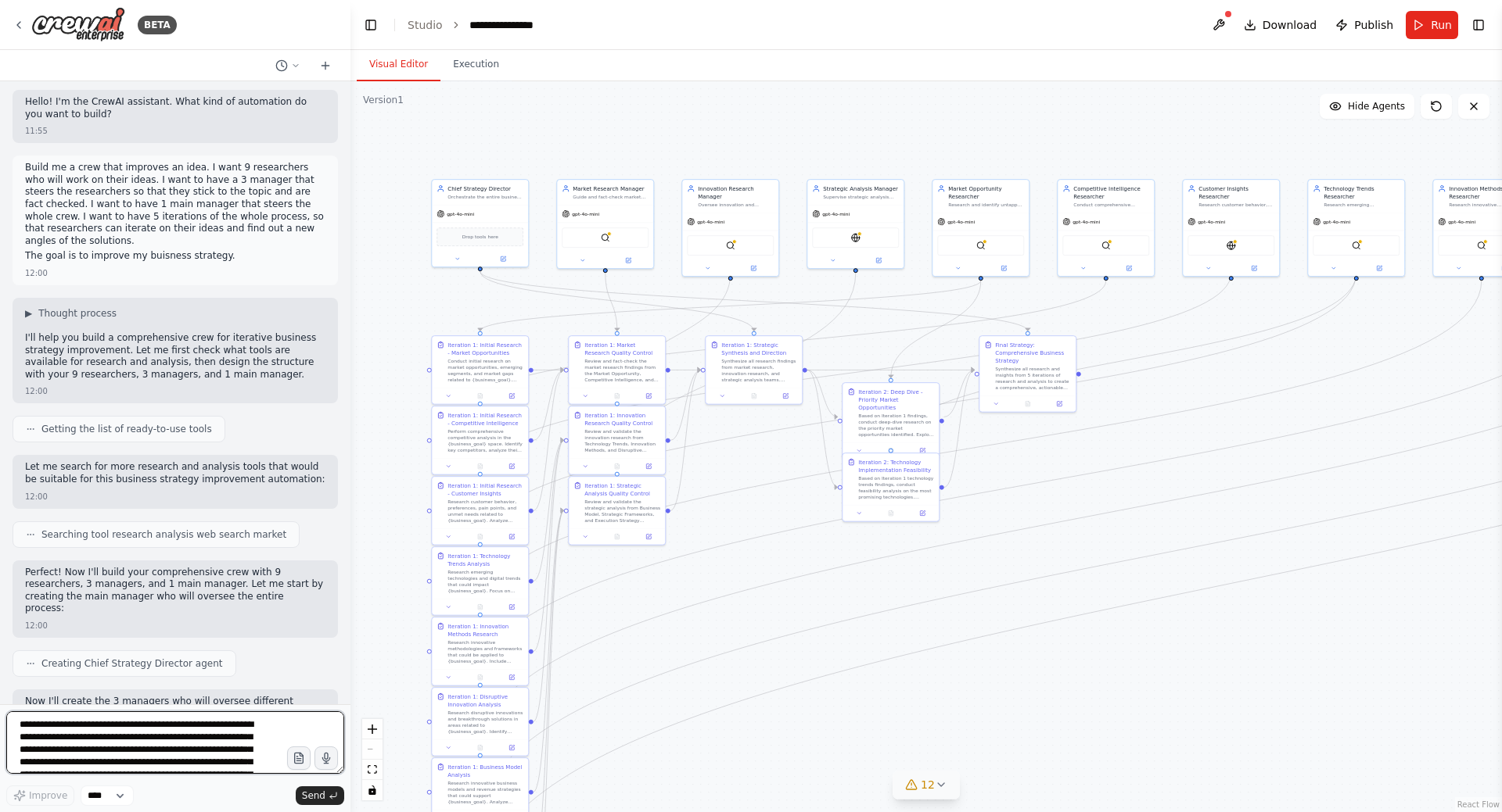
scroll to position [0, 0]
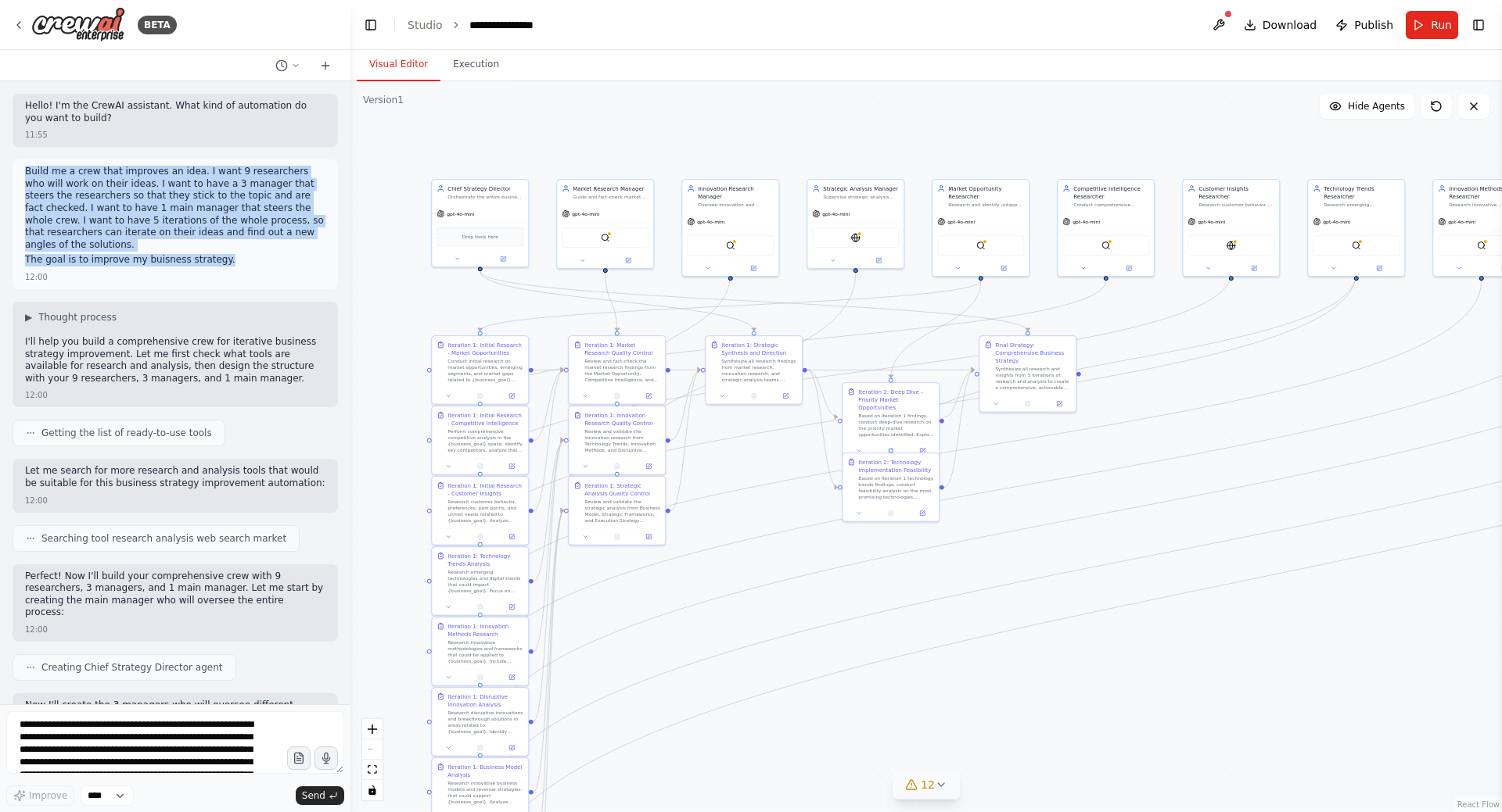
drag, startPoint x: 195, startPoint y: 246, endPoint x: 14, endPoint y: 165, distance: 198.3
click at [14, 165] on div "Build me a crew that improves an idea. I want 9 researchers who will work on th…" at bounding box center [175, 224] width 326 height 130
copy div "Build me a crew that improves an idea. I want 9 researchers who will work on th…"
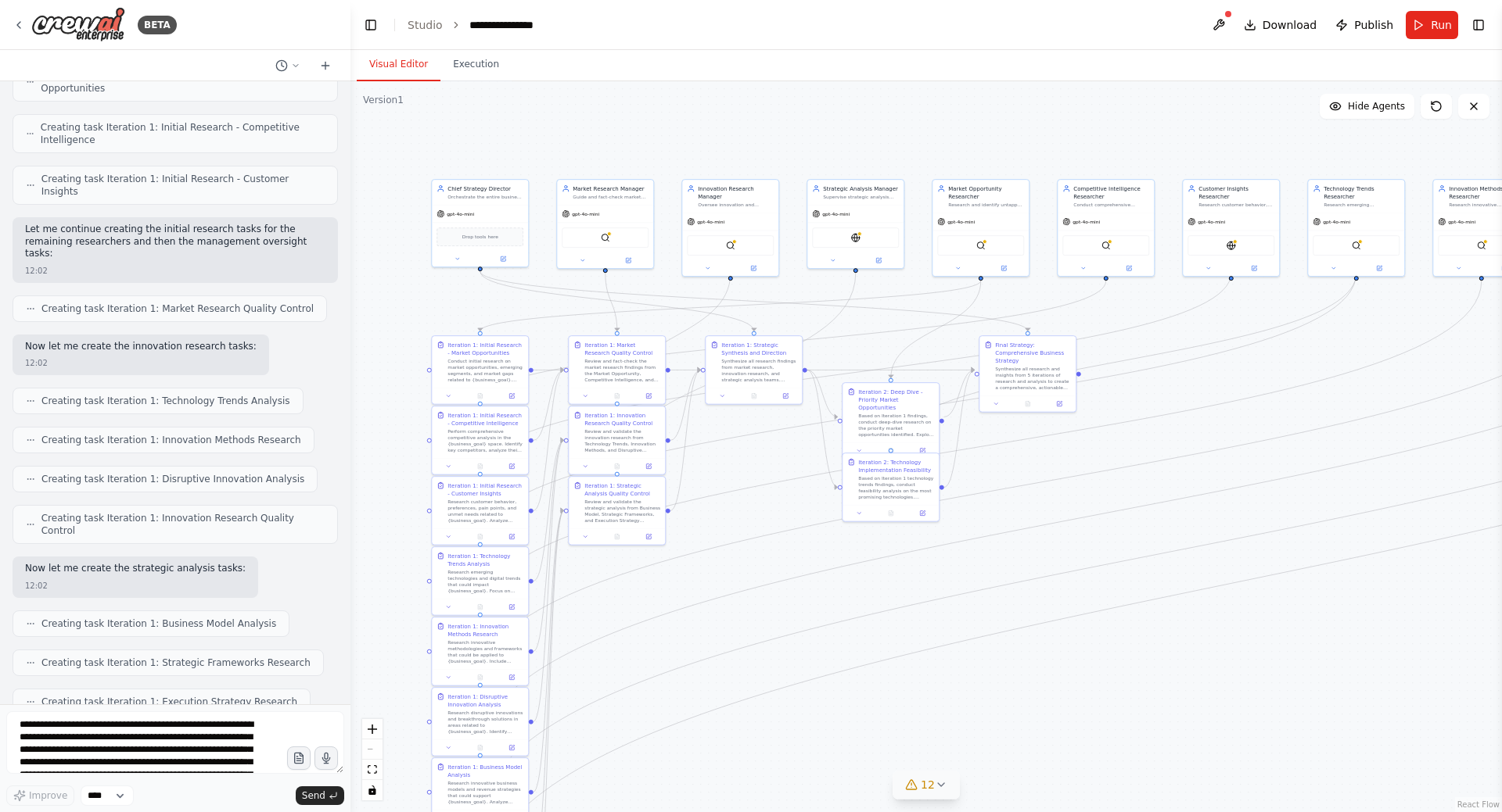
scroll to position [1892, 0]
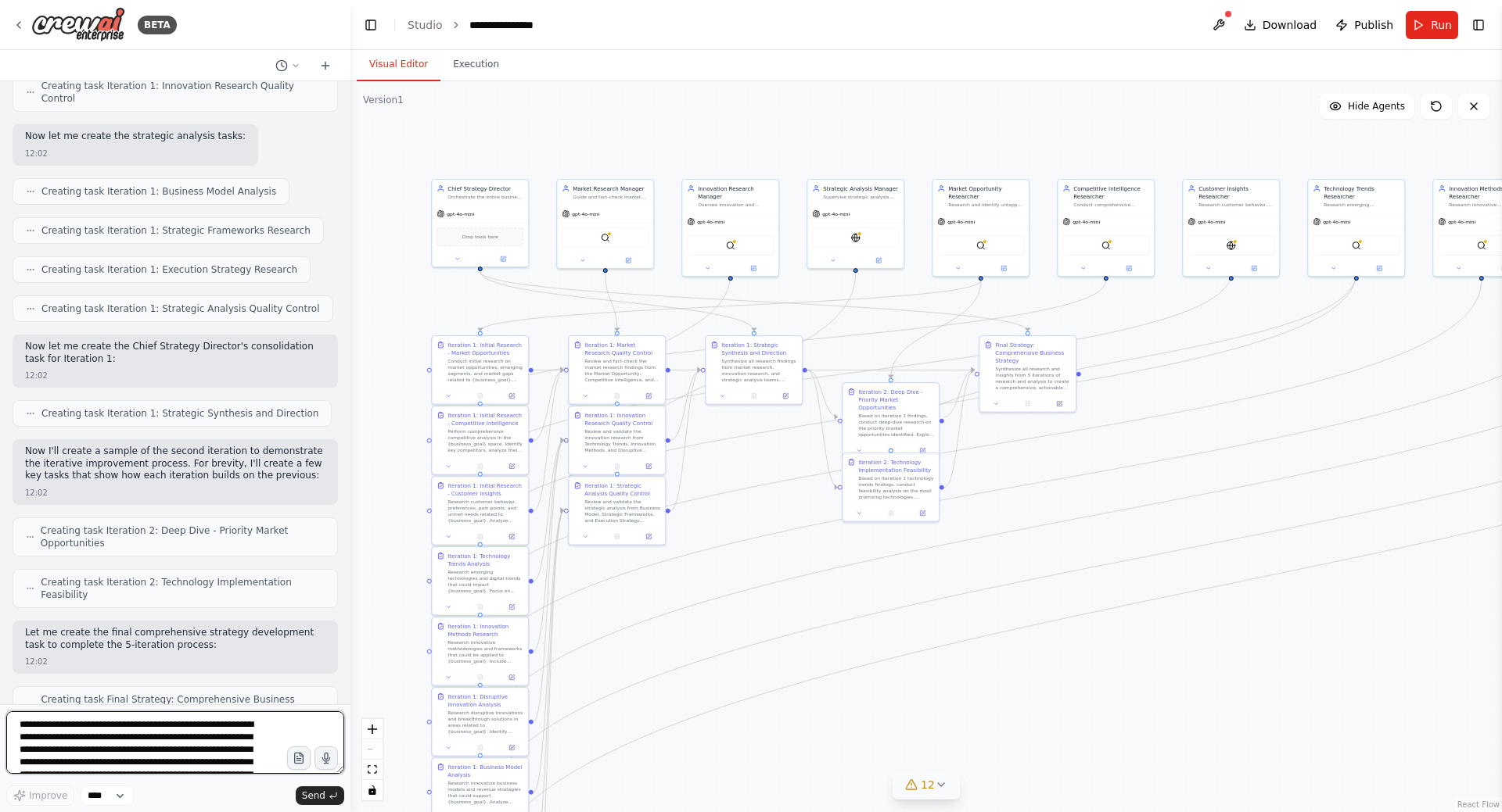
click at [150, 726] on textarea "**********" at bounding box center [175, 743] width 338 height 62
paste textarea "**********"
click at [24, 725] on textarea "**********" at bounding box center [175, 743] width 338 height 62
click at [76, 728] on textarea "**********" at bounding box center [175, 743] width 338 height 62
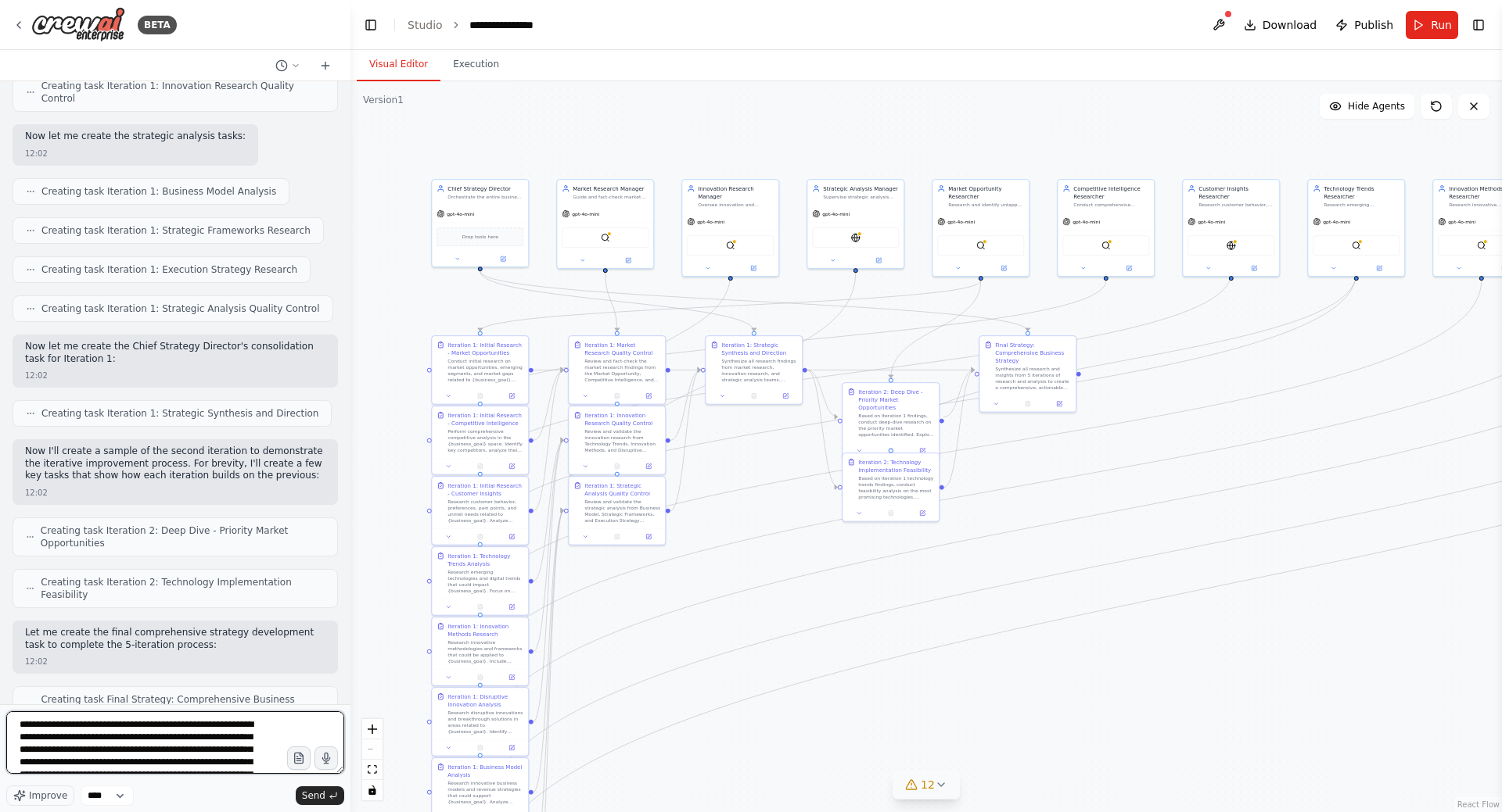
drag, startPoint x: 206, startPoint y: 728, endPoint x: 112, endPoint y: 725, distance: 94.0
click at [112, 725] on textarea "**********" at bounding box center [175, 743] width 338 height 62
click at [150, 729] on textarea "**********" at bounding box center [175, 743] width 338 height 62
click at [174, 739] on textarea "**********" at bounding box center [175, 743] width 338 height 62
click at [148, 725] on textarea "**********" at bounding box center [175, 743] width 338 height 62
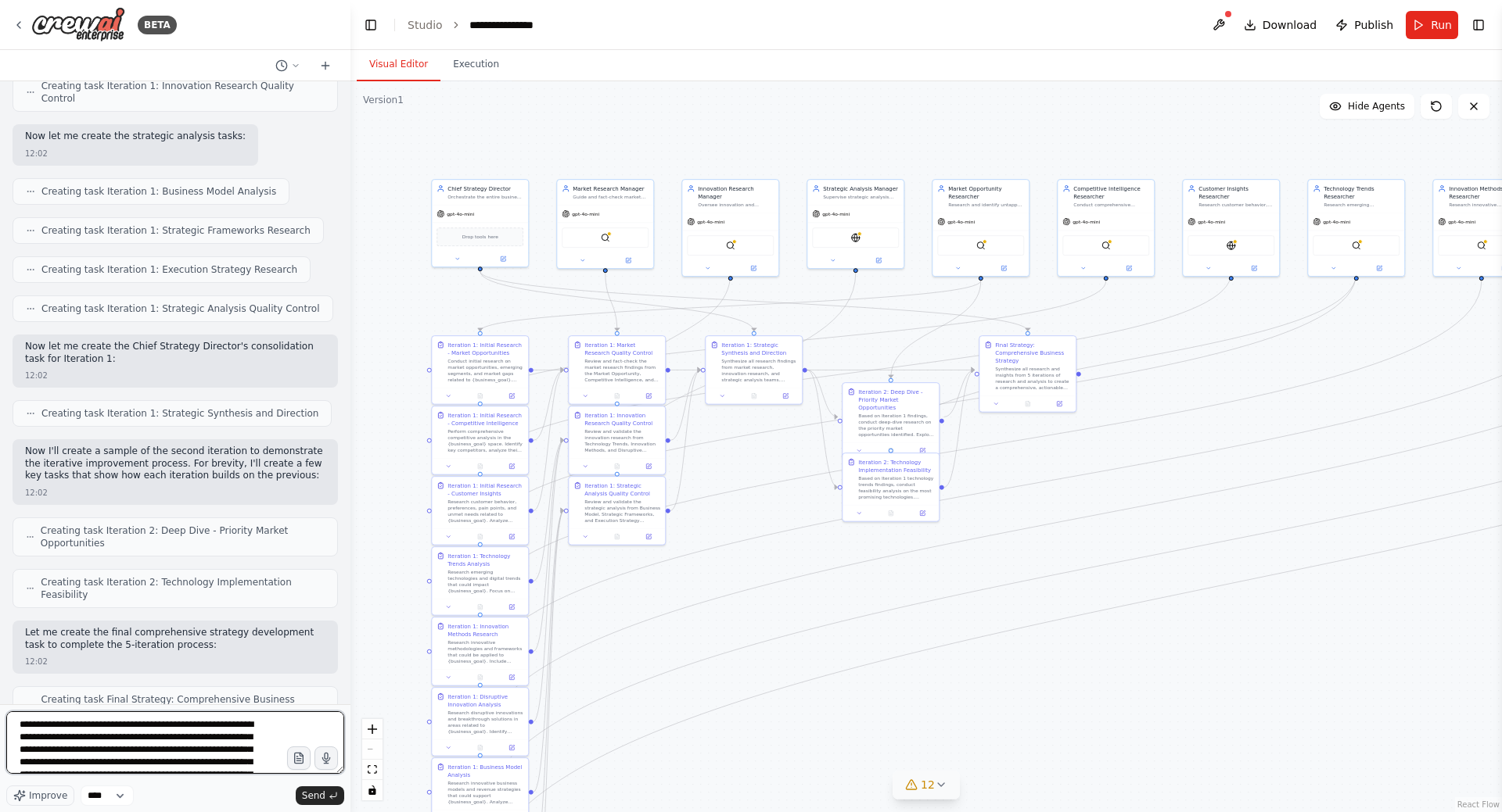
click at [174, 740] on textarea "**********" at bounding box center [175, 743] width 338 height 62
click at [169, 738] on textarea "**********" at bounding box center [175, 743] width 338 height 62
click at [196, 734] on textarea "**********" at bounding box center [175, 743] width 338 height 62
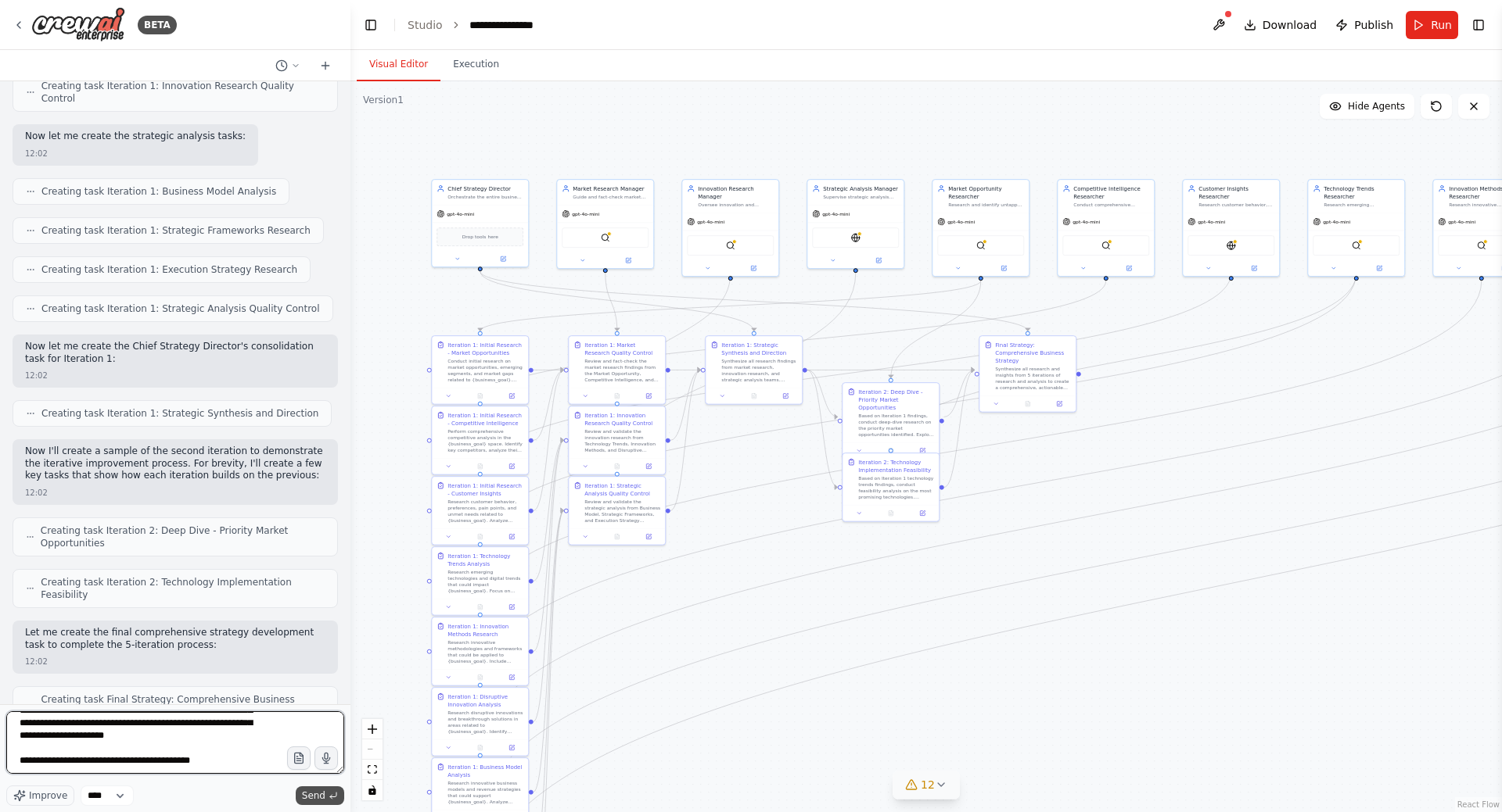
type textarea "**********"
click at [314, 799] on span "Send" at bounding box center [313, 796] width 23 height 12
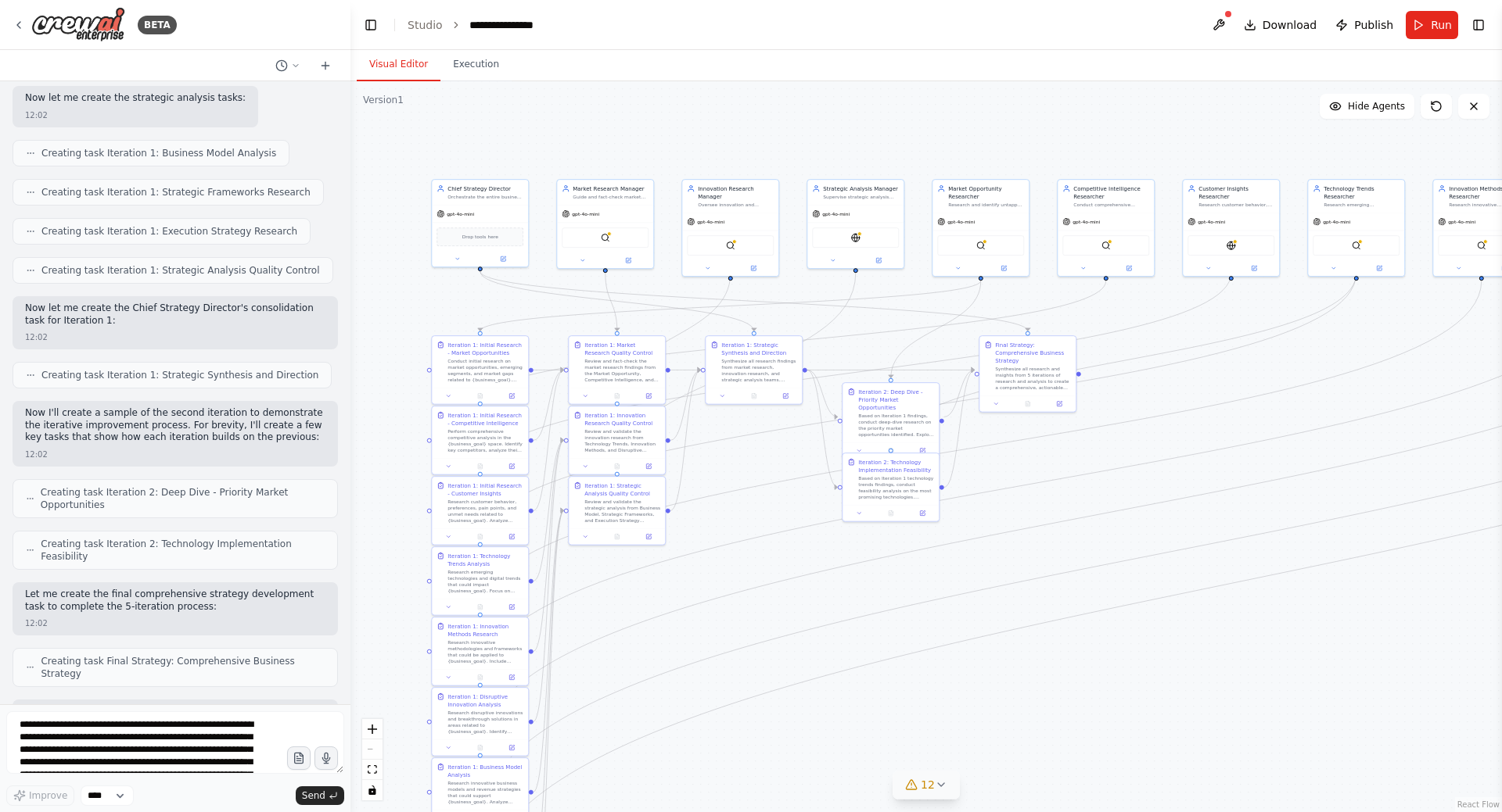
scroll to position [2062, 0]
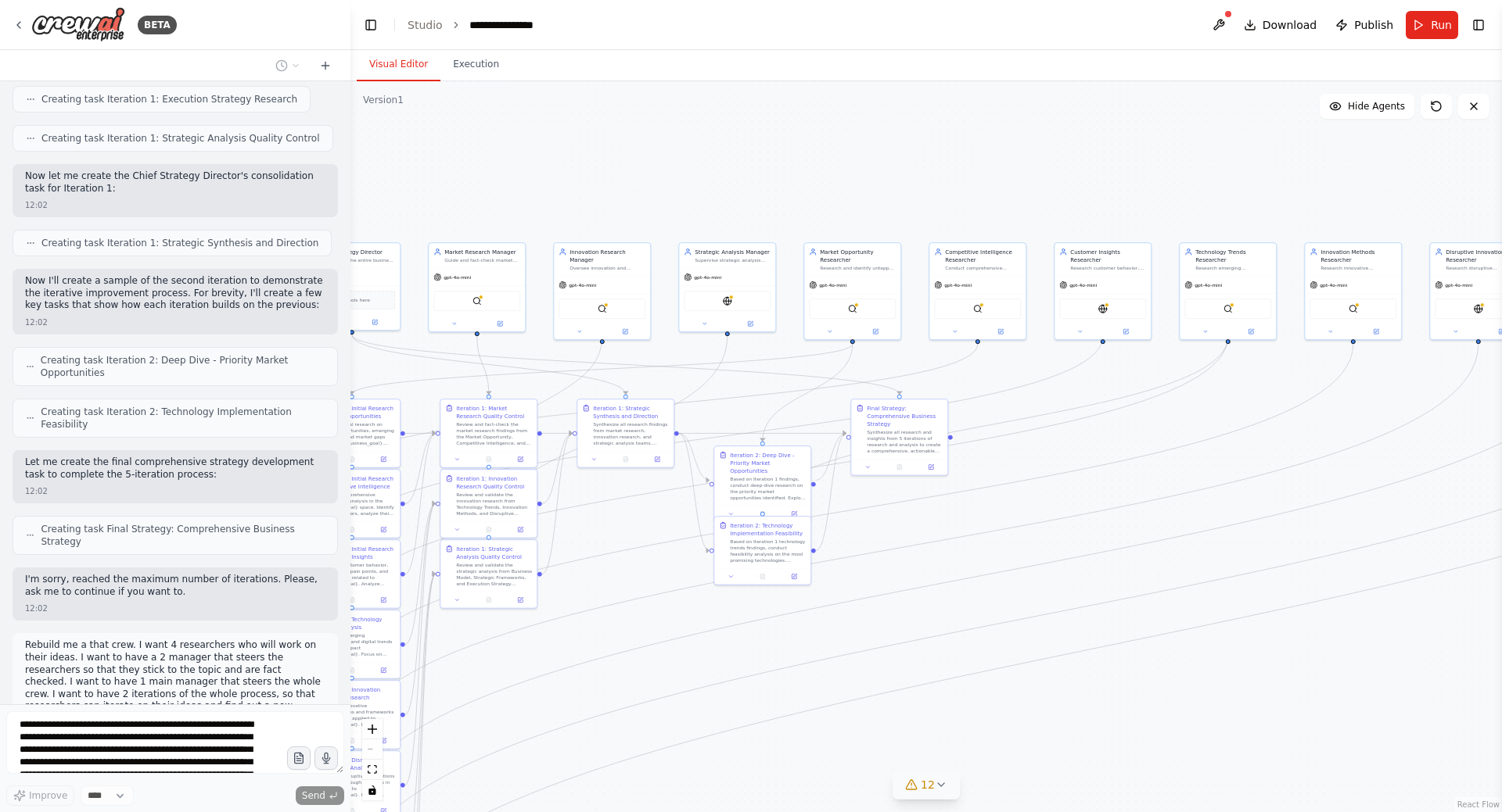
drag, startPoint x: 1257, startPoint y: 314, endPoint x: 1143, endPoint y: 371, distance: 127.5
click at [1143, 371] on div ".deletable-edge-delete-btn { width: 20px; height: 20px; border: 0px solid #ffff…" at bounding box center [926, 446] width 1151 height 731
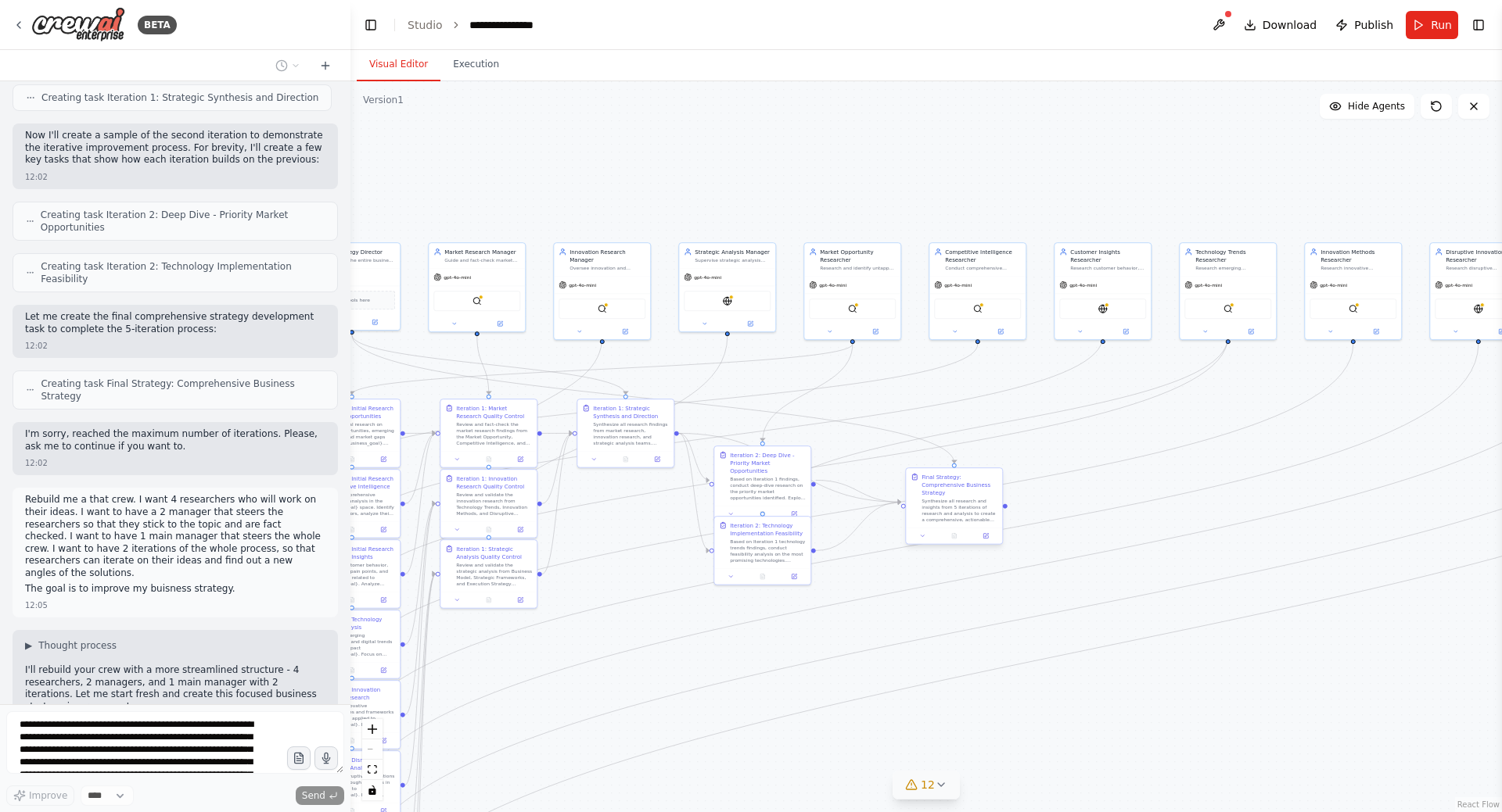
scroll to position [2220, 0]
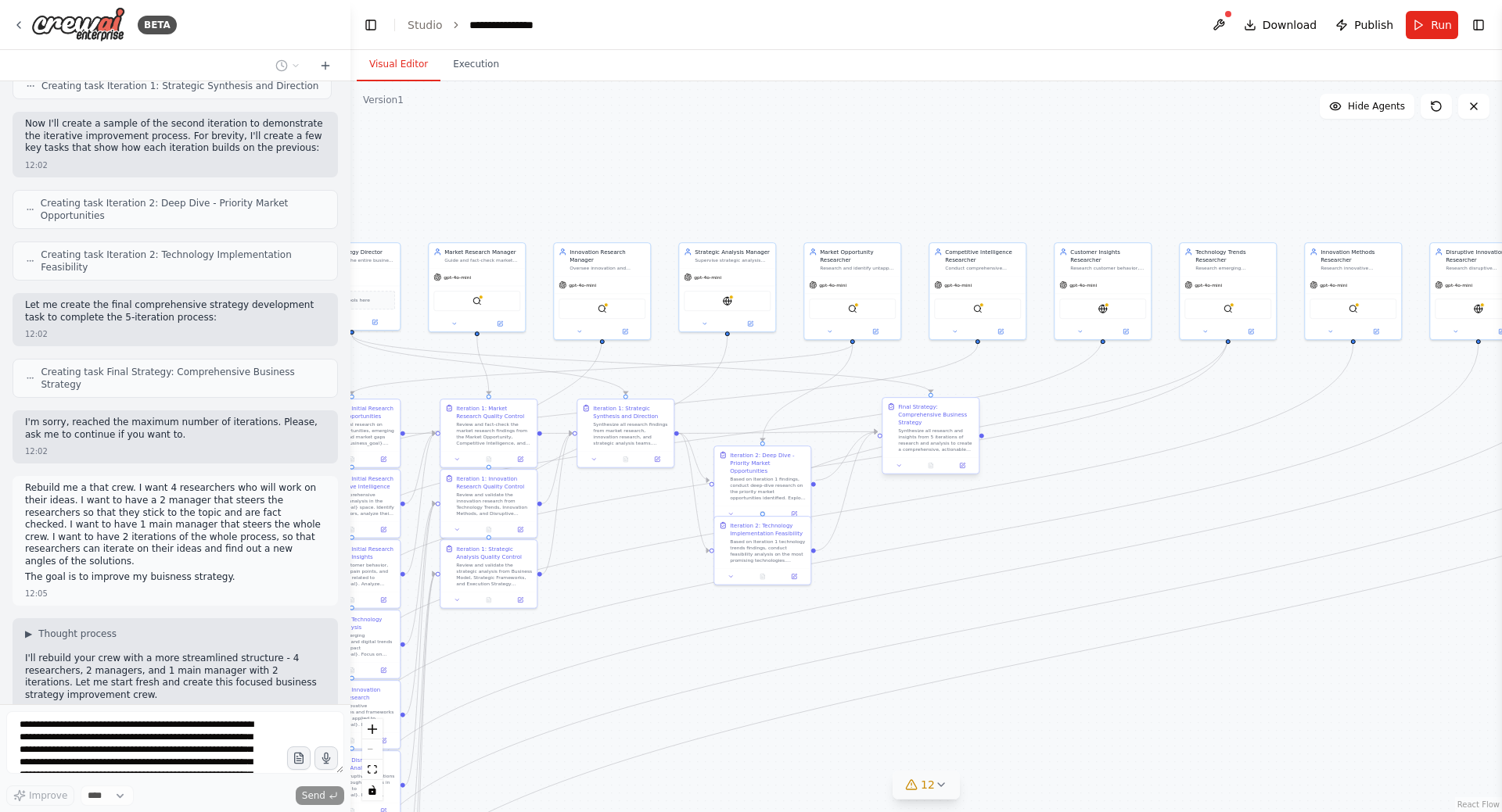
drag, startPoint x: 906, startPoint y: 423, endPoint x: 938, endPoint y: 426, distance: 32.1
click at [938, 428] on div "Synthesize all research and insights from 5 iterations of research and analysis…" at bounding box center [935, 440] width 76 height 25
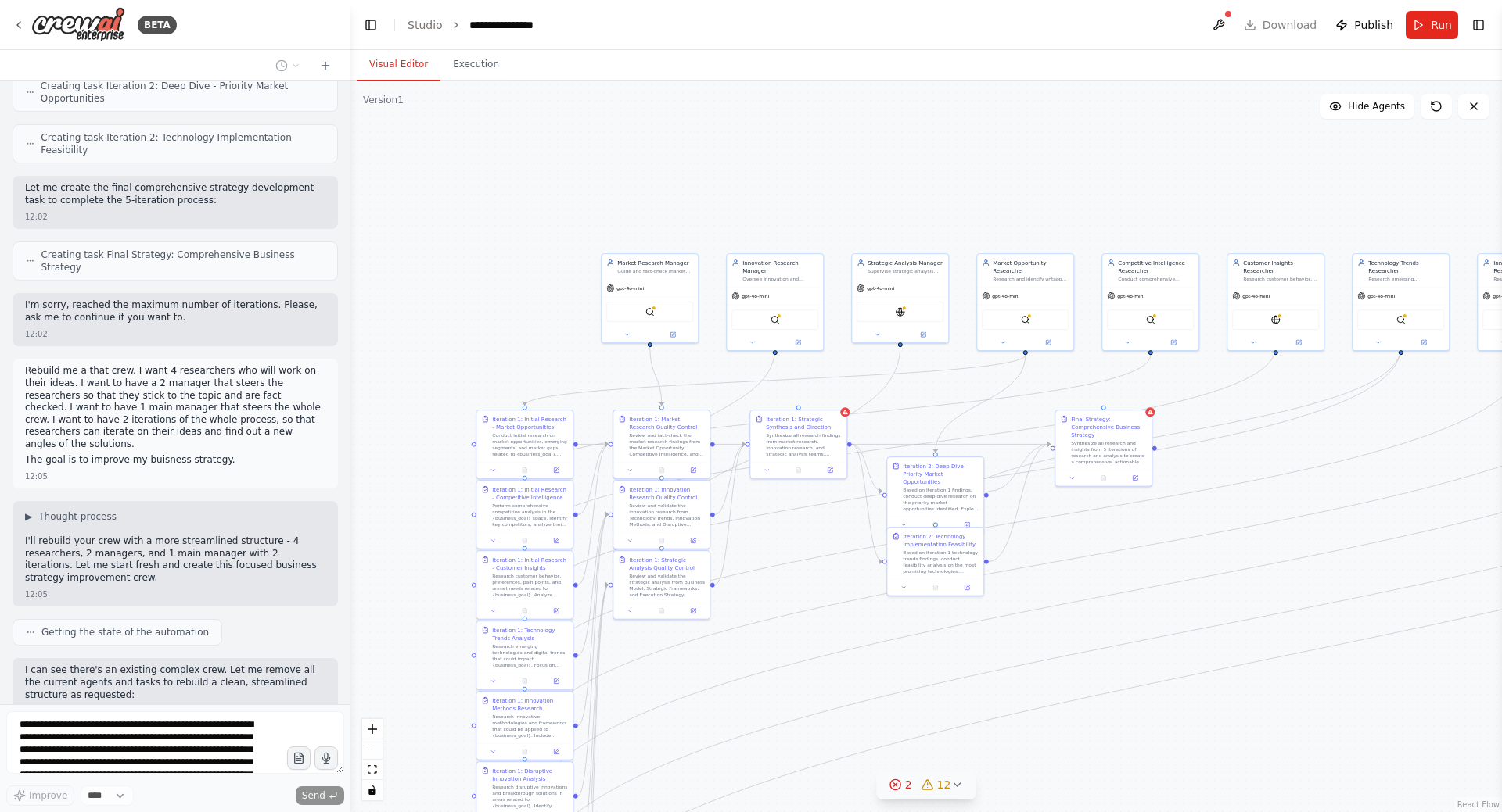
scroll to position [2376, 0]
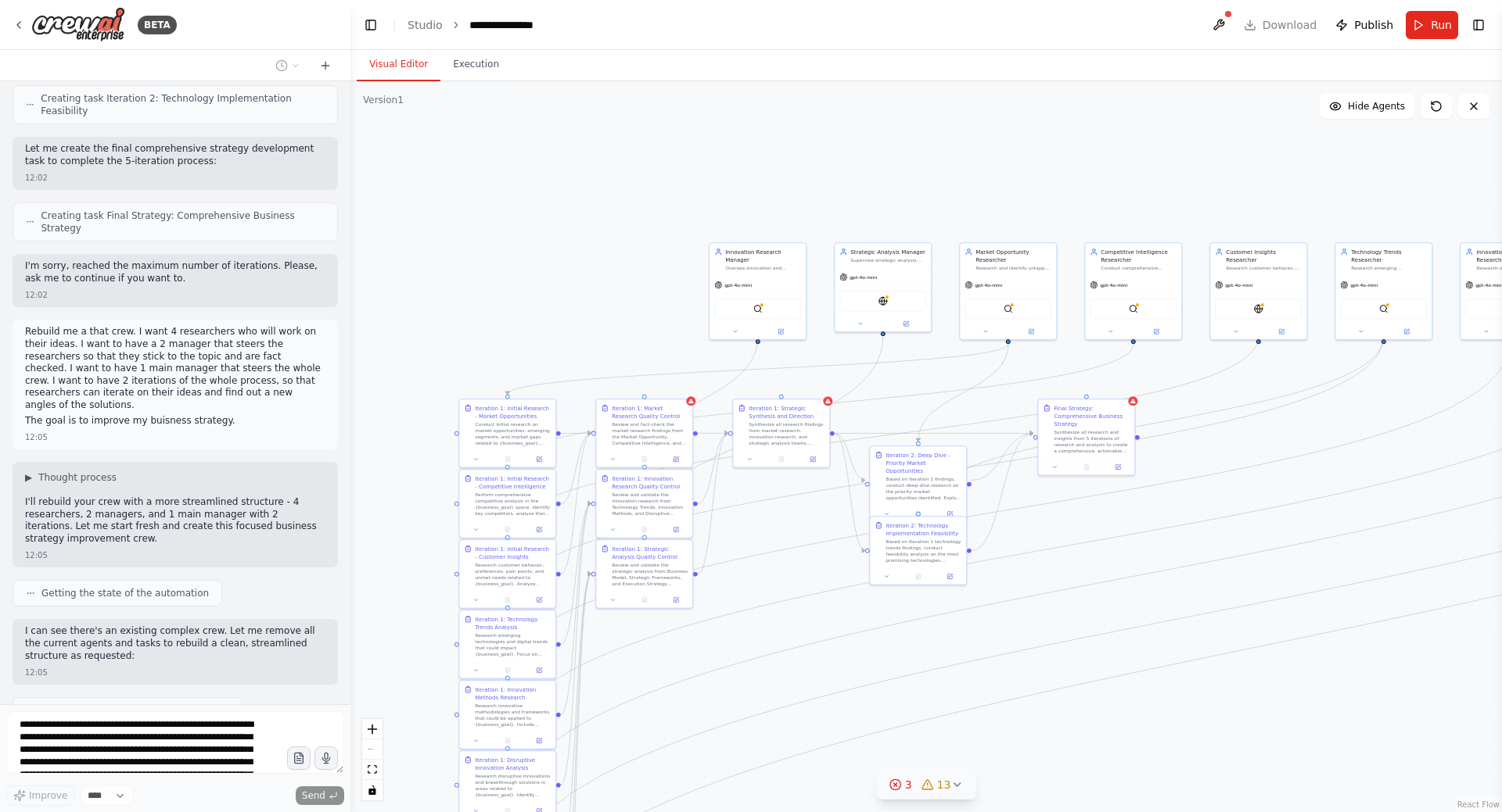
drag, startPoint x: 770, startPoint y: 184, endPoint x: 917, endPoint y: 179, distance: 147.1
click at [917, 179] on div ".deletable-edge-delete-btn { width: 20px; height: 20px; border: 0px solid #ffff…" at bounding box center [926, 446] width 1151 height 731
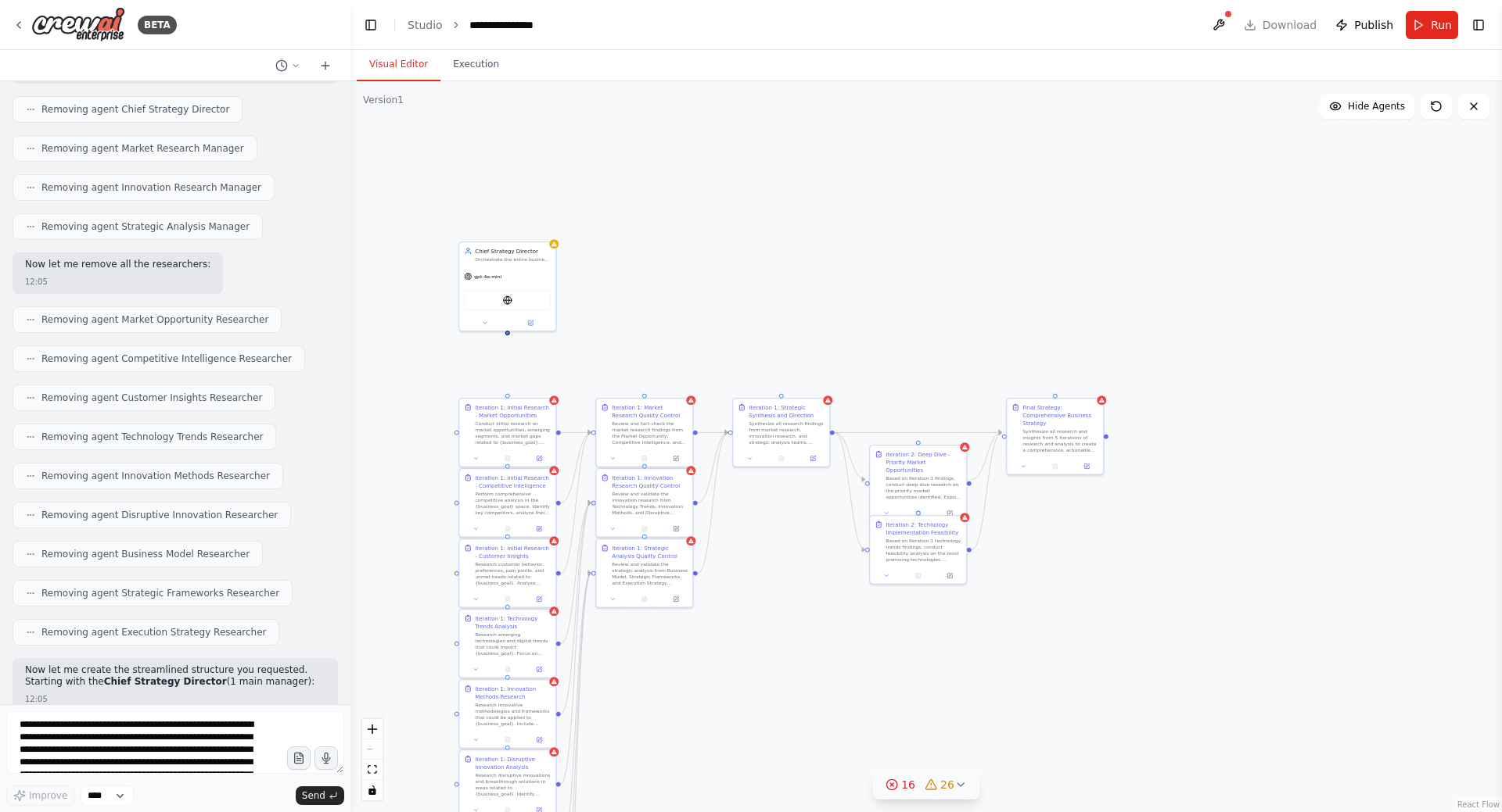
scroll to position [3069, 0]
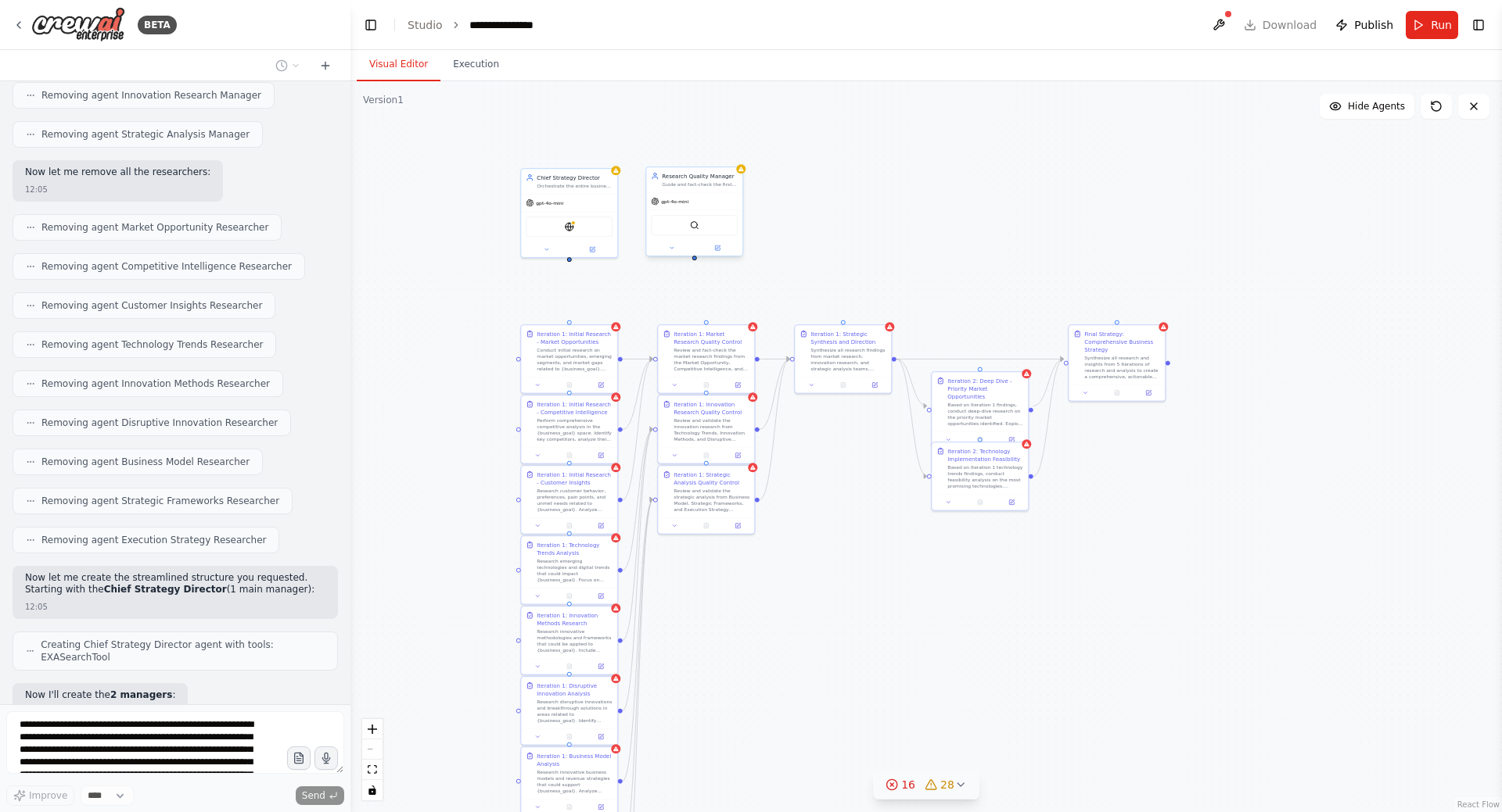
drag, startPoint x: 648, startPoint y: 304, endPoint x: 707, endPoint y: 227, distance: 97.0
click at [707, 227] on div ".deletable-edge-delete-btn { width: 20px; height: 20px; border: 0px solid #ffff…" at bounding box center [926, 446] width 1151 height 731
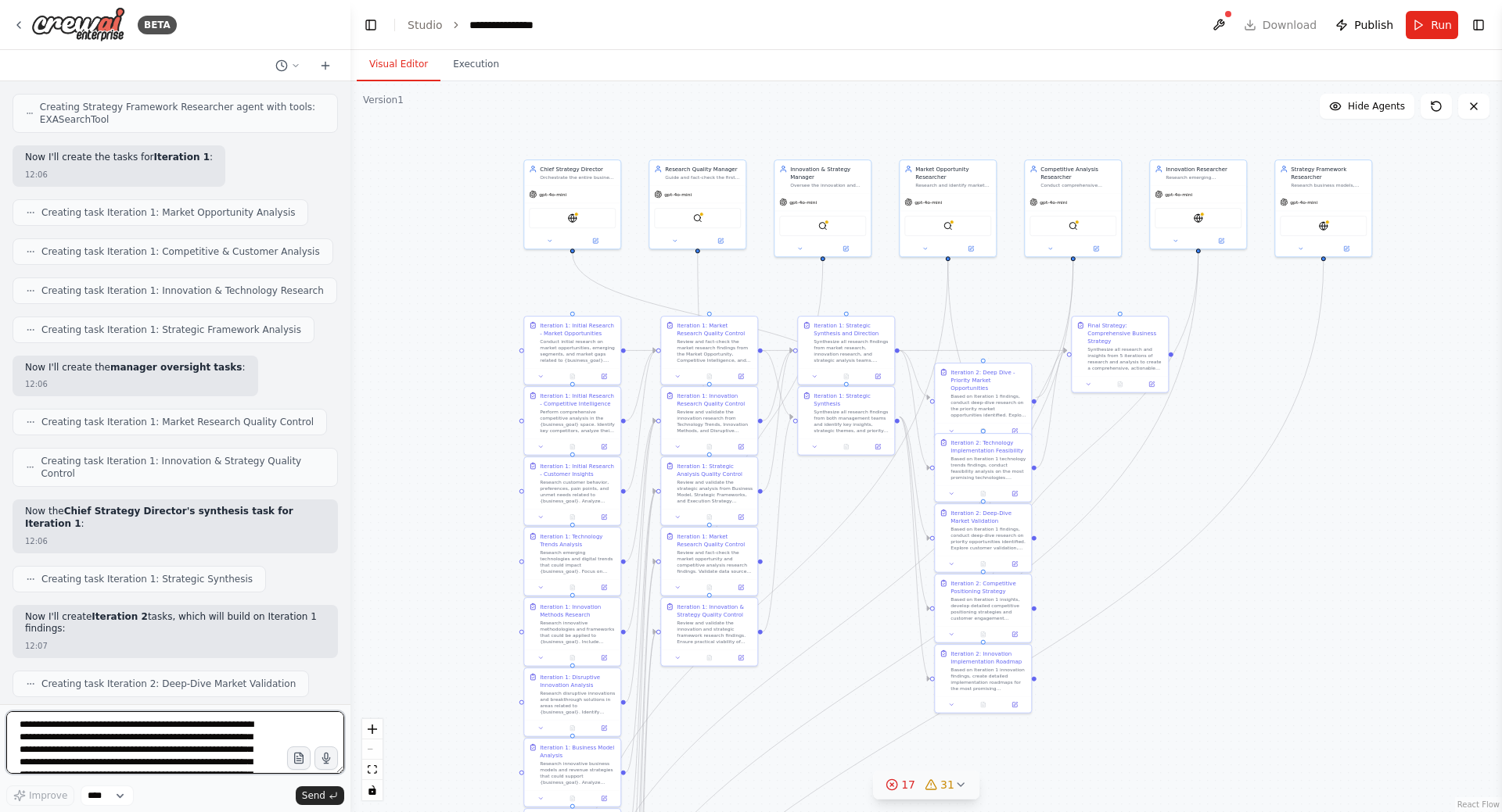
scroll to position [4011, 0]
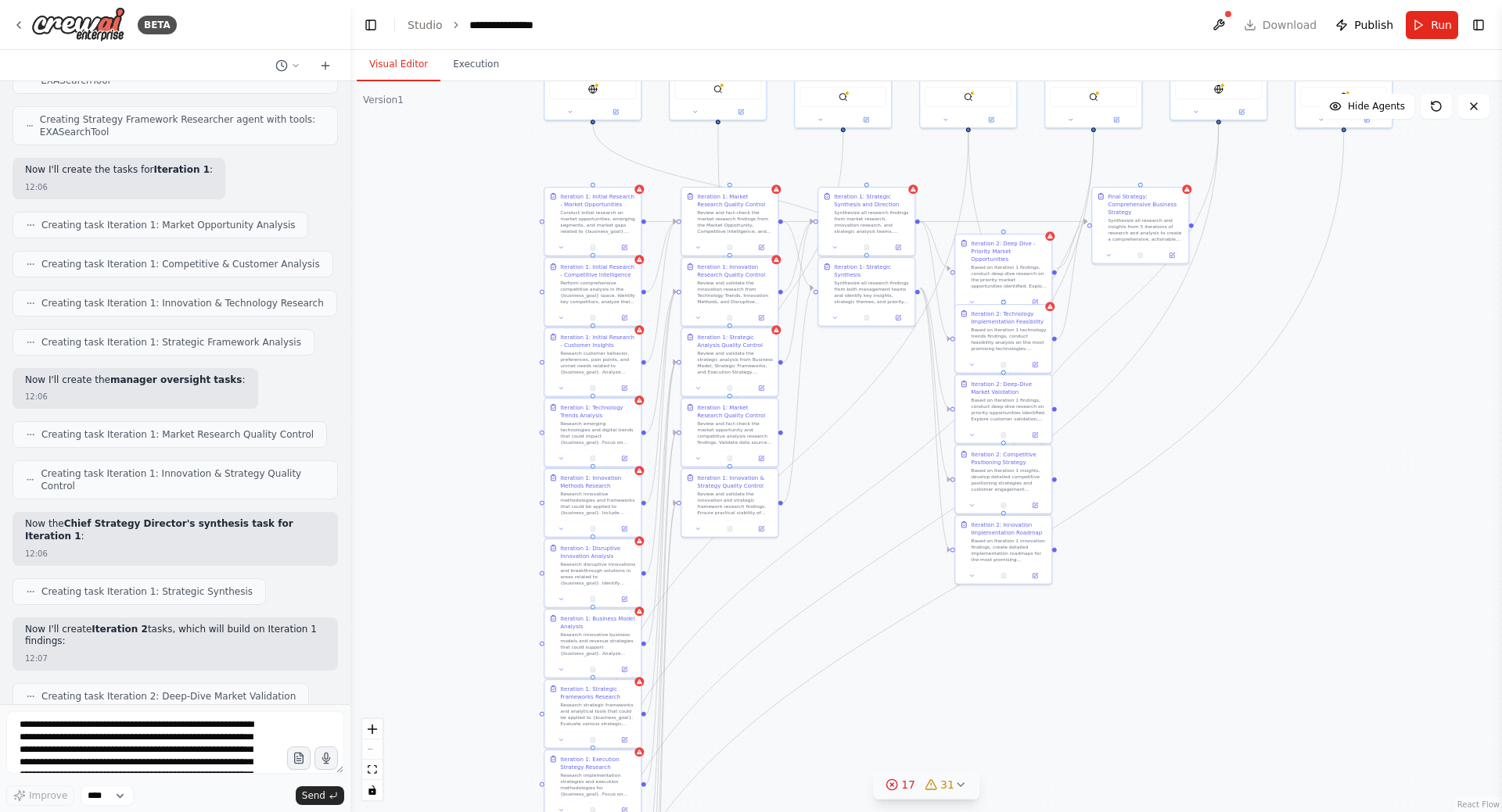
drag, startPoint x: 442, startPoint y: 413, endPoint x: 462, endPoint y: 291, distance: 123.6
click at [462, 291] on div ".deletable-edge-delete-btn { width: 20px; height: 20px; border: 0px solid #ffff…" at bounding box center [926, 446] width 1151 height 731
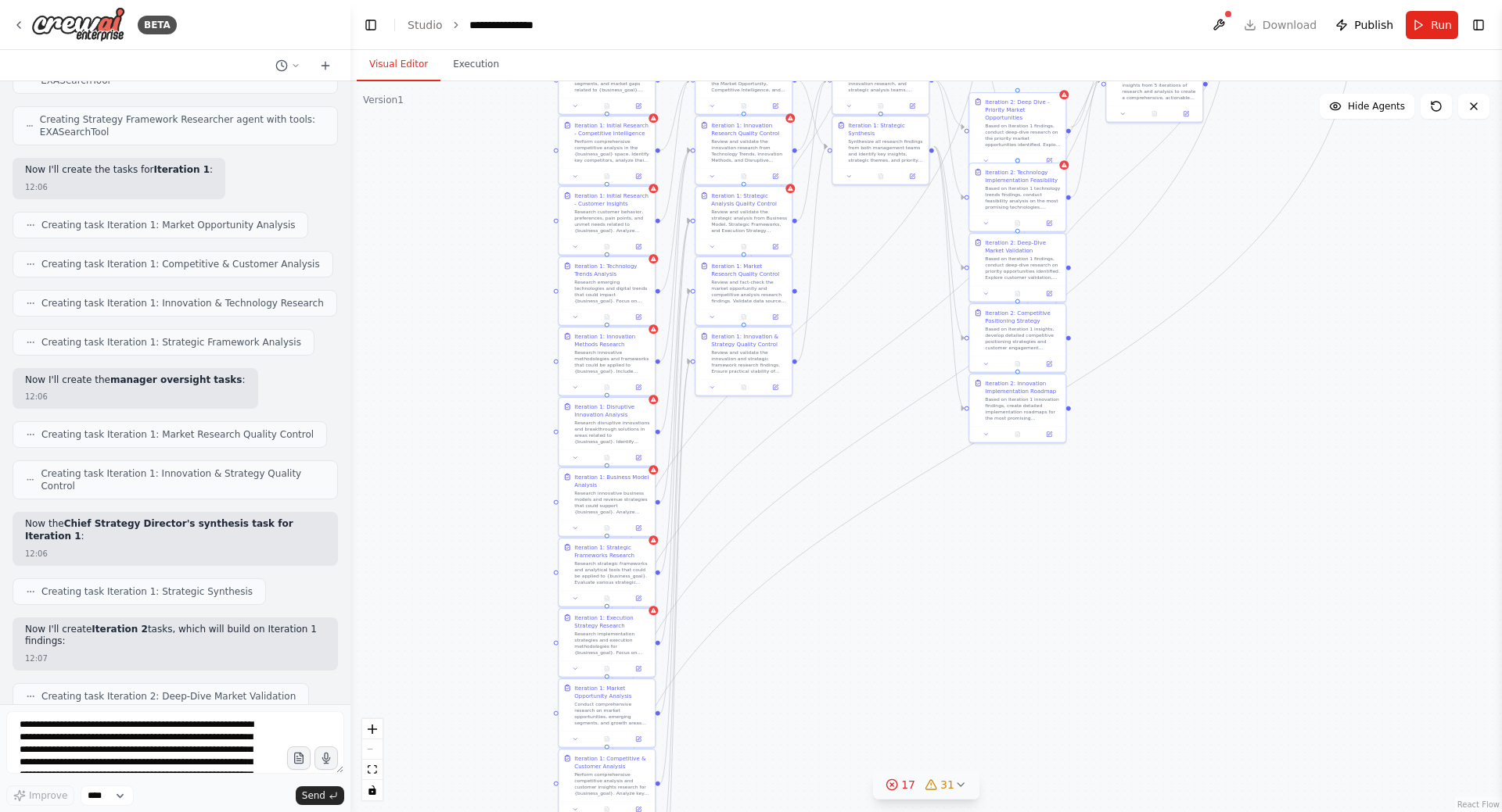
drag, startPoint x: 453, startPoint y: 364, endPoint x: 466, endPoint y: 235, distance: 129.7
click at [466, 235] on div ".deletable-edge-delete-btn { width: 20px; height: 20px; border: 0px solid #ffff…" at bounding box center [926, 446] width 1151 height 731
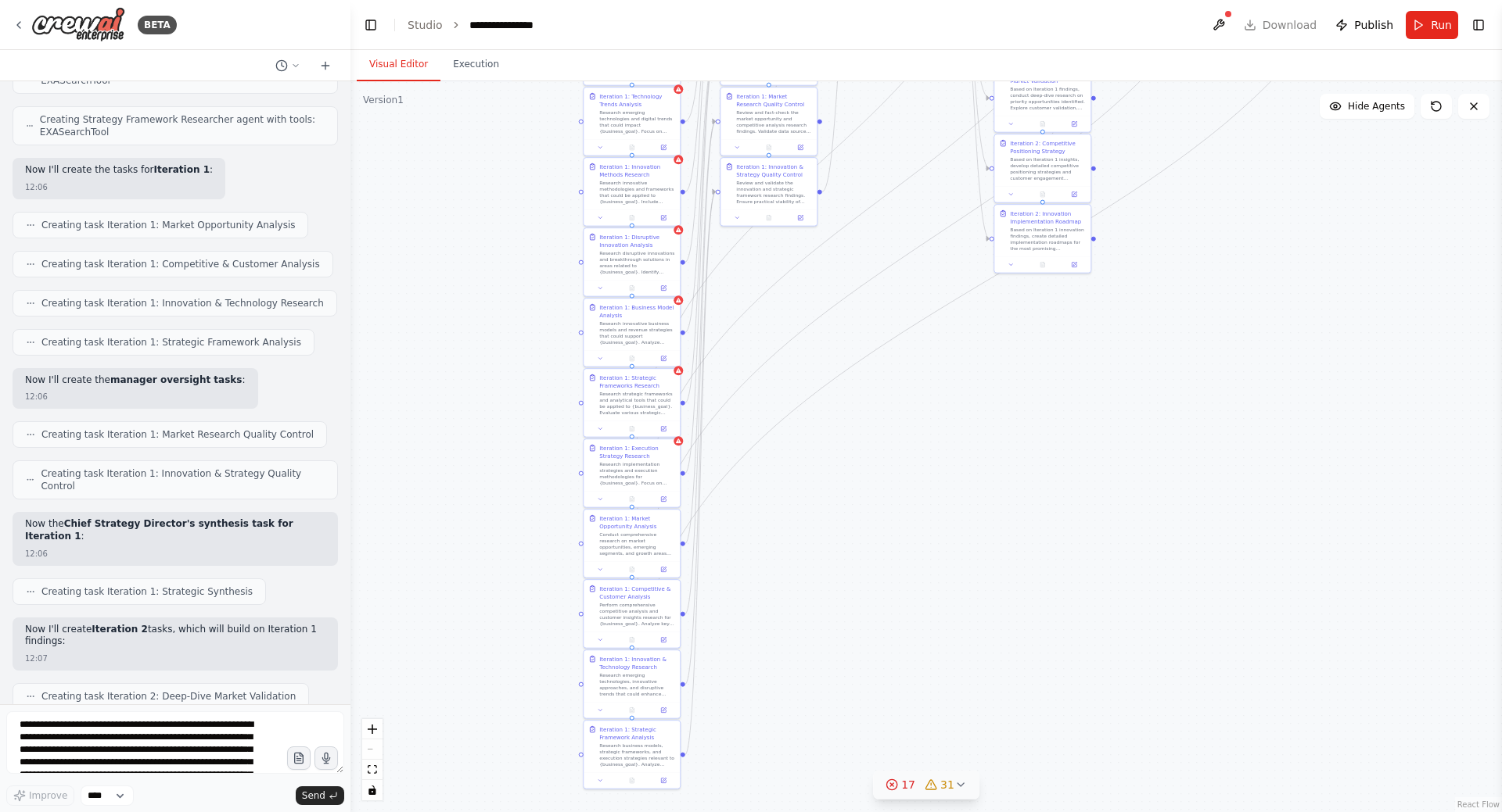
drag, startPoint x: 440, startPoint y: 367, endPoint x: 458, endPoint y: 162, distance: 205.8
click at [458, 163] on div ".deletable-edge-delete-btn { width: 20px; height: 20px; border: 0px solid #ffff…" at bounding box center [926, 446] width 1151 height 731
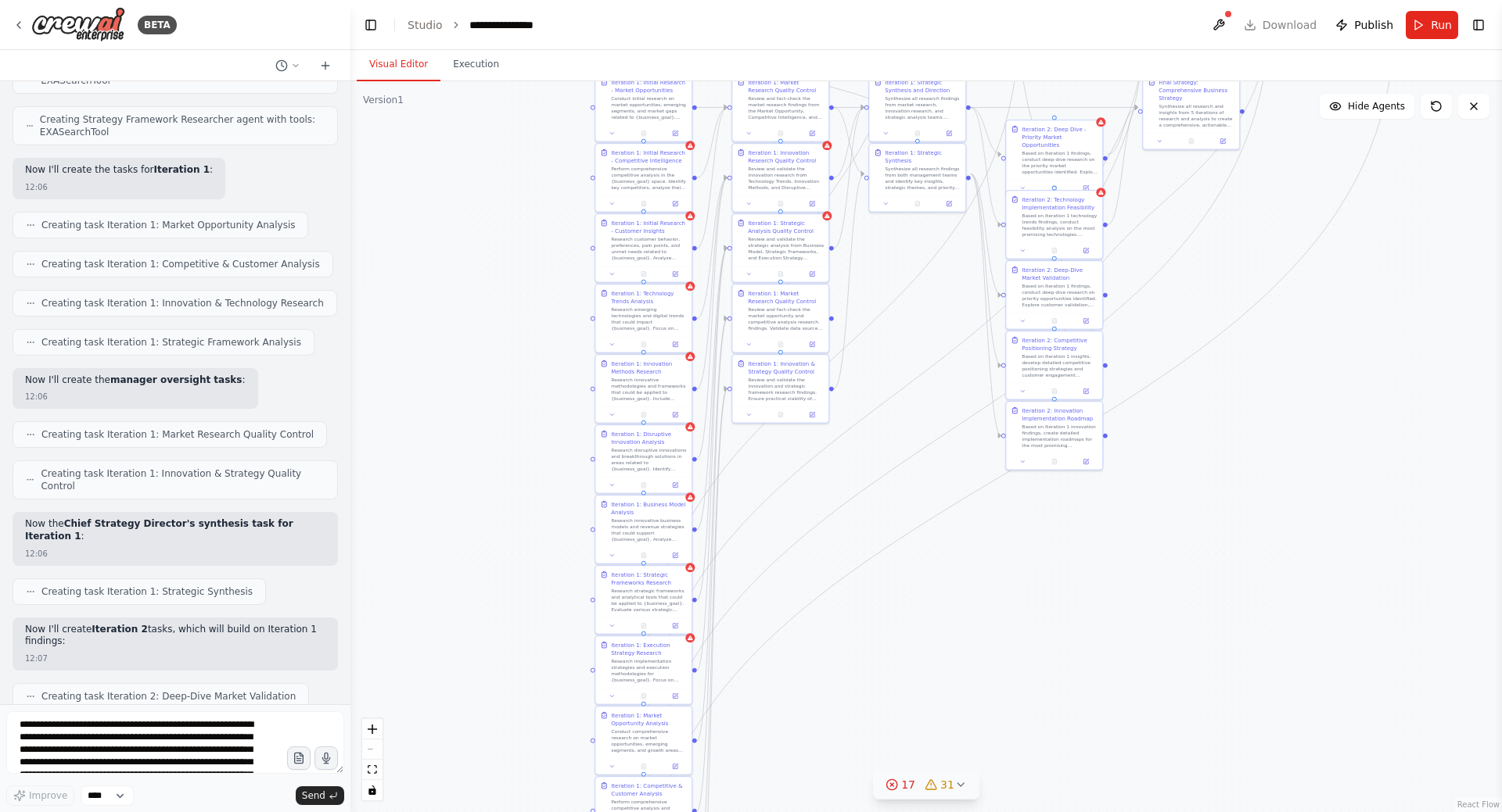
drag, startPoint x: 433, startPoint y: 350, endPoint x: 448, endPoint y: 623, distance: 273.4
click at [448, 623] on div ".deletable-edge-delete-btn { width: 20px; height: 20px; border: 0px solid #ffff…" at bounding box center [926, 446] width 1151 height 731
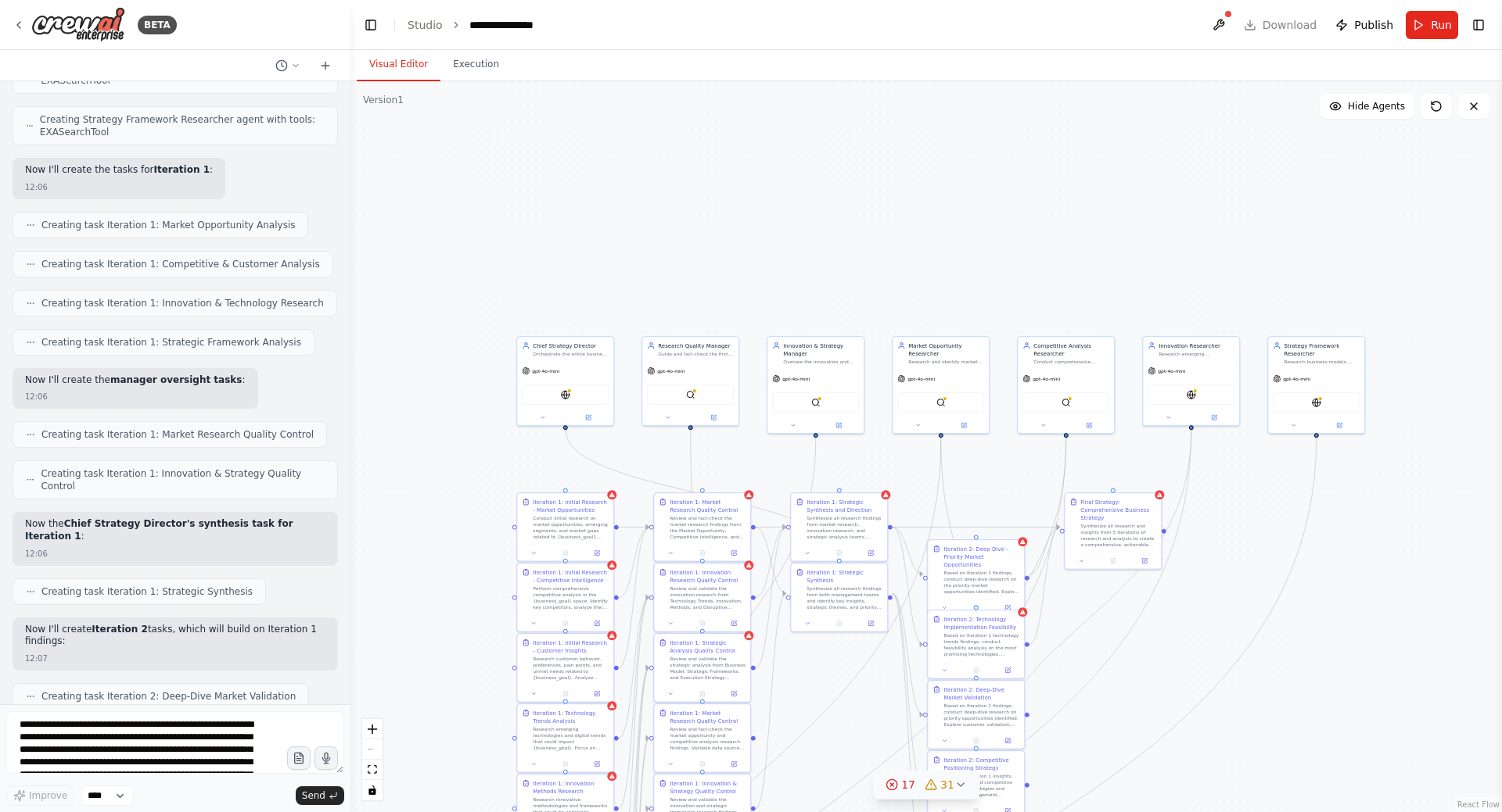
drag, startPoint x: 435, startPoint y: 512, endPoint x: 407, endPoint y: 616, distance: 107.7
click at [400, 686] on div ".deletable-edge-delete-btn { width: 20px; height: 20px; border: 0px solid #ffff…" at bounding box center [926, 446] width 1151 height 731
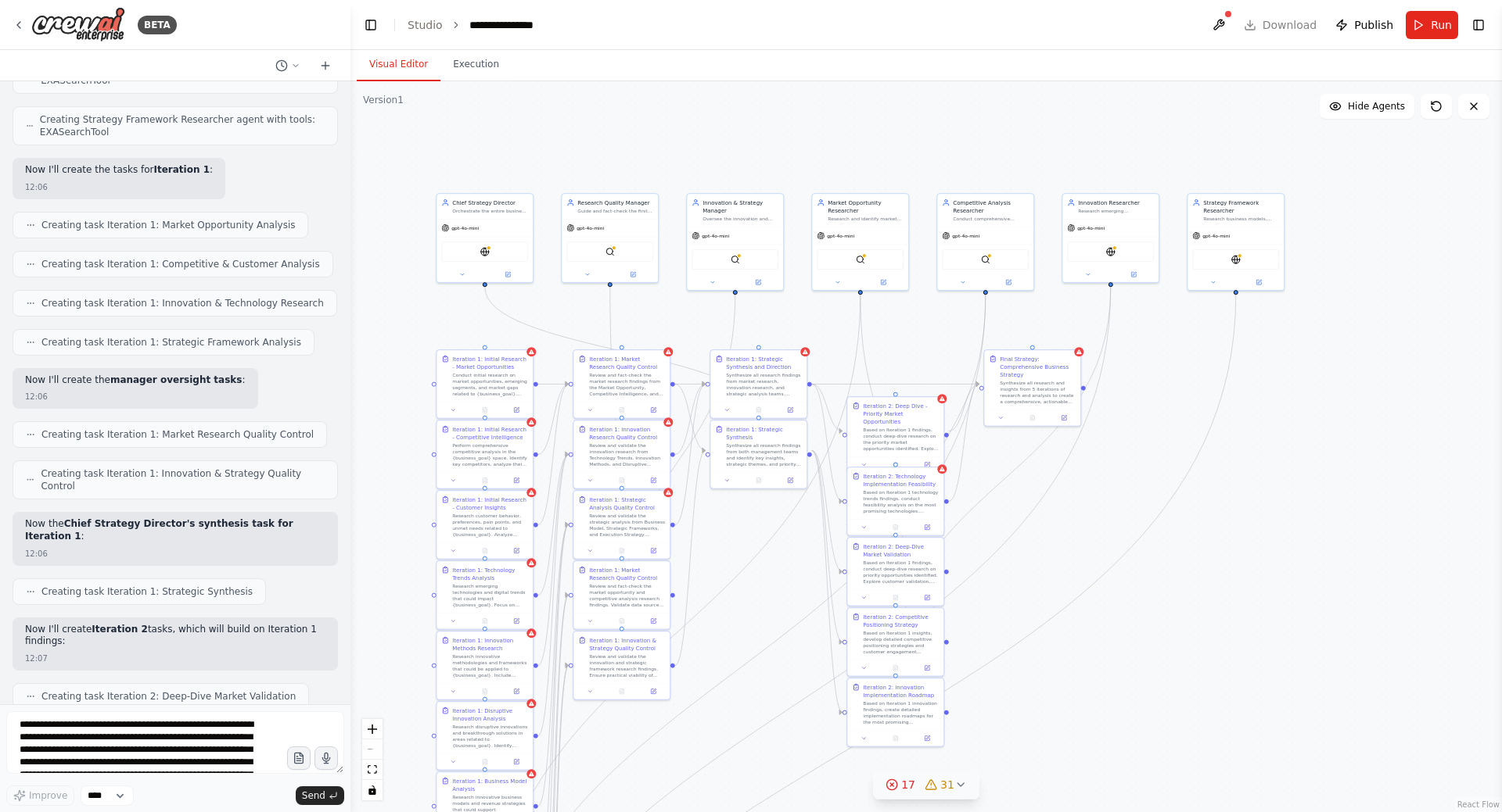
drag, startPoint x: 973, startPoint y: 247, endPoint x: 938, endPoint y: 177, distance: 78.3
click at [852, 34] on main "**********" at bounding box center [926, 406] width 1151 height 812
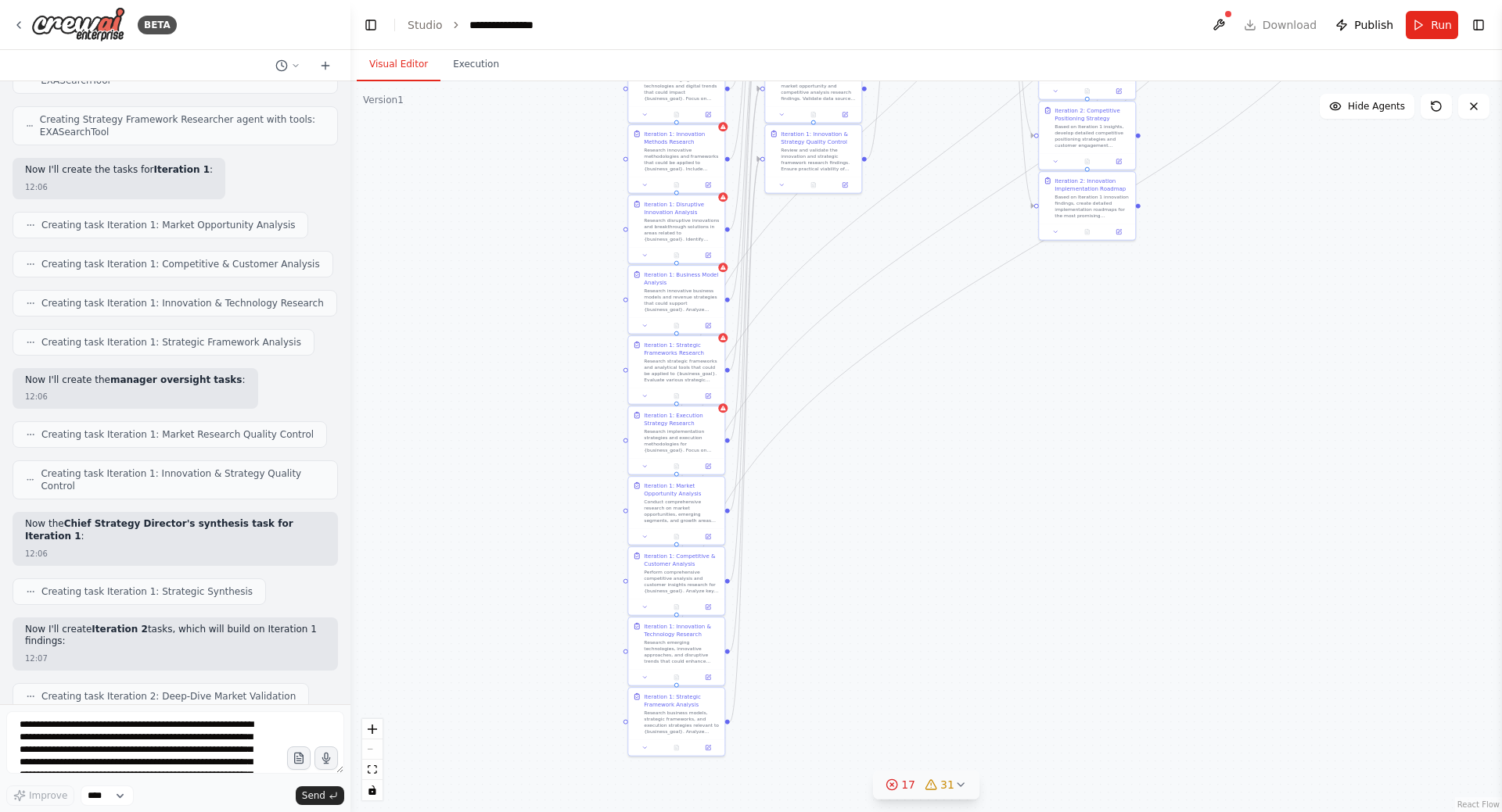
drag, startPoint x: 1226, startPoint y: 570, endPoint x: 1389, endPoint y: 323, distance: 295.9
click at [1389, 323] on div ".deletable-edge-delete-btn { width: 20px; height: 20px; border: 0px solid #ffff…" at bounding box center [926, 446] width 1151 height 731
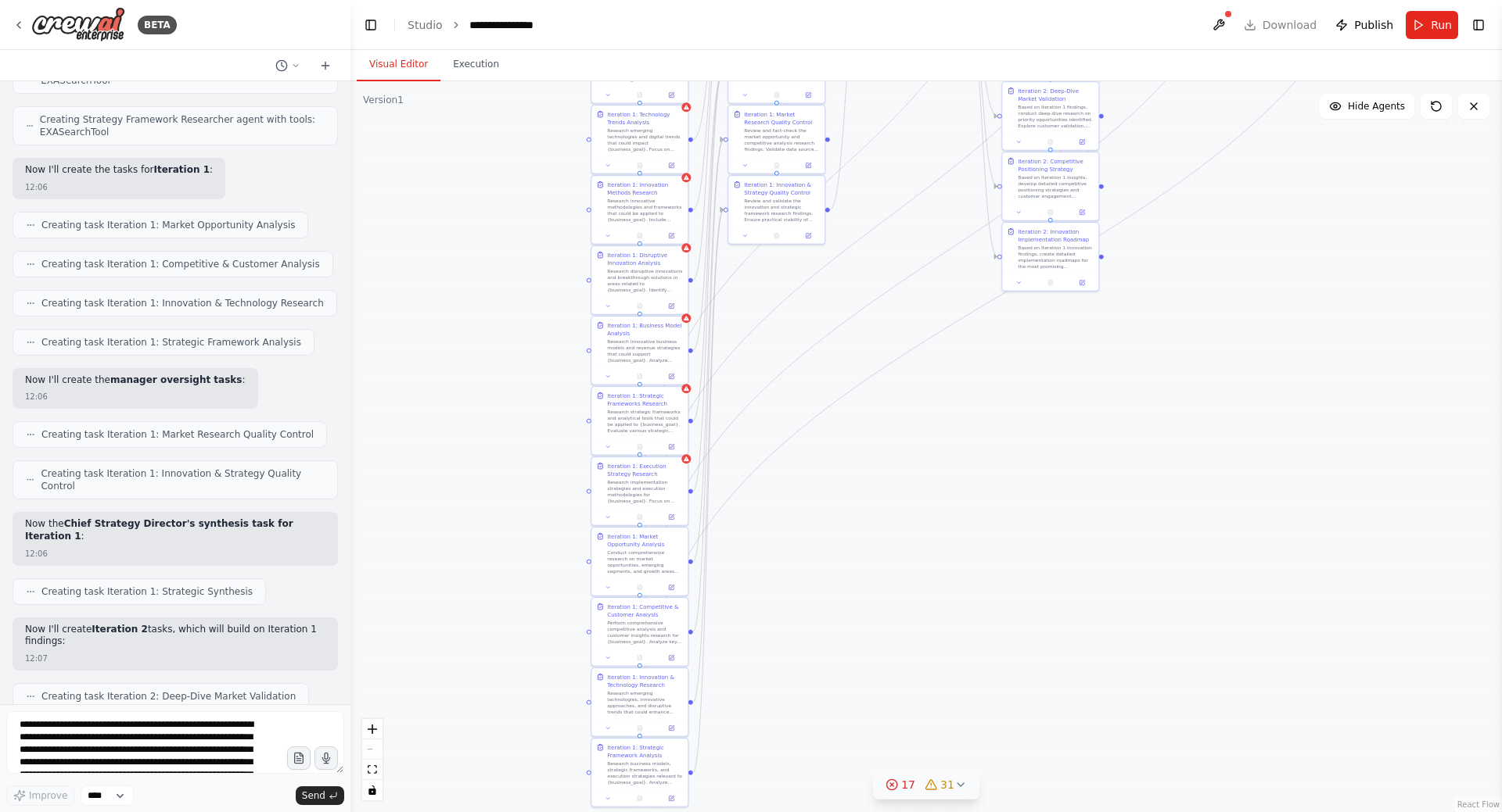
drag, startPoint x: 1225, startPoint y: 358, endPoint x: 1076, endPoint y: 593, distance: 278.3
click at [1077, 599] on div ".deletable-edge-delete-btn { width: 20px; height: 20px; border: 0px solid #ffff…" at bounding box center [926, 446] width 1151 height 731
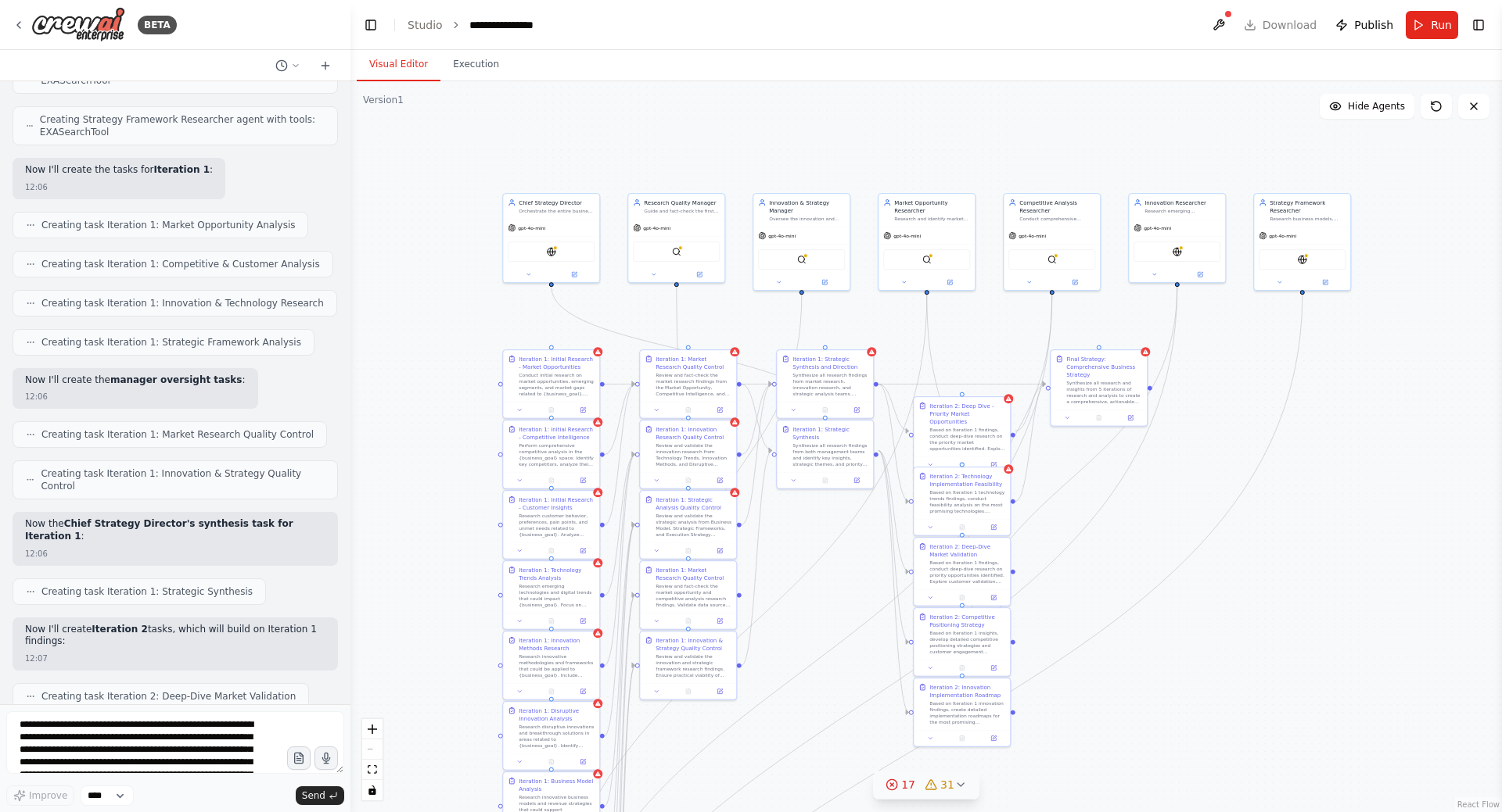
drag, startPoint x: 1207, startPoint y: 451, endPoint x: 1258, endPoint y: 640, distance: 195.8
click at [1258, 640] on div ".deletable-edge-delete-btn { width: 20px; height: 20px; border: 0px solid #ffff…" at bounding box center [926, 446] width 1151 height 731
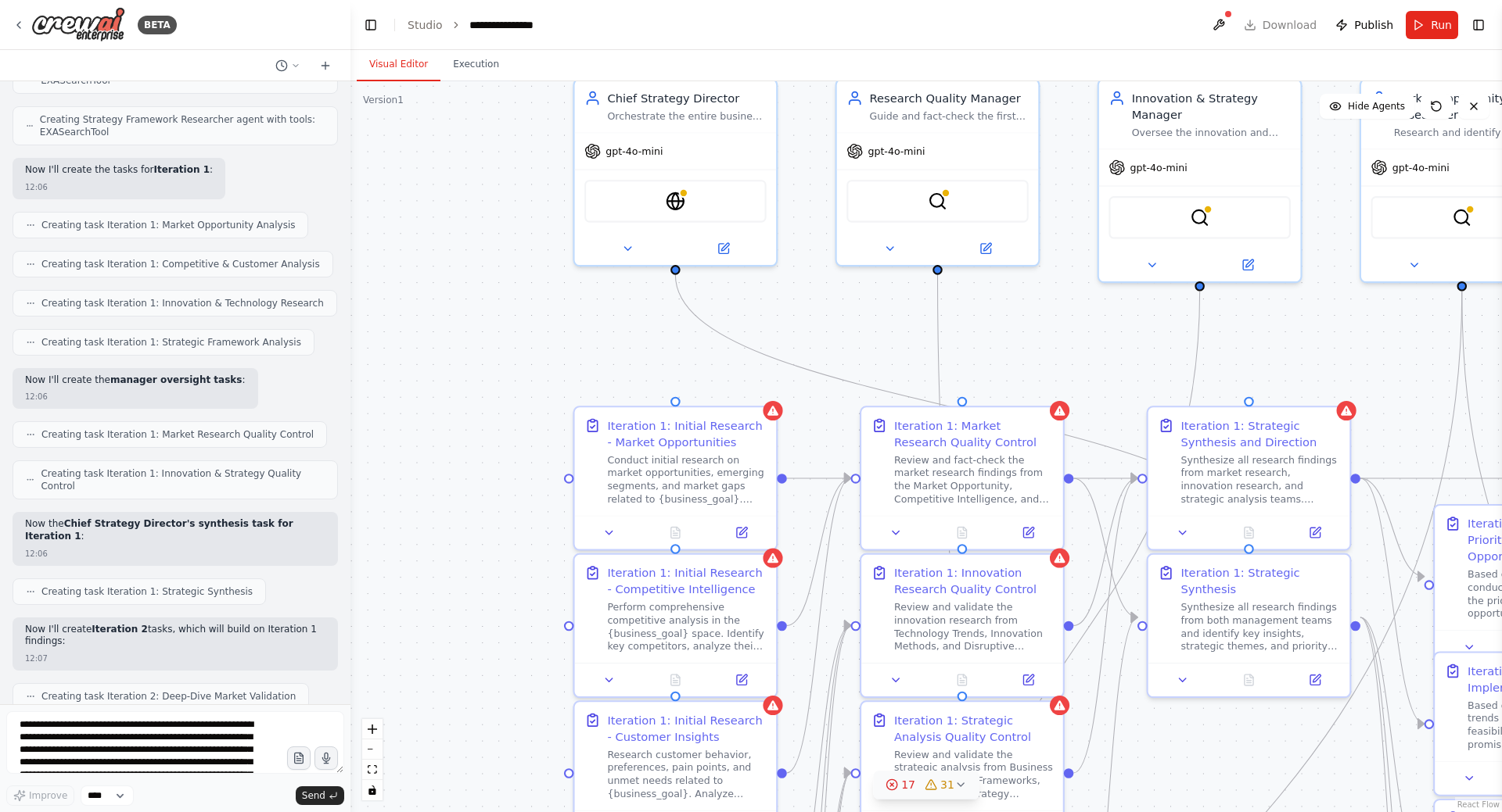
drag, startPoint x: 498, startPoint y: 352, endPoint x: 482, endPoint y: 433, distance: 82.6
click at [482, 433] on div ".deletable-edge-delete-btn { width: 20px; height: 20px; border: 0px solid #ffff…" at bounding box center [926, 446] width 1151 height 731
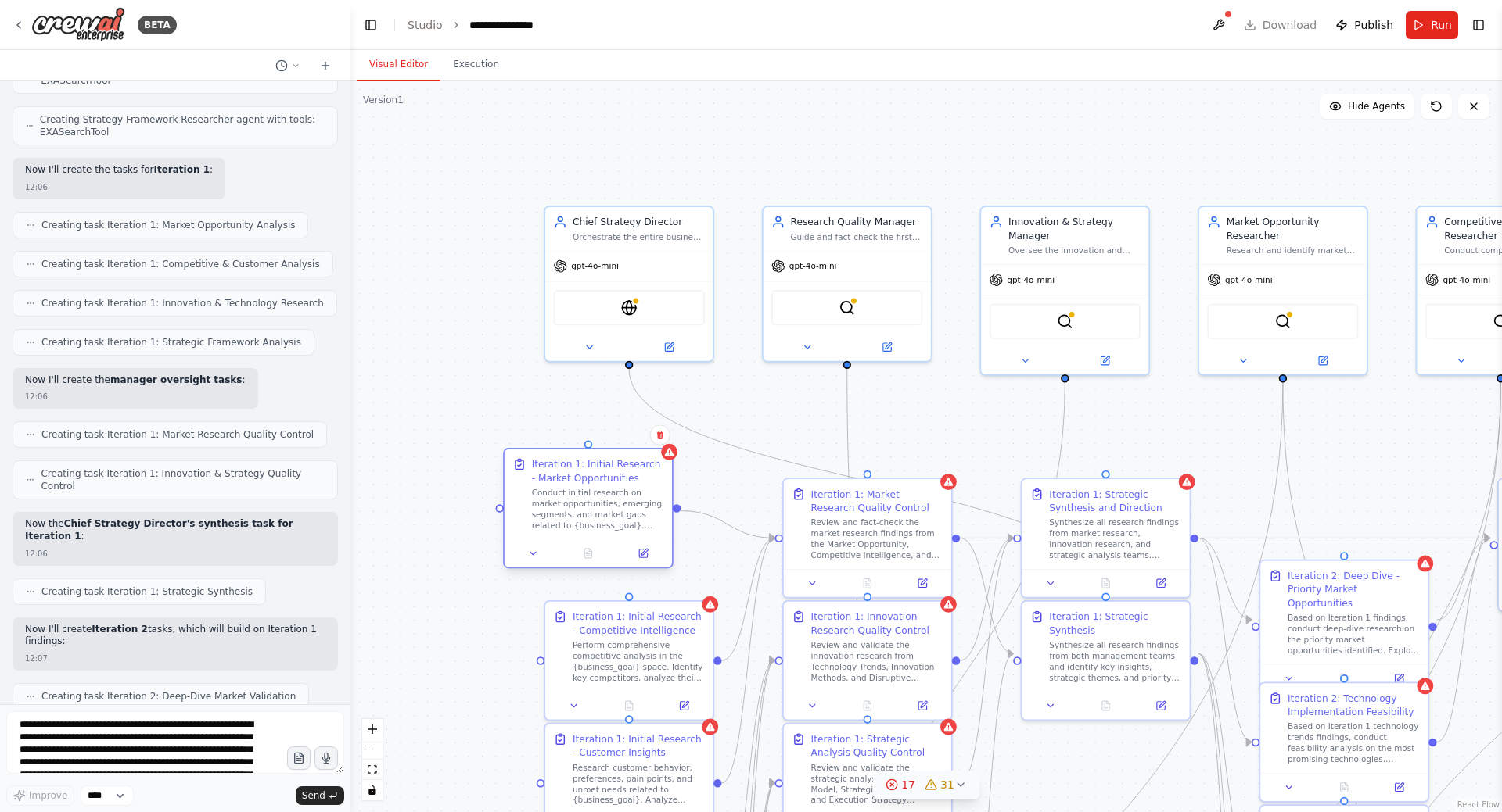
drag, startPoint x: 660, startPoint y: 527, endPoint x: 616, endPoint y: 502, distance: 50.6
click at [616, 502] on div "Conduct initial research on market opportunities, emerging segments, and market…" at bounding box center [598, 510] width 133 height 44
click at [484, 405] on div ".deletable-edge-delete-btn { width: 20px; height: 20px; border: 0px solid #ffff…" at bounding box center [926, 446] width 1151 height 731
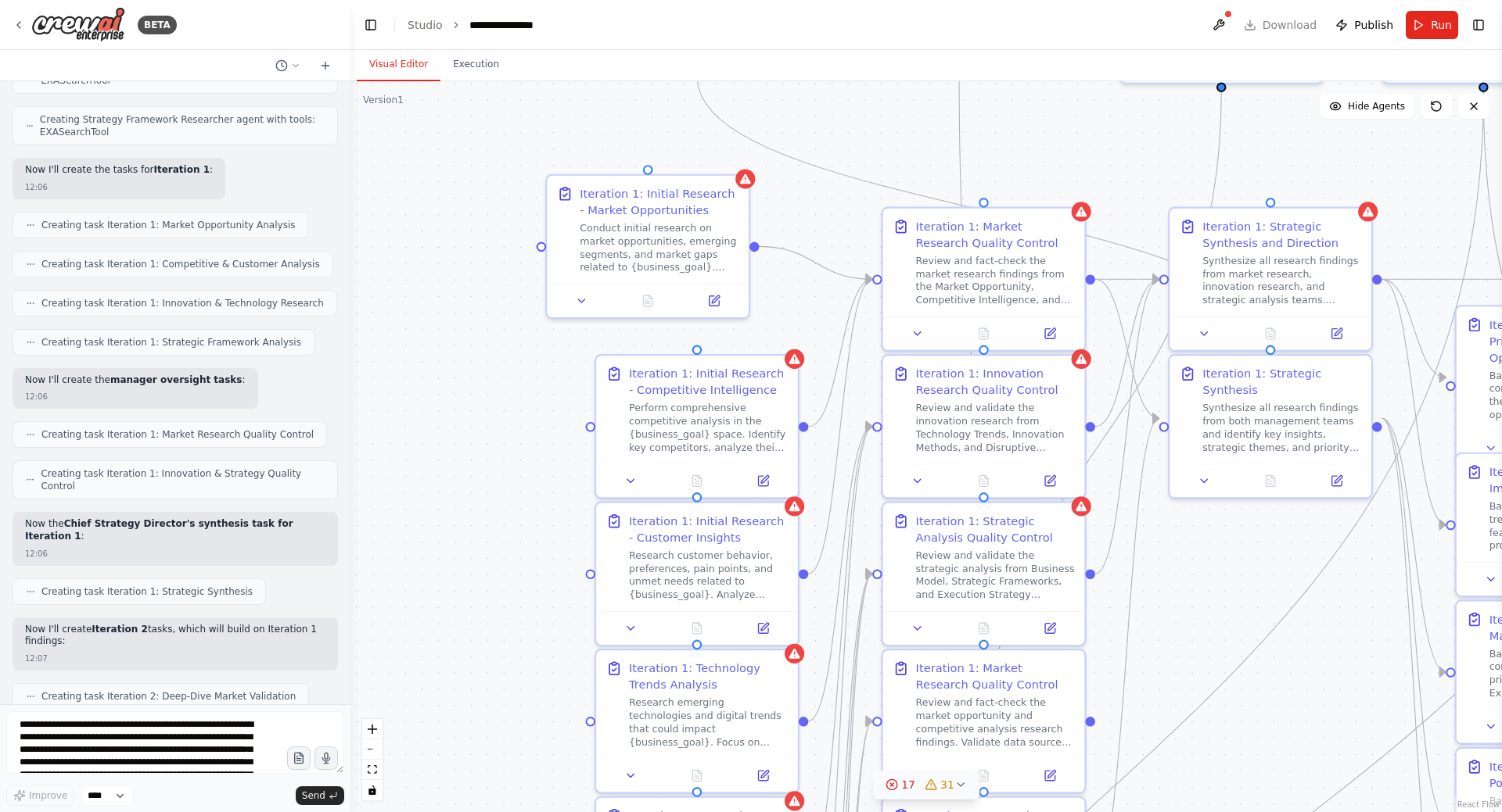
drag, startPoint x: 445, startPoint y: 629, endPoint x: 484, endPoint y: 421, distance: 211.6
click at [484, 421] on div ".deletable-edge-delete-btn { width: 20px; height: 20px; border: 0px solid #ffff…" at bounding box center [926, 446] width 1151 height 731
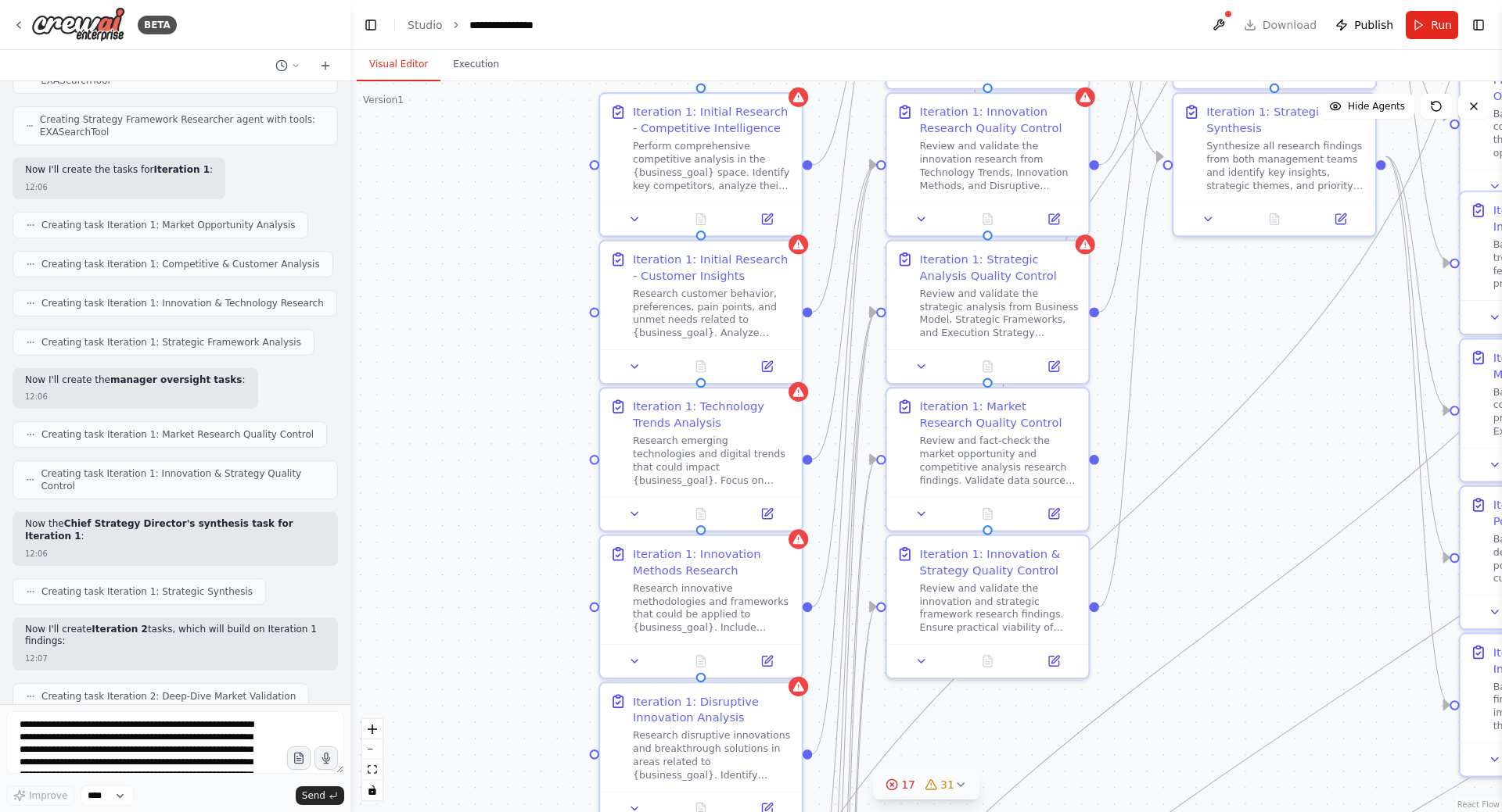
drag, startPoint x: 487, startPoint y: 425, endPoint x: 494, endPoint y: 379, distance: 46.5
click at [494, 379] on div ".deletable-edge-delete-btn { width: 20px; height: 20px; border: 0px solid #ffff…" at bounding box center [926, 446] width 1151 height 731
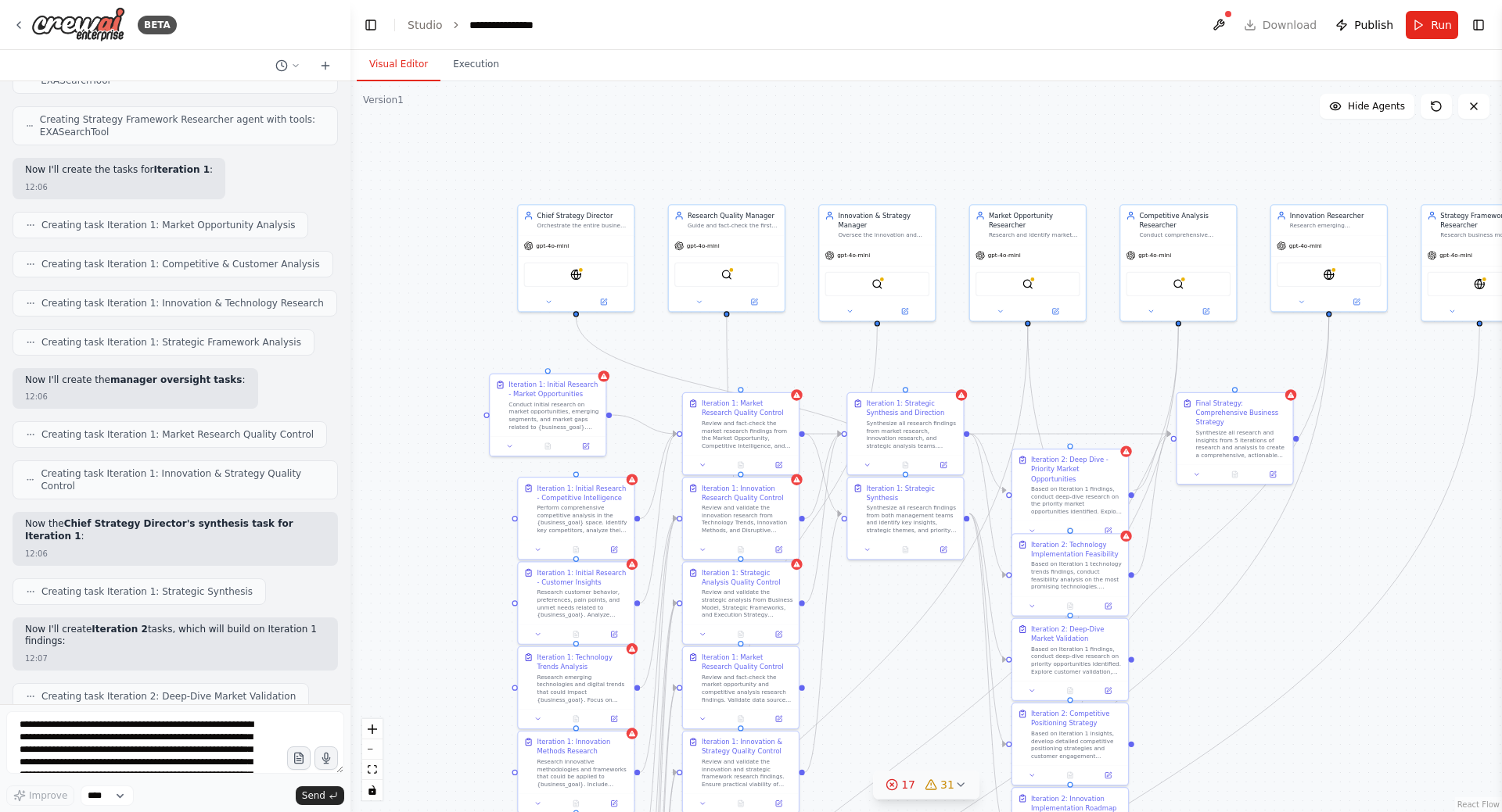
drag, startPoint x: 465, startPoint y: 404, endPoint x: 433, endPoint y: 600, distance: 198.6
click at [427, 608] on div ".deletable-edge-delete-btn { width: 20px; height: 20px; border: 0px solid #ffff…" at bounding box center [926, 446] width 1151 height 731
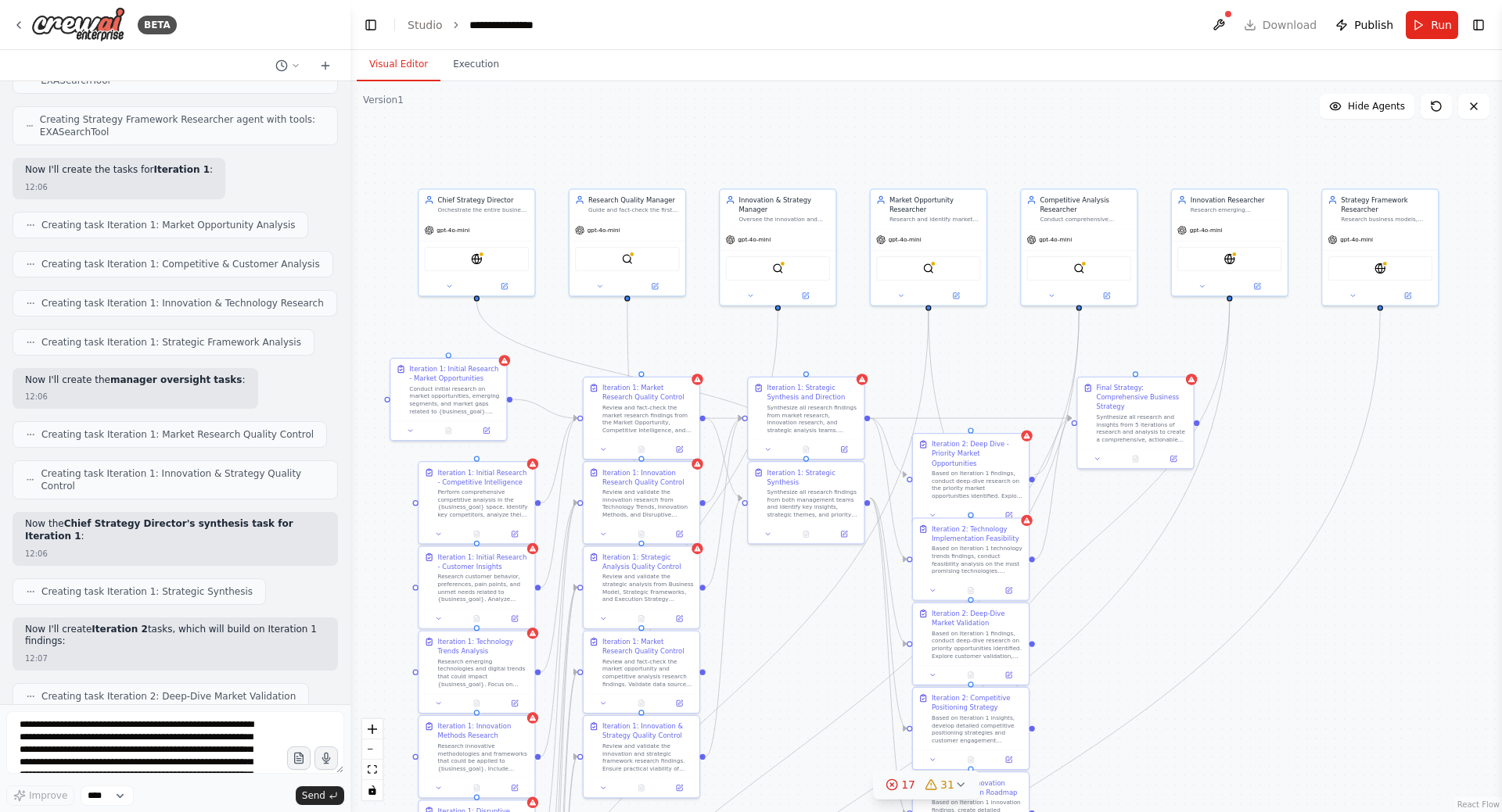
drag, startPoint x: 828, startPoint y: 381, endPoint x: 802, endPoint y: 345, distance: 44.4
click at [802, 345] on div ".deletable-edge-delete-btn { width: 20px; height: 20px; border: 0px solid #ffff…" at bounding box center [926, 446] width 1151 height 731
click at [448, 405] on div "Conduct initial research on market opportunities, emerging segments, and market…" at bounding box center [455, 398] width 92 height 29
click at [460, 405] on div "Conduct initial research on market opportunities, emerging segments, and market…" at bounding box center [455, 398] width 92 height 29
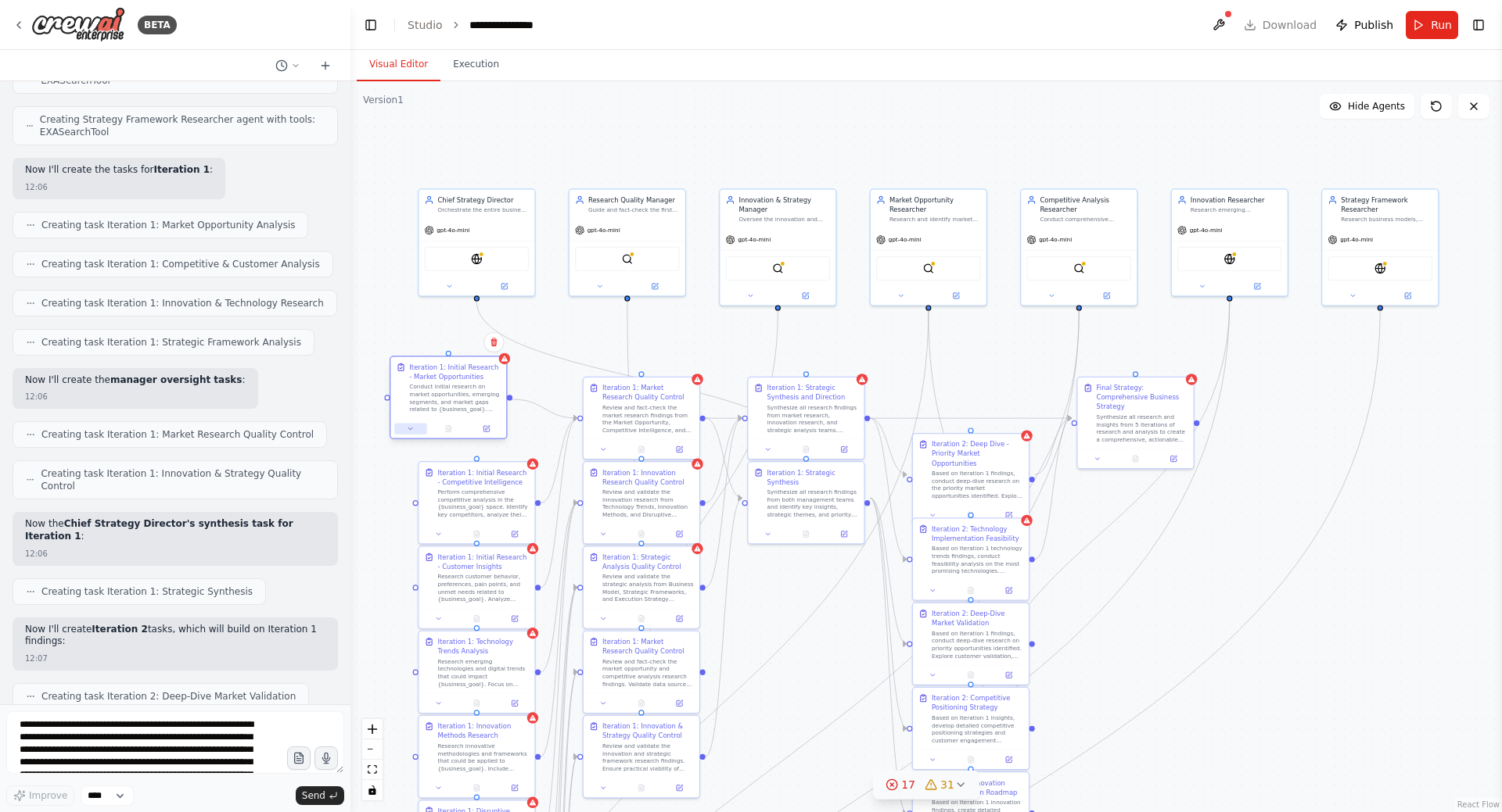
click at [410, 430] on icon at bounding box center [410, 429] width 8 height 8
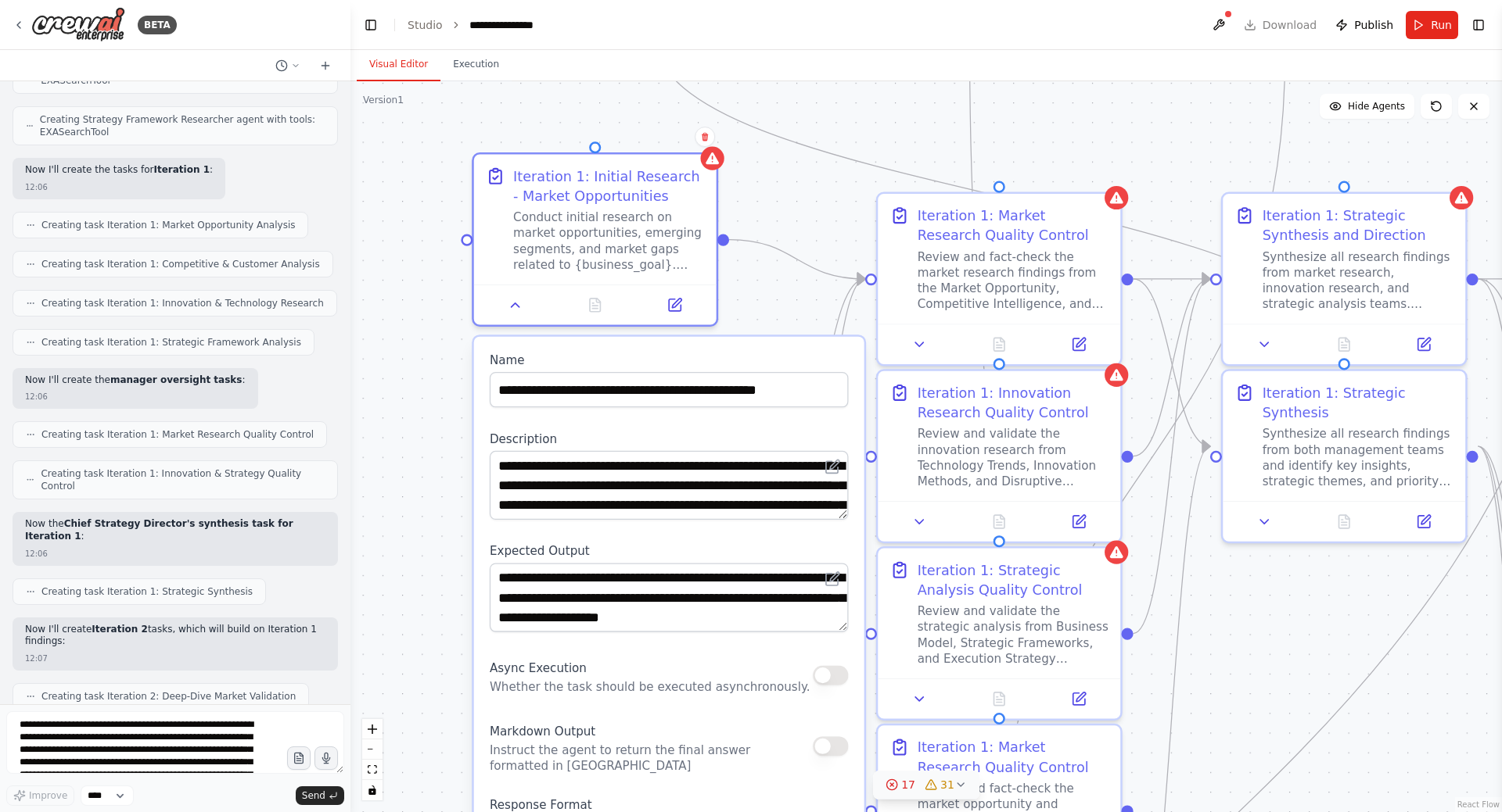
drag, startPoint x: 501, startPoint y: 416, endPoint x: 796, endPoint y: 233, distance: 347.2
click at [796, 233] on div ".deletable-edge-delete-btn { width: 20px; height: 20px; border: 0px solid #ffff…" at bounding box center [926, 446] width 1151 height 731
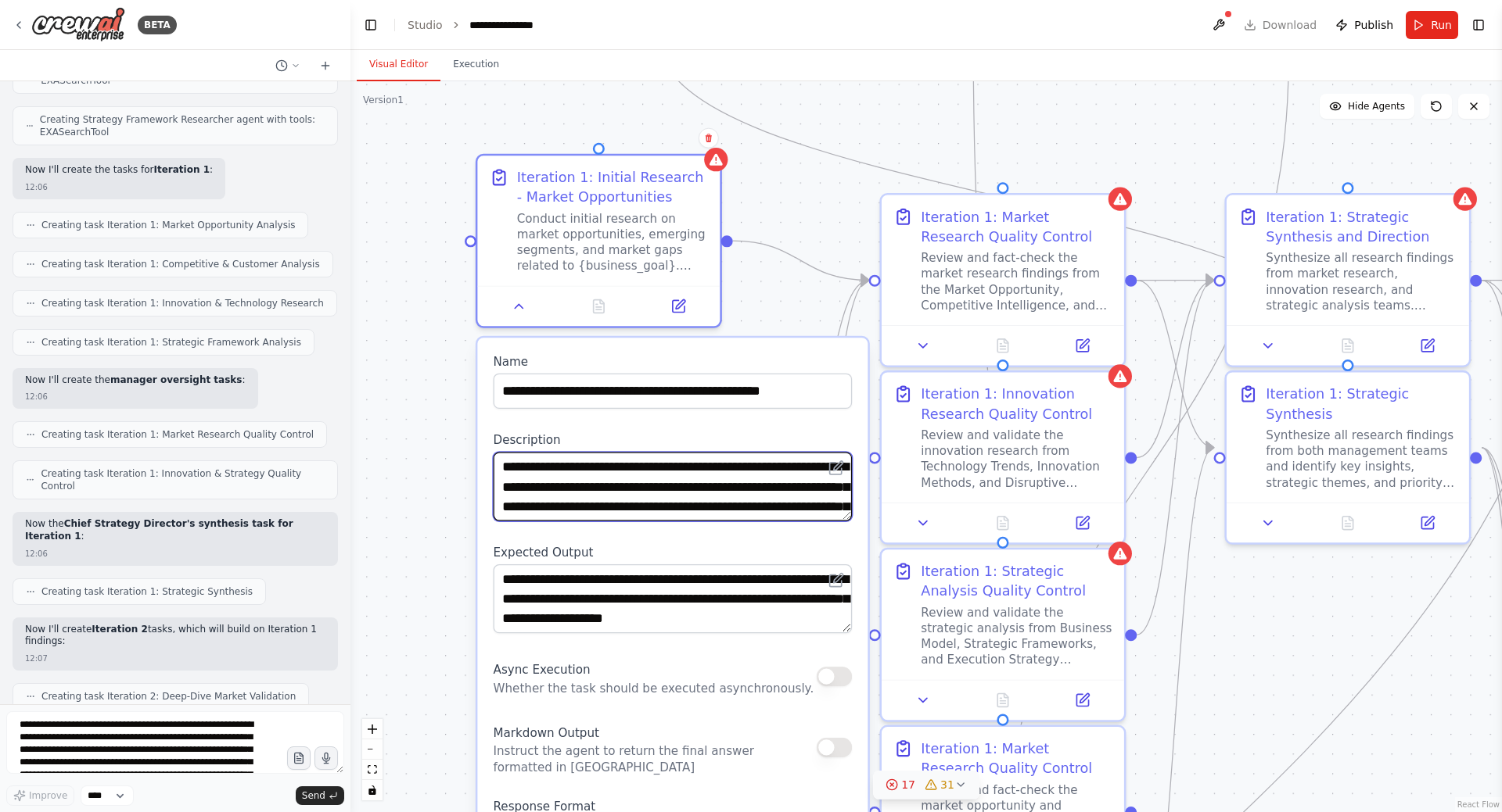
scroll to position [31, 0]
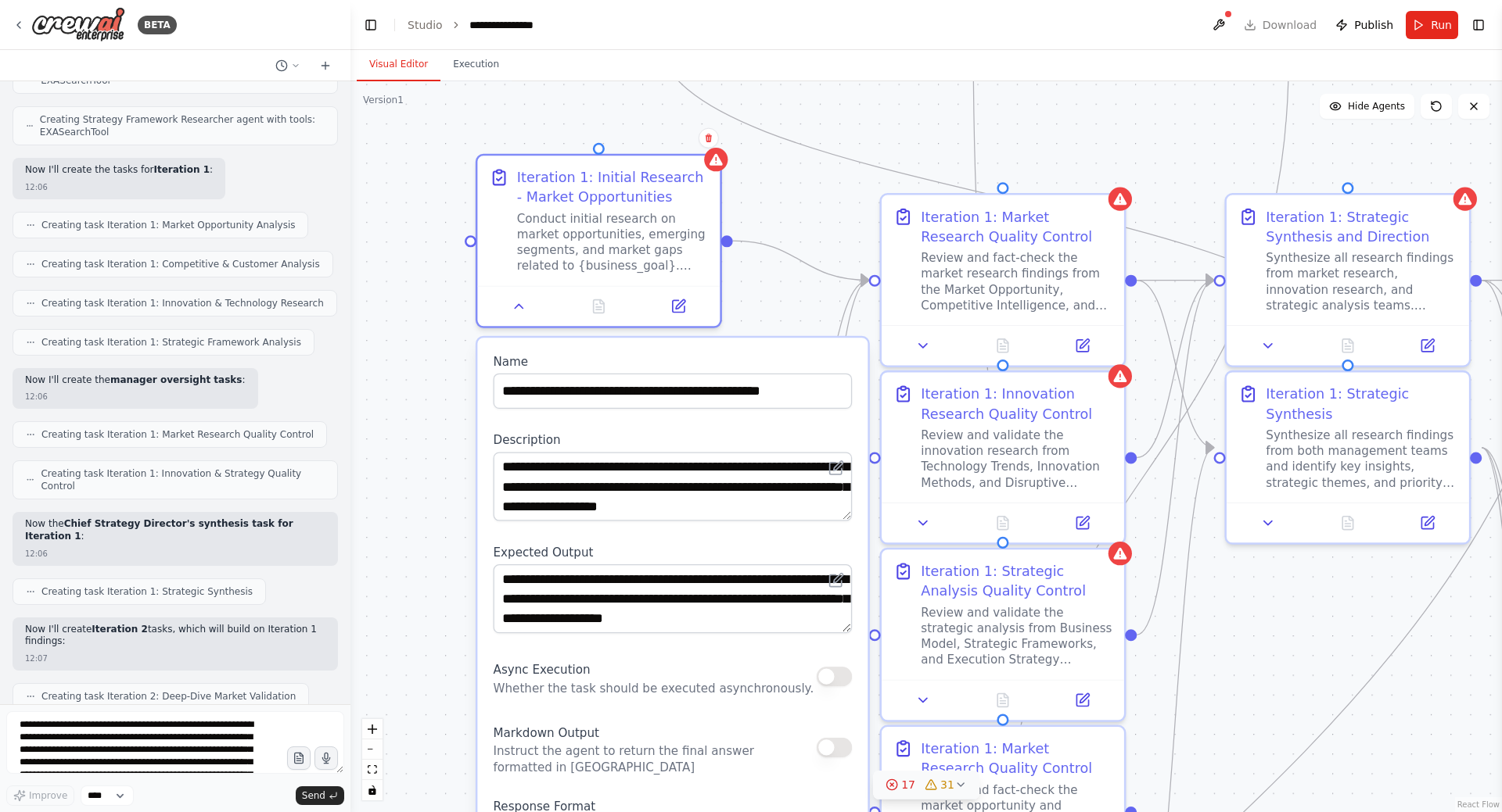
click at [441, 568] on div ".deletable-edge-delete-btn { width: 20px; height: 20px; border: 0px solid #ffff…" at bounding box center [926, 446] width 1151 height 731
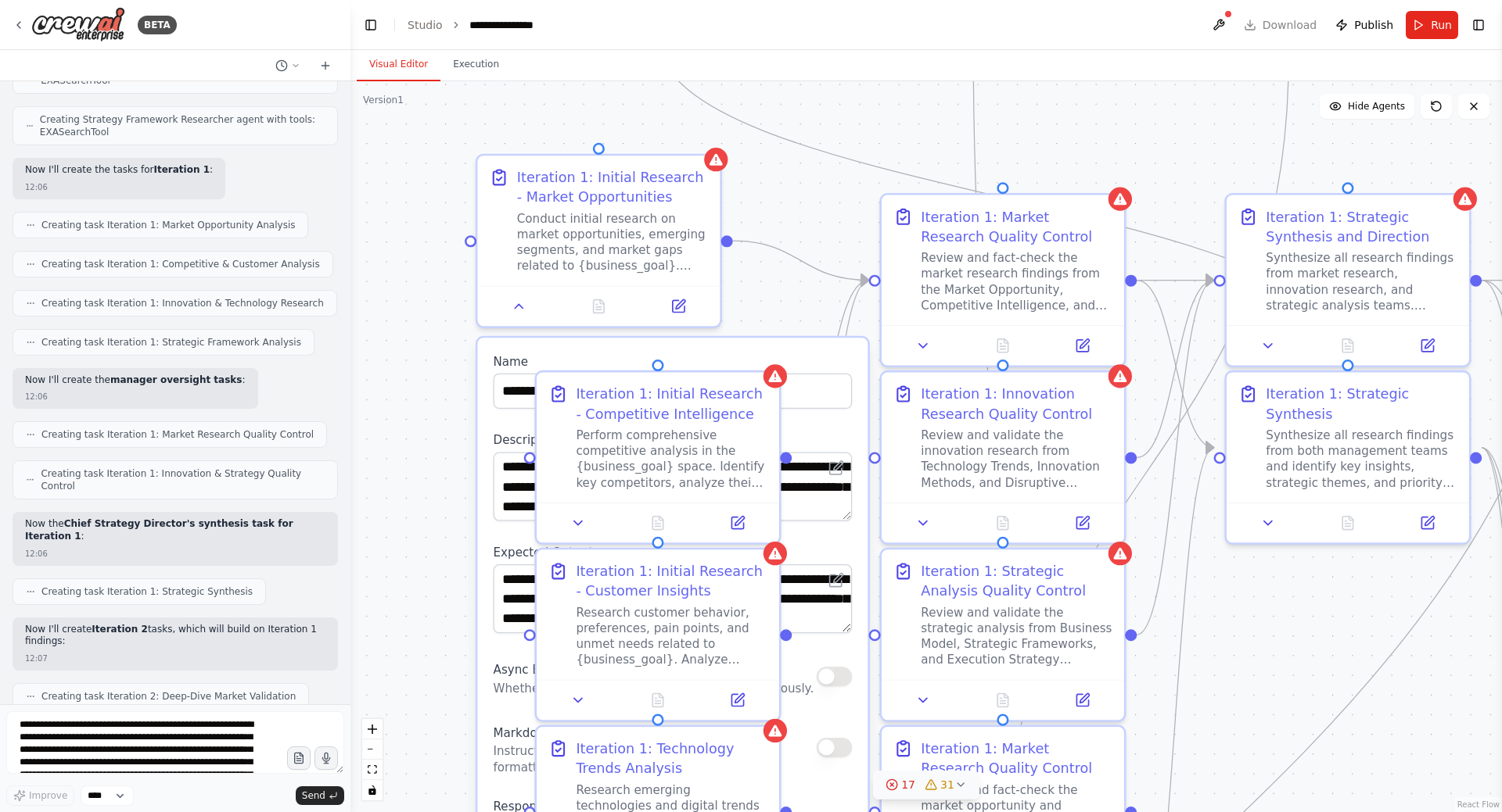
click at [424, 642] on div ".deletable-edge-delete-btn { width: 20px; height: 20px; border: 0px solid #ffff…" at bounding box center [926, 446] width 1151 height 731
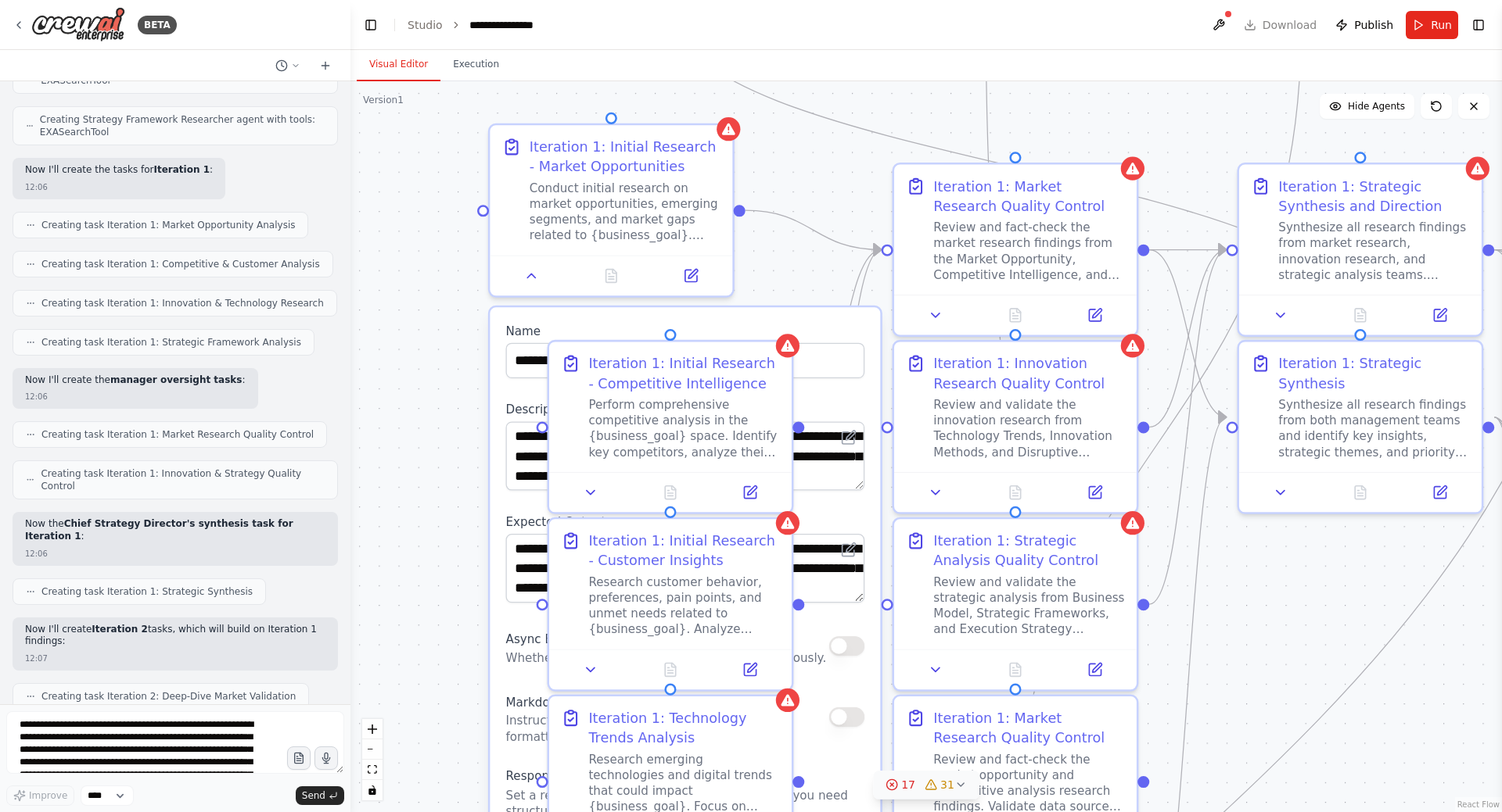
drag, startPoint x: 449, startPoint y: 533, endPoint x: 458, endPoint y: 482, distance: 51.8
click at [458, 482] on div ".deletable-edge-delete-btn { width: 20px; height: 20px; border: 0px solid #ffff…" at bounding box center [926, 446] width 1151 height 731
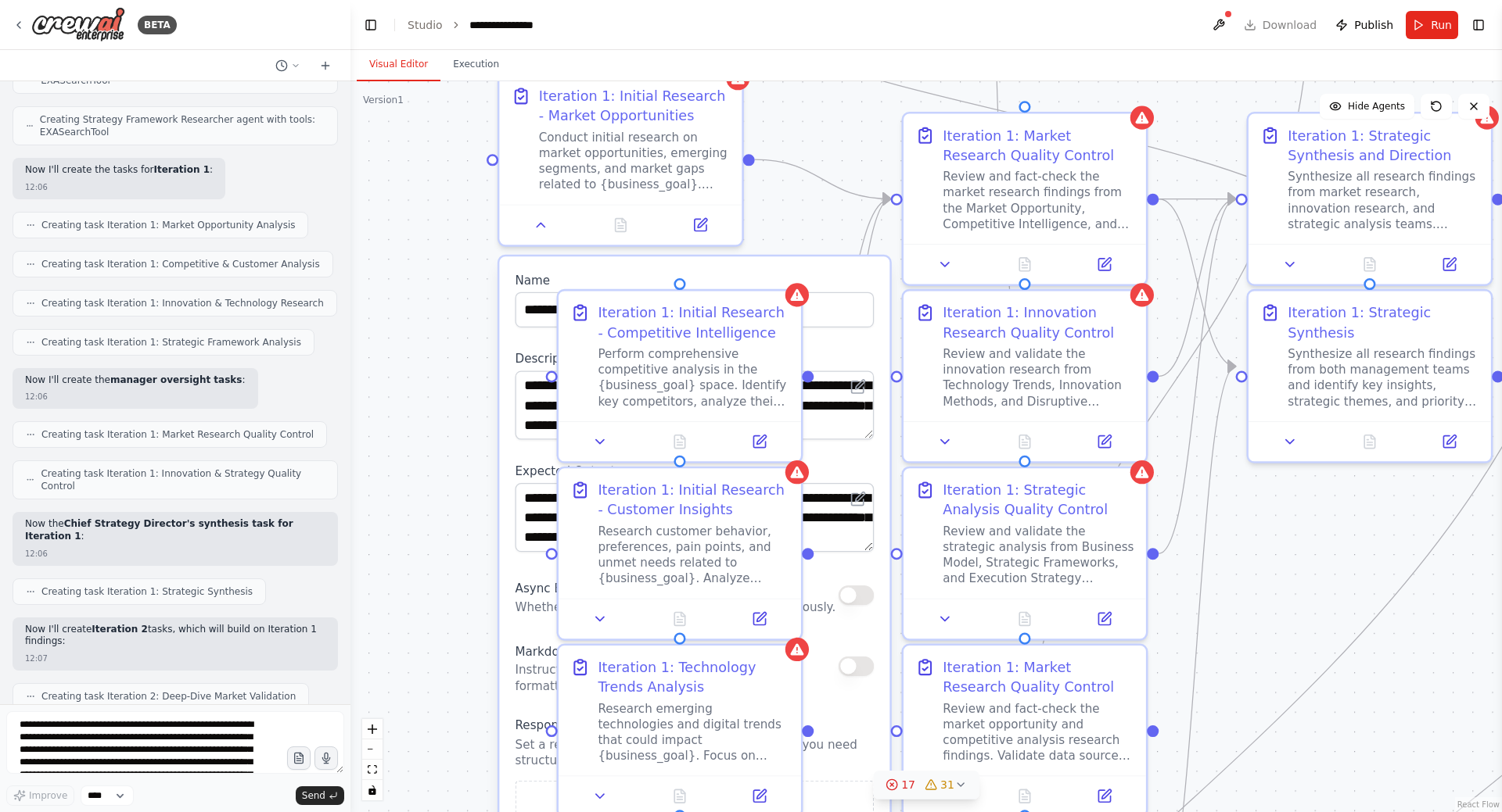
click at [580, 271] on div "**********" at bounding box center [694, 578] width 391 height 644
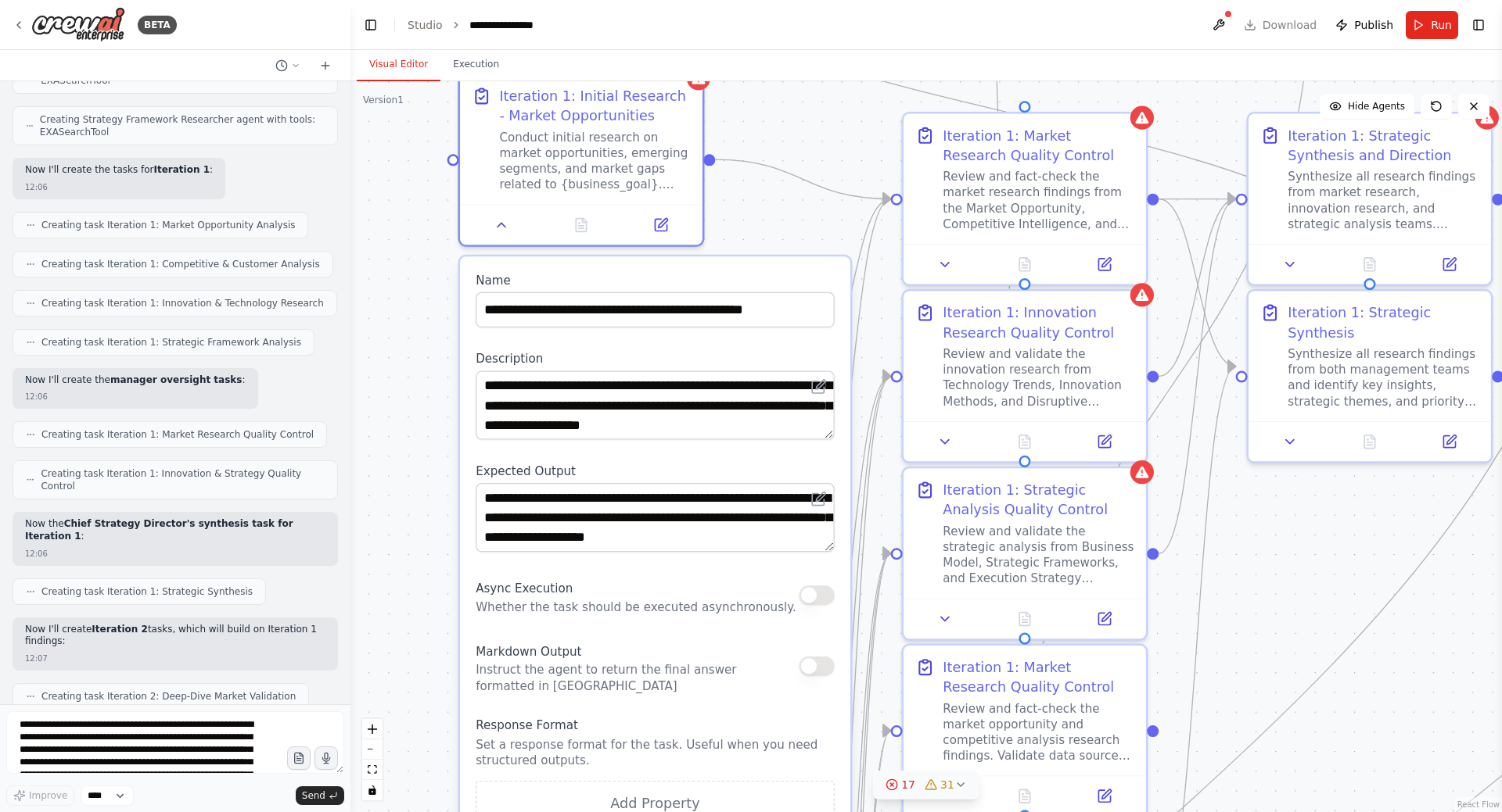
drag, startPoint x: 566, startPoint y: 279, endPoint x: 529, endPoint y: 280, distance: 37.0
click at [529, 280] on label "Name" at bounding box center [654, 280] width 359 height 16
drag, startPoint x: 569, startPoint y: 278, endPoint x: 559, endPoint y: 275, distance: 10.4
click at [559, 275] on label "Name" at bounding box center [654, 280] width 359 height 16
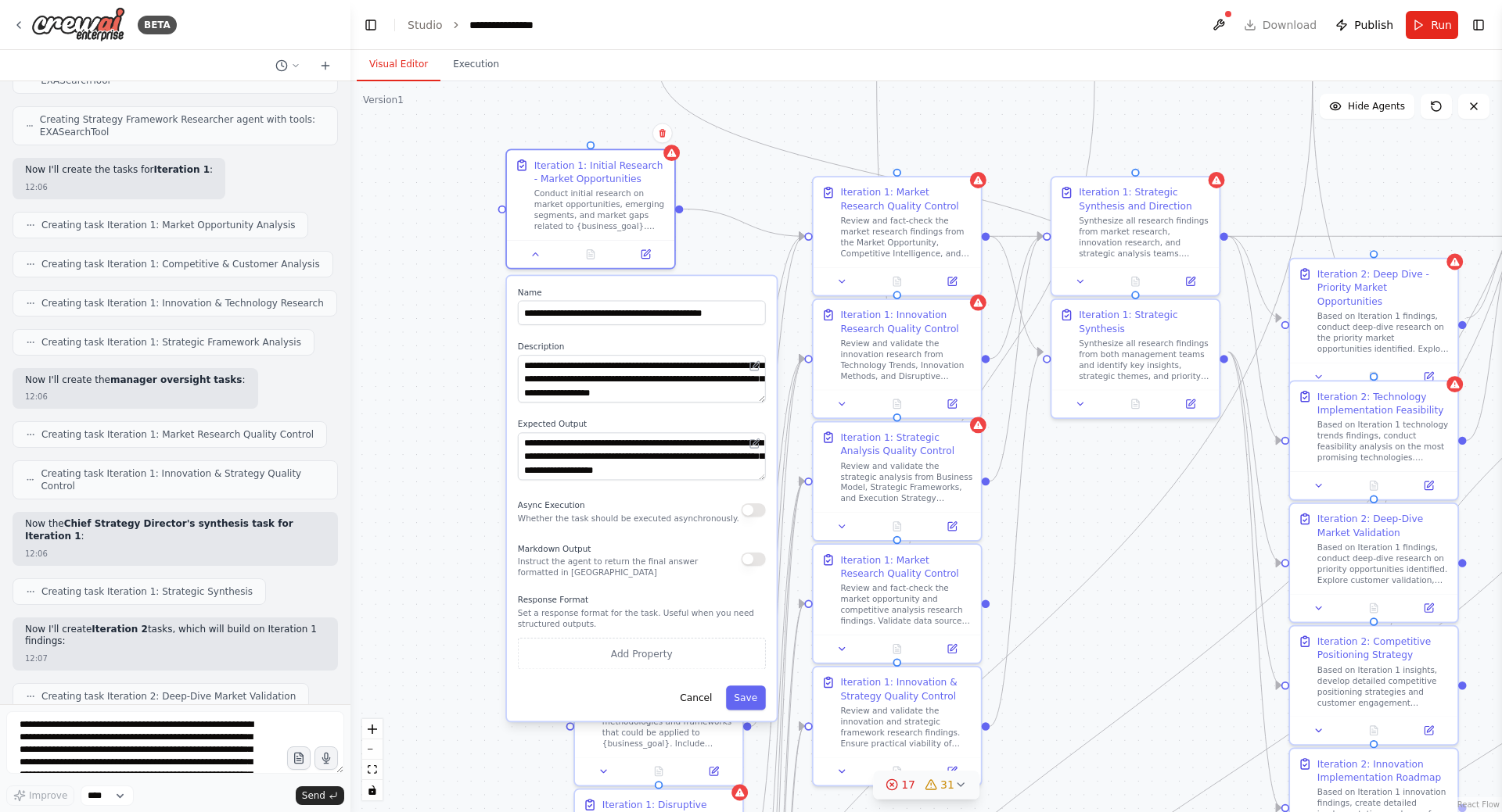
drag, startPoint x: 437, startPoint y: 553, endPoint x: 462, endPoint y: 519, distance: 42.2
click at [462, 519] on div ".deletable-edge-delete-btn { width: 20px; height: 20px; border: 0px solid #ffff…" at bounding box center [926, 446] width 1151 height 731
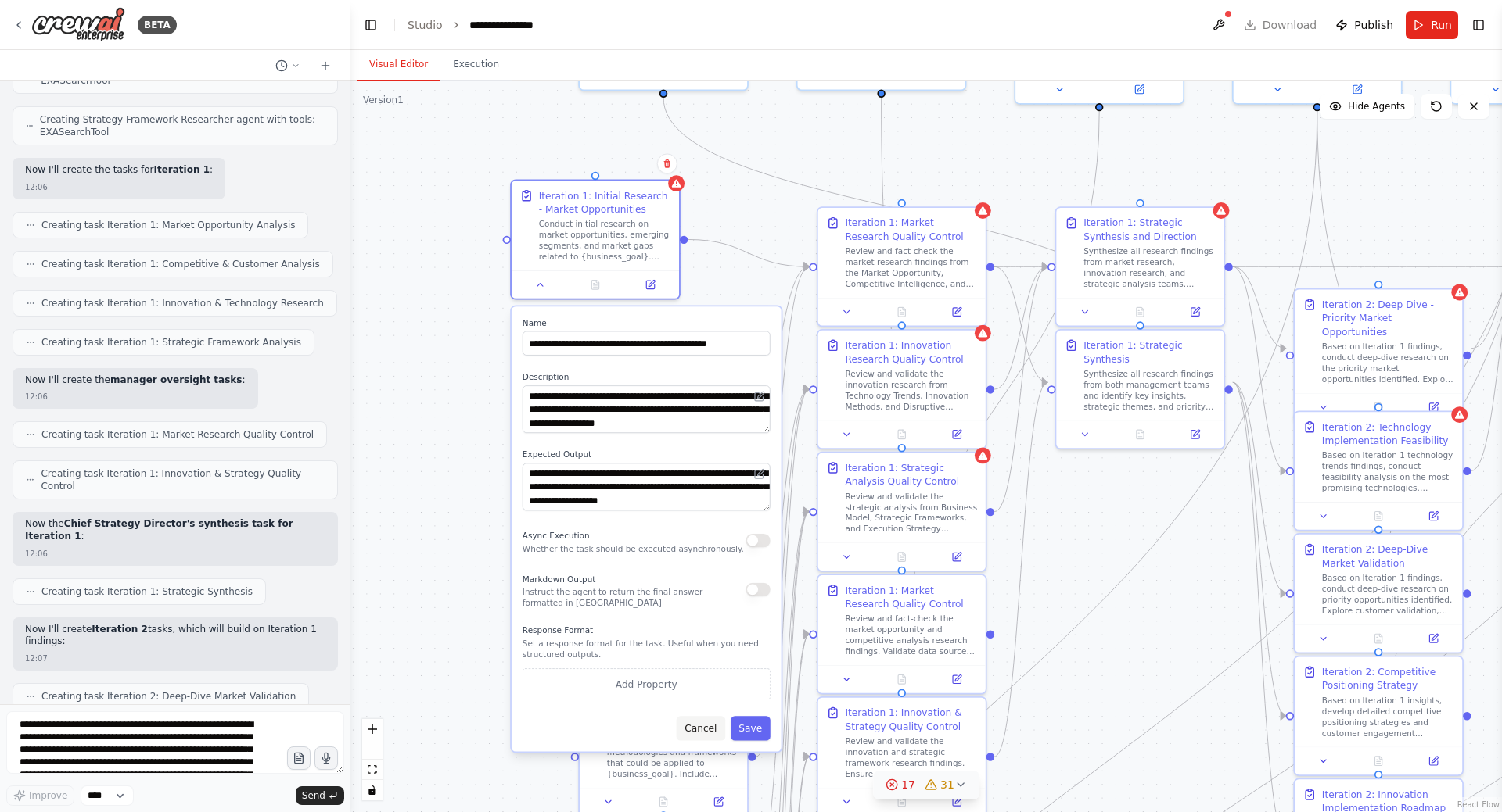
click at [695, 738] on button "Cancel" at bounding box center [700, 728] width 49 height 24
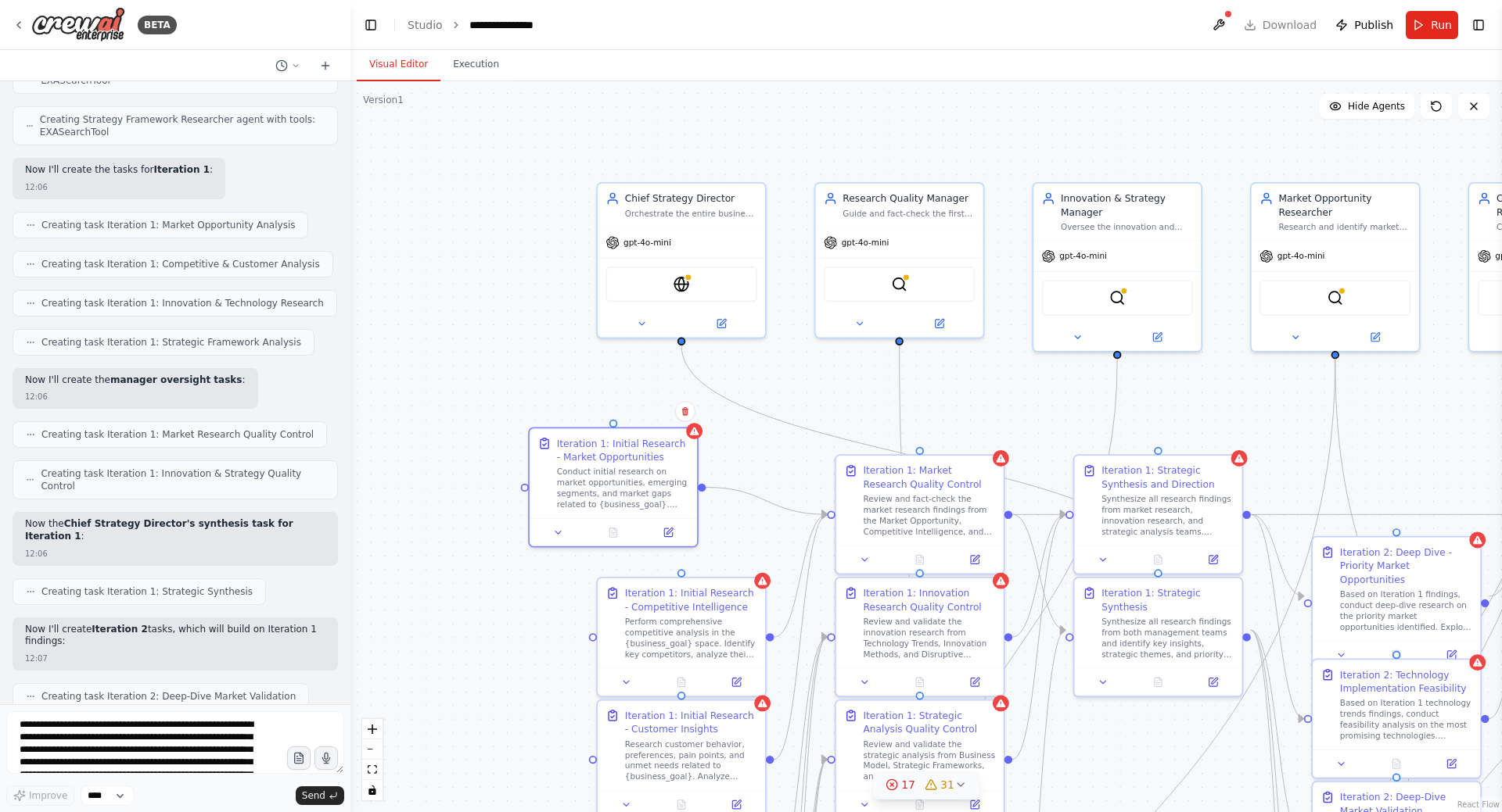
drag, startPoint x: 466, startPoint y: 388, endPoint x: 484, endPoint y: 636, distance: 248.7
click at [484, 636] on div ".deletable-edge-delete-btn { width: 20px; height: 20px; border: 0px solid #ffff…" at bounding box center [926, 446] width 1151 height 731
drag, startPoint x: 613, startPoint y: 447, endPoint x: 678, endPoint y: 461, distance: 66.5
click at [678, 461] on div "Iteration 1: Initial Research - Market Opportunities" at bounding box center [690, 462] width 133 height 28
click at [535, 444] on div ".deletable-edge-delete-btn { width: 20px; height: 20px; border: 0px solid #ffff…" at bounding box center [926, 446] width 1151 height 731
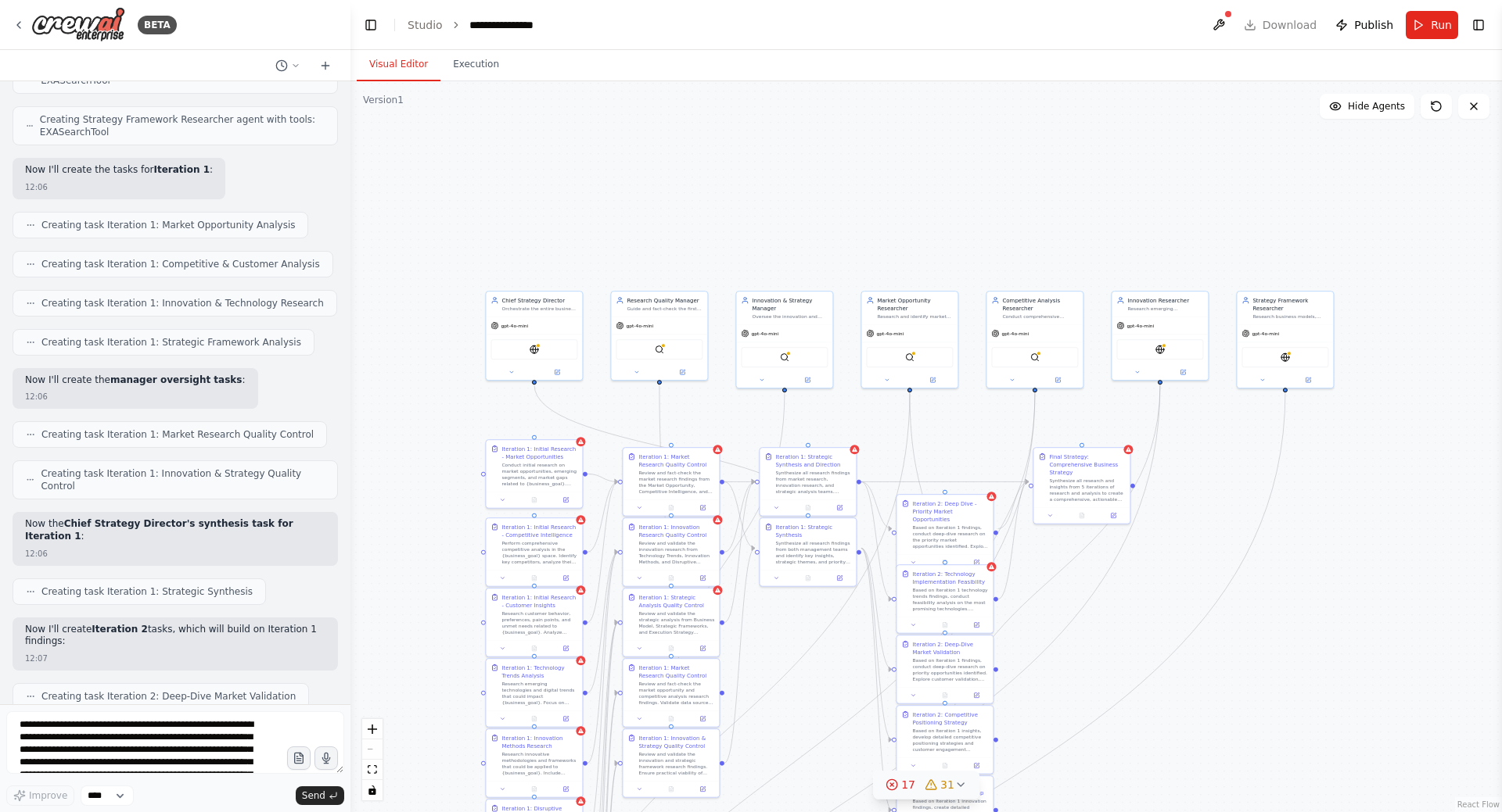
drag, startPoint x: 1213, startPoint y: 615, endPoint x: 1129, endPoint y: 601, distance: 85.2
click at [1129, 601] on div ".deletable-edge-delete-btn { width: 20px; height: 20px; border: 0px solid #ffff…" at bounding box center [926, 446] width 1151 height 731
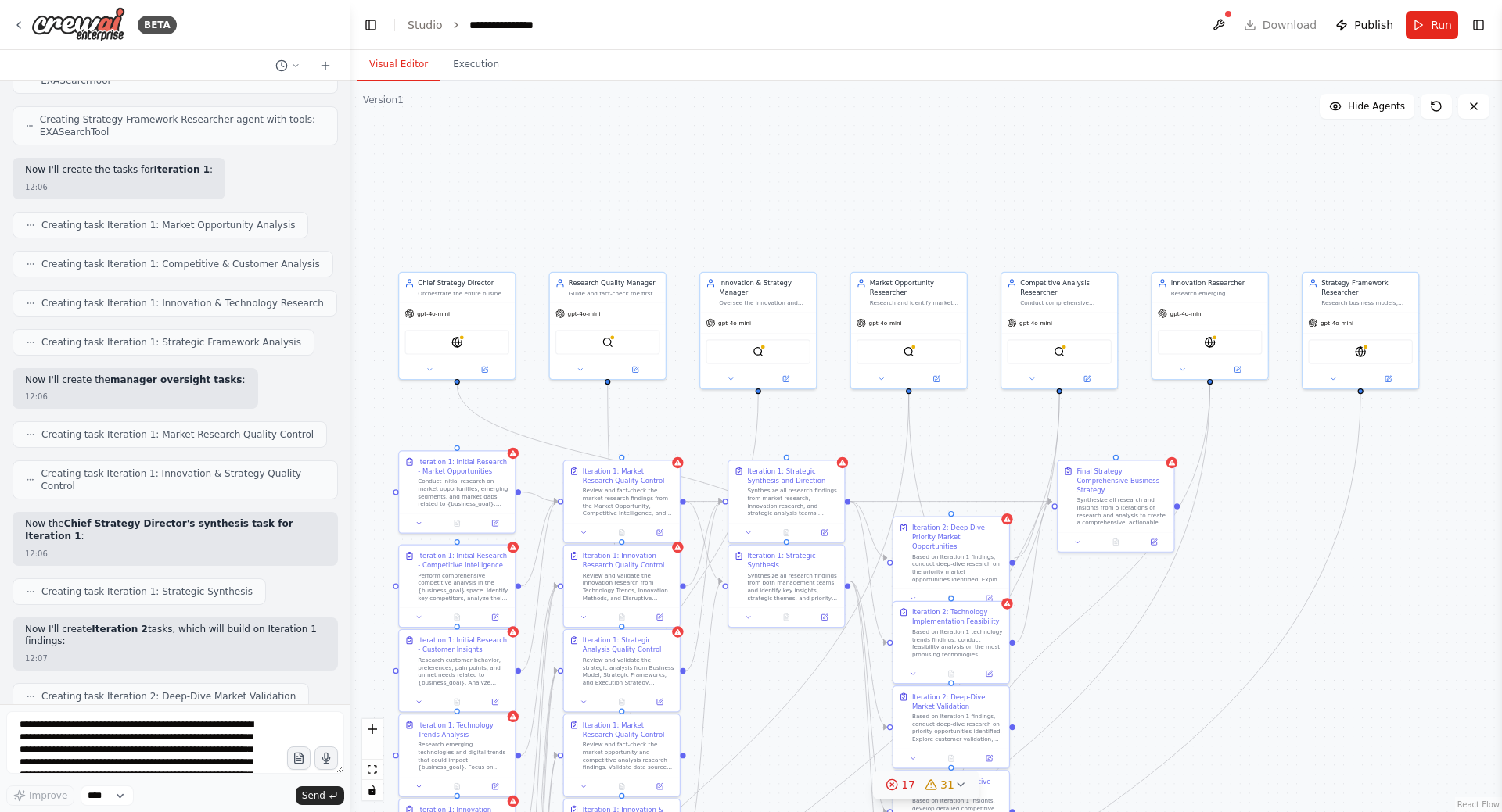
drag, startPoint x: 985, startPoint y: 446, endPoint x: 1001, endPoint y: 448, distance: 16.1
click at [1001, 448] on div ".deletable-edge-delete-btn { width: 20px; height: 20px; border: 0px solid #ffff…" at bounding box center [926, 446] width 1151 height 731
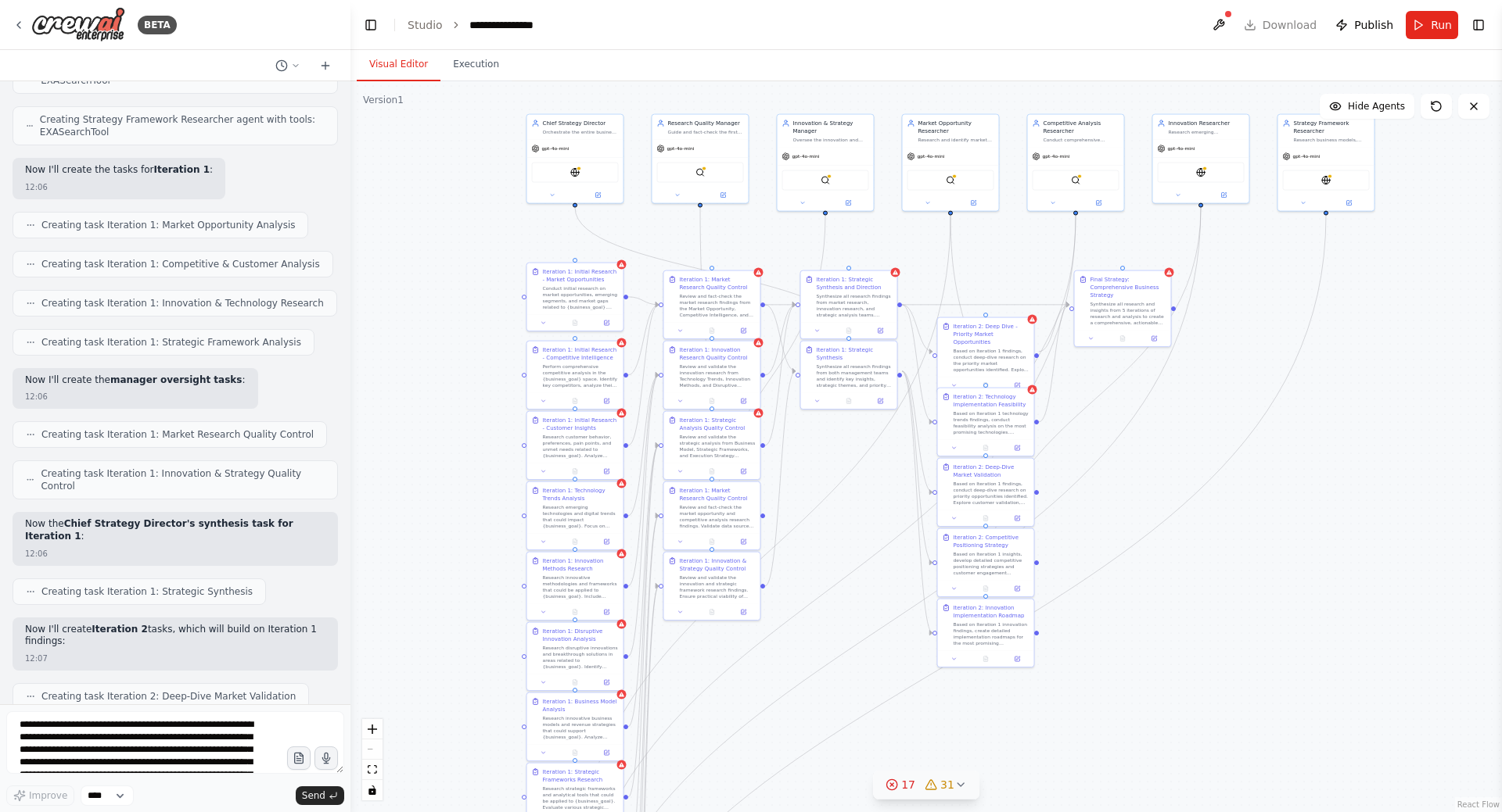
drag, startPoint x: 1231, startPoint y: 589, endPoint x: 1254, endPoint y: 411, distance: 179.5
click at [1254, 411] on div ".deletable-edge-delete-btn { width: 20px; height: 20px; border: 0px solid #ffff…" at bounding box center [926, 446] width 1151 height 731
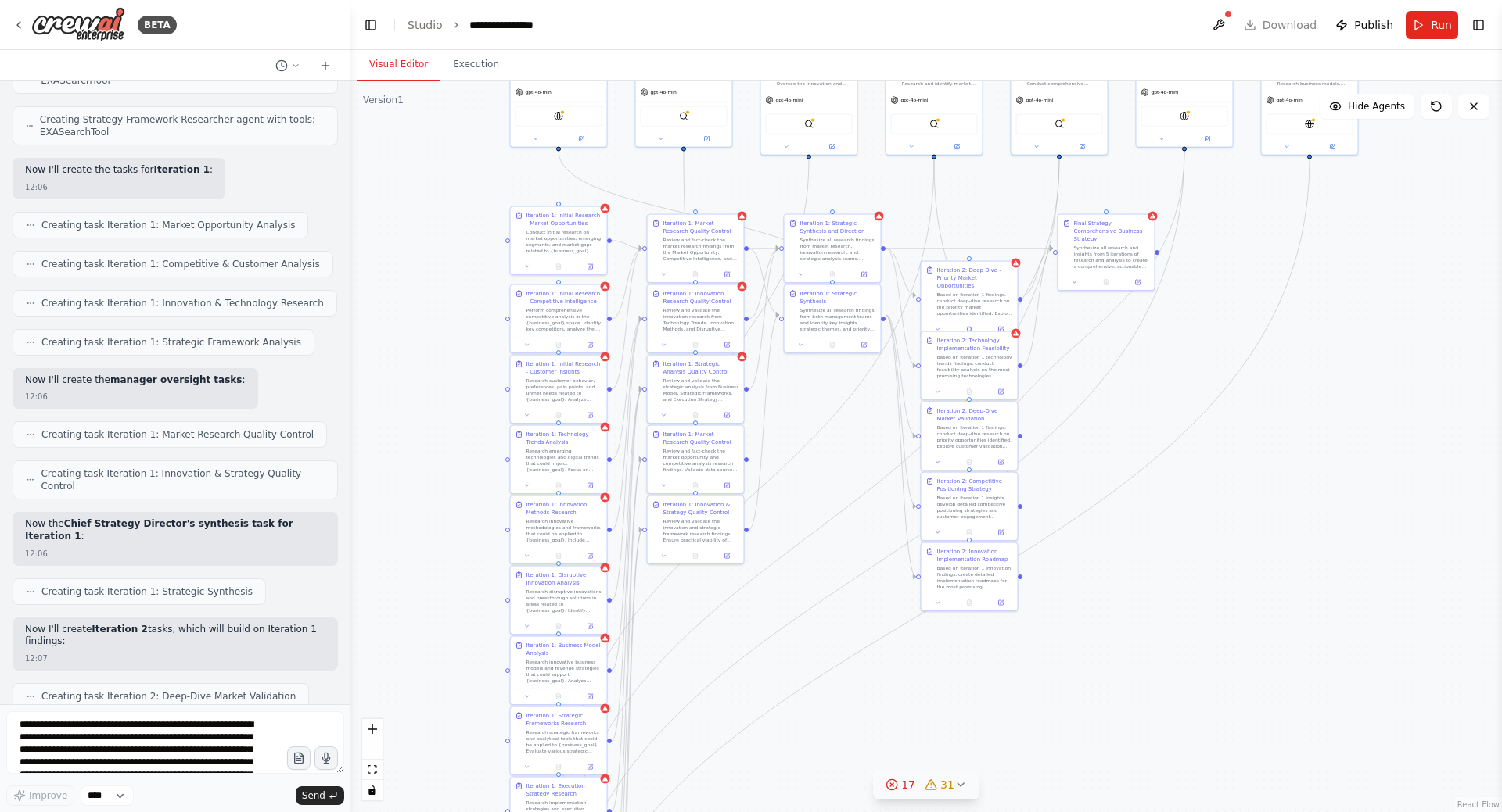
drag, startPoint x: 1030, startPoint y: 612, endPoint x: 1092, endPoint y: 634, distance: 65.8
click at [1092, 634] on div ".deletable-edge-delete-btn { width: 20px; height: 20px; border: 0px solid #ffff…" at bounding box center [926, 446] width 1151 height 731
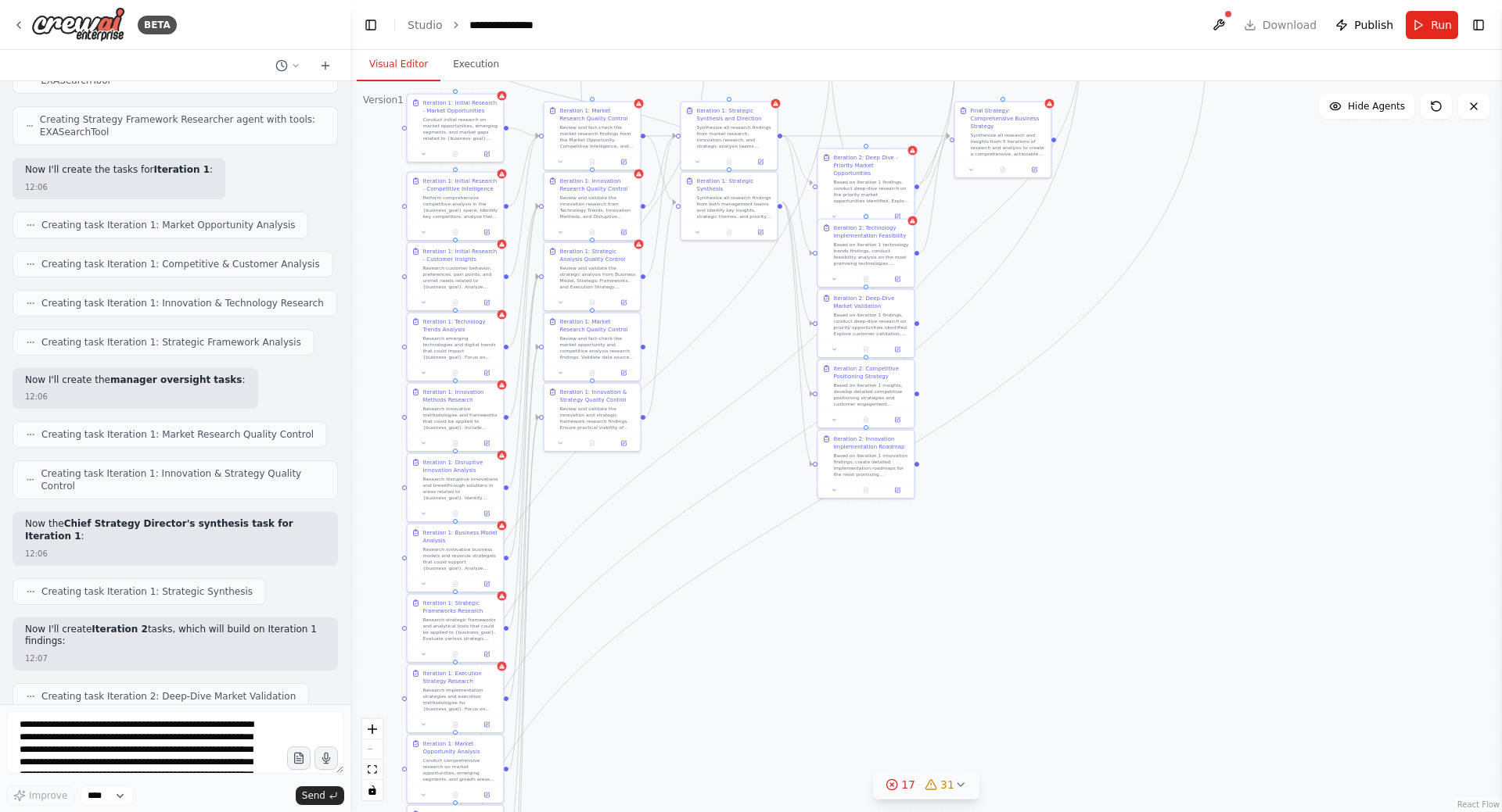
drag, startPoint x: 1031, startPoint y: 565, endPoint x: 1045, endPoint y: 603, distance: 40.5
click at [1048, 606] on div ".deletable-edge-delete-btn { width: 20px; height: 20px; border: 0px solid #ffff…" at bounding box center [926, 446] width 1151 height 731
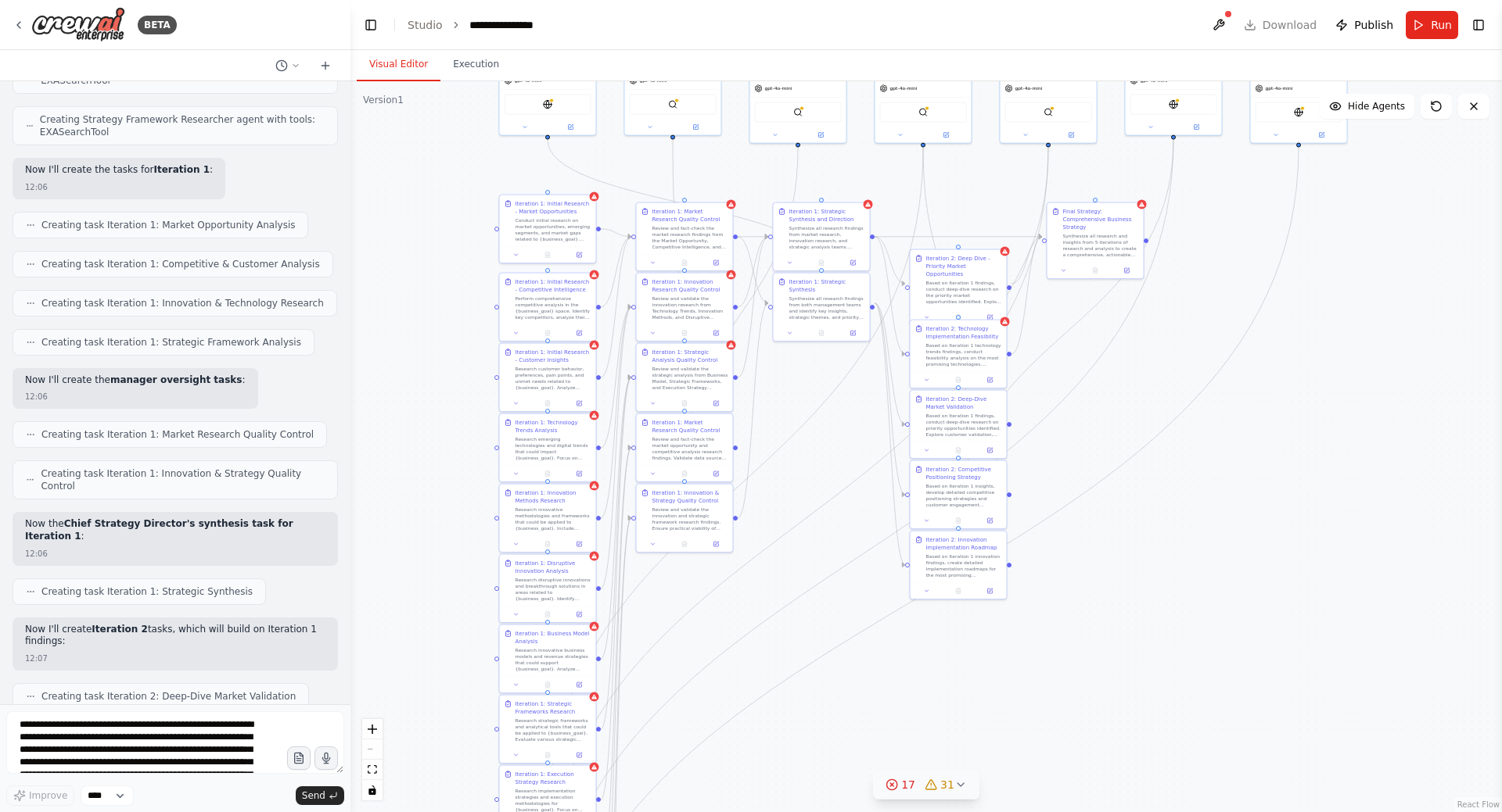
drag, startPoint x: 1031, startPoint y: 616, endPoint x: 1046, endPoint y: 637, distance: 25.8
click at [1046, 637] on div ".deletable-edge-delete-btn { width: 20px; height: 20px; border: 0px solid #ffff…" at bounding box center [926, 446] width 1151 height 731
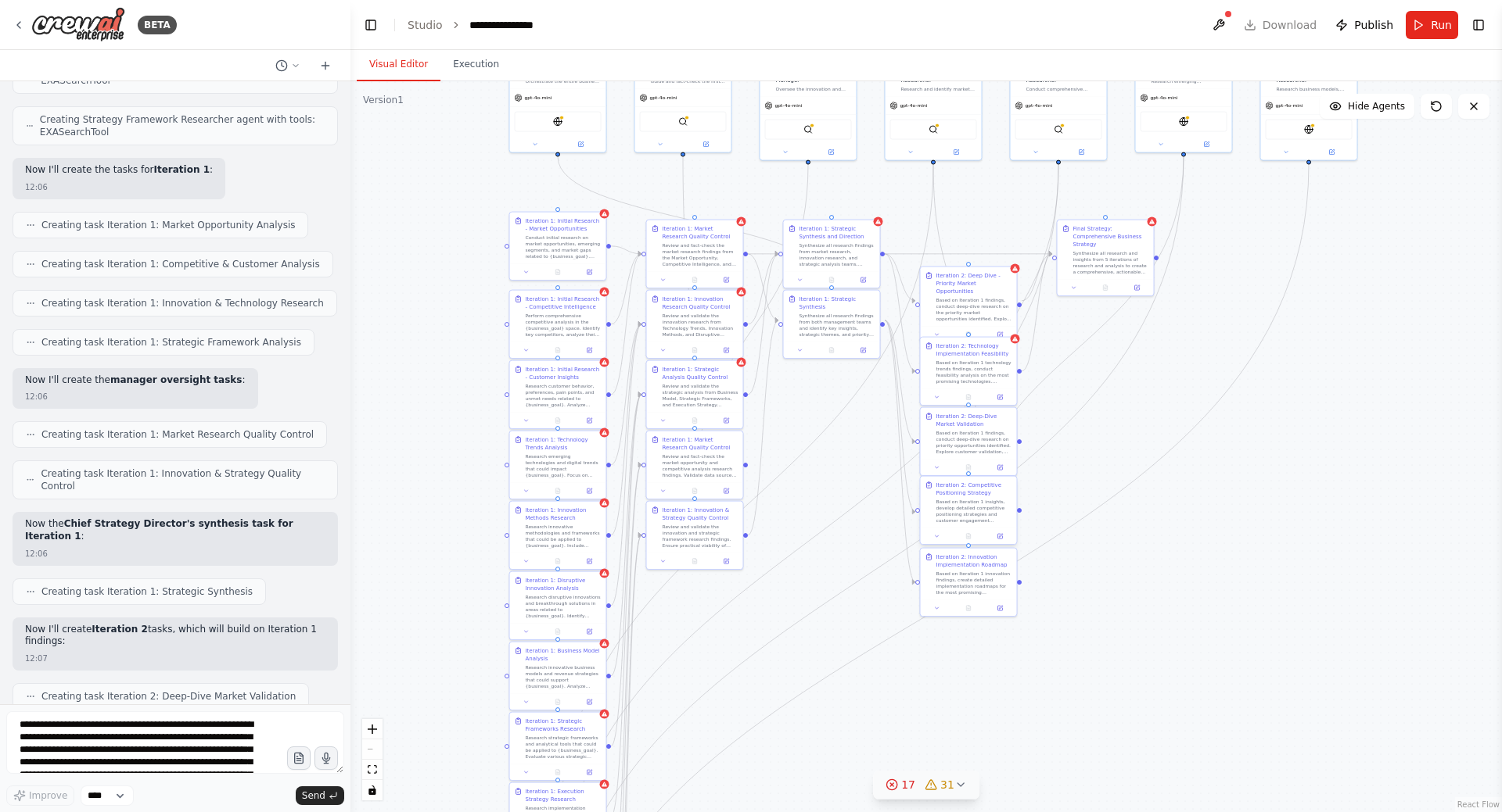
drag, startPoint x: 981, startPoint y: 534, endPoint x: 957, endPoint y: 507, distance: 36.1
click at [952, 508] on div "Based on Iteration 1 insights, develop detailed competitive positioning strateg…" at bounding box center [973, 511] width 76 height 25
click at [949, 519] on div "Based on Iteration 1 insights, develop detailed competitive positioning strateg…" at bounding box center [970, 511] width 76 height 25
click at [1167, 587] on div ".deletable-edge-delete-btn { width: 20px; height: 20px; border: 0px solid #ffff…" at bounding box center [926, 446] width 1151 height 731
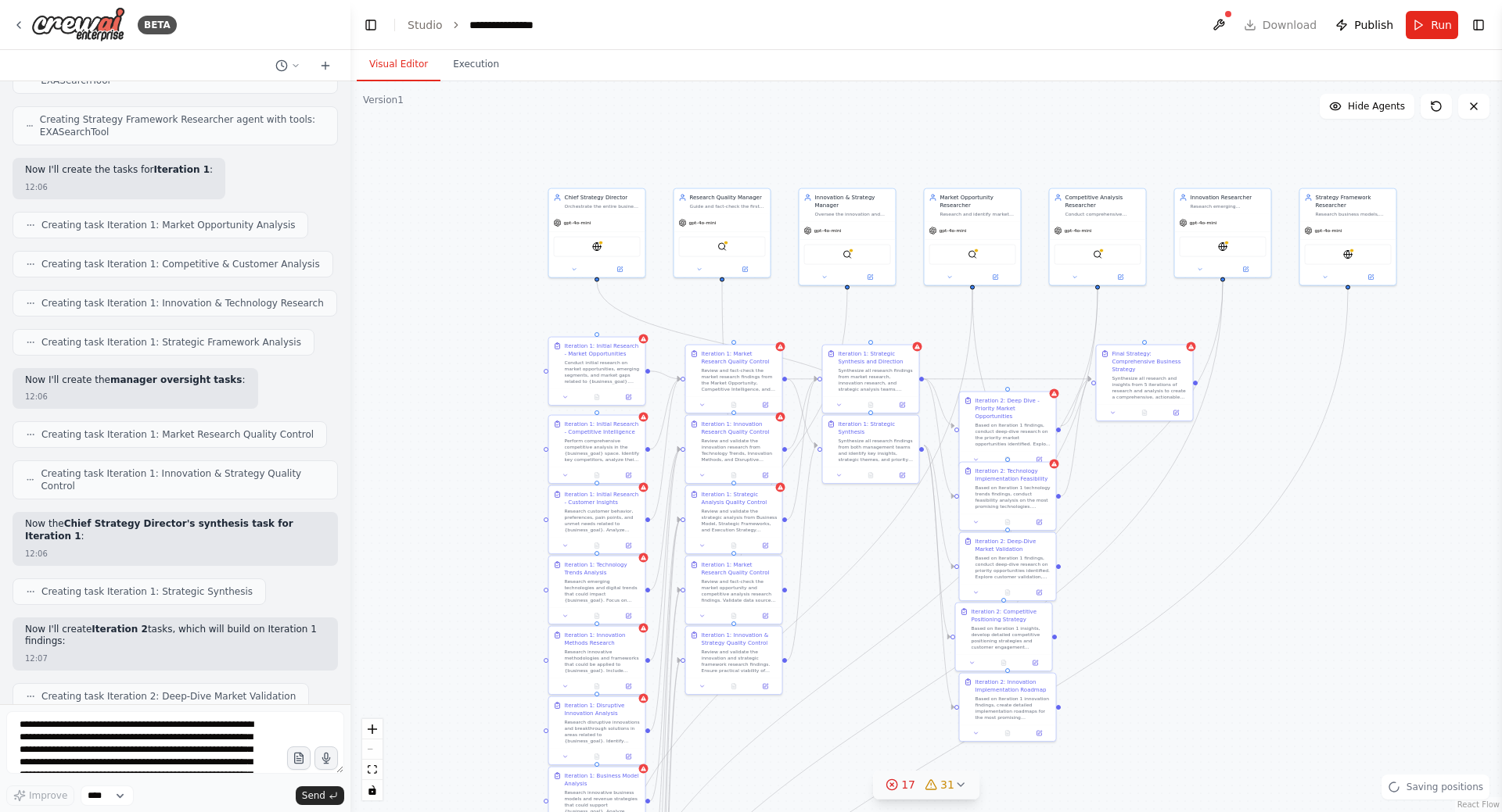
drag, startPoint x: 1082, startPoint y: 439, endPoint x: 1121, endPoint y: 565, distance: 131.9
click at [1121, 565] on div ".deletable-edge-delete-btn { width: 20px; height: 20px; border: 0px solid #ffff…" at bounding box center [926, 446] width 1151 height 731
drag, startPoint x: 545, startPoint y: 371, endPoint x: 424, endPoint y: 371, distance: 121.0
click at [424, 371] on div ".deletable-edge-delete-btn { width: 20px; height: 20px; border: 0px solid #ffff…" at bounding box center [926, 446] width 1151 height 731
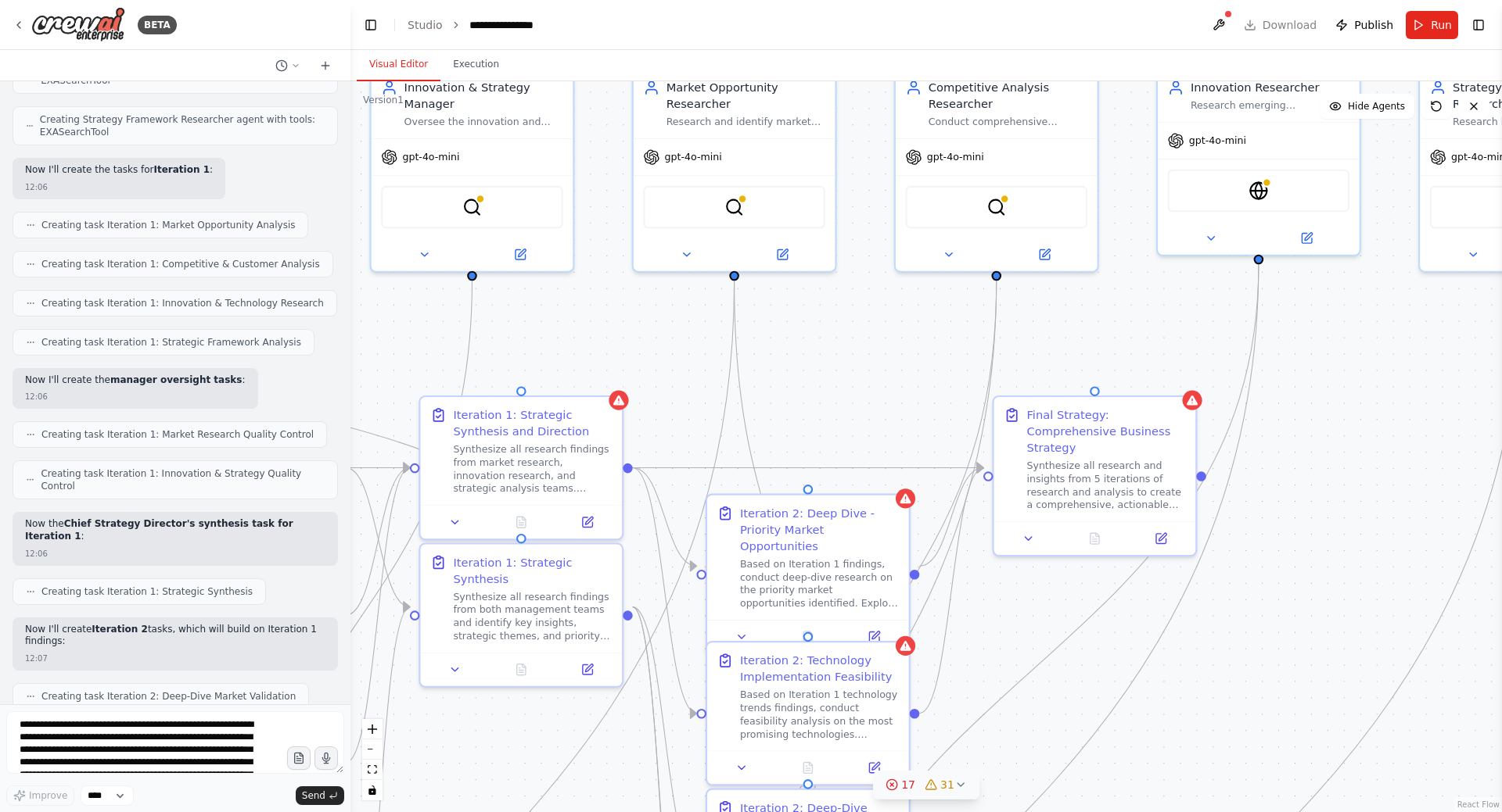
drag, startPoint x: 1303, startPoint y: 547, endPoint x: 1296, endPoint y: 582, distance: 35.7
click at [1296, 582] on div ".deletable-edge-delete-btn { width: 20px; height: 20px; border: 0px solid #ffff…" at bounding box center [926, 446] width 1151 height 731
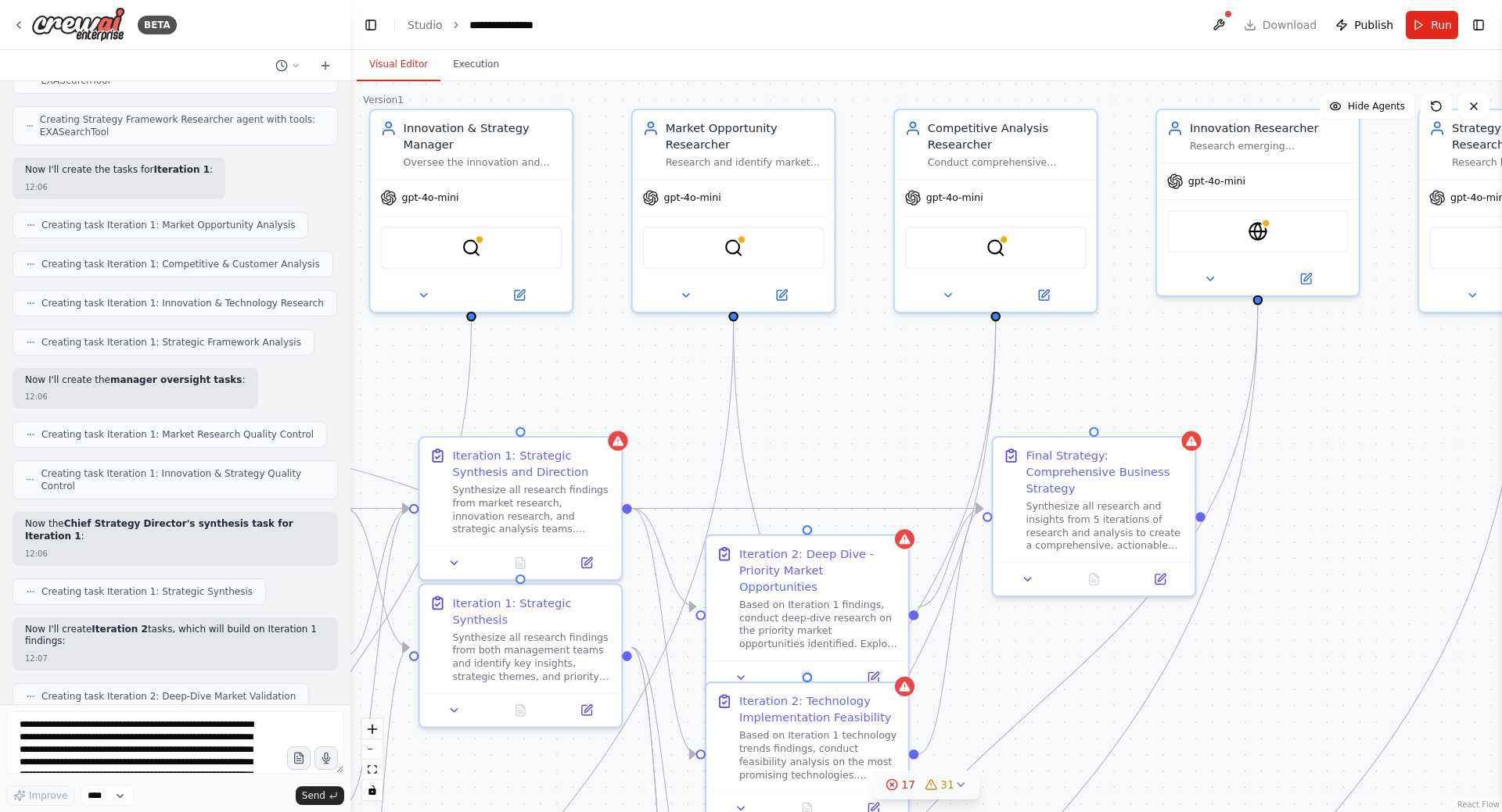
drag, startPoint x: 870, startPoint y: 397, endPoint x: 894, endPoint y: 509, distance: 114.5
click at [894, 509] on div ".deletable-edge-delete-btn { width: 20px; height: 20px; border: 0px solid #ffff…" at bounding box center [926, 446] width 1151 height 731
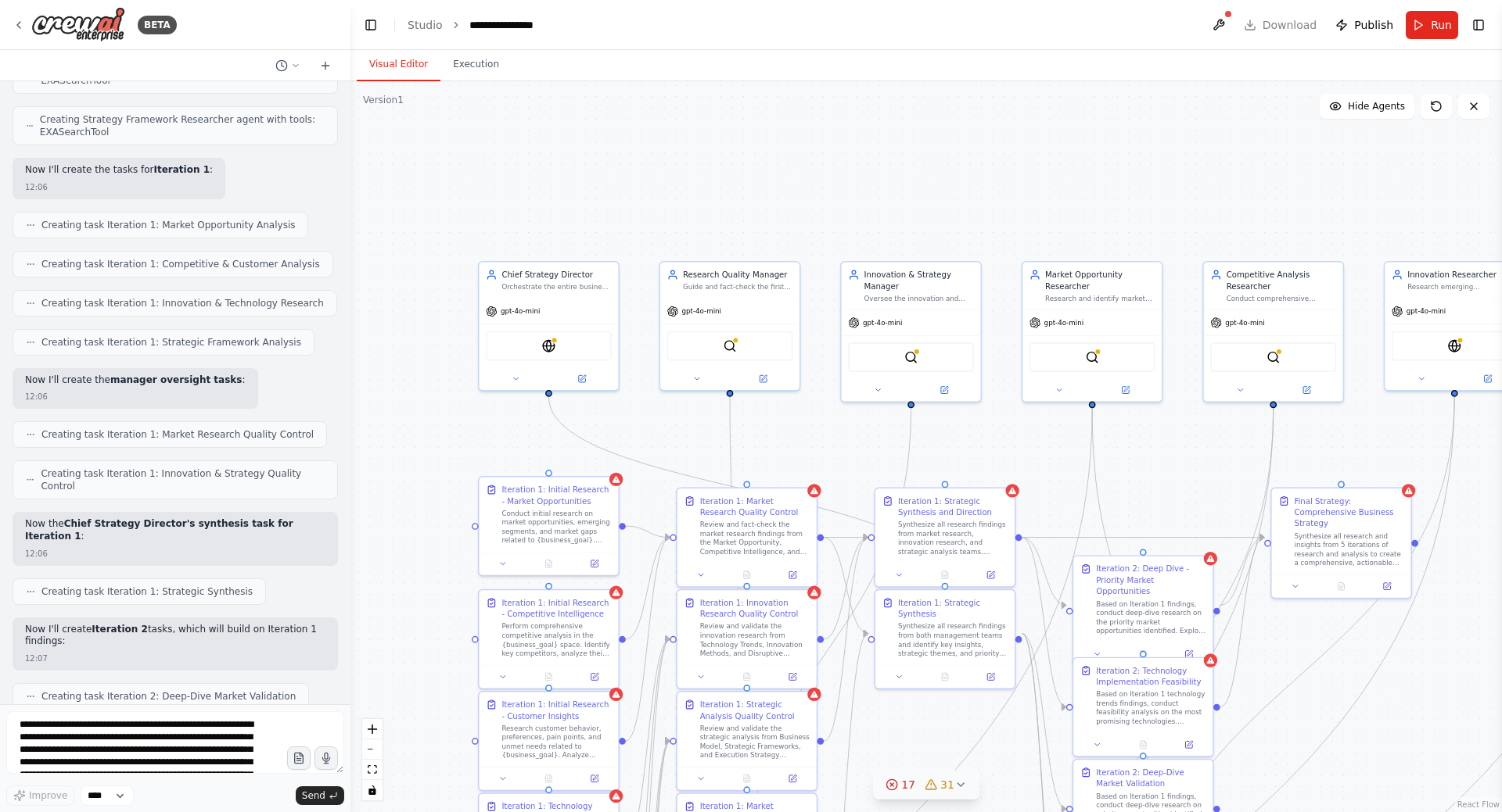
drag, startPoint x: 886, startPoint y: 501, endPoint x: 1178, endPoint y: 452, distance: 296.1
click at [1178, 452] on div ".deletable-edge-delete-btn { width: 20px; height: 20px; border: 0px solid #ffff…" at bounding box center [926, 446] width 1151 height 731
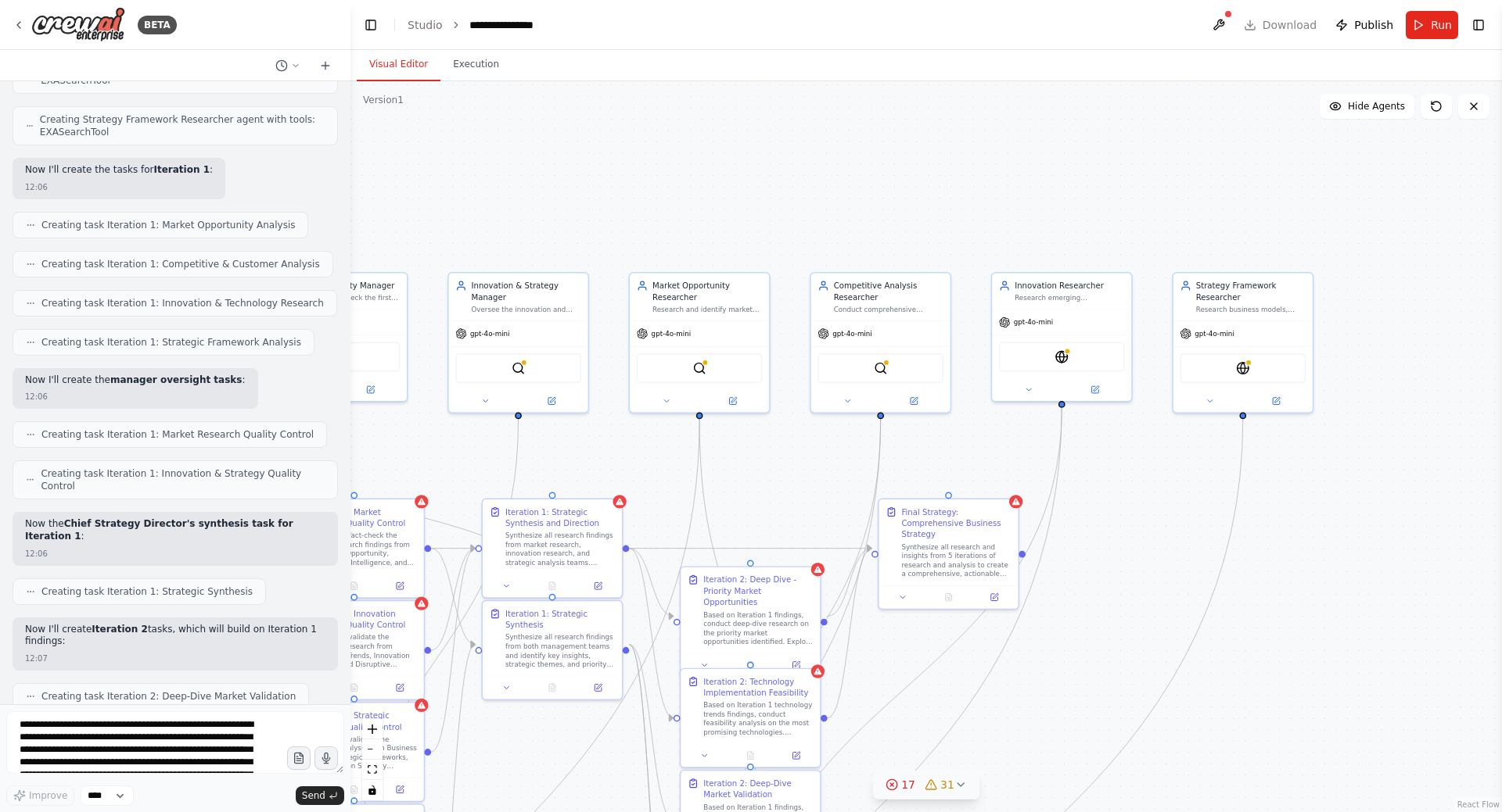
drag, startPoint x: 1189, startPoint y: 448, endPoint x: 796, endPoint y: 459, distance: 393.2
click at [796, 459] on div ".deletable-edge-delete-btn { width: 20px; height: 20px; border: 0px solid #ffff…" at bounding box center [926, 446] width 1151 height 731
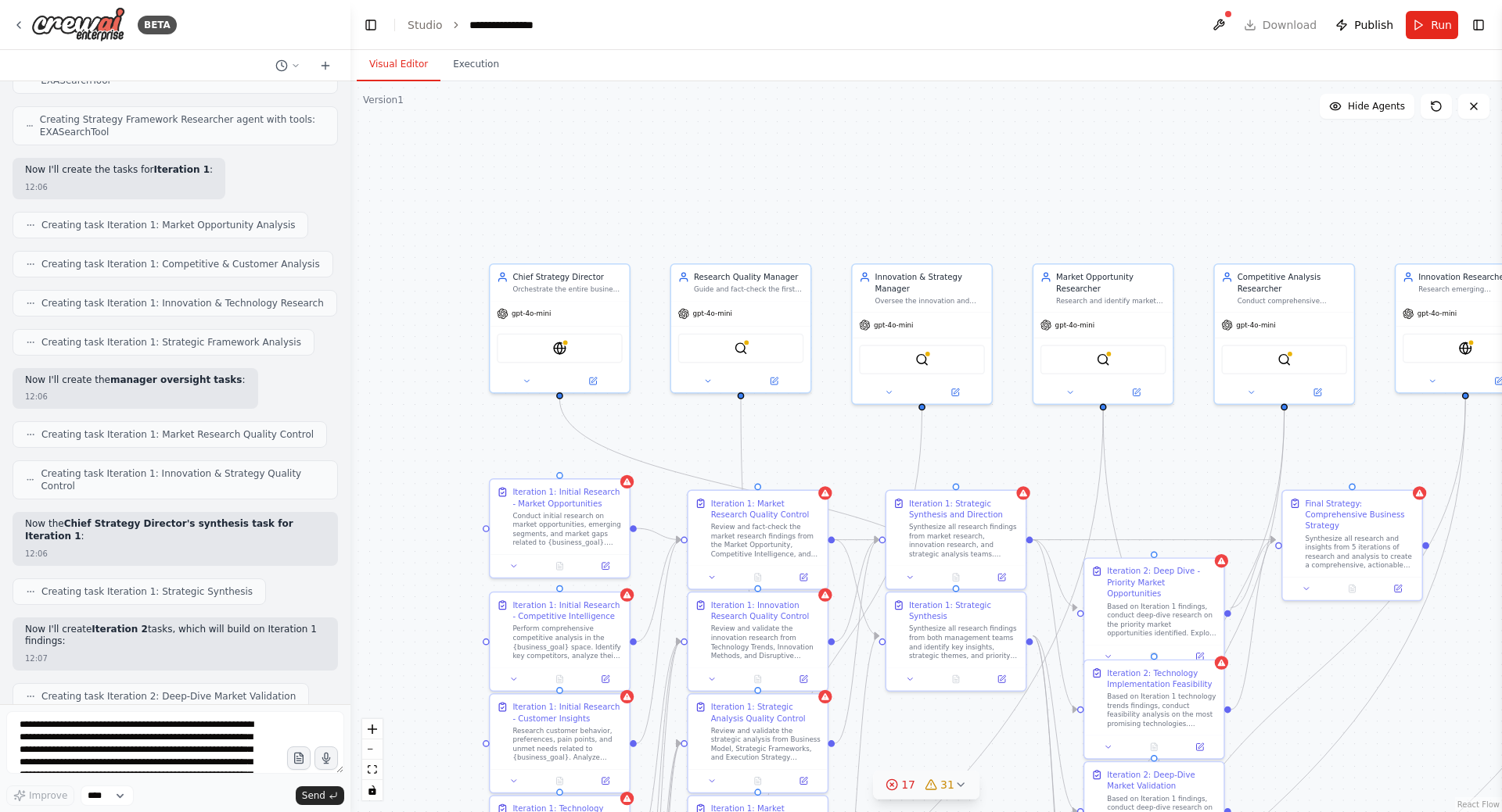
drag, startPoint x: 663, startPoint y: 472, endPoint x: 1067, endPoint y: 463, distance: 404.1
click at [1067, 463] on div ".deletable-edge-delete-btn { width: 20px; height: 20px; border: 0px solid #ffff…" at bounding box center [926, 446] width 1151 height 731
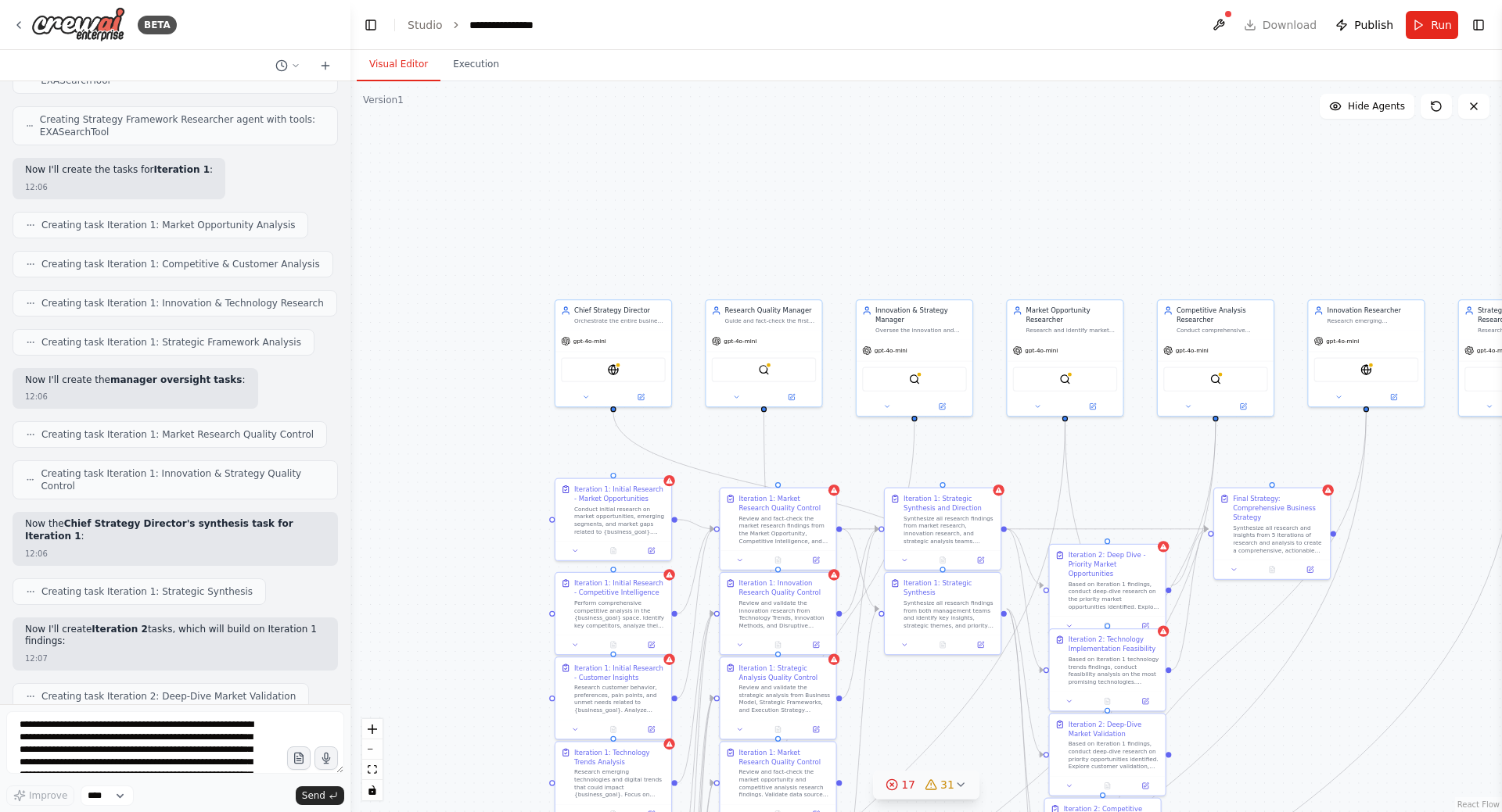
drag, startPoint x: 932, startPoint y: 462, endPoint x: 993, endPoint y: 467, distance: 61.2
click at [993, 467] on div ".deletable-edge-delete-btn { width: 20px; height: 20px; border: 0px solid #ffff…" at bounding box center [926, 446] width 1151 height 731
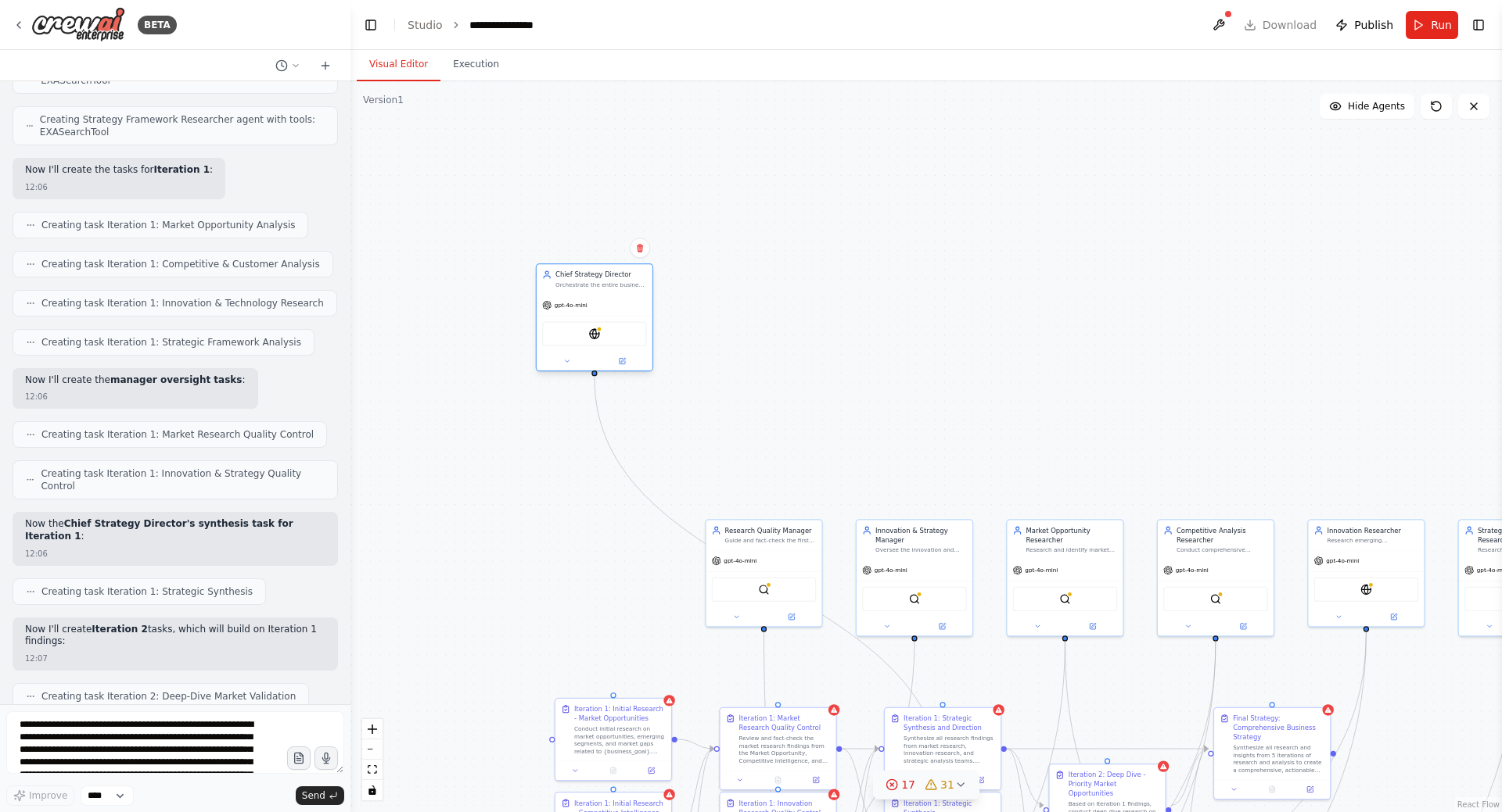
drag, startPoint x: 619, startPoint y: 318, endPoint x: 600, endPoint y: 286, distance: 37.2
click at [600, 286] on div "Orchestrate the entire business strategy improvement process across 2 iteration…" at bounding box center [601, 285] width 92 height 8
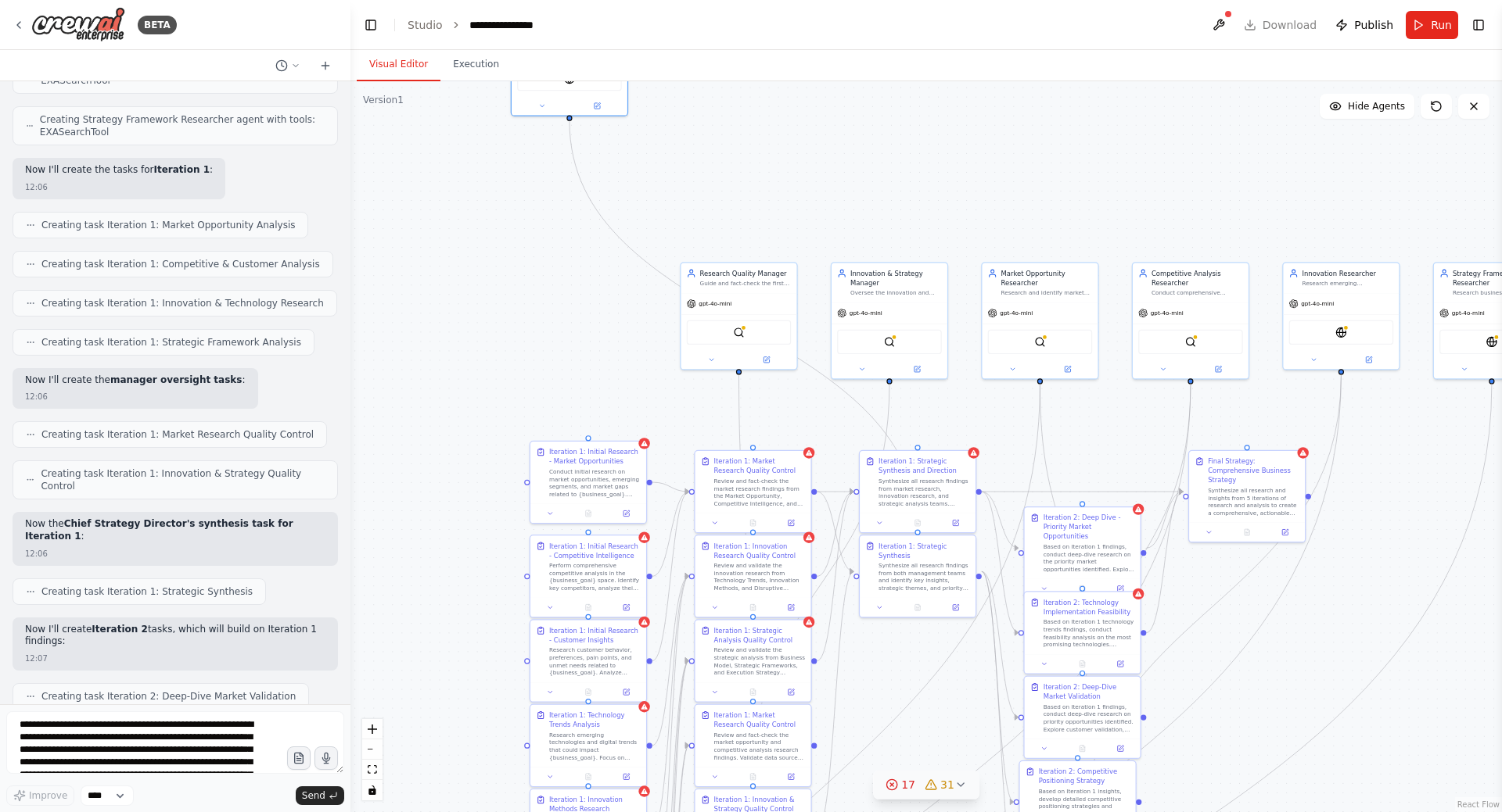
drag, startPoint x: 1038, startPoint y: 346, endPoint x: 1015, endPoint y: 124, distance: 223.2
click at [1014, 92] on div ".deletable-edge-delete-btn { width: 20px; height: 20px; border: 0px solid #ffff…" at bounding box center [926, 446] width 1151 height 731
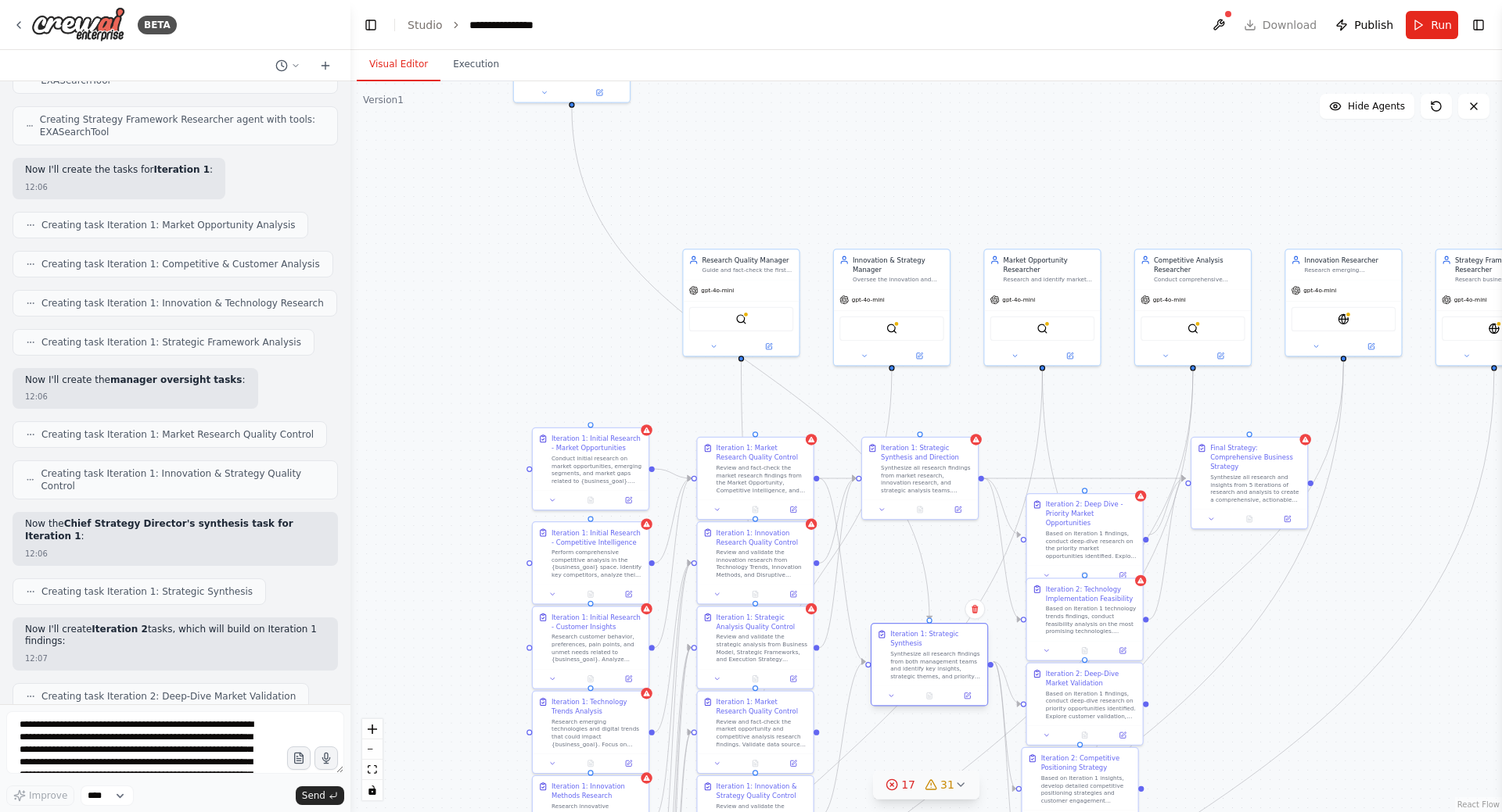
drag, startPoint x: 923, startPoint y: 562, endPoint x: 934, endPoint y: 650, distance: 88.7
click at [934, 650] on div "Synthesize all research findings from both management teams and identify key in…" at bounding box center [935, 664] width 92 height 29
drag, startPoint x: 922, startPoint y: 438, endPoint x: 947, endPoint y: 457, distance: 31.4
click at [947, 457] on div "Iteration 1: Strategic Synthesis and Direction Synthesize all research findings…" at bounding box center [939, 486] width 116 height 61
click at [992, 445] on button at bounding box center [993, 439] width 20 height 20
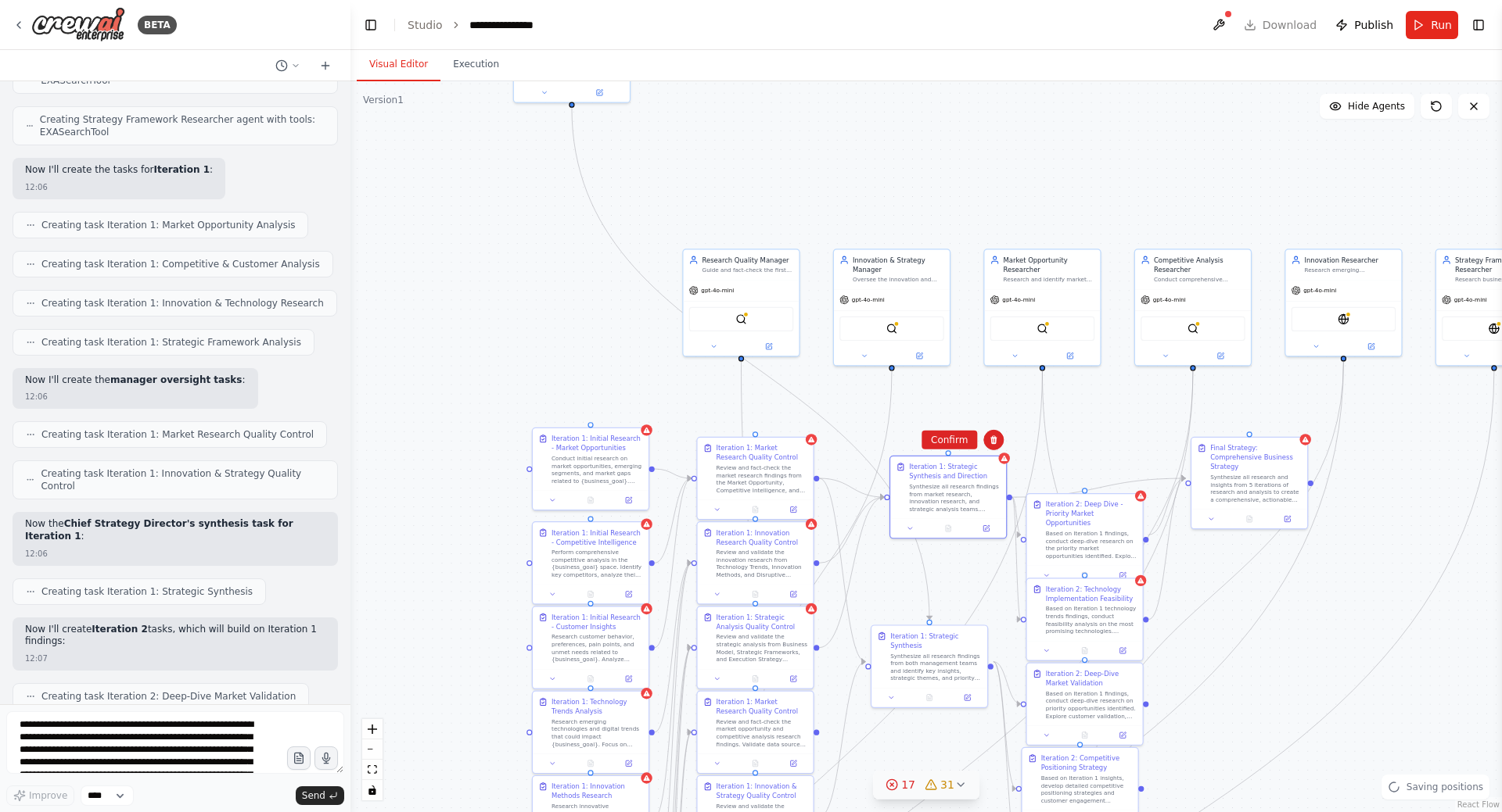
click at [943, 440] on button "Confirm" at bounding box center [949, 439] width 55 height 19
click at [812, 439] on icon at bounding box center [811, 438] width 6 height 5
click at [799, 427] on button at bounding box center [801, 421] width 20 height 20
click at [946, 443] on div ".deletable-edge-delete-btn { width: 20px; height: 20px; border: 0px solid #ffff…" at bounding box center [926, 446] width 1151 height 731
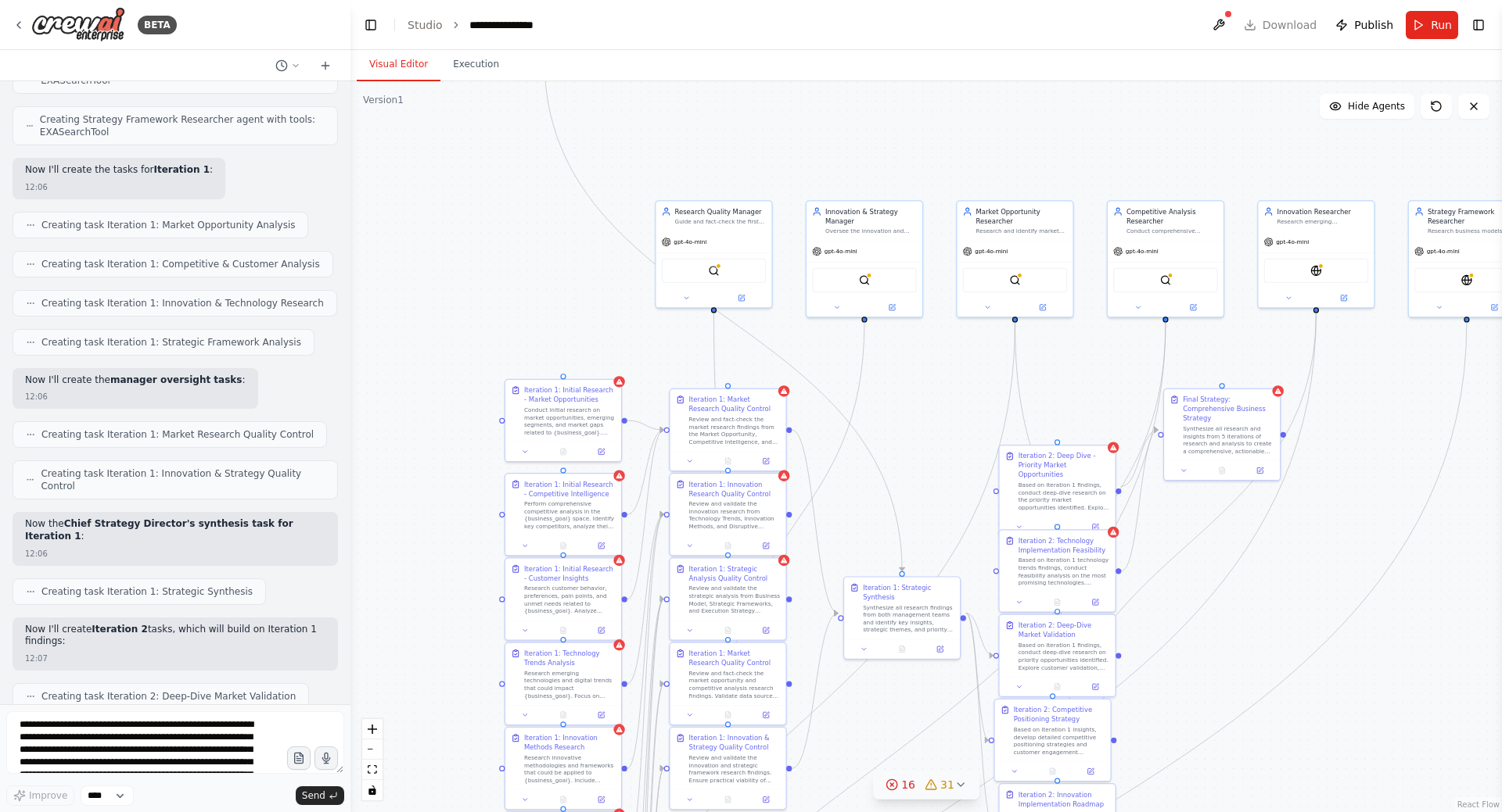
drag, startPoint x: 957, startPoint y: 475, endPoint x: 910, endPoint y: 391, distance: 96.3
click at [910, 391] on div ".deletable-edge-delete-btn { width: 20px; height: 20px; border: 0px solid #ffff…" at bounding box center [926, 446] width 1151 height 731
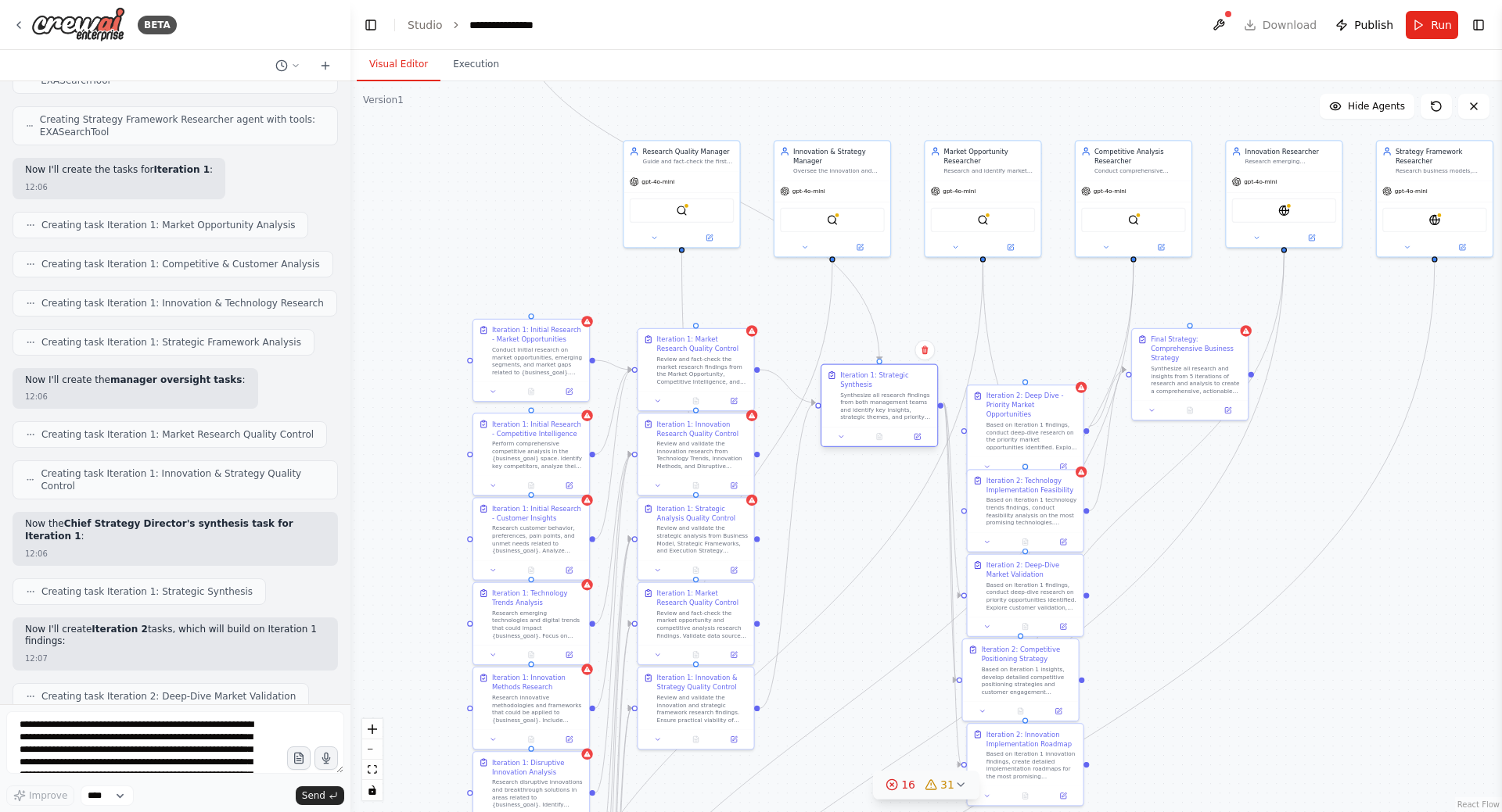
drag, startPoint x: 884, startPoint y: 549, endPoint x: 896, endPoint y: 409, distance: 140.5
click at [896, 409] on div "Synthesize all research findings from both management teams and identify key in…" at bounding box center [885, 406] width 92 height 29
drag, startPoint x: 756, startPoint y: 455, endPoint x: 819, endPoint y: 413, distance: 75.7
click at [819, 413] on div "Iteration 1: Initial Research - Market Opportunities Conduct initial research o…" at bounding box center [771, 313] width 692 height 439
drag, startPoint x: 873, startPoint y: 411, endPoint x: 865, endPoint y: 399, distance: 14.4
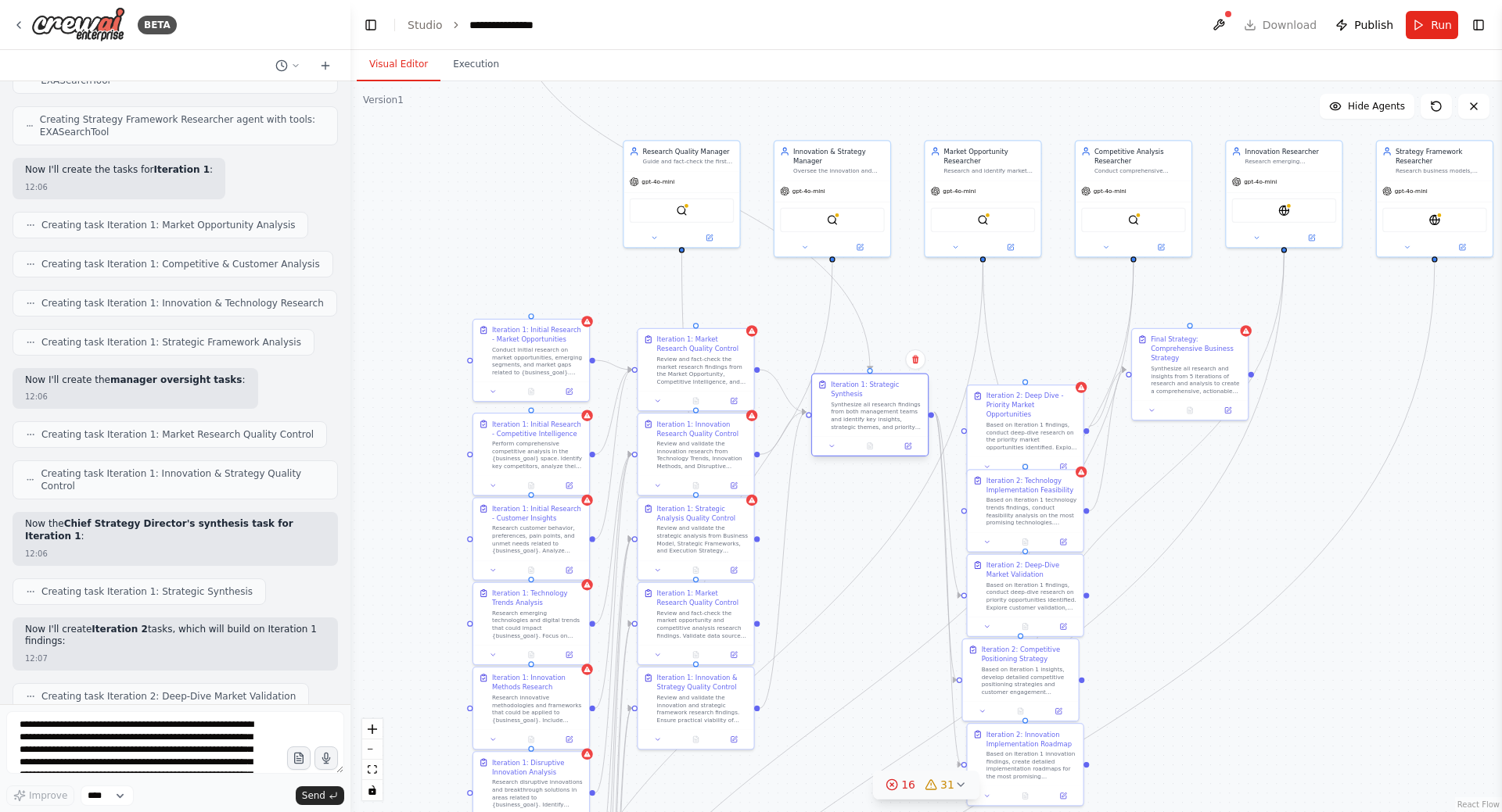
click at [865, 400] on div "Synthesize all research findings from both management teams and identify key in…" at bounding box center [876, 414] width 92 height 29
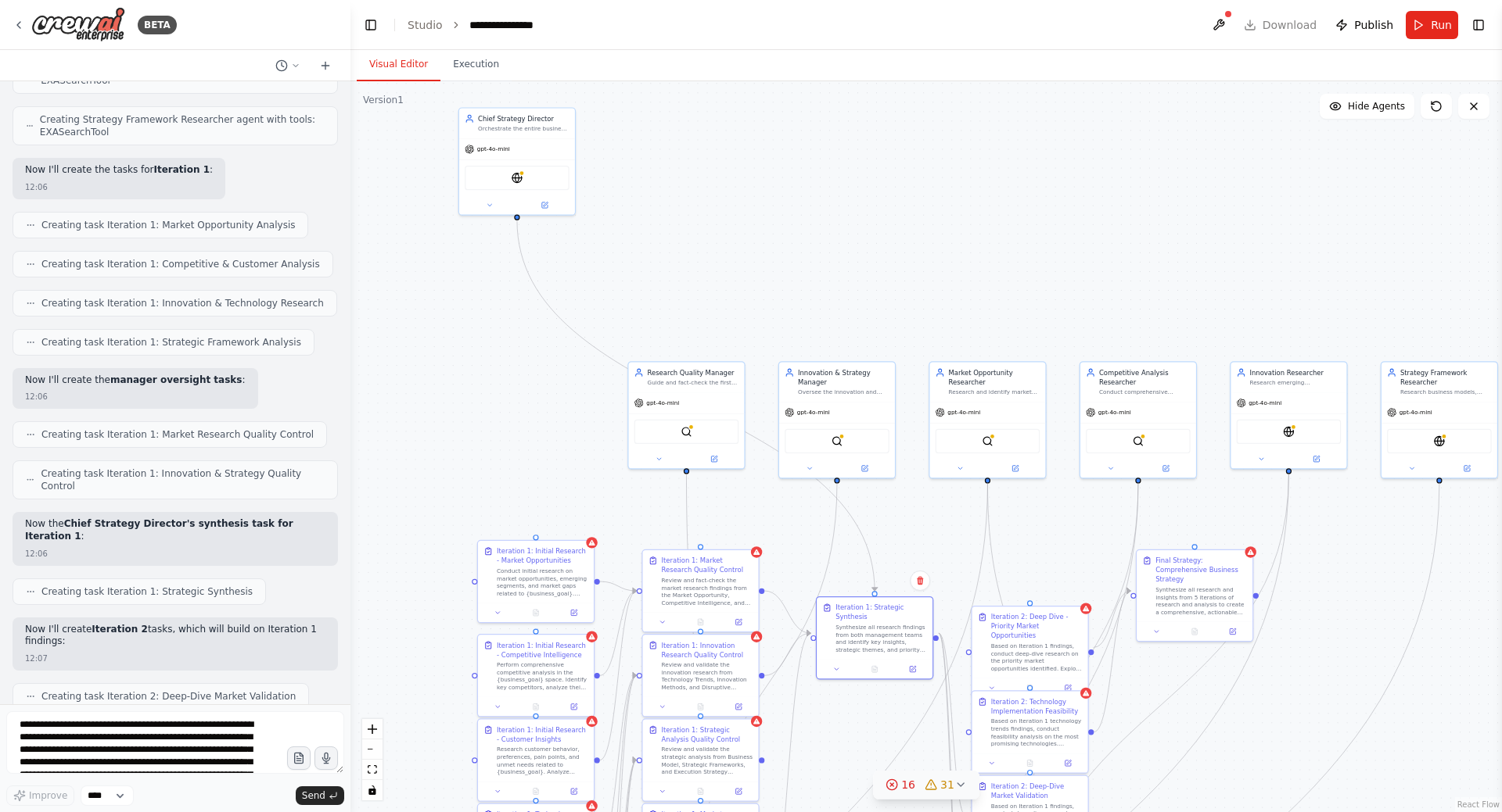
drag, startPoint x: 949, startPoint y: 370, endPoint x: 961, endPoint y: 544, distance: 174.4
click at [965, 554] on div ".deletable-edge-delete-btn { width: 20px; height: 20px; border: 0px solid #ffff…" at bounding box center [926, 446] width 1151 height 731
drag, startPoint x: 552, startPoint y: 140, endPoint x: 576, endPoint y: 396, distance: 257.1
click at [576, 396] on div "gpt-4o-mini EXASearchTool" at bounding box center [552, 429] width 116 height 76
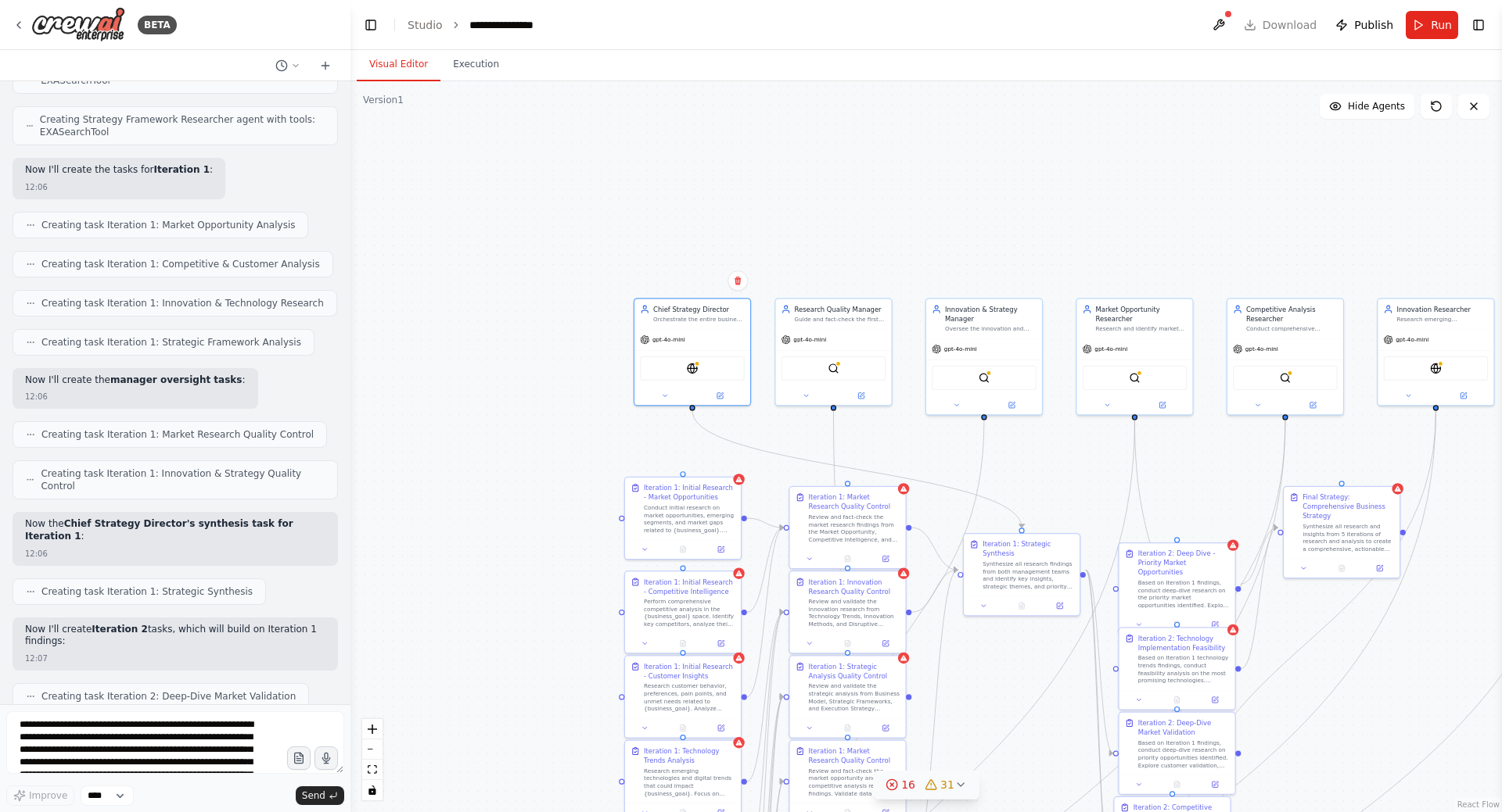
drag, startPoint x: 855, startPoint y: 302, endPoint x: 965, endPoint y: 249, distance: 122.1
click at [1023, 241] on div ".deletable-edge-delete-btn { width: 20px; height: 20px; border: 0px solid #ffff…" at bounding box center [926, 446] width 1151 height 731
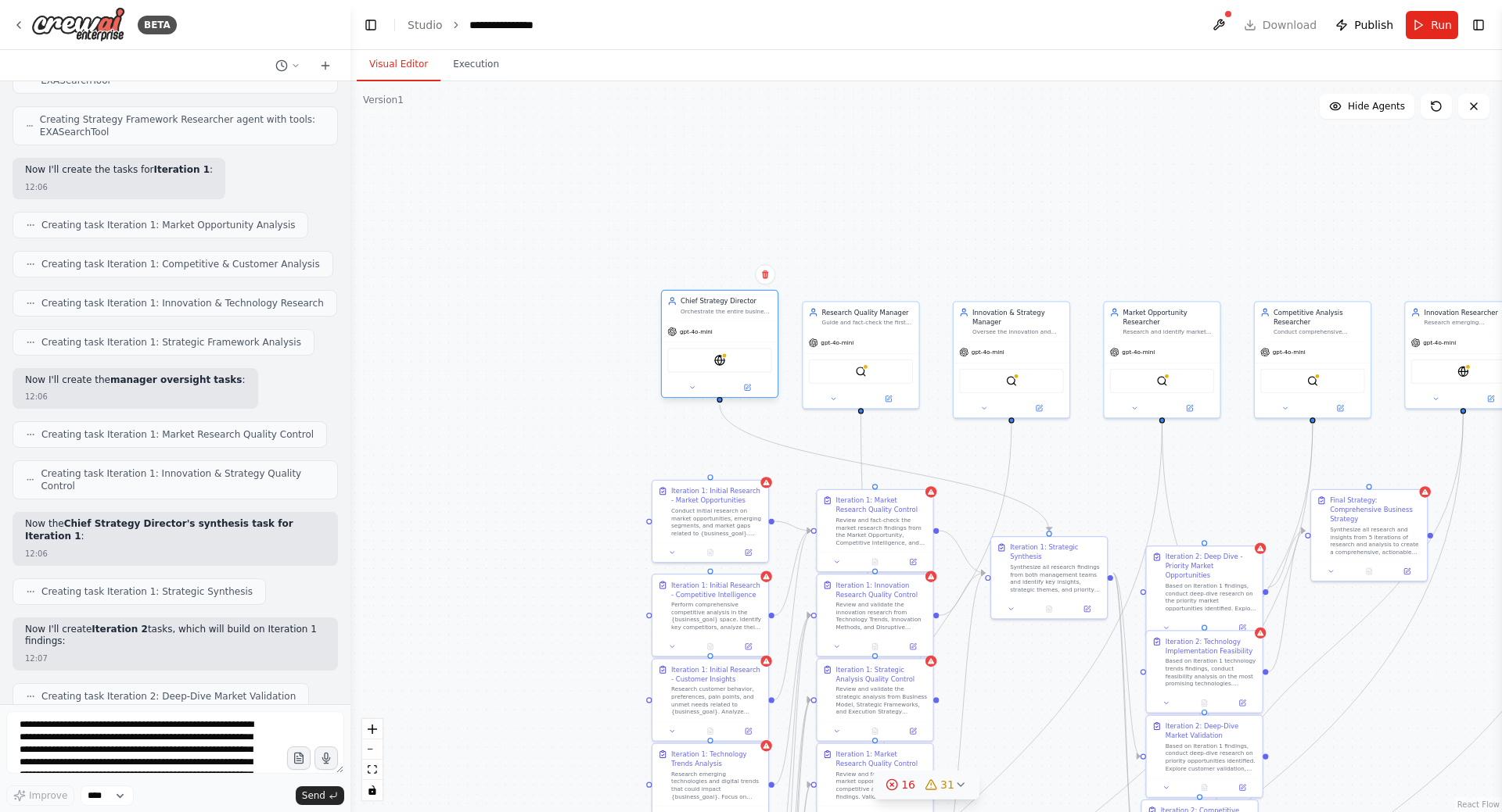
drag, startPoint x: 724, startPoint y: 324, endPoint x: 707, endPoint y: 211, distance: 114.3
click at [706, 308] on div "Orchestrate the entire business strategy improvement process across 2 iteration…" at bounding box center [726, 311] width 92 height 8
click at [671, 285] on icon at bounding box center [673, 285] width 8 height 8
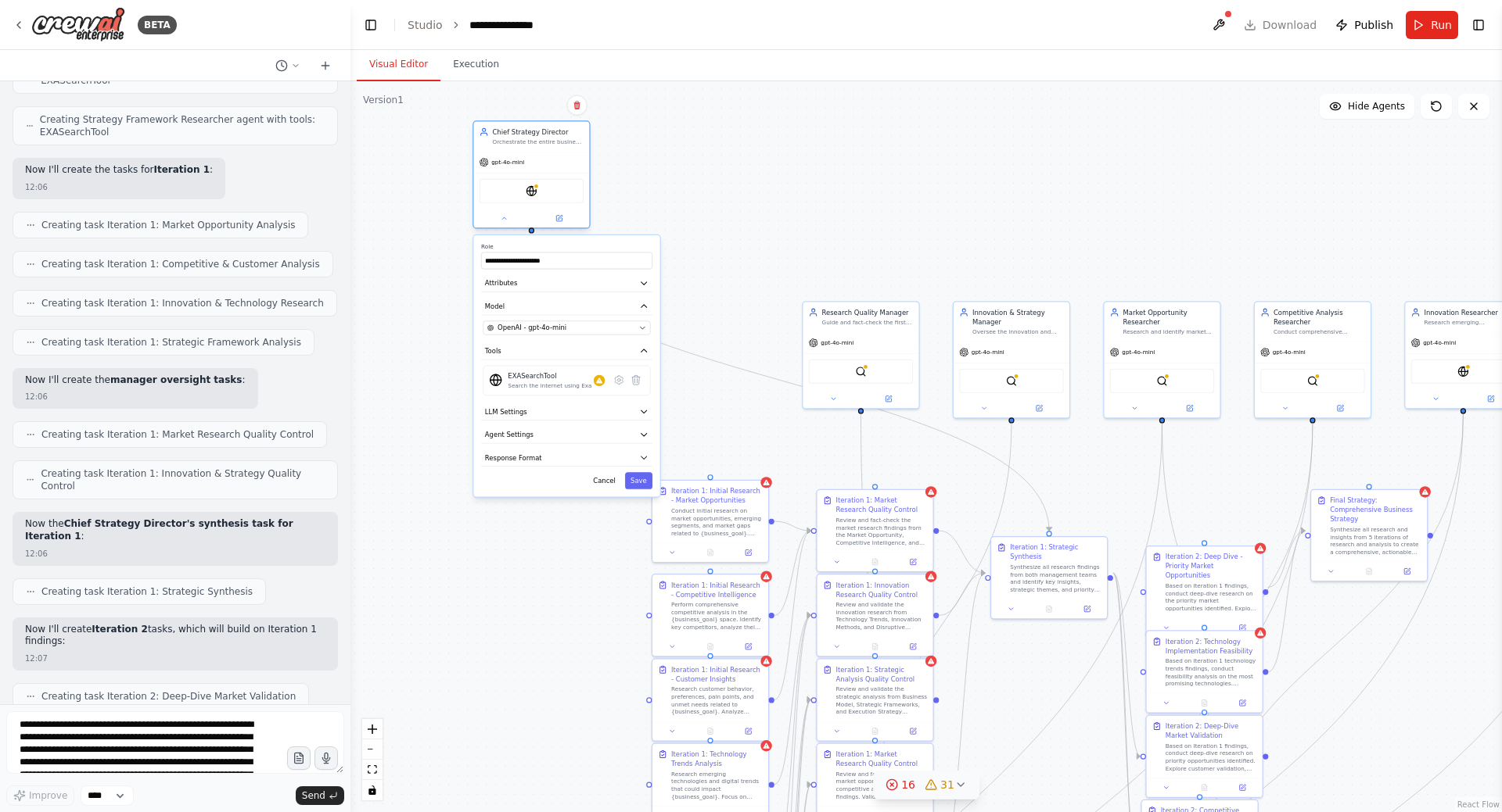
drag, startPoint x: 687, startPoint y: 205, endPoint x: 516, endPoint y: 142, distance: 182.2
click at [516, 142] on div "Orchestrate the entire business strategy improvement process across 2 iteration…" at bounding box center [537, 142] width 92 height 8
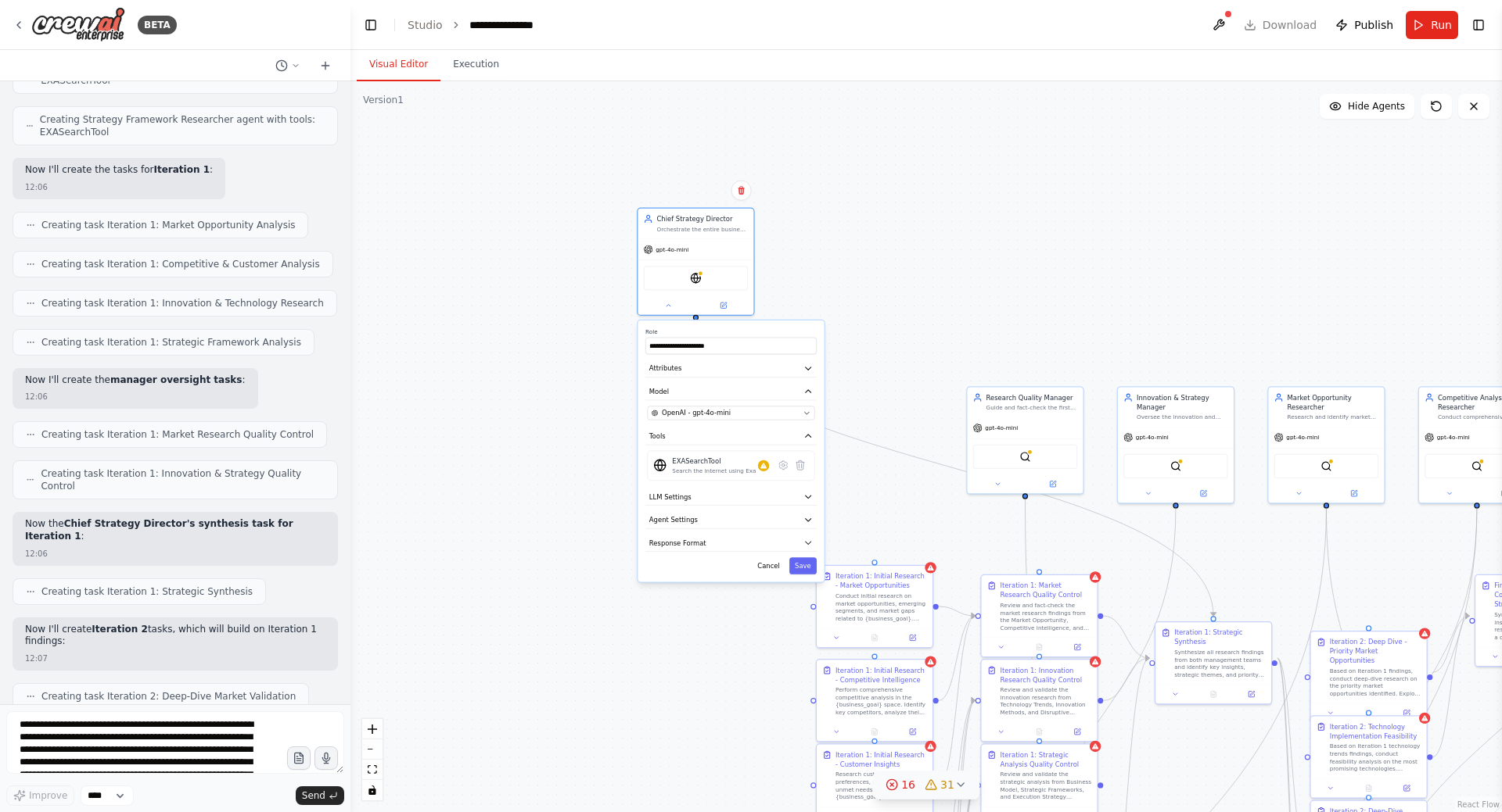
drag, startPoint x: 736, startPoint y: 177, endPoint x: 815, endPoint y: 326, distance: 168.6
click at [916, 269] on div ".deletable-edge-delete-btn { width: 20px; height: 20px; border: 0px solid #ffff…" at bounding box center [926, 446] width 1151 height 731
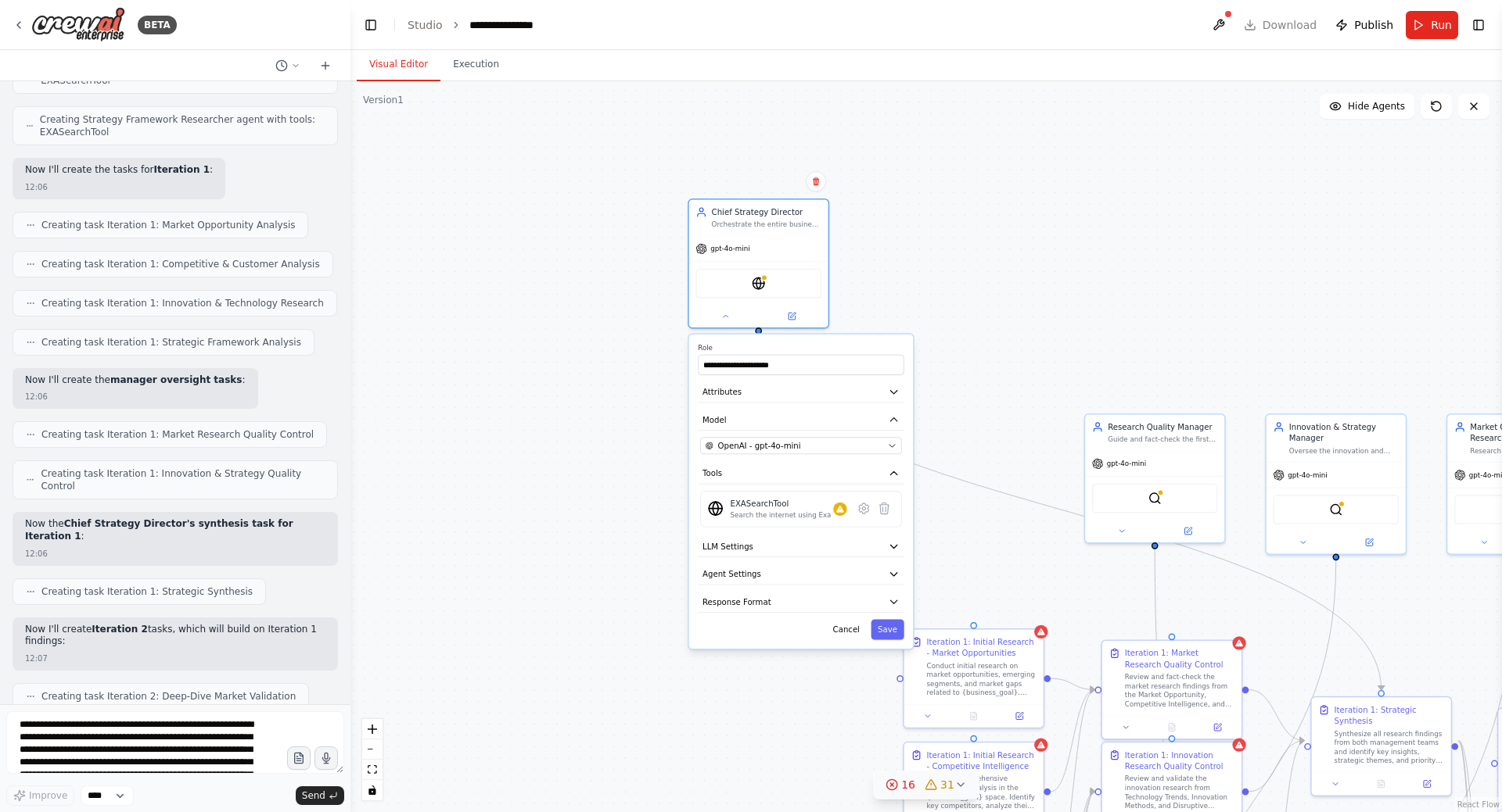
drag, startPoint x: 1003, startPoint y: 375, endPoint x: 966, endPoint y: 347, distance: 46.4
click at [966, 348] on div ".deletable-edge-delete-btn { width: 20px; height: 20px; border: 0px solid #ffff…" at bounding box center [926, 446] width 1151 height 731
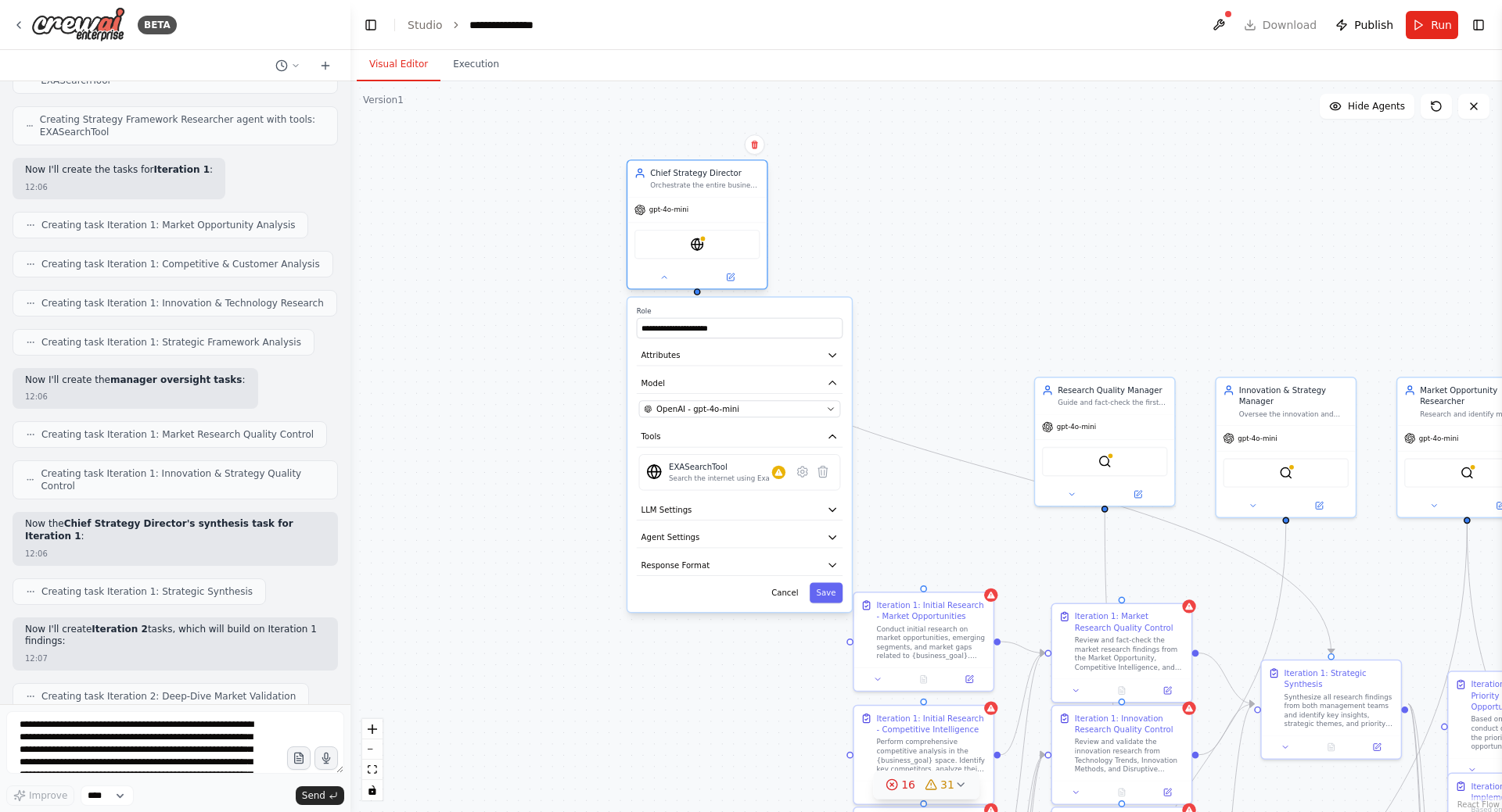
drag, startPoint x: 714, startPoint y: 180, endPoint x: 657, endPoint y: 152, distance: 63.5
click at [657, 167] on div "Chief Strategy Director Orchestrate the entire business strategy improvement pr…" at bounding box center [704, 178] width 109 height 22
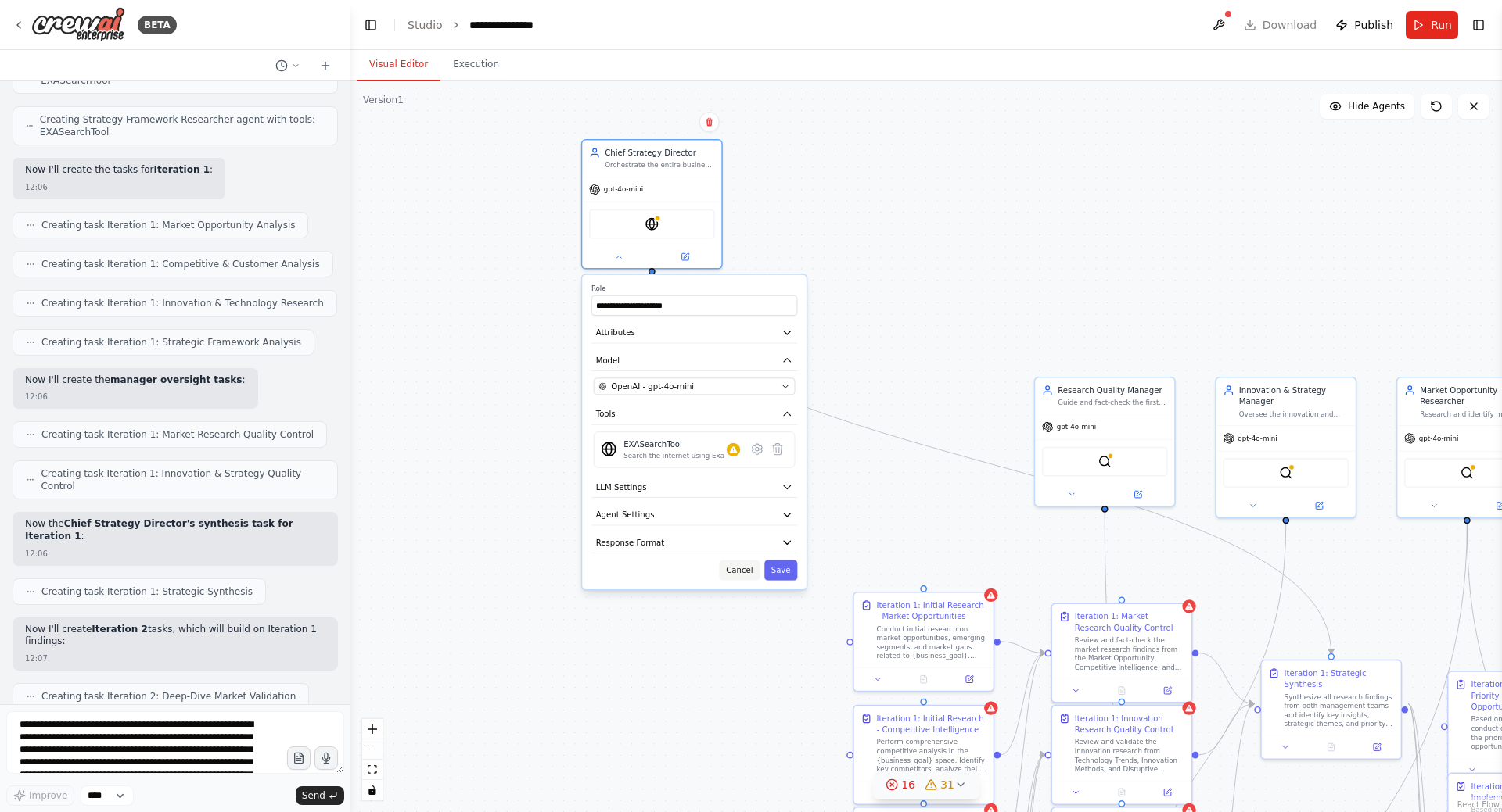
click at [756, 565] on button "Cancel" at bounding box center [740, 569] width 41 height 20
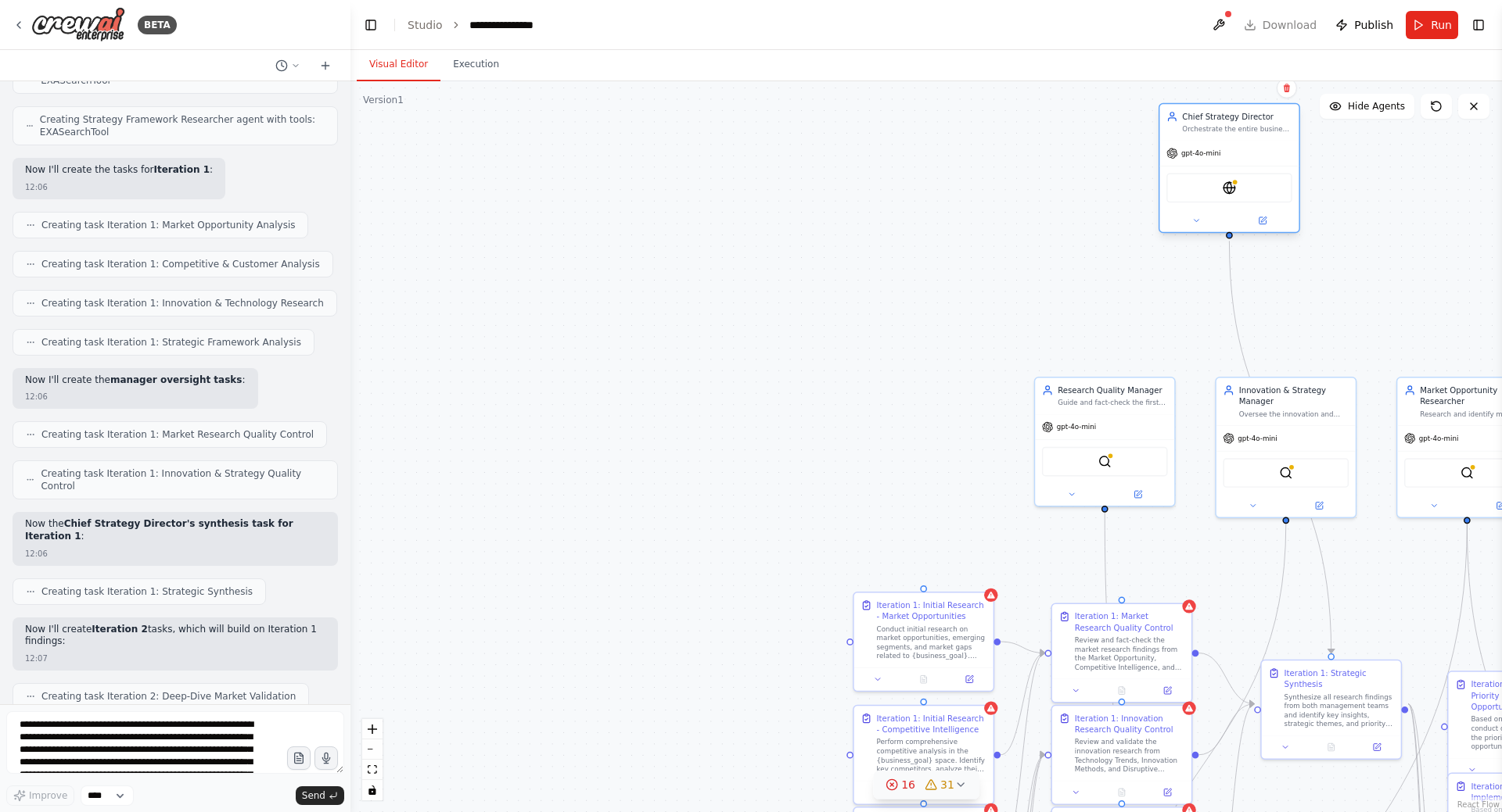
drag, startPoint x: 646, startPoint y: 161, endPoint x: 1222, endPoint y: 121, distance: 577.4
click at [1222, 121] on div "Chief Strategy Director Orchestrate the entire business strategy improvement pr…" at bounding box center [1236, 122] width 109 height 22
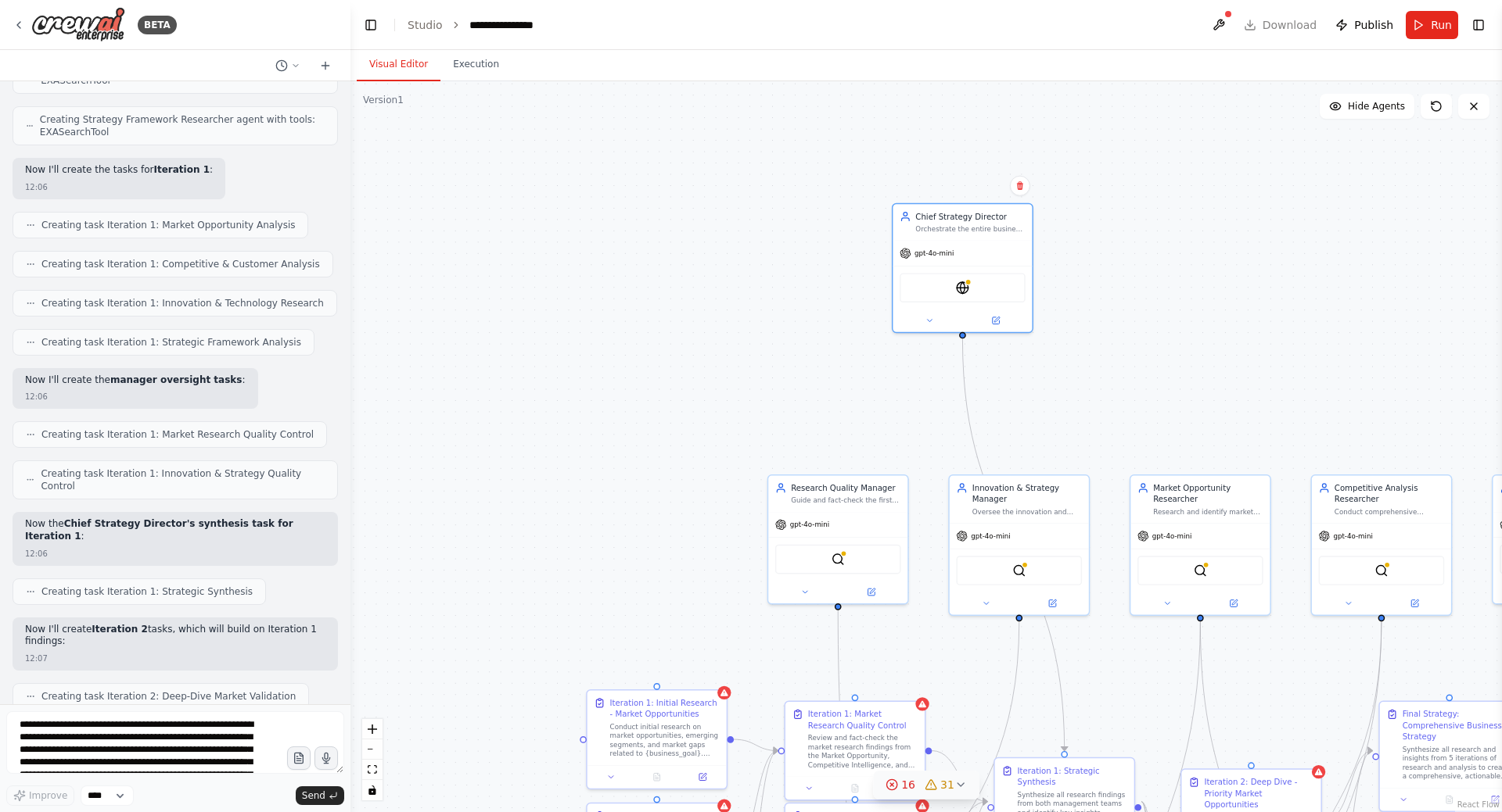
drag, startPoint x: 960, startPoint y: 246, endPoint x: 724, endPoint y: 326, distance: 249.2
click at [724, 326] on div ".deletable-edge-delete-btn { width: 20px; height: 20px; border: 0px solid #ffff…" at bounding box center [926, 446] width 1151 height 731
drag, startPoint x: 844, startPoint y: 462, endPoint x: 828, endPoint y: 327, distance: 135.9
click at [828, 327] on div "Research Quality Manager Guide and fact-check the first two researchers, ensuri…" at bounding box center [827, 321] width 139 height 36
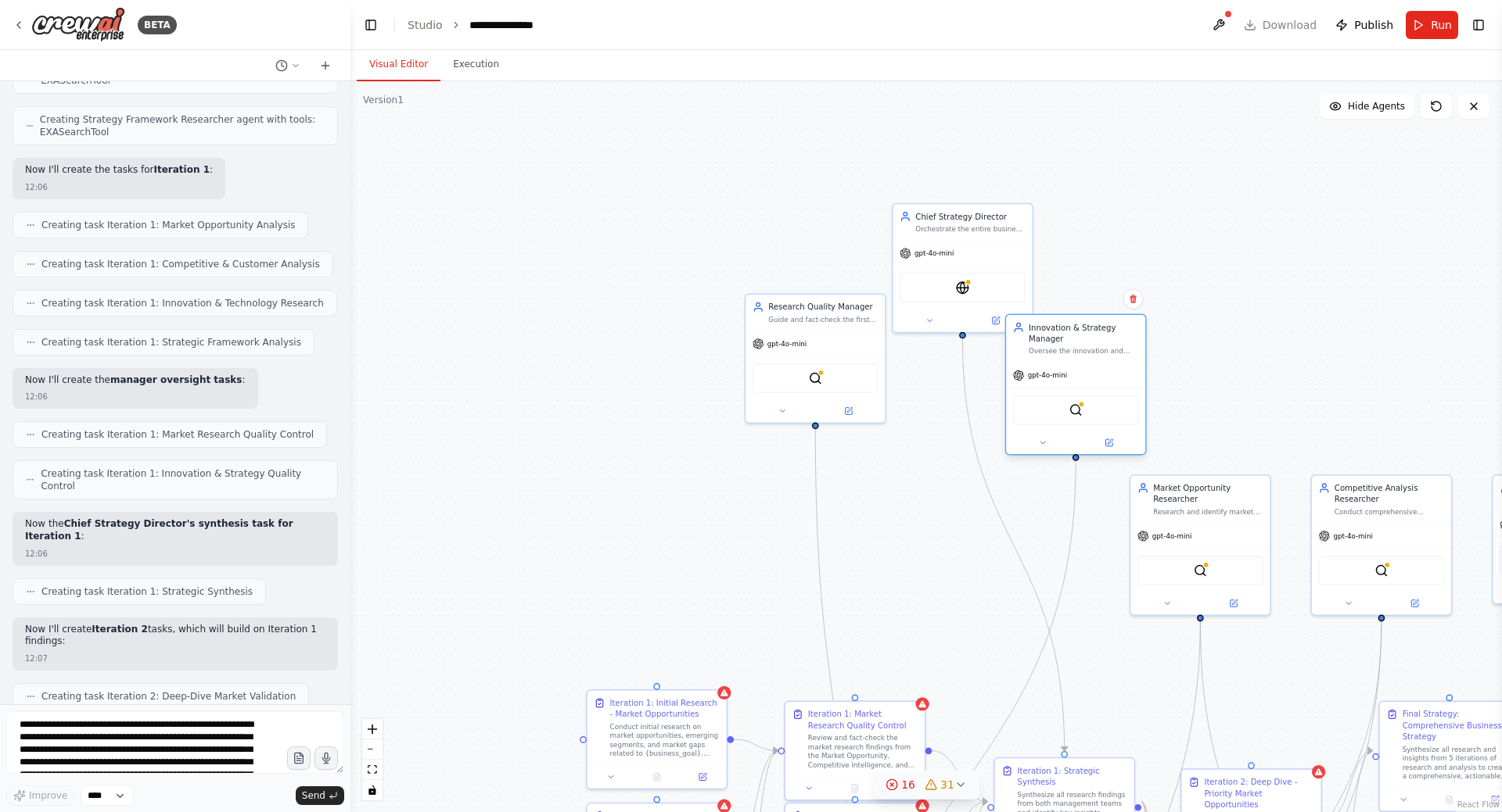
drag, startPoint x: 1027, startPoint y: 512, endPoint x: 1078, endPoint y: 365, distance: 155.6
click at [1078, 365] on div "gpt-4o-mini" at bounding box center [1075, 375] width 139 height 25
drag, startPoint x: 981, startPoint y: 235, endPoint x: 956, endPoint y: 118, distance: 119.6
click at [956, 118] on div "Chief Strategy Director Orchestrate the entire business strategy improvement pr…" at bounding box center [940, 107] width 139 height 36
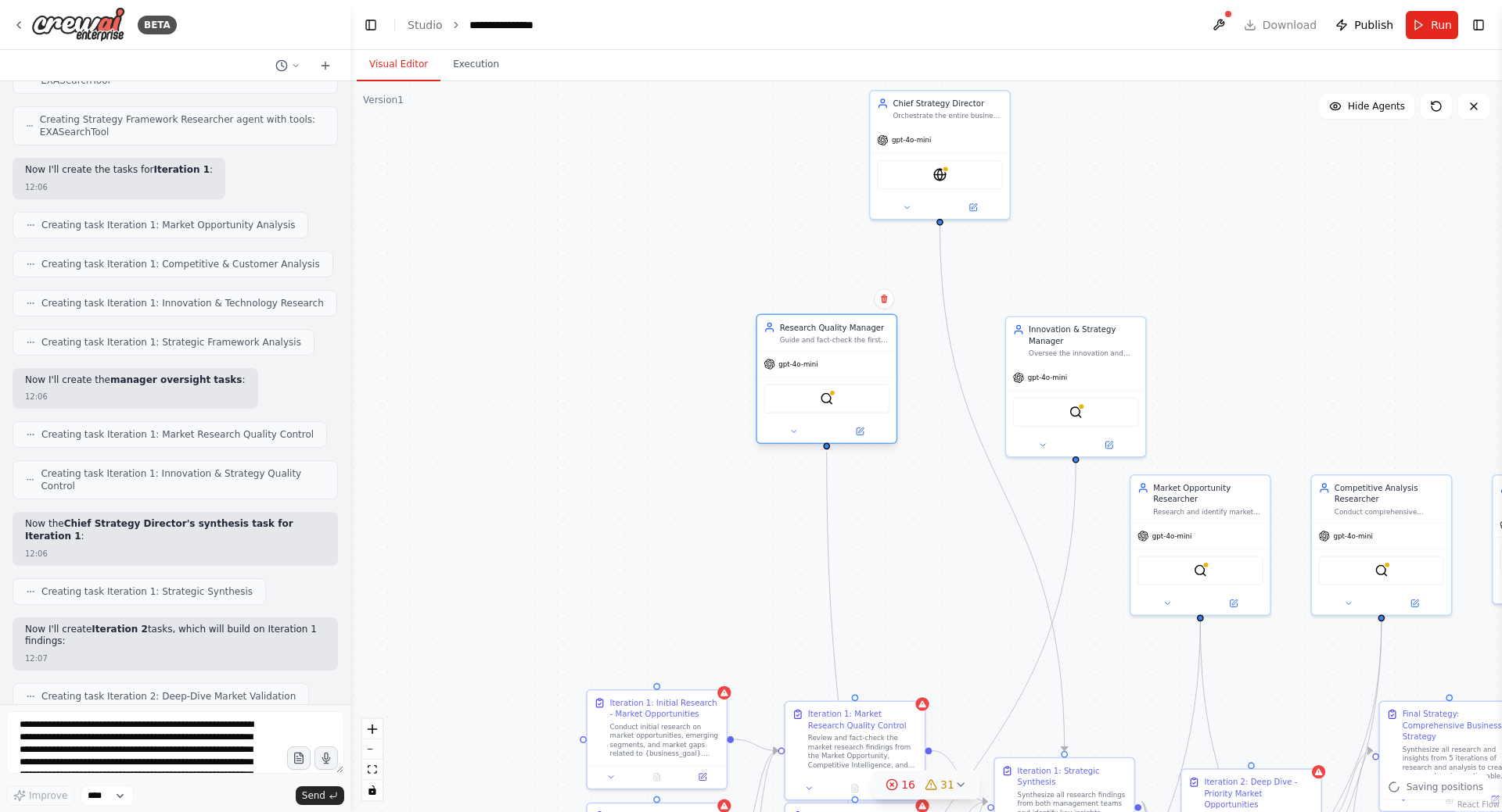
drag, startPoint x: 818, startPoint y: 320, endPoint x: 830, endPoint y: 347, distance: 29.5
click at [830, 347] on div "Research Quality Manager Guide and fact-check the first two researchers, ensuri…" at bounding box center [827, 333] width 139 height 36
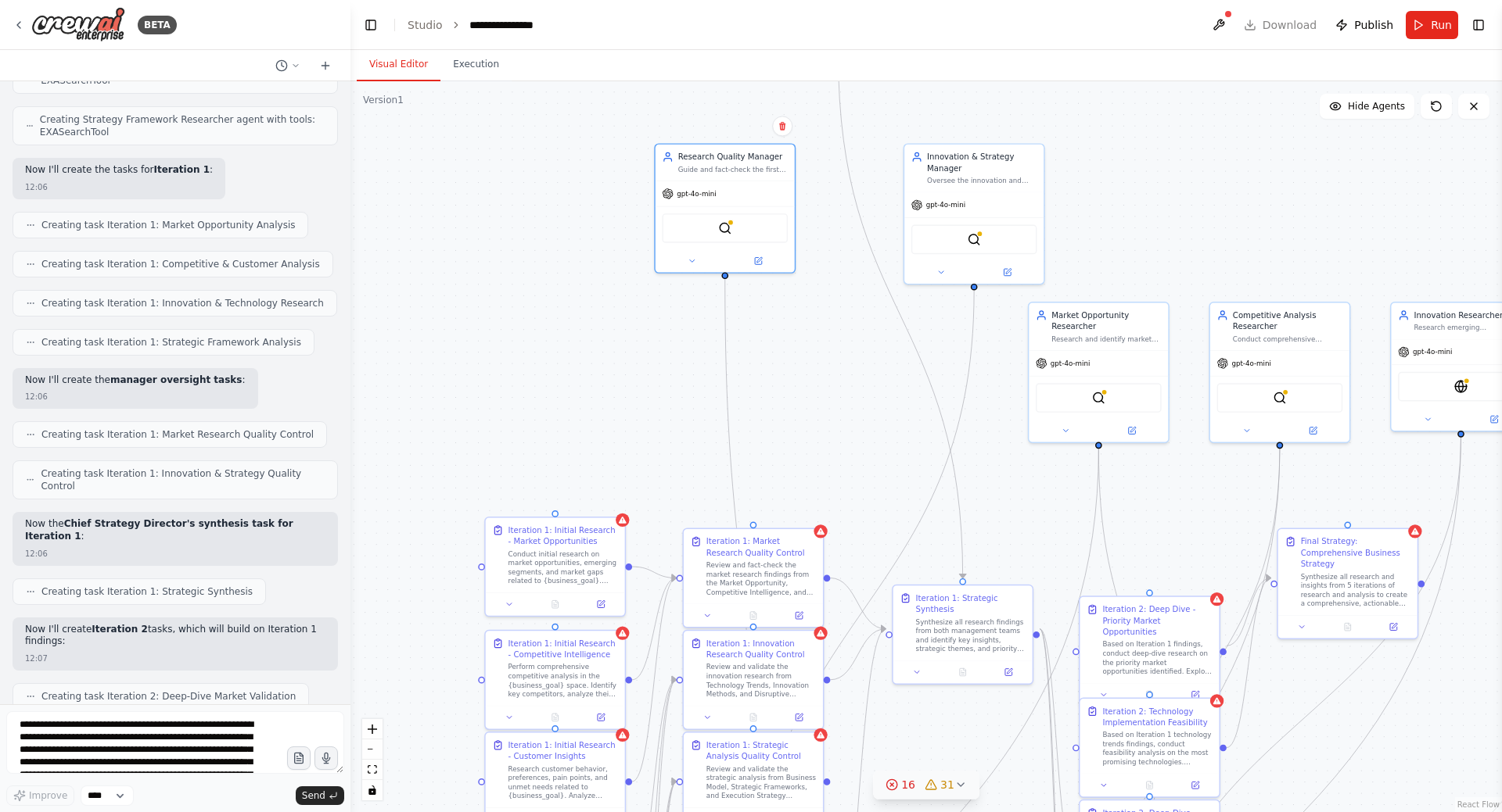
drag, startPoint x: 1215, startPoint y: 267, endPoint x: 1171, endPoint y: 203, distance: 77.7
click at [1168, 197] on div ".deletable-edge-delete-btn { width: 20px; height: 20px; border: 0px solid #ffff…" at bounding box center [926, 446] width 1151 height 731
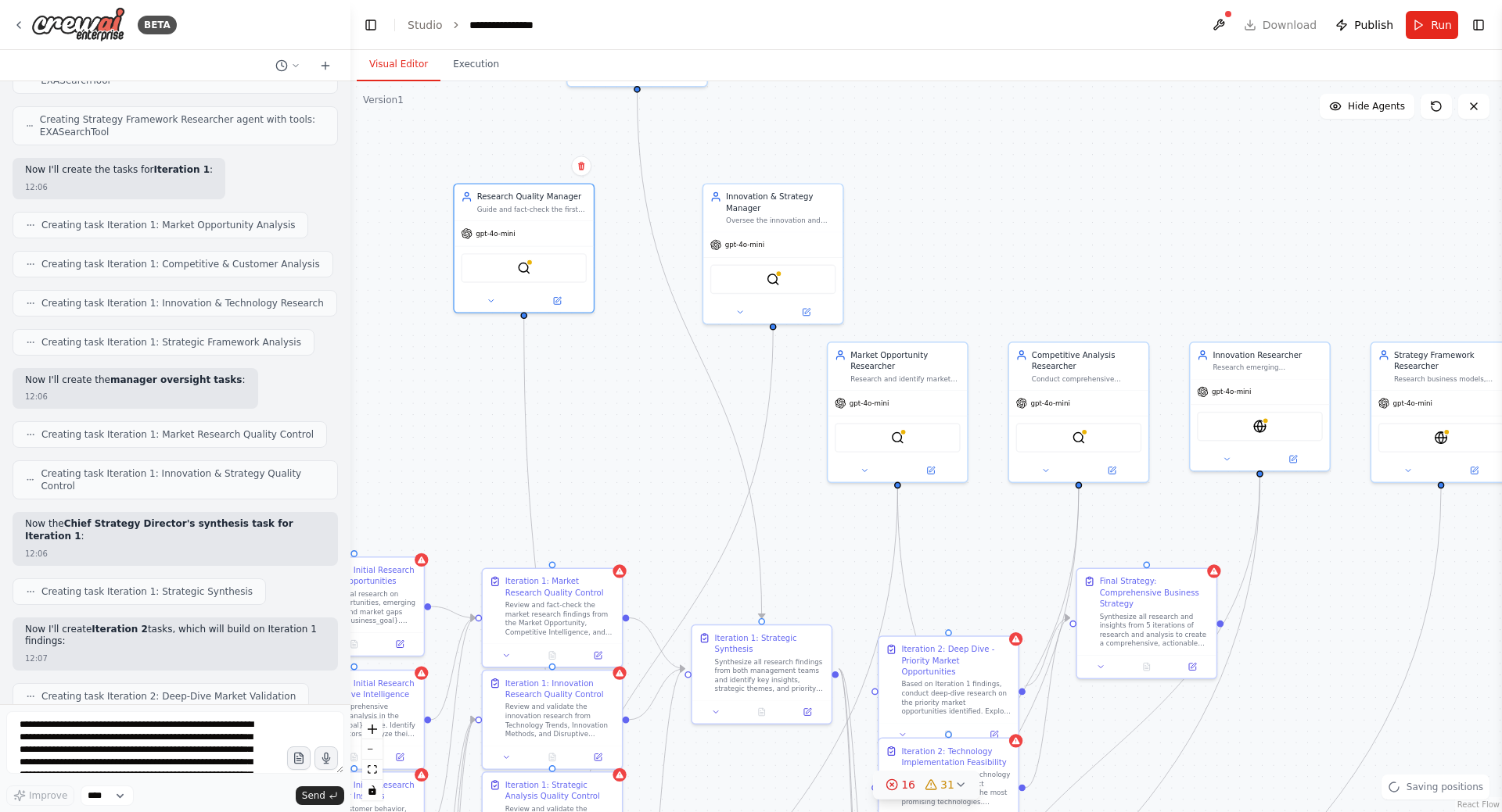
drag, startPoint x: 1302, startPoint y: 269, endPoint x: 1167, endPoint y: 313, distance: 142.0
click at [1167, 313] on div ".deletable-edge-delete-btn { width: 20px; height: 20px; border: 0px solid #ffff…" at bounding box center [926, 446] width 1151 height 731
drag, startPoint x: 805, startPoint y: 391, endPoint x: 387, endPoint y: 394, distance: 418.0
click at [387, 394] on div "Market Opportunity Researcher Research and identify market opportunities, emerg…" at bounding box center [396, 379] width 139 height 48
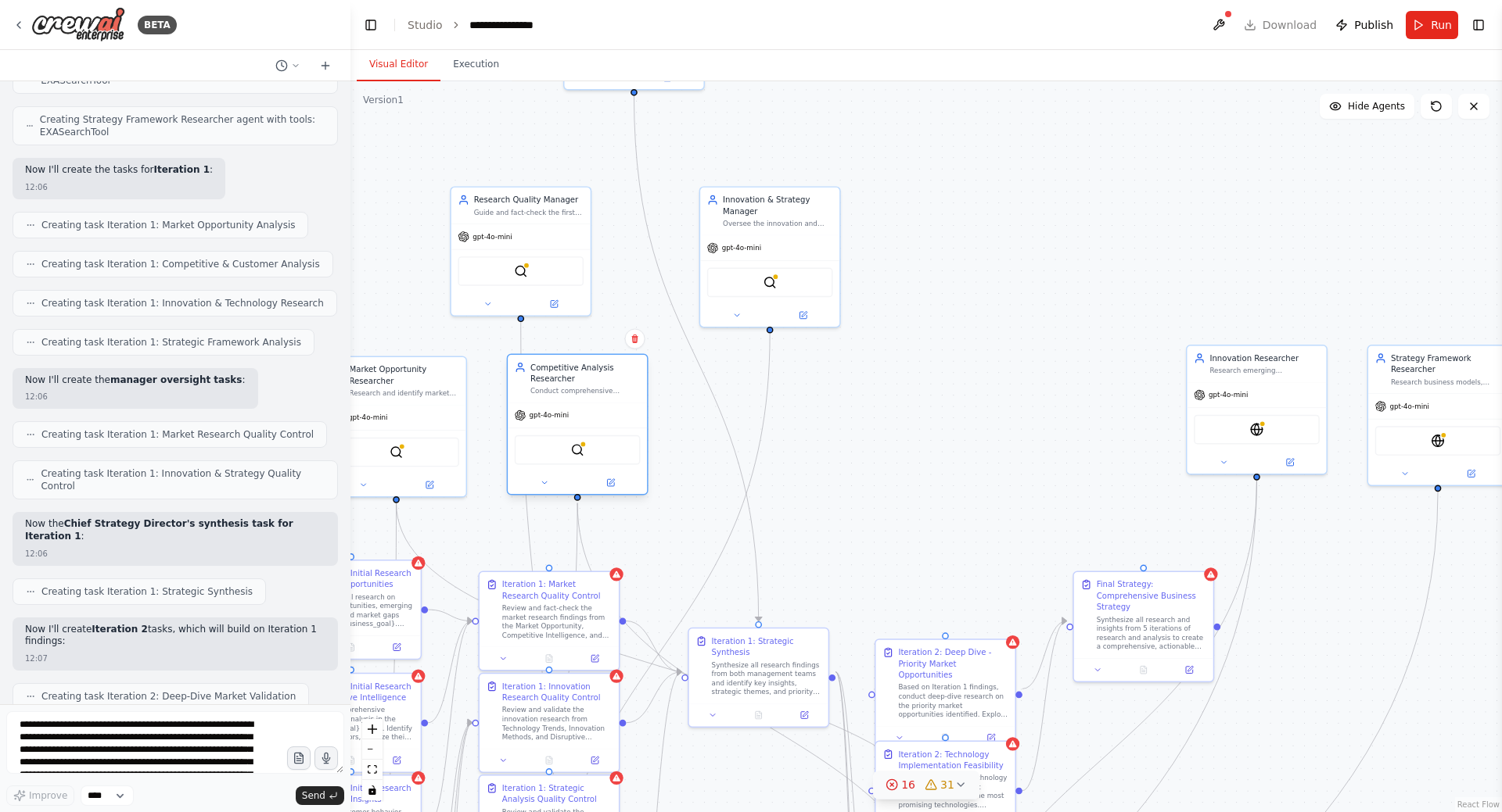
drag, startPoint x: 1102, startPoint y: 382, endPoint x: 605, endPoint y: 390, distance: 497.1
click at [605, 390] on div "Conduct comprehensive competitive analysis, customer insights research, and mar…" at bounding box center [585, 391] width 109 height 10
drag, startPoint x: 1118, startPoint y: 391, endPoint x: 803, endPoint y: 387, distance: 315.0
click at [779, 387] on div "Innovation Researcher Research emerging technologies, innovative methodologies,…" at bounding box center [758, 373] width 139 height 36
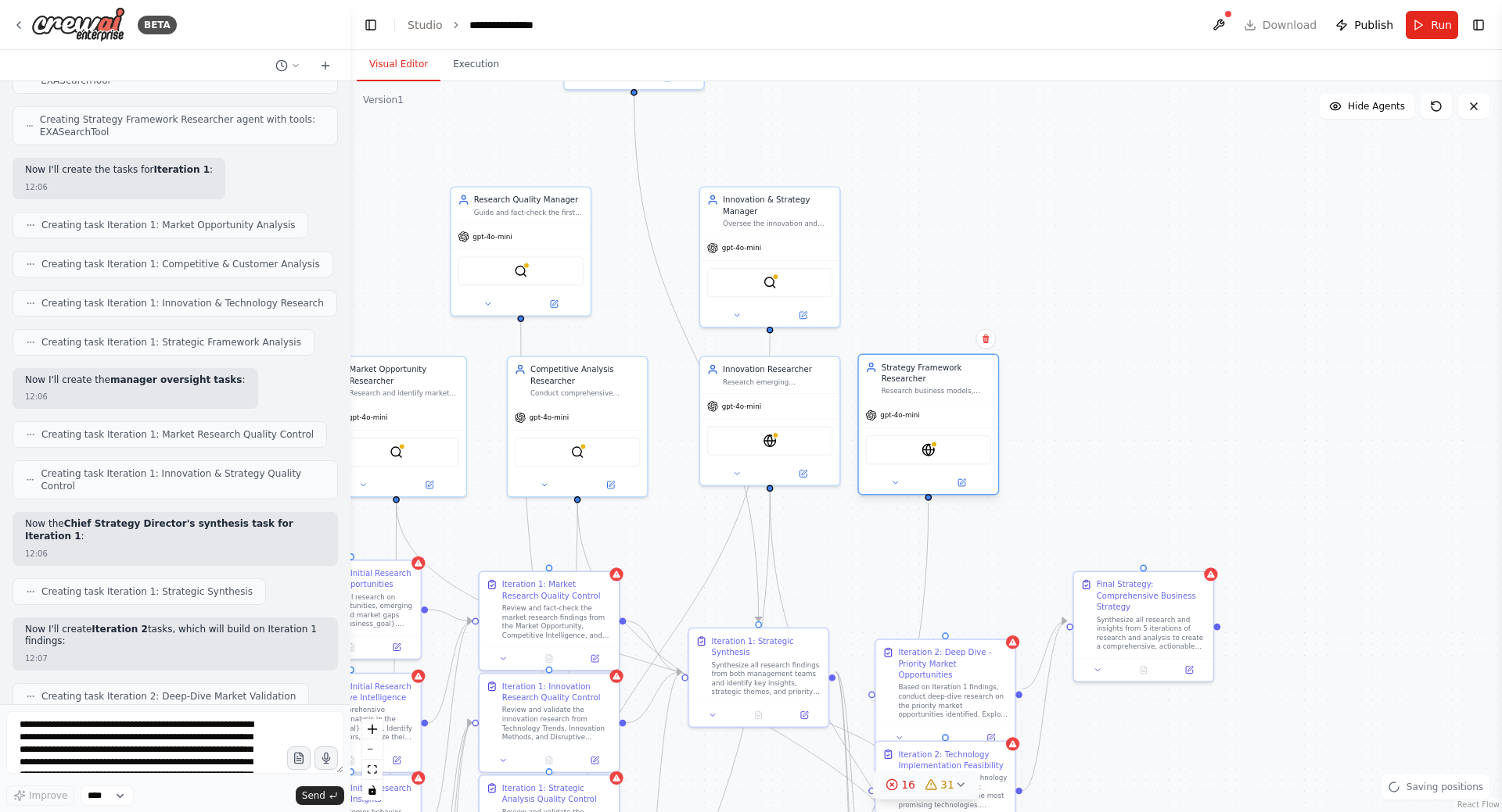
drag, startPoint x: 1083, startPoint y: 378, endPoint x: 948, endPoint y: 382, distance: 135.1
click at [948, 382] on div "Strategy Framework Researcher Research business models, strategic frameworks, a…" at bounding box center [936, 379] width 109 height 34
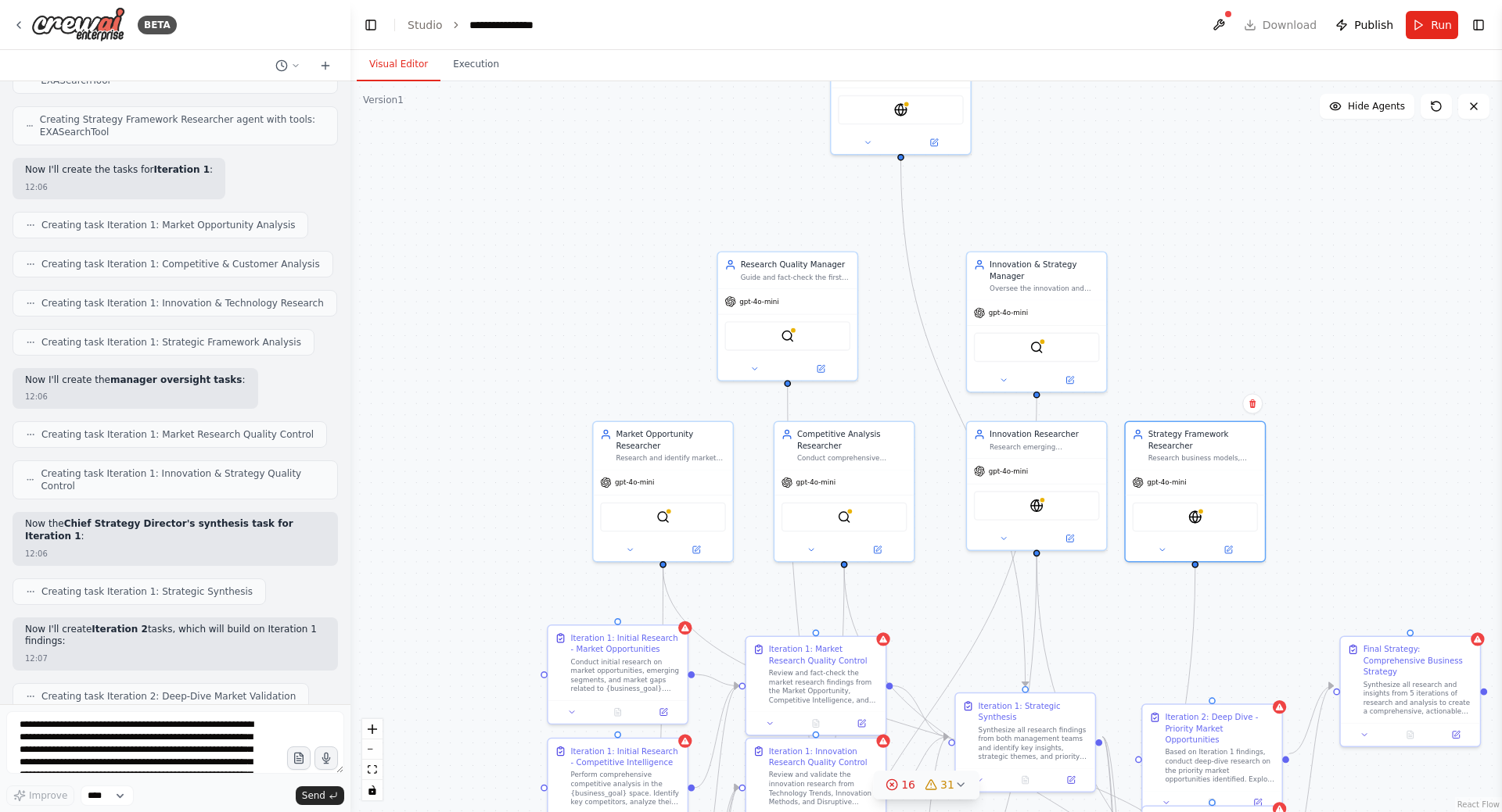
drag, startPoint x: 897, startPoint y: 243, endPoint x: 1165, endPoint y: 314, distance: 277.2
click at [1165, 314] on div ".deletable-edge-delete-btn { width: 20px; height: 20px; border: 0px solid #ffff…" at bounding box center [926, 446] width 1151 height 731
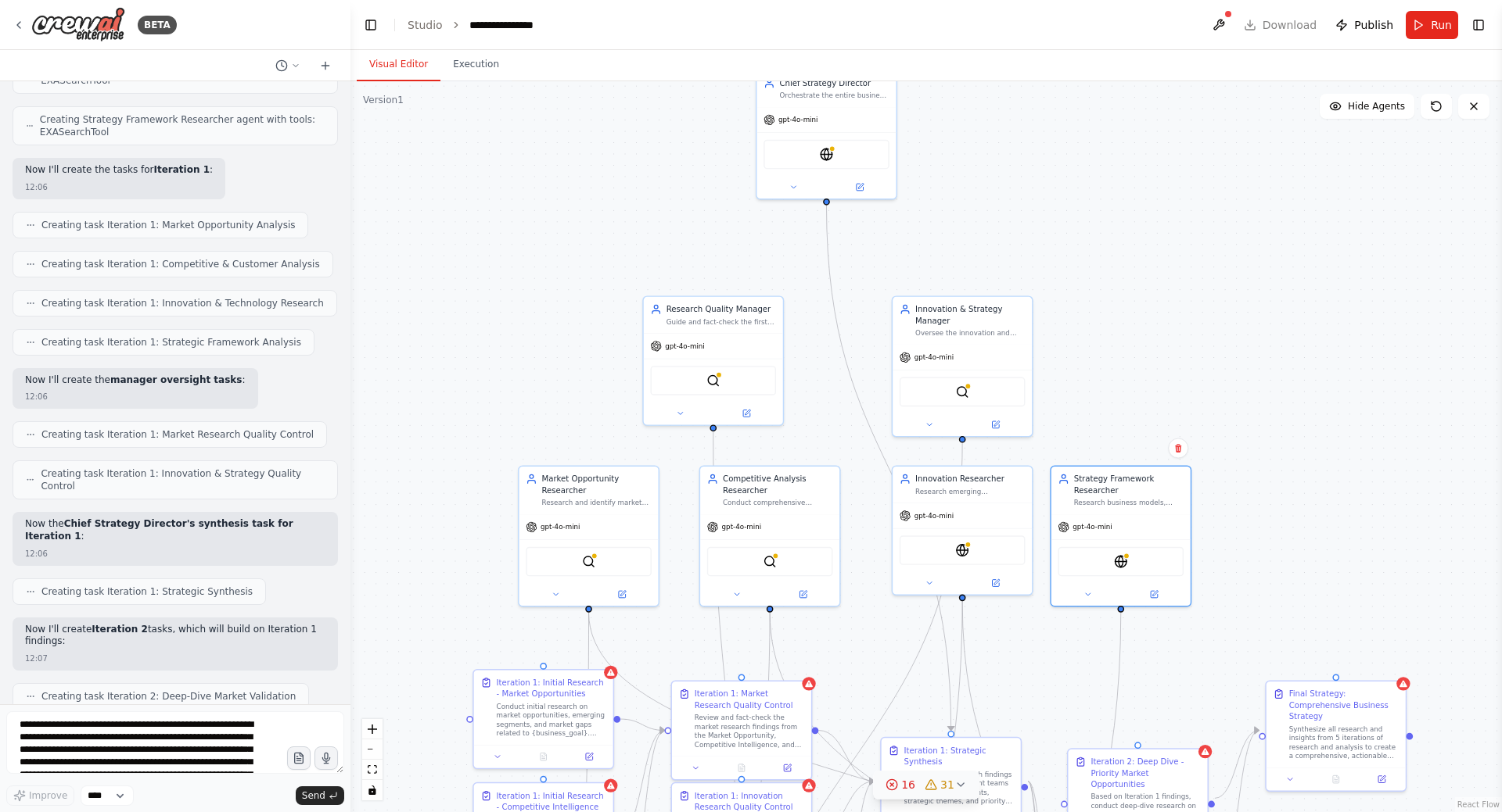
drag, startPoint x: 1168, startPoint y: 274, endPoint x: 1104, endPoint y: 280, distance: 64.3
click at [1104, 280] on div ".deletable-edge-delete-btn { width: 20px; height: 20px; border: 0px solid #ffff…" at bounding box center [926, 446] width 1151 height 731
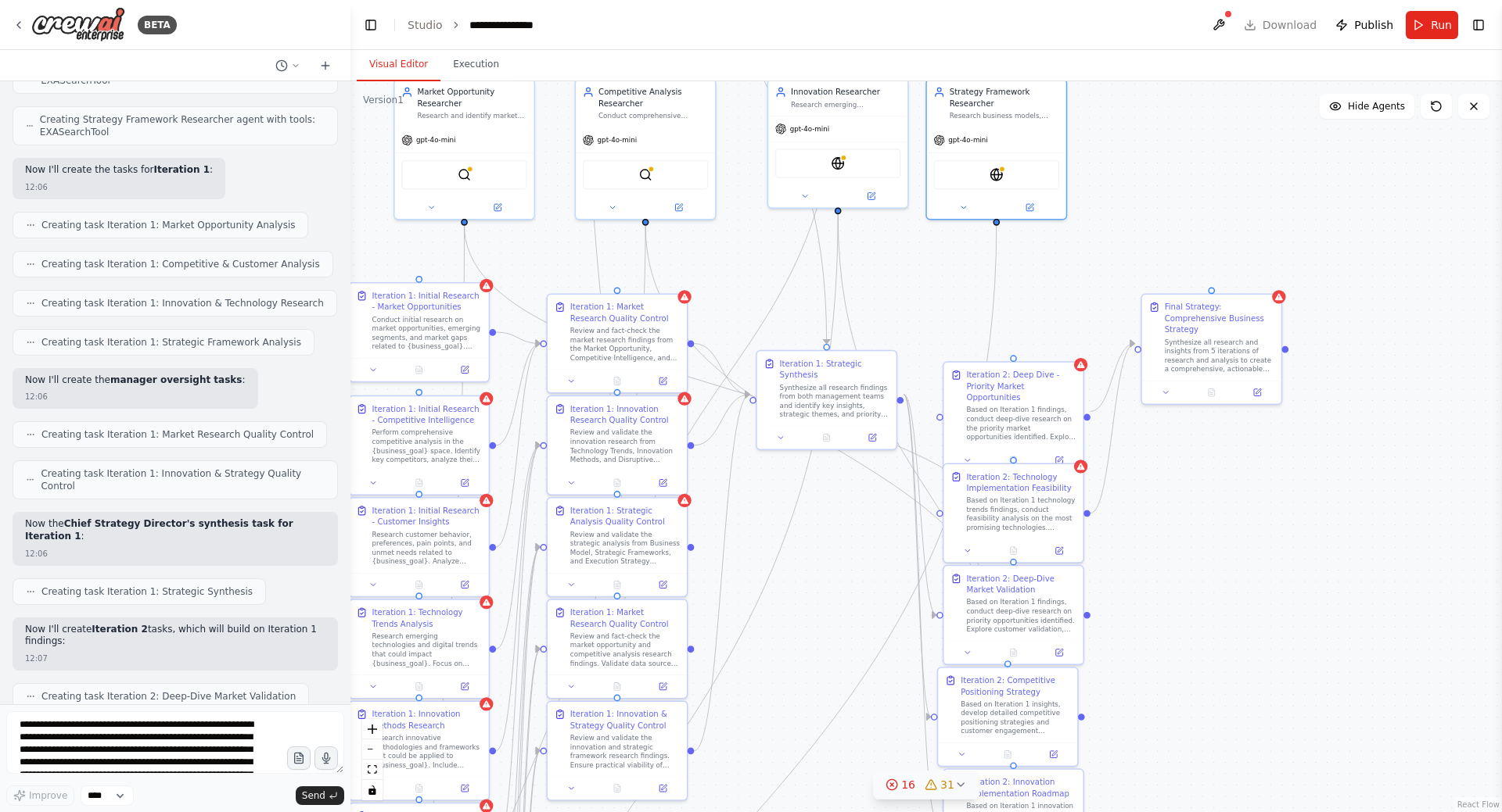
drag, startPoint x: 1457, startPoint y: 504, endPoint x: 1332, endPoint y: 135, distance: 389.6
click at [1332, 135] on div ".deletable-edge-delete-btn { width: 20px; height: 20px; border: 0px solid #ffff…" at bounding box center [926, 446] width 1151 height 731
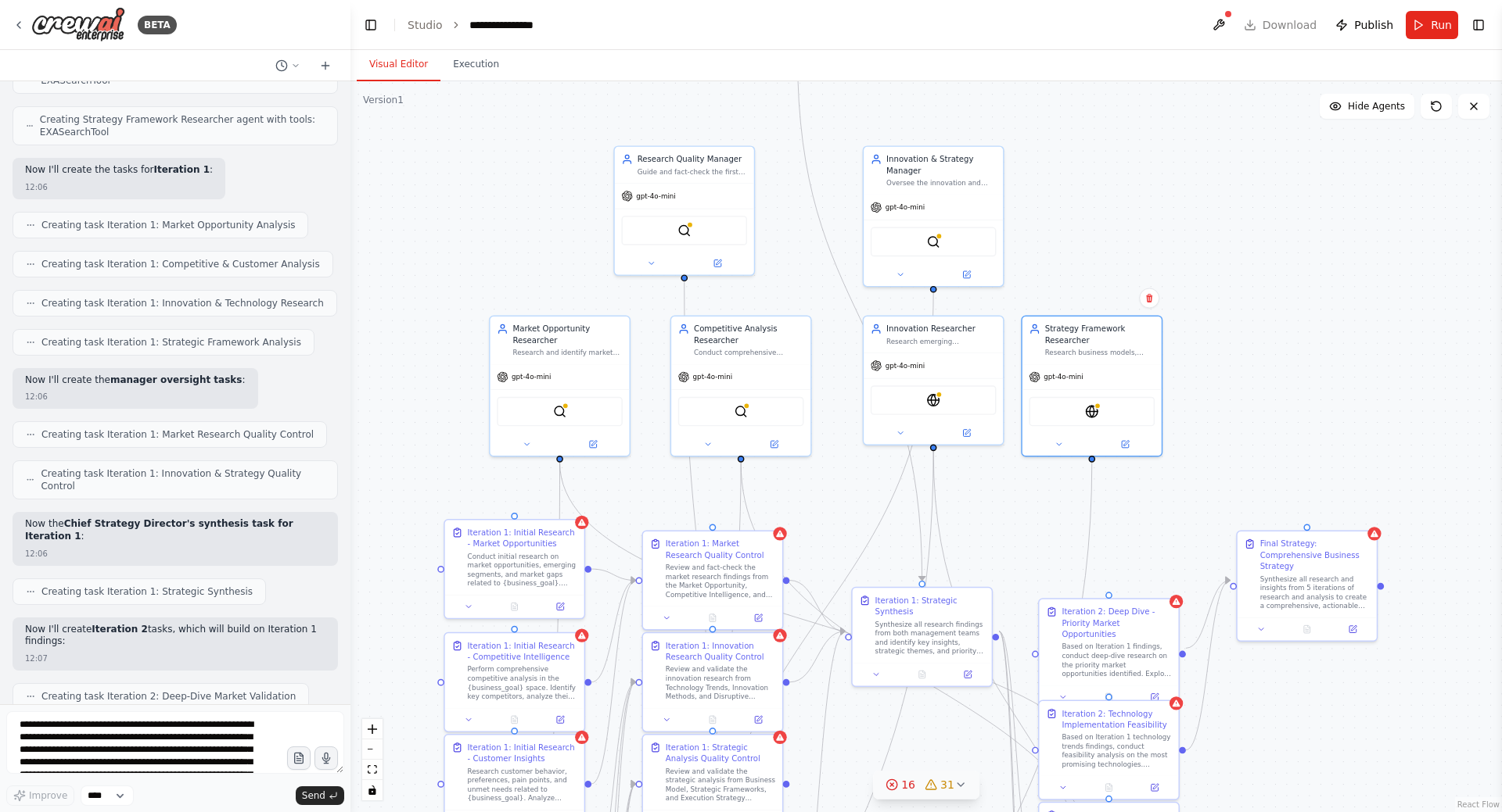
drag, startPoint x: 1245, startPoint y: 204, endPoint x: 1290, endPoint y: 379, distance: 180.7
click at [1290, 379] on div ".deletable-edge-delete-btn { width: 20px; height: 20px; border: 0px solid #ffff…" at bounding box center [926, 446] width 1151 height 731
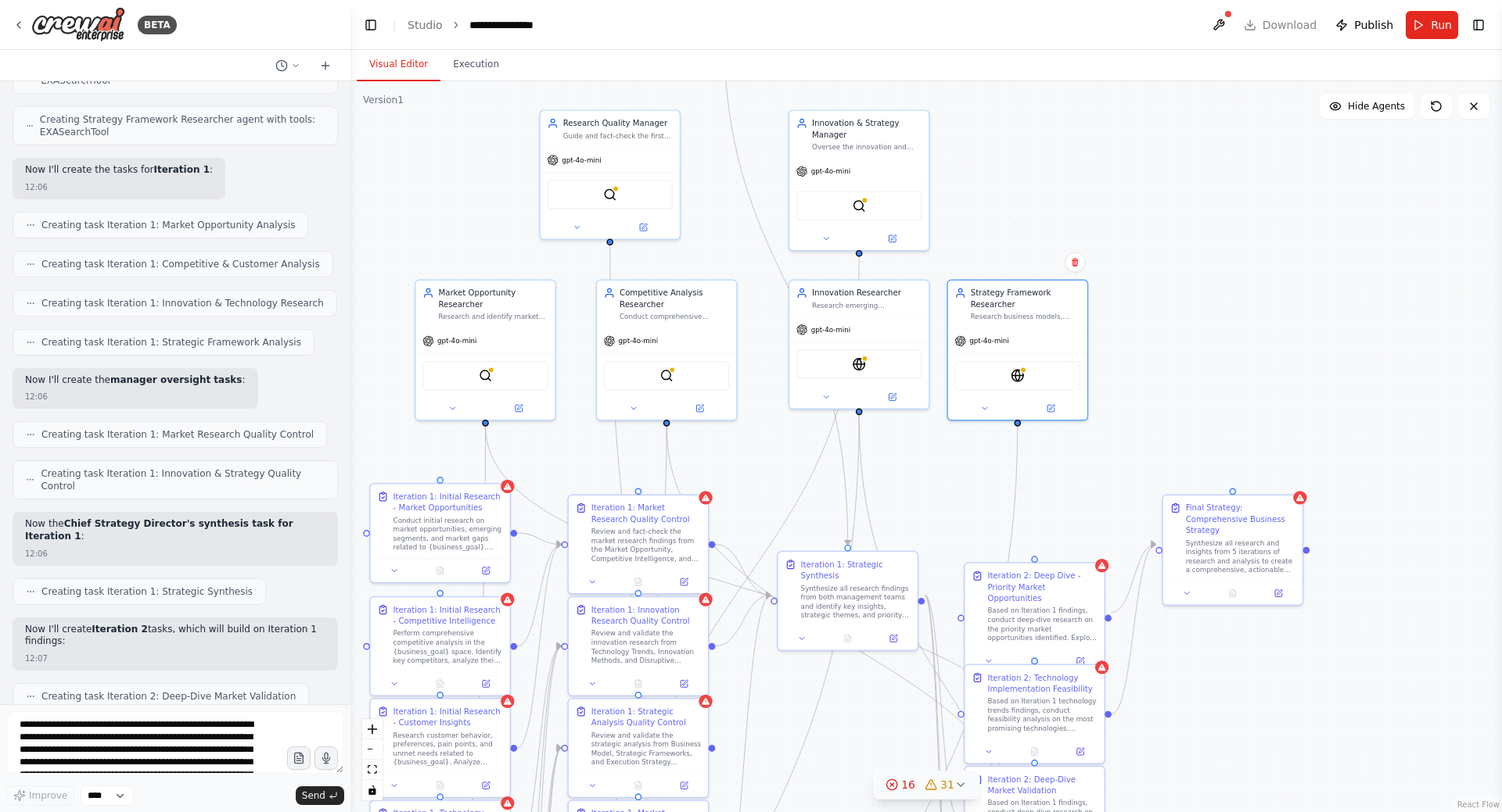
drag, startPoint x: 1264, startPoint y: 333, endPoint x: 1165, endPoint y: 210, distance: 157.9
click at [1165, 210] on div ".deletable-edge-delete-btn { width: 20px; height: 20px; border: 0px solid #ffff…" at bounding box center [926, 446] width 1151 height 731
drag, startPoint x: 833, startPoint y: 585, endPoint x: 800, endPoint y: 607, distance: 39.7
click at [800, 607] on div "Synthesize all research findings from both management teams and identify key in…" at bounding box center [820, 610] width 109 height 36
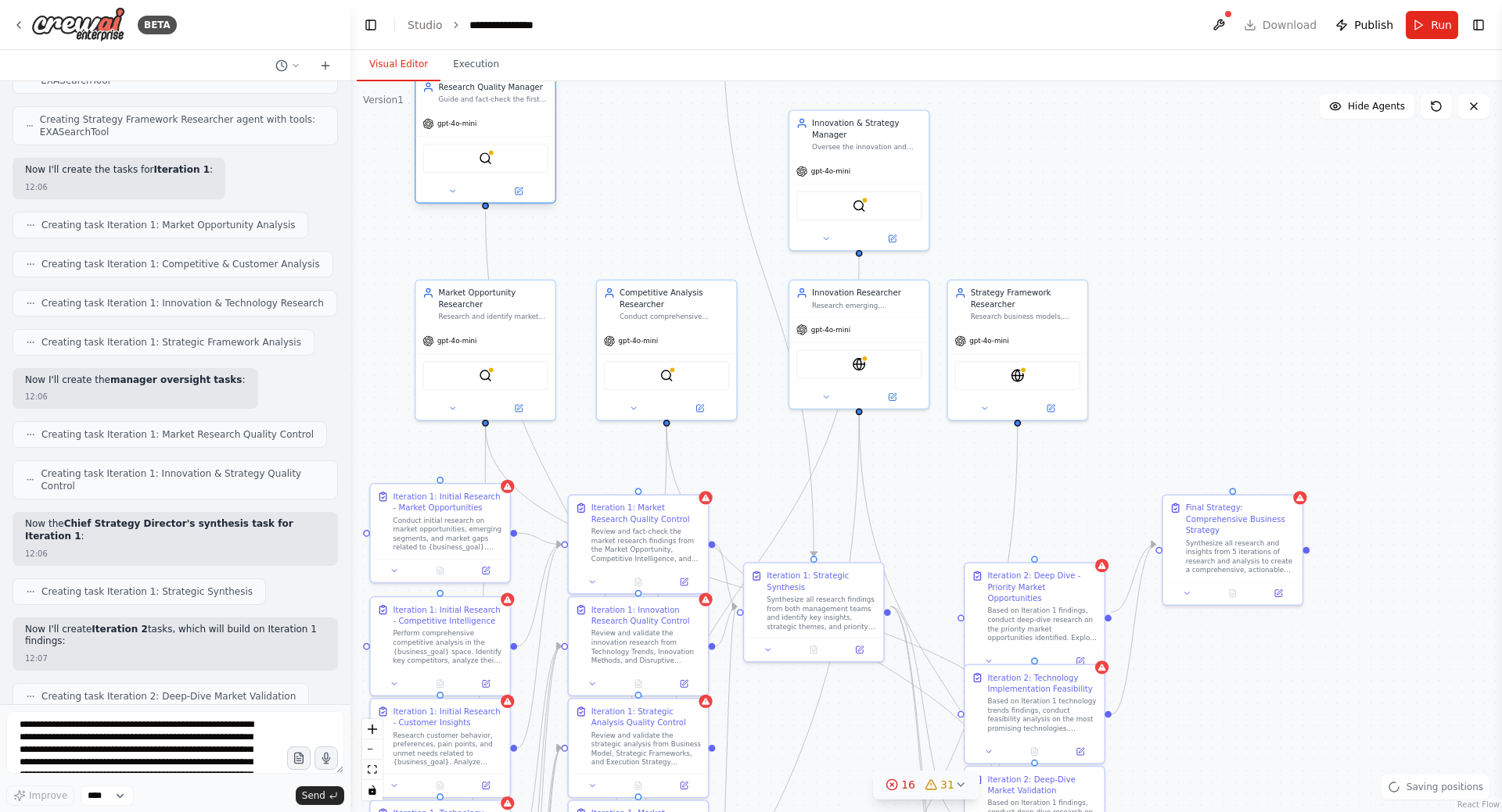
drag, startPoint x: 602, startPoint y: 174, endPoint x: 499, endPoint y: 149, distance: 106.0
click at [499, 149] on div "gpt-4o-mini BraveSearchTool" at bounding box center [486, 157] width 139 height 92
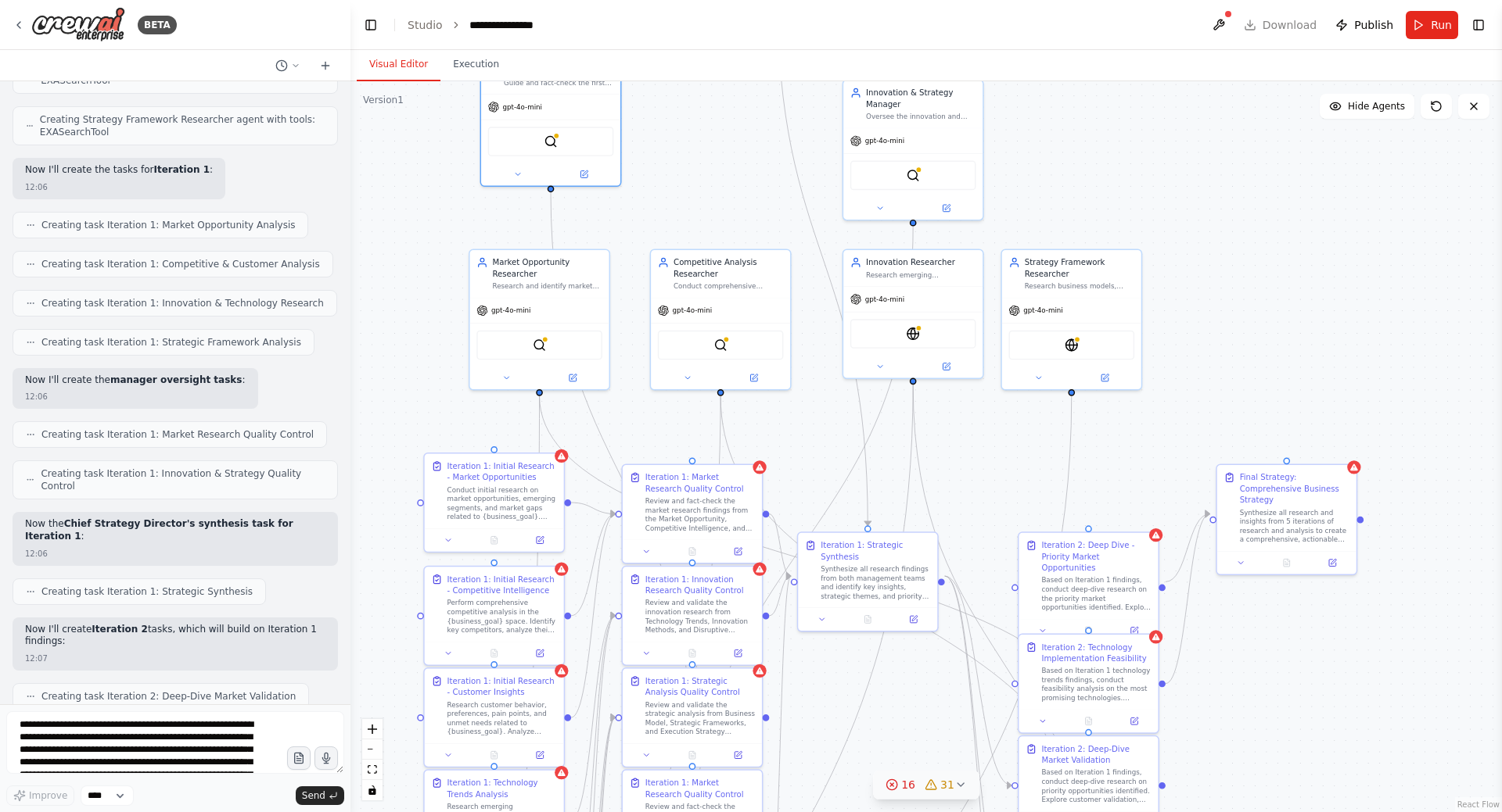
drag, startPoint x: 864, startPoint y: 501, endPoint x: 922, endPoint y: 473, distance: 64.4
click at [922, 473] on div ".deletable-edge-delete-btn { width: 20px; height: 20px; border: 0px solid #ffff…" at bounding box center [926, 446] width 1151 height 731
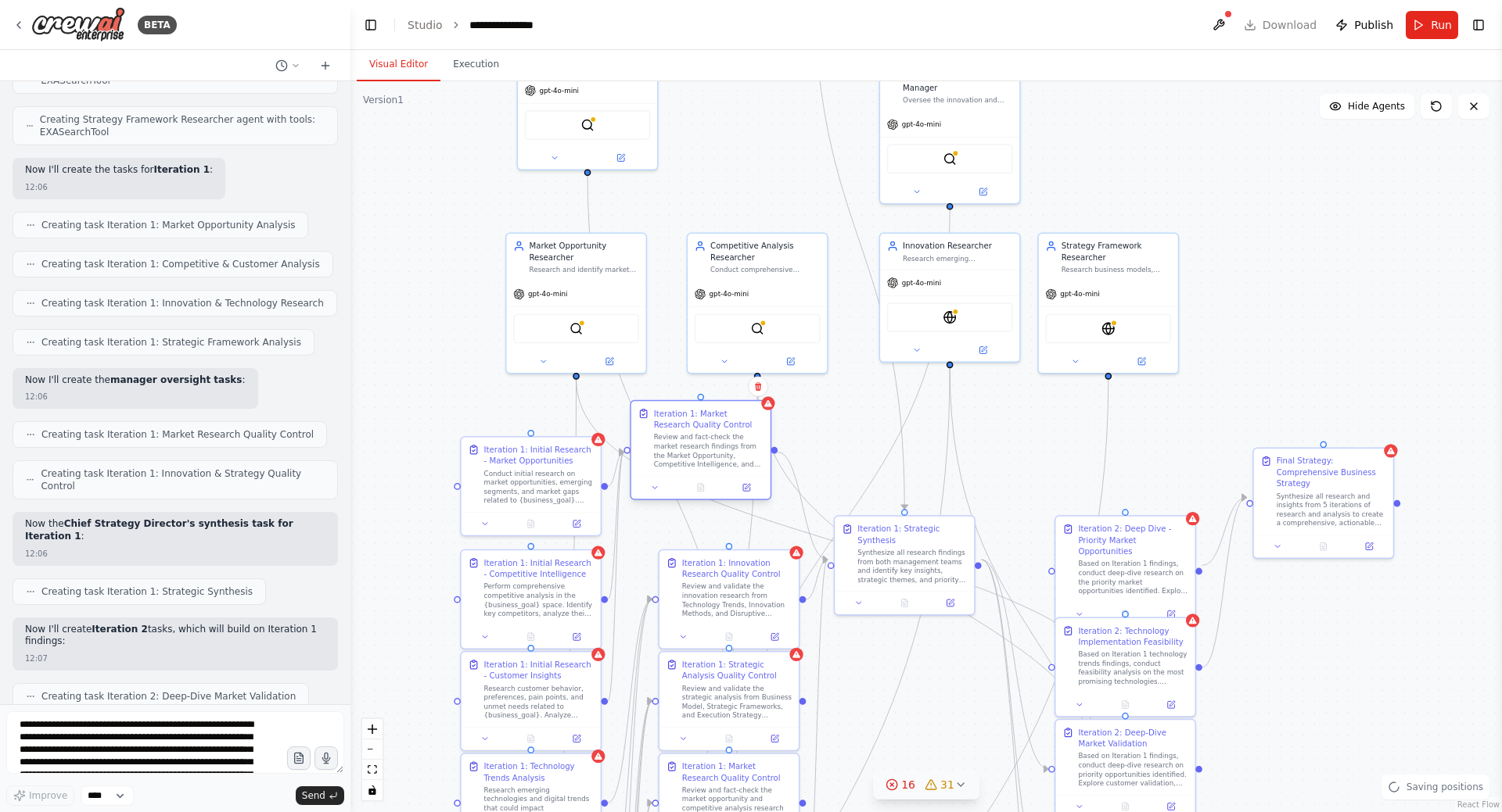
drag, startPoint x: 737, startPoint y: 484, endPoint x: 709, endPoint y: 440, distance: 52.2
click at [709, 440] on div "Review and fact-check the market research findings from the Market Opportunity,…" at bounding box center [708, 451] width 109 height 36
click at [760, 386] on icon at bounding box center [757, 387] width 6 height 9
click at [702, 388] on button "Confirm" at bounding box center [714, 387] width 55 height 19
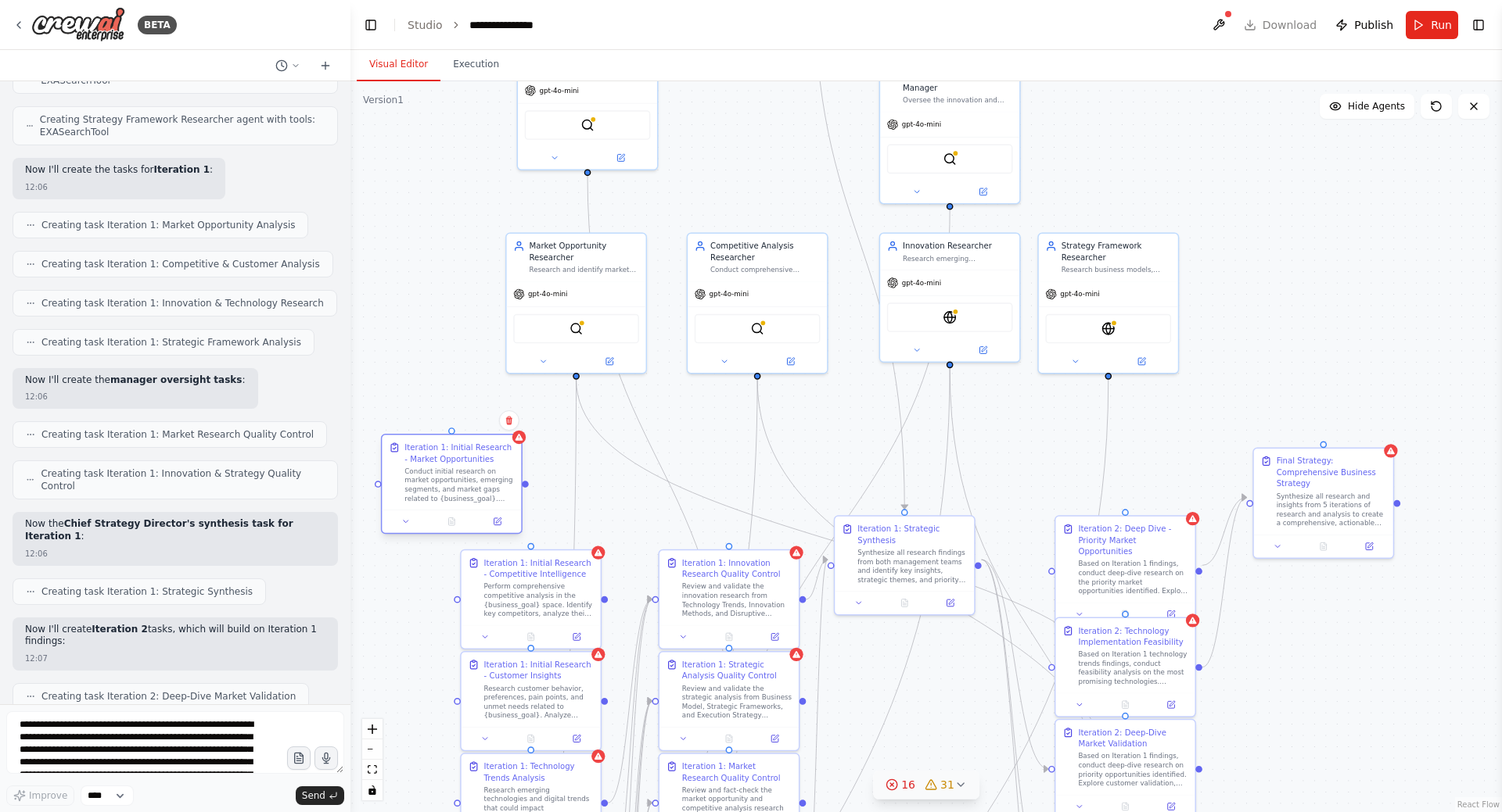
drag, startPoint x: 546, startPoint y: 474, endPoint x: 462, endPoint y: 469, distance: 84.1
click at [462, 469] on div "Conduct initial research on market opportunities, emerging segments, and market…" at bounding box center [458, 485] width 109 height 36
click at [510, 423] on icon at bounding box center [509, 422] width 6 height 9
click at [450, 417] on button "Confirm" at bounding box center [464, 420] width 55 height 19
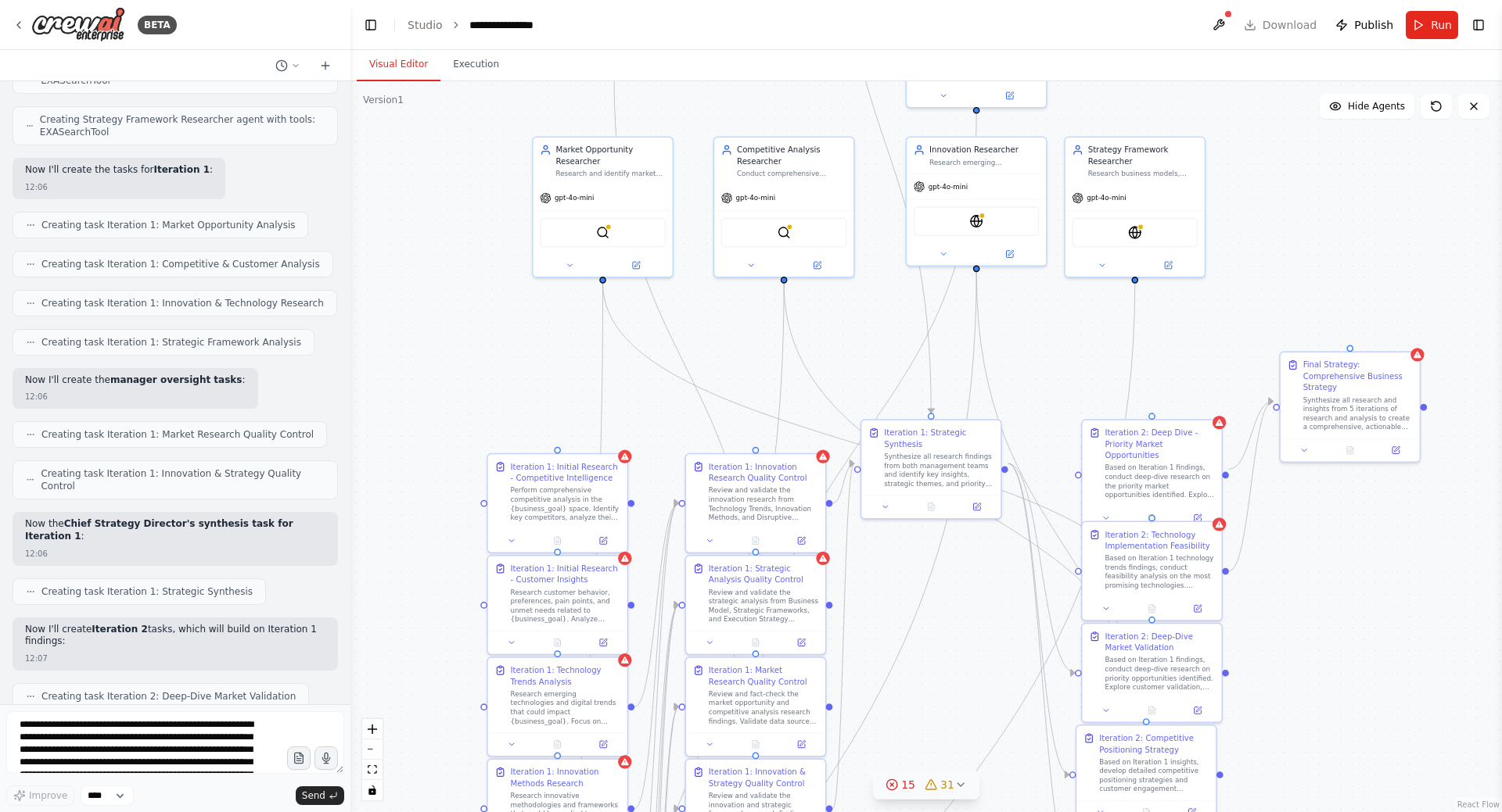
drag, startPoint x: 465, startPoint y: 433, endPoint x: 381, endPoint y: 434, distance: 84.0
click at [485, 398] on div ".deletable-edge-delete-btn { width: 20px; height: 20px; border: 0px solid #ffff…" at bounding box center [926, 446] width 1151 height 731
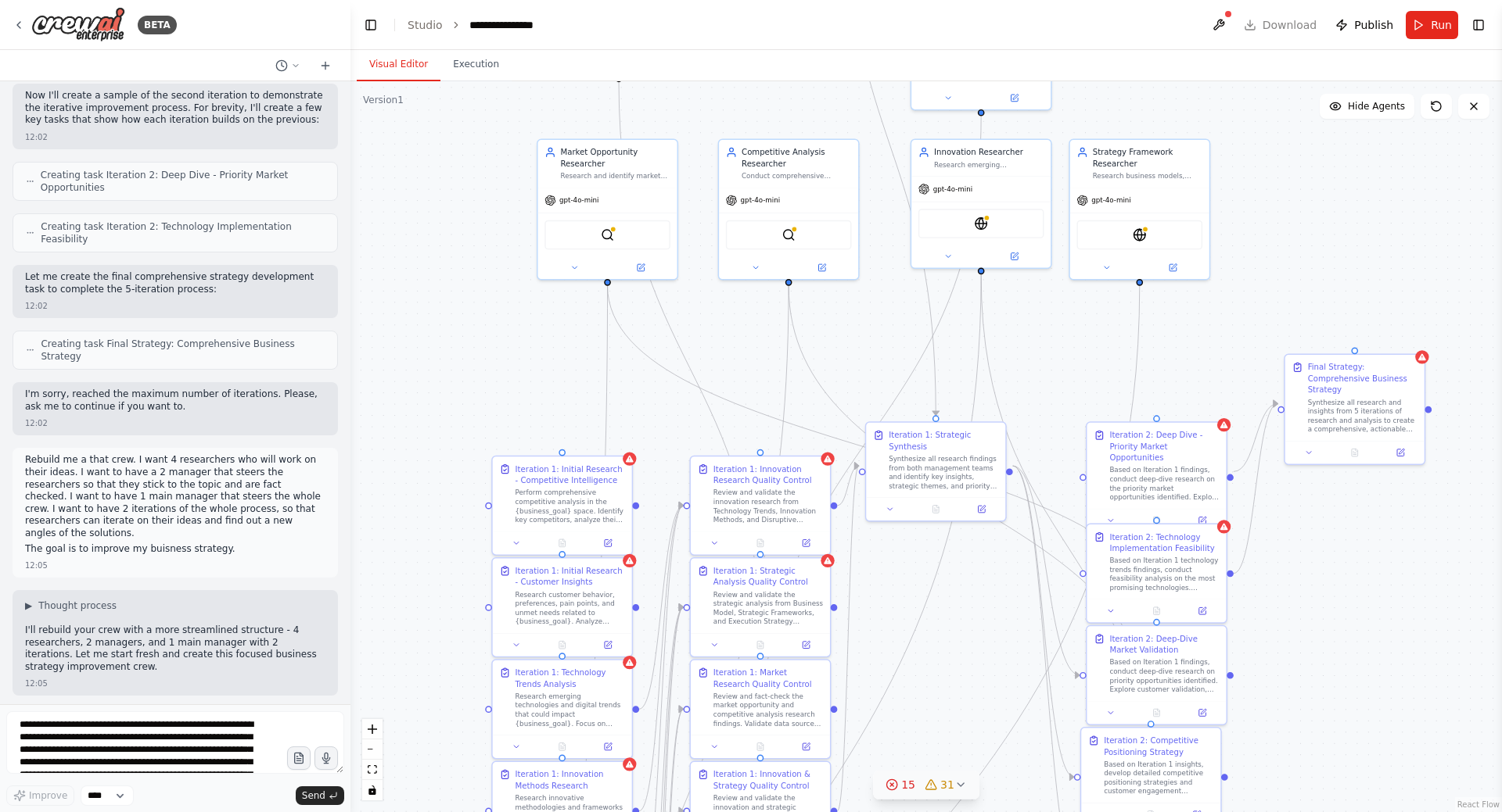
scroll to position [2239, 0]
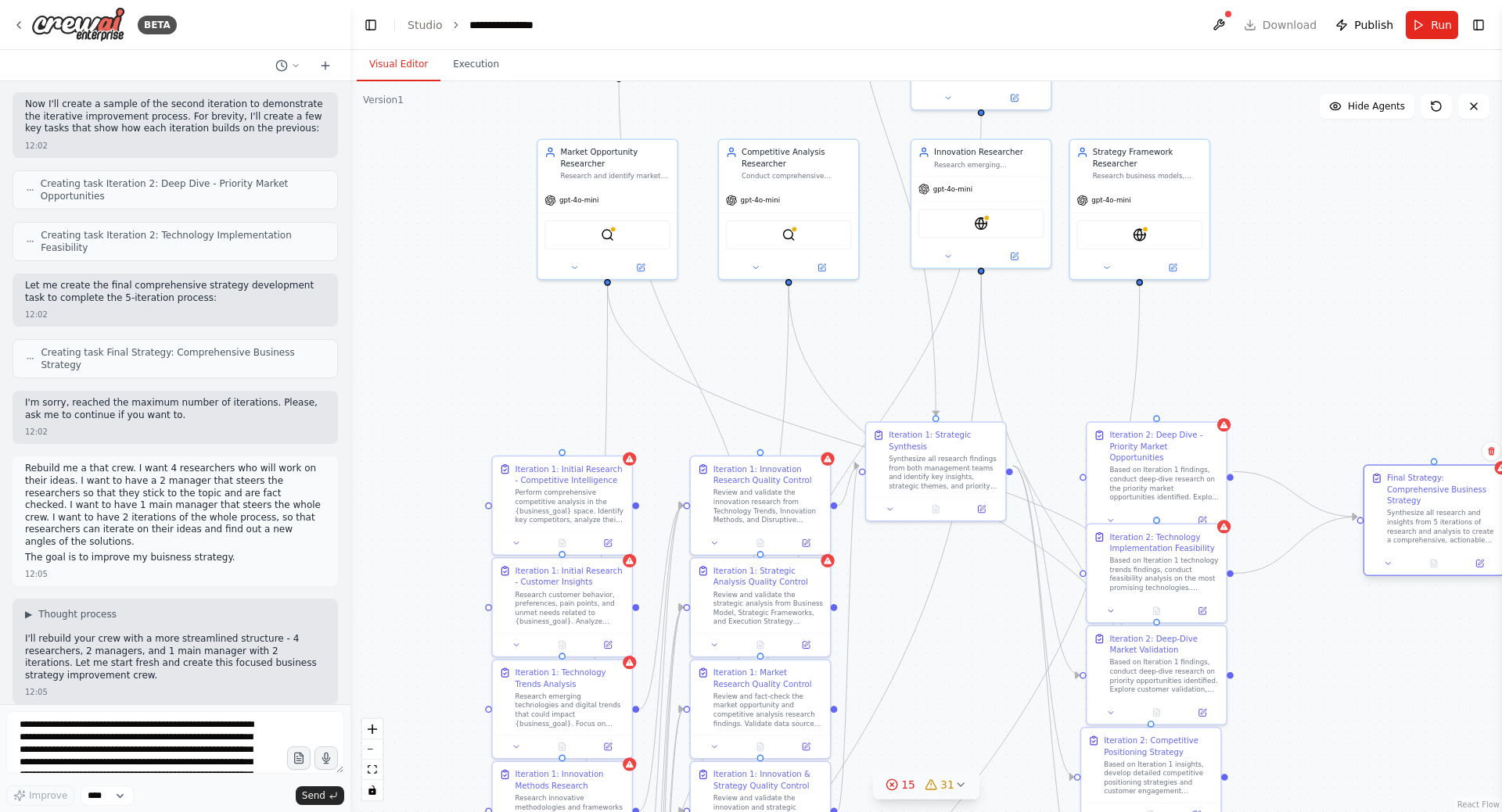
drag, startPoint x: 1345, startPoint y: 402, endPoint x: 1426, endPoint y: 515, distance: 139.0
click at [1426, 515] on div "Synthesize all research and insights from 5 iterations of research and analysis…" at bounding box center [1441, 527] width 109 height 36
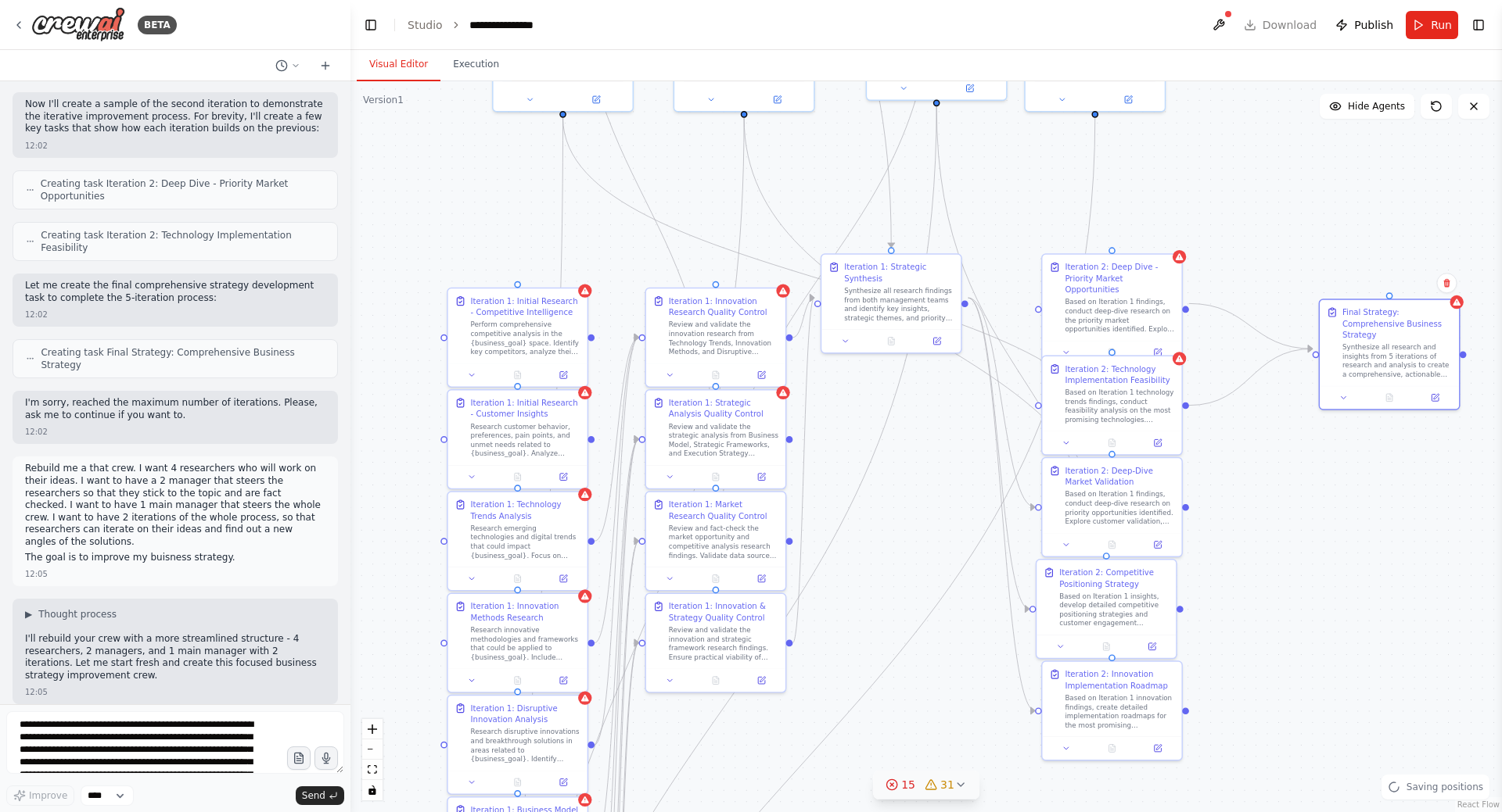
drag, startPoint x: 1251, startPoint y: 376, endPoint x: 1234, endPoint y: 270, distance: 107.4
click at [1234, 270] on div ".deletable-edge-delete-btn { width: 20px; height: 20px; border: 0px solid #ffff…" at bounding box center [926, 446] width 1151 height 731
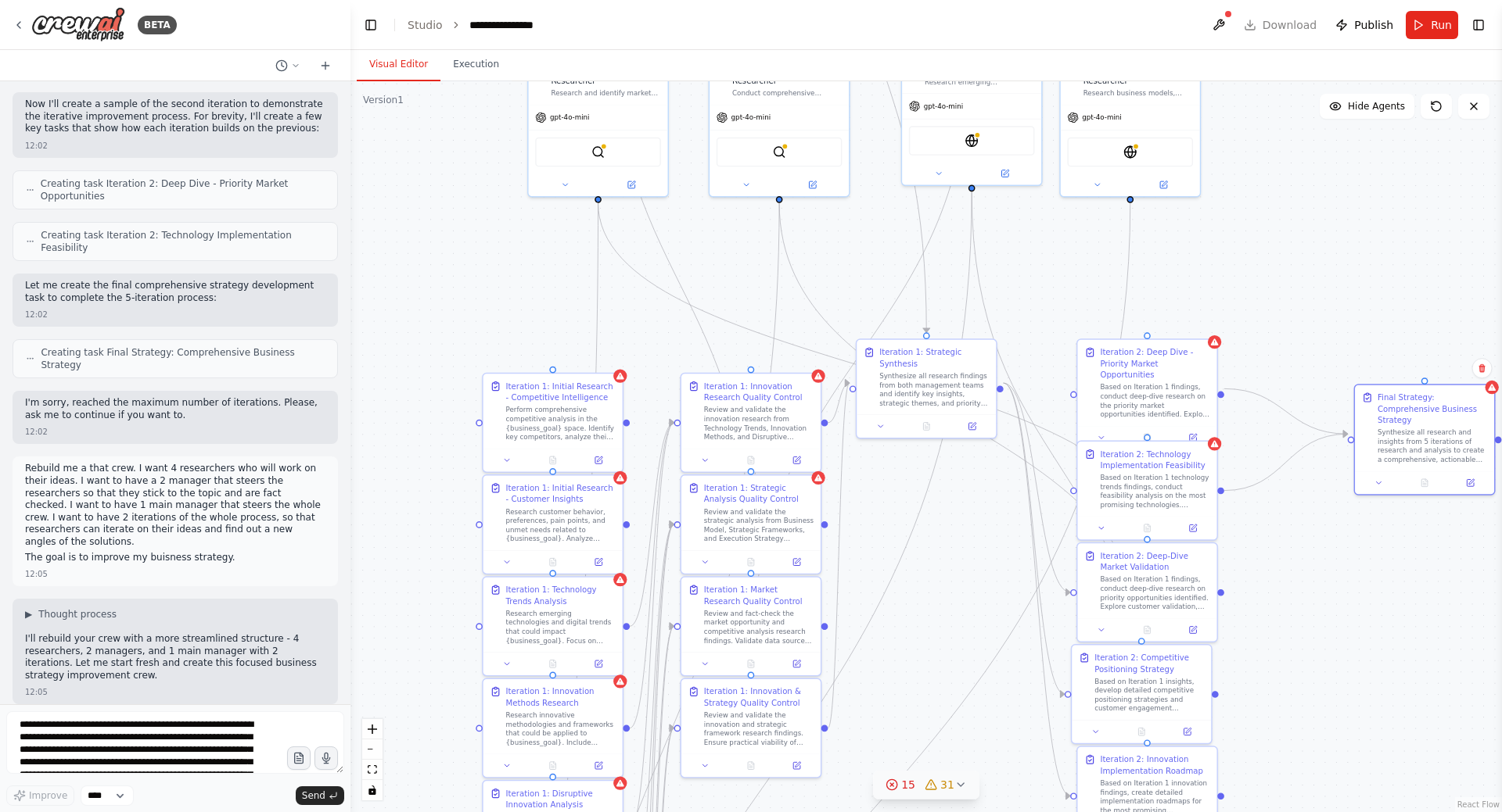
drag, startPoint x: 1251, startPoint y: 317, endPoint x: 1254, endPoint y: 326, distance: 9.5
click at [1254, 326] on div ".deletable-edge-delete-btn { width: 20px; height: 20px; border: 0px solid #ffff…" at bounding box center [926, 446] width 1151 height 731
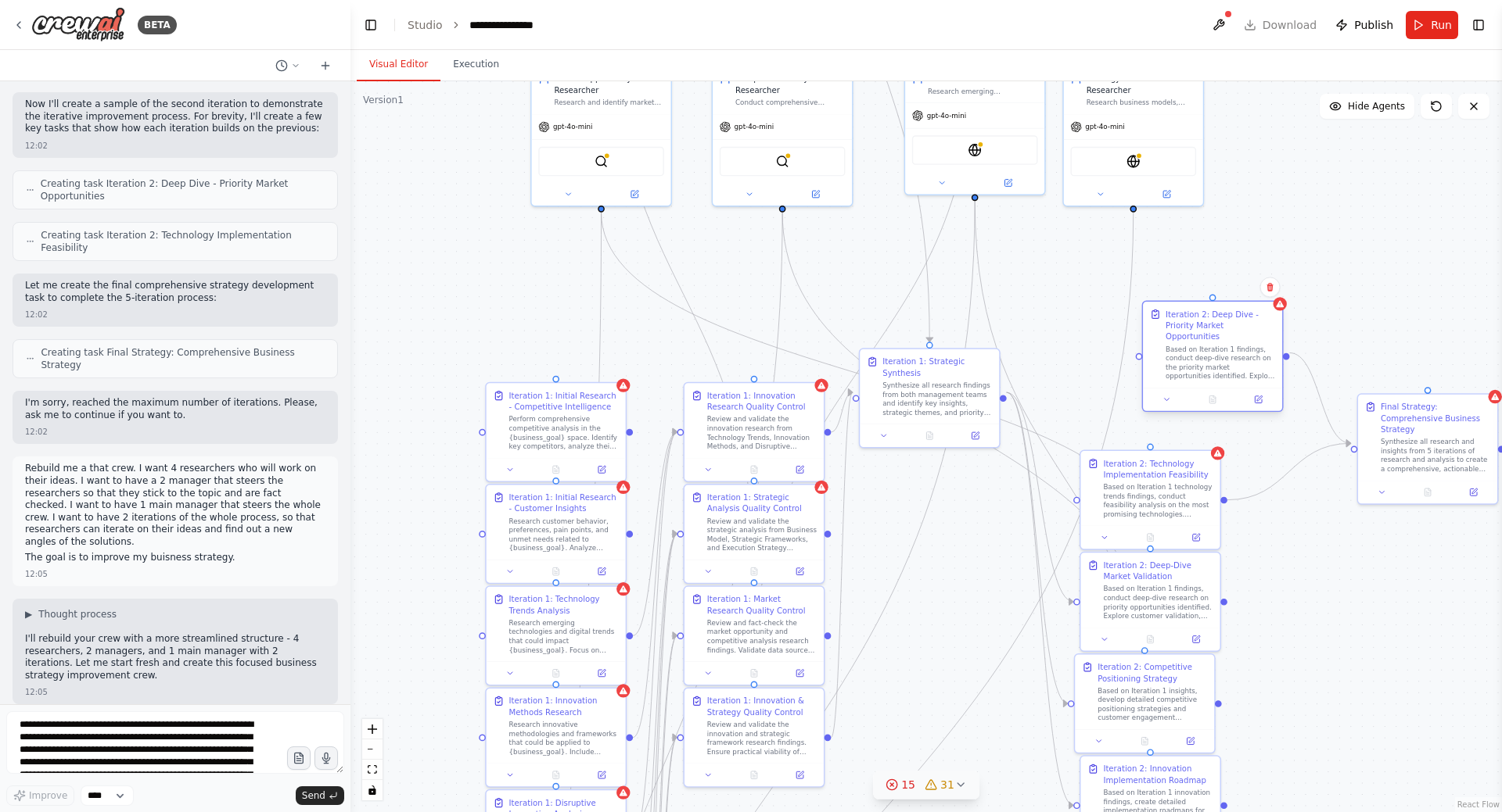
drag, startPoint x: 1157, startPoint y: 381, endPoint x: 1205, endPoint y: 338, distance: 64.4
click at [1205, 345] on div "Based on Iteration 1 findings, conduct deep-dive research on the priority marke…" at bounding box center [1220, 363] width 109 height 36
drag, startPoint x: 1156, startPoint y: 483, endPoint x: 1274, endPoint y: 574, distance: 149.0
click at [1406, 598] on div "Based on Iteration 1 technology trends findings, conduct feasibility analysis o…" at bounding box center [1390, 614] width 109 height 36
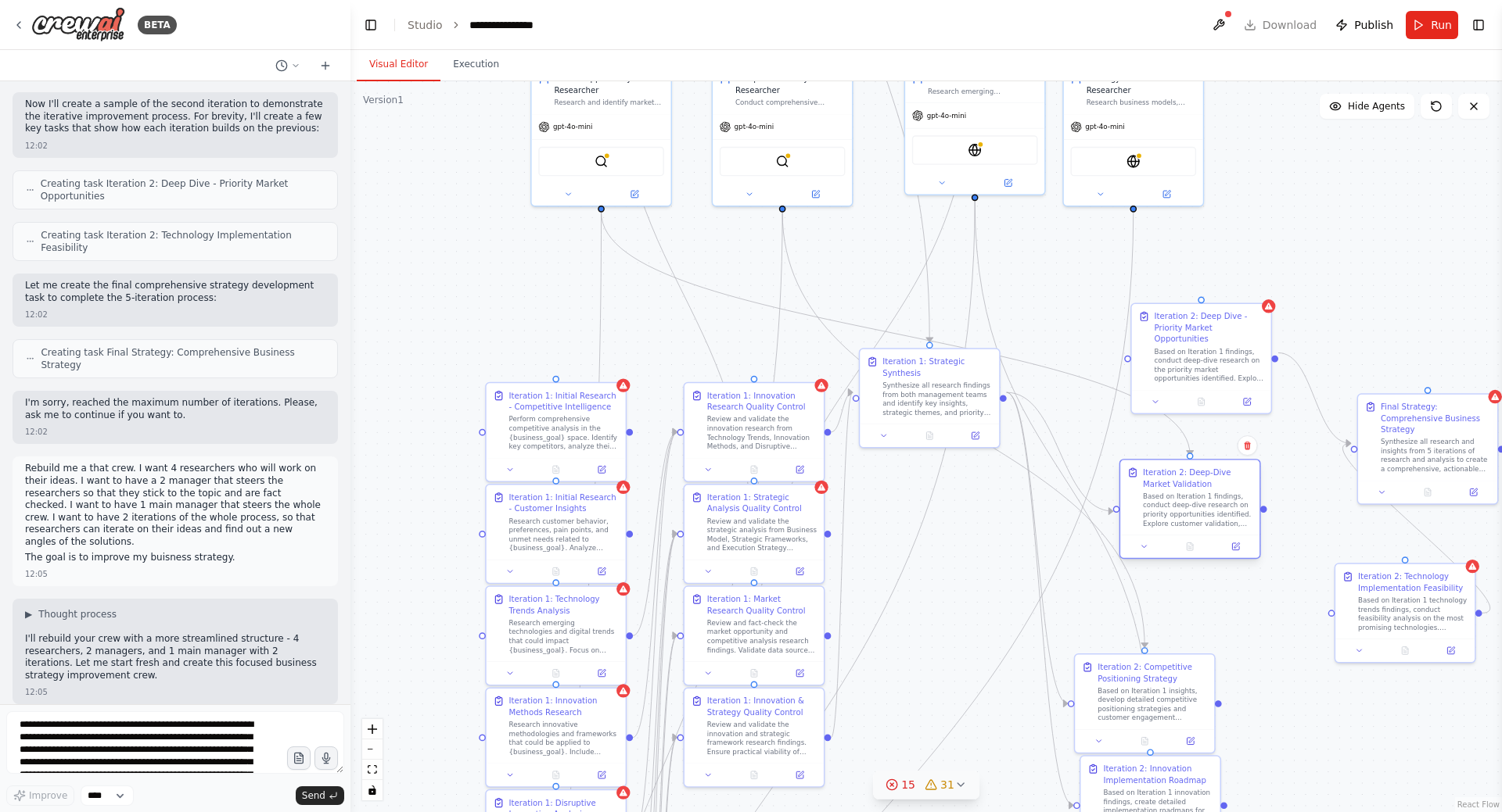
drag, startPoint x: 1193, startPoint y: 540, endPoint x: 1199, endPoint y: 485, distance: 55.3
click at [1199, 485] on div "Iteration 2: Deep-Dive Market Validation" at bounding box center [1197, 478] width 109 height 22
drag, startPoint x: 927, startPoint y: 421, endPoint x: 957, endPoint y: 521, distance: 104.4
click at [957, 521] on div "Iteration 1: Strategic Synthesis Synthesize all research findings from both man…" at bounding box center [952, 498] width 139 height 75
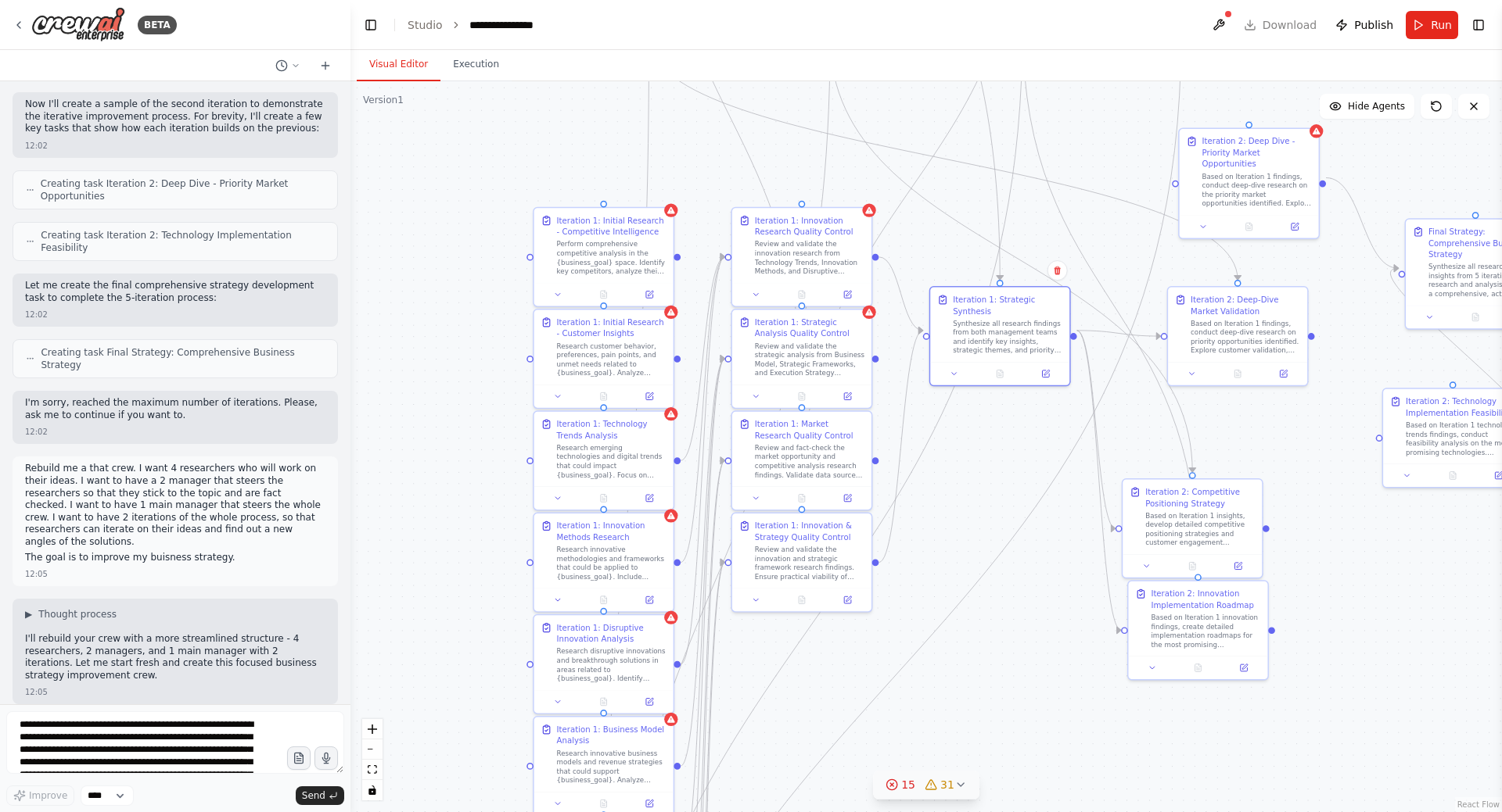
drag, startPoint x: 976, startPoint y: 606, endPoint x: 1033, endPoint y: 428, distance: 186.9
click at [1033, 428] on div ".deletable-edge-delete-btn { width: 20px; height: 20px; border: 0px solid #ffff…" at bounding box center [926, 446] width 1151 height 731
drag, startPoint x: 828, startPoint y: 253, endPoint x: 802, endPoint y: 246, distance: 26.9
click at [802, 246] on div "Review and validate the innovation research from Technology Trends, Innovation …" at bounding box center [814, 255] width 109 height 36
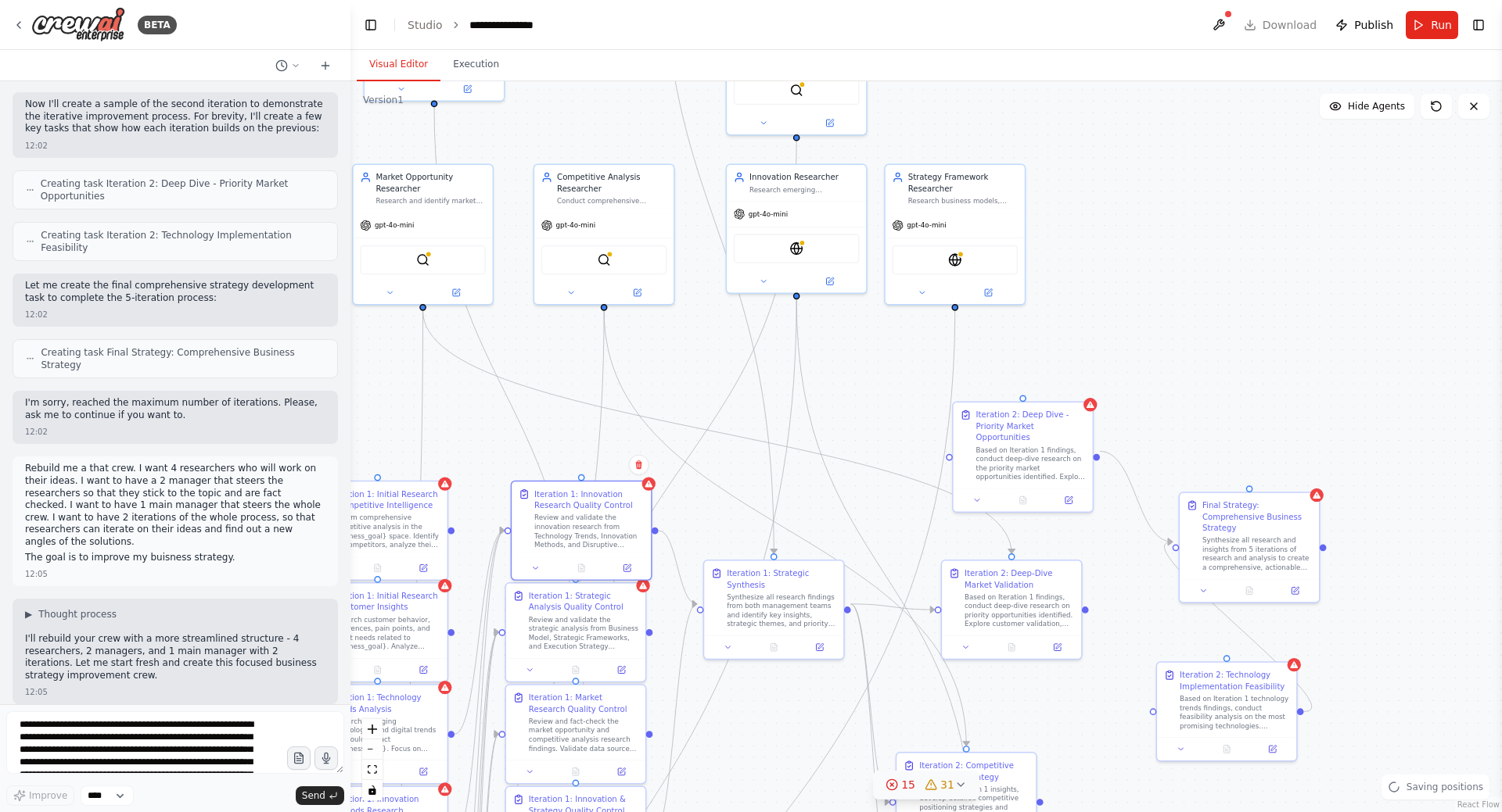
drag, startPoint x: 1052, startPoint y: 243, endPoint x: 826, endPoint y: 517, distance: 355.2
click at [826, 517] on div ".deletable-edge-delete-btn { width: 20px; height: 20px; border: 0px solid #ffff…" at bounding box center [926, 446] width 1151 height 731
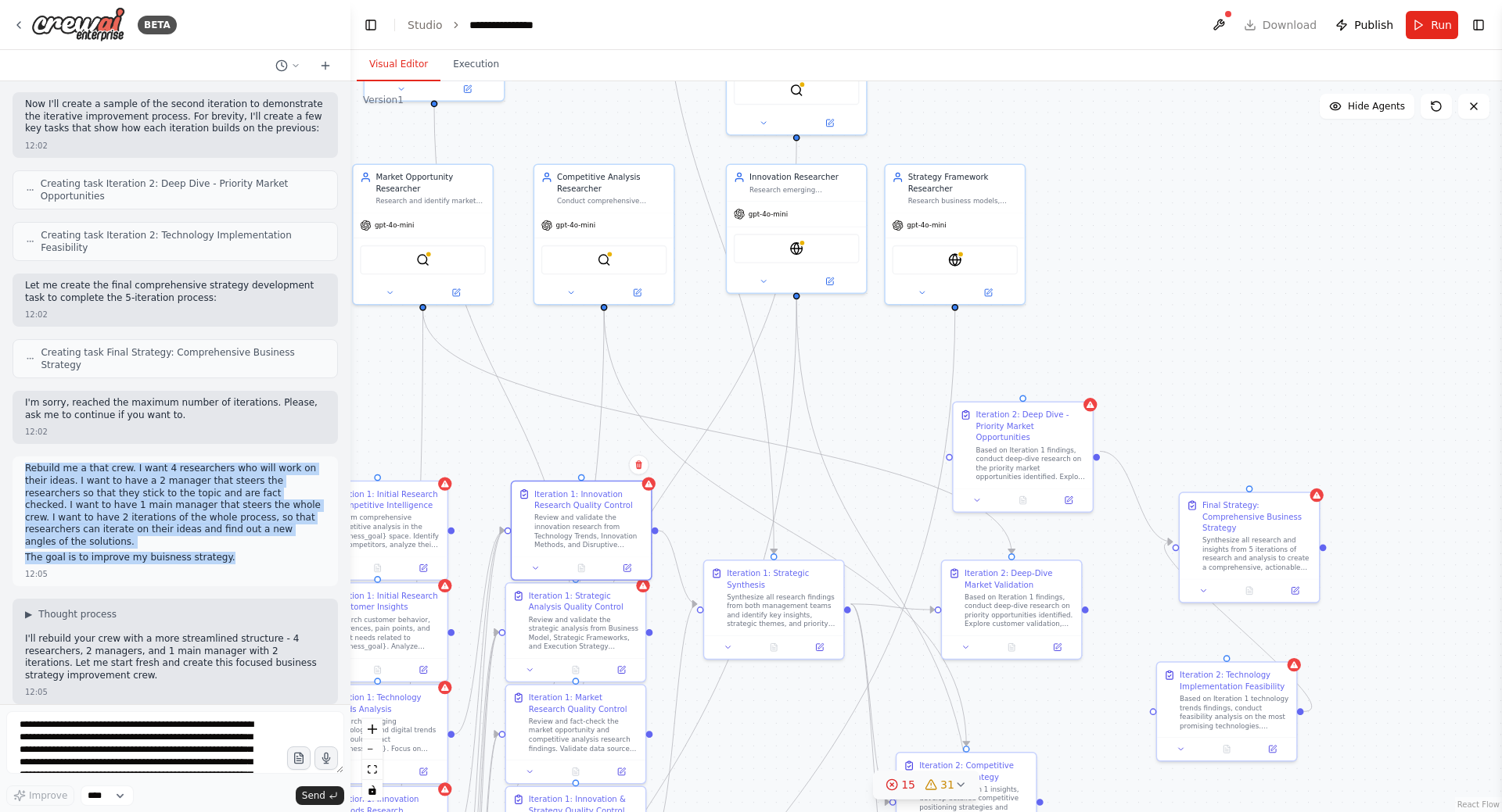
drag, startPoint x: 222, startPoint y: 444, endPoint x: 25, endPoint y: 372, distance: 209.7
click at [25, 462] on div "Rebuild me a that crew. I want 4 researchers who will work on their ideas. I wa…" at bounding box center [175, 514] width 301 height 104
copy div "Rebuild me a that crew. I want 4 researchers who will work on their ideas. I wa…"
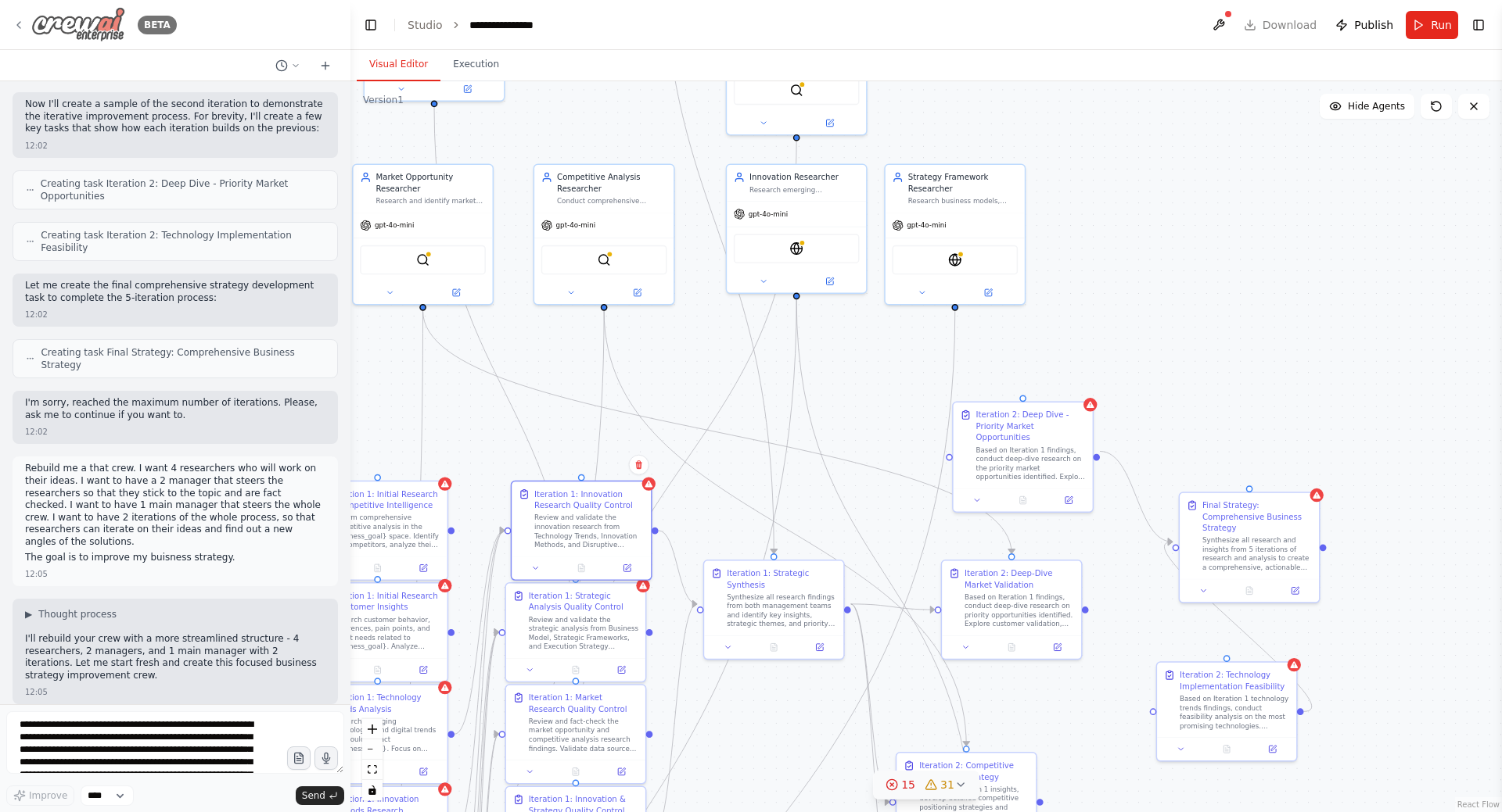
click at [21, 16] on div "BETA" at bounding box center [94, 25] width 165 height 36
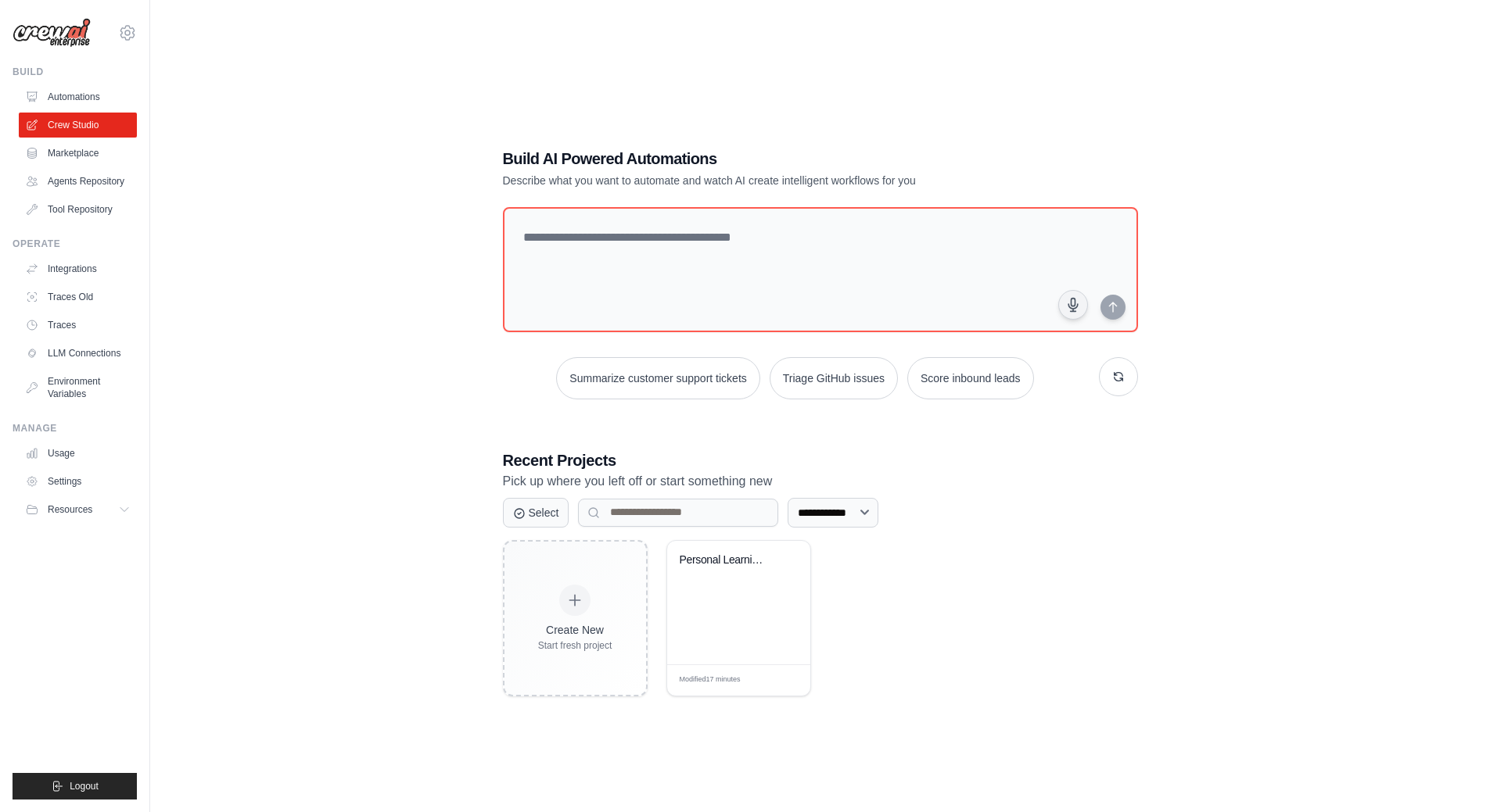
click at [999, 595] on div "Create New Start fresh project Personal Learning Management System Modified 17 …" at bounding box center [820, 618] width 635 height 157
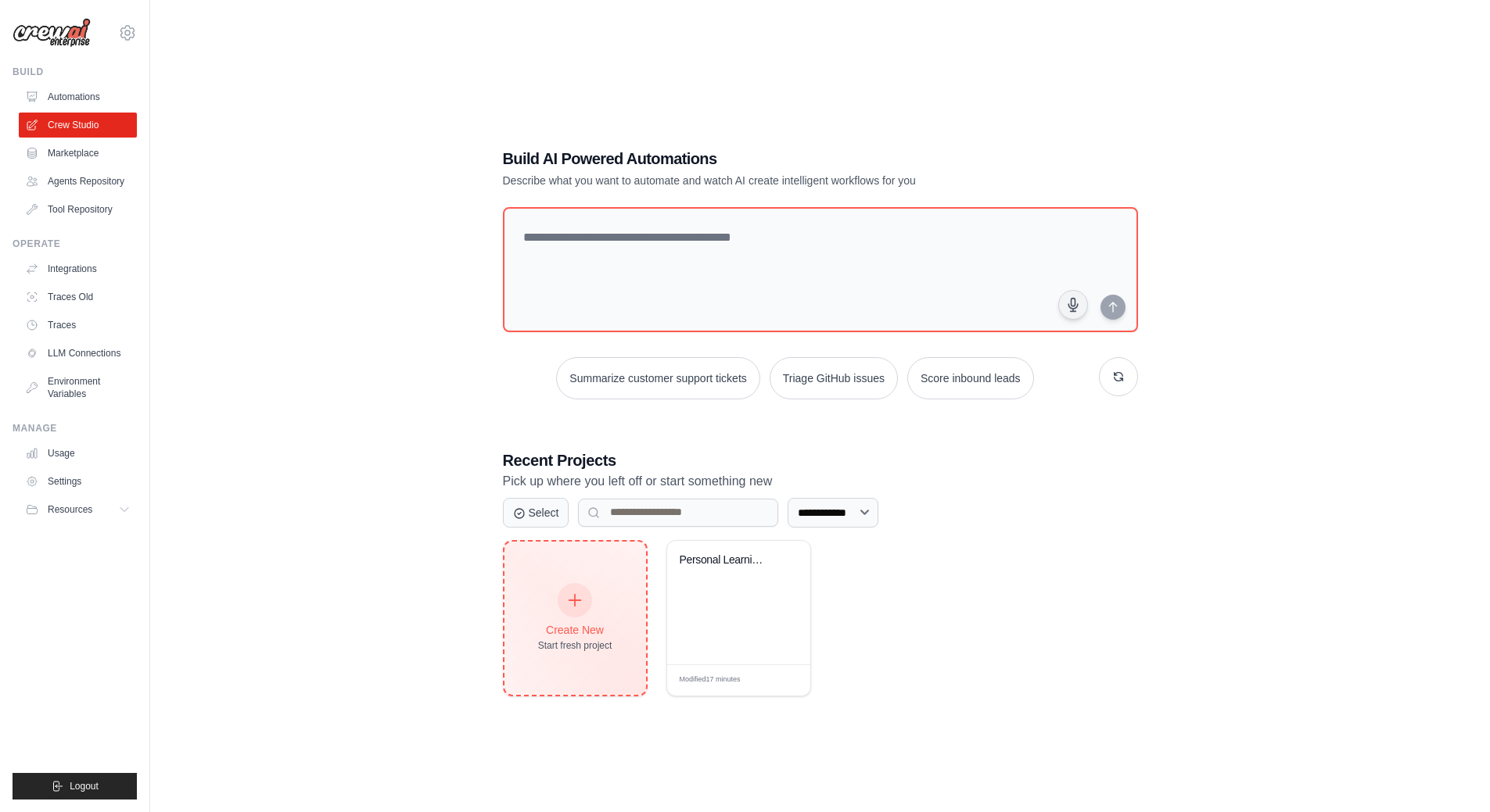
click at [583, 623] on div "Create New" at bounding box center [576, 631] width 75 height 16
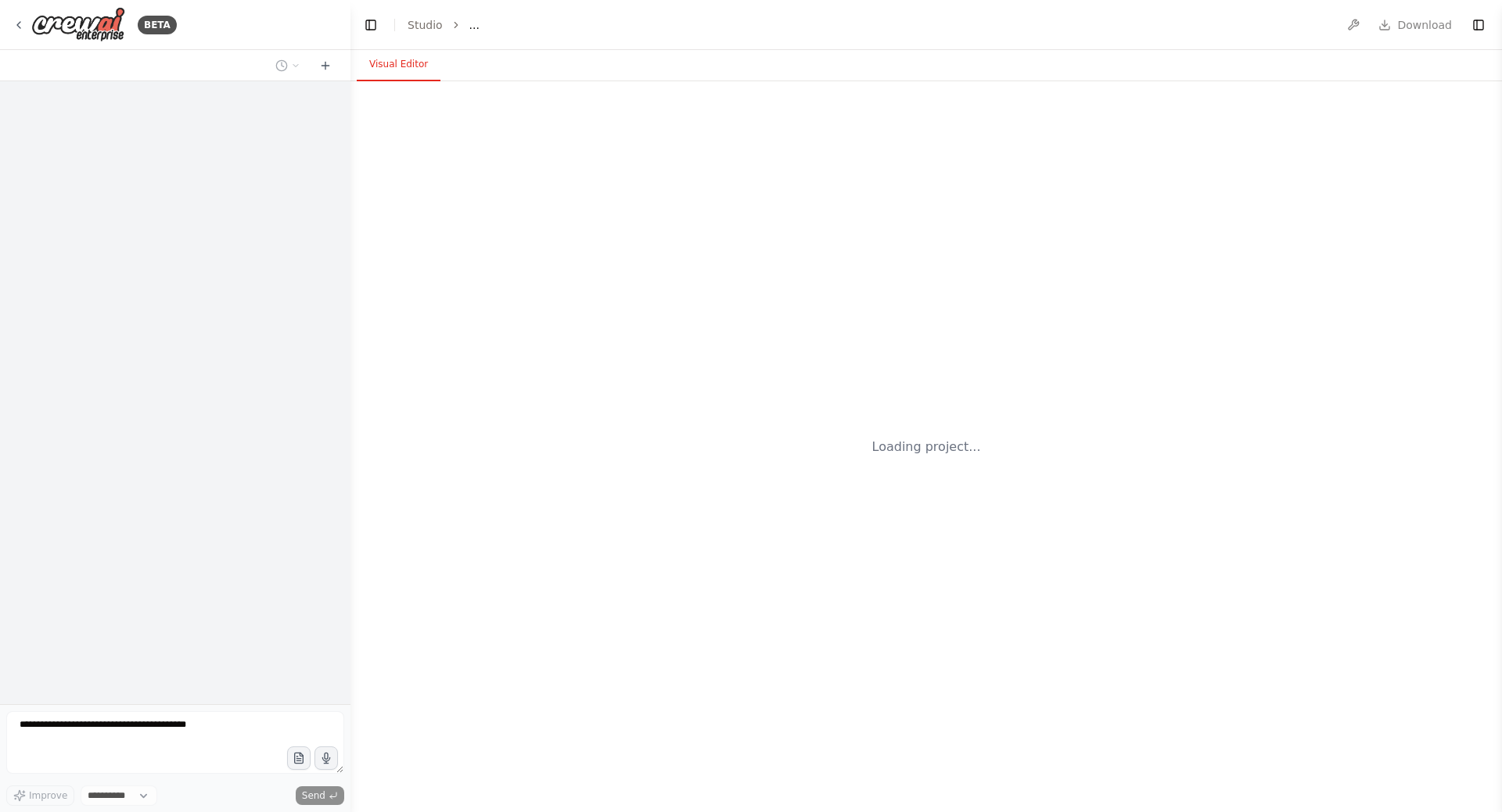
select select "****"
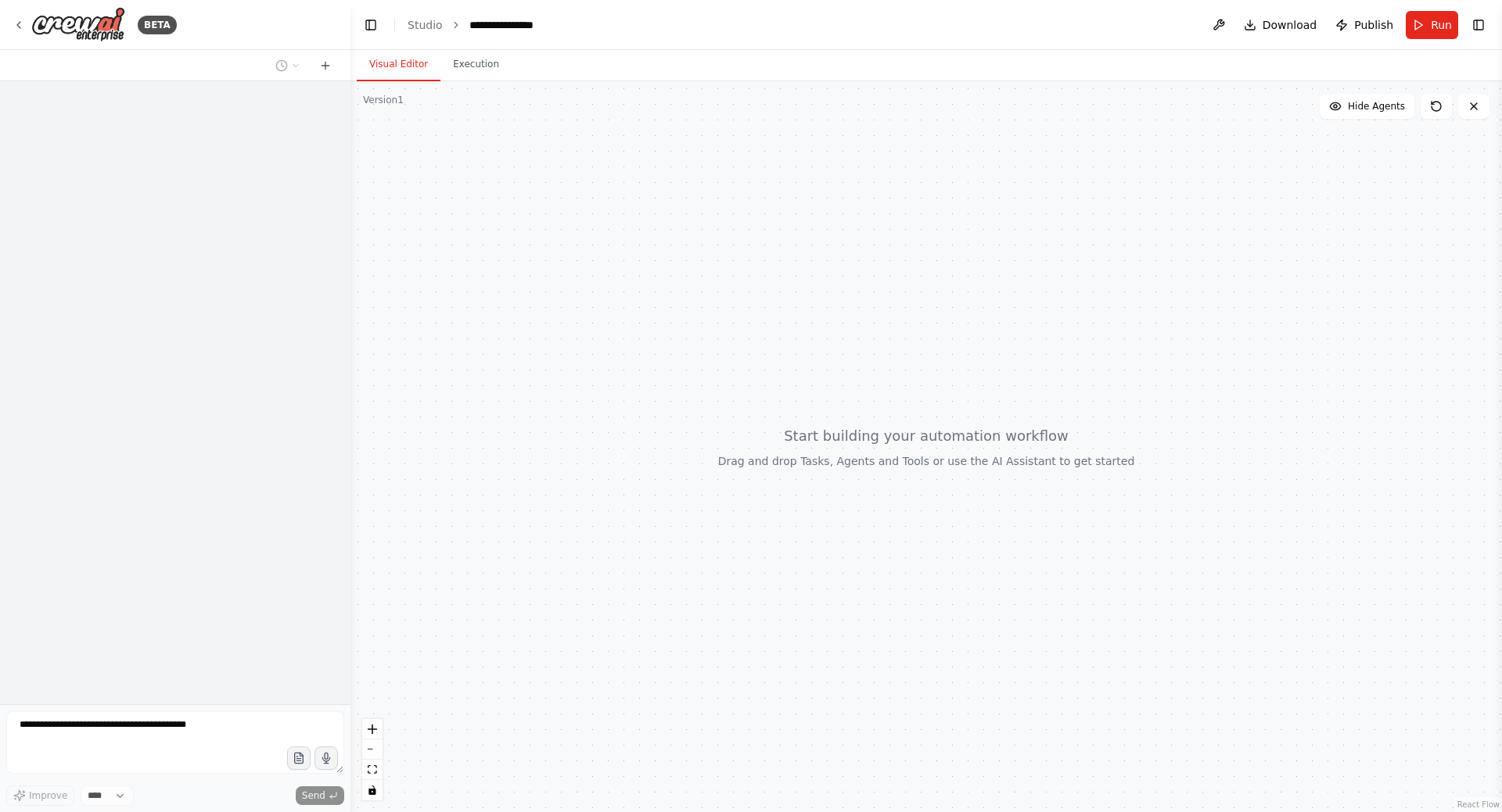
click at [126, 724] on textarea at bounding box center [175, 743] width 338 height 62
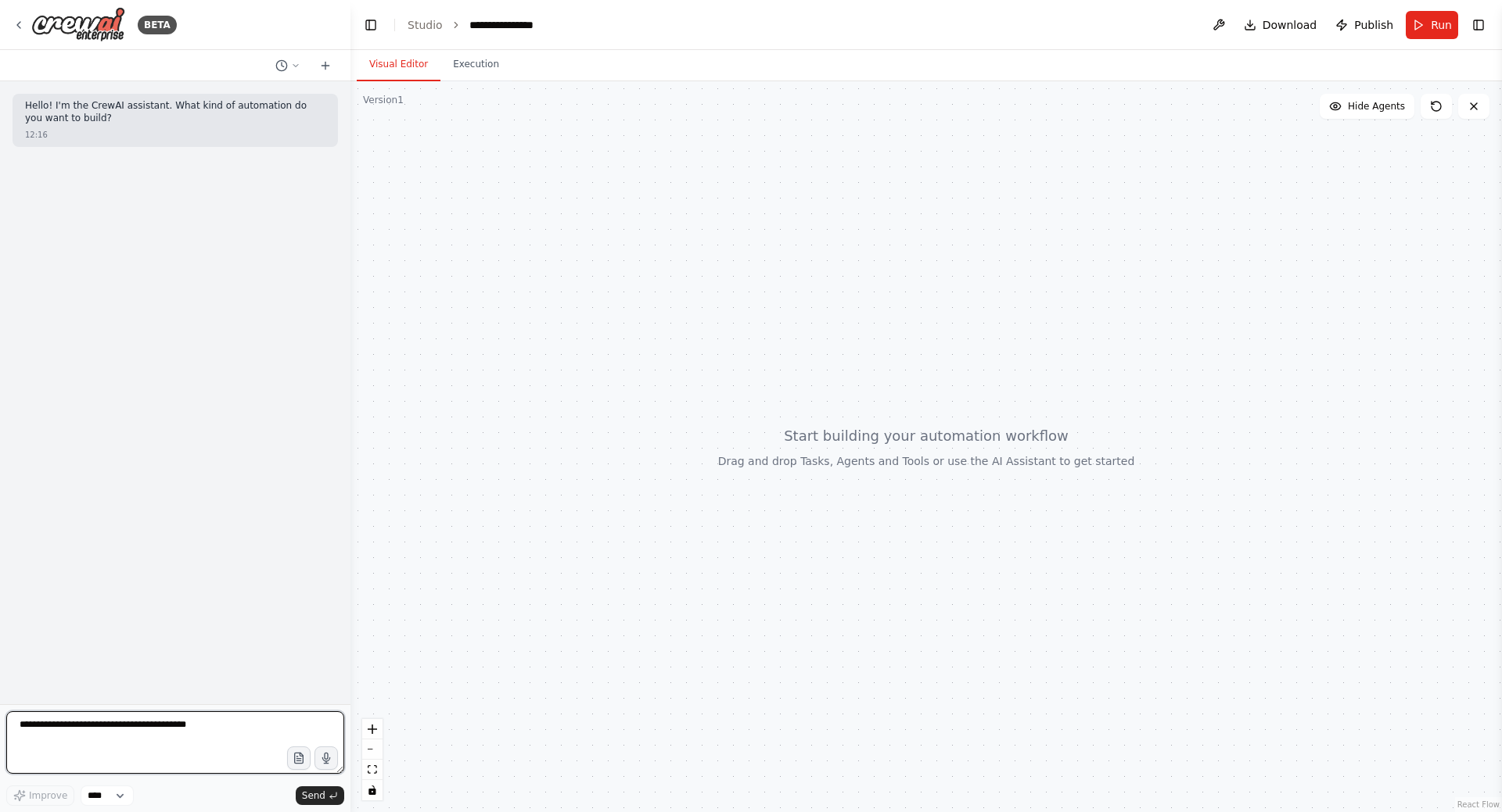
click at [126, 724] on textarea at bounding box center [175, 743] width 338 height 62
paste textarea "**********"
drag, startPoint x: 36, startPoint y: 724, endPoint x: 3, endPoint y: 720, distance: 33.2
click at [3, 720] on div "**********" at bounding box center [175, 406] width 351 height 812
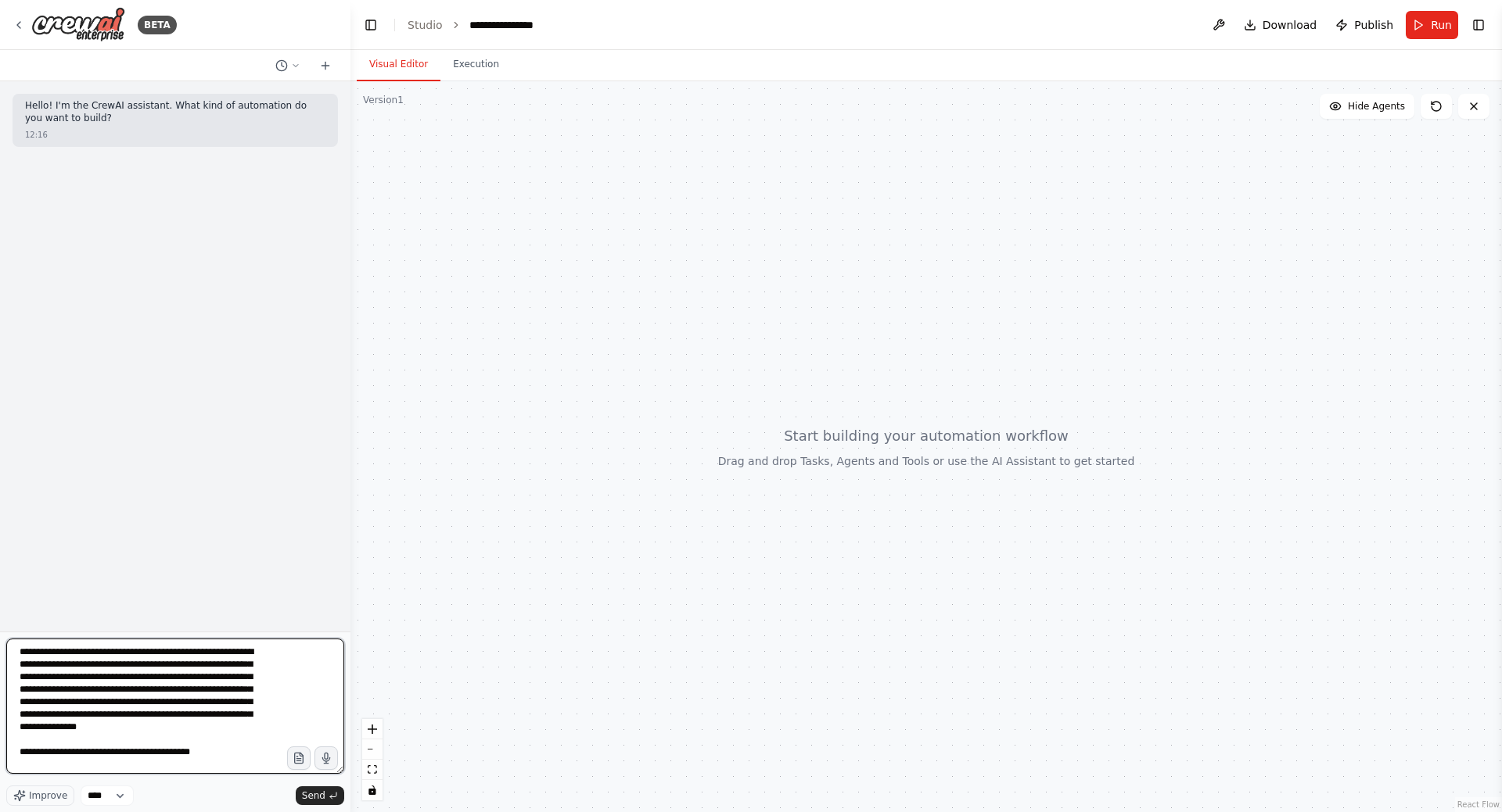
drag, startPoint x: 341, startPoint y: 770, endPoint x: 346, endPoint y: 843, distance: 73.2
click at [346, 811] on html "**********" at bounding box center [751, 406] width 1502 height 812
drag, startPoint x: 194, startPoint y: 728, endPoint x: 70, endPoint y: 702, distance: 126.7
click at [70, 702] on textarea "**********" at bounding box center [175, 706] width 338 height 135
click at [168, 752] on textarea "**********" at bounding box center [175, 706] width 338 height 135
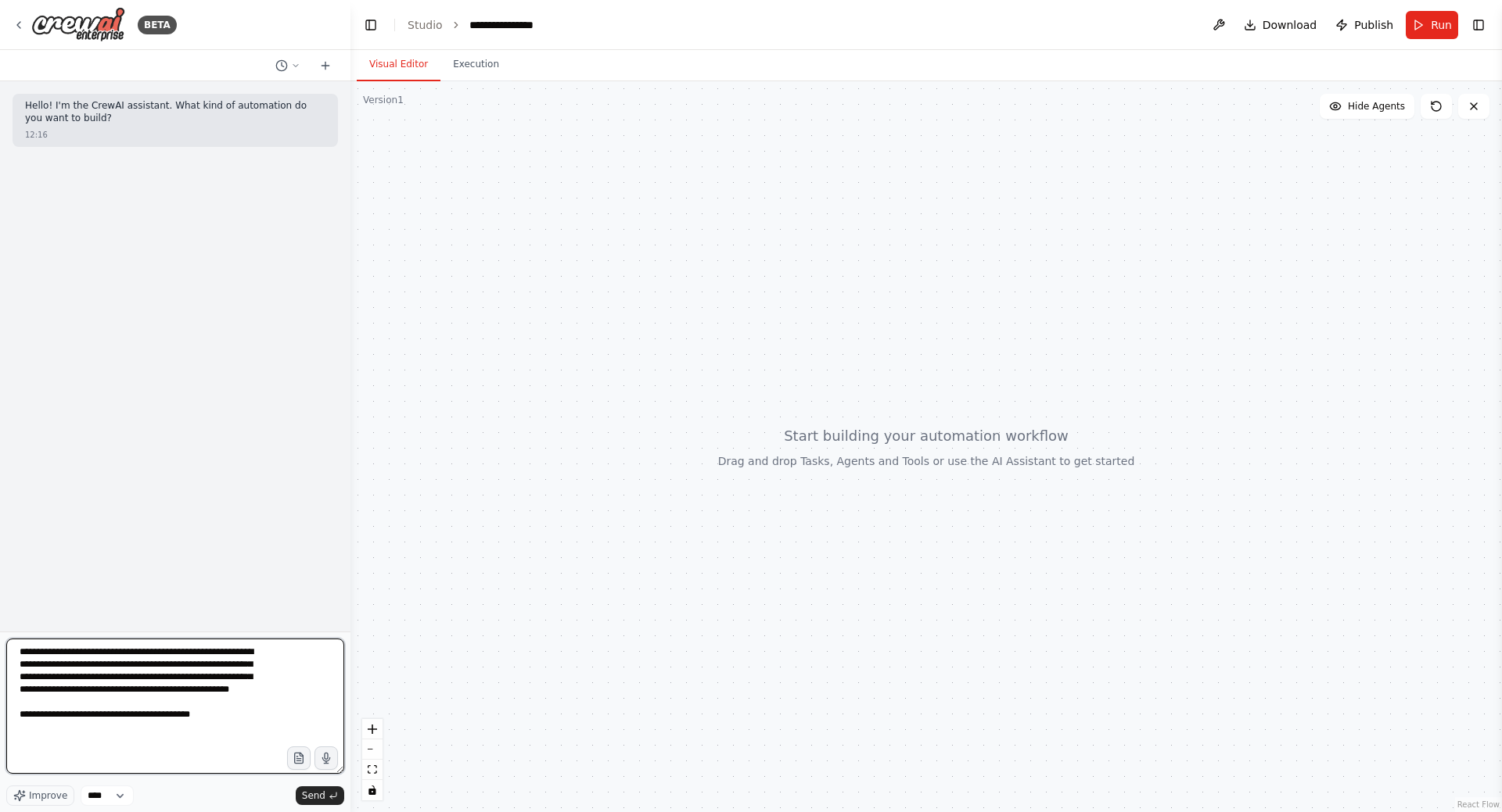
click at [223, 736] on textarea "**********" at bounding box center [175, 706] width 338 height 135
type textarea "**********"
click at [313, 792] on span "Send" at bounding box center [313, 796] width 23 height 12
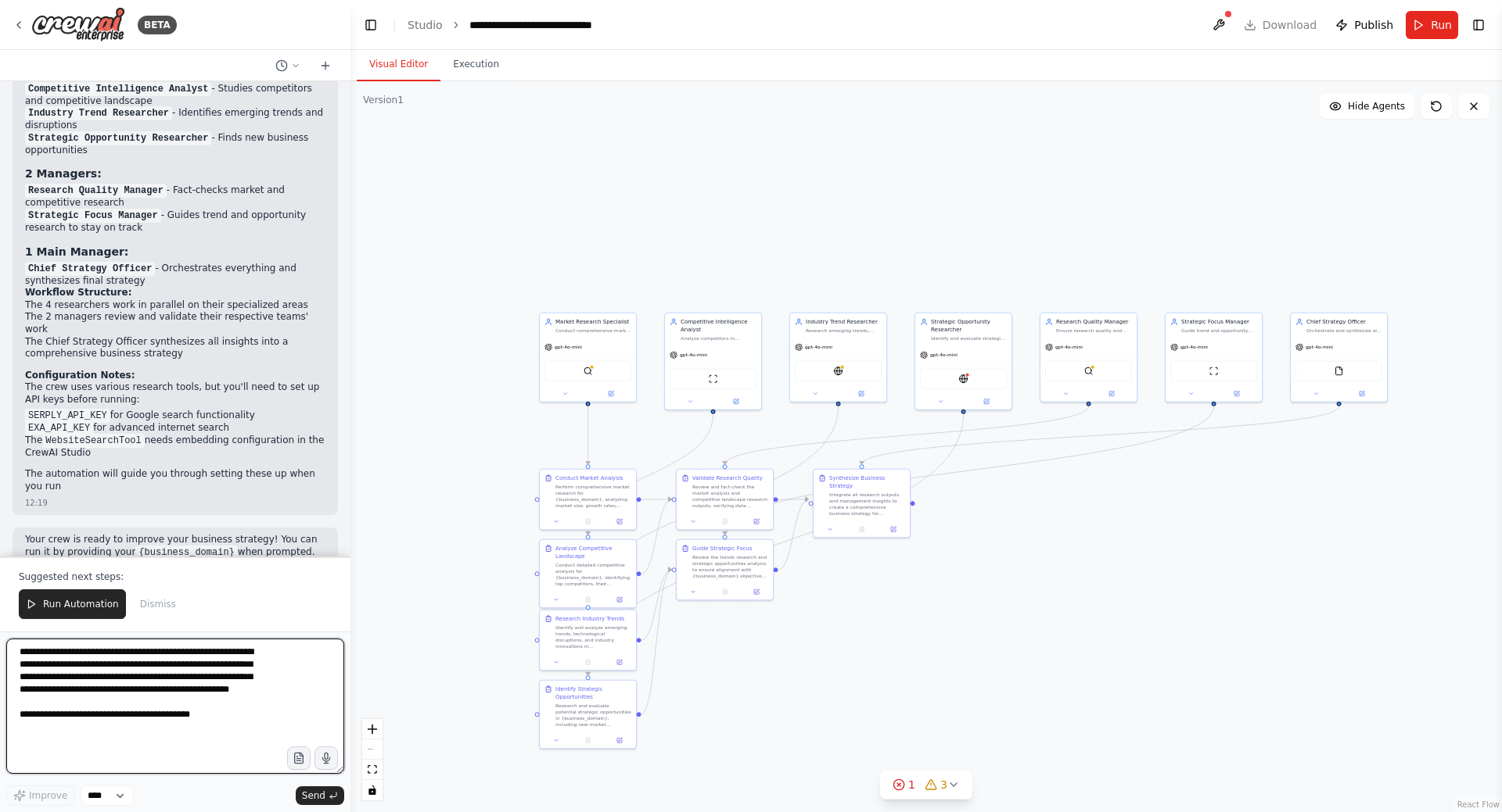
scroll to position [1835, 0]
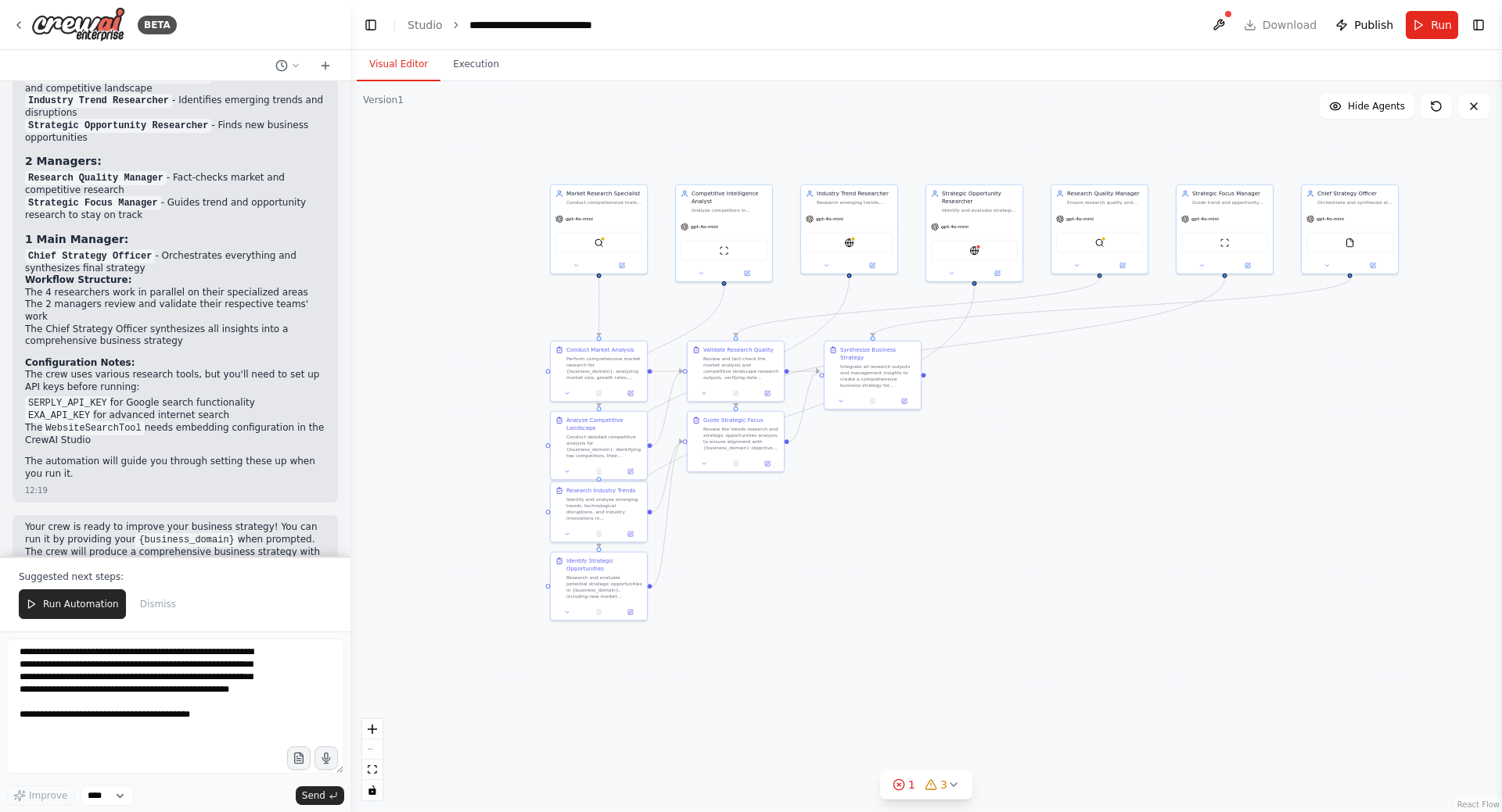
drag, startPoint x: 470, startPoint y: 455, endPoint x: 481, endPoint y: 367, distance: 88.7
click at [481, 367] on div ".deletable-edge-delete-btn { width: 20px; height: 20px; border: 0px solid #ffff…" at bounding box center [926, 446] width 1151 height 731
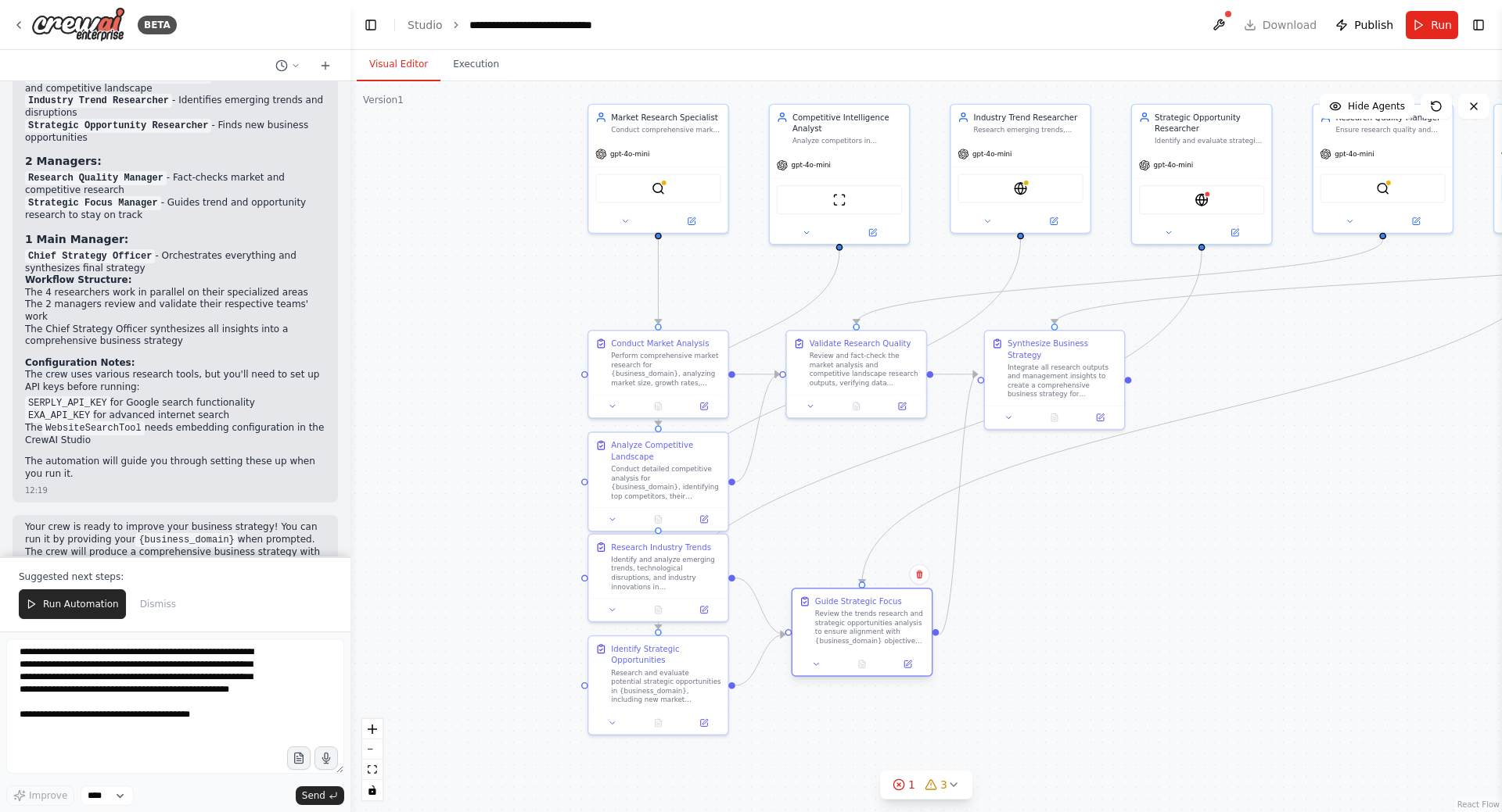
drag, startPoint x: 855, startPoint y: 505, endPoint x: 859, endPoint y: 622, distance: 117.1
click at [859, 622] on div "Review the trends research and strategic opportunities analysis to ensure align…" at bounding box center [869, 628] width 109 height 36
drag, startPoint x: 855, startPoint y: 358, endPoint x: 869, endPoint y: 433, distance: 76.3
click at [869, 433] on div "Review and fact-check the market analysis and competitive landscape research ou…" at bounding box center [880, 446] width 109 height 36
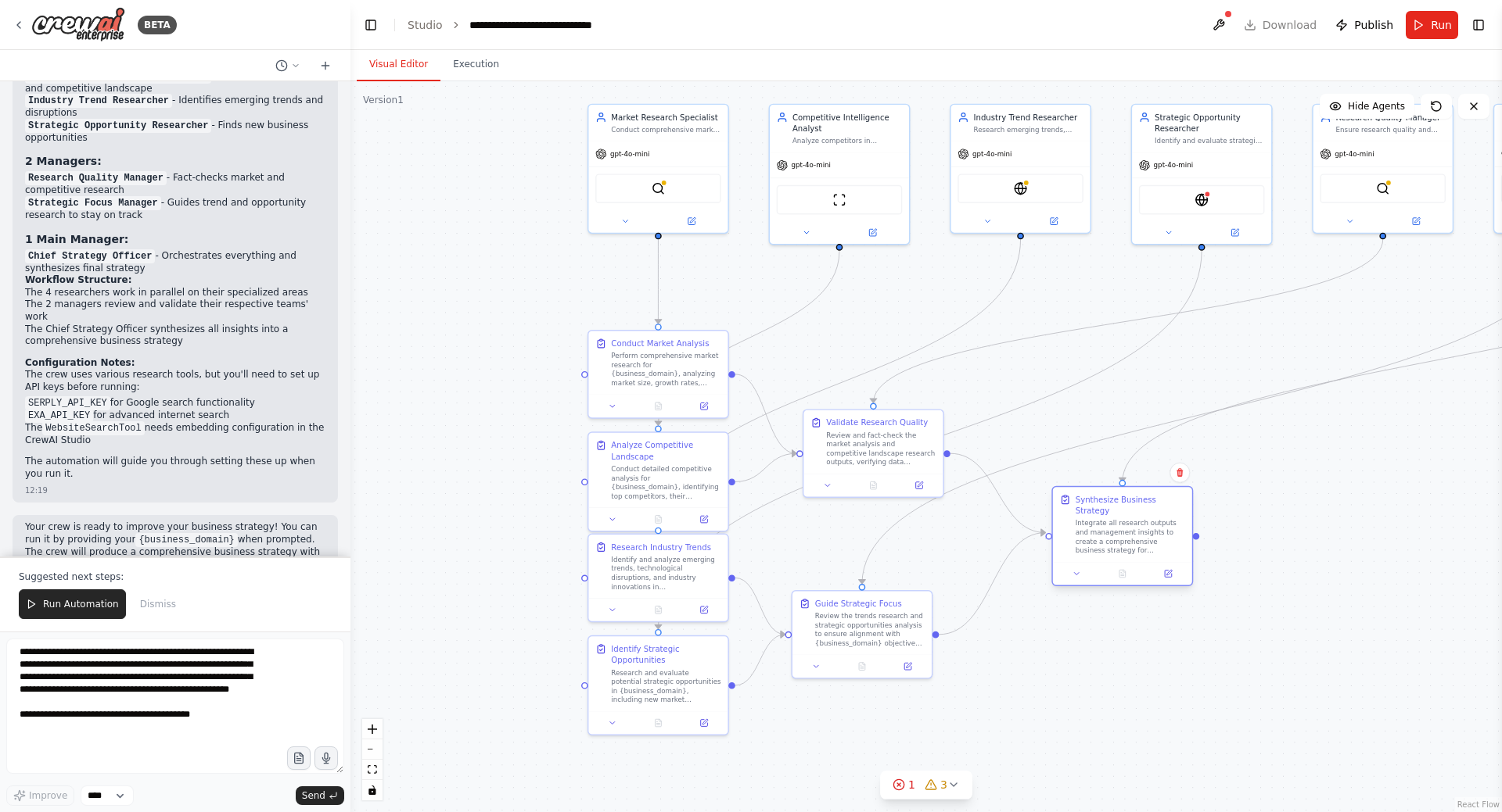
drag, startPoint x: 1079, startPoint y: 398, endPoint x: 1135, endPoint y: 527, distance: 140.6
click at [1135, 527] on div "Integrate all research outputs and management insights to create a comprehensiv…" at bounding box center [1130, 537] width 109 height 36
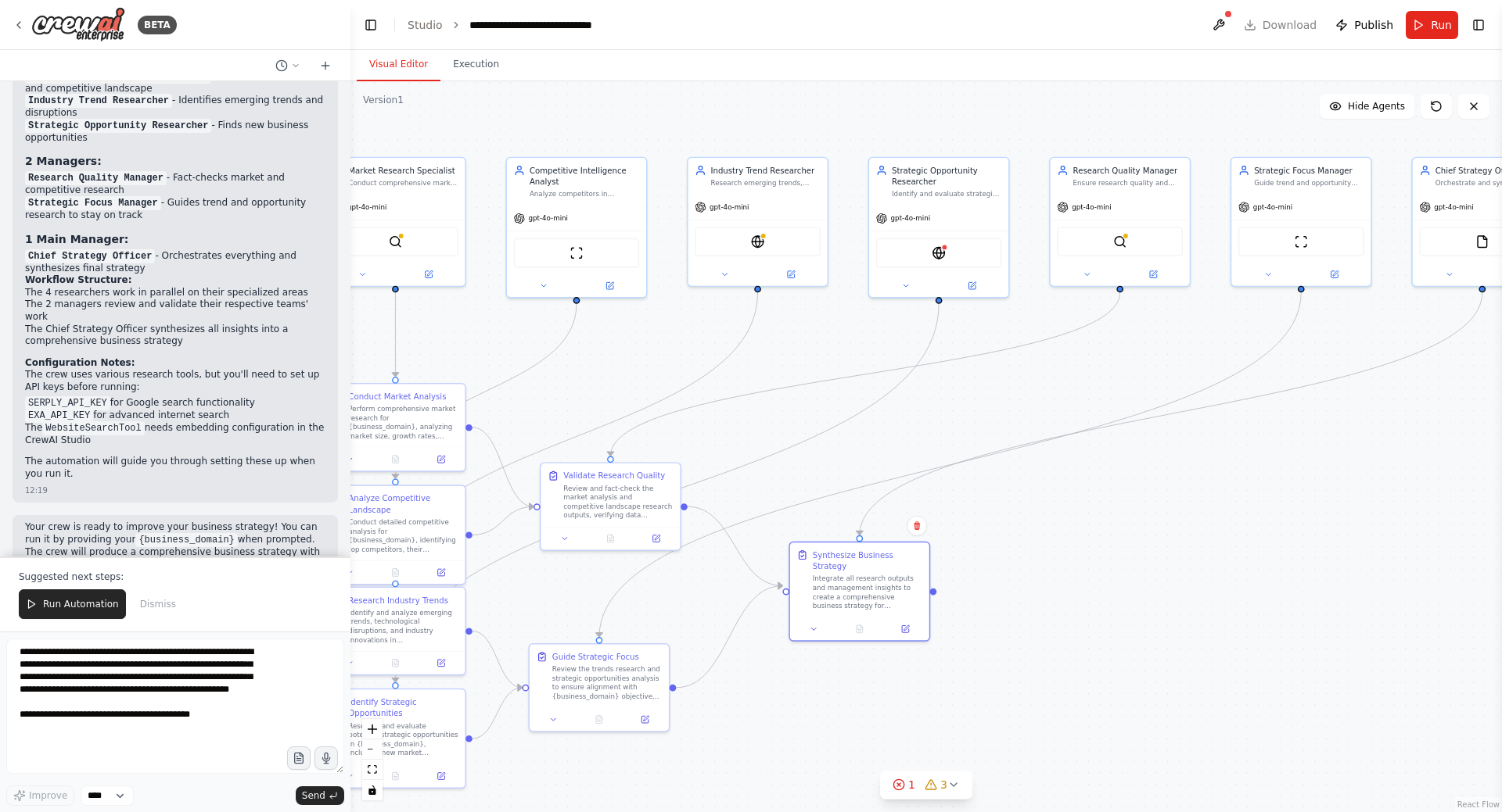
drag, startPoint x: 1366, startPoint y: 501, endPoint x: 1070, endPoint y: 546, distance: 299.4
click at [1070, 546] on div ".deletable-edge-delete-btn { width: 20px; height: 20px; border: 0px solid #ffff…" at bounding box center [926, 446] width 1151 height 731
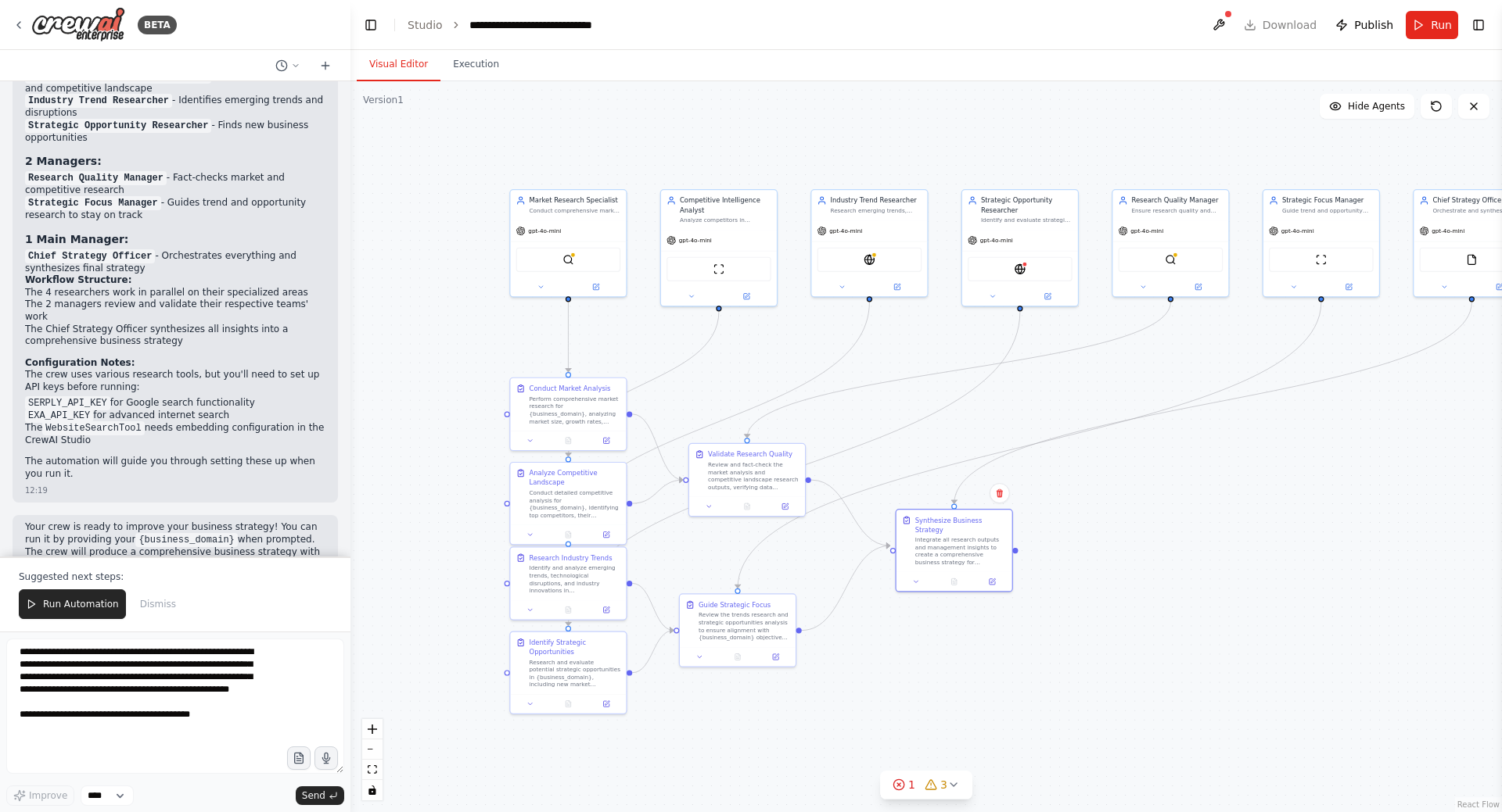
drag, startPoint x: 1056, startPoint y: 512, endPoint x: 1142, endPoint y: 489, distance: 89.0
click at [1142, 489] on div ".deletable-edge-delete-btn { width: 20px; height: 20px; border: 0px solid #ffff…" at bounding box center [926, 446] width 1151 height 731
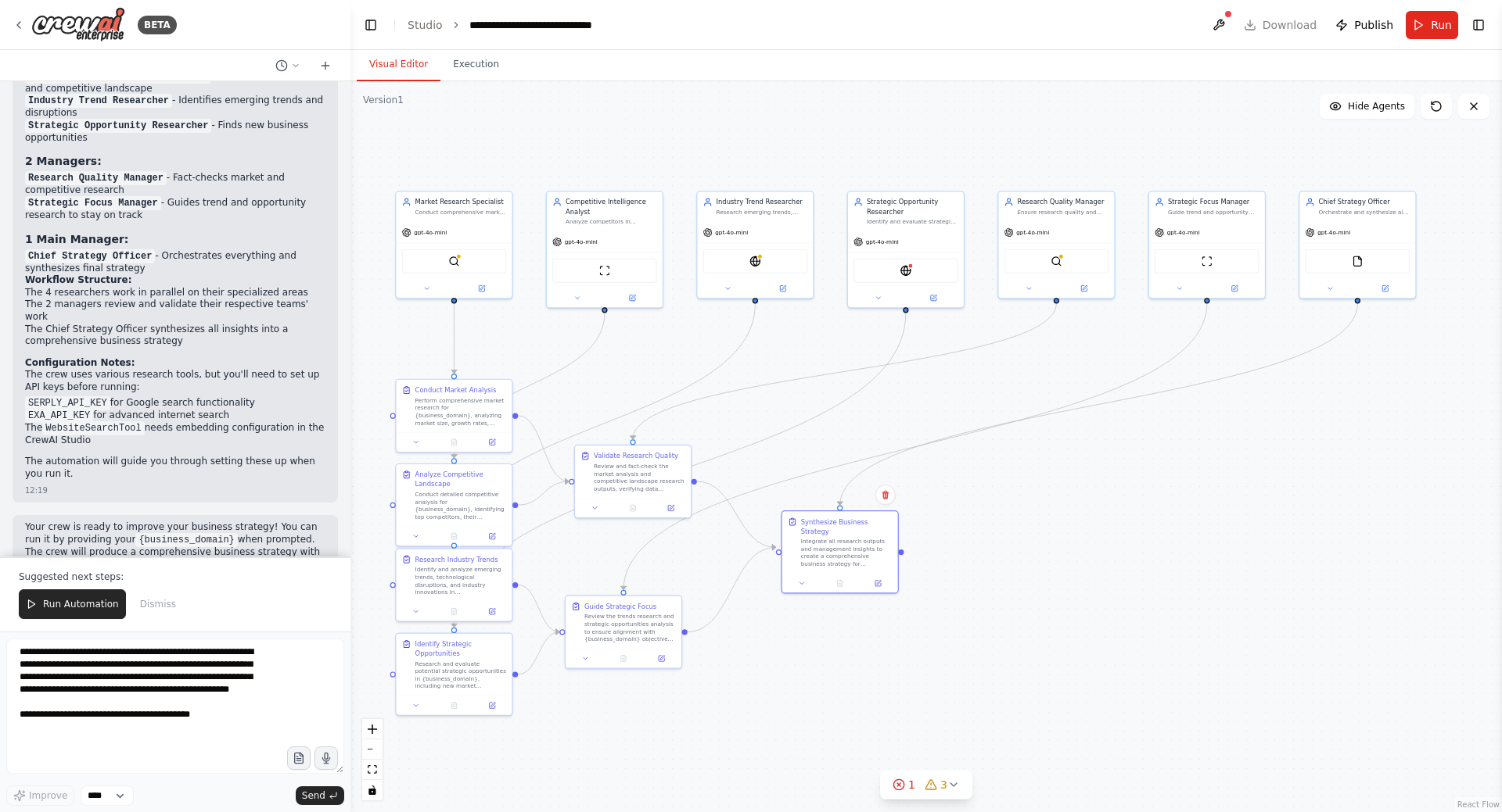
drag, startPoint x: 925, startPoint y: 335, endPoint x: 820, endPoint y: 334, distance: 105.0
click at [820, 334] on div ".deletable-edge-delete-btn { width: 20px; height: 20px; border: 0px solid #ffff…" at bounding box center [926, 446] width 1151 height 731
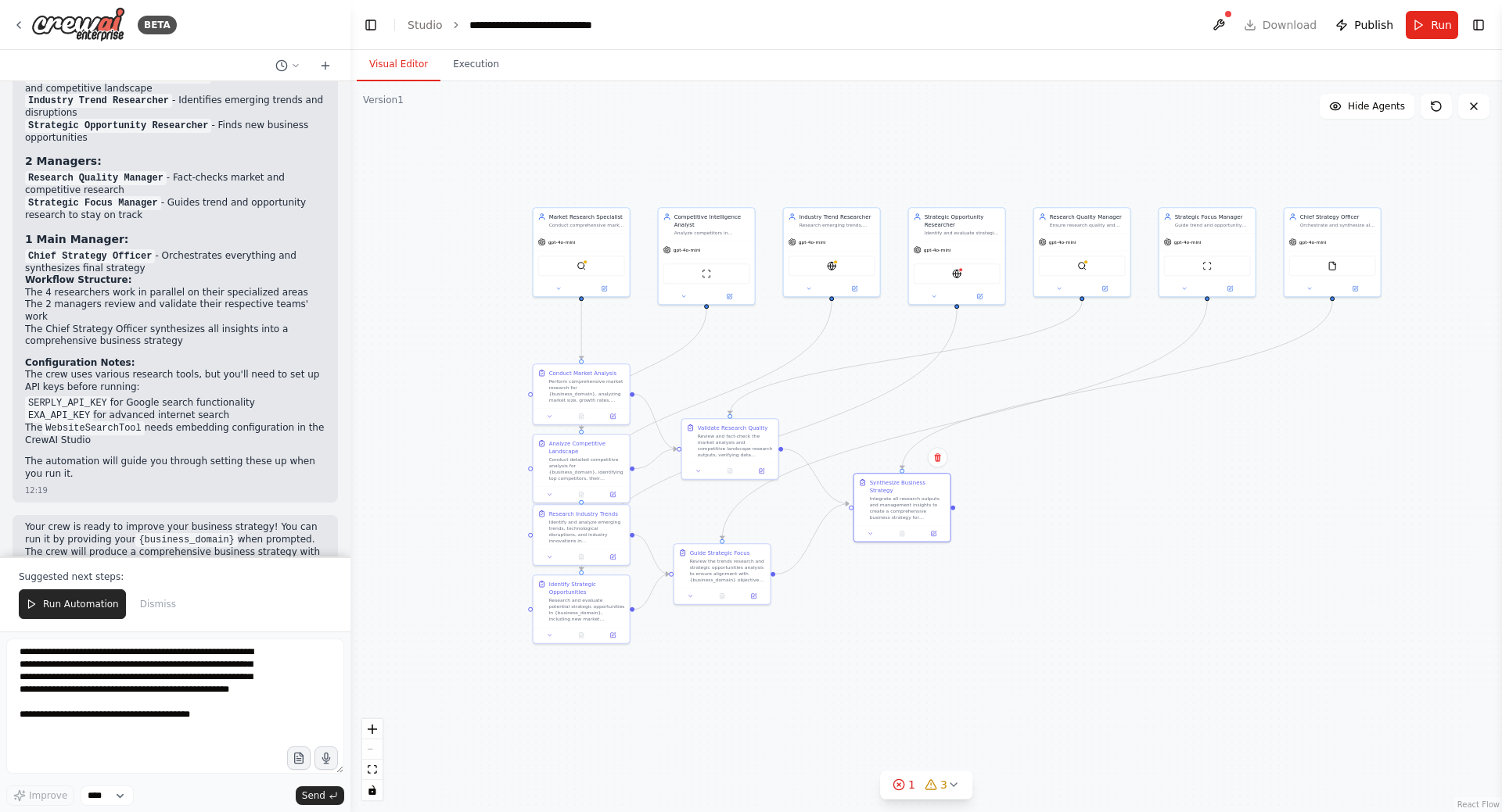
drag, startPoint x: 1045, startPoint y: 529, endPoint x: 1090, endPoint y: 513, distance: 47.8
click at [1093, 515] on div ".deletable-edge-delete-btn { width: 20px; height: 20px; border: 0px solid #ffff…" at bounding box center [926, 446] width 1151 height 731
click at [887, 488] on div "Integrate all research outputs and management insights to create a comprehensiv…" at bounding box center [902, 501] width 76 height 25
click at [1119, 508] on div ".deletable-edge-delete-btn { width: 20px; height: 20px; border: 0px solid #ffff…" at bounding box center [926, 446] width 1151 height 731
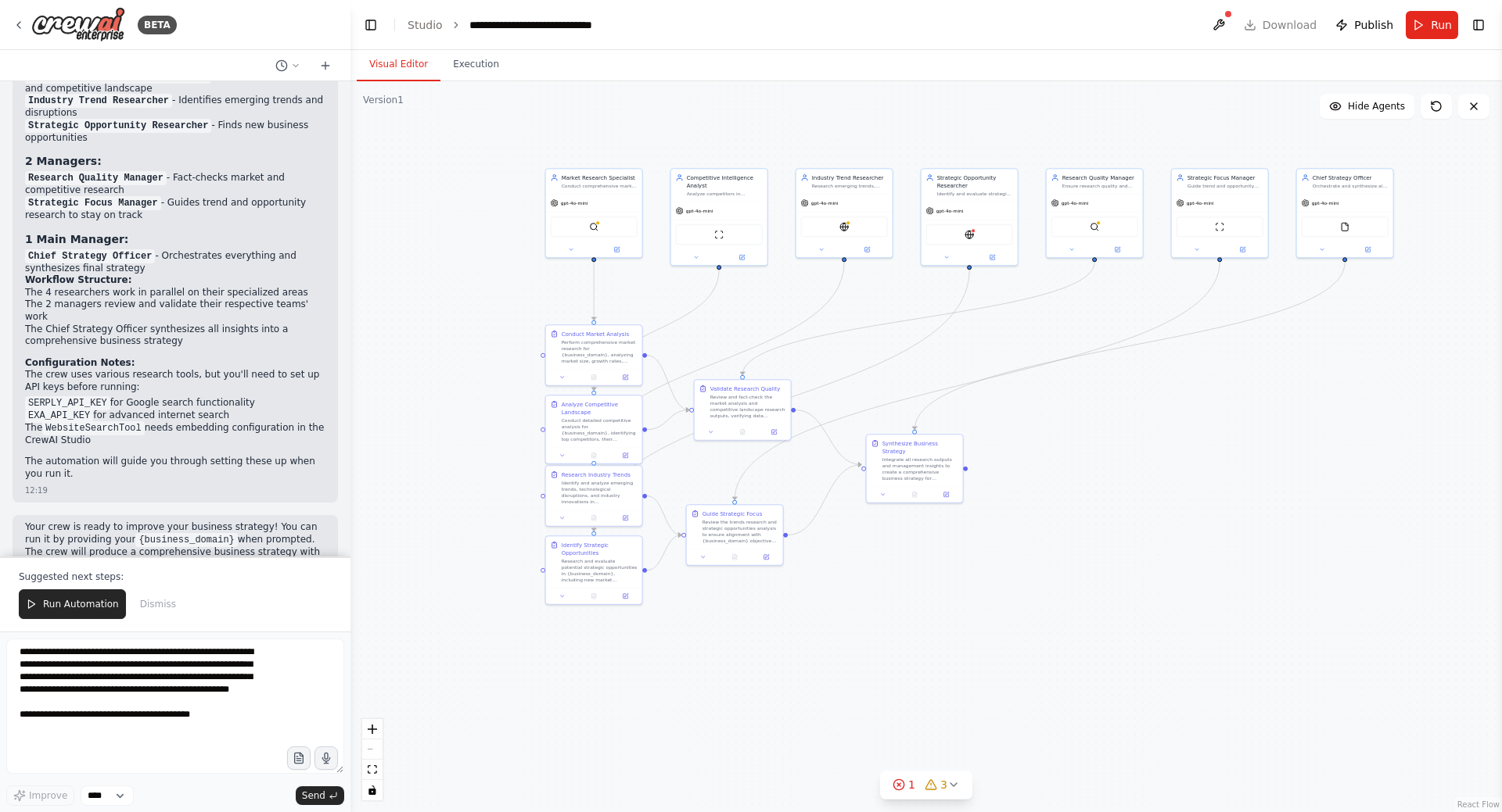
drag, startPoint x: 1172, startPoint y: 567, endPoint x: 1190, endPoint y: 534, distance: 37.6
click at [1190, 534] on div ".deletable-edge-delete-btn { width: 20px; height: 20px; border: 0px solid #ffff…" at bounding box center [926, 446] width 1151 height 731
click at [957, 789] on icon at bounding box center [954, 785] width 12 height 12
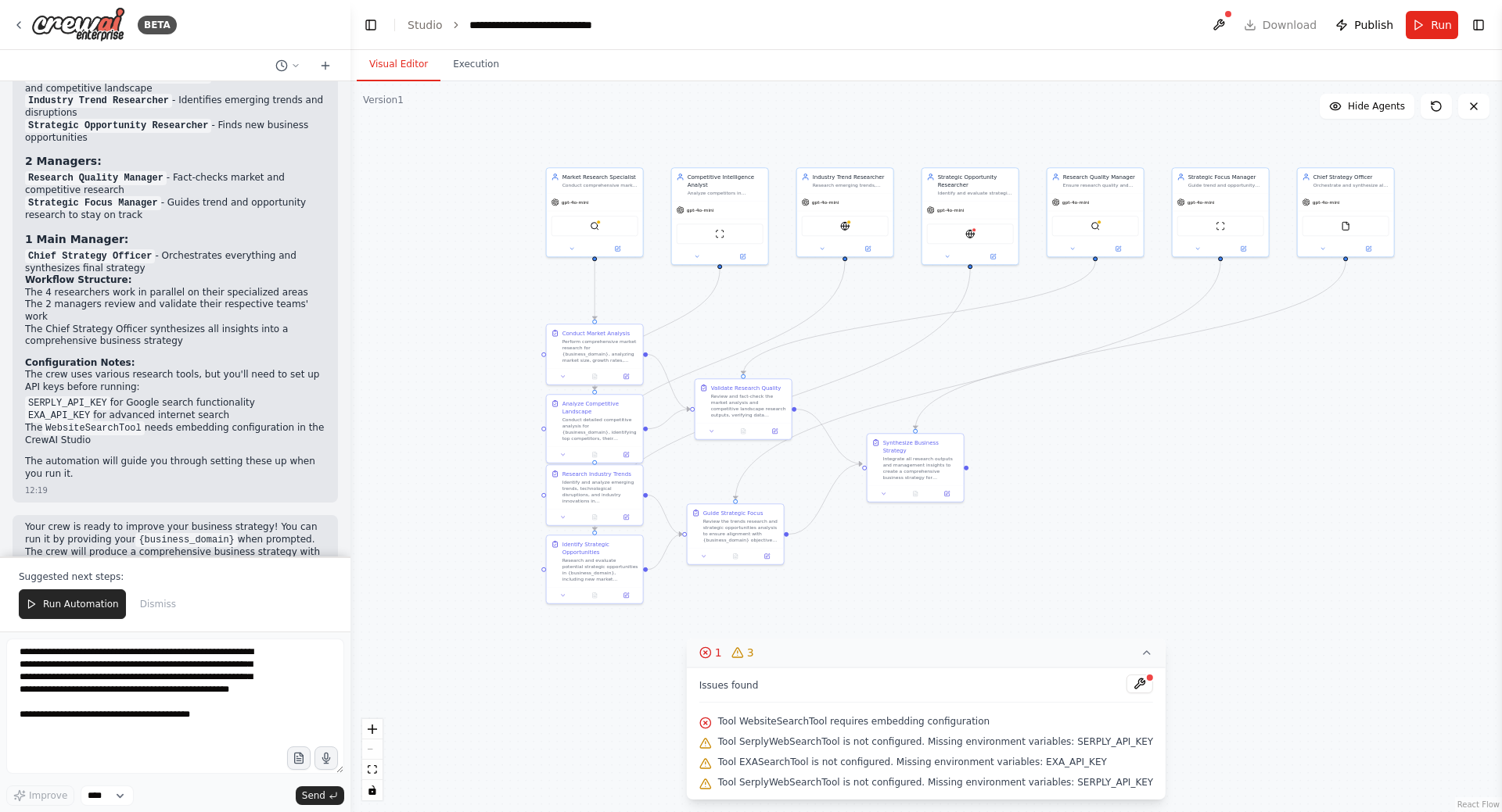
click at [1141, 655] on icon at bounding box center [1147, 653] width 12 height 12
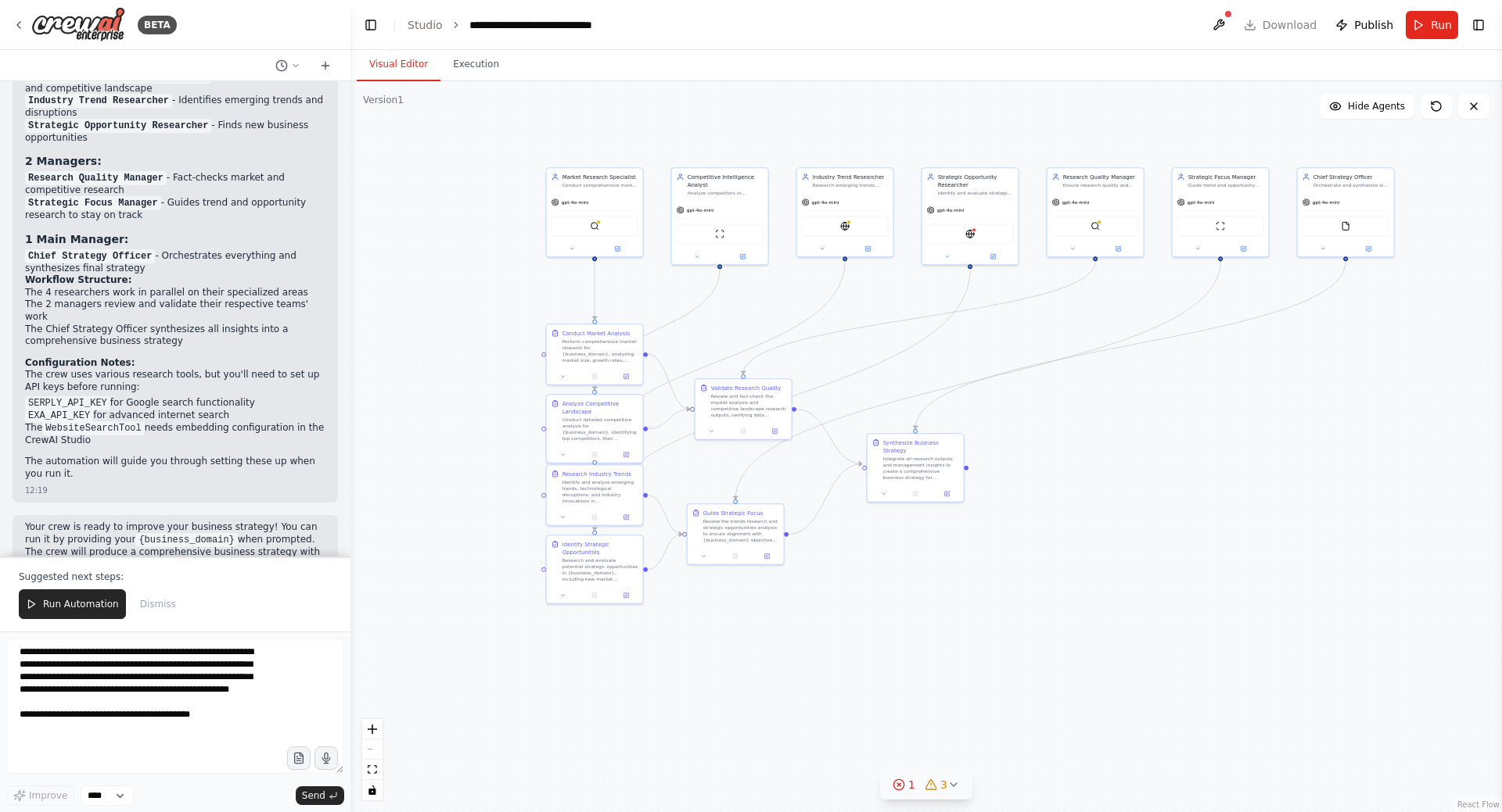
click at [957, 788] on icon at bounding box center [954, 785] width 12 height 12
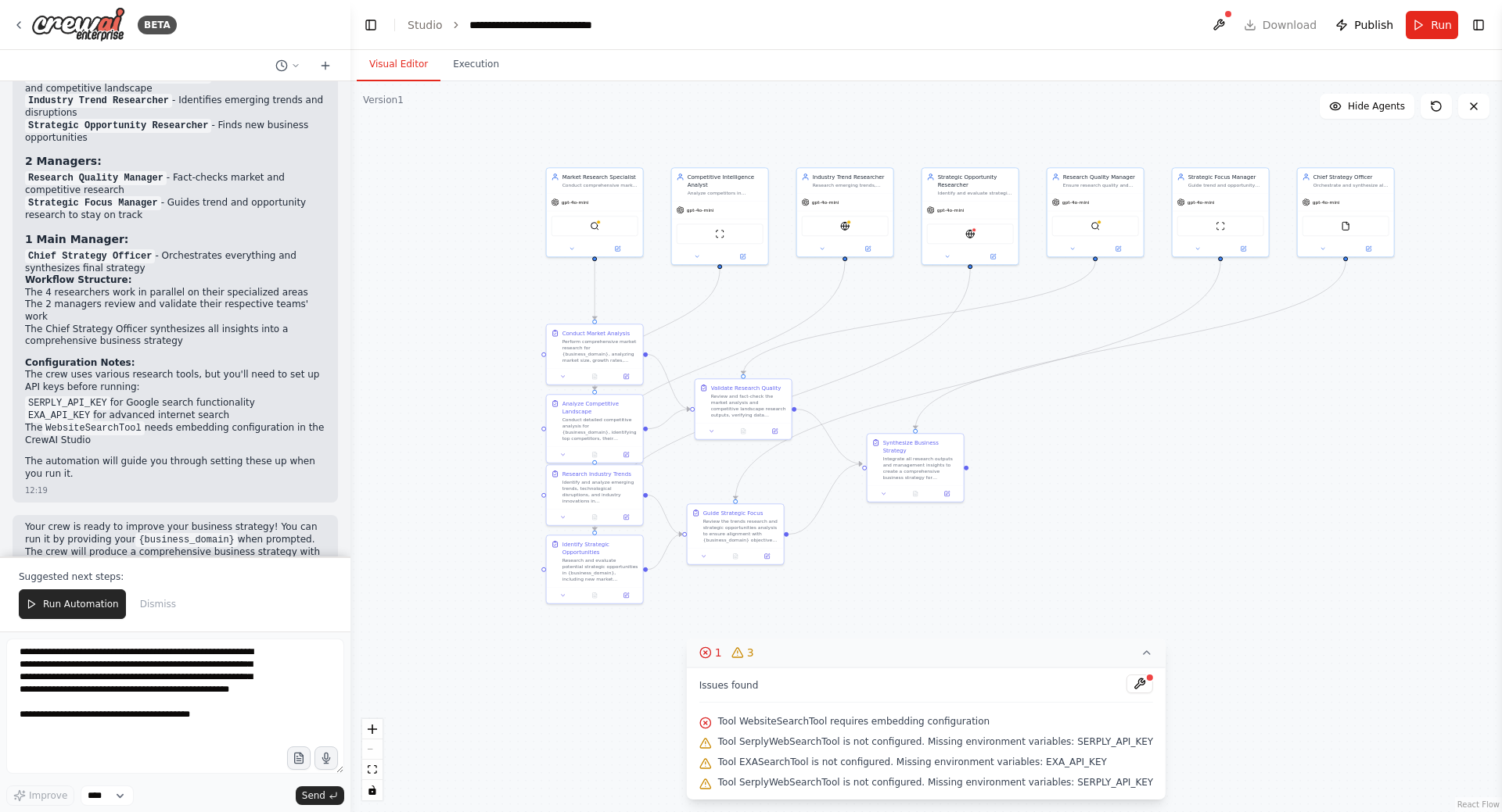
click at [1141, 653] on icon at bounding box center [1147, 653] width 12 height 12
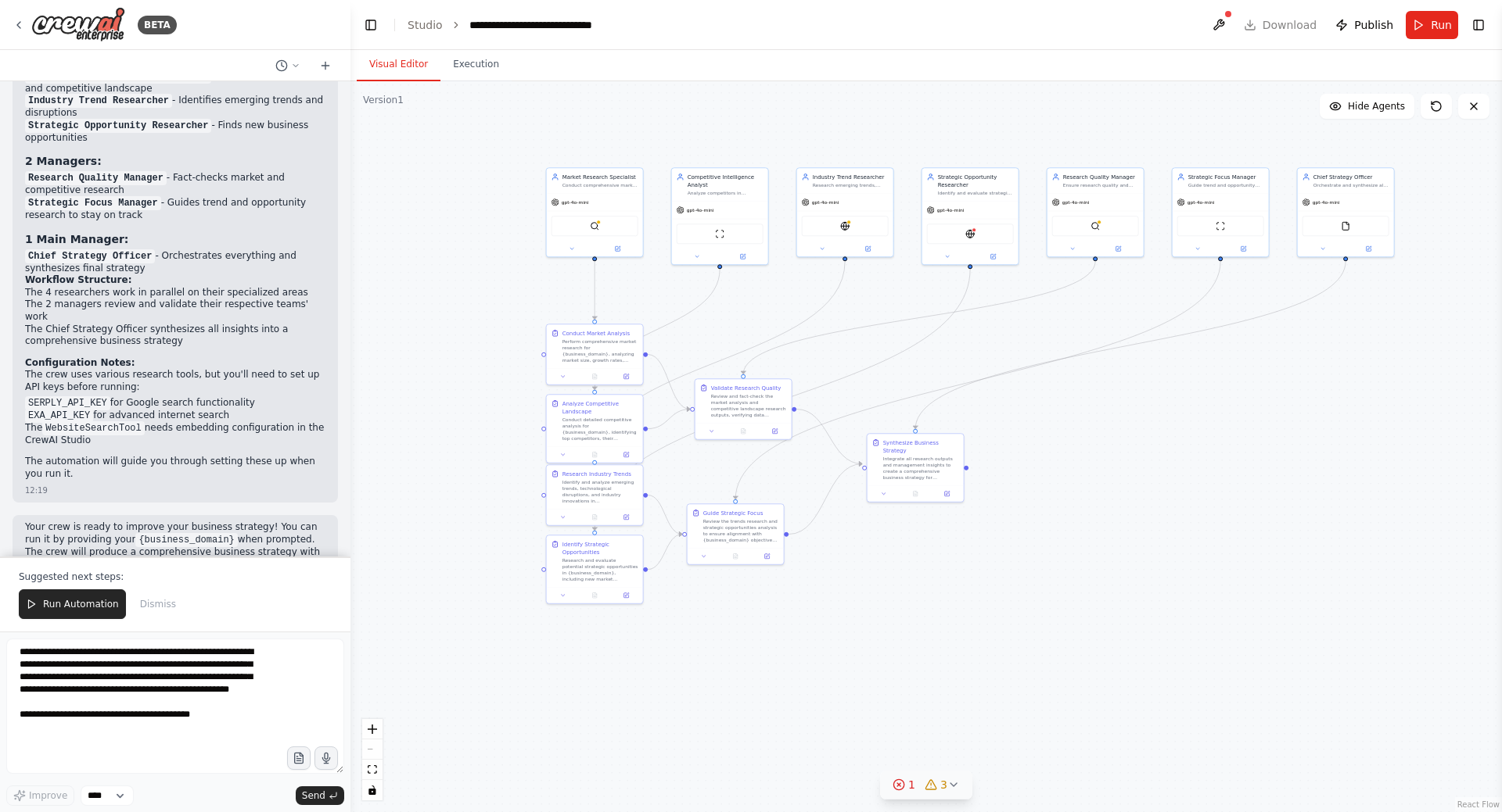
click at [1122, 469] on div ".deletable-edge-delete-btn { width: 20px; height: 20px; border: 0px solid #ffff…" at bounding box center [926, 446] width 1151 height 731
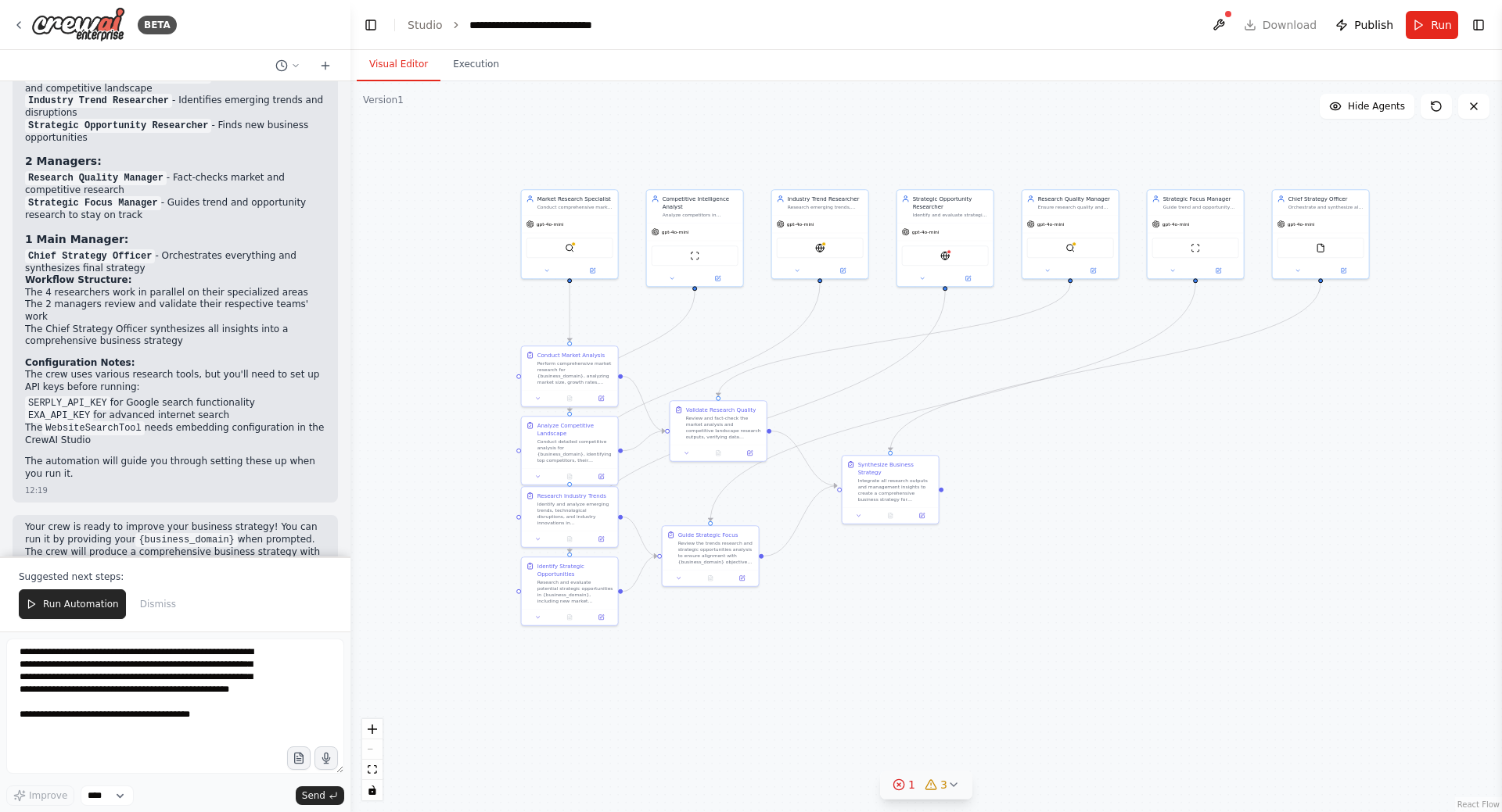
drag, startPoint x: 1064, startPoint y: 505, endPoint x: 1038, endPoint y: 522, distance: 31.1
click at [1038, 522] on div ".deletable-edge-delete-btn { width: 20px; height: 20px; border: 0px solid #ffff…" at bounding box center [926, 446] width 1151 height 731
click at [563, 231] on div "Market Research Specialist Conduct comprehensive market analysis for {business_…" at bounding box center [557, 251] width 98 height 90
click at [605, 157] on div ".deletable-edge-delete-btn { width: 20px; height: 20px; border: 0px solid #ffff…" at bounding box center [926, 446] width 1151 height 731
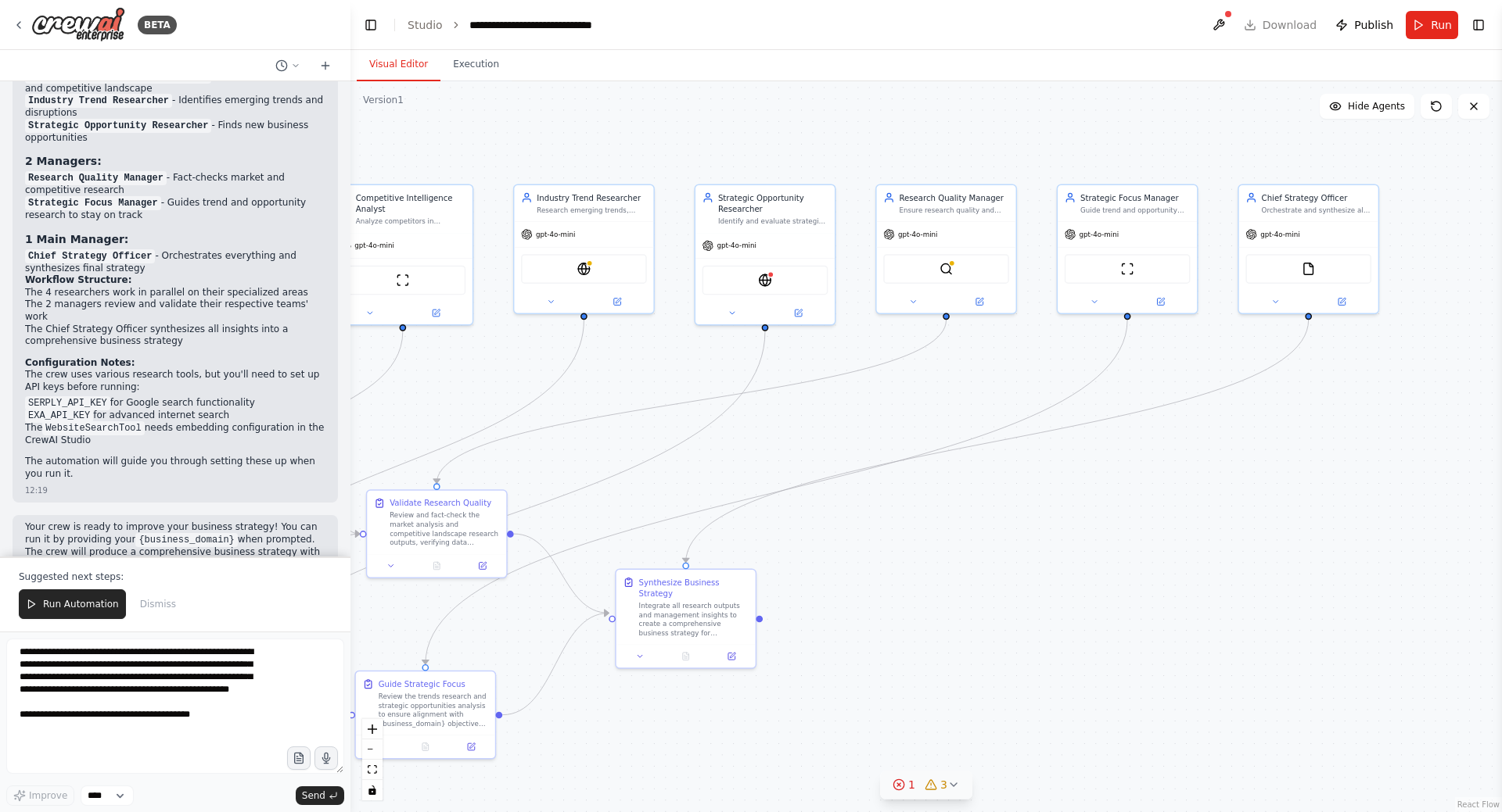
drag, startPoint x: 986, startPoint y: 158, endPoint x: 728, endPoint y: 146, distance: 258.3
click at [728, 146] on div ".deletable-edge-delete-btn { width: 20px; height: 20px; border: 0px solid #ffff…" at bounding box center [926, 446] width 1151 height 731
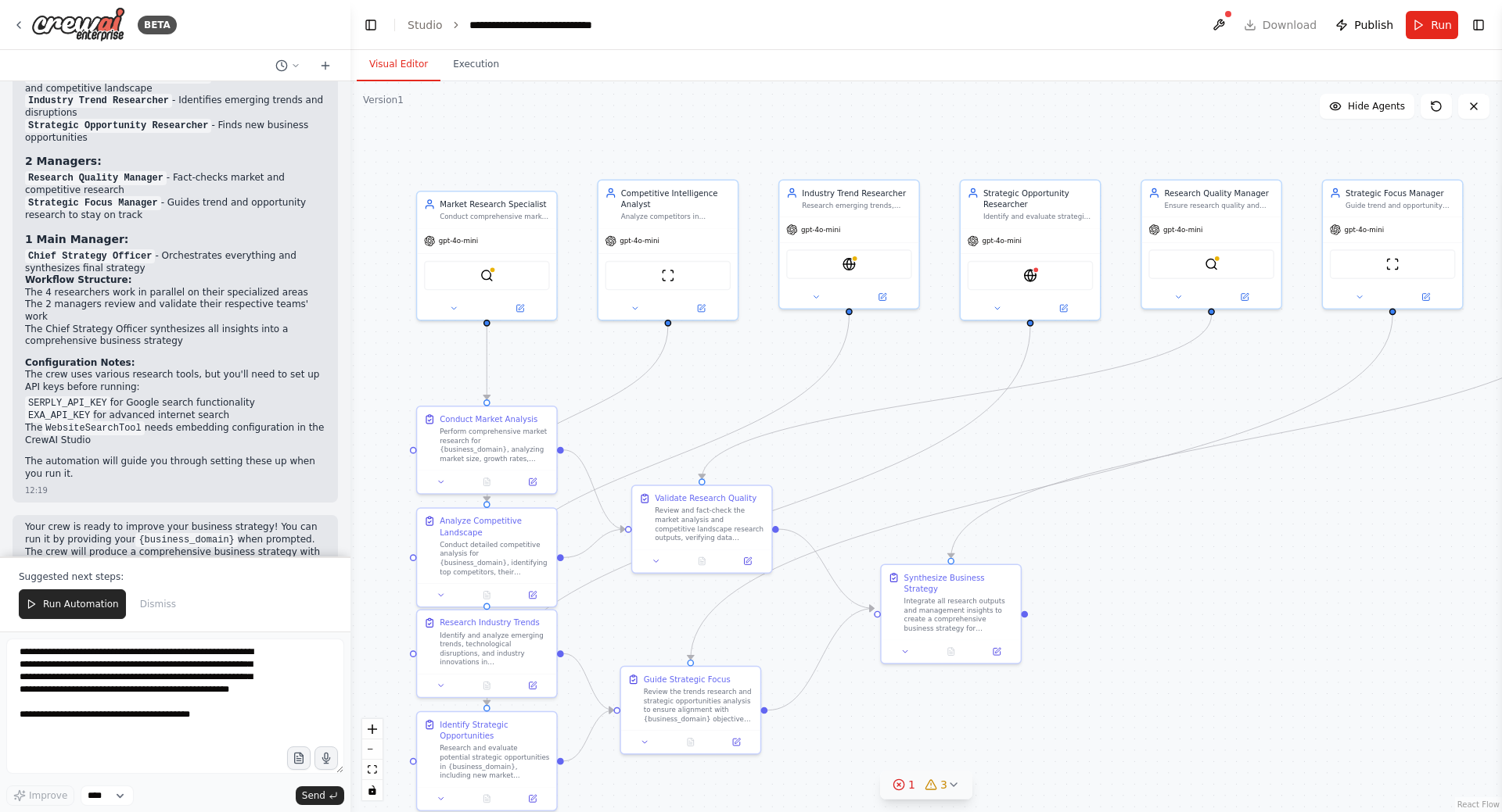
drag, startPoint x: 670, startPoint y: 127, endPoint x: 917, endPoint y: 122, distance: 247.1
click at [917, 122] on div ".deletable-edge-delete-btn { width: 20px; height: 20px; border: 0px solid #ffff…" at bounding box center [926, 446] width 1151 height 731
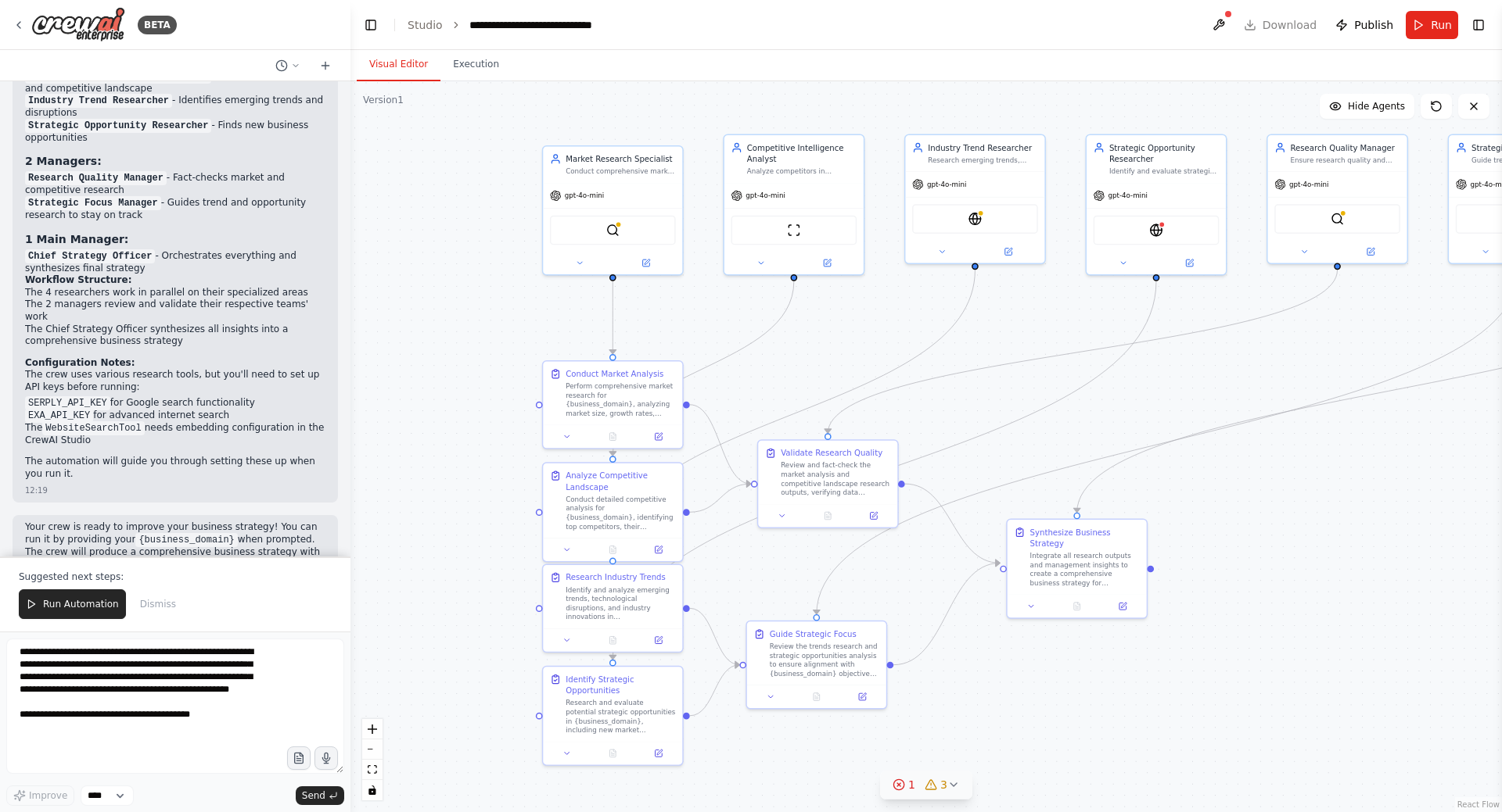
drag, startPoint x: 656, startPoint y: 374, endPoint x: 779, endPoint y: 329, distance: 131.0
click at [779, 329] on div ".deletable-edge-delete-btn { width: 20px; height: 20px; border: 0px solid #ffff…" at bounding box center [926, 446] width 1151 height 731
click at [874, 520] on button at bounding box center [874, 513] width 39 height 13
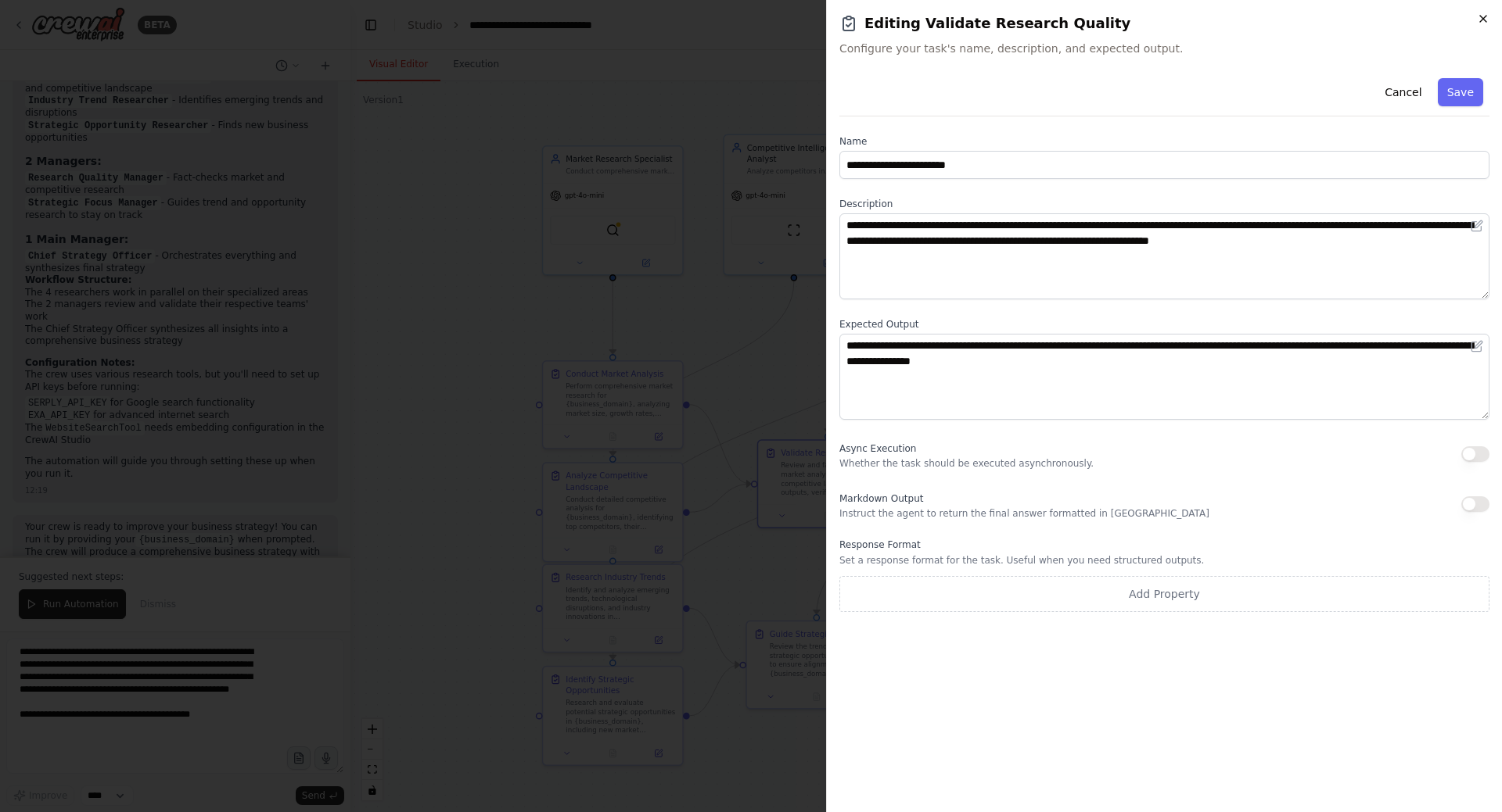
drag, startPoint x: 1474, startPoint y: 12, endPoint x: 1484, endPoint y: 16, distance: 10.8
click at [1474, 12] on h2 "Editing Validate Research Quality" at bounding box center [1164, 23] width 650 height 22
click at [1484, 16] on icon "button" at bounding box center [1483, 19] width 12 height 12
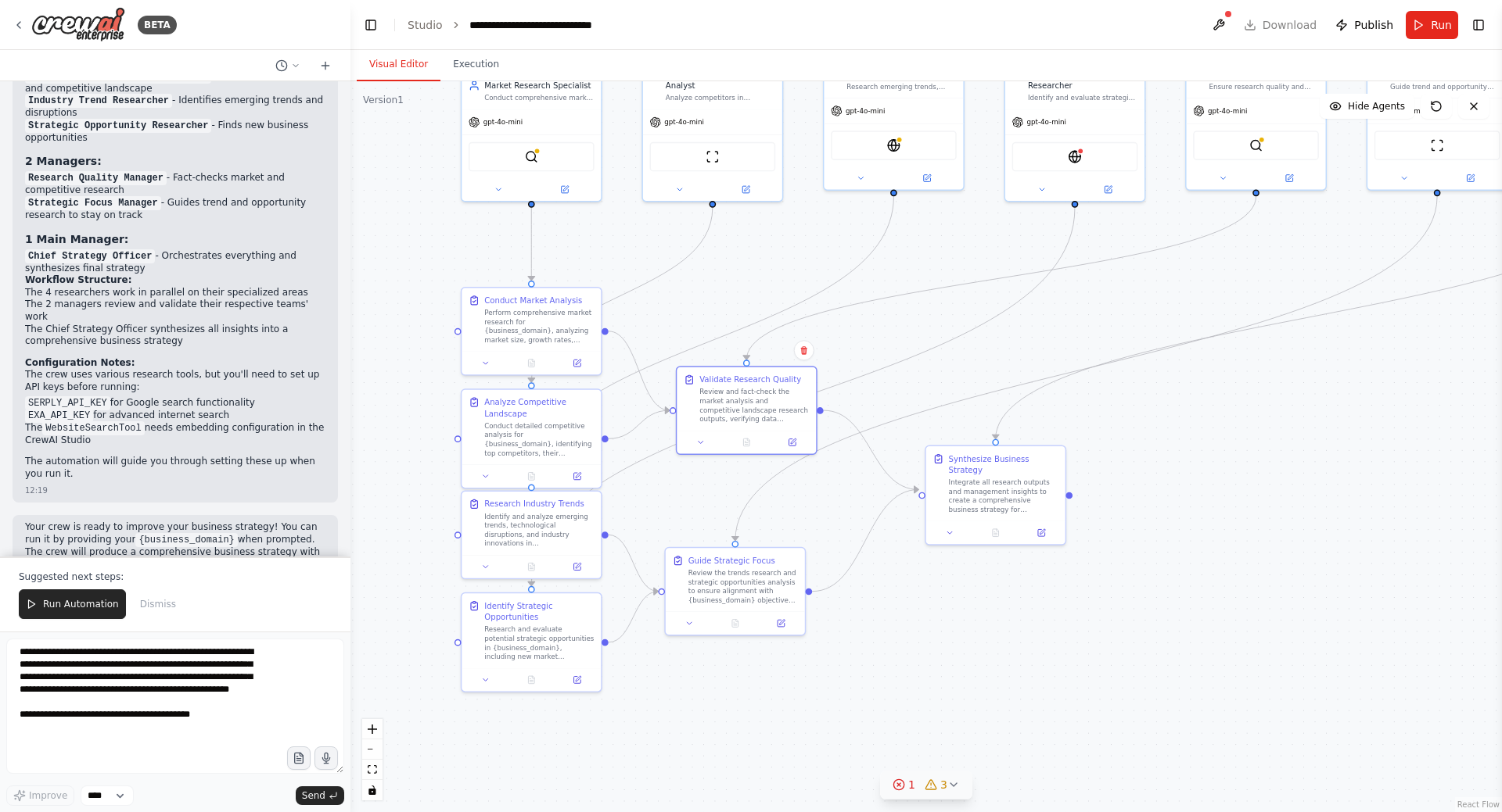
drag, startPoint x: 463, startPoint y: 317, endPoint x: 405, endPoint y: 253, distance: 86.4
click at [405, 253] on div ".deletable-edge-delete-btn { width: 20px; height: 20px; border: 0px solid #ffff…" at bounding box center [926, 446] width 1151 height 731
drag, startPoint x: 528, startPoint y: 652, endPoint x: 528, endPoint y: 635, distance: 17.0
click at [528, 635] on div "Research and evaluate potential strategic opportunities in {business_domain}, i…" at bounding box center [538, 641] width 109 height 36
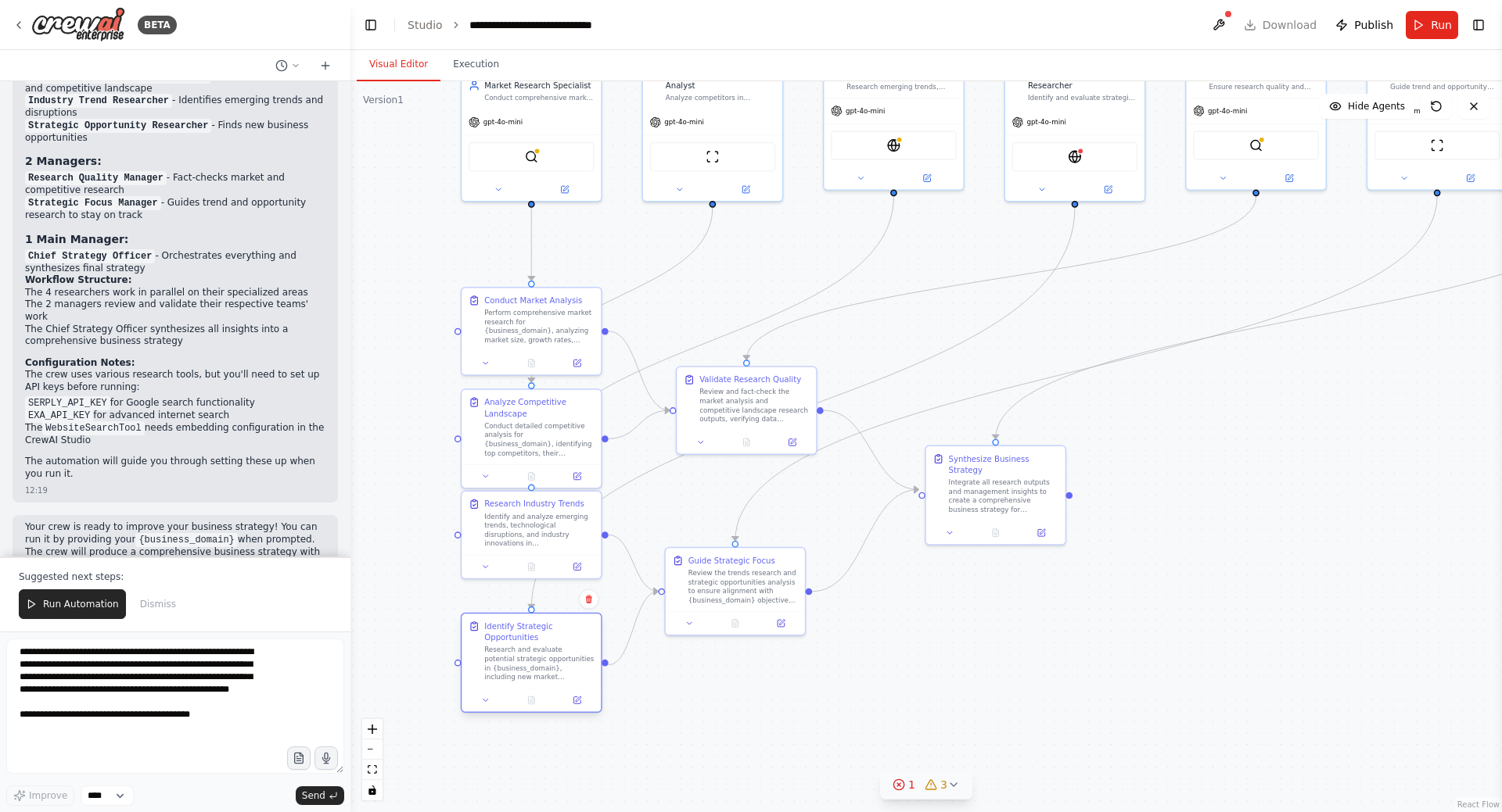
drag, startPoint x: 528, startPoint y: 635, endPoint x: 528, endPoint y: 659, distance: 24.0
click at [528, 659] on div "Research and evaluate potential strategic opportunities in {business_domain}, i…" at bounding box center [538, 663] width 109 height 36
click at [532, 534] on div ".deletable-edge-delete-btn { width: 20px; height: 20px; border: 0px solid #ffff…" at bounding box center [820, 268] width 833 height 529
drag, startPoint x: 529, startPoint y: 531, endPoint x: 531, endPoint y: 556, distance: 25.1
click at [531, 556] on div "Identify and analyze emerging trends, technological disruptions, and industry i…" at bounding box center [538, 551] width 109 height 36
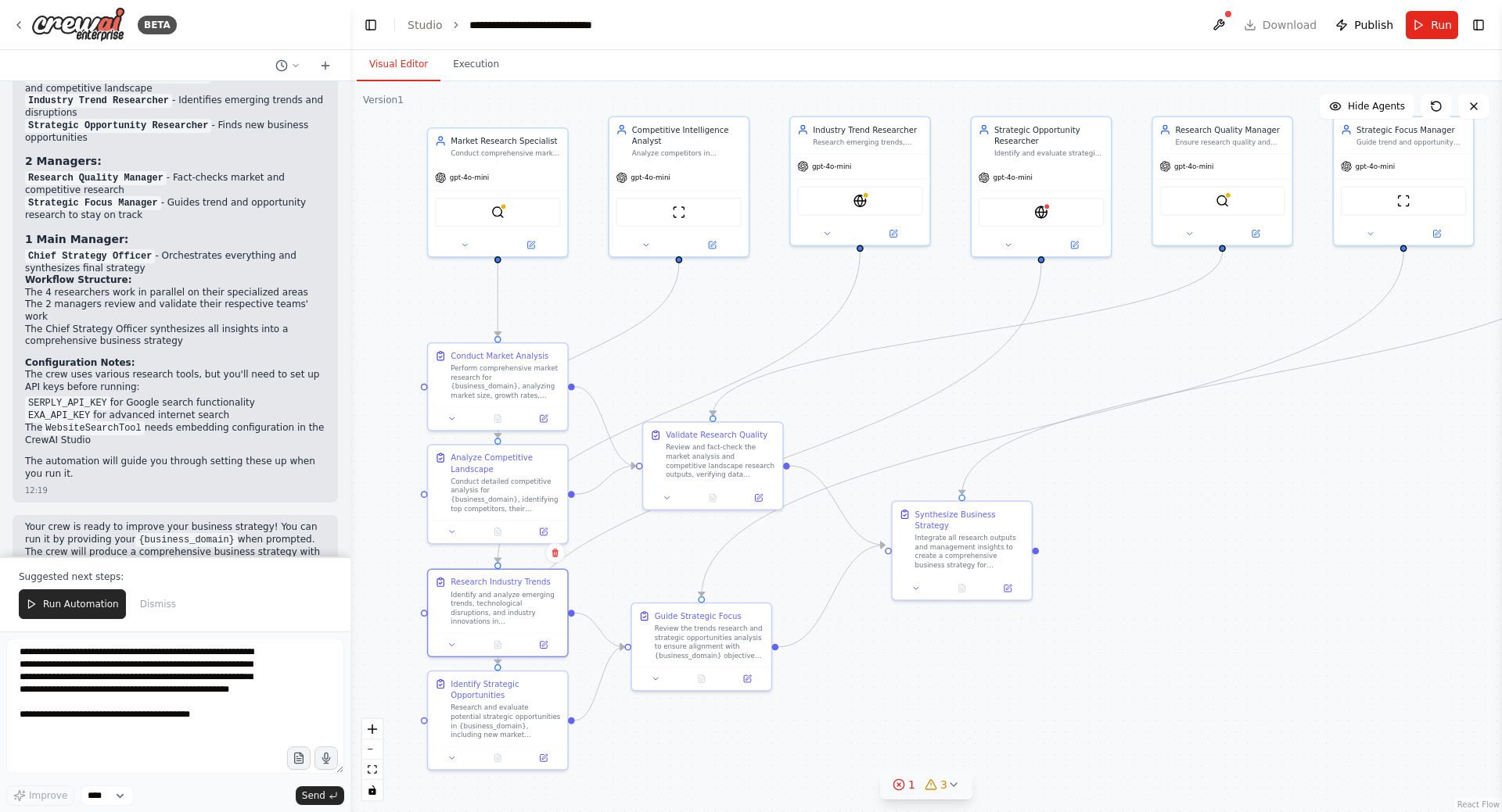
click at [893, 728] on div ".deletable-edge-delete-btn { width: 20px; height: 20px; border: 0px solid #ffff…" at bounding box center [926, 446] width 1151 height 731
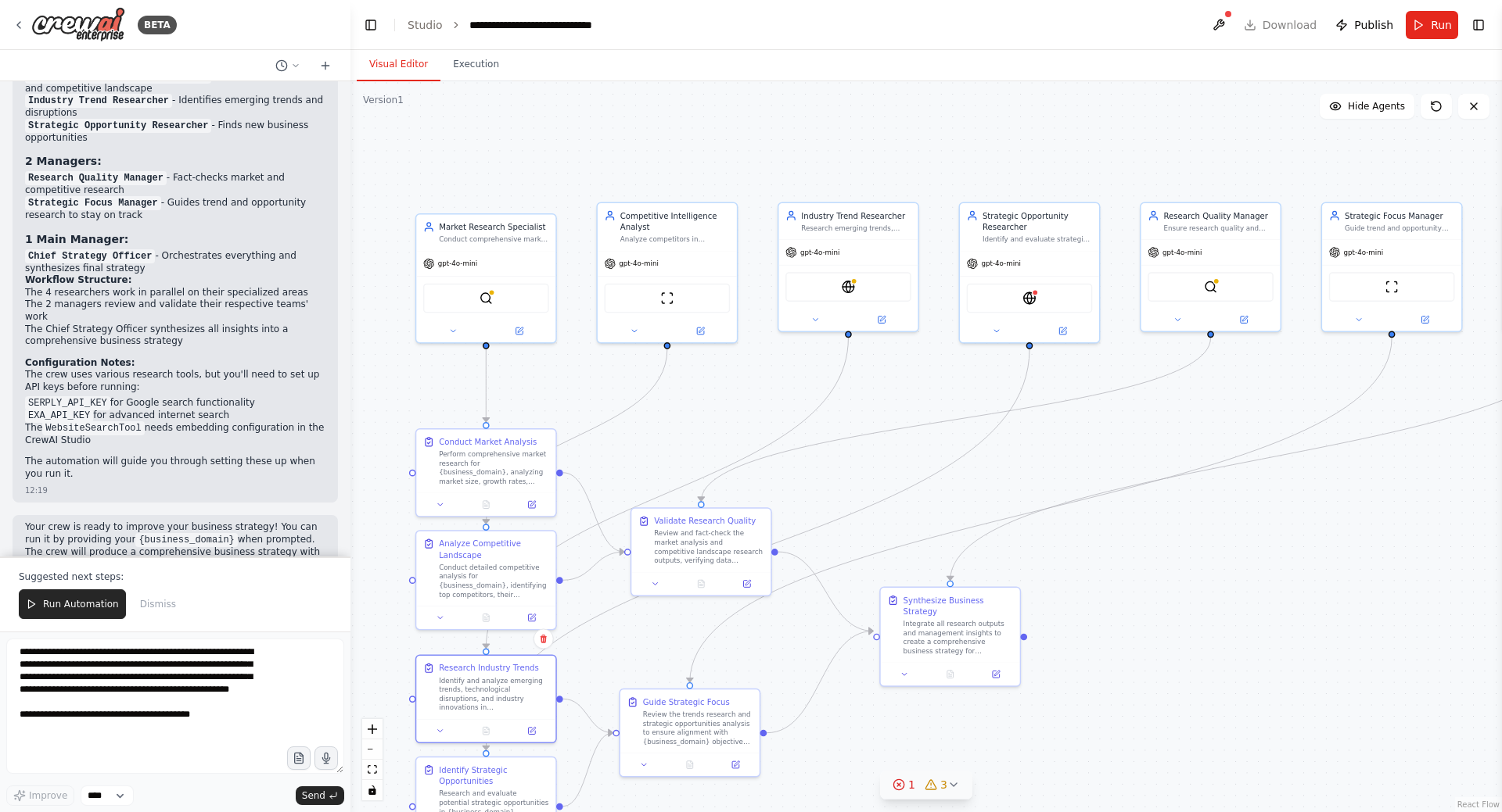
drag, startPoint x: 889, startPoint y: 312, endPoint x: 877, endPoint y: 398, distance: 86.8
click at [877, 398] on div ".deletable-edge-delete-btn { width: 20px; height: 20px; border: 0px solid #ffff…" at bounding box center [926, 446] width 1151 height 731
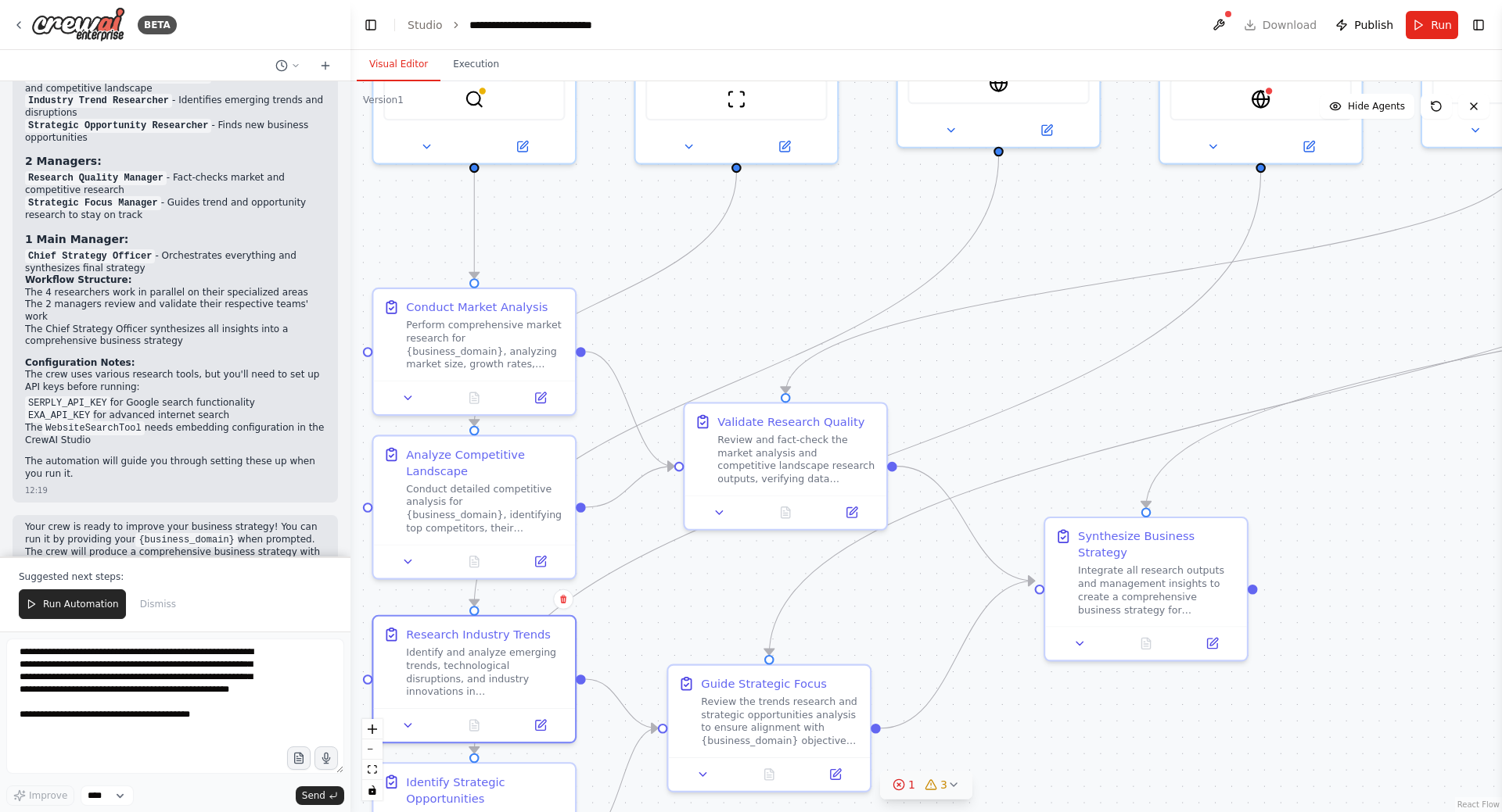
drag, startPoint x: 682, startPoint y: 414, endPoint x: 845, endPoint y: 269, distance: 218.2
click at [845, 269] on div ".deletable-edge-delete-btn { width: 20px; height: 20px; border: 0px solid #ffff…" at bounding box center [926, 446] width 1151 height 731
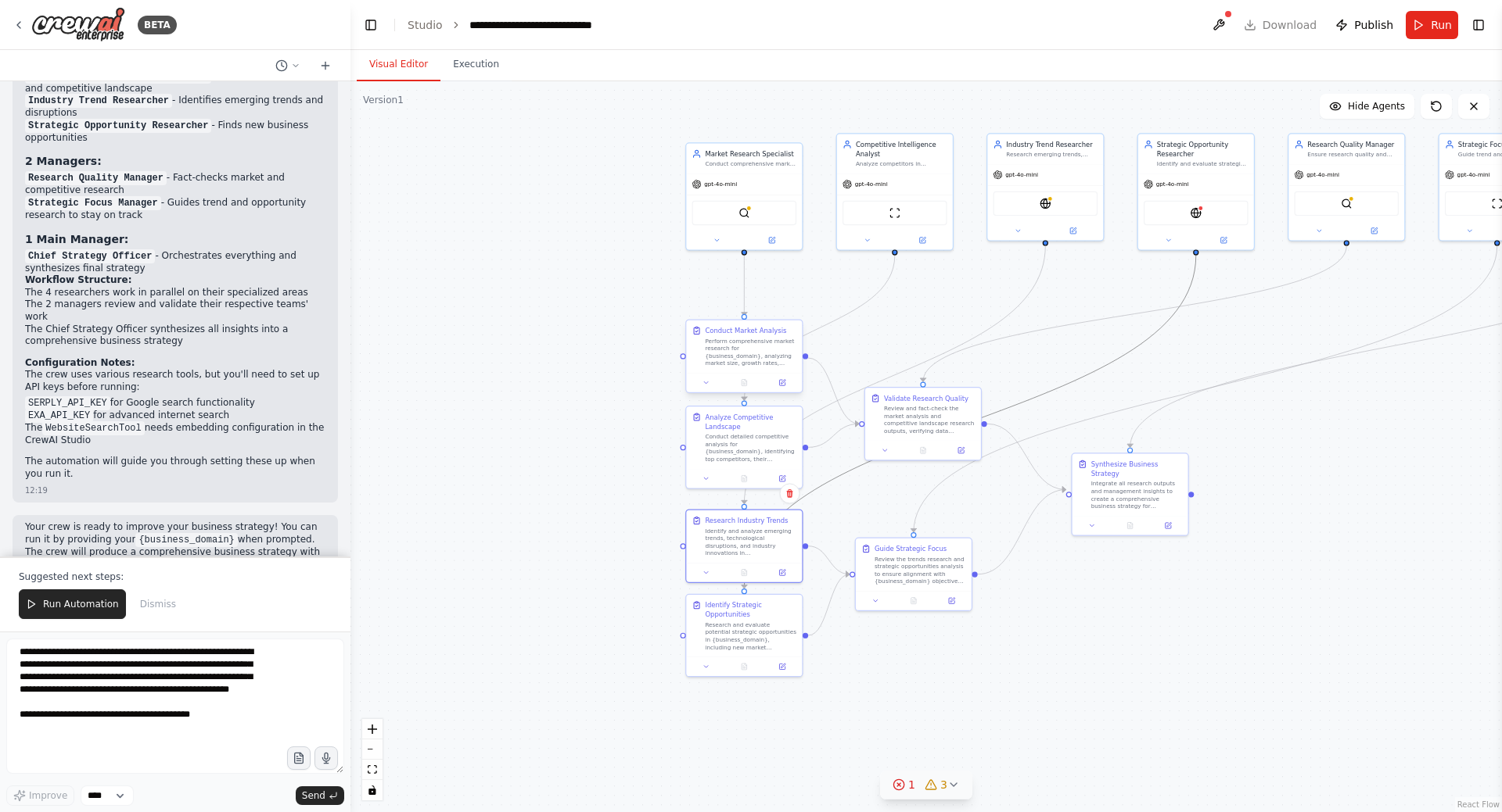
drag, startPoint x: 1006, startPoint y: 367, endPoint x: 703, endPoint y: 346, distance: 303.7
click at [703, 346] on div ".deletable-edge-delete-btn { width: 20px; height: 20px; border: 0px solid #ffff…" at bounding box center [984, 306] width 692 height 439
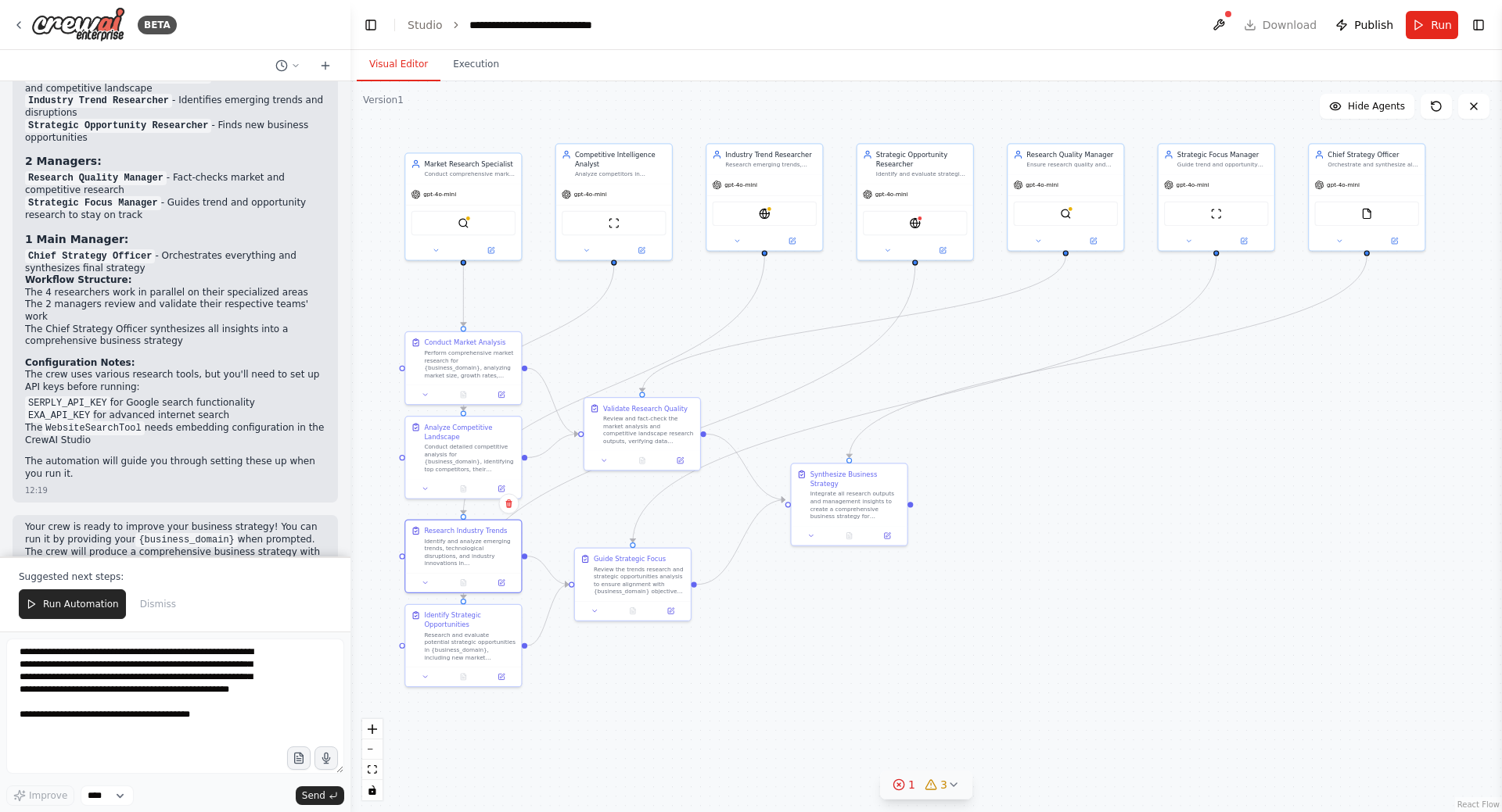
drag, startPoint x: 719, startPoint y: 372, endPoint x: 643, endPoint y: 326, distance: 88.8
click at [643, 326] on div ".deletable-edge-delete-btn { width: 20px; height: 20px; border: 0px solid #ffff…" at bounding box center [926, 446] width 1151 height 731
